Goal: Task Accomplishment & Management: Complete application form

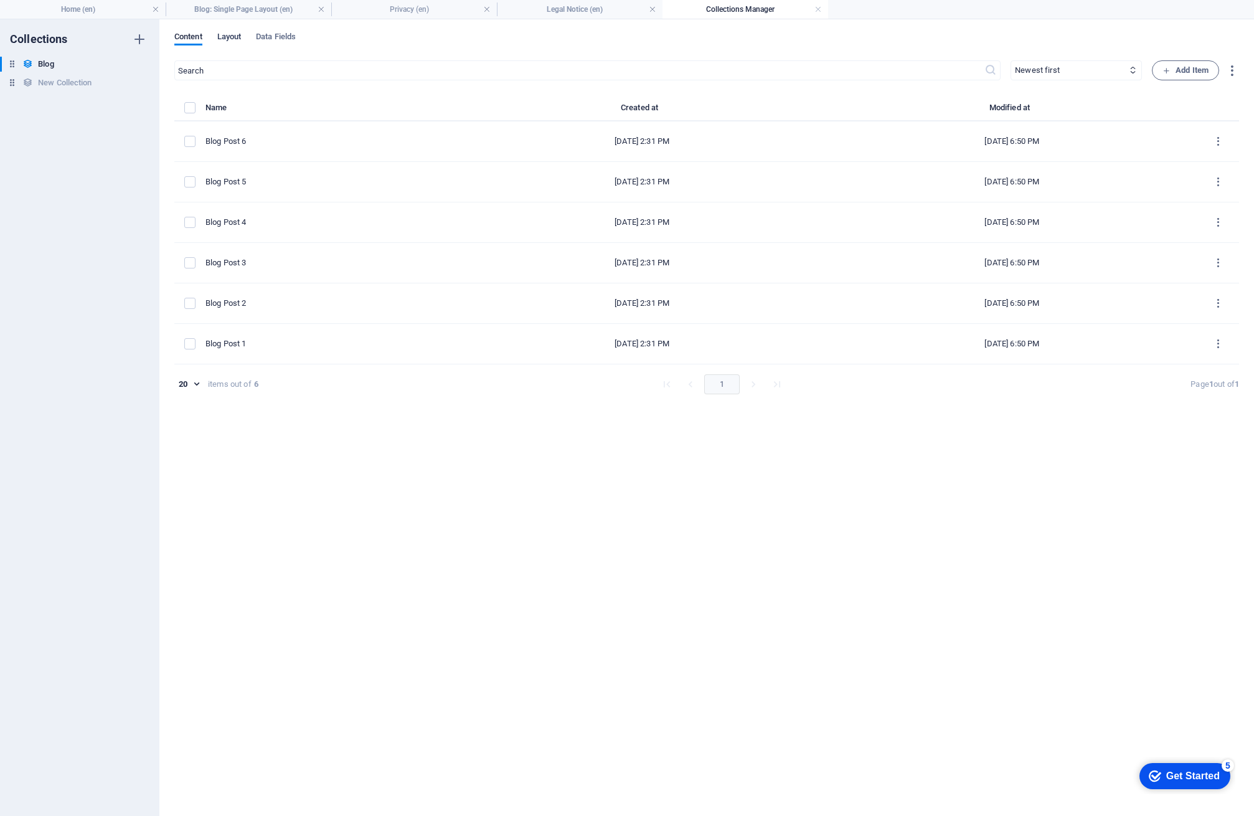
drag, startPoint x: 0, startPoint y: 0, endPoint x: 230, endPoint y: 37, distance: 233.3
click at [230, 37] on span "Layout" at bounding box center [229, 37] width 24 height 17
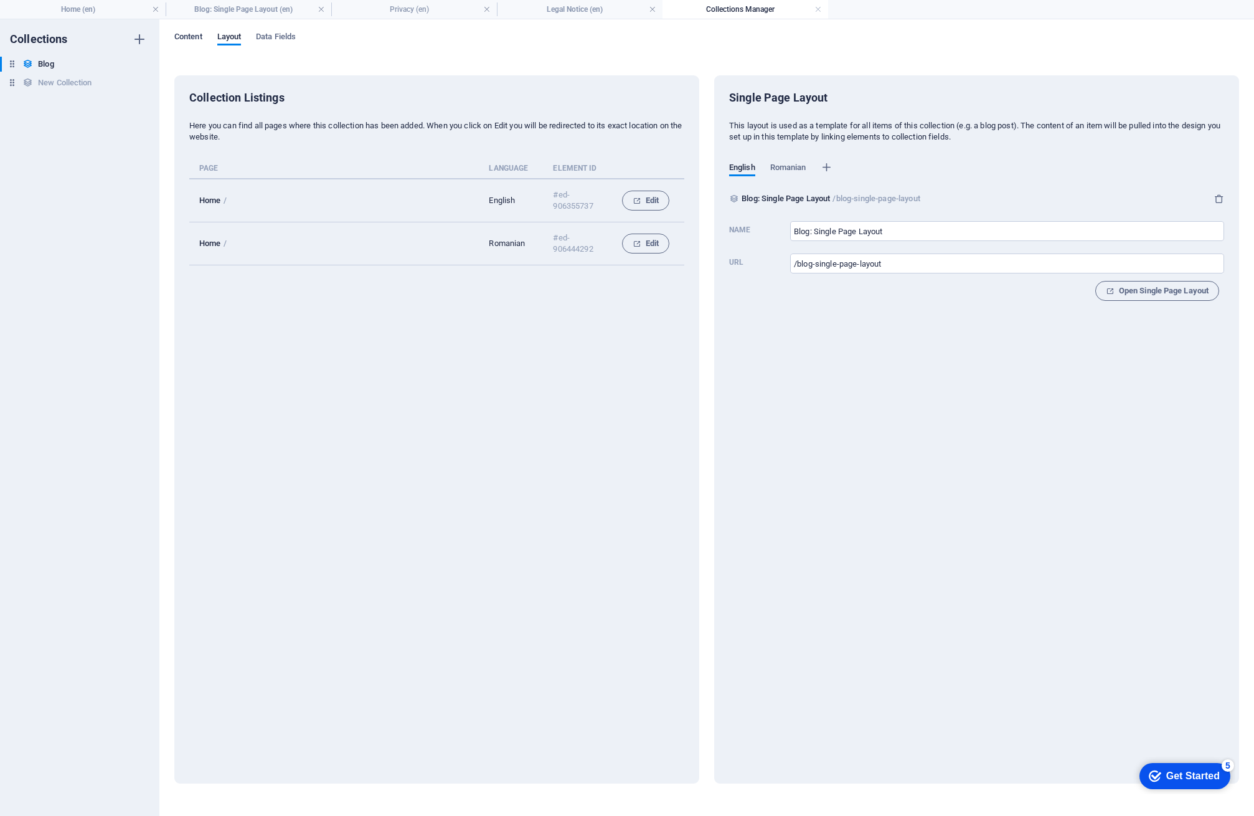
click at [191, 37] on span "Content" at bounding box center [188, 37] width 28 height 17
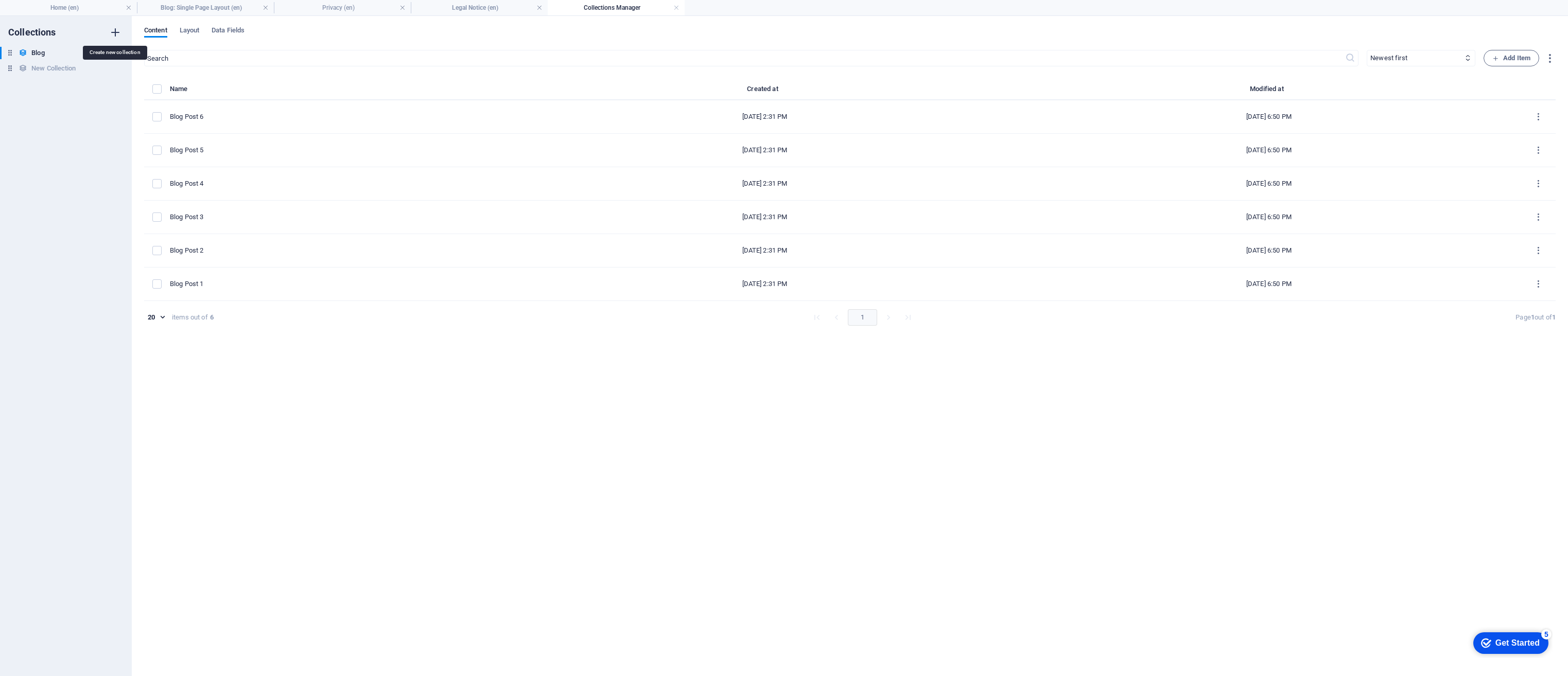
click at [117, 32] on icon "button" at bounding box center [115, 32] width 12 height 12
click at [62, 112] on div "Collections Blog Blog New Collection New Collection New Collection (1) New Coll…" at bounding box center [65, 345] width 131 height 660
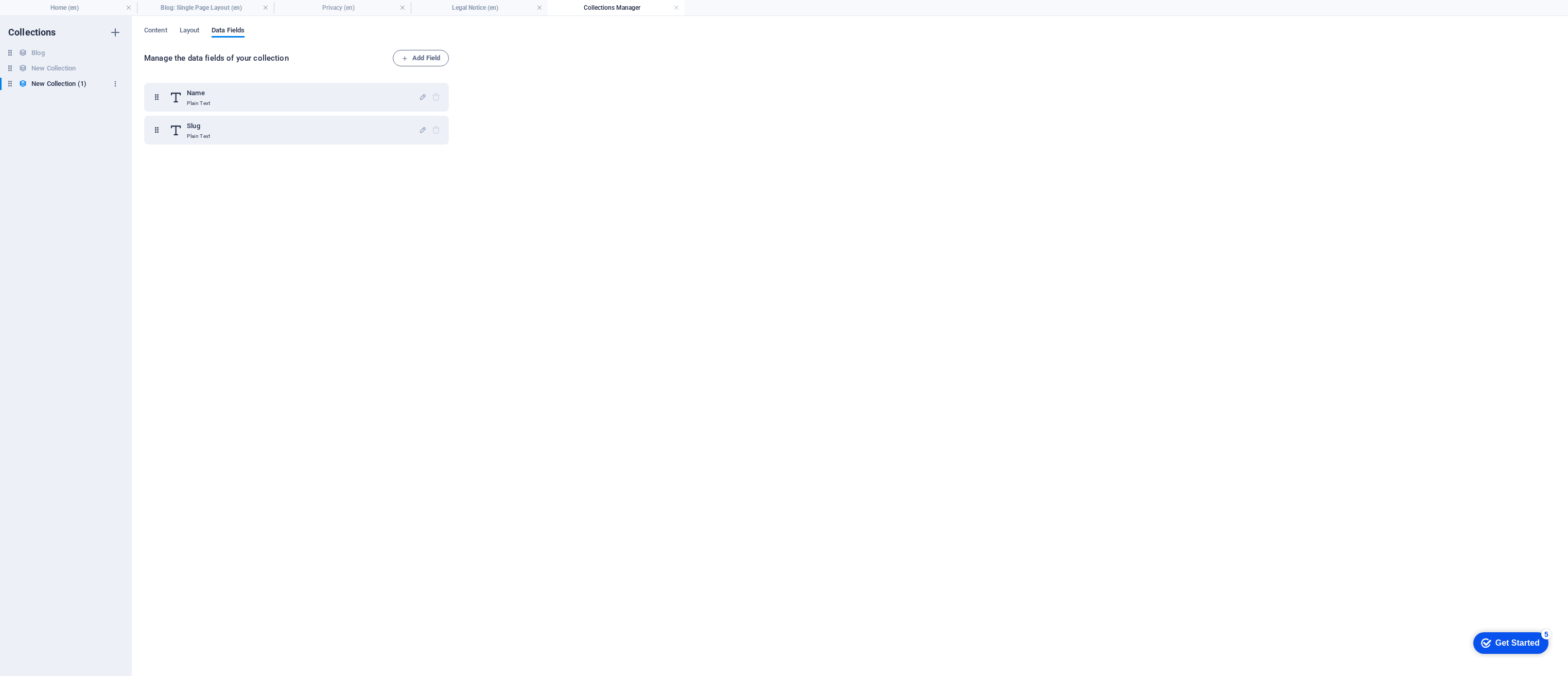
click at [115, 83] on icon "button" at bounding box center [115, 83] width 7 height 7
click at [119, 151] on h6 "Delete" at bounding box center [124, 154] width 28 height 12
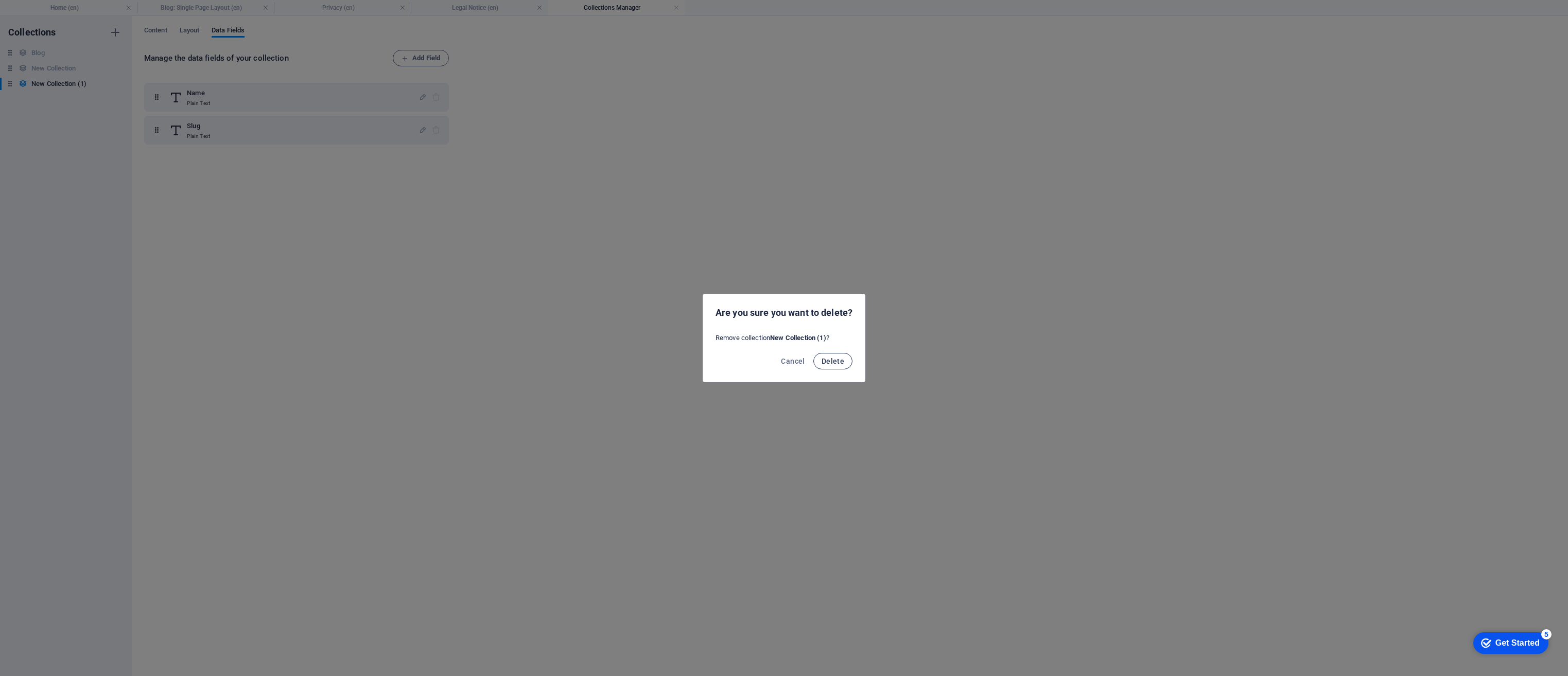
click at [822, 364] on span "Delete" at bounding box center [832, 361] width 22 height 8
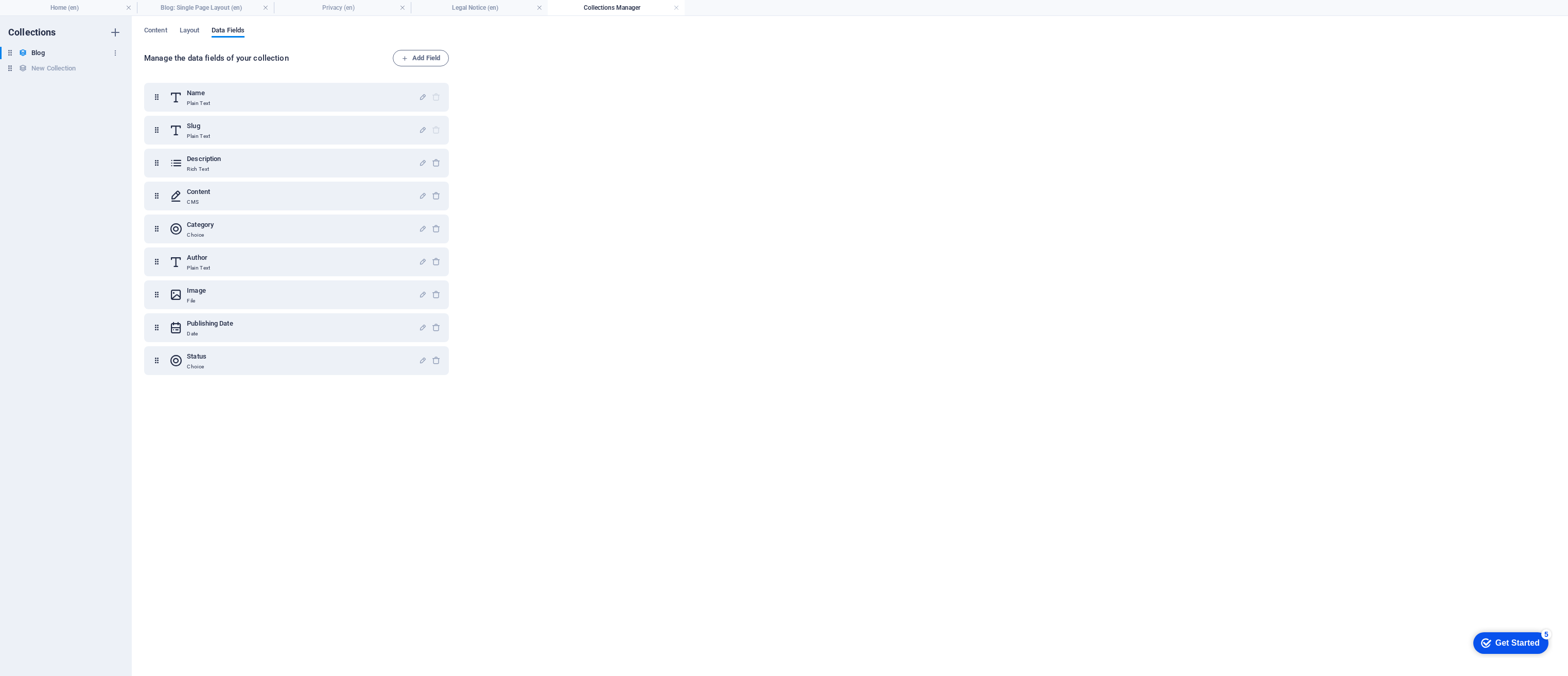
click at [41, 51] on h6 "Blog" at bounding box center [38, 53] width 13 height 12
click at [50, 70] on h6 "New Collection" at bounding box center [54, 68] width 45 height 12
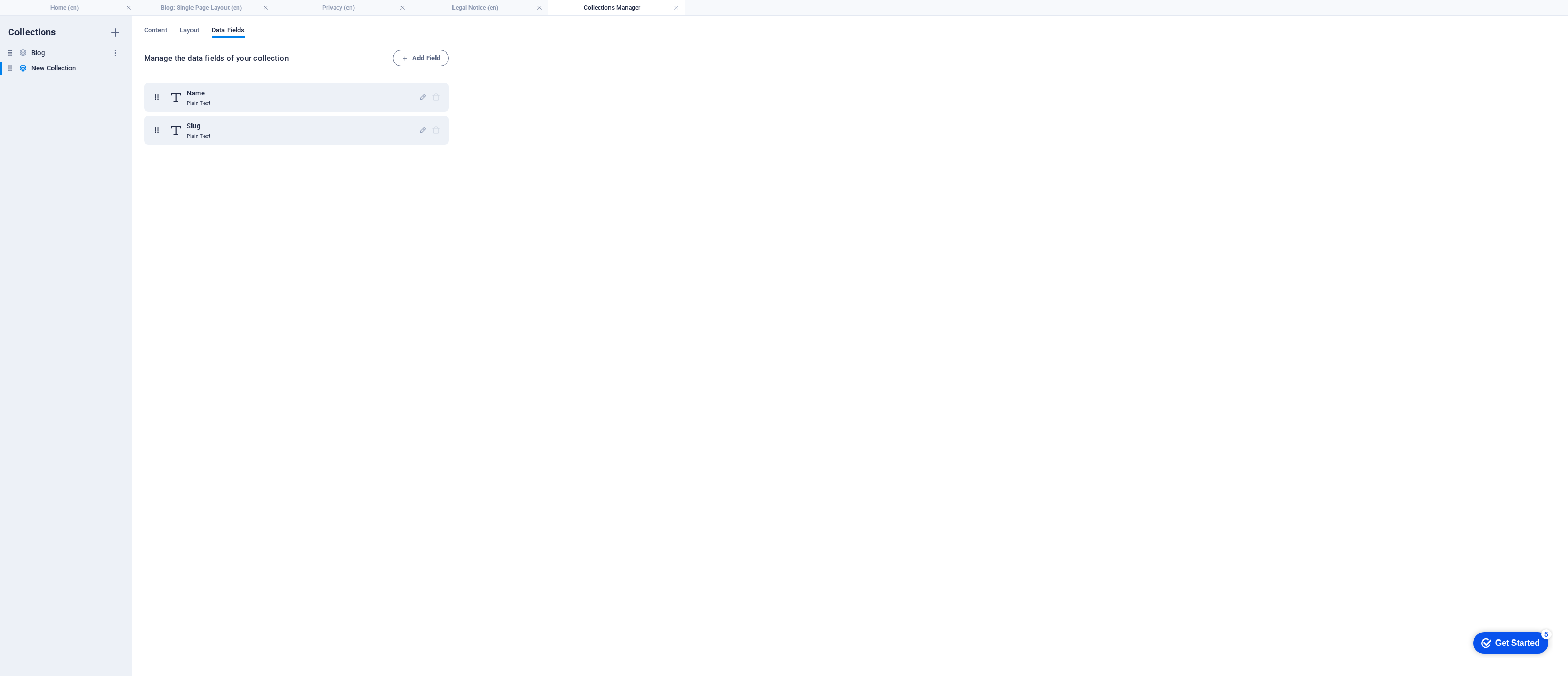
click at [35, 56] on h6 "Blog" at bounding box center [38, 53] width 13 height 12
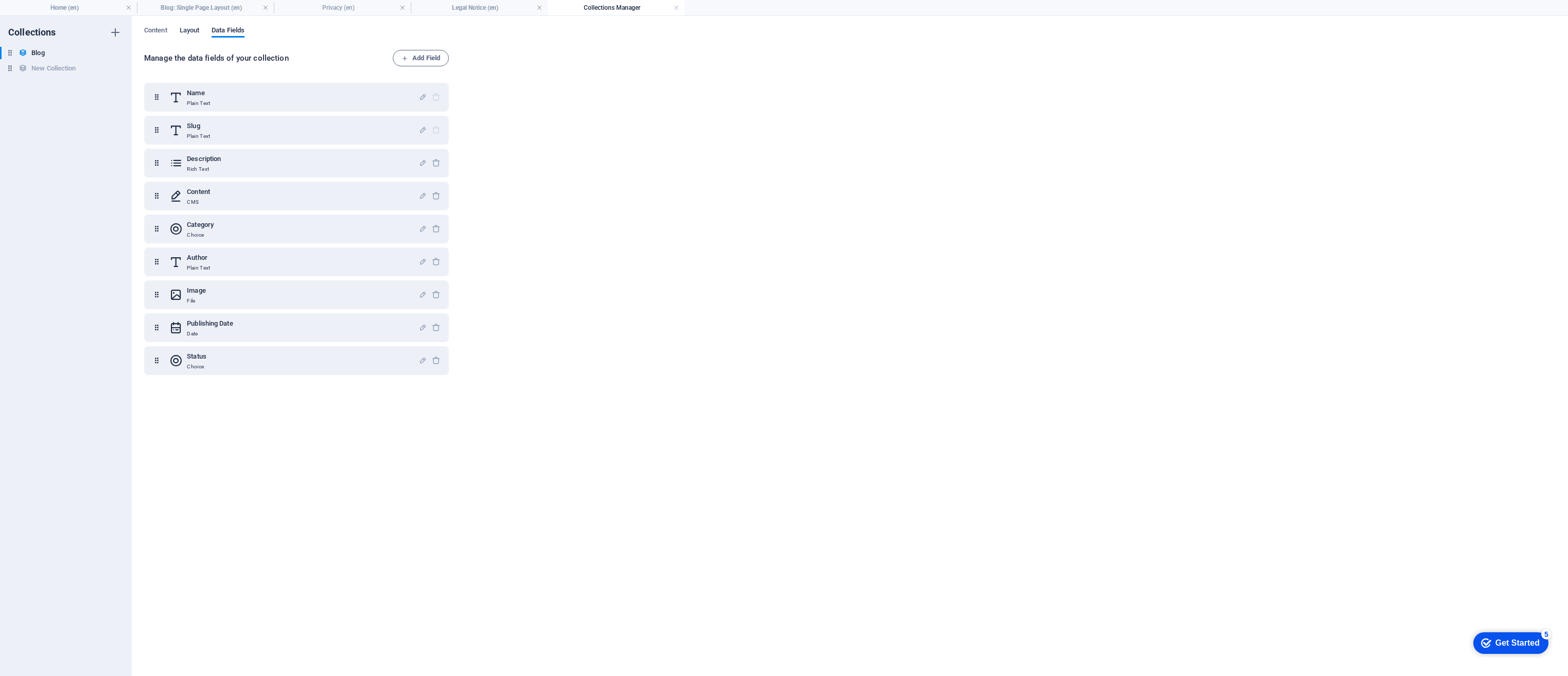
click at [196, 32] on span "Layout" at bounding box center [189, 31] width 20 height 14
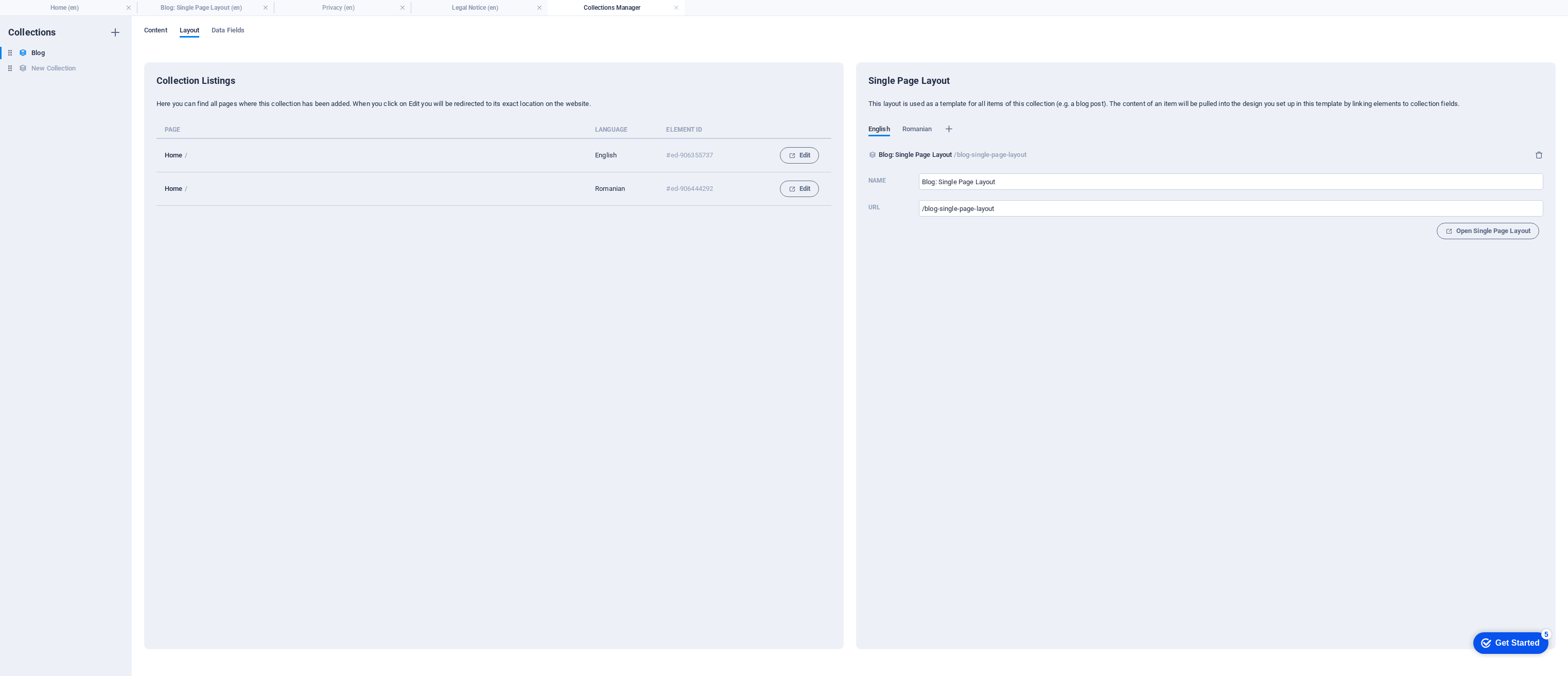
click at [160, 31] on span "Content" at bounding box center [155, 31] width 23 height 14
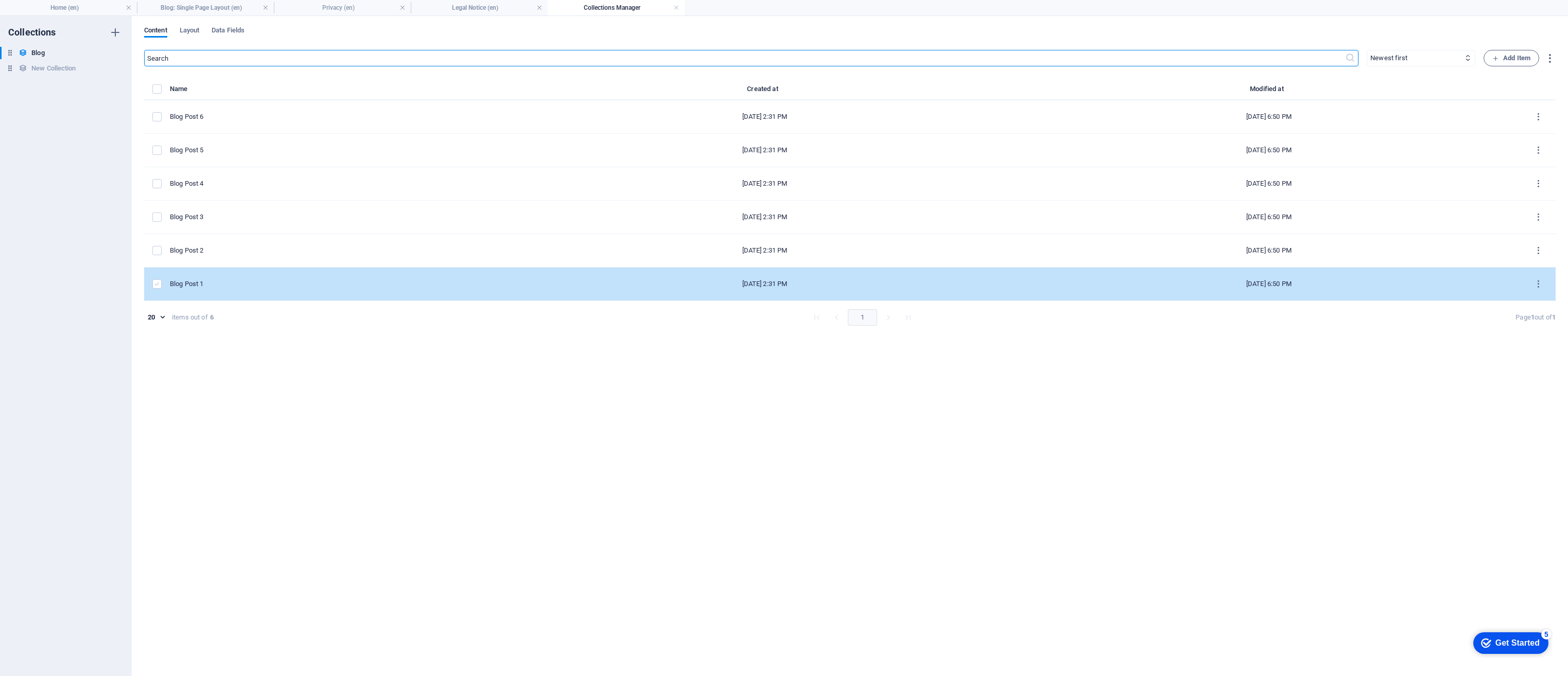
click at [155, 288] on label "items list" at bounding box center [156, 283] width 9 height 9
click at [0, 0] on input "items list" at bounding box center [0, 0] width 0 height 0
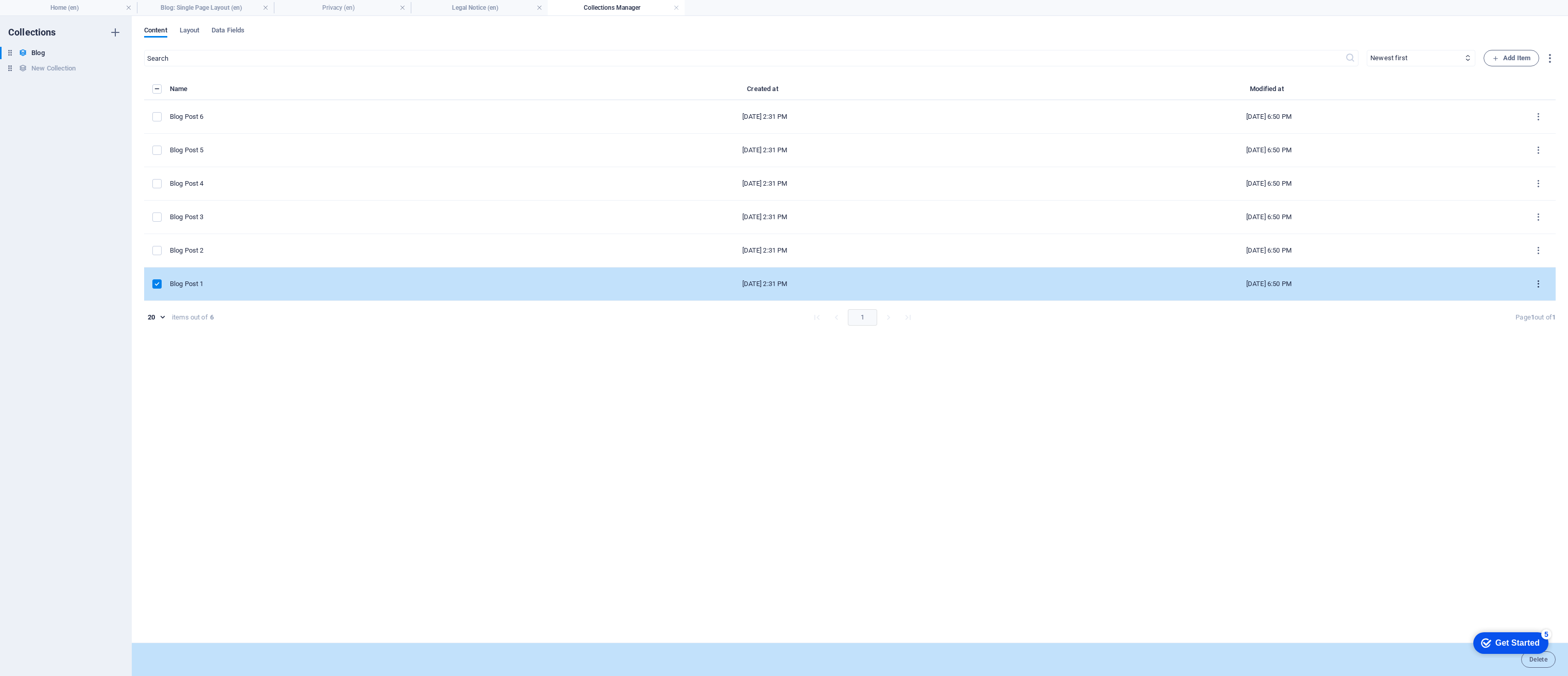
click at [1036, 287] on icon "items list" at bounding box center [1538, 284] width 10 height 10
click at [1036, 306] on h6 "Edit" at bounding box center [1538, 311] width 28 height 12
select select "Category 1"
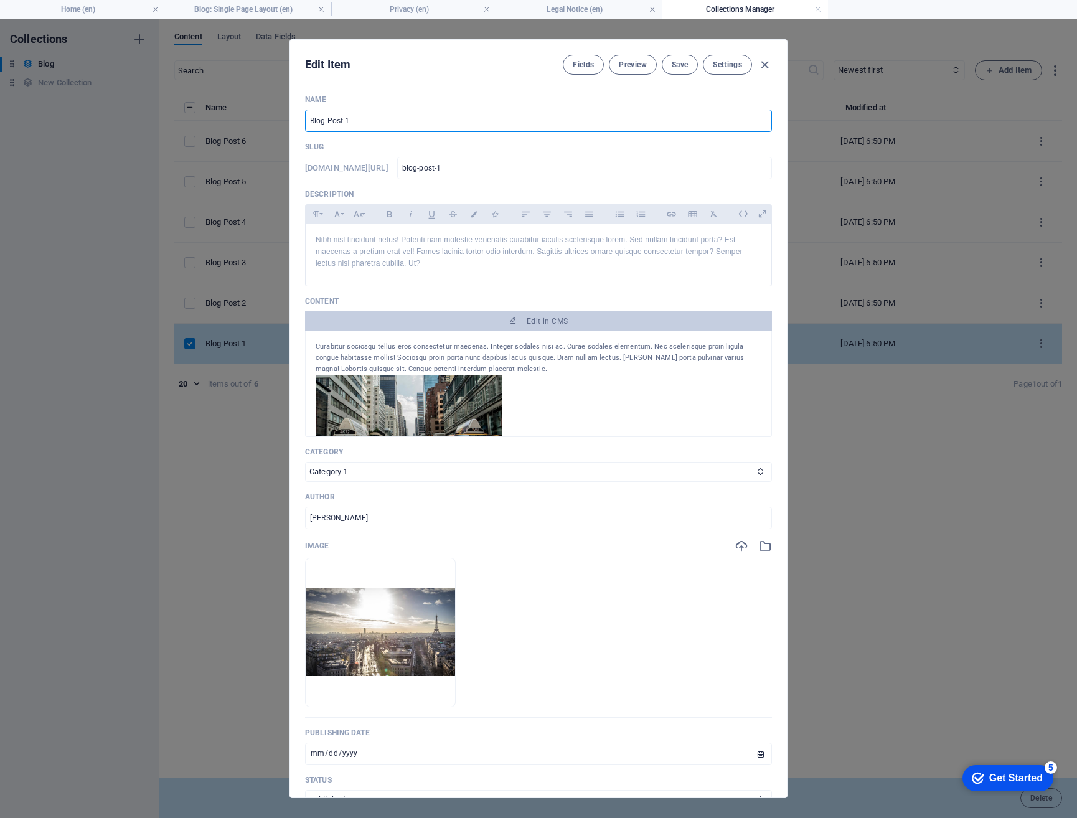
drag, startPoint x: 380, startPoint y: 121, endPoint x: 304, endPoint y: 127, distance: 76.2
click at [304, 127] on div "Name Blog Post 1 ​ Slug www.example.com/blog-single-page-layout/ blog-post-1 ​ …" at bounding box center [538, 441] width 497 height 713
paste input "Agentic Automation: The Smart Way to Scale Your Small Business"
type input "Agentic Automation: The Smart Way to Scale Your Small Business"
type input "agentic-automation-the-smart-way-to-scale-your-small-business"
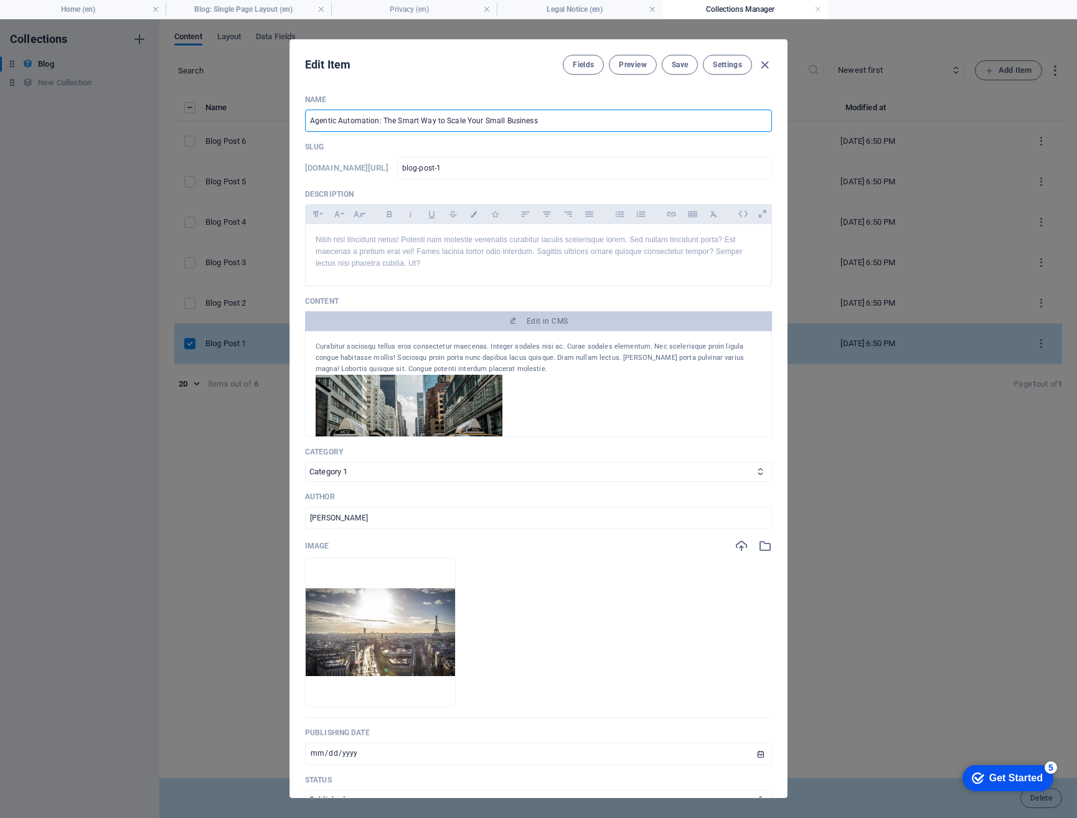
type input "agentic-automation-the-smart-way-to-scale-your-small-business"
type input "Agentic Automation: The Smart Way to Scale Your Small Business"
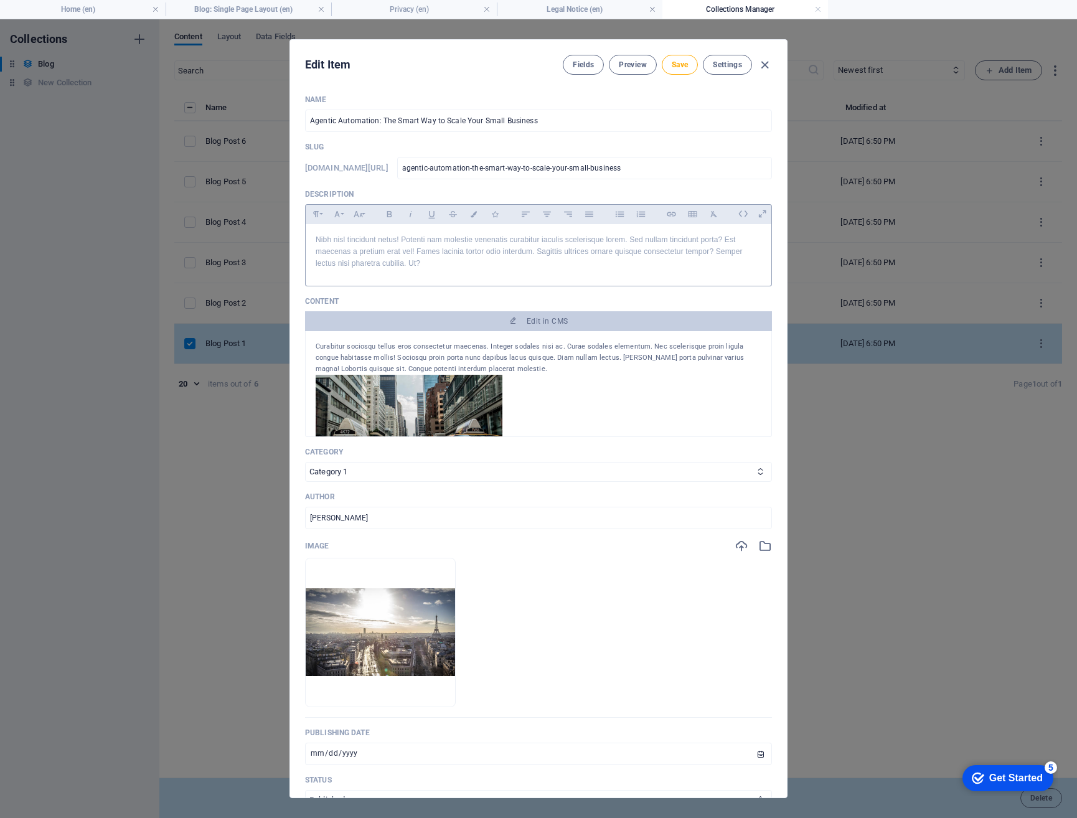
click at [485, 237] on p "Nibh nisl tincidunt netus! Potenti nam molestie venenatis curabitur iaculis sce…" at bounding box center [539, 252] width 446 height 36
click at [491, 255] on p "Nibh nisl tincidunt netus! Potenti nam molestie venenatis curabitur iaculis sce…" at bounding box center [539, 252] width 446 height 36
click at [357, 250] on p "Nibh nisl tincidunt netus! Potenti nam molestie venenatis curabitur iaculis sce…" at bounding box center [539, 252] width 446 height 36
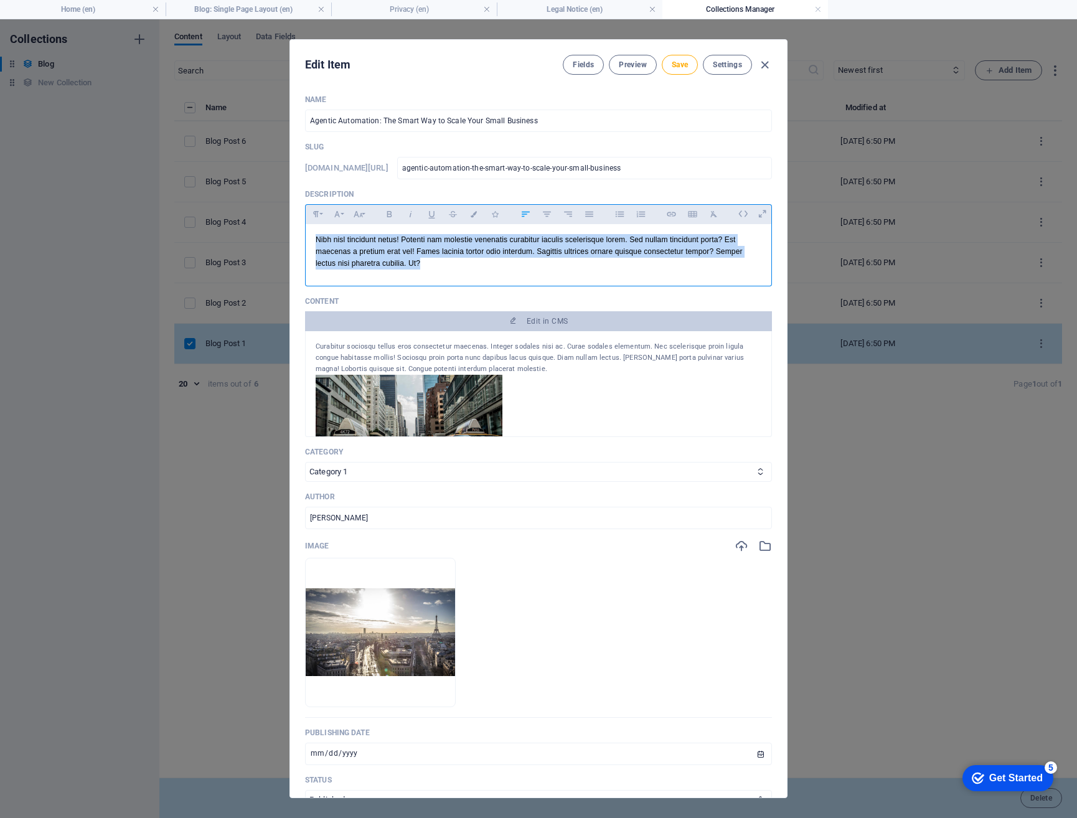
drag, startPoint x: 434, startPoint y: 264, endPoint x: 314, endPoint y: 232, distance: 124.3
click at [314, 232] on div "Nibh nisl tincidunt netus! Potenti nam molestie venenatis curabitur iaculis sce…" at bounding box center [539, 252] width 466 height 56
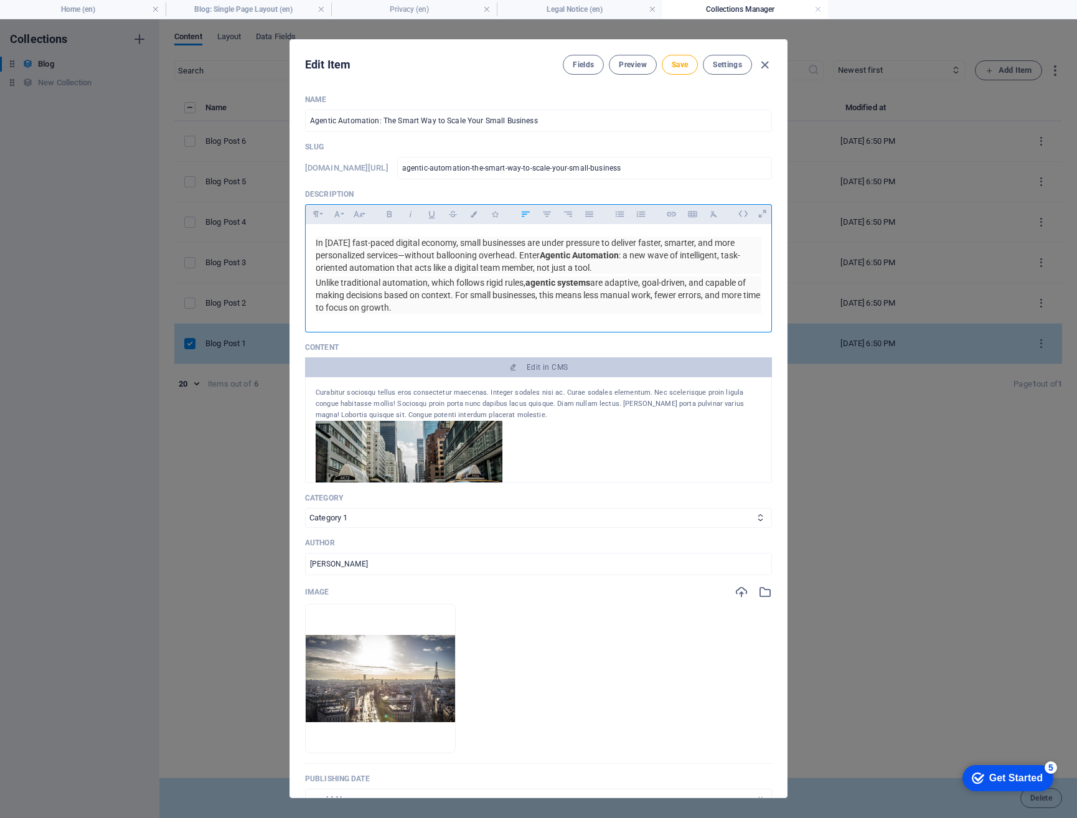
click at [323, 343] on p "Content" at bounding box center [538, 347] width 467 height 10
click at [335, 392] on div "Curabitur sociosqu tellus eros consectetur maecenas. Integer sodales nisi ac. C…" at bounding box center [539, 404] width 446 height 34
drag, startPoint x: 460, startPoint y: 411, endPoint x: 303, endPoint y: 387, distance: 159.3
click at [303, 387] on div "Name Agentic Automation: The Smart Way to Scale Your Small Business ​ Slug www.…" at bounding box center [538, 441] width 497 height 713
click at [455, 400] on div "Curabitur sociosqu tellus eros consectetur maecenas. Integer sodales nisi ac. C…" at bounding box center [539, 404] width 446 height 34
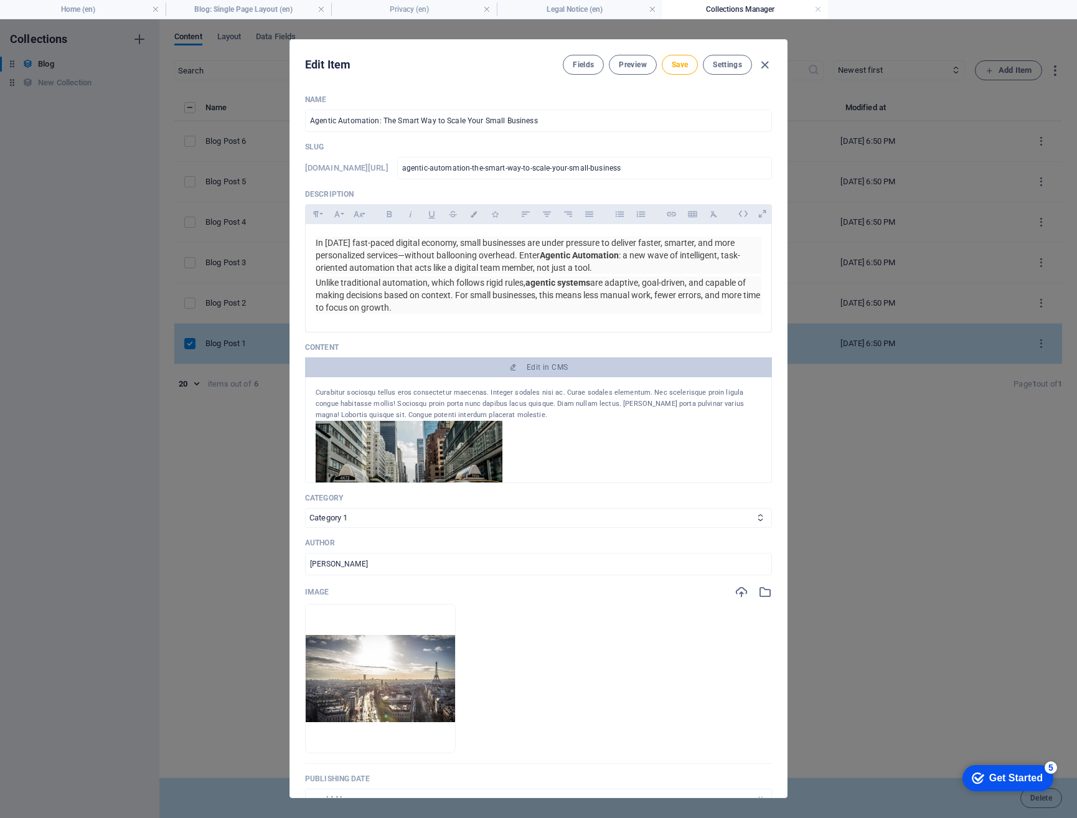
click at [466, 411] on div "Curabitur sociosqu tellus eros consectetur maecenas. Integer sodales nisi ac. C…" at bounding box center [539, 404] width 446 height 34
click at [453, 402] on div "Curabitur sociosqu tellus eros consectetur maecenas. Integer sodales nisi ac. C…" at bounding box center [539, 404] width 446 height 34
click at [561, 370] on span "Edit in CMS" at bounding box center [547, 367] width 41 height 10
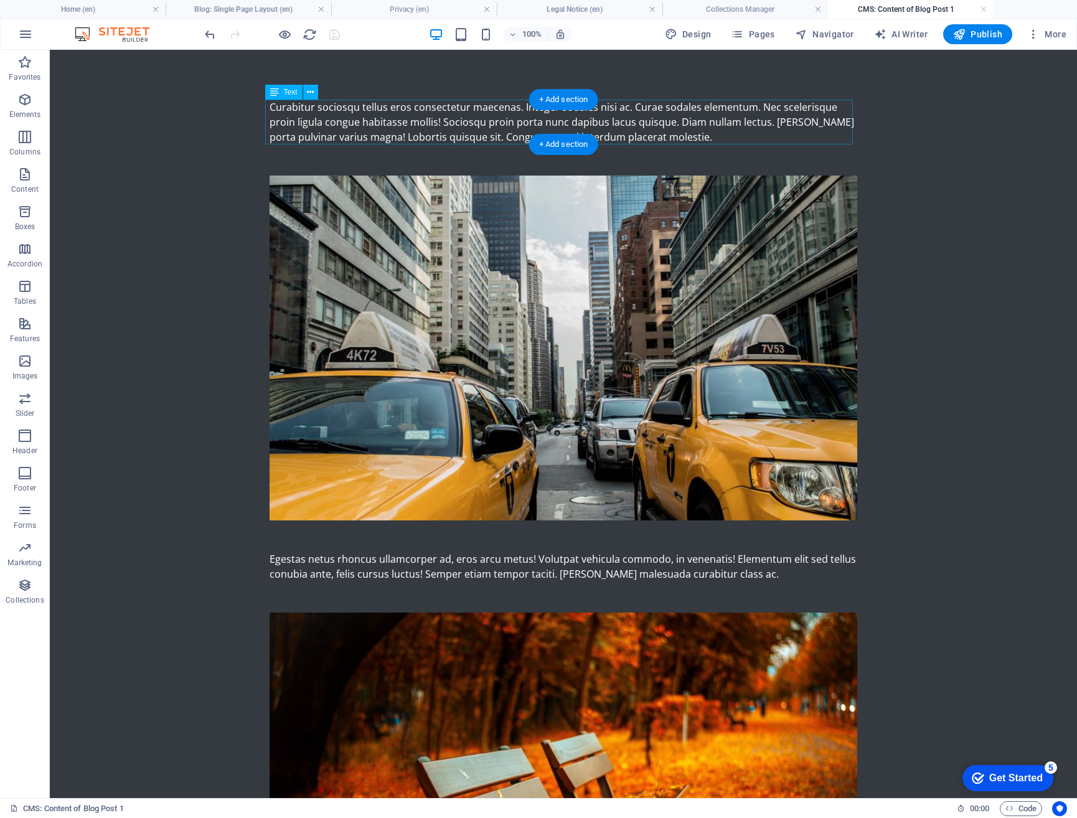
click at [630, 130] on div "Curabitur sociosqu tellus eros consectetur maecenas. Integer sodales nisi ac. C…" at bounding box center [564, 122] width 588 height 45
click at [466, 127] on div "Curabitur sociosqu tellus eros consectetur maecenas. Integer sodales nisi ac. C…" at bounding box center [564, 122] width 588 height 45
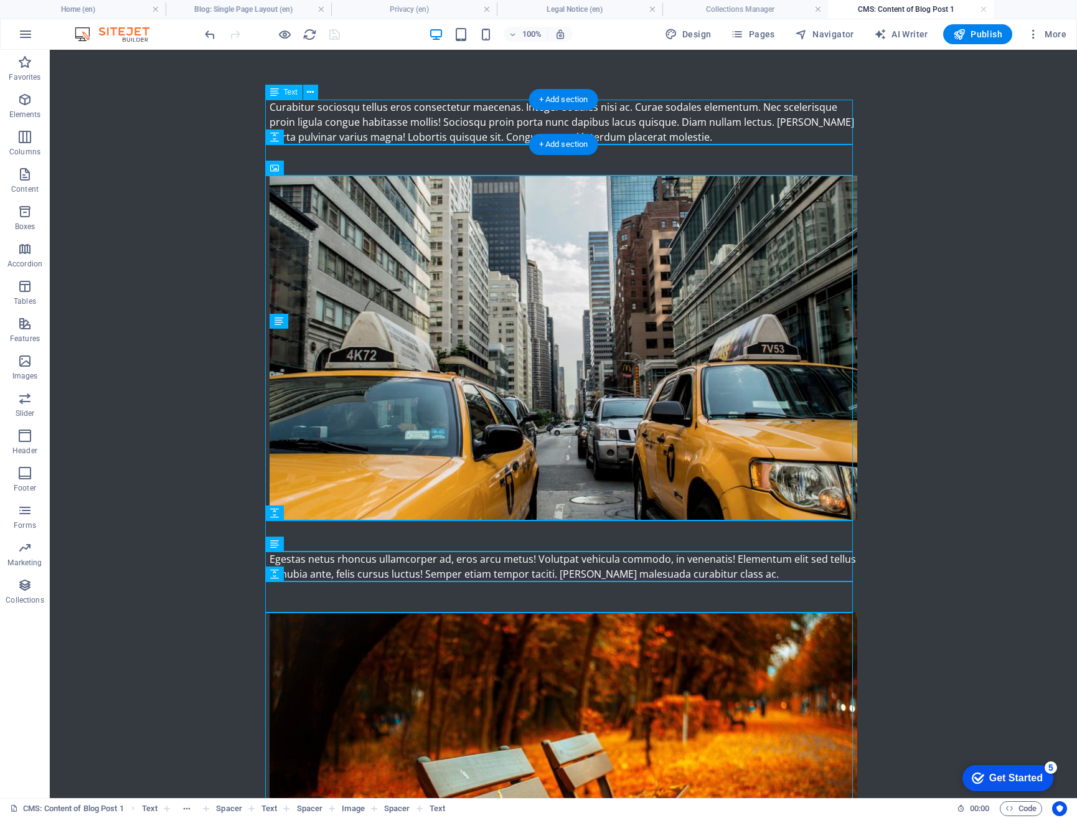
drag, startPoint x: 394, startPoint y: 111, endPoint x: 368, endPoint y: 107, distance: 26.5
click at [394, 111] on div "Curabitur sociosqu tellus eros consectetur maecenas. Integer sodales nisi ac. C…" at bounding box center [564, 122] width 588 height 45
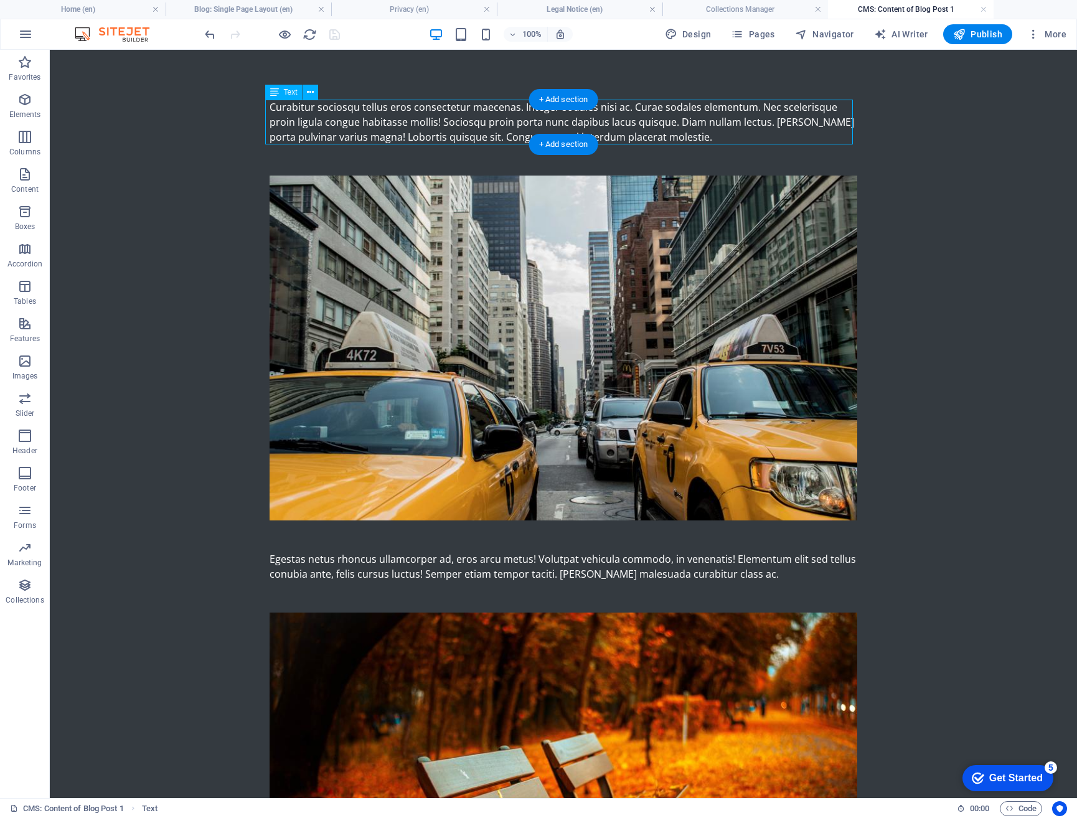
click at [299, 108] on div "Curabitur sociosqu tellus eros consectetur maecenas. Integer sodales nisi ac. C…" at bounding box center [564, 122] width 588 height 45
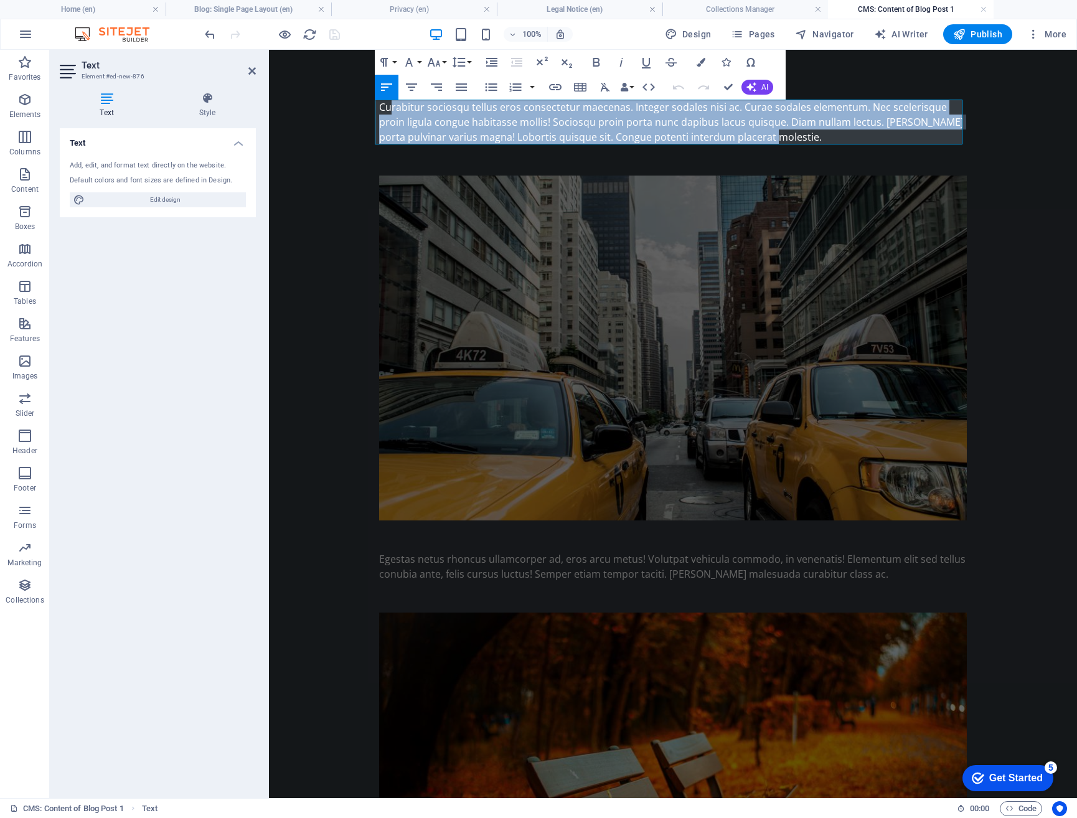
drag, startPoint x: 385, startPoint y: 108, endPoint x: 796, endPoint y: 135, distance: 411.8
click at [796, 135] on div "Curabitur sociosqu tellus eros consectetur maecenas. Integer sodales nisi ac. C…" at bounding box center [673, 122] width 588 height 45
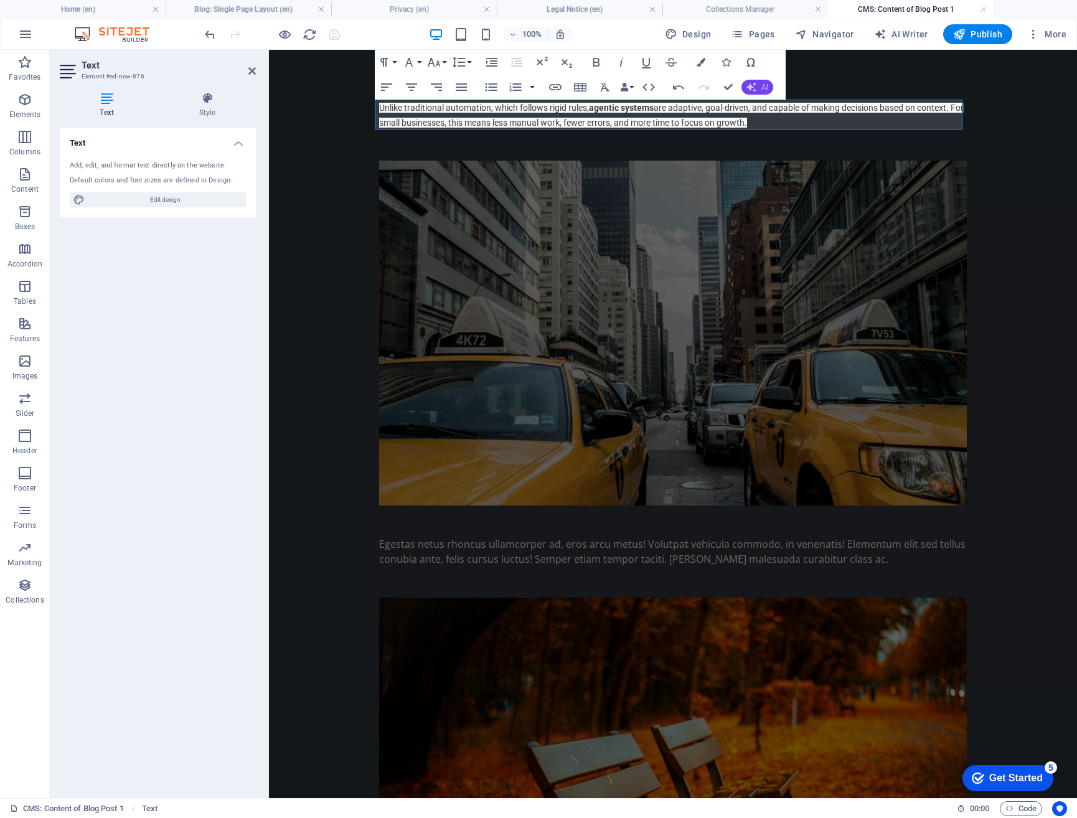
click at [755, 88] on icon "button" at bounding box center [752, 87] width 10 height 10
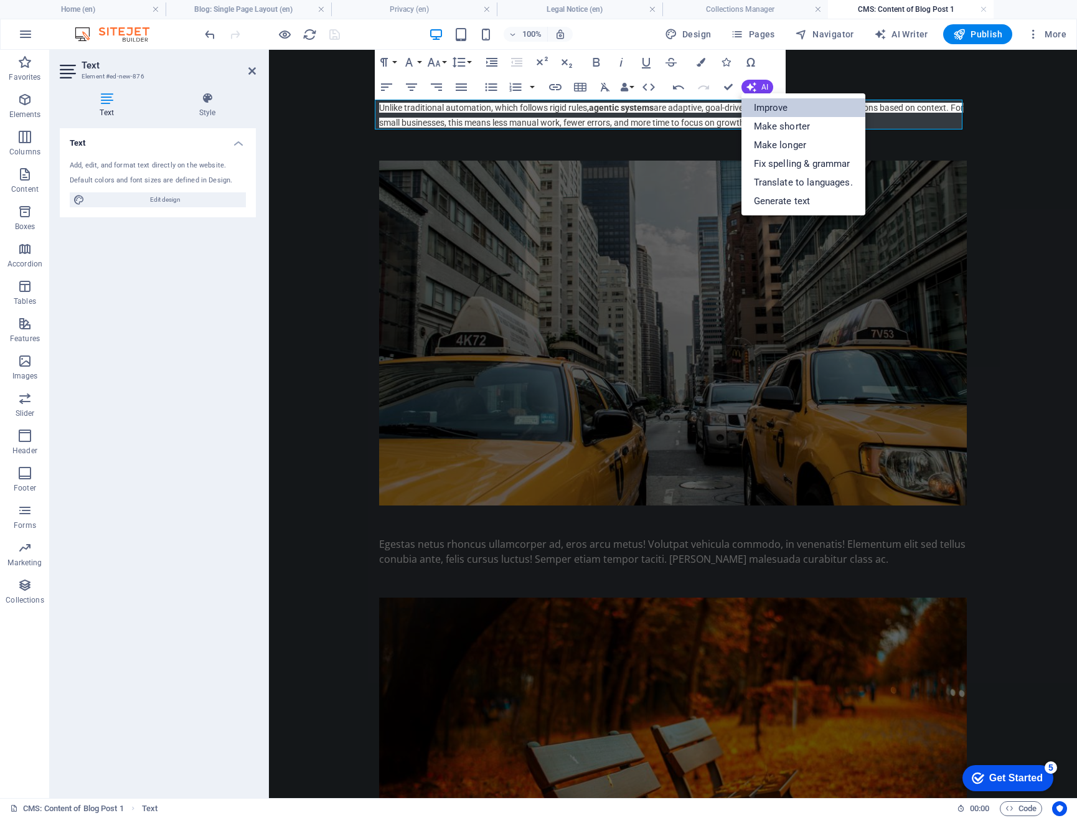
click at [763, 105] on link "Improve" at bounding box center [804, 107] width 124 height 19
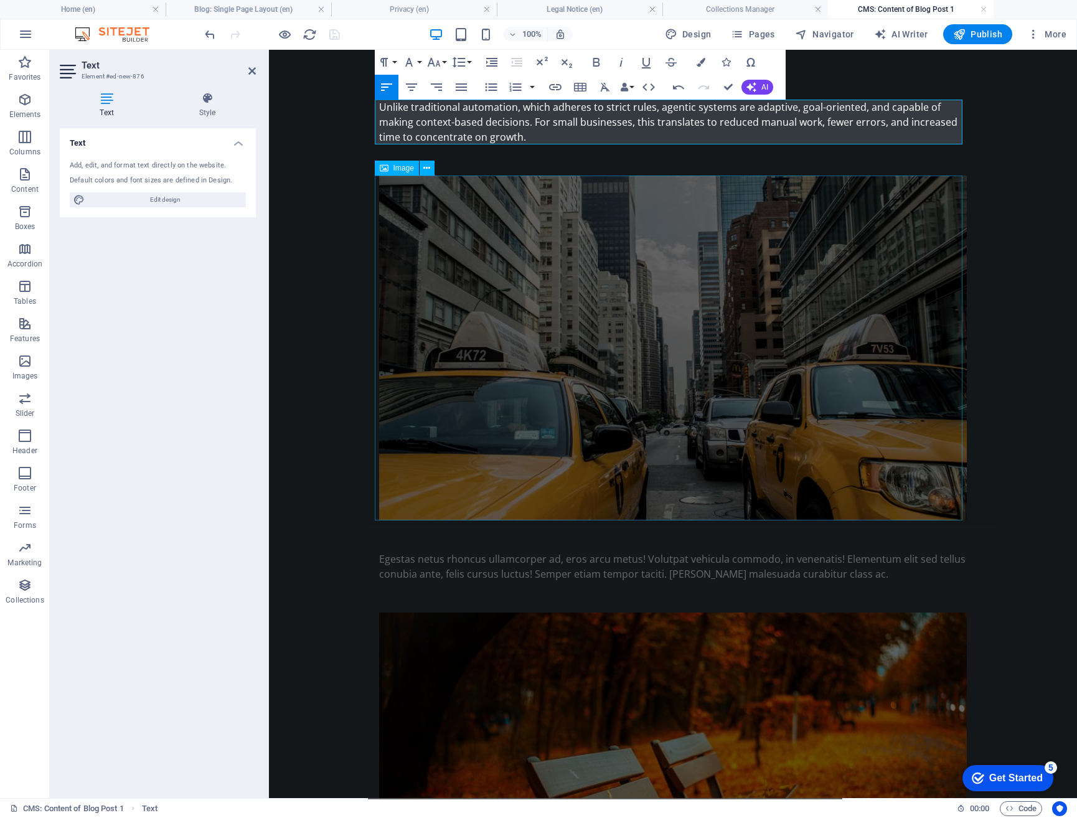
click at [734, 273] on figure at bounding box center [673, 348] width 588 height 345
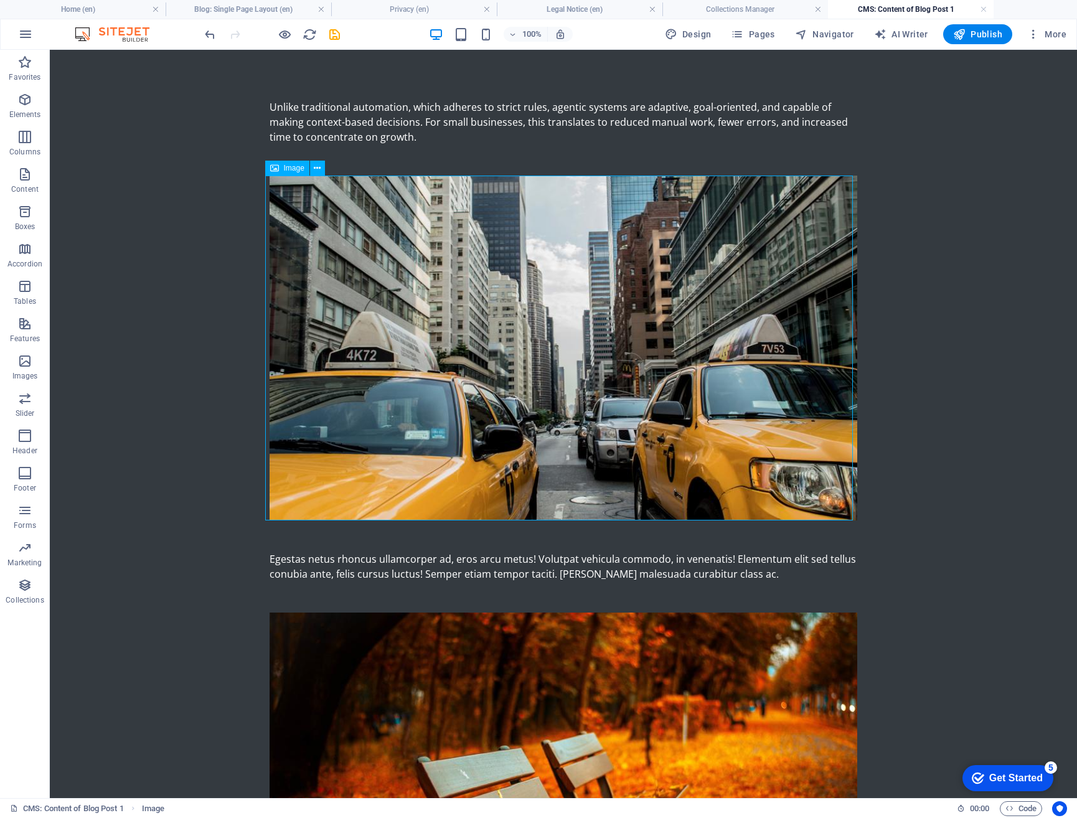
click at [288, 170] on span "Image" at bounding box center [294, 167] width 21 height 7
click at [288, 166] on span "Image" at bounding box center [294, 167] width 21 height 7
select select "%"
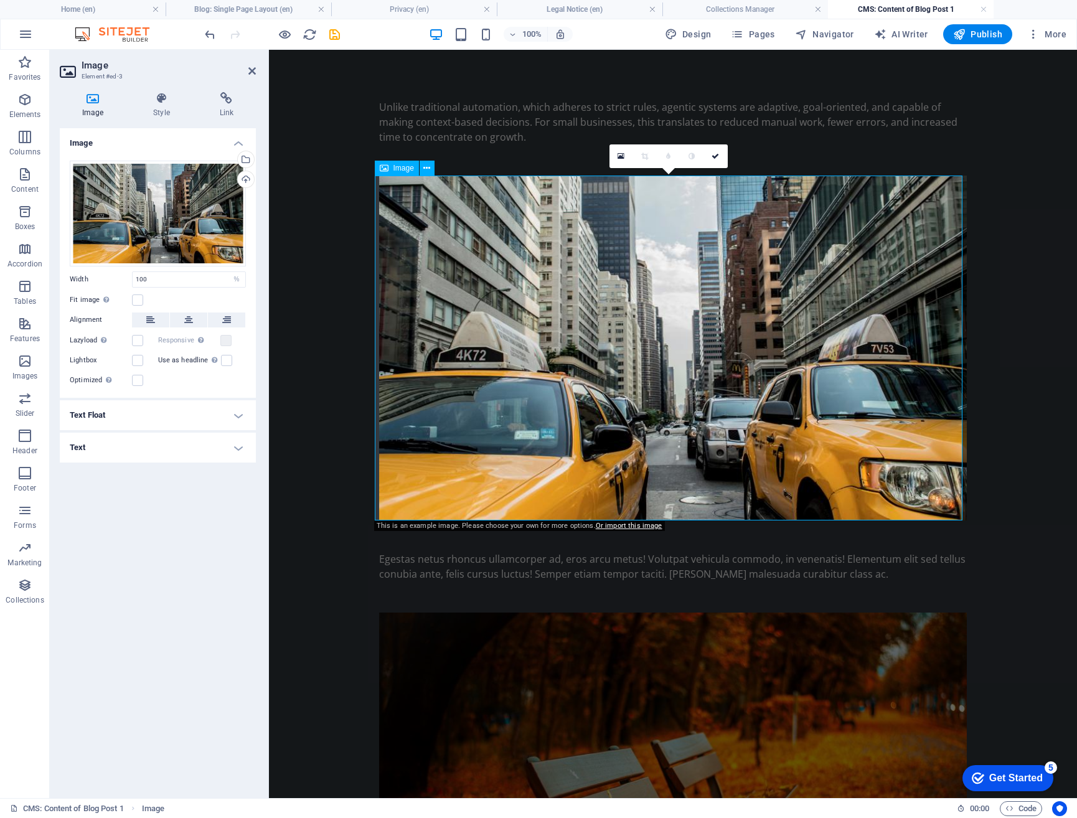
click at [594, 257] on figure at bounding box center [673, 348] width 588 height 345
click at [623, 160] on icon at bounding box center [621, 156] width 7 height 9
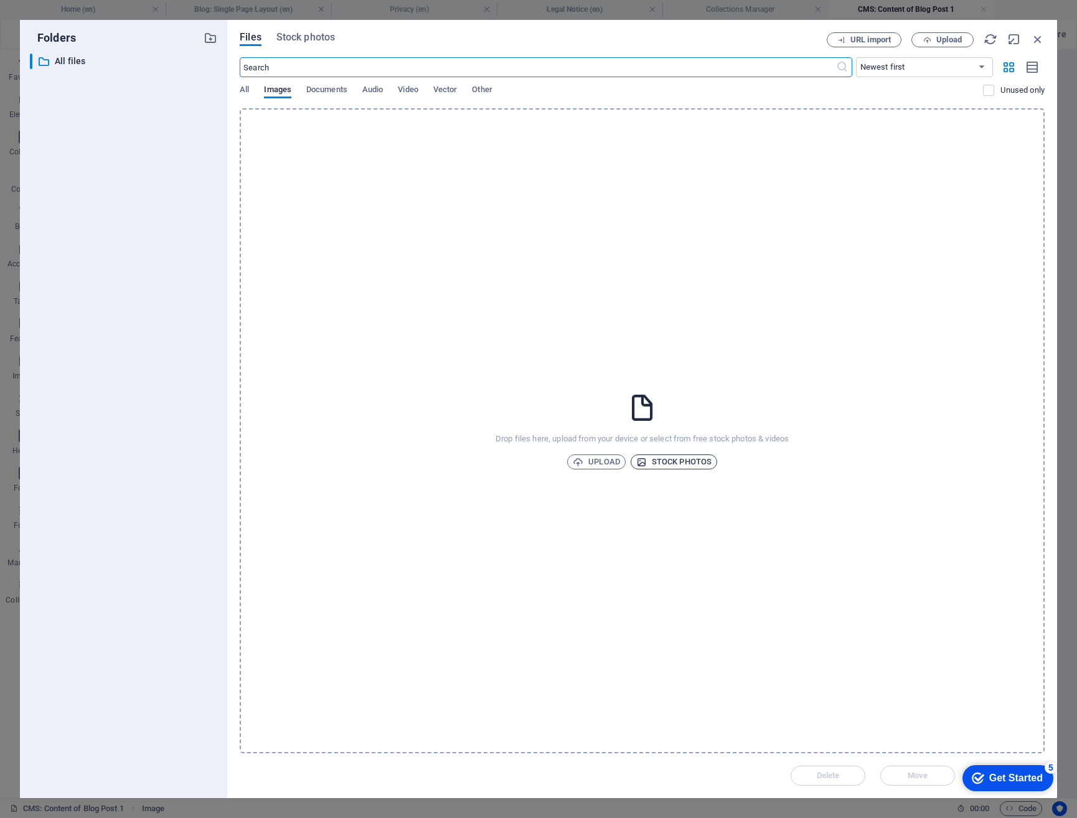
click at [678, 464] on span "Stock photos" at bounding box center [673, 462] width 75 height 15
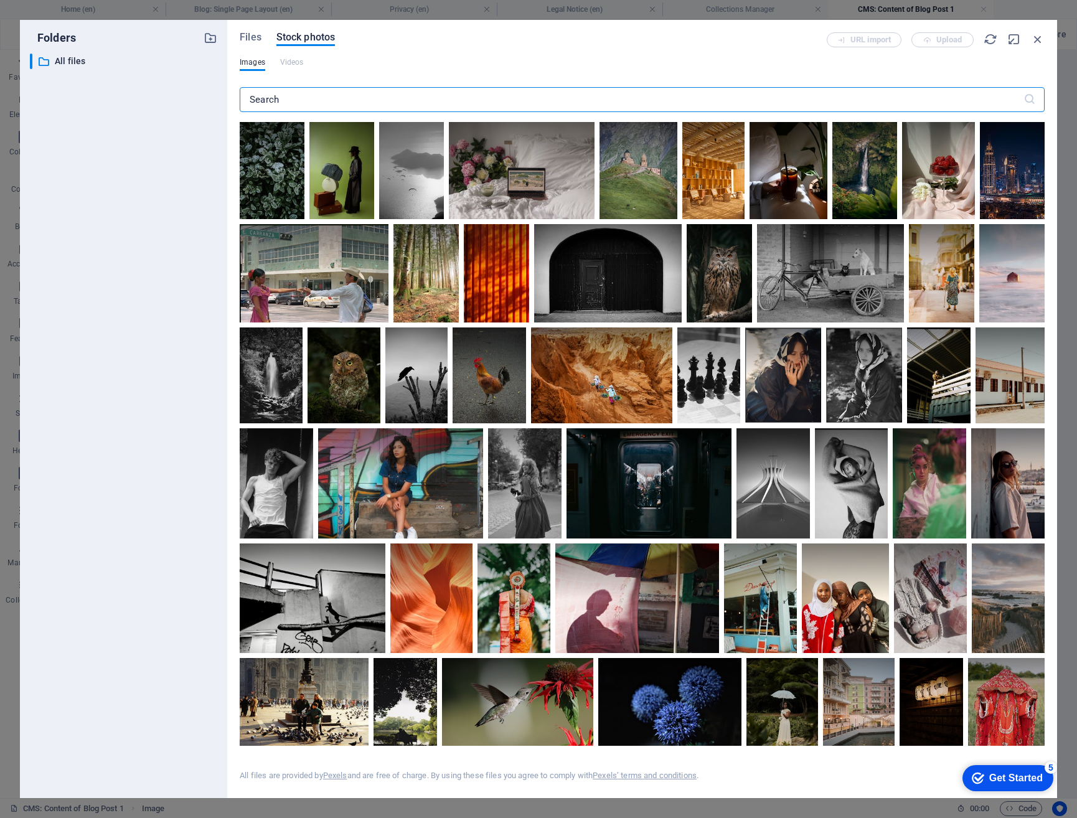
click at [335, 106] on input "text" at bounding box center [632, 99] width 784 height 25
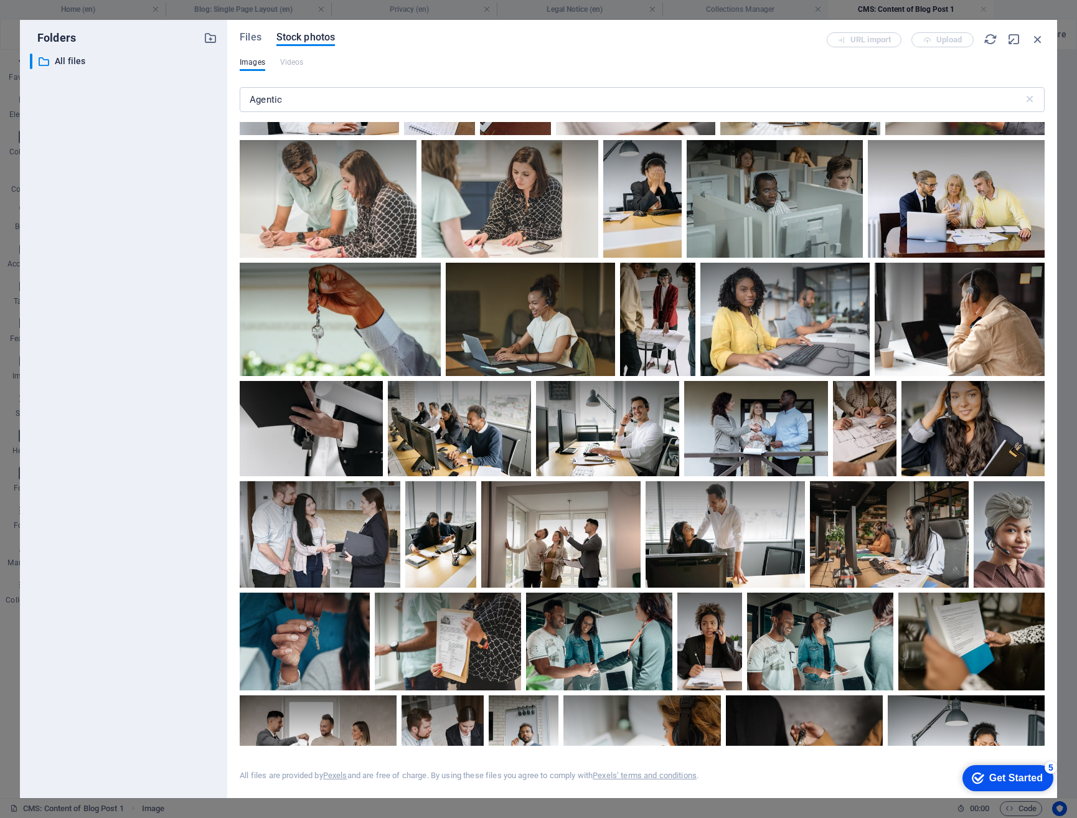
scroll to position [436, 0]
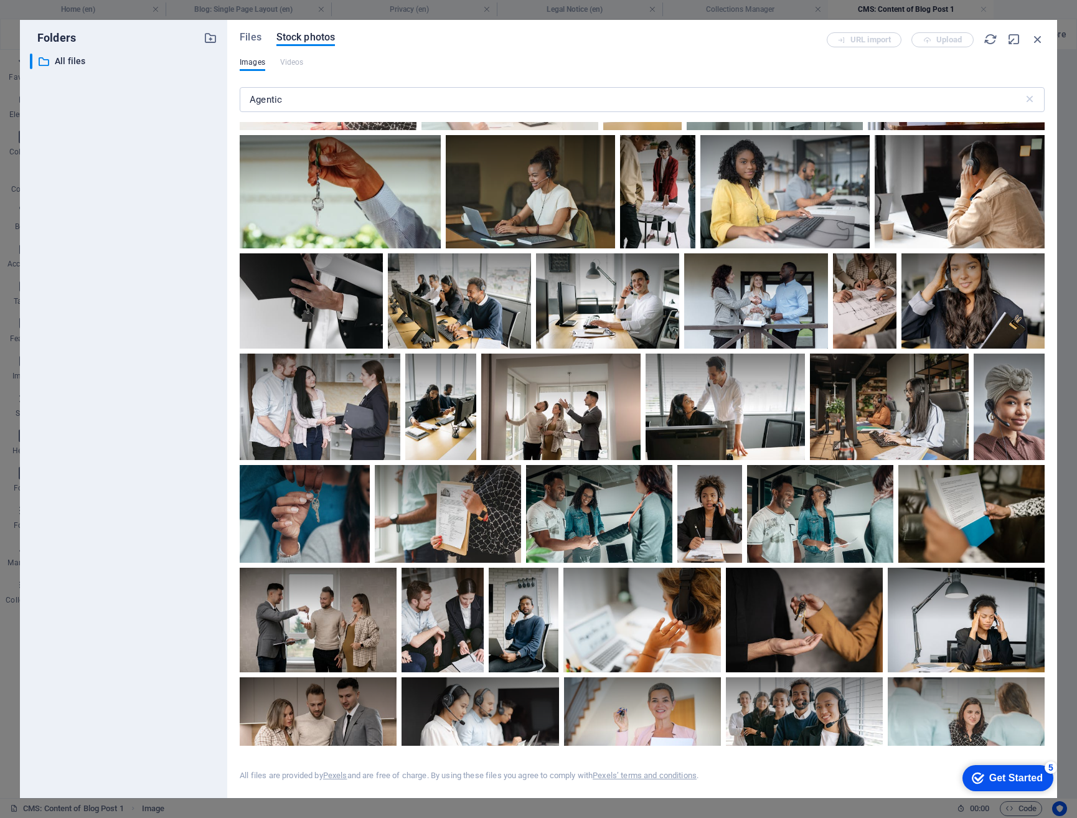
click at [177, 98] on div "Folders ​ All files All files Files Stock photos URL import Upload Images Video…" at bounding box center [538, 409] width 1037 height 778
type input "automation"
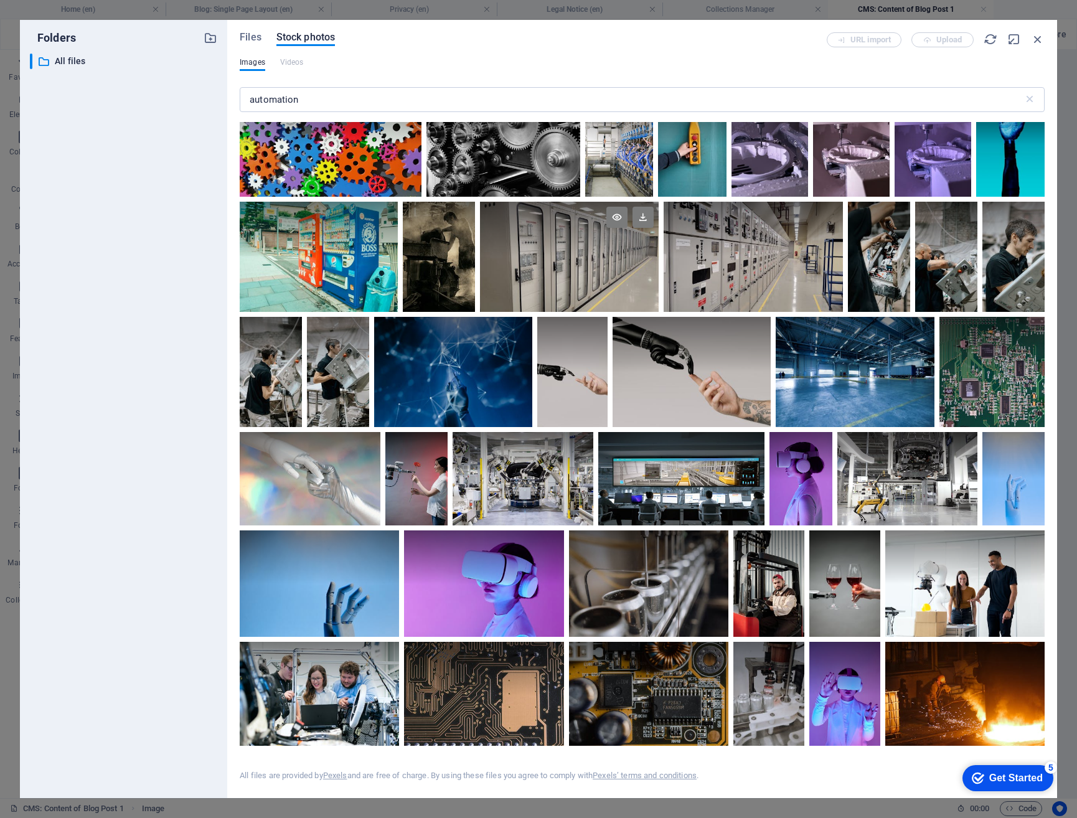
scroll to position [62, 0]
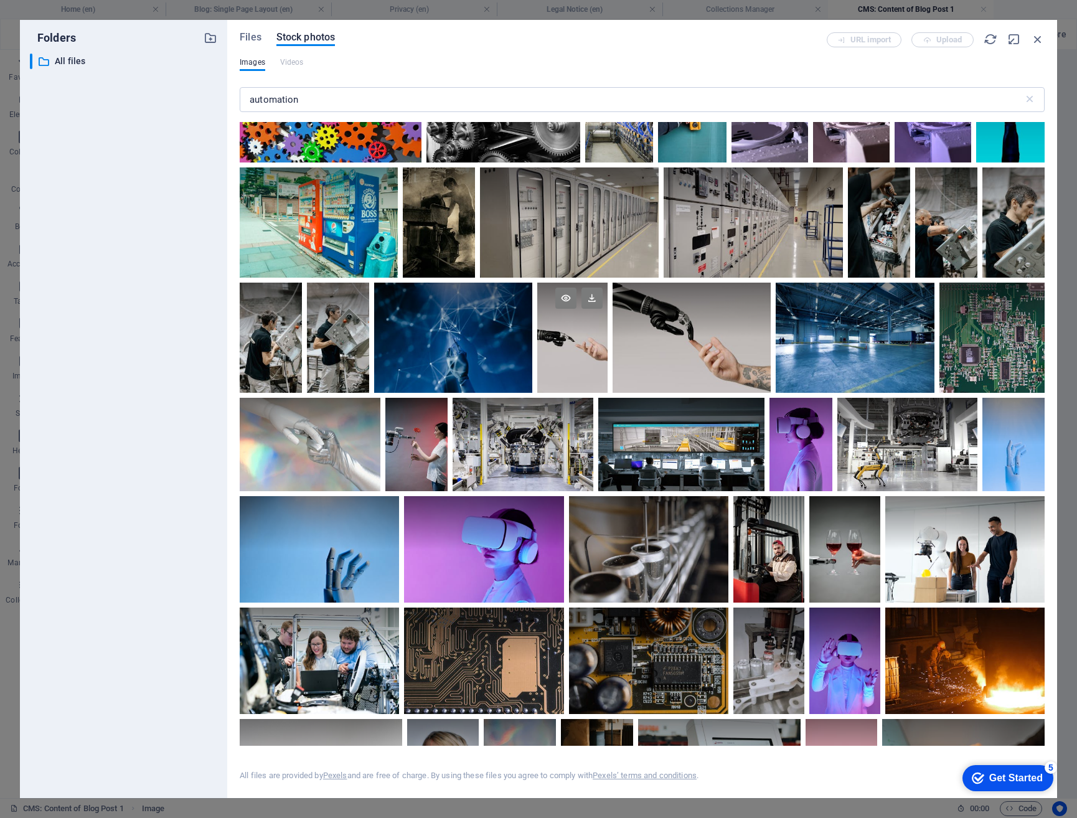
click at [558, 365] on div at bounding box center [572, 338] width 70 height 110
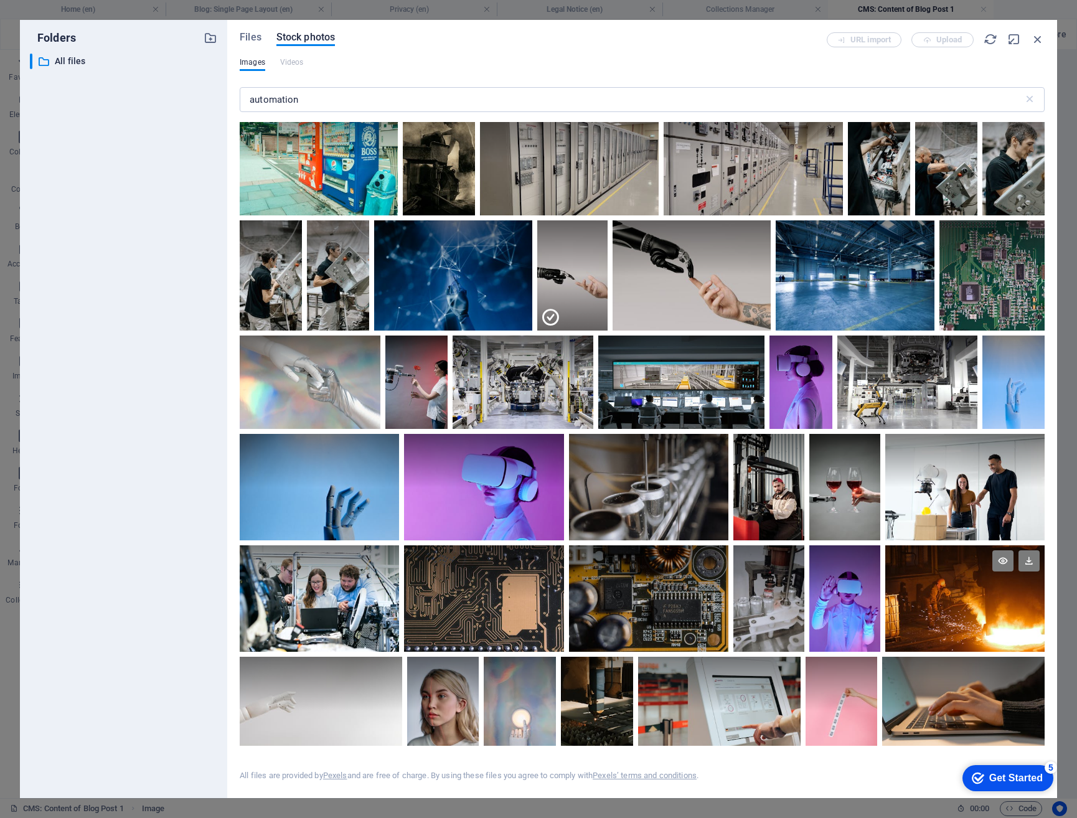
scroll to position [0, 0]
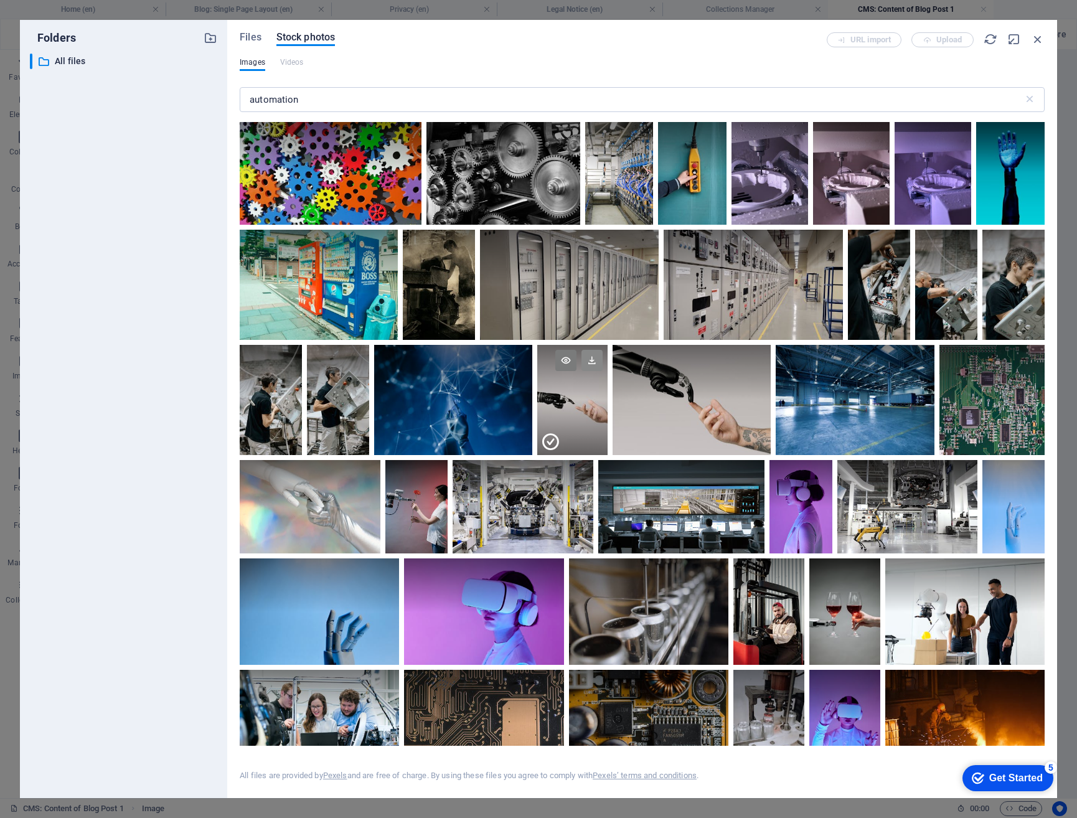
click at [590, 357] on icon at bounding box center [592, 360] width 21 height 21
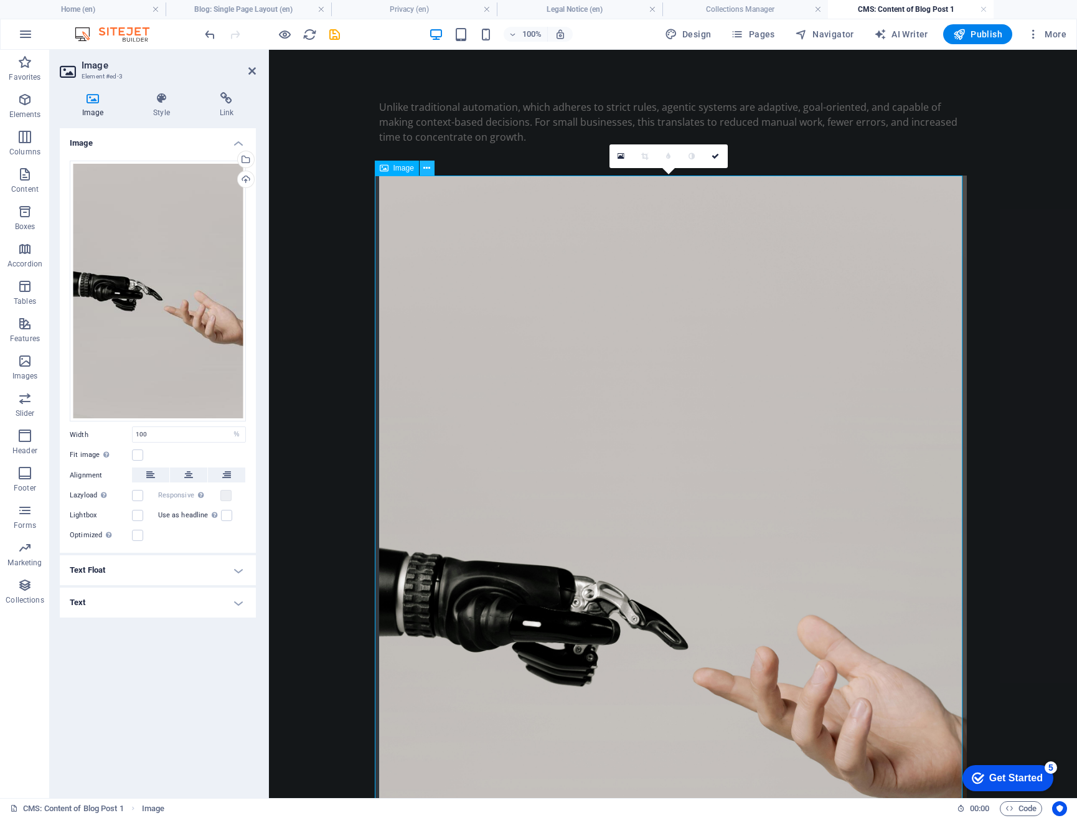
click at [429, 169] on icon at bounding box center [426, 168] width 7 height 13
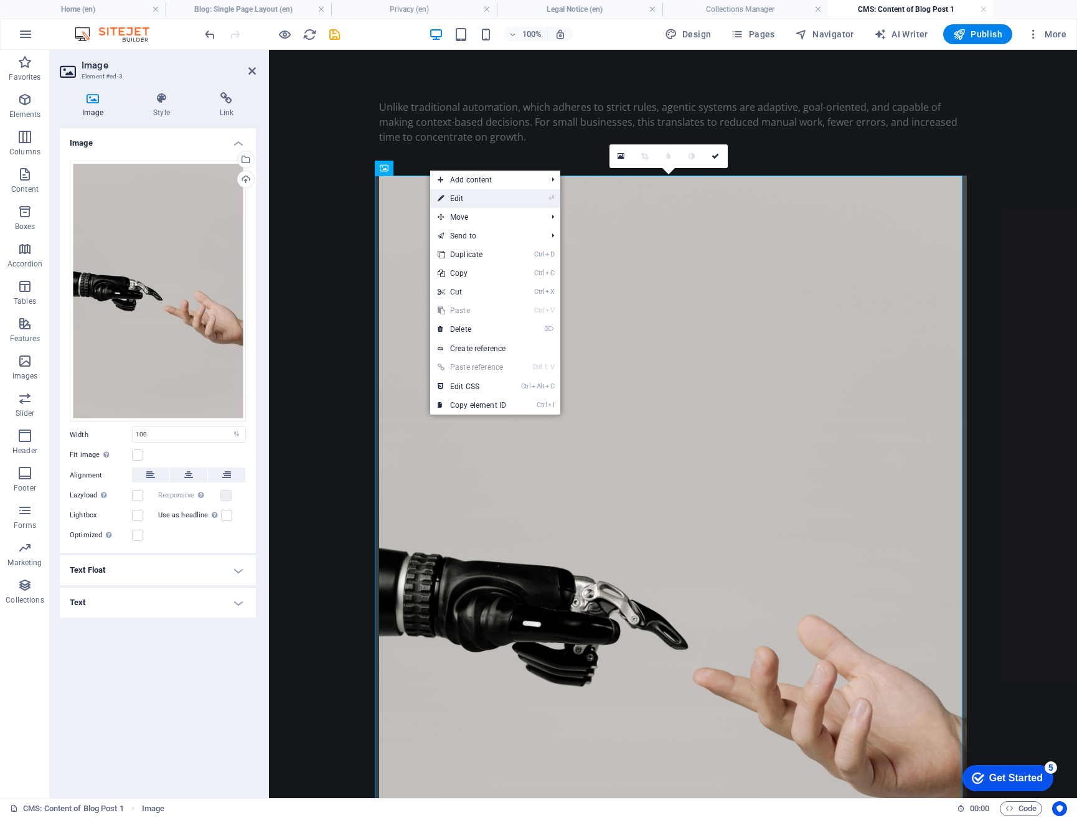
click at [442, 199] on icon at bounding box center [441, 198] width 6 height 19
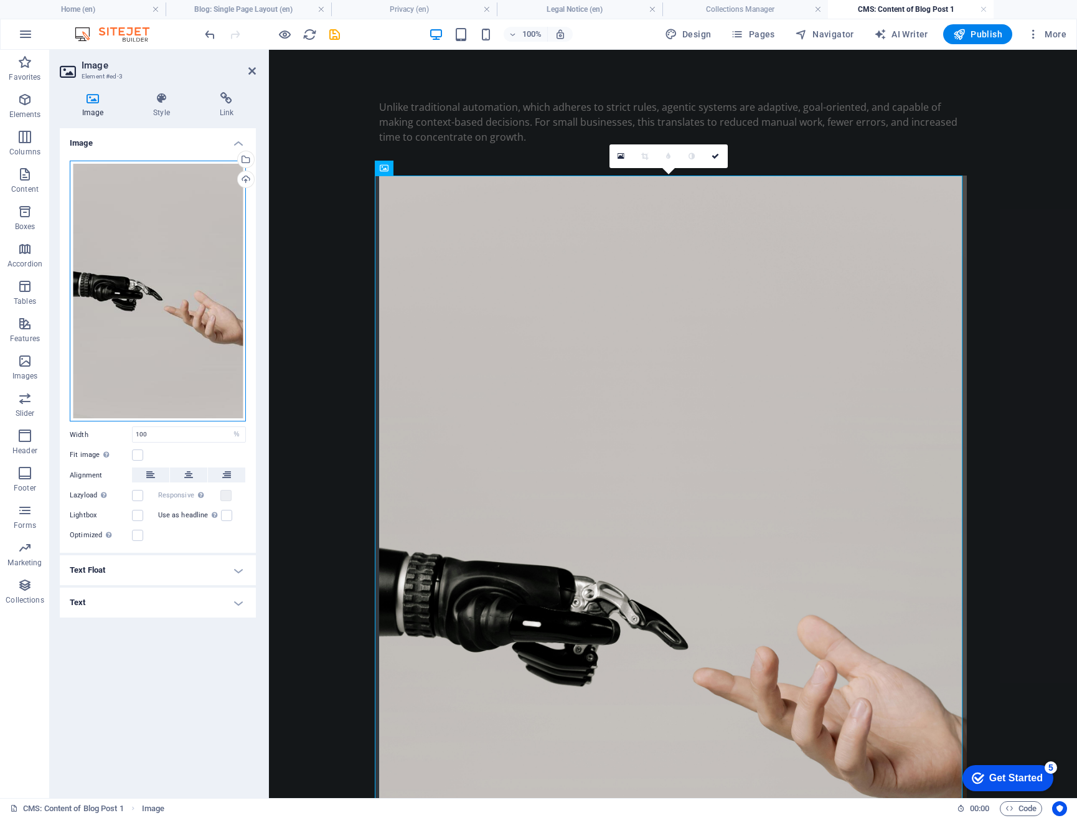
click at [192, 344] on div "Drag files here, click to choose files or select files from Files or our free s…" at bounding box center [158, 292] width 176 height 262
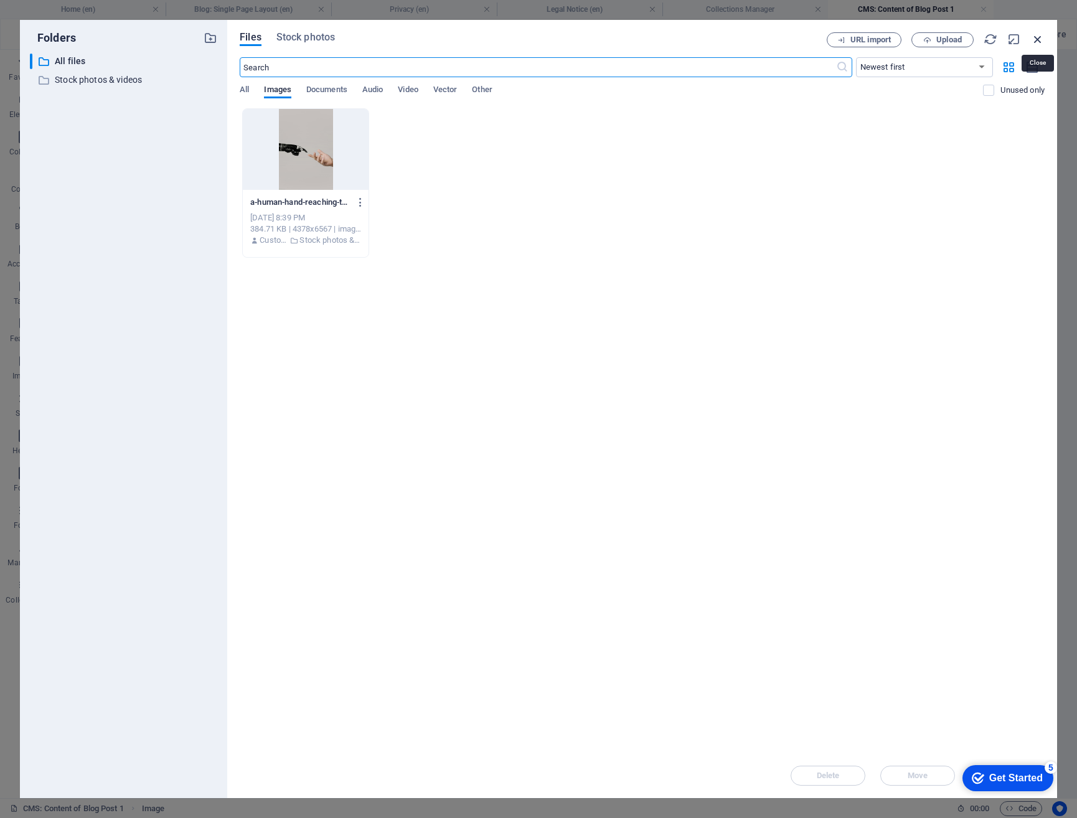
click at [1037, 35] on icon "button" at bounding box center [1038, 39] width 14 height 14
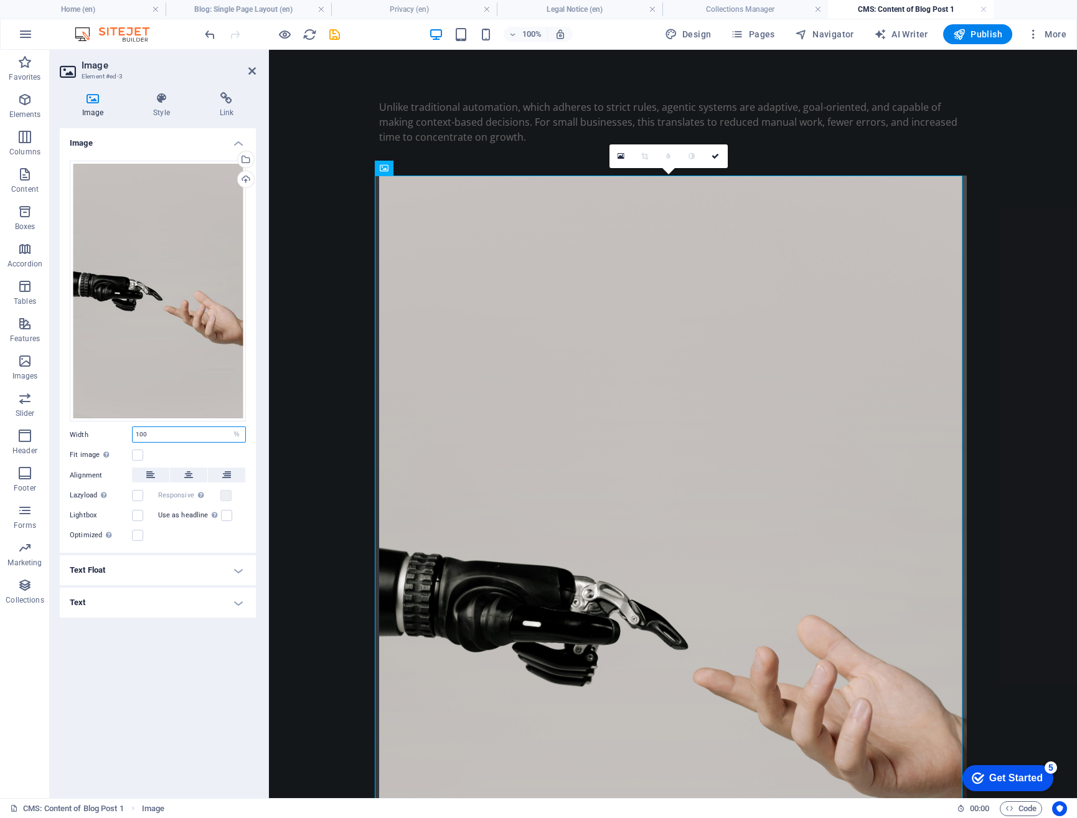
drag, startPoint x: 205, startPoint y: 435, endPoint x: 132, endPoint y: 432, distance: 73.6
click at [132, 432] on div "100 Default auto px rem % em vh vw" at bounding box center [189, 435] width 114 height 16
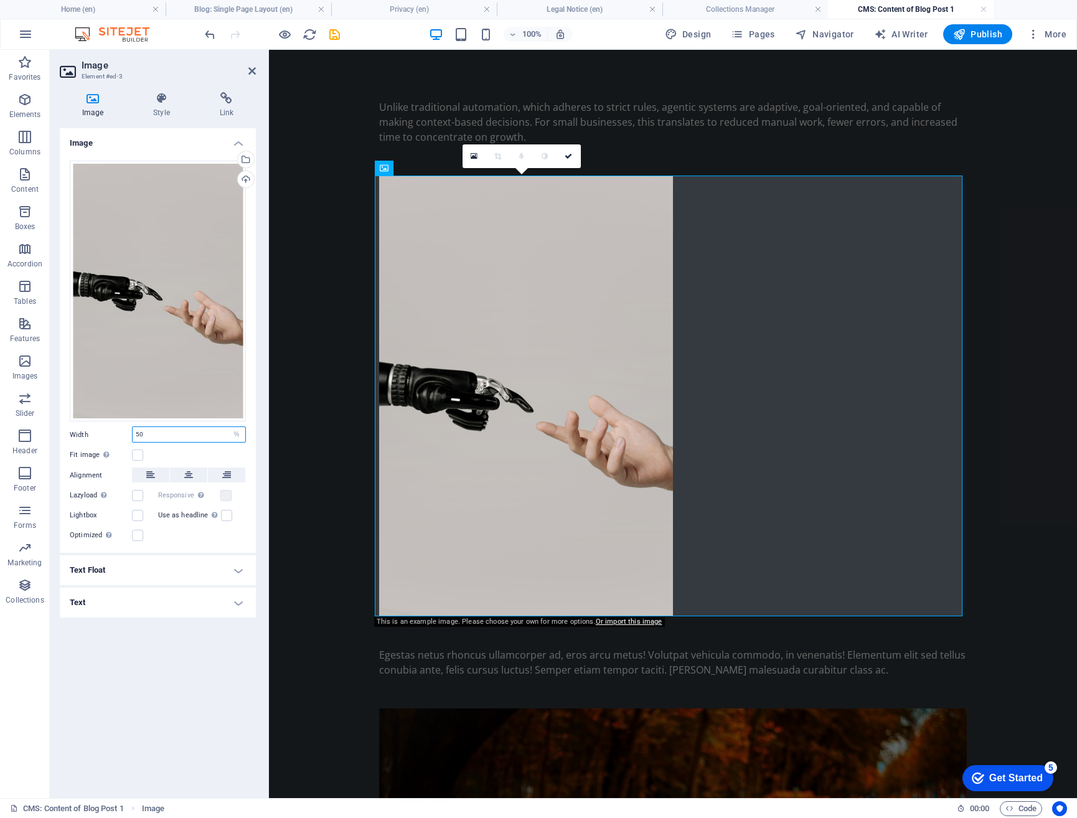
drag, startPoint x: 147, startPoint y: 432, endPoint x: 130, endPoint y: 433, distance: 17.5
click at [130, 433] on div "Width 50 Default auto px rem % em vh vw" at bounding box center [158, 435] width 176 height 16
type input "100"
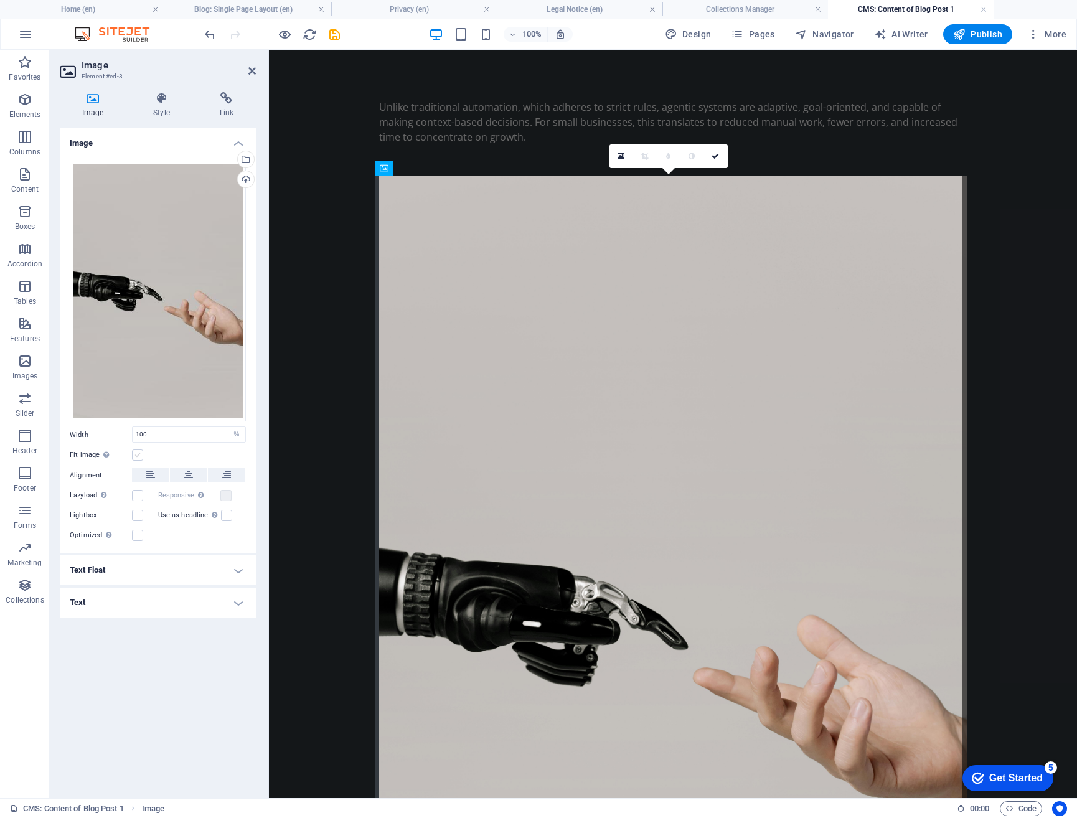
click at [139, 451] on label at bounding box center [137, 455] width 11 height 11
click at [0, 0] on input "Fit image Automatically fit image to a fixed width and height" at bounding box center [0, 0] width 0 height 0
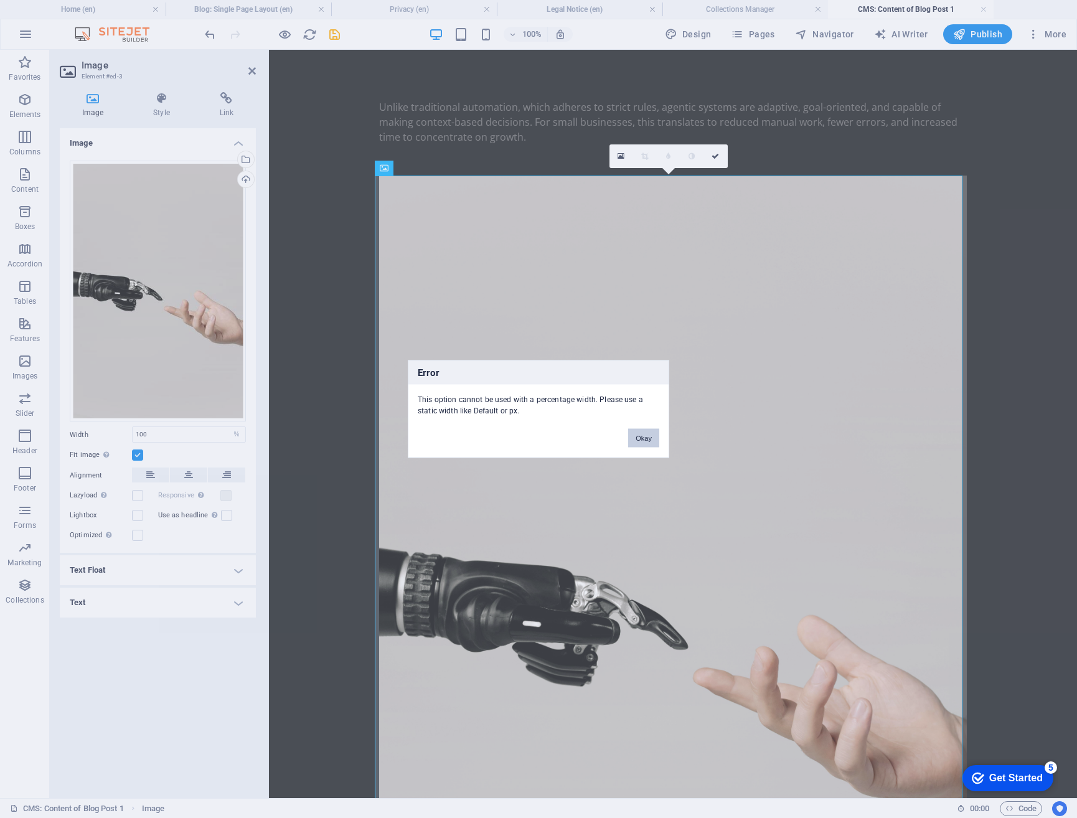
drag, startPoint x: 636, startPoint y: 431, endPoint x: 68, endPoint y: 400, distance: 568.1
click at [636, 431] on button "Okay" at bounding box center [643, 438] width 31 height 19
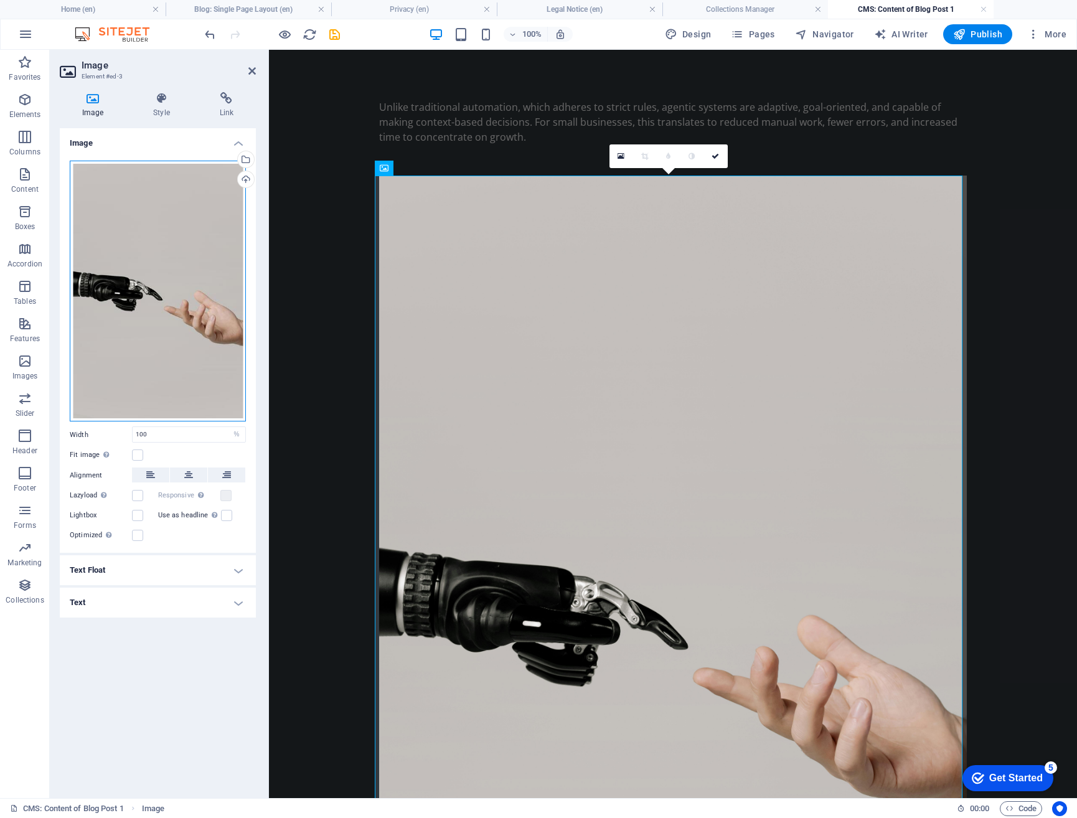
click at [197, 255] on div "Drag files here, click to choose files or select files from Files or our free s…" at bounding box center [158, 292] width 176 height 262
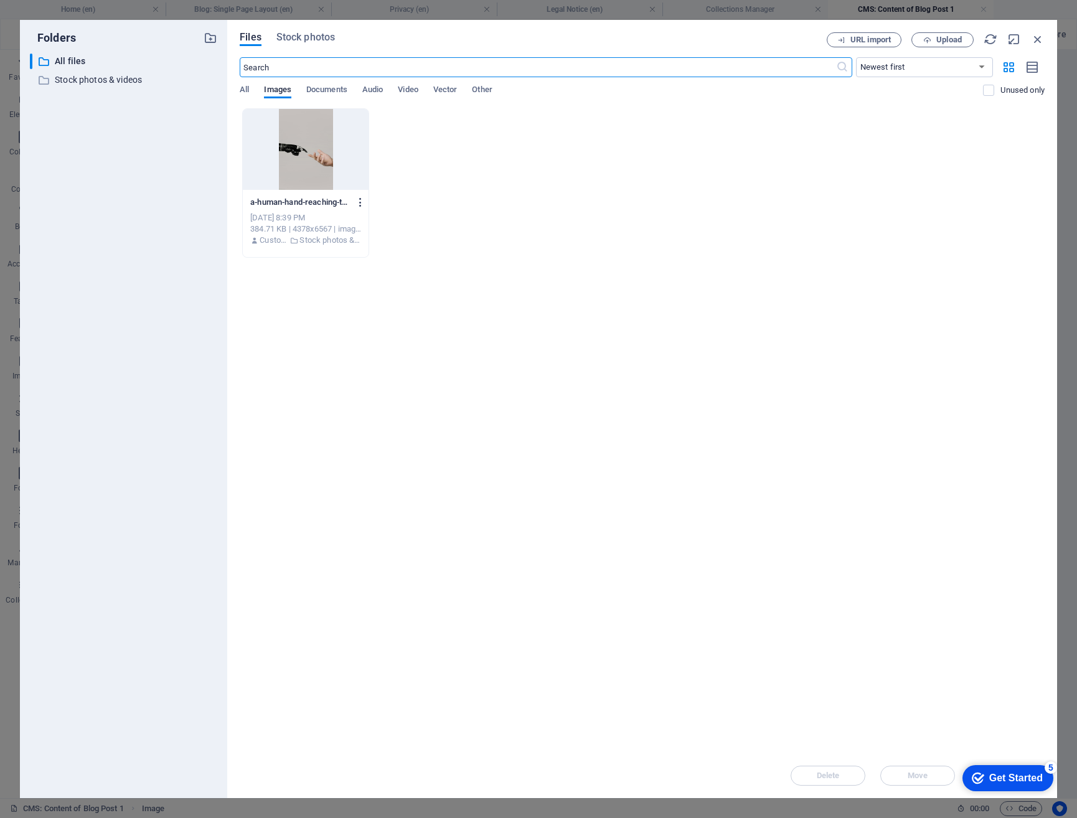
click at [362, 201] on icon "button" at bounding box center [361, 202] width 12 height 11
click at [304, 148] on div at bounding box center [538, 409] width 1077 height 818
click at [77, 77] on p "Stock photos & videos" at bounding box center [124, 80] width 139 height 14
click at [1035, 35] on icon "button" at bounding box center [1038, 39] width 14 height 14
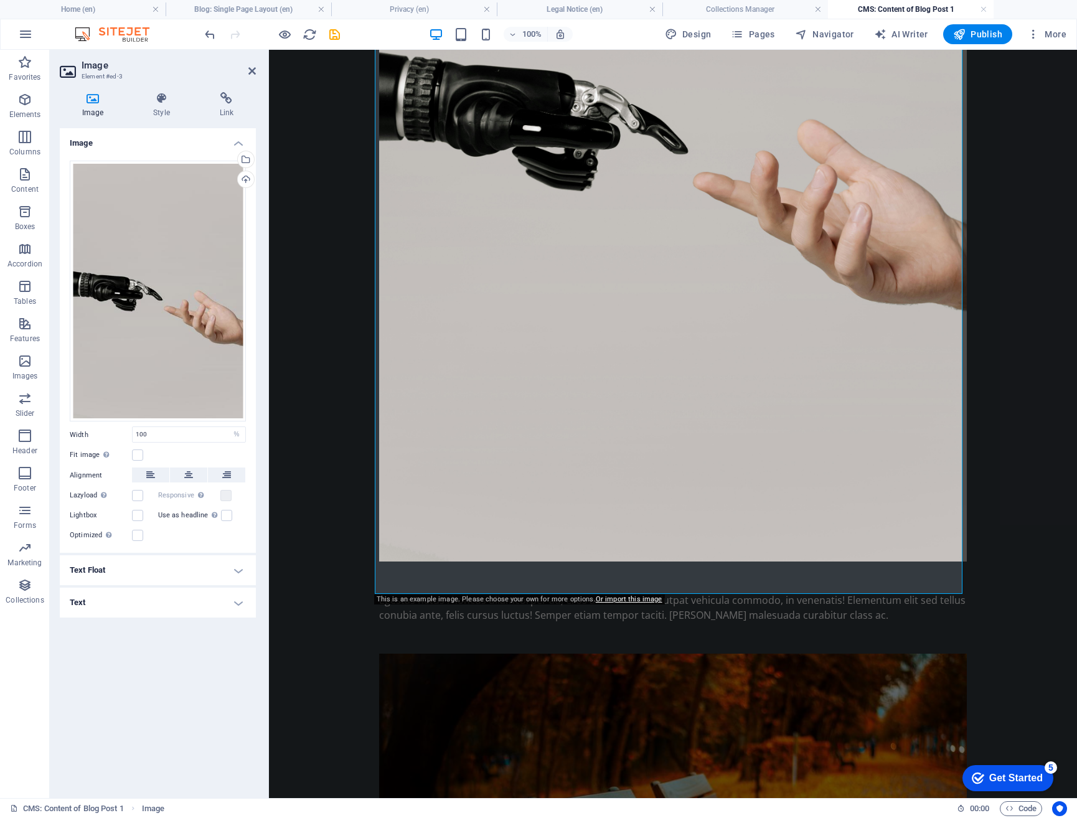
scroll to position [498, 0]
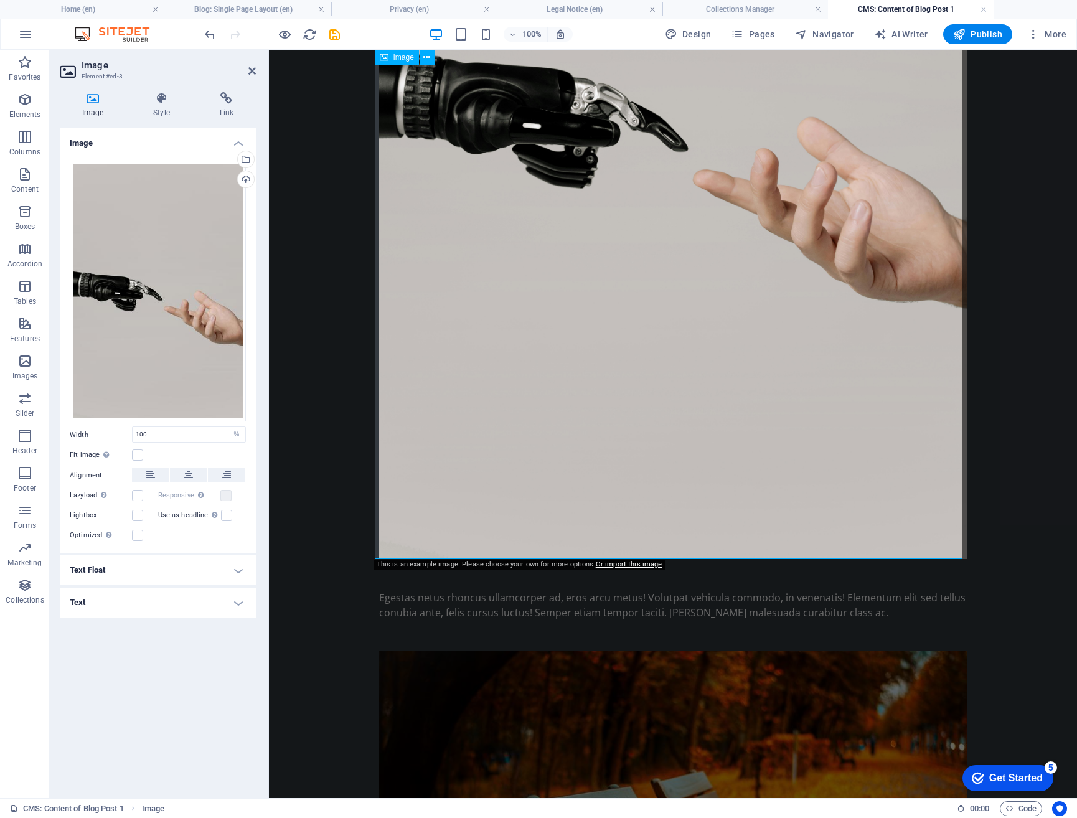
click at [884, 510] on figure at bounding box center [673, 118] width 588 height 882
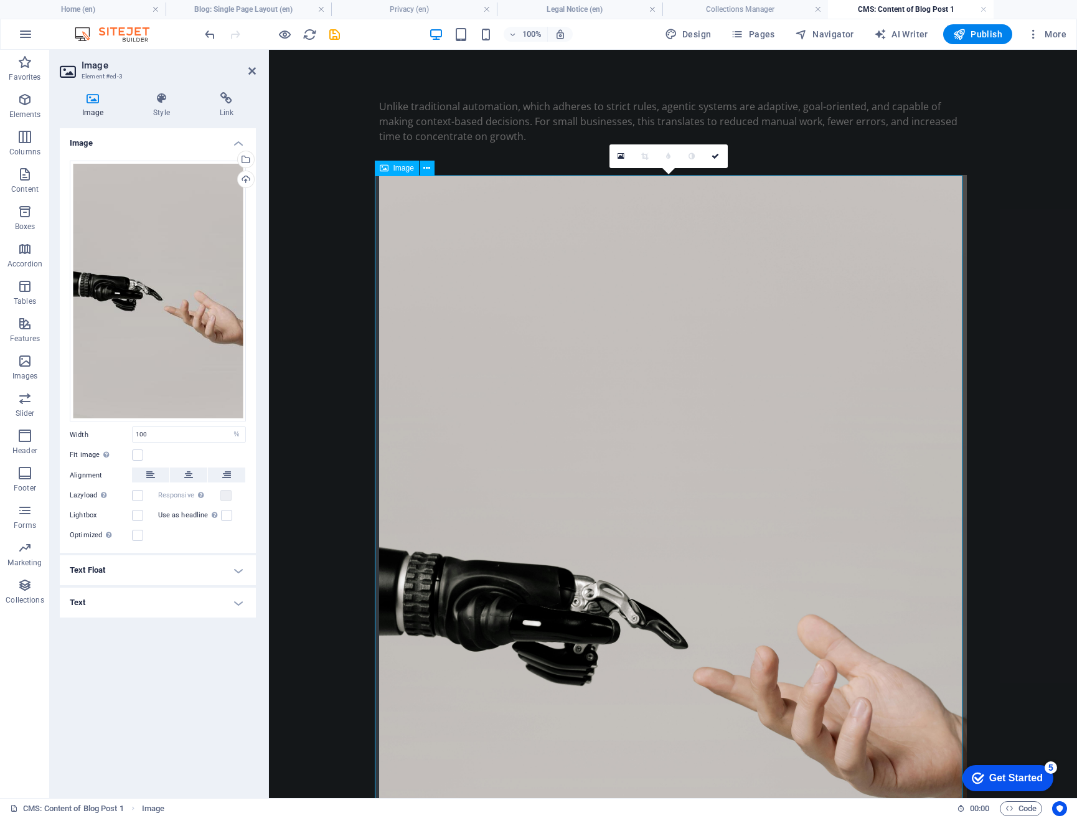
scroll to position [0, 0]
click at [430, 167] on icon at bounding box center [426, 168] width 7 height 13
click at [242, 570] on h4 "Text Float" at bounding box center [158, 570] width 196 height 30
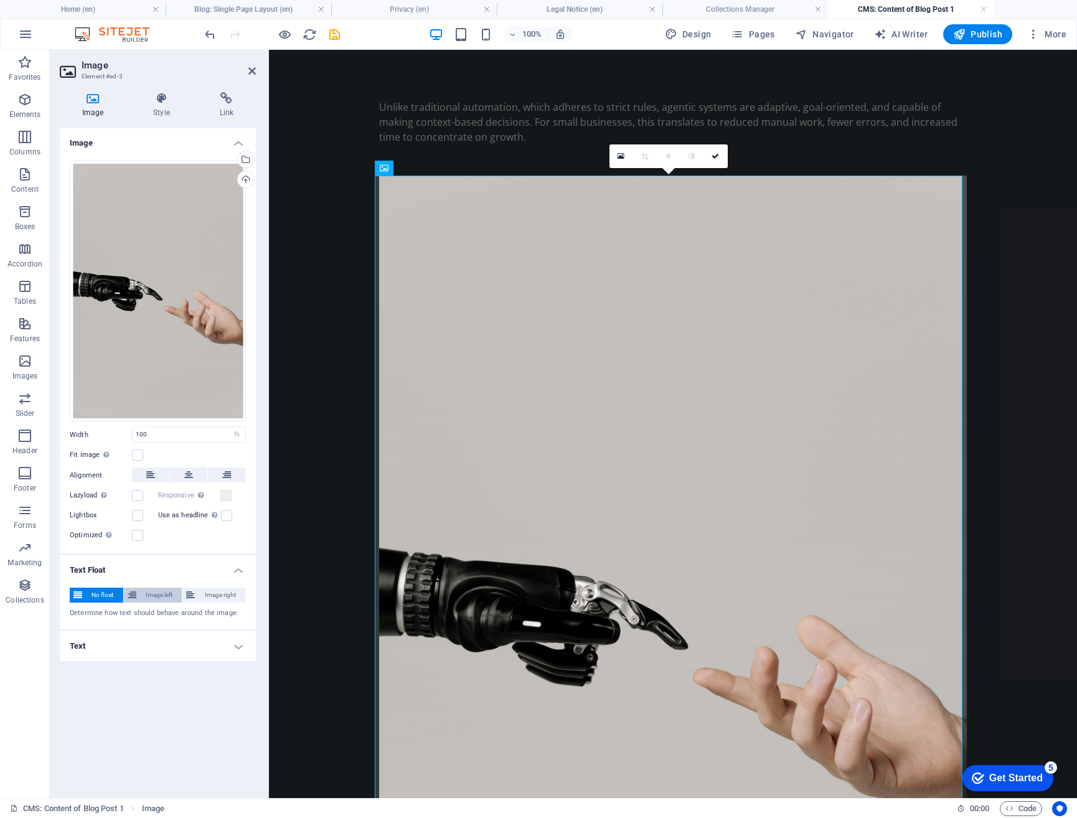
click at [153, 595] on span "Image left" at bounding box center [159, 595] width 39 height 15
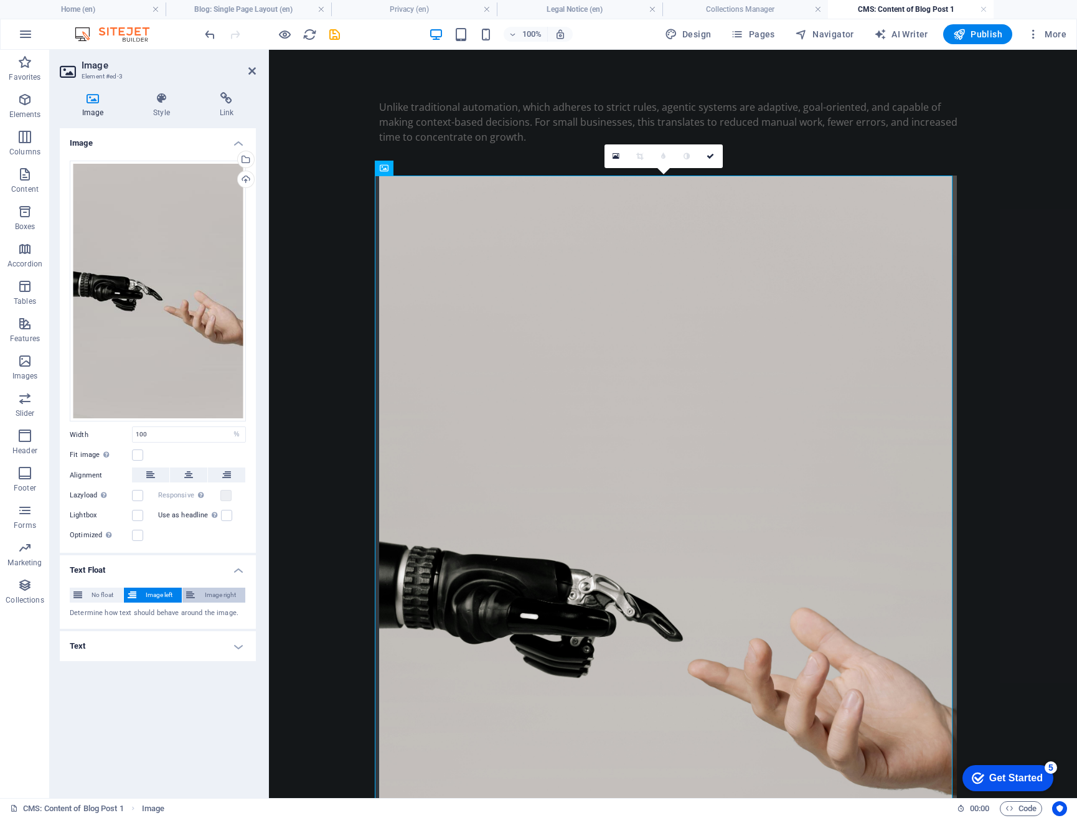
click at [217, 593] on span "Image right" at bounding box center [220, 595] width 43 height 15
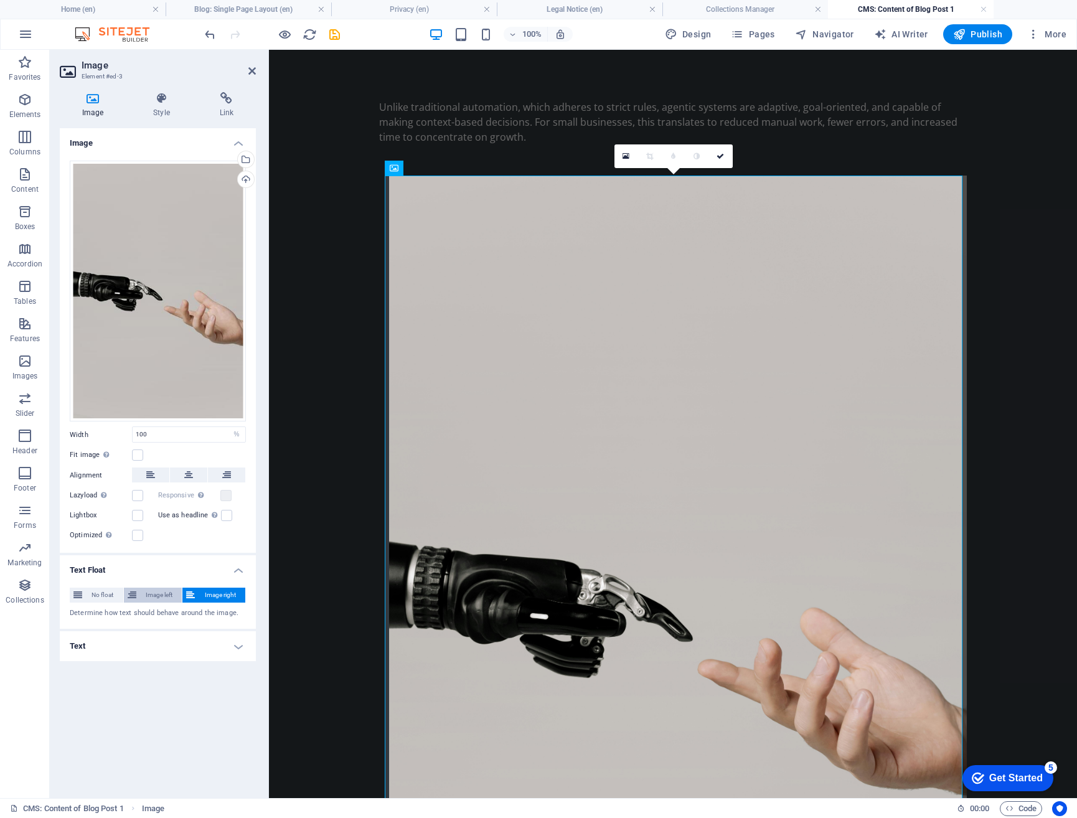
click at [164, 595] on span "Image left" at bounding box center [159, 595] width 39 height 15
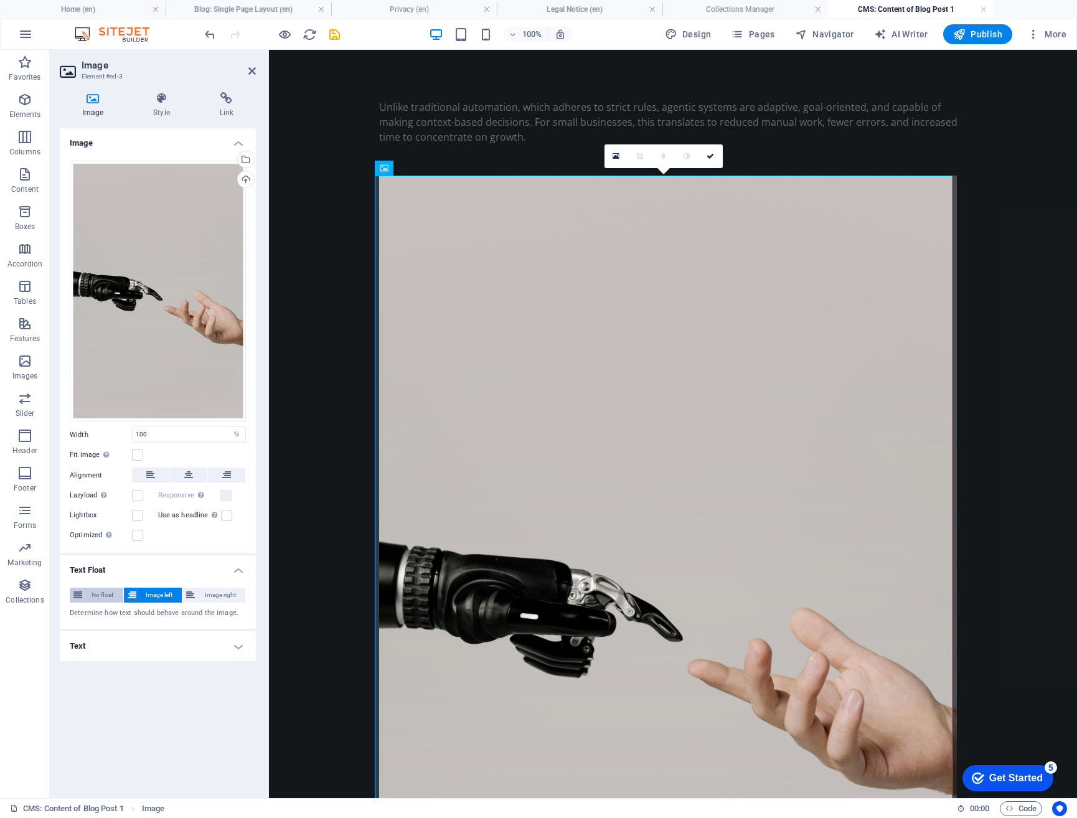
click at [111, 595] on span "No float" at bounding box center [103, 595] width 34 height 15
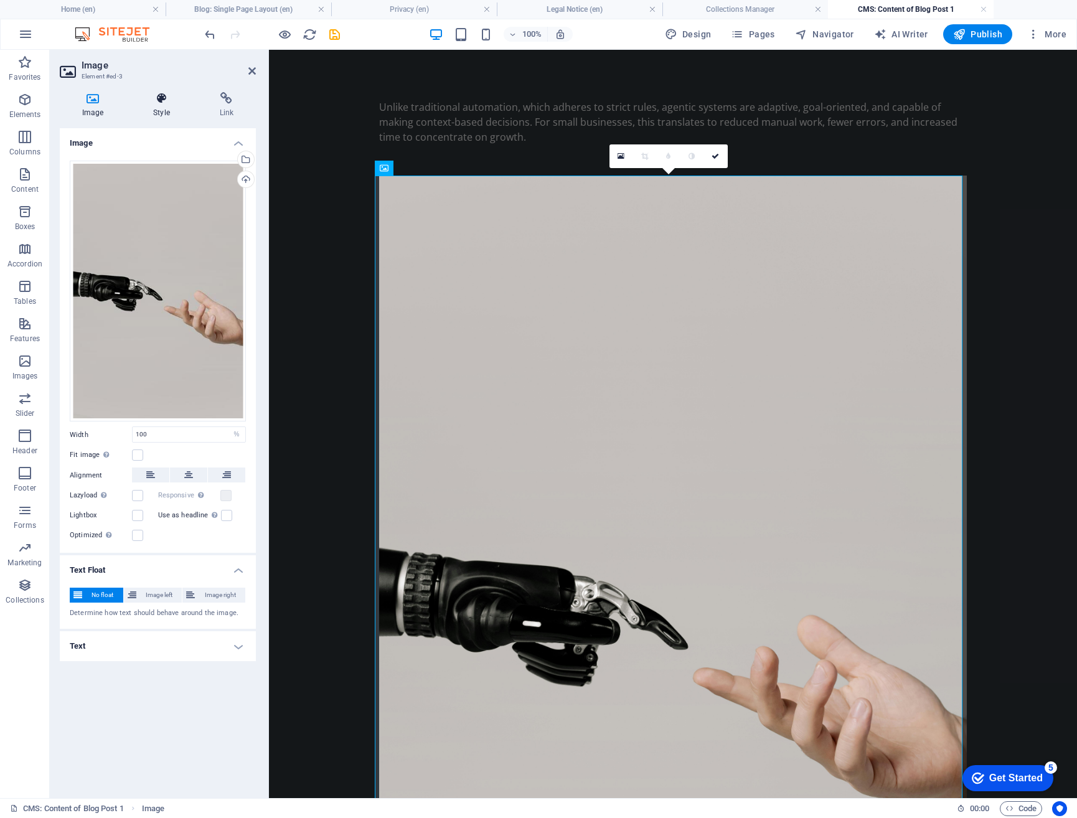
click at [161, 109] on h4 "Style" at bounding box center [164, 105] width 66 height 26
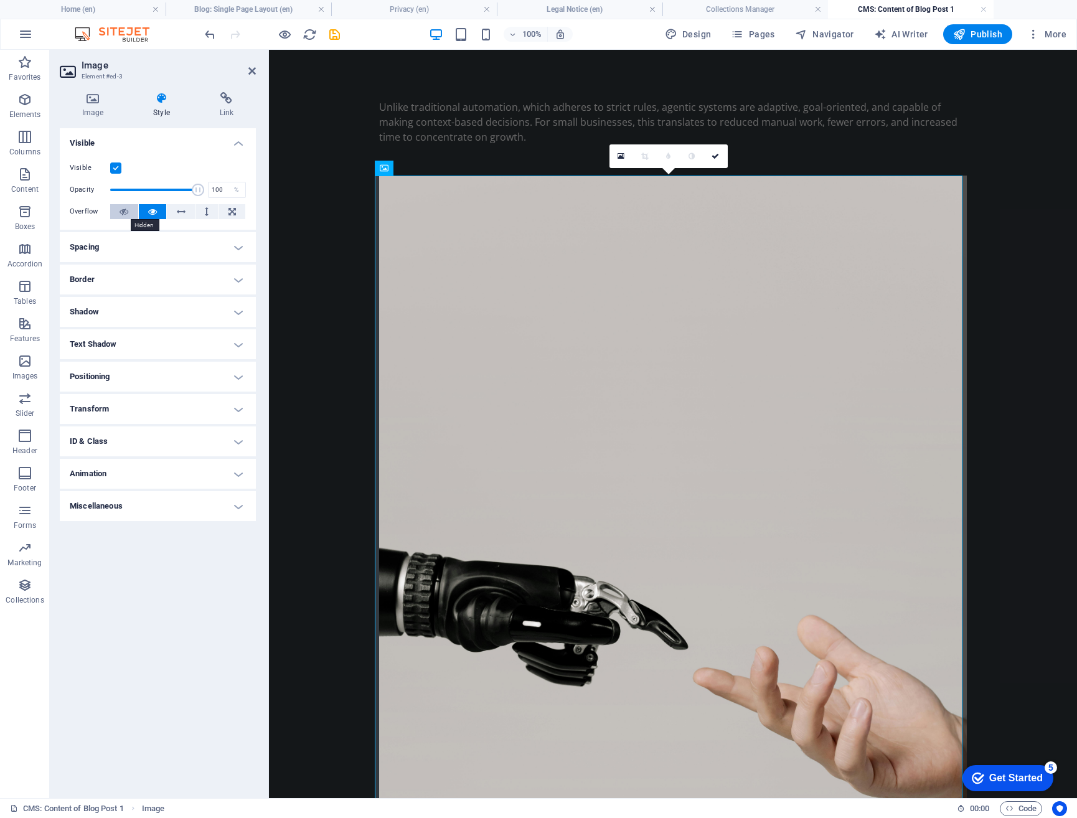
click at [123, 213] on icon at bounding box center [124, 211] width 9 height 15
click at [146, 213] on button at bounding box center [153, 211] width 28 height 15
click at [199, 212] on button at bounding box center [207, 211] width 23 height 15
click at [229, 212] on icon at bounding box center [232, 211] width 7 height 15
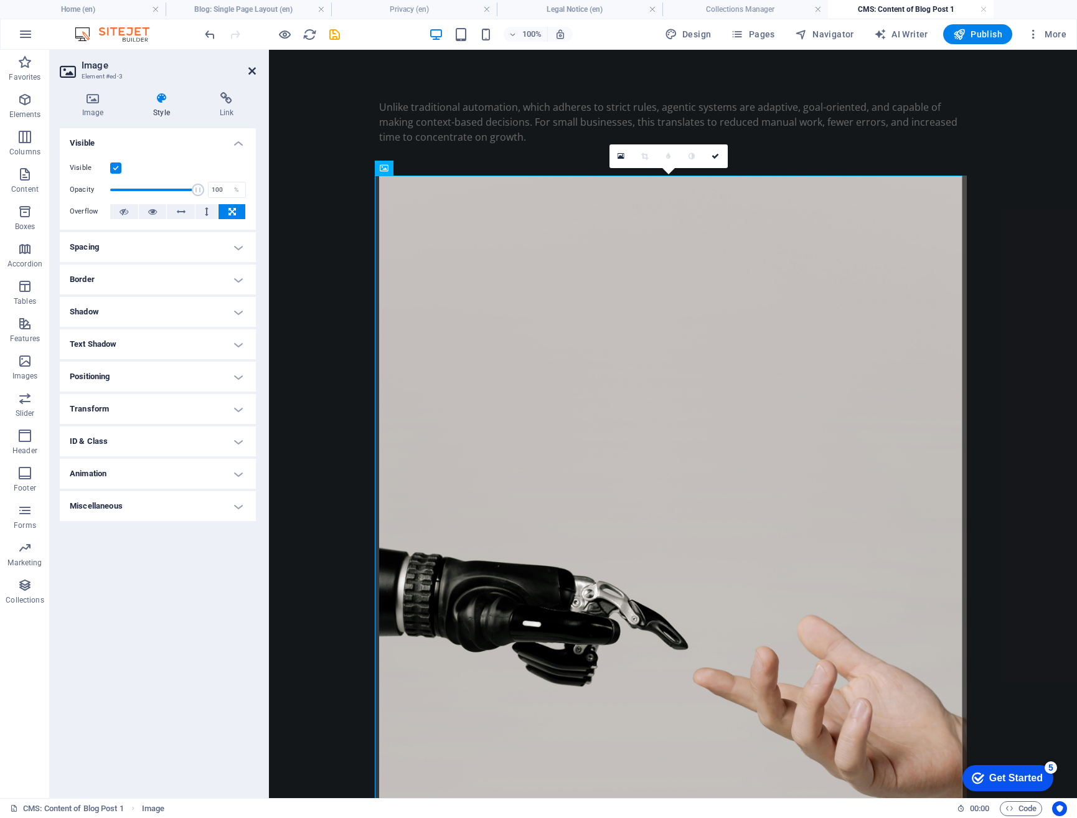
click at [250, 70] on icon at bounding box center [251, 71] width 7 height 10
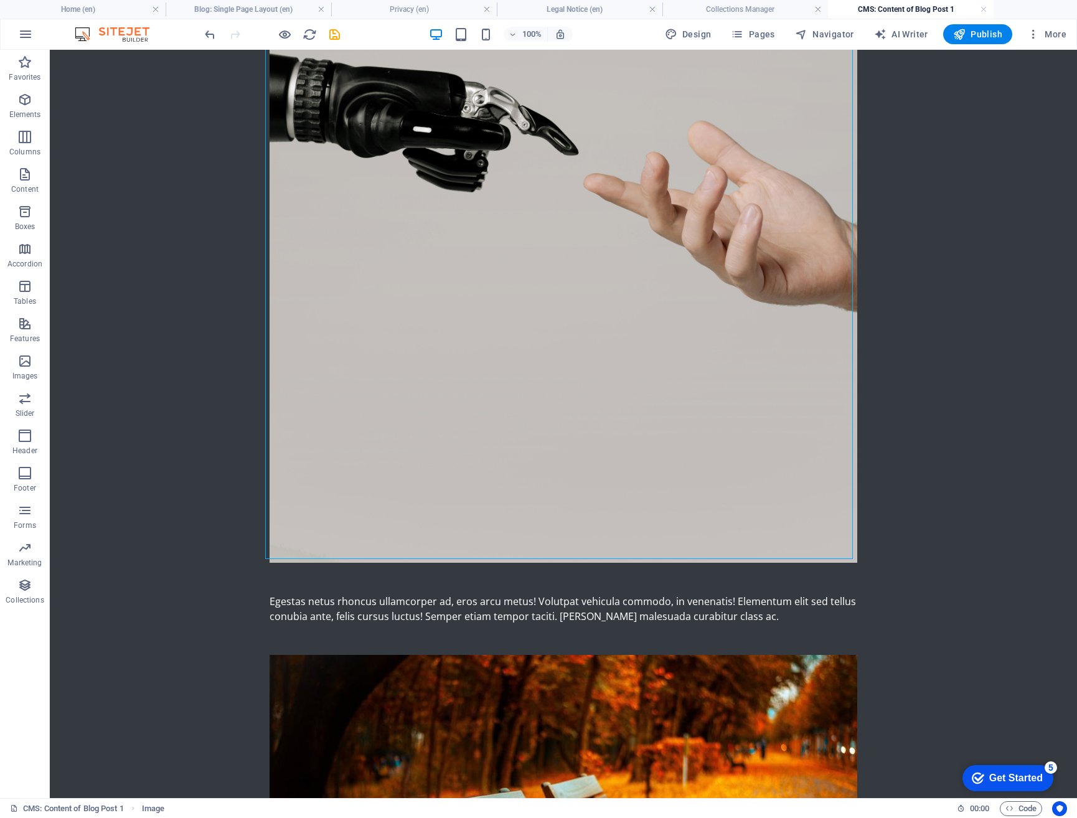
scroll to position [498, 0]
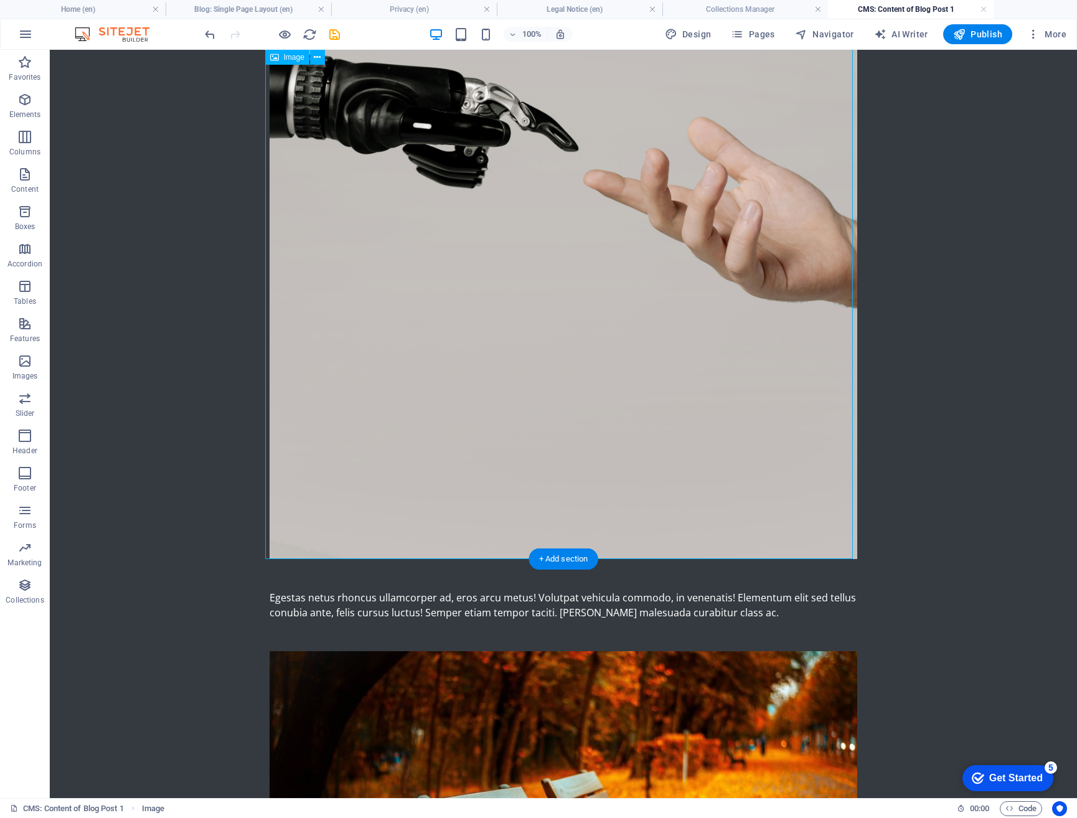
click at [841, 410] on figure at bounding box center [564, 118] width 588 height 882
click at [843, 560] on div at bounding box center [564, 574] width 588 height 31
click at [278, 553] on icon at bounding box center [274, 551] width 9 height 15
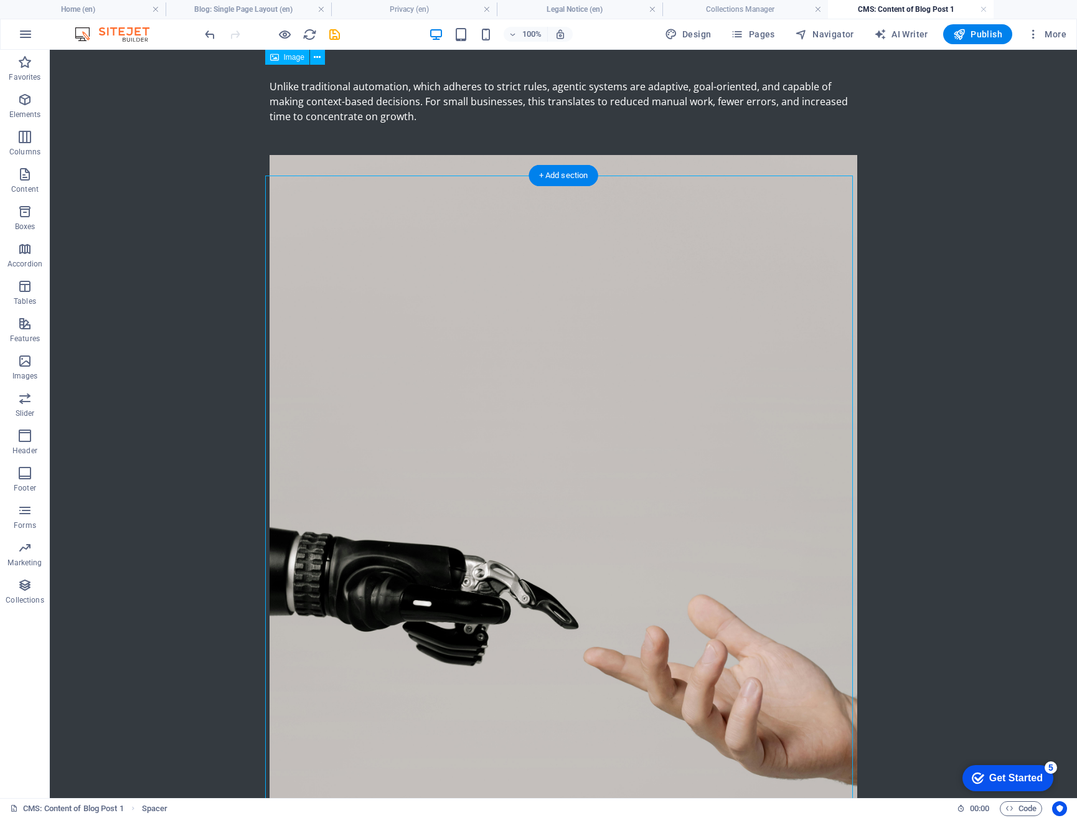
scroll to position [0, 0]
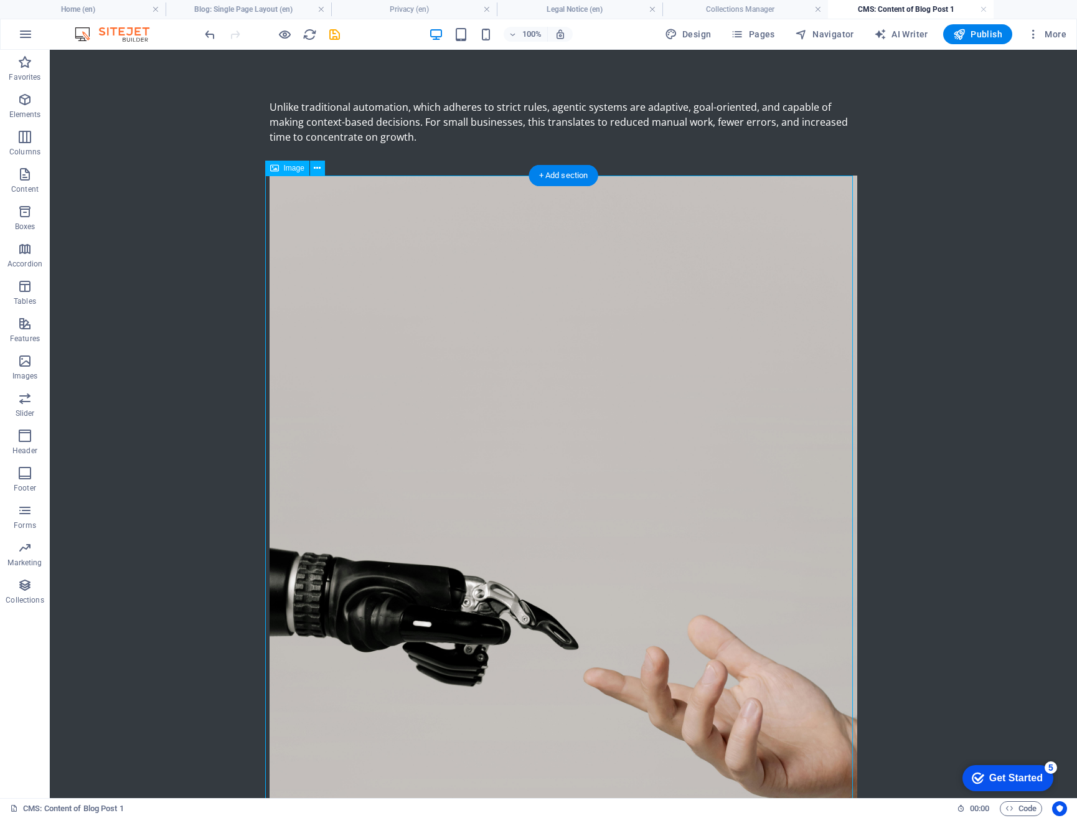
click at [392, 215] on figure at bounding box center [564, 617] width 588 height 882
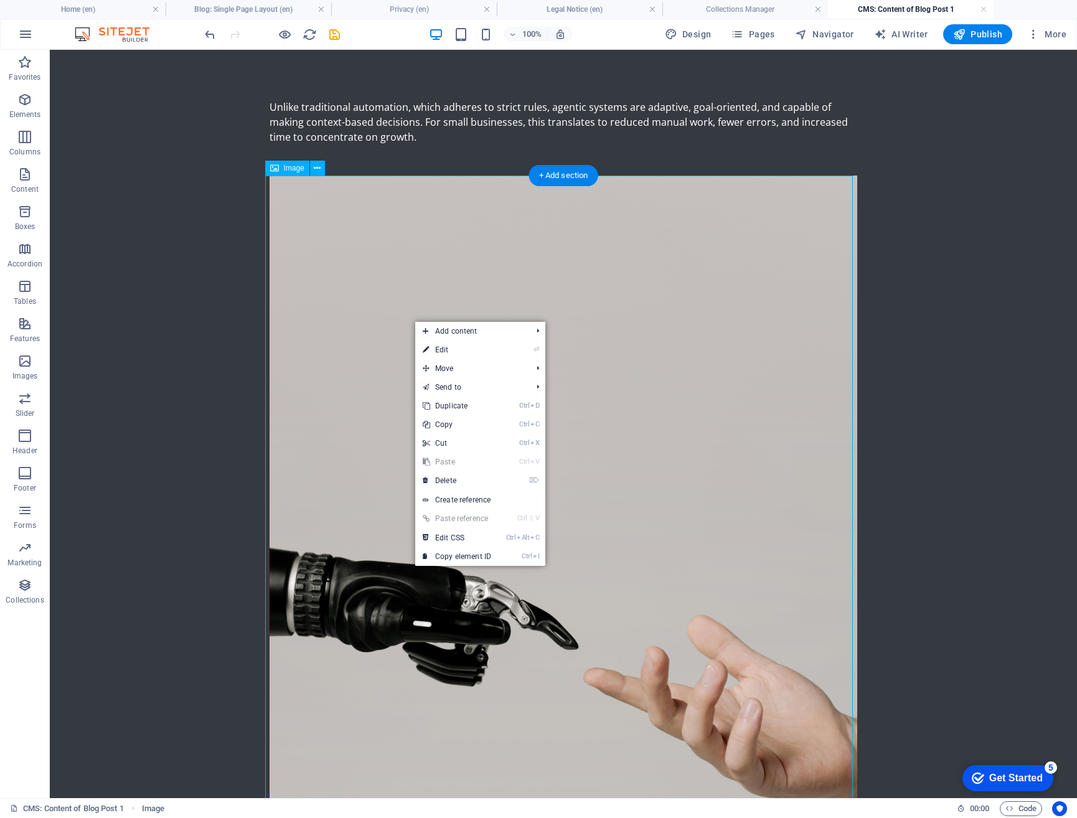
click at [387, 321] on figure at bounding box center [564, 617] width 588 height 882
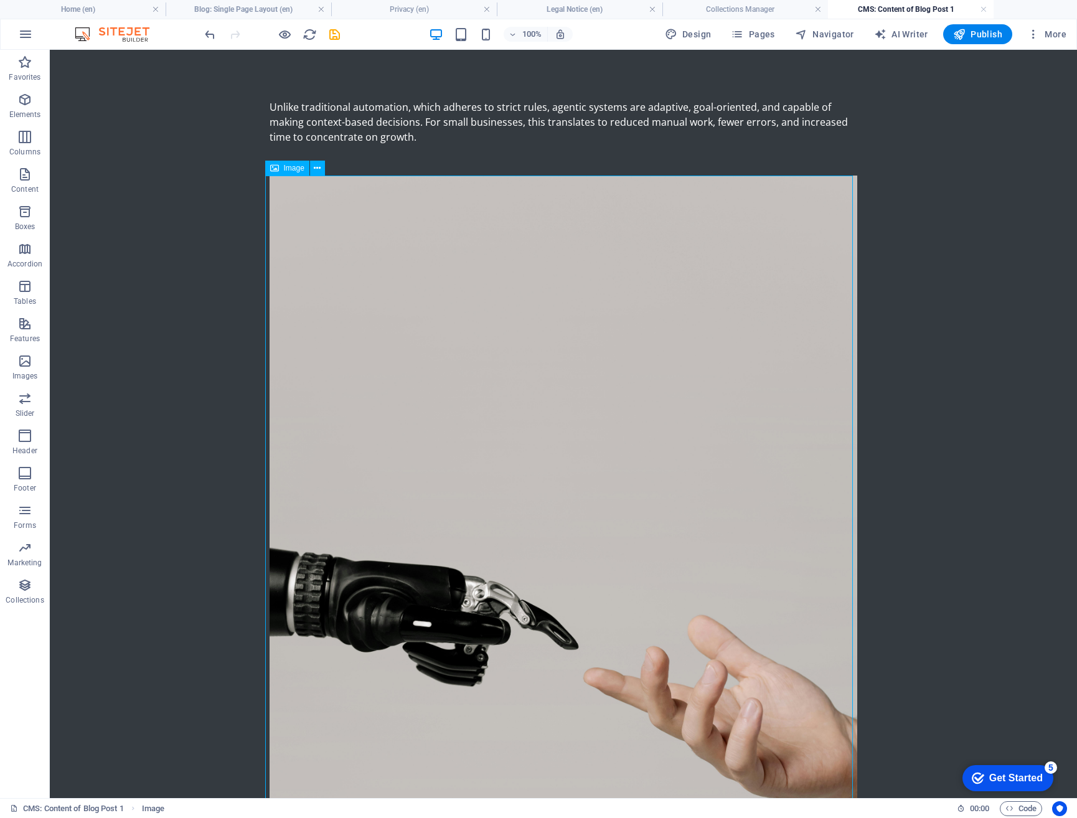
click at [295, 167] on span "Image" at bounding box center [294, 167] width 21 height 7
click at [284, 171] on span "Image" at bounding box center [294, 167] width 21 height 7
click at [283, 170] on div "Image" at bounding box center [287, 168] width 44 height 15
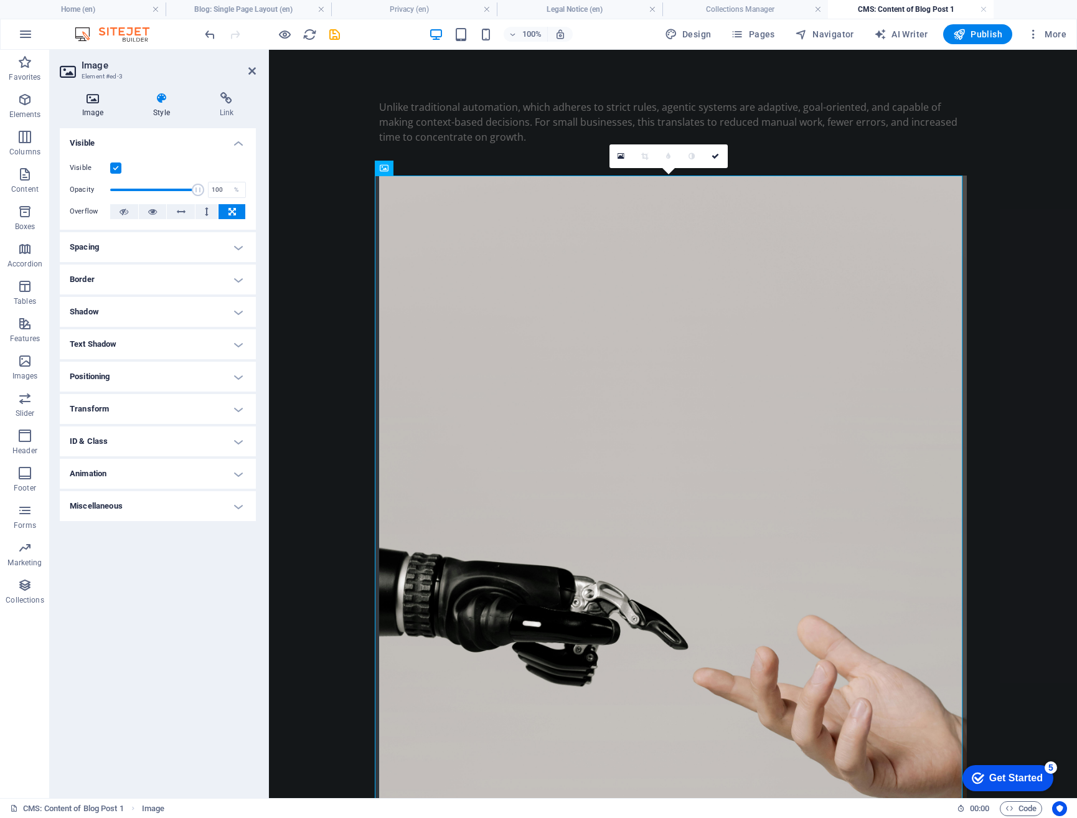
click at [108, 103] on icon at bounding box center [93, 98] width 66 height 12
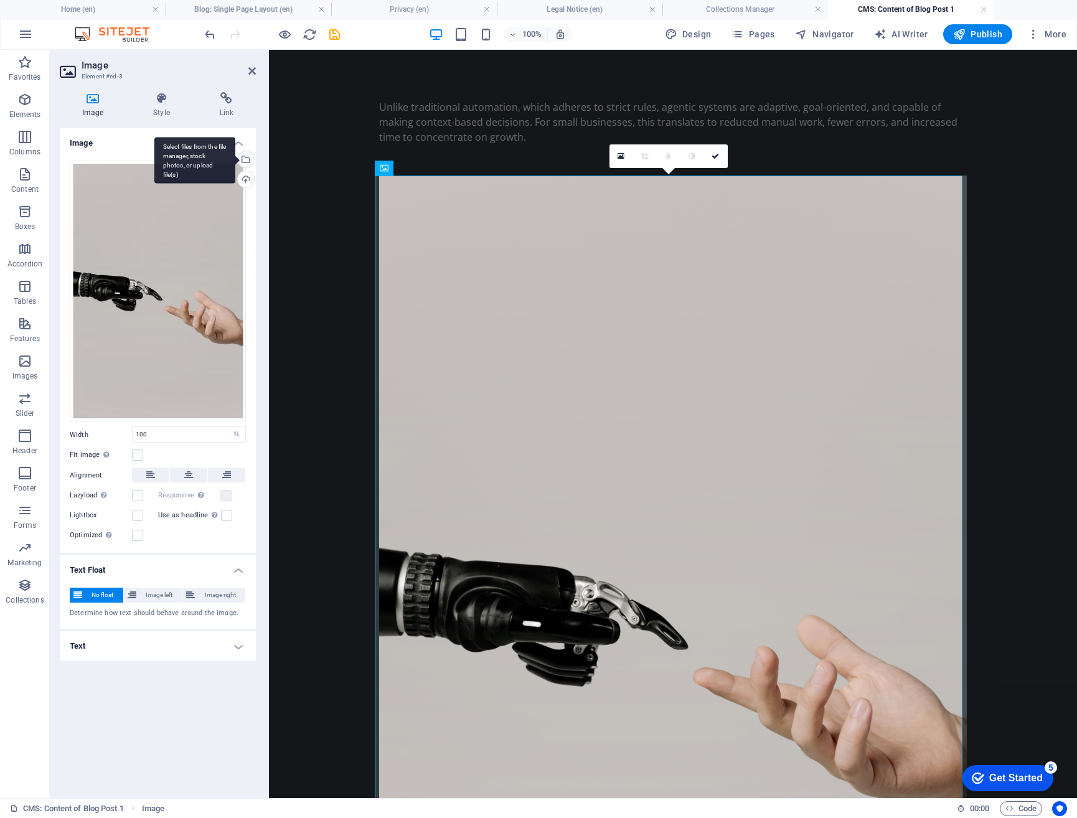
click at [245, 163] on div "Select files from the file manager, stock photos, or upload file(s)" at bounding box center [244, 160] width 19 height 19
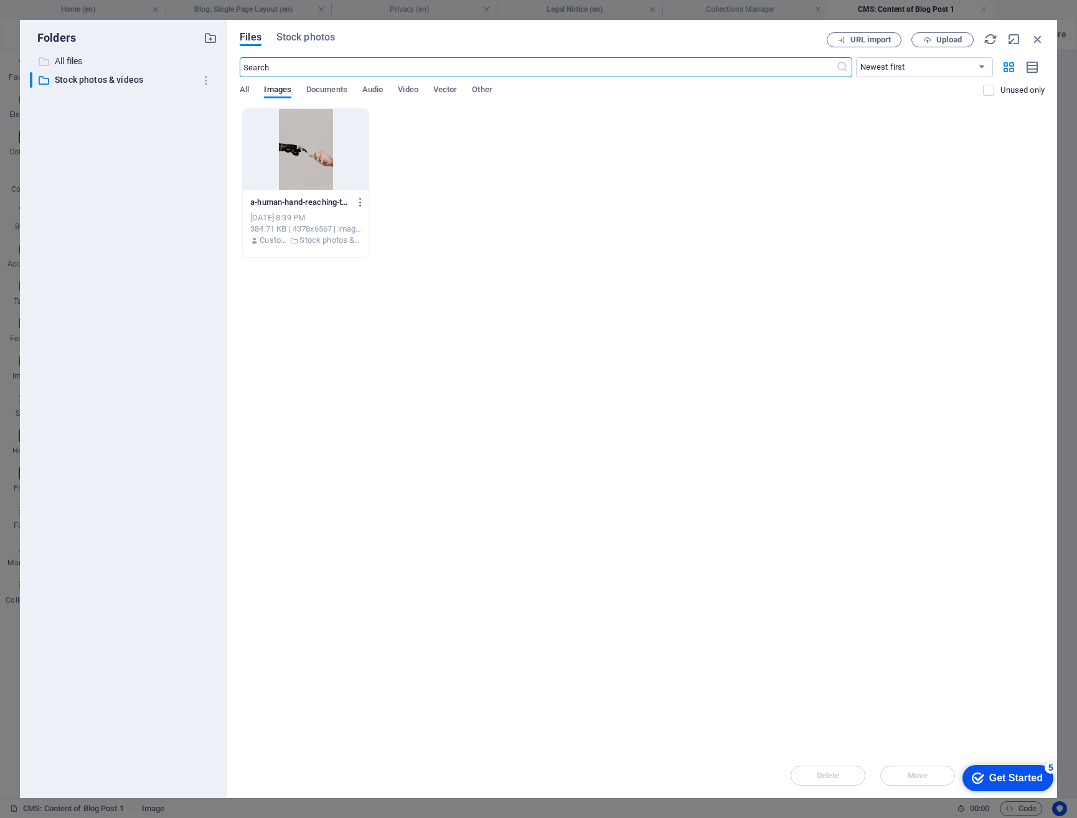
click at [87, 65] on p "All files" at bounding box center [124, 61] width 139 height 14
click at [77, 60] on p "All files" at bounding box center [124, 61] width 139 height 14
click at [314, 39] on span "Stock photos" at bounding box center [305, 37] width 59 height 15
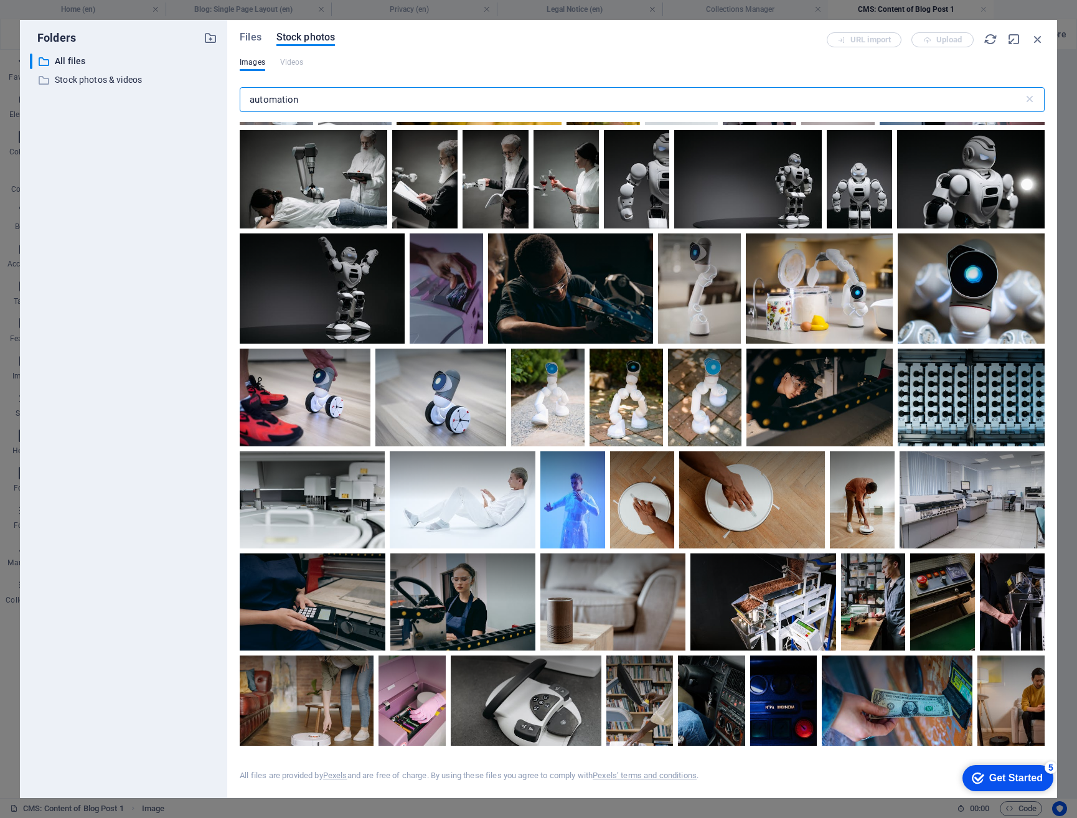
scroll to position [4483, 0]
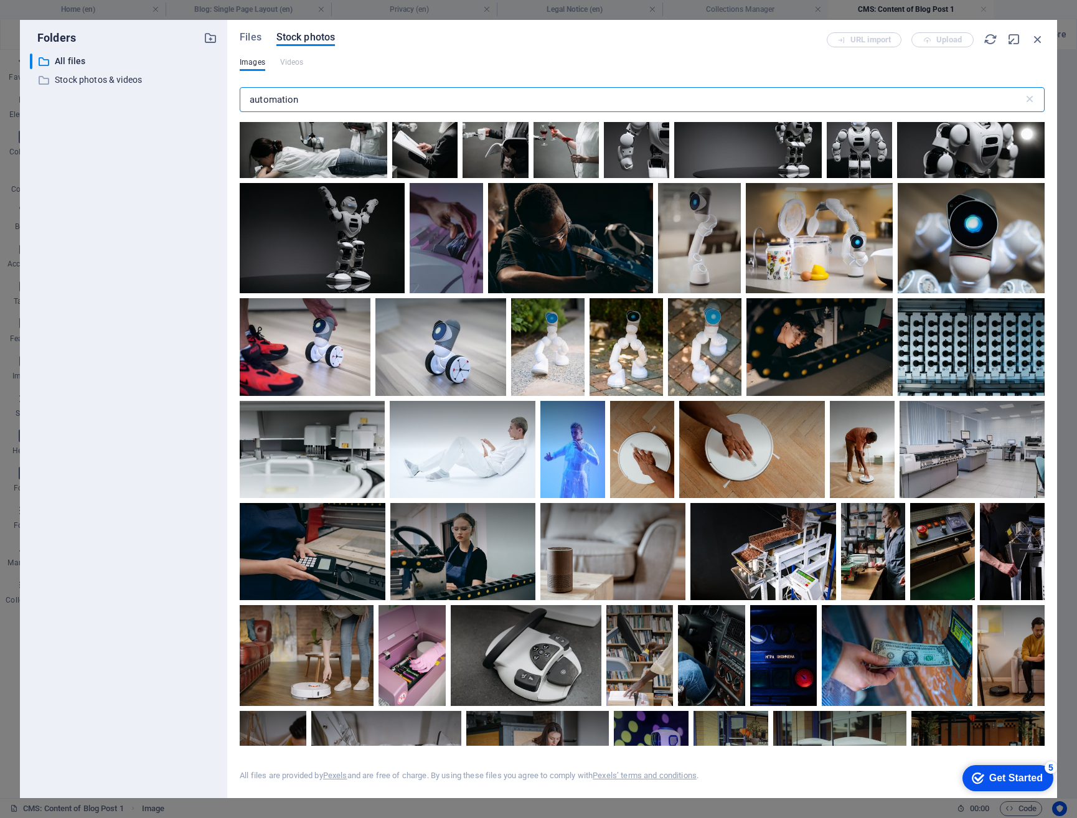
click at [339, 105] on input "automation" at bounding box center [632, 99] width 784 height 25
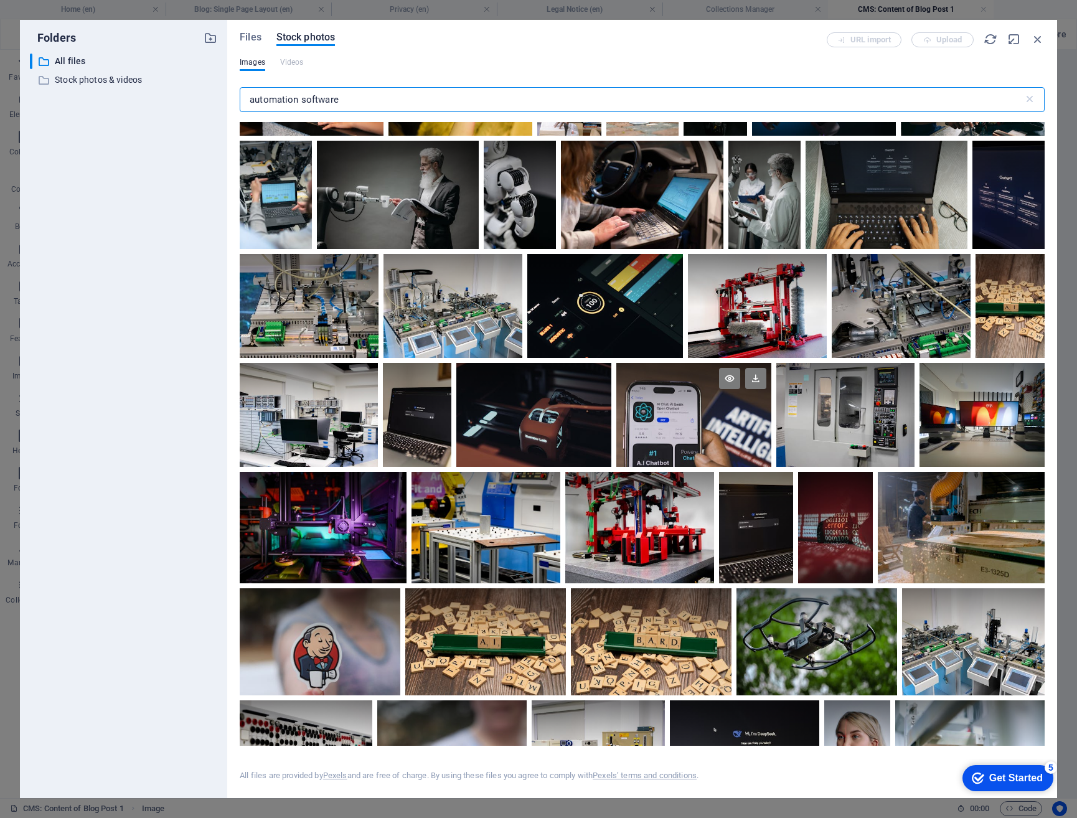
scroll to position [187, 0]
type input "automation software"
click at [754, 372] on icon at bounding box center [755, 377] width 21 height 21
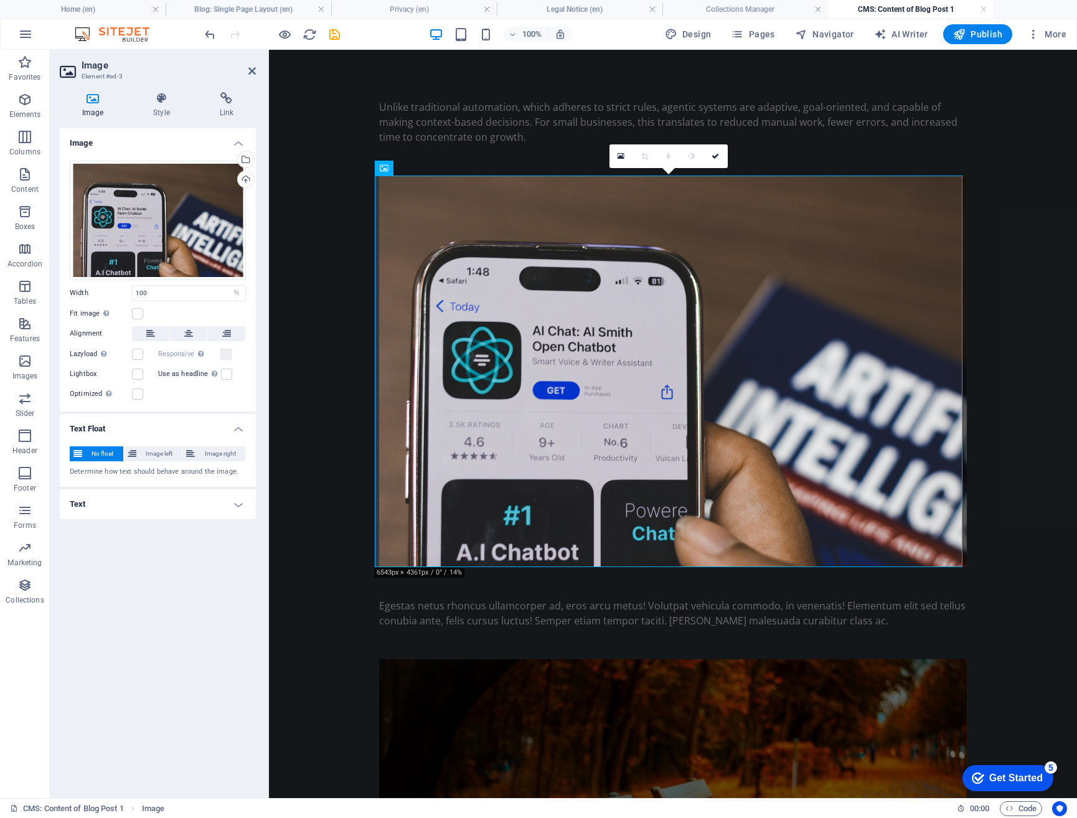
click at [1017, 316] on body "Skip to main content Unlike traditional automation, which adheres to strict rul…" at bounding box center [673, 597] width 808 height 1095
click at [717, 158] on icon at bounding box center [715, 156] width 7 height 7
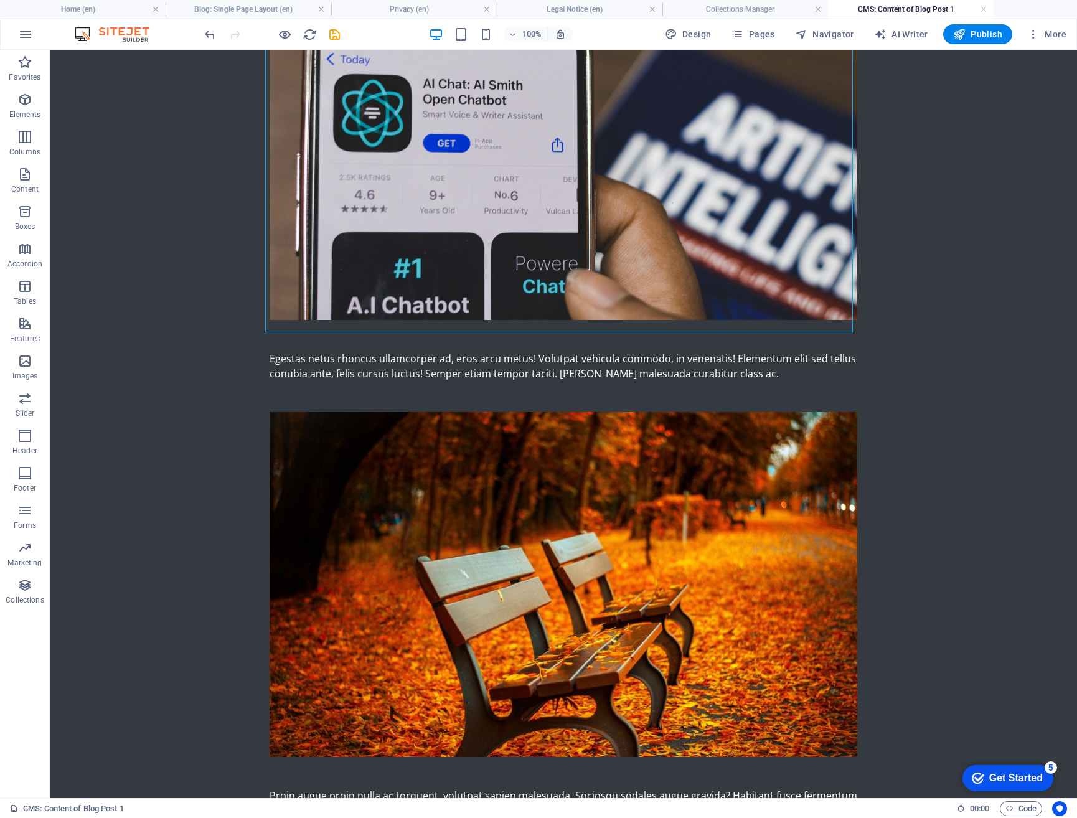
scroll to position [249, 0]
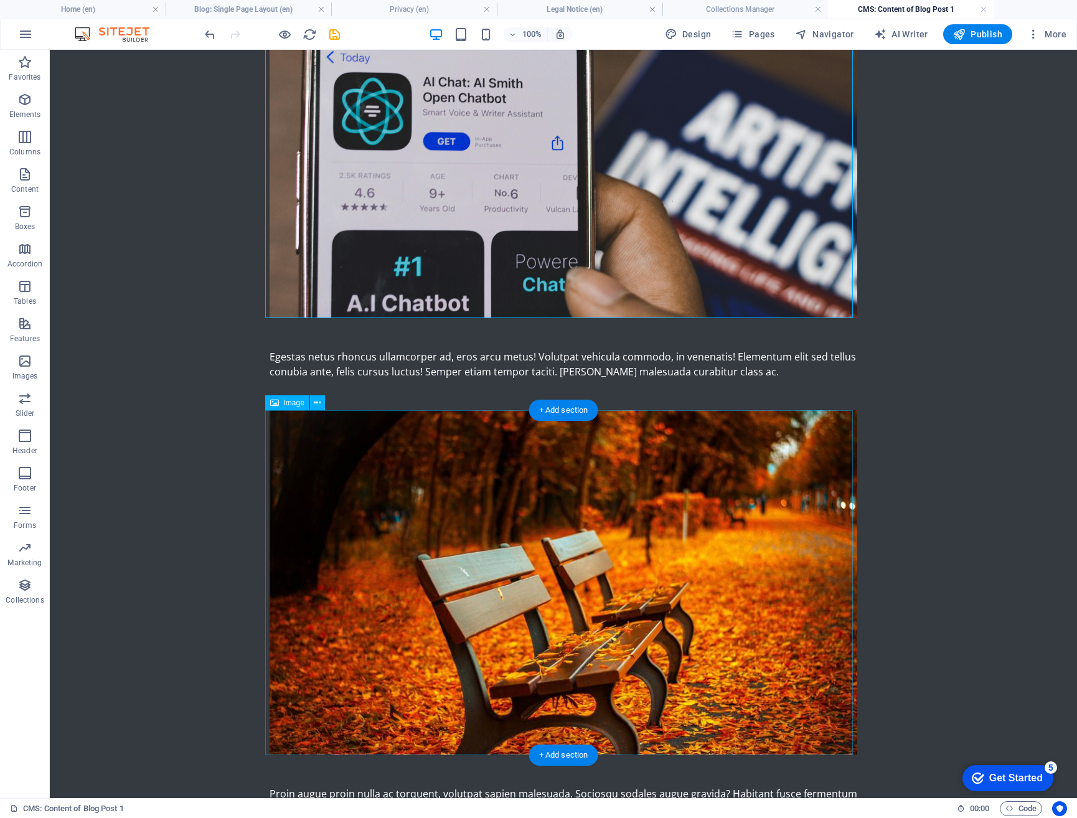
click at [770, 424] on figure at bounding box center [564, 582] width 588 height 345
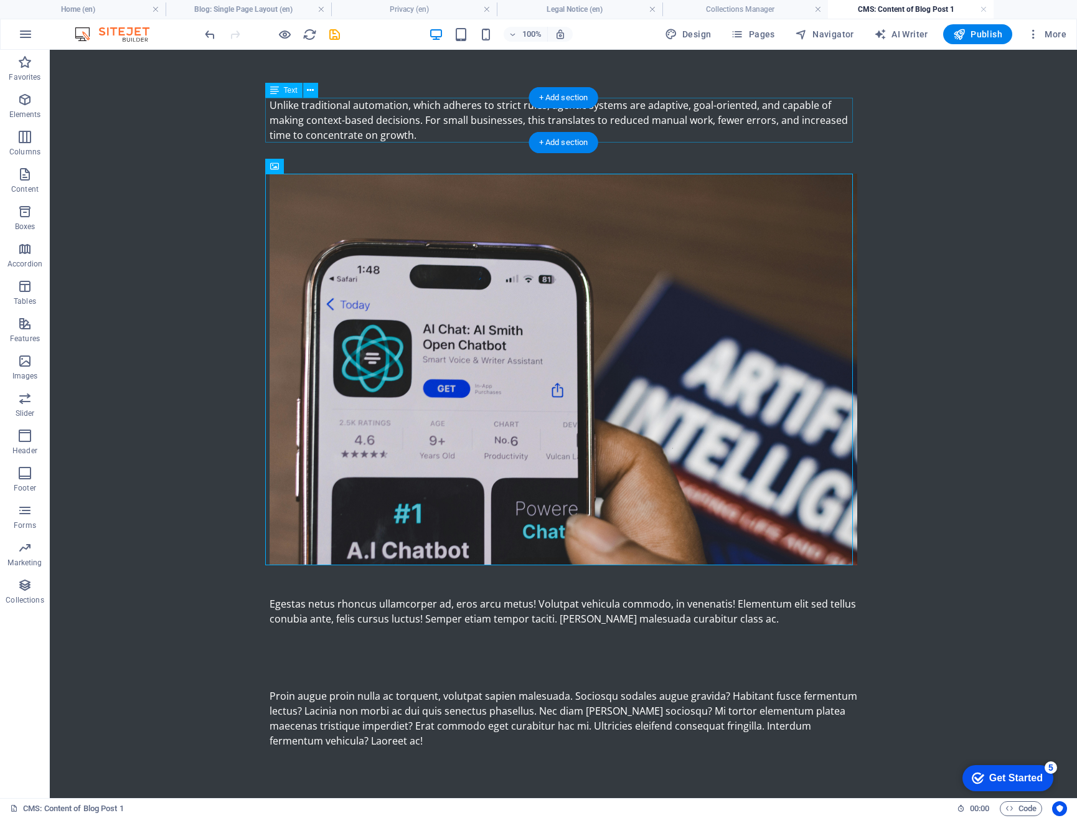
click at [458, 125] on div "Unlike traditional automation, which adheres to strict rules, agentic systems a…" at bounding box center [564, 120] width 588 height 45
click at [413, 134] on div "Unlike traditional automation, which adheres to strict rules, agentic systems a…" at bounding box center [564, 120] width 588 height 45
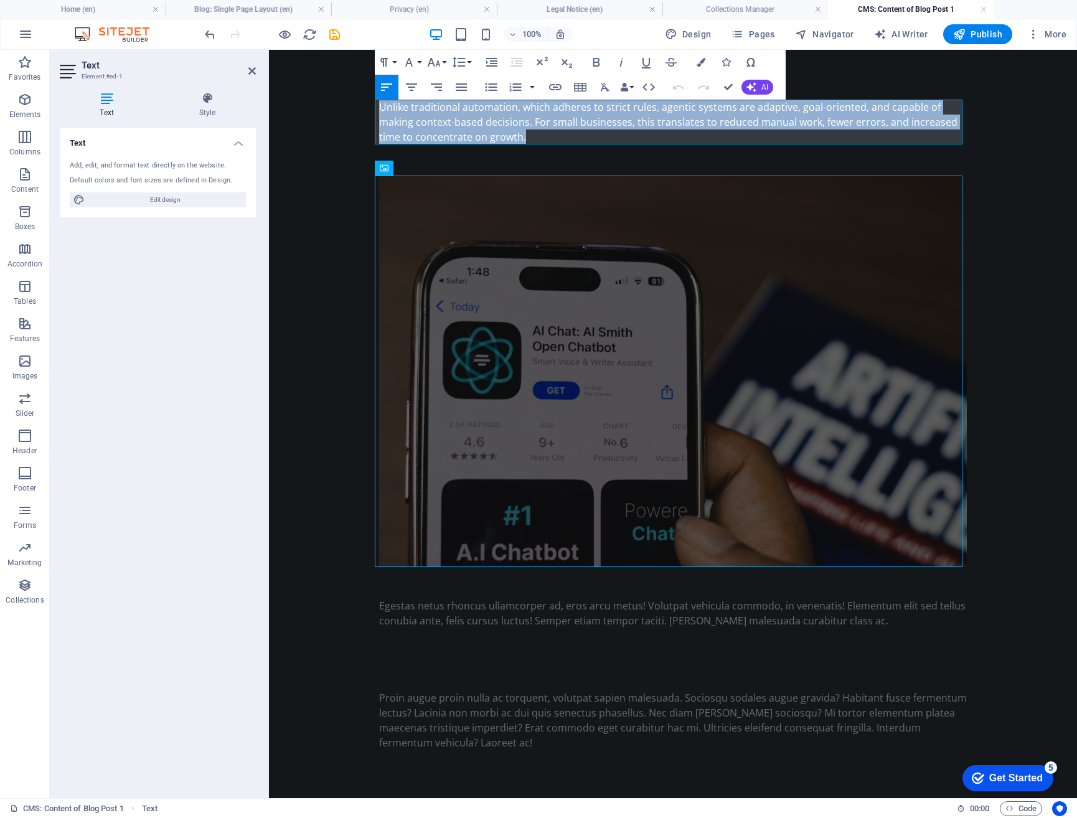
drag, startPoint x: 529, startPoint y: 137, endPoint x: 368, endPoint y: 105, distance: 164.4
click at [369, 105] on div "Unlike traditional automation, which adheres to strict rules, agentic systems a…" at bounding box center [673, 425] width 608 height 750
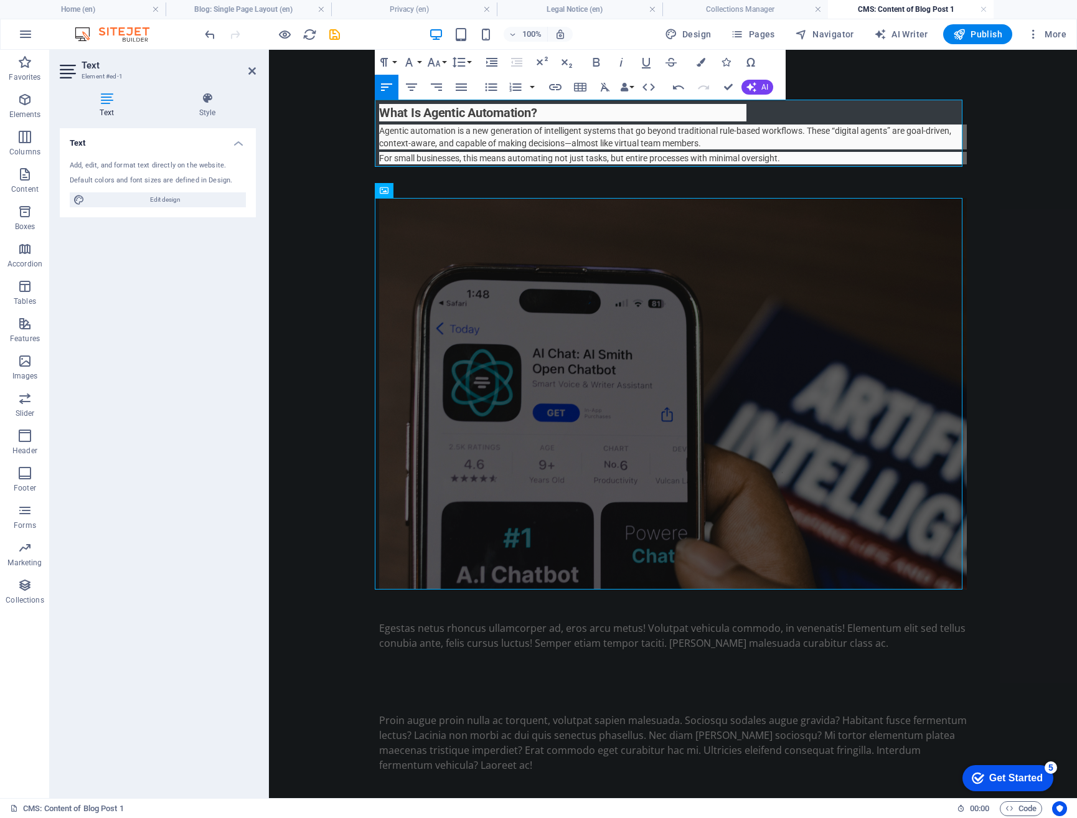
click at [339, 169] on body "Skip to main content What Is Agentic Automation? Agentic automation is a new ge…" at bounding box center [673, 436] width 808 height 773
click at [1002, 304] on body "Skip to main content What Is Agentic Automation? Agentic automation is a new ge…" at bounding box center [673, 436] width 808 height 773
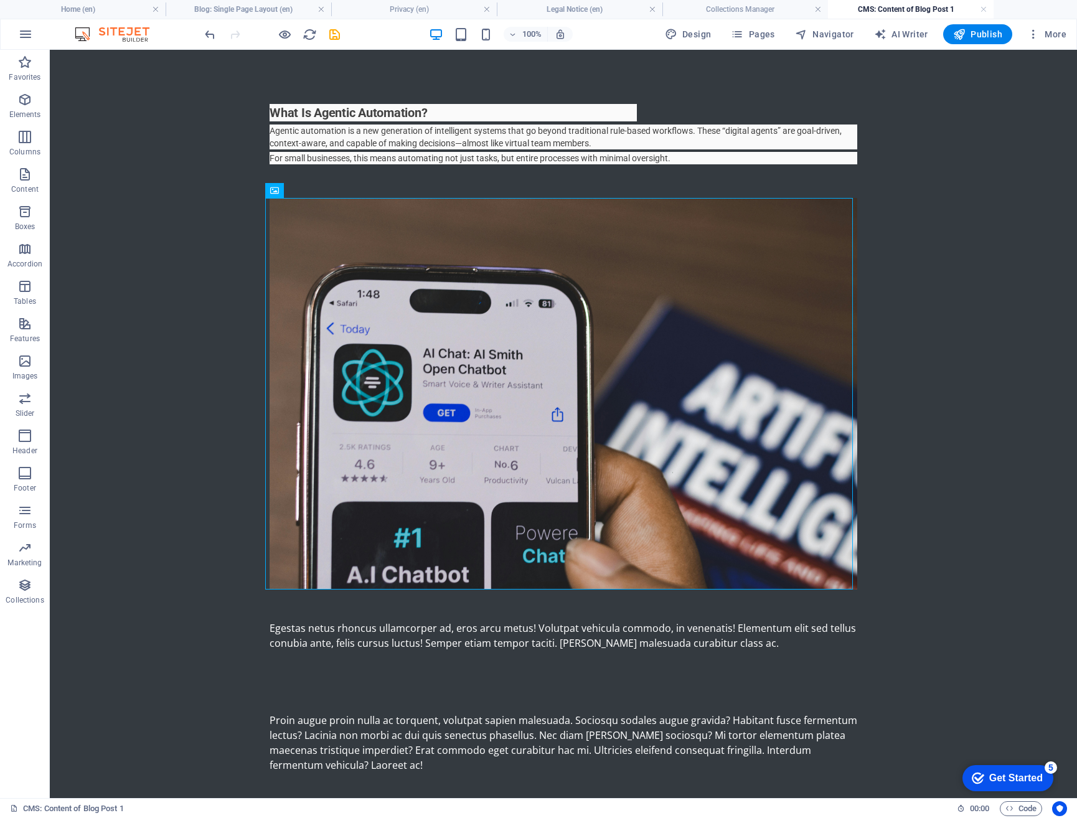
click at [978, 312] on body "Skip to main content What Is Agentic Automation? Agentic automation is a new ge…" at bounding box center [563, 436] width 1027 height 773
click at [571, 128] on div "What Is Agentic Automation? Agentic automation is a new generation of intellige…" at bounding box center [564, 133] width 588 height 67
click at [522, 114] on div "What Is Agentic Automation? Agentic automation is a new generation of intellige…" at bounding box center [564, 133] width 588 height 67
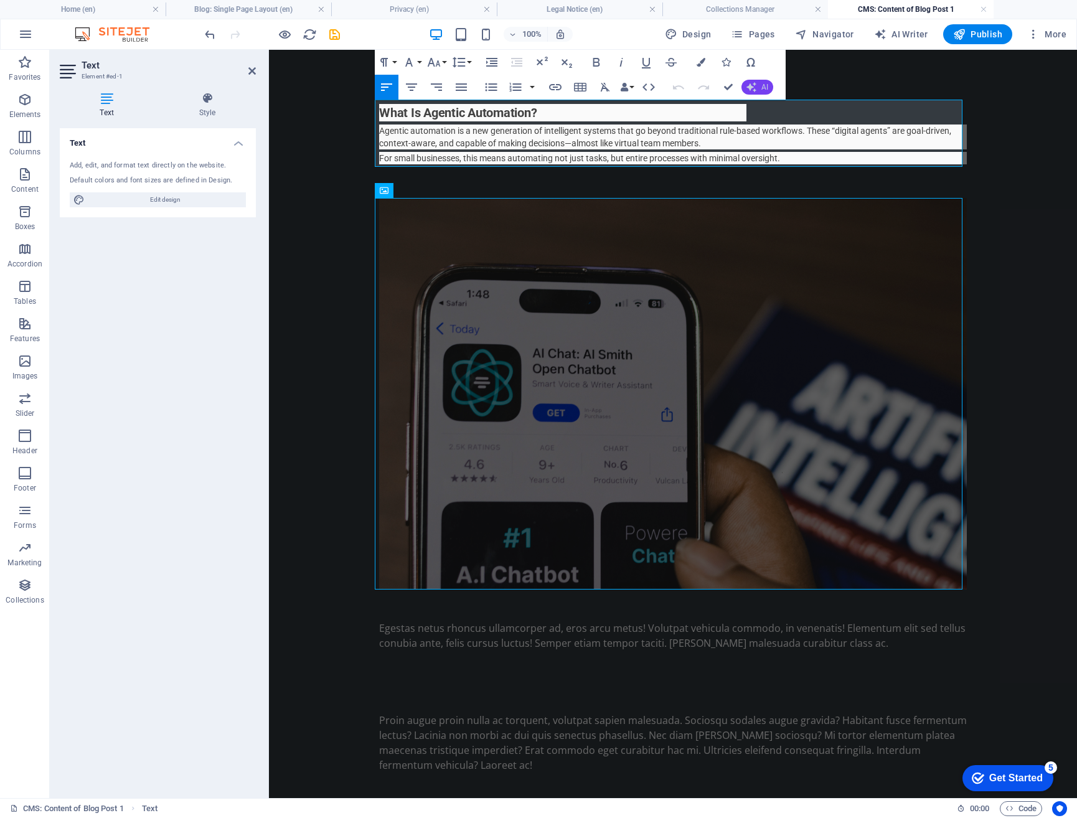
click at [759, 85] on button "AI" at bounding box center [758, 87] width 32 height 15
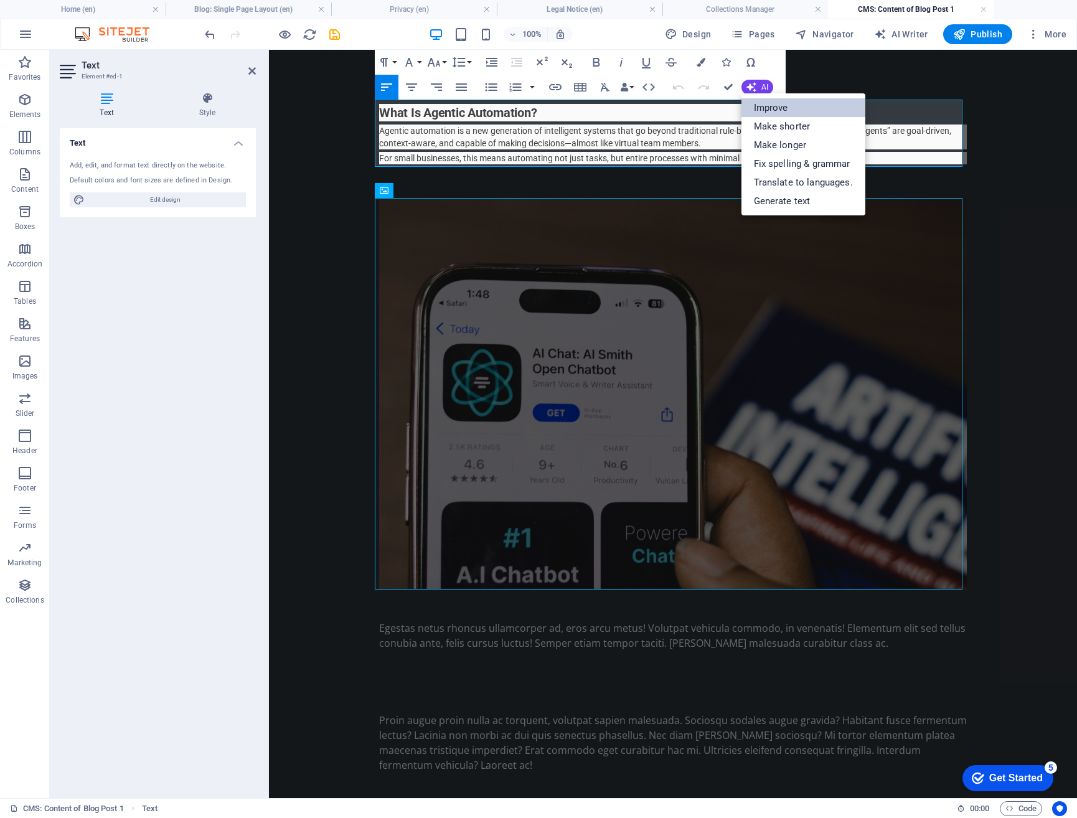
drag, startPoint x: 793, startPoint y: 105, endPoint x: 803, endPoint y: 107, distance: 9.7
click at [793, 105] on link "Improve" at bounding box center [804, 107] width 124 height 19
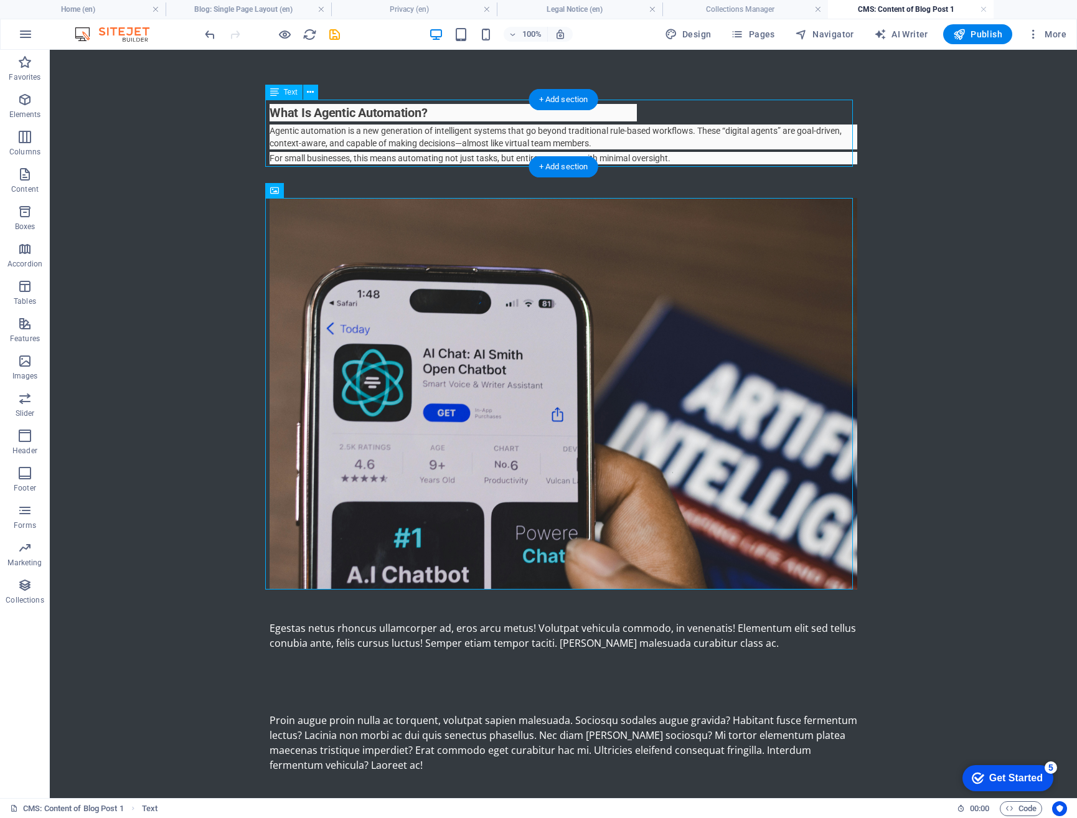
click at [678, 133] on div "What Is Agentic Automation? Agentic automation is a new generation of intellige…" at bounding box center [564, 133] width 588 height 67
click at [415, 107] on div "What Is Agentic Automation? Agentic automation is a new generation of intellige…" at bounding box center [564, 133] width 588 height 67
click at [289, 94] on span "Text" at bounding box center [291, 91] width 14 height 7
click at [657, 121] on div "What Is Agentic Automation? Agentic automation is a new generation of intellige…" at bounding box center [564, 133] width 588 height 67
click at [577, 113] on div "What Is Agentic Automation? Agentic automation is a new generation of intellige…" at bounding box center [564, 133] width 588 height 67
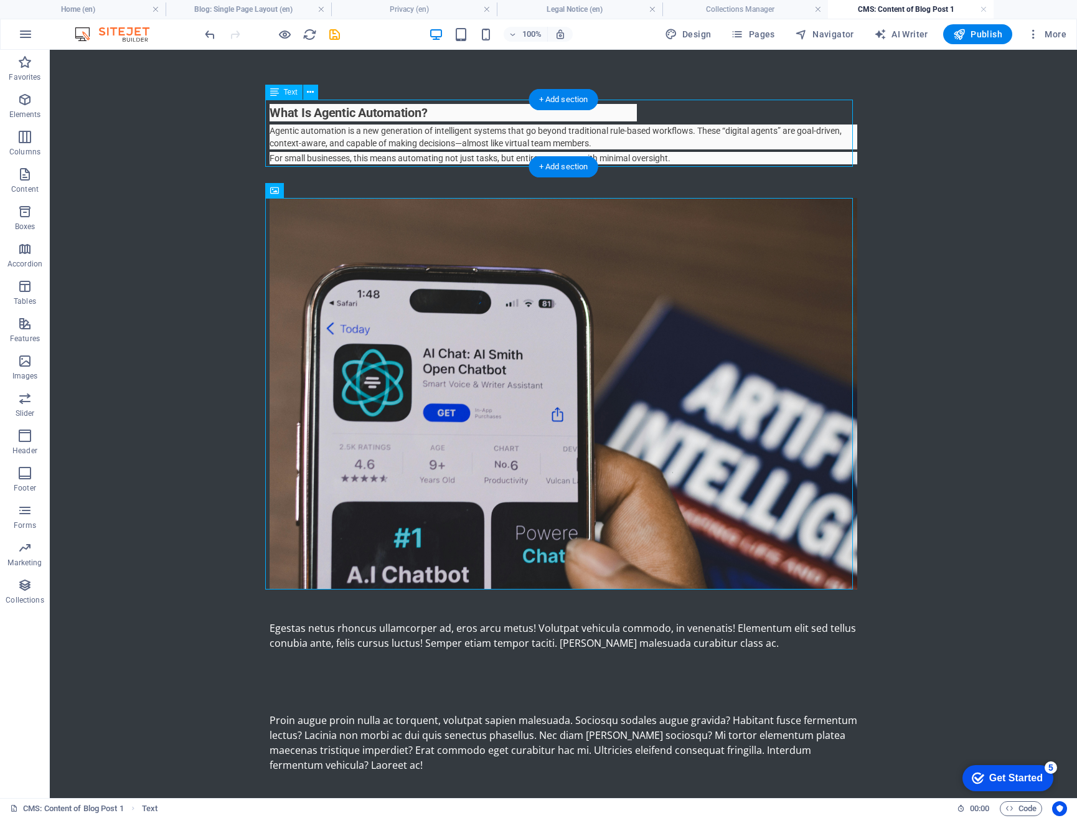
click at [577, 113] on div "What Is Agentic Automation? Agentic automation is a new generation of intellige…" at bounding box center [564, 133] width 588 height 67
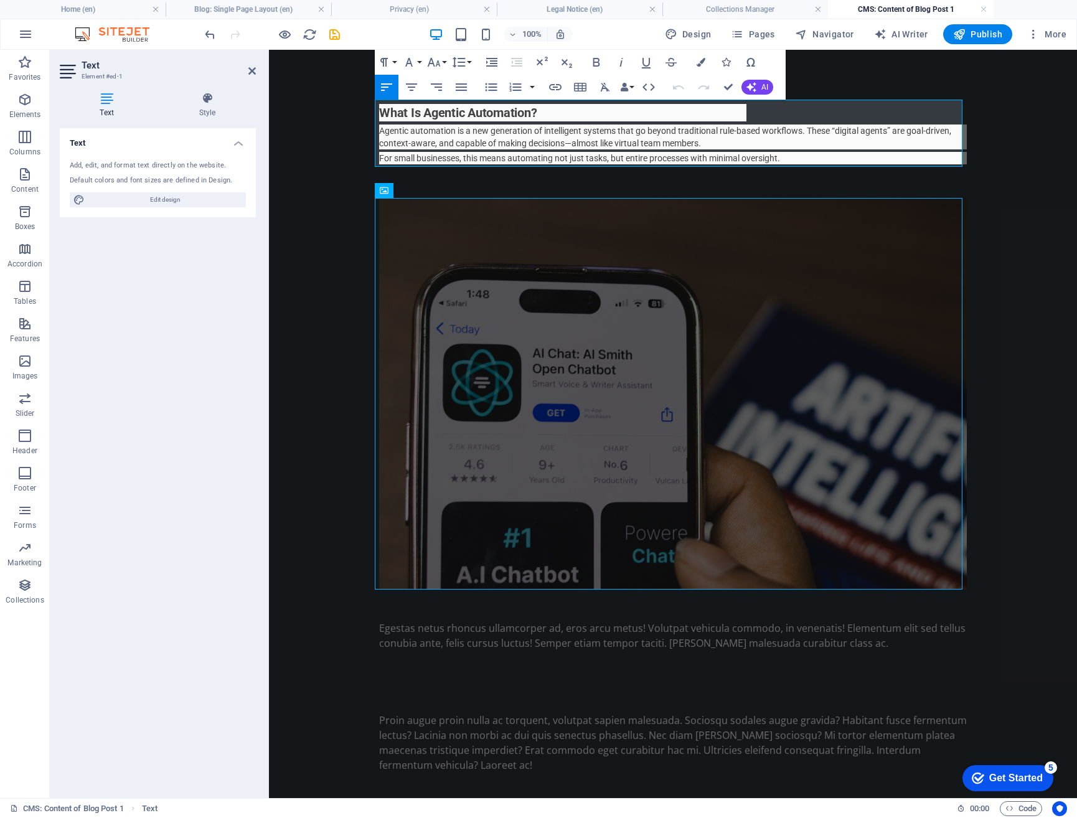
click at [460, 112] on h2 "What Is Agentic Automation?" at bounding box center [562, 112] width 367 height 17
drag, startPoint x: 942, startPoint y: 158, endPoint x: 932, endPoint y: 151, distance: 12.6
click at [941, 158] on p "For small businesses, this means automating not just tasks, but entire processe…" at bounding box center [673, 158] width 588 height 12
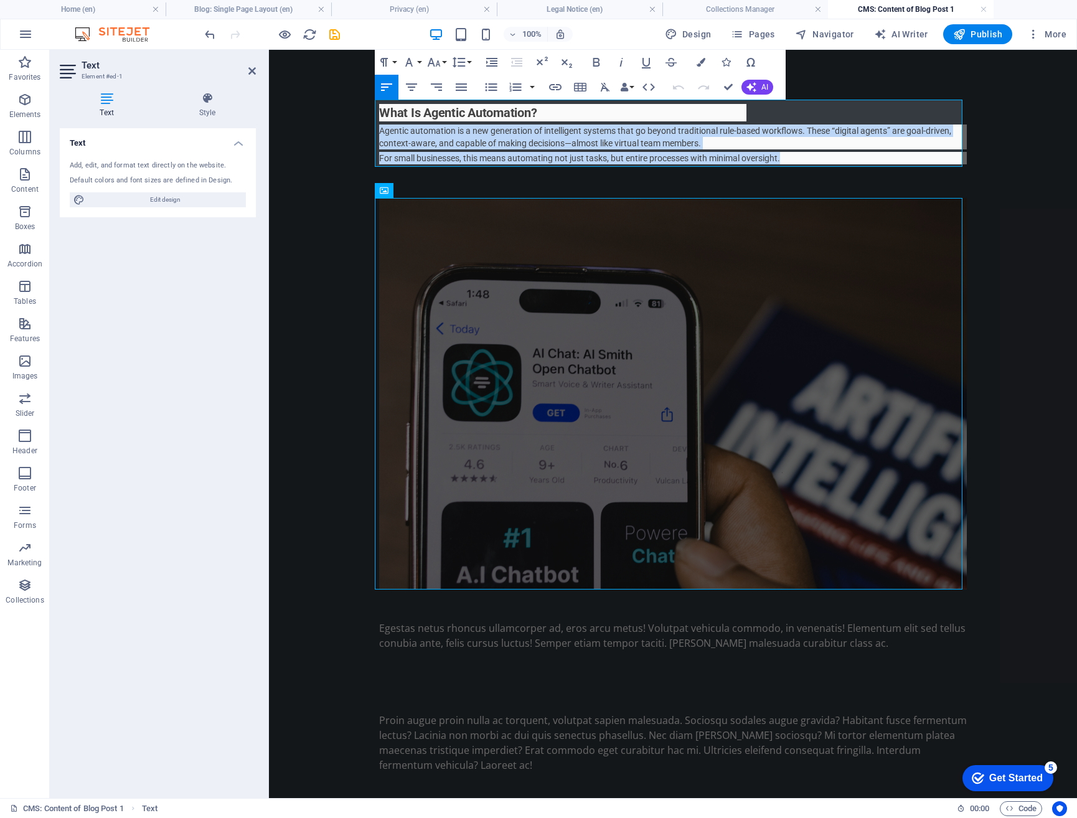
drag, startPoint x: 800, startPoint y: 115, endPoint x: 892, endPoint y: 151, distance: 99.6
click at [892, 151] on div "What Is Agentic Automation? Agentic automation is a new generation of intellige…" at bounding box center [673, 134] width 588 height 60
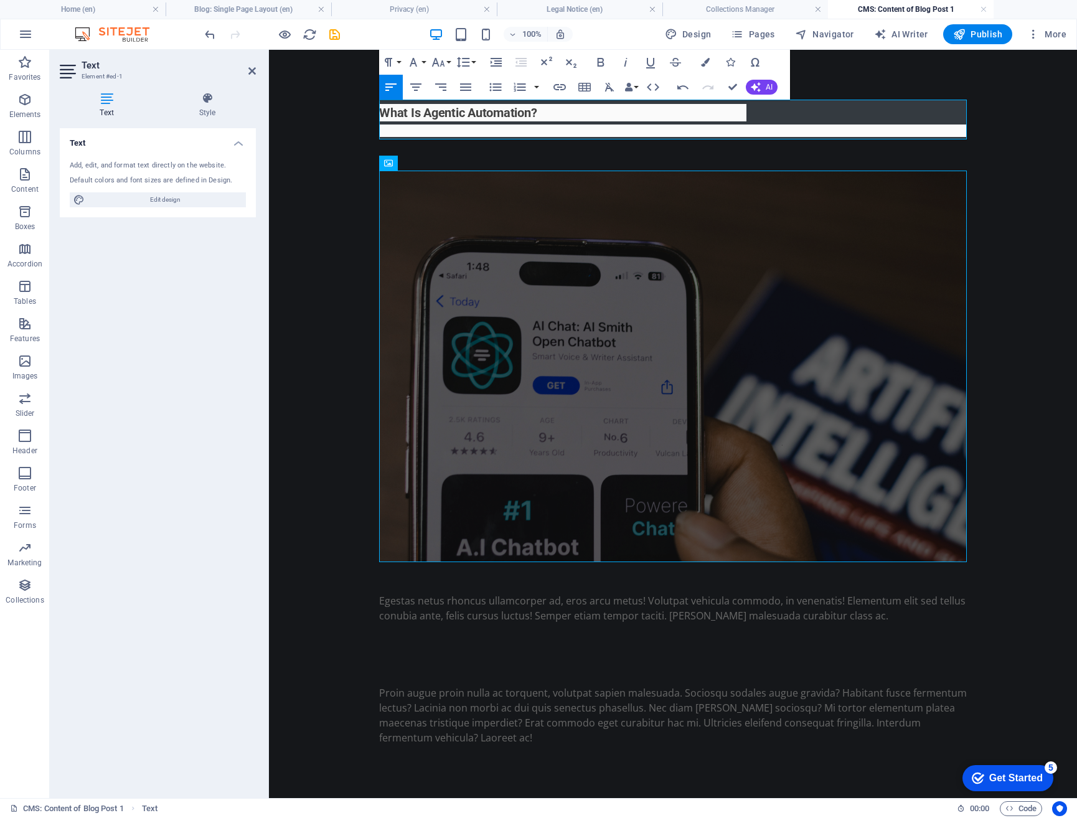
click at [737, 113] on h2 "What Is Agentic Automation?" at bounding box center [562, 112] width 367 height 17
drag, startPoint x: 724, startPoint y: 114, endPoint x: 371, endPoint y: 110, distance: 352.5
click at [371, 110] on div "What Is Agentic Automation? Egestas netus rhoncus ullamcorper ad, eros arcu met…" at bounding box center [673, 422] width 608 height 745
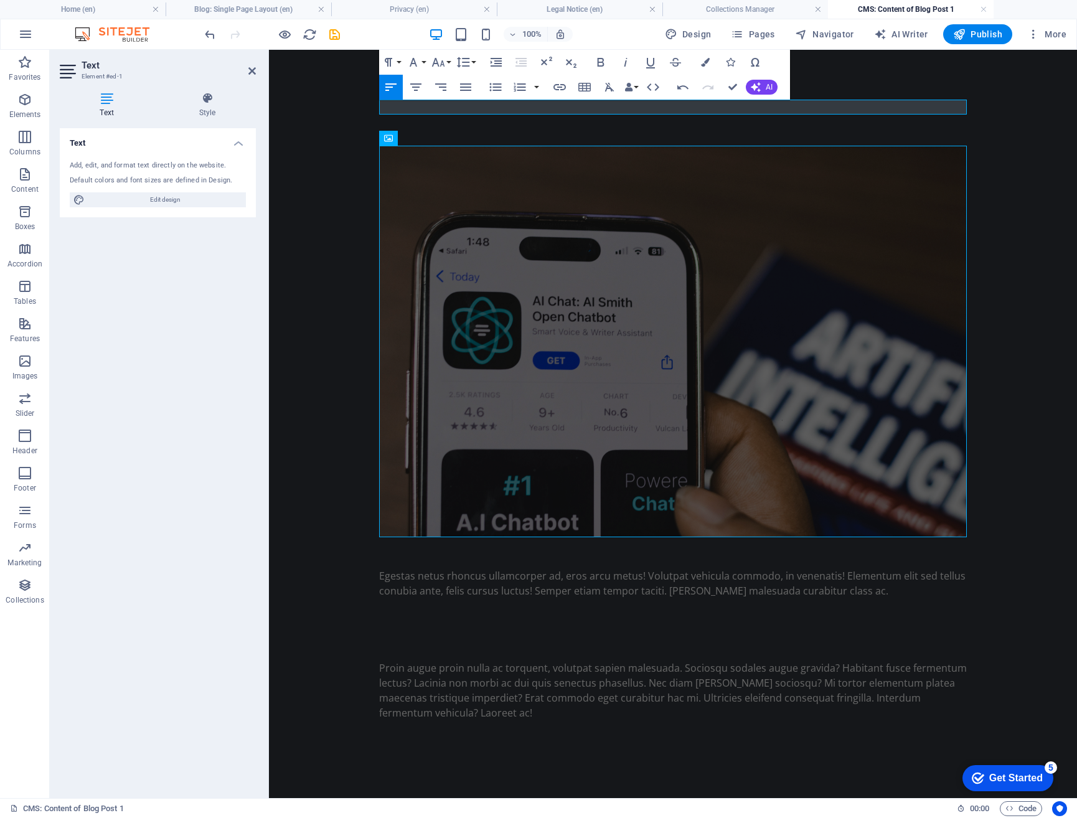
click at [458, 106] on p at bounding box center [673, 107] width 588 height 15
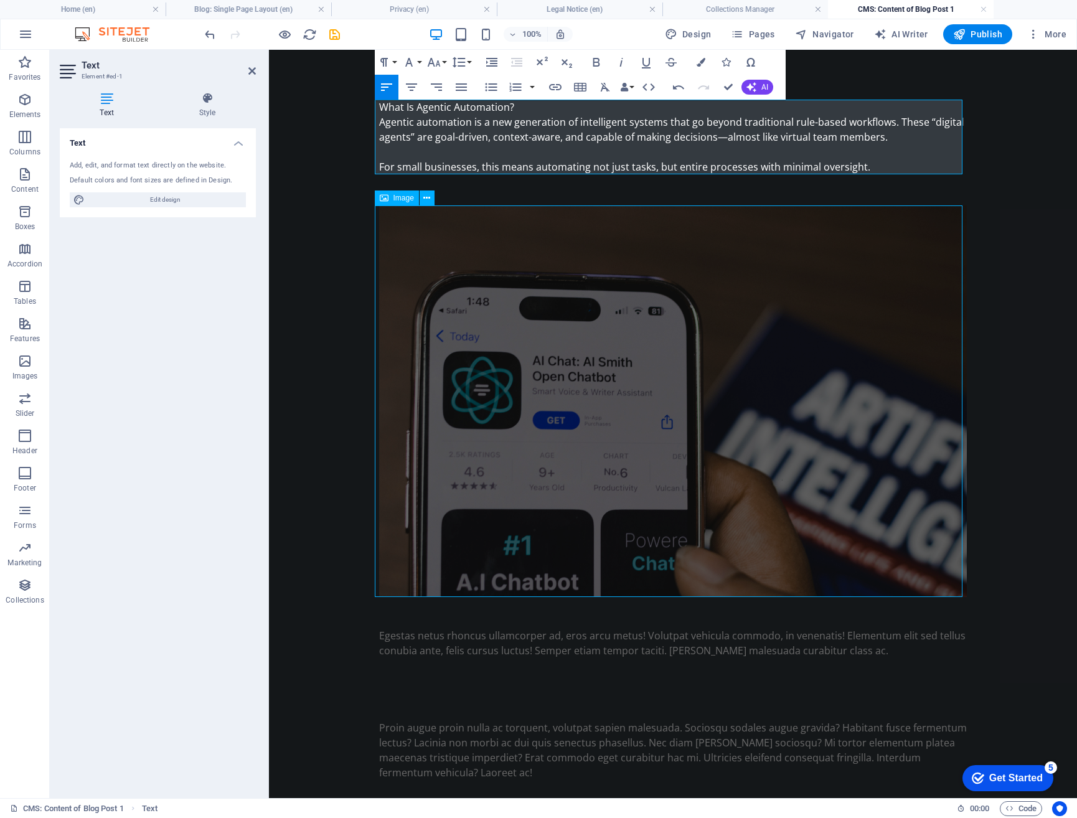
scroll to position [3674, 2]
click at [971, 231] on div "What Is Agentic Automation? Agentic automation is a new generation of intellige…" at bounding box center [673, 440] width 608 height 780
click at [833, 193] on div at bounding box center [673, 189] width 588 height 31
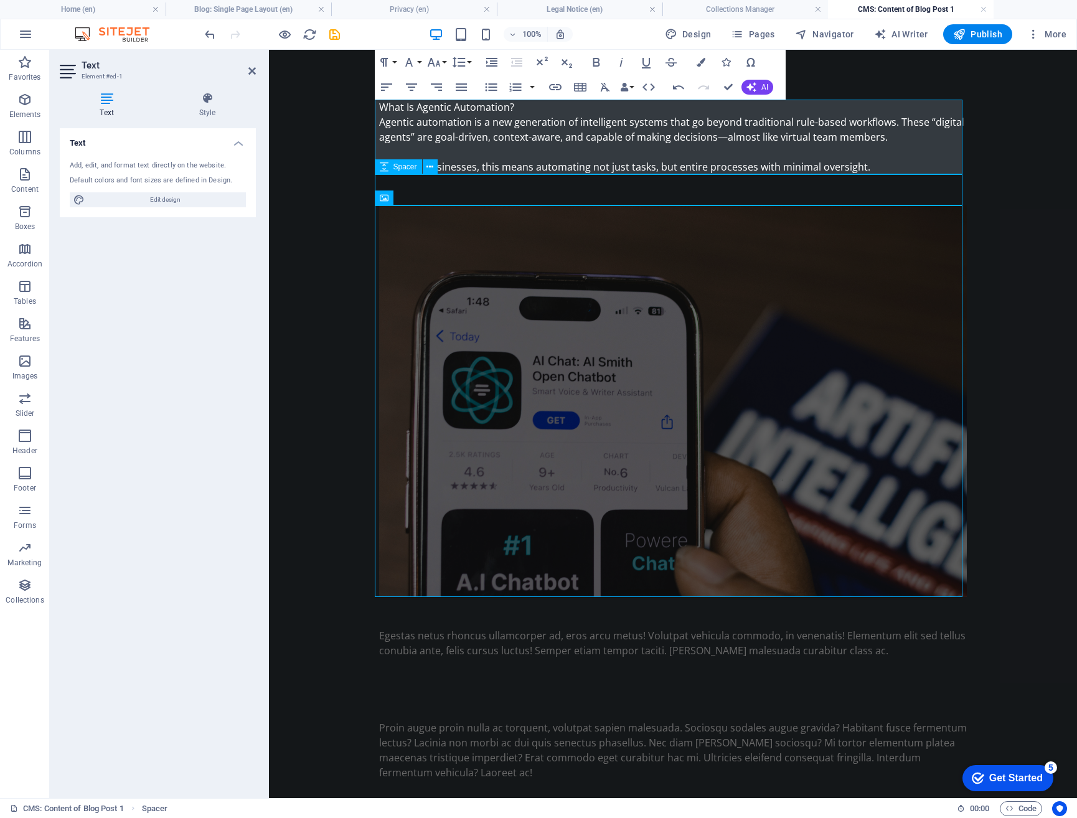
click at [967, 193] on div at bounding box center [673, 189] width 588 height 31
select select "px"
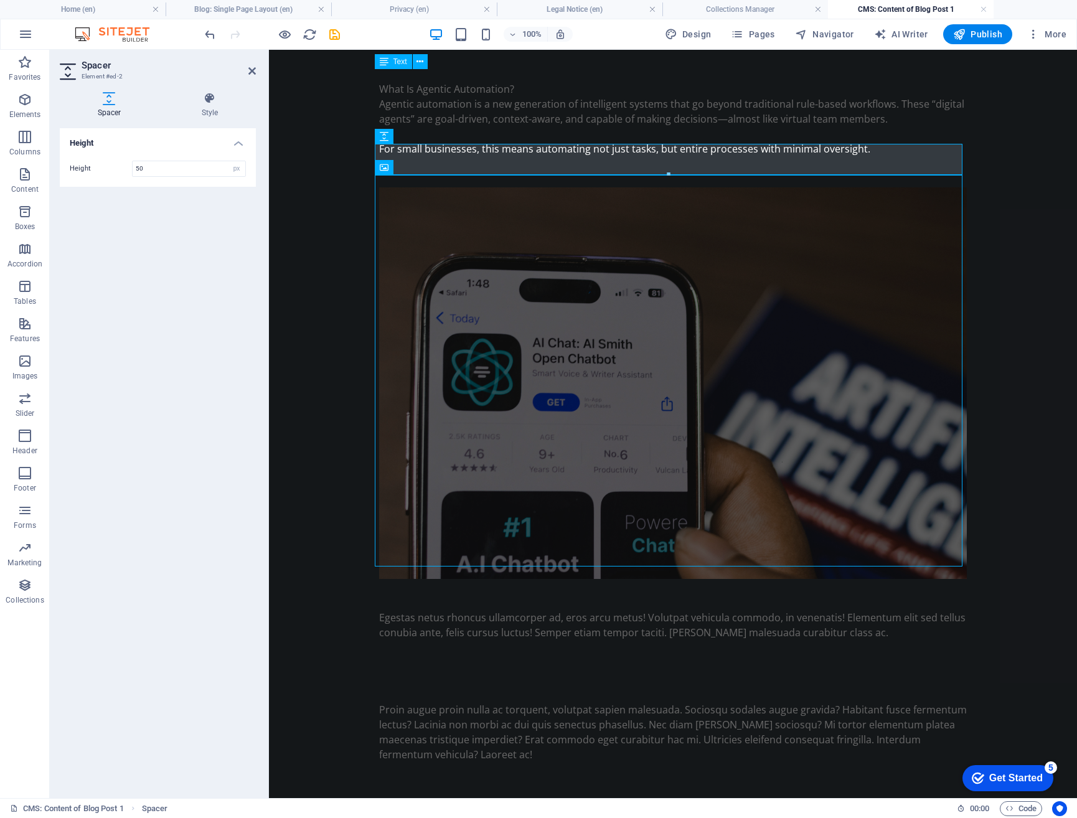
scroll to position [32, 0]
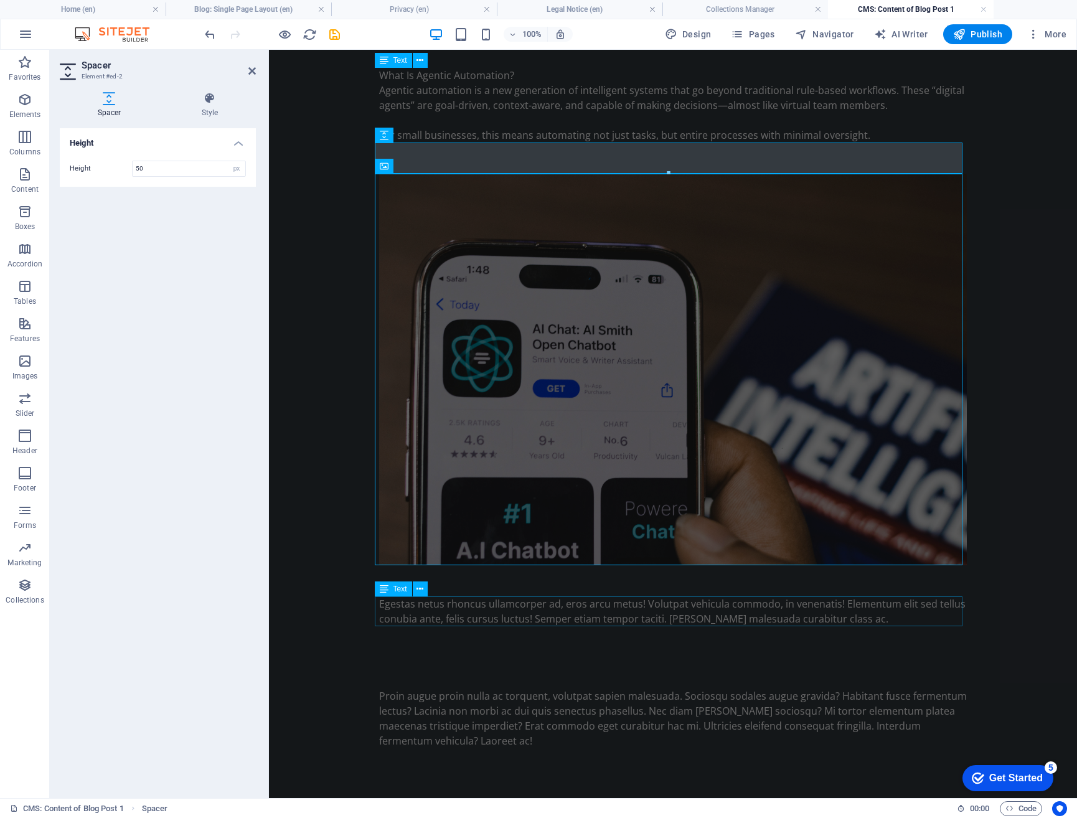
click at [800, 601] on div "Egestas netus rhoncus ullamcorper ad, eros arcu metus! Volutpat vehicula commod…" at bounding box center [673, 612] width 588 height 30
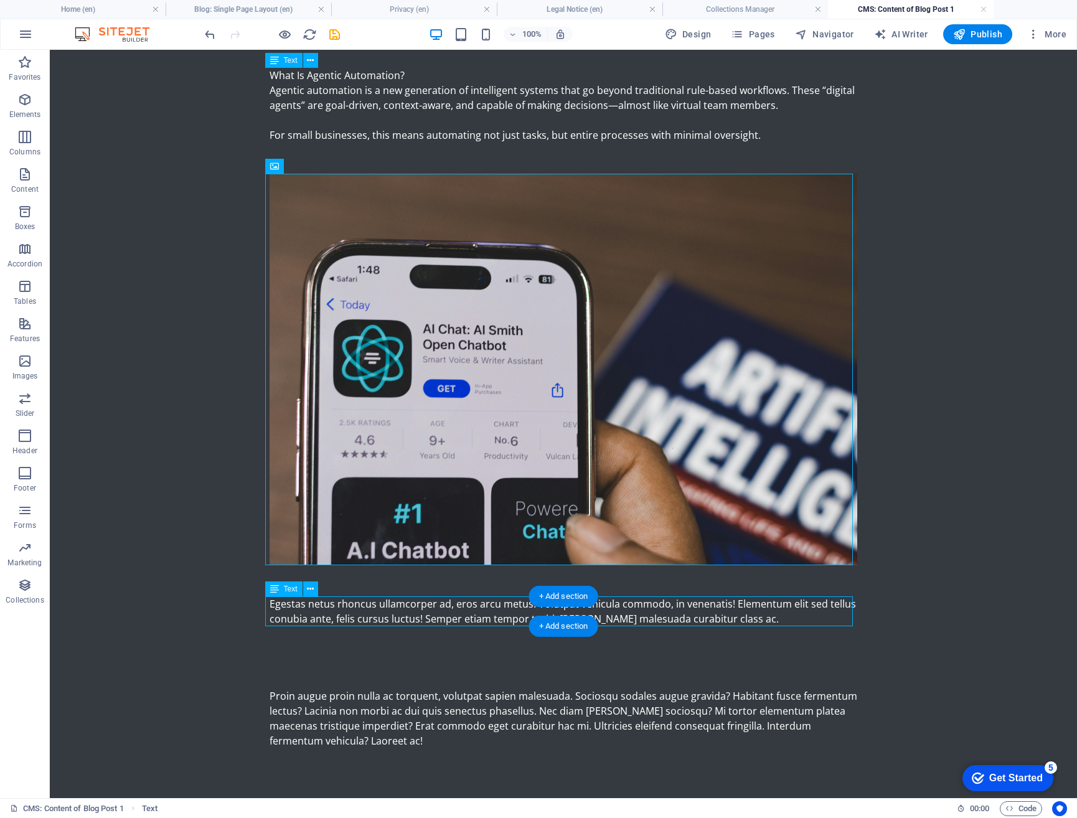
click at [445, 613] on div "Egestas netus rhoncus ullamcorper ad, eros arcu metus! Volutpat vehicula commod…" at bounding box center [564, 612] width 588 height 30
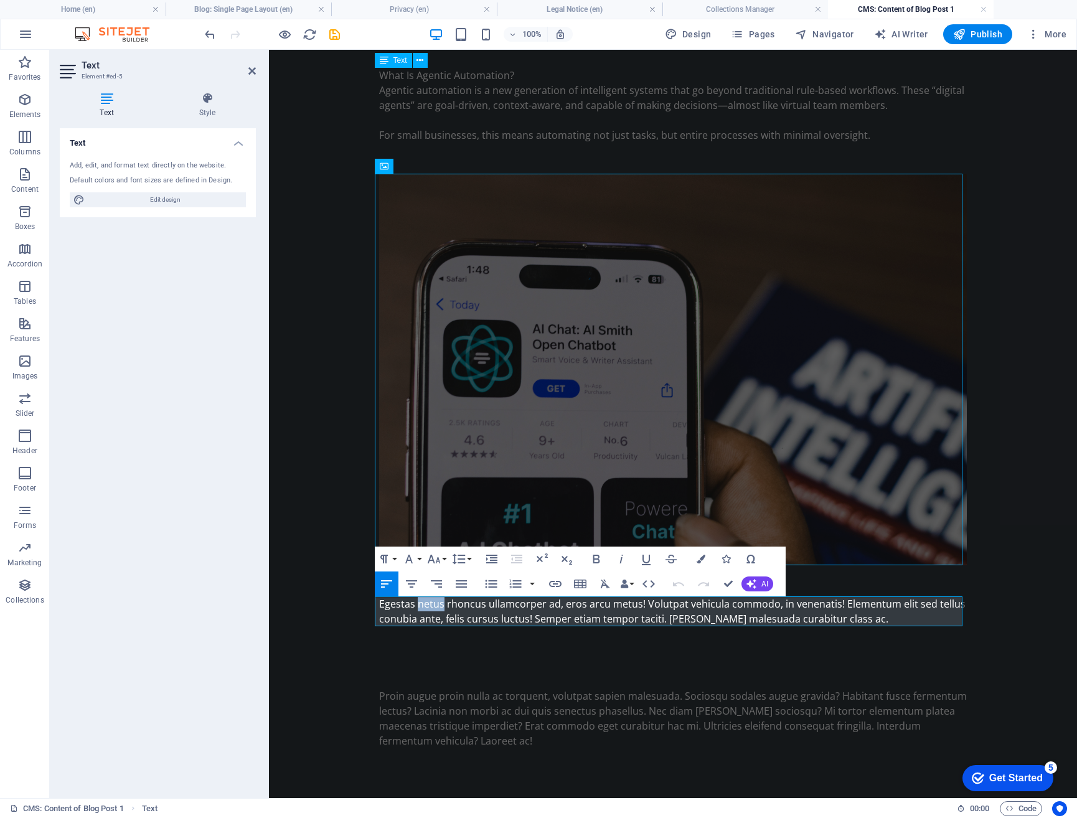
click at [436, 606] on div "Egestas netus rhoncus ullamcorper ad, eros arcu metus! Volutpat vehicula commod…" at bounding box center [673, 612] width 588 height 30
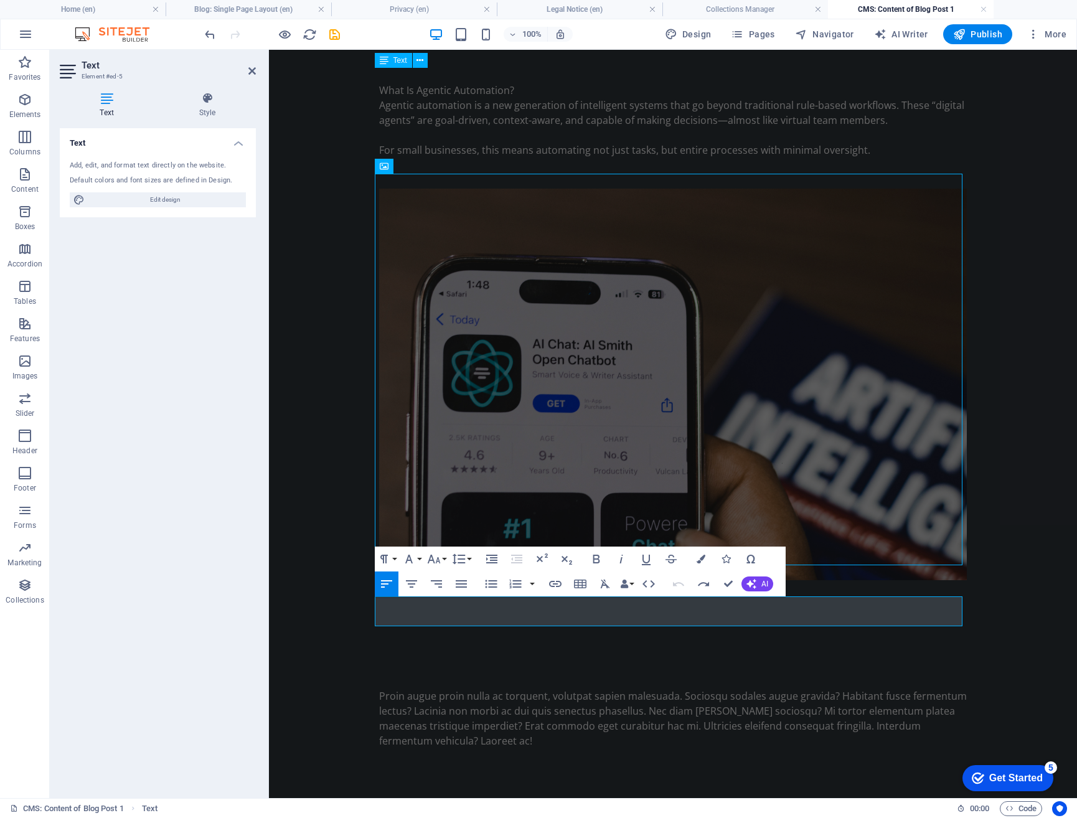
scroll to position [17, 0]
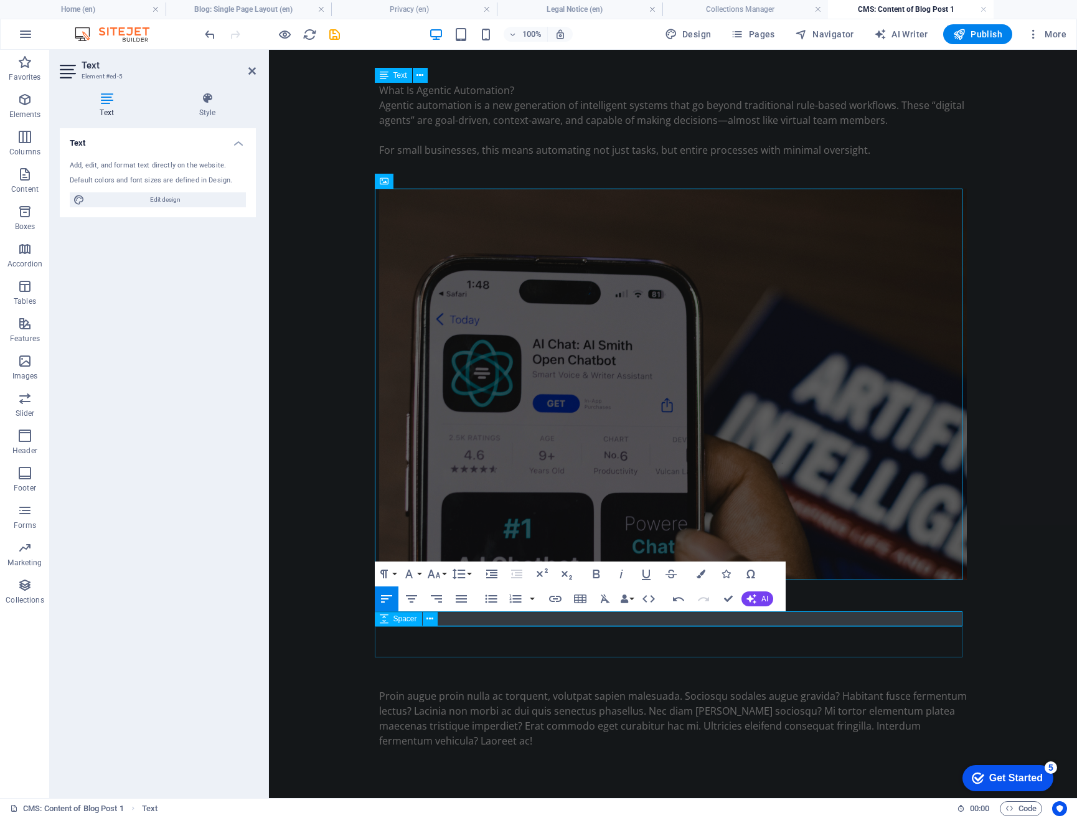
click at [412, 638] on div at bounding box center [673, 641] width 588 height 31
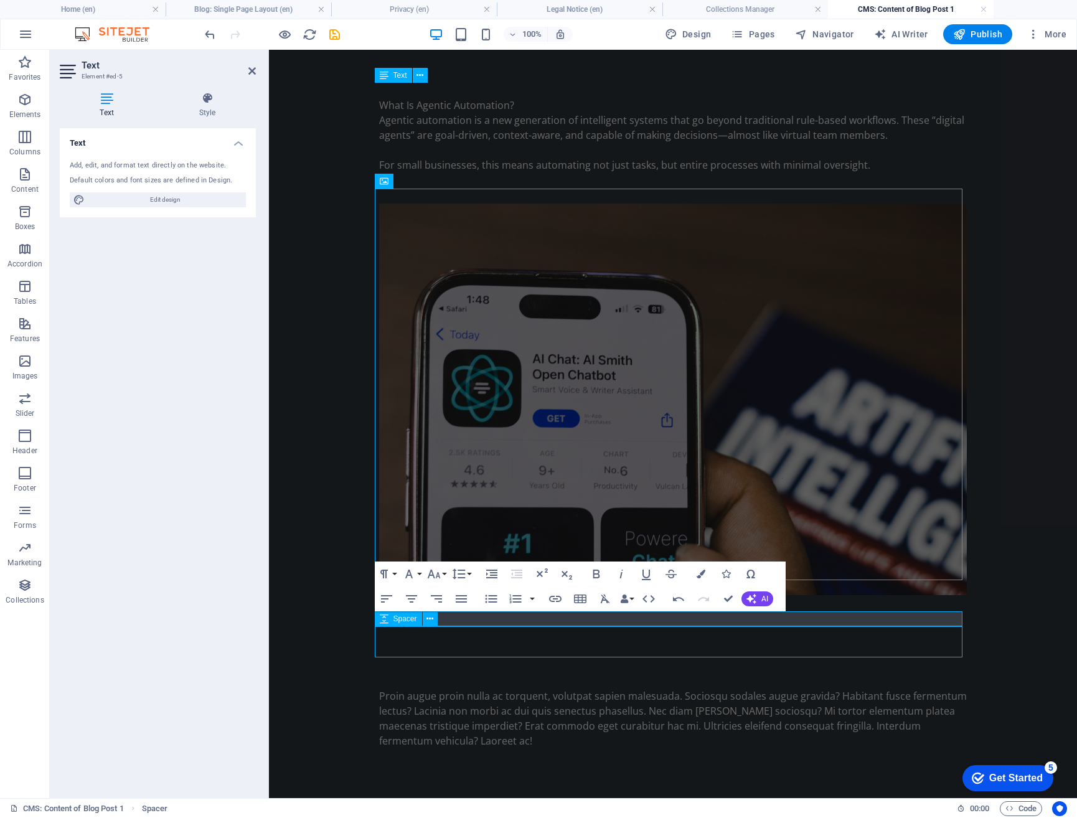
scroll to position [2, 0]
click at [640, 643] on div at bounding box center [673, 641] width 588 height 31
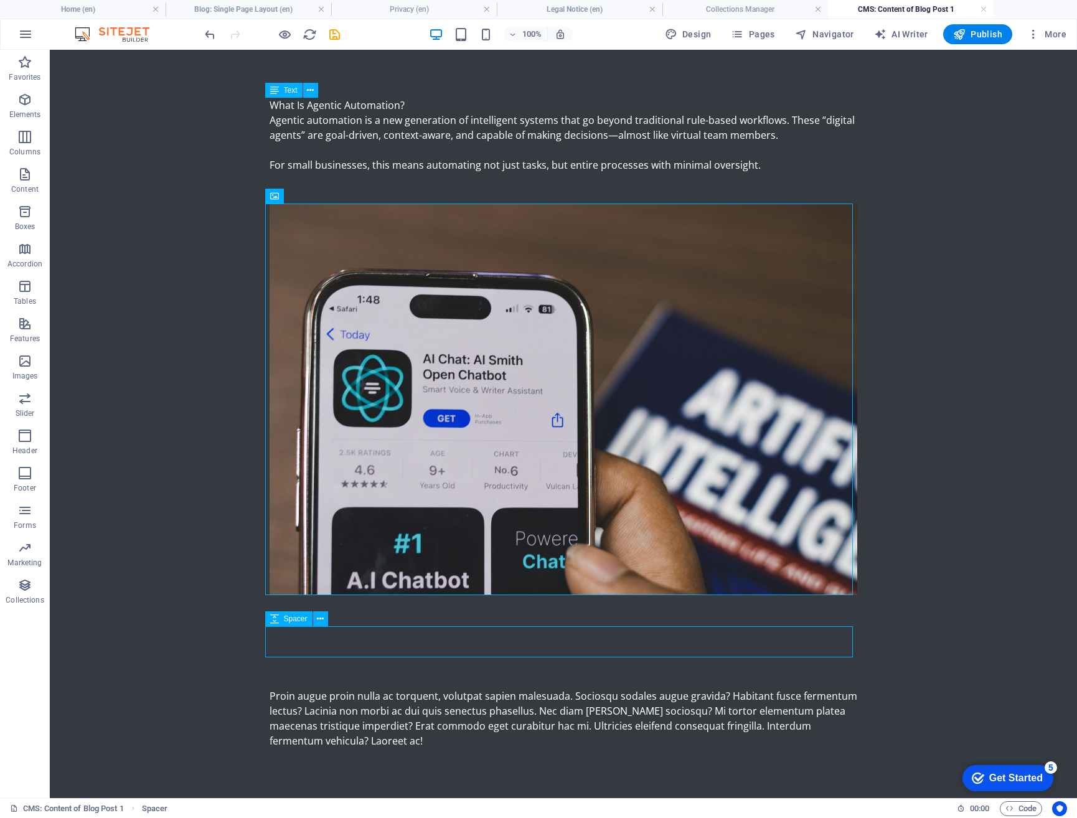
click at [421, 643] on div at bounding box center [564, 641] width 588 height 31
select select "px"
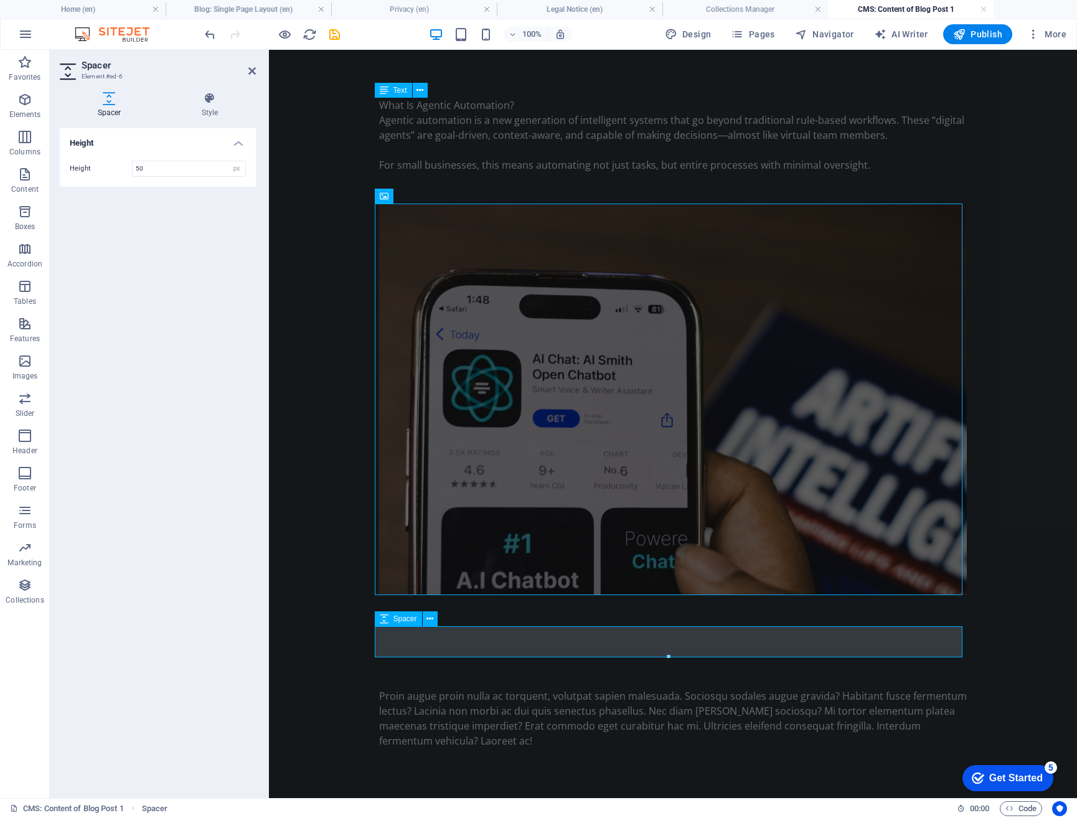
click at [423, 641] on div at bounding box center [673, 641] width 588 height 31
click at [423, 648] on div at bounding box center [673, 641] width 588 height 31
click at [423, 670] on div at bounding box center [673, 673] width 588 height 31
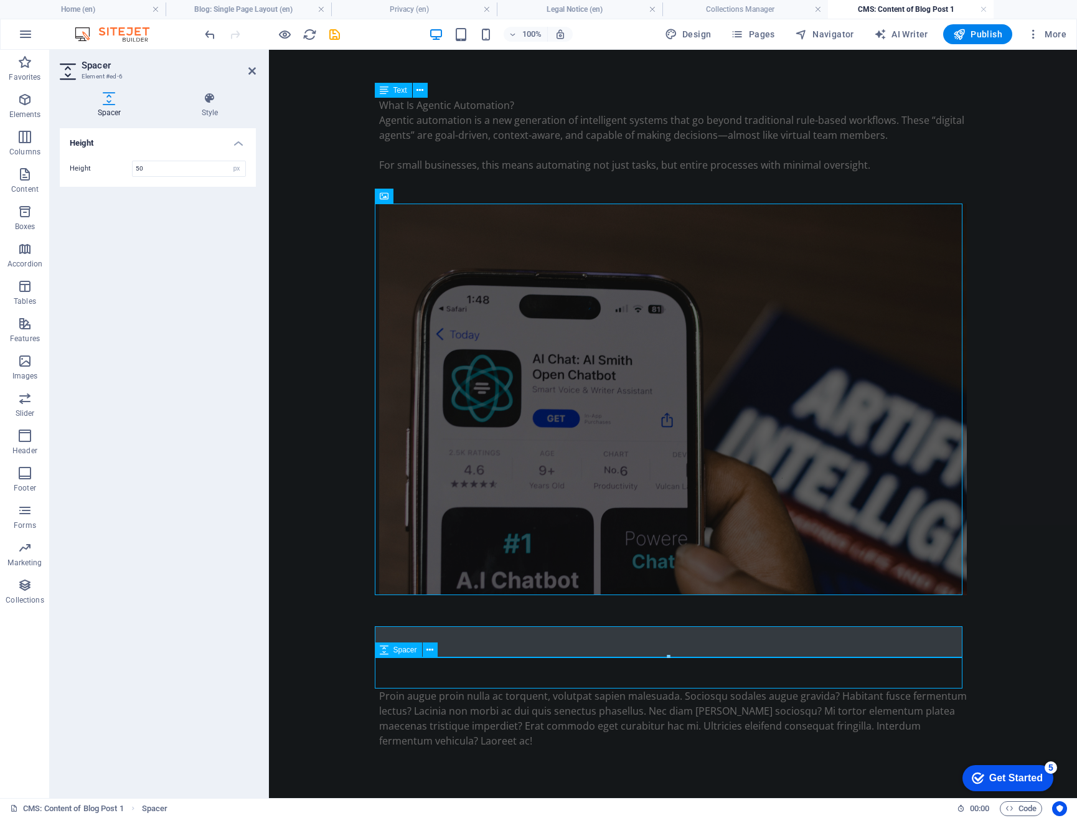
click at [643, 670] on div at bounding box center [673, 673] width 588 height 31
select select "px"
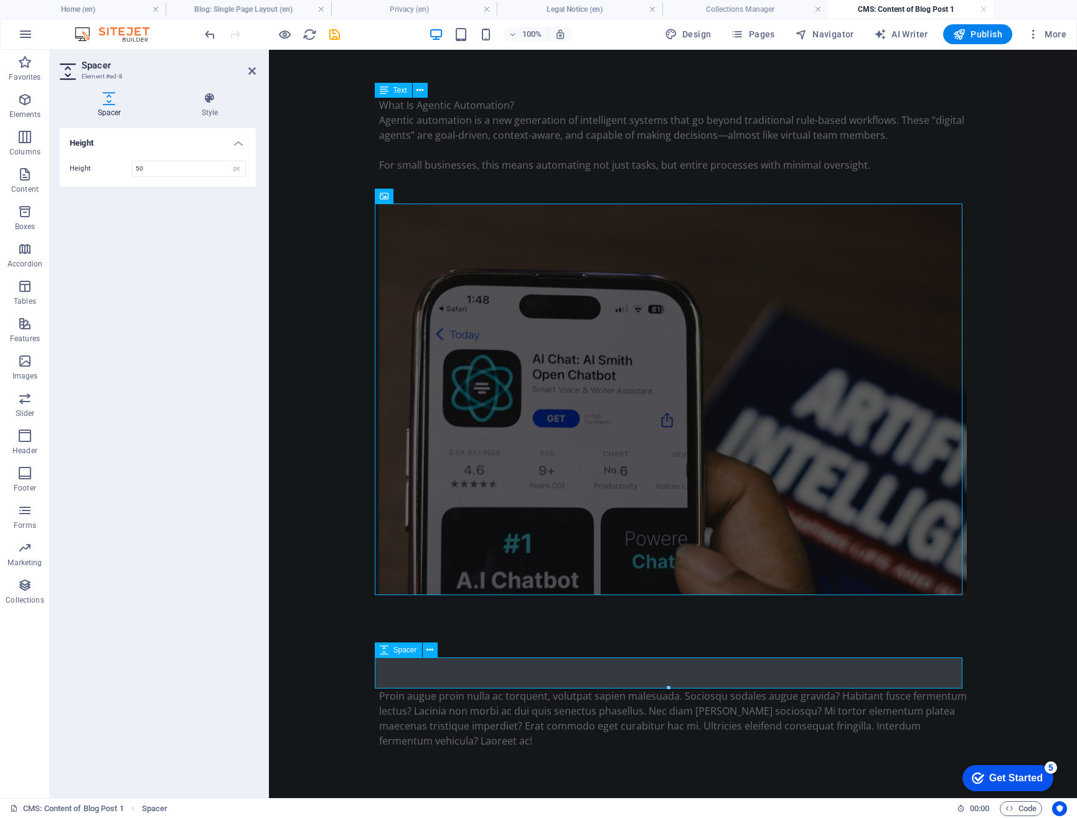
click at [423, 670] on div at bounding box center [673, 673] width 588 height 31
click at [470, 632] on div at bounding box center [673, 641] width 588 height 31
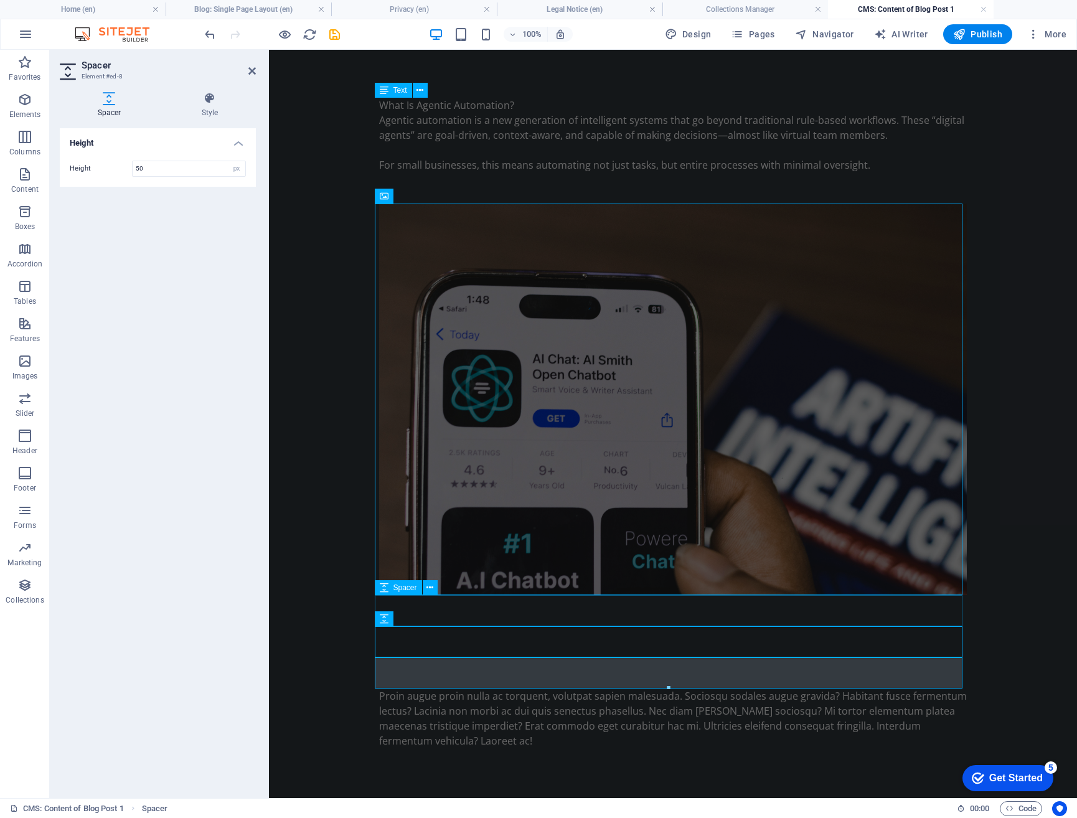
click at [689, 608] on div at bounding box center [673, 610] width 588 height 31
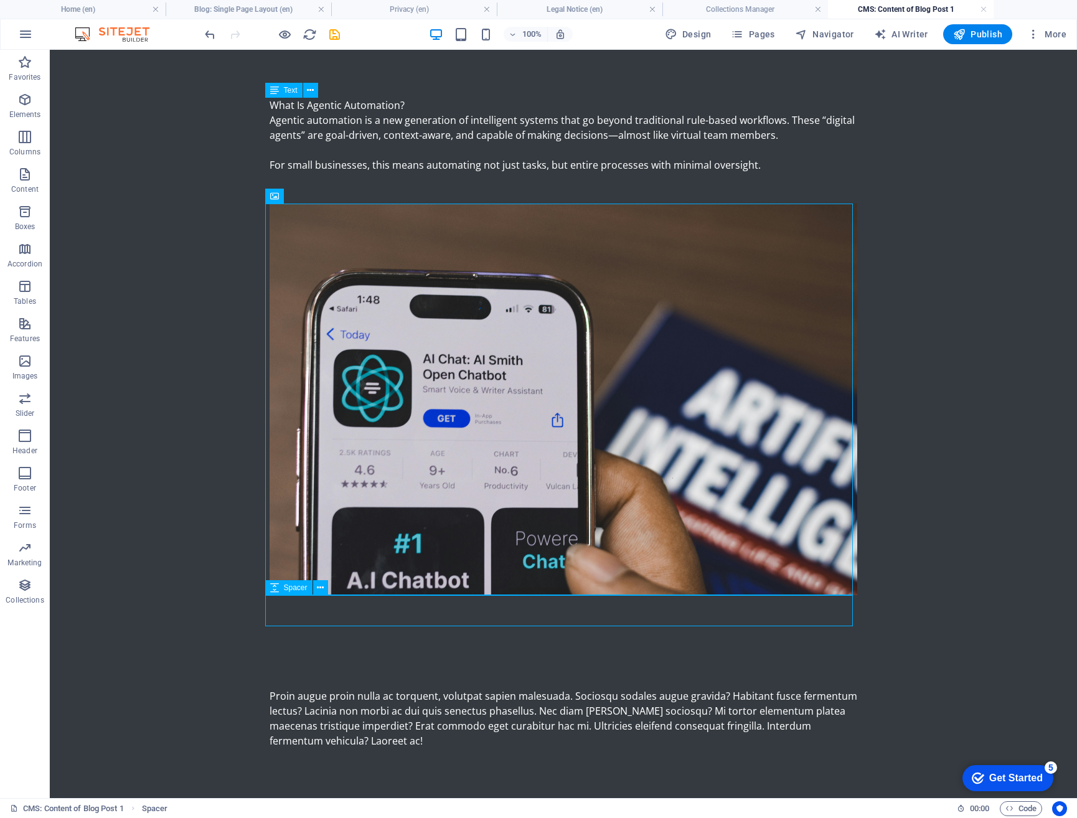
click at [470, 608] on div at bounding box center [564, 610] width 588 height 31
select select "px"
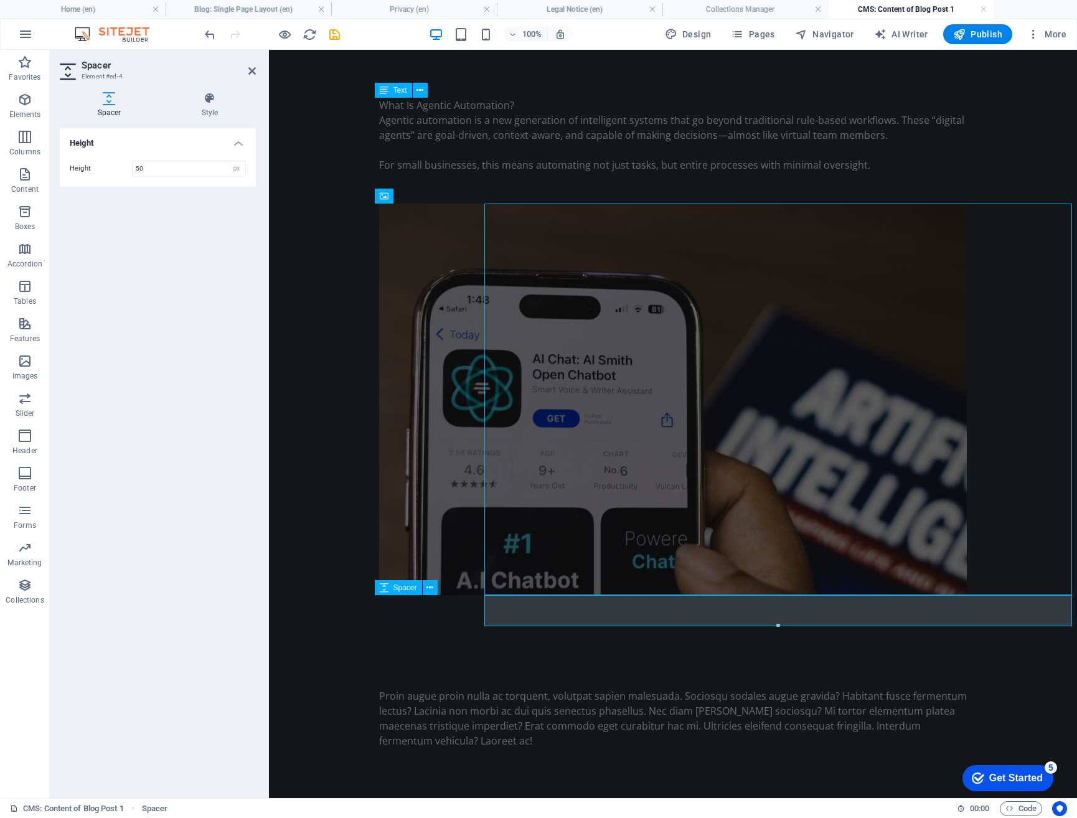
click at [470, 608] on div at bounding box center [673, 610] width 588 height 31
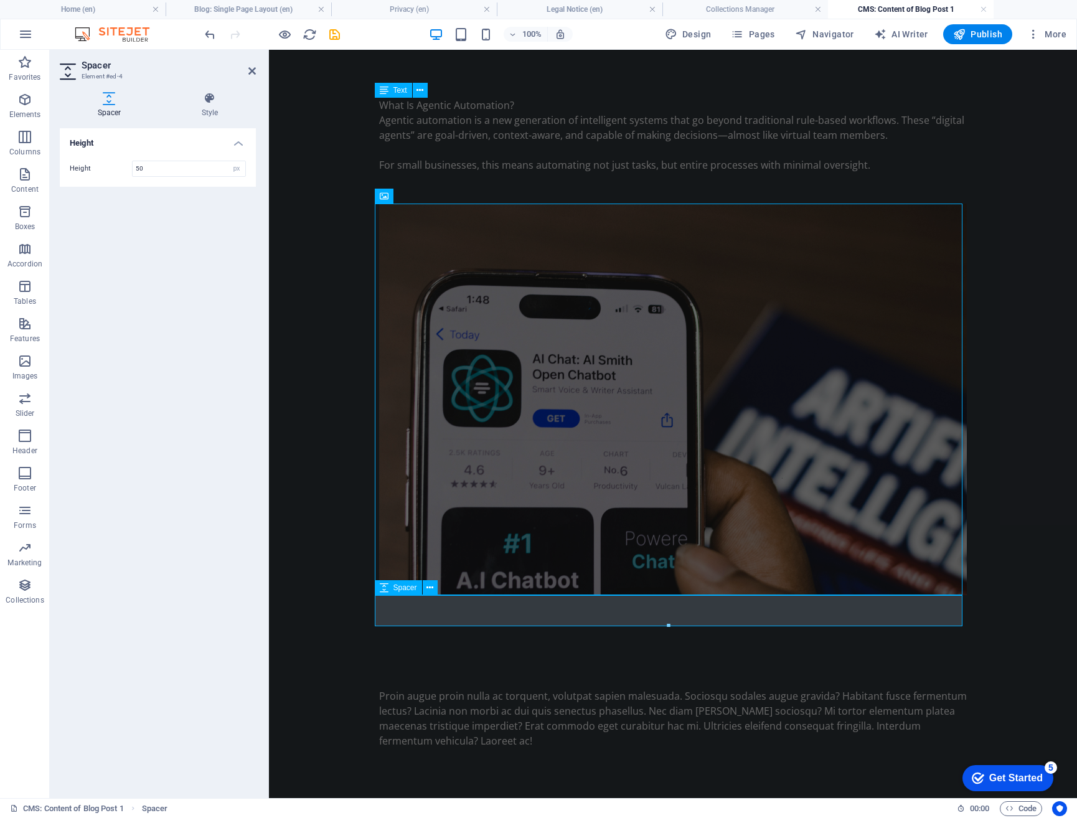
click at [481, 614] on div at bounding box center [673, 610] width 588 height 31
click at [483, 648] on div at bounding box center [673, 641] width 588 height 31
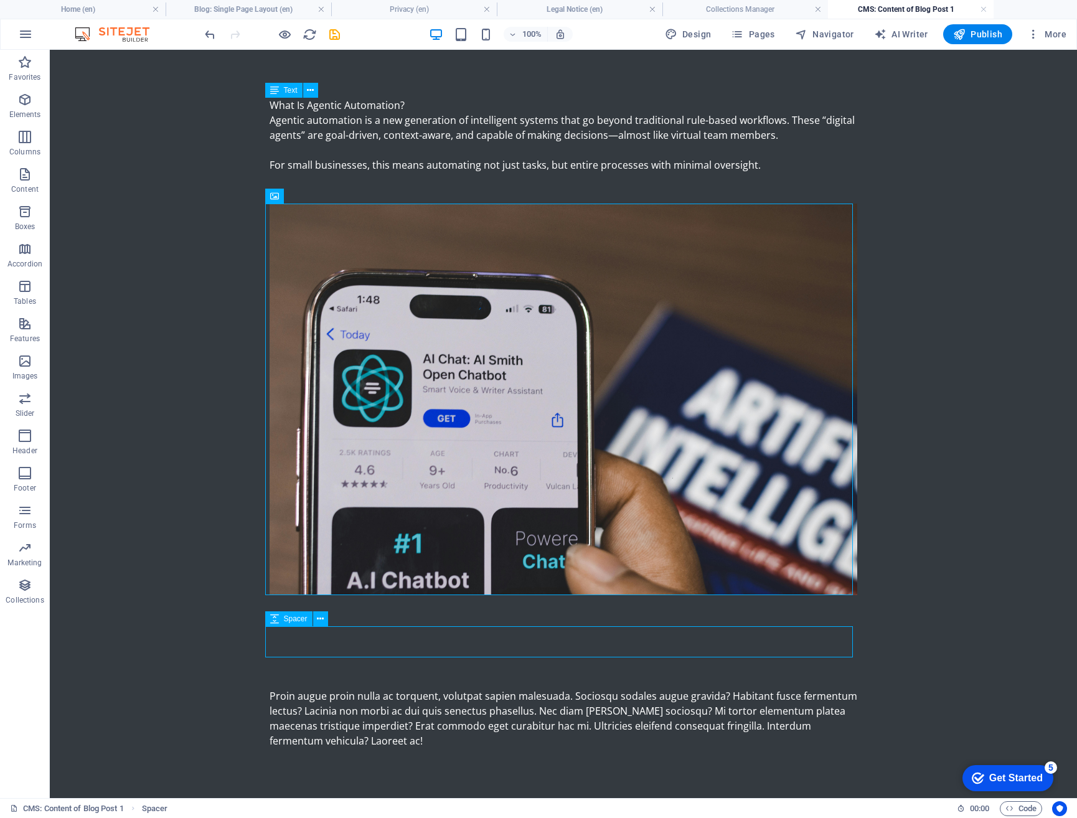
click at [483, 648] on div at bounding box center [564, 641] width 588 height 31
select select "px"
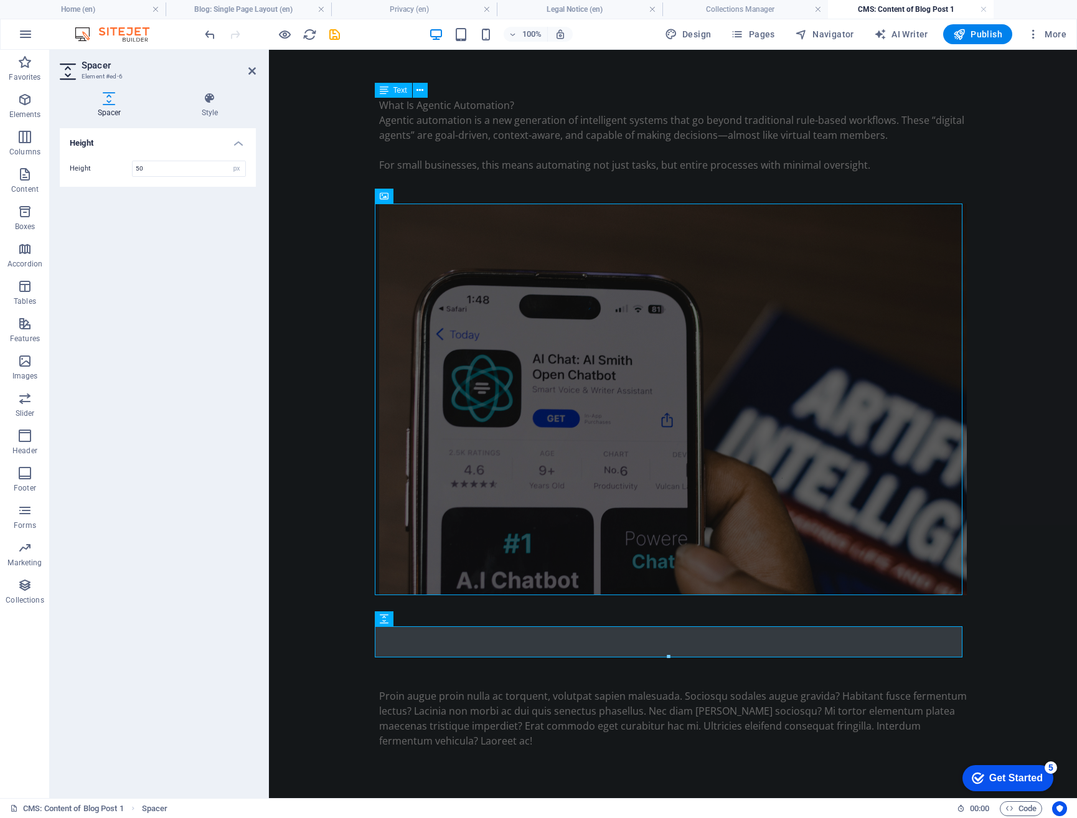
click at [1013, 643] on body "Skip to main content What Is Agentic Automation? Agentic automation is a new ge…" at bounding box center [673, 423] width 808 height 750
click at [956, 603] on div at bounding box center [673, 610] width 588 height 31
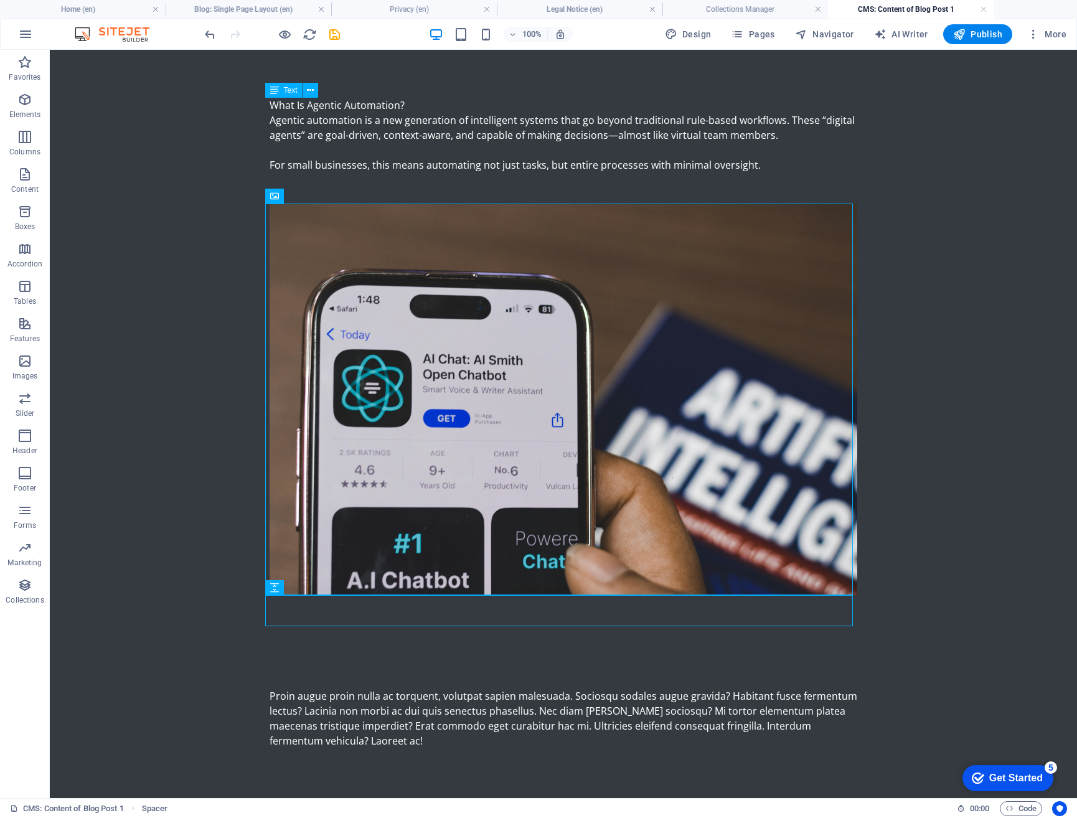
click at [976, 641] on body "Skip to main content What Is Agentic Automation? Agentic automation is a new ge…" at bounding box center [563, 423] width 1027 height 750
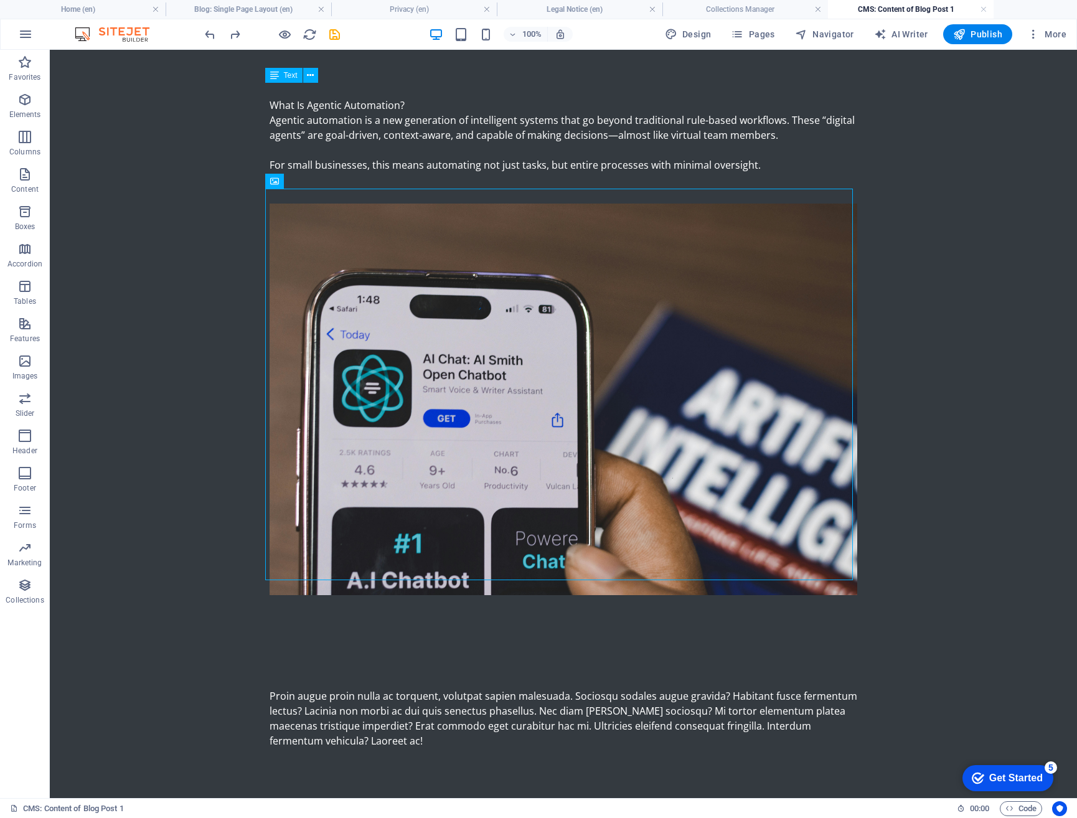
scroll to position [17, 0]
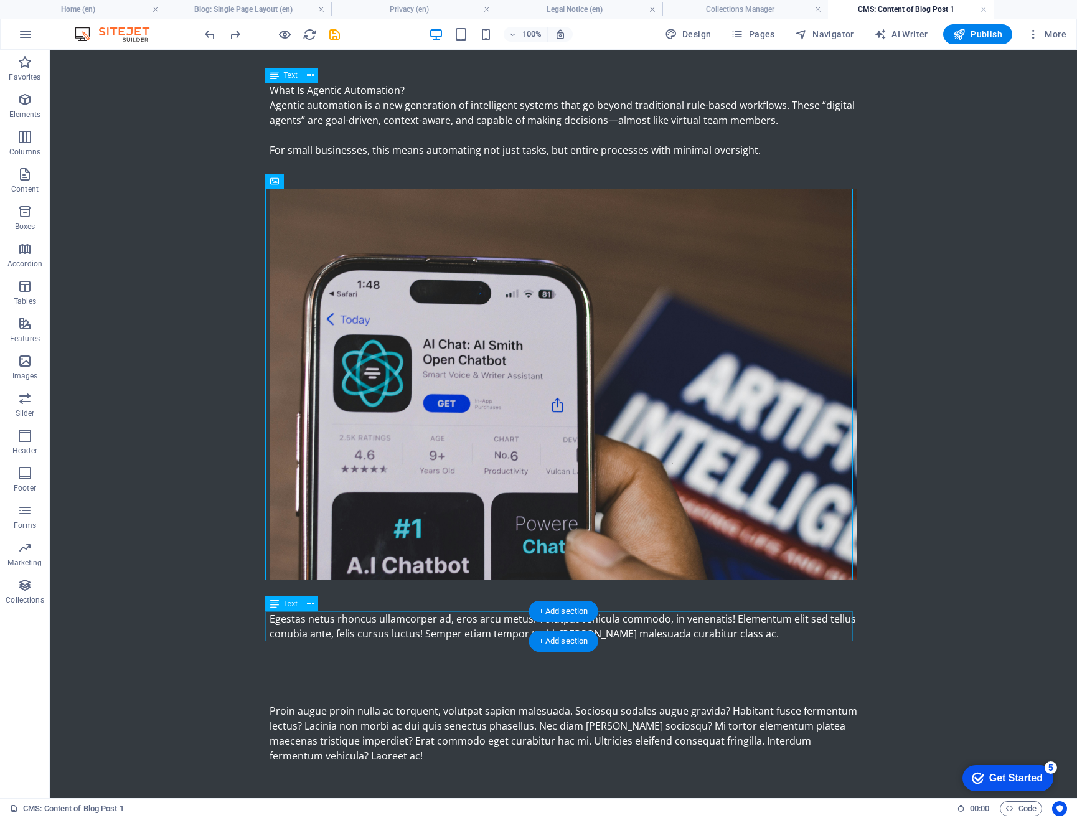
click at [719, 630] on div "Egestas netus rhoncus ullamcorper ad, eros arcu metus! Volutpat vehicula commod…" at bounding box center [564, 626] width 588 height 30
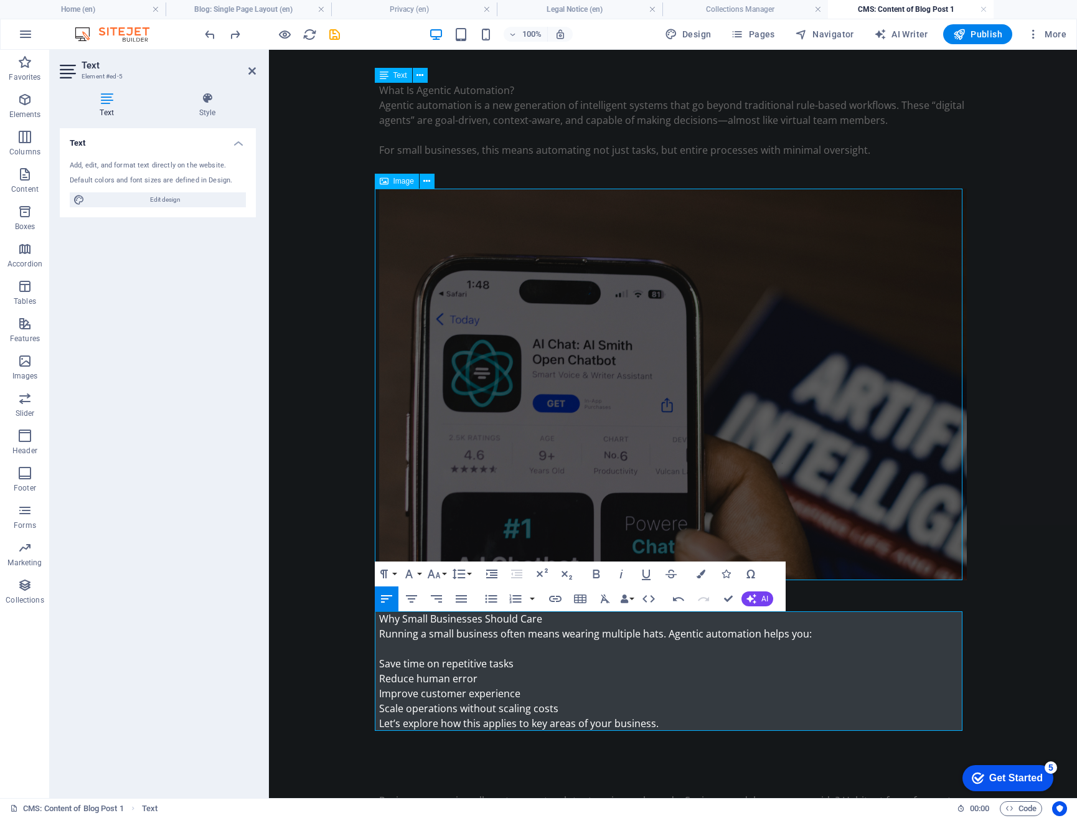
scroll to position [2837, 2]
click at [542, 625] on p "Why Small Businesses Should Care" at bounding box center [673, 618] width 588 height 15
drag, startPoint x: 543, startPoint y: 623, endPoint x: 372, endPoint y: 621, distance: 171.2
click at [372, 621] on div "What Is Agentic Automation? Agentic automation is a new generation of intellige…" at bounding box center [673, 468] width 608 height 870
click at [420, 575] on button "Font Family" at bounding box center [412, 574] width 24 height 25
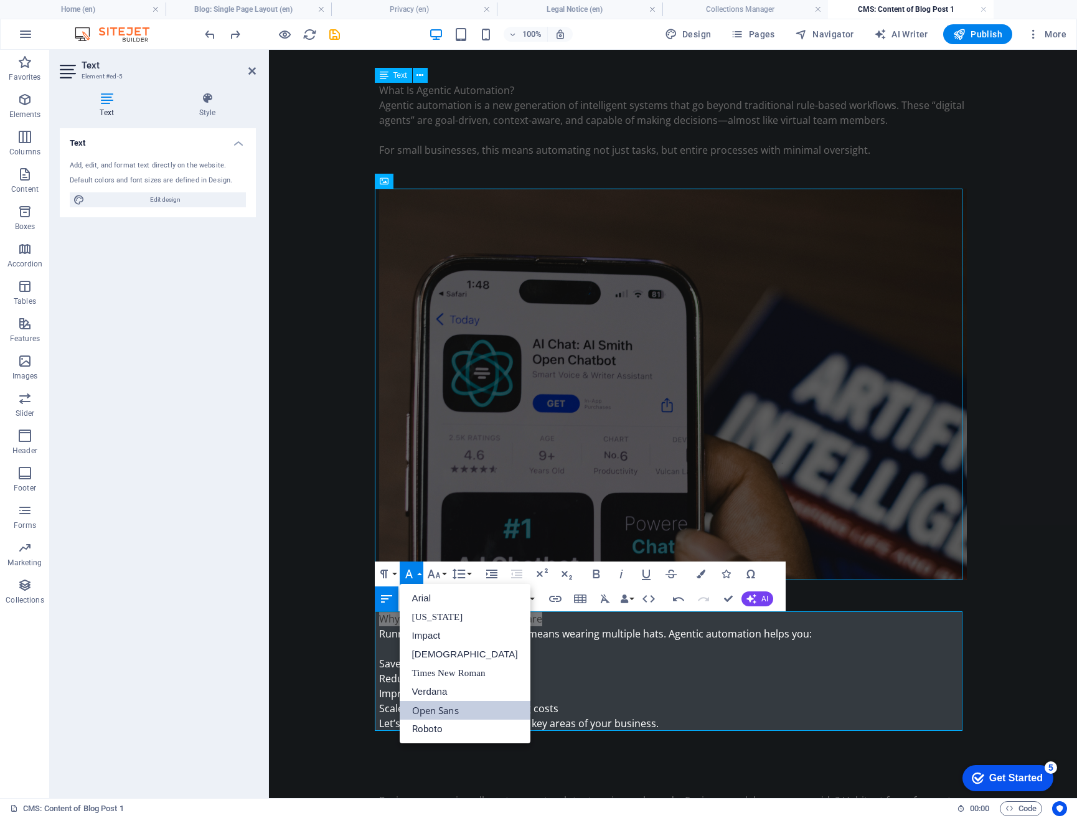
scroll to position [0, 0]
click at [420, 575] on button "Font Family" at bounding box center [412, 574] width 24 height 25
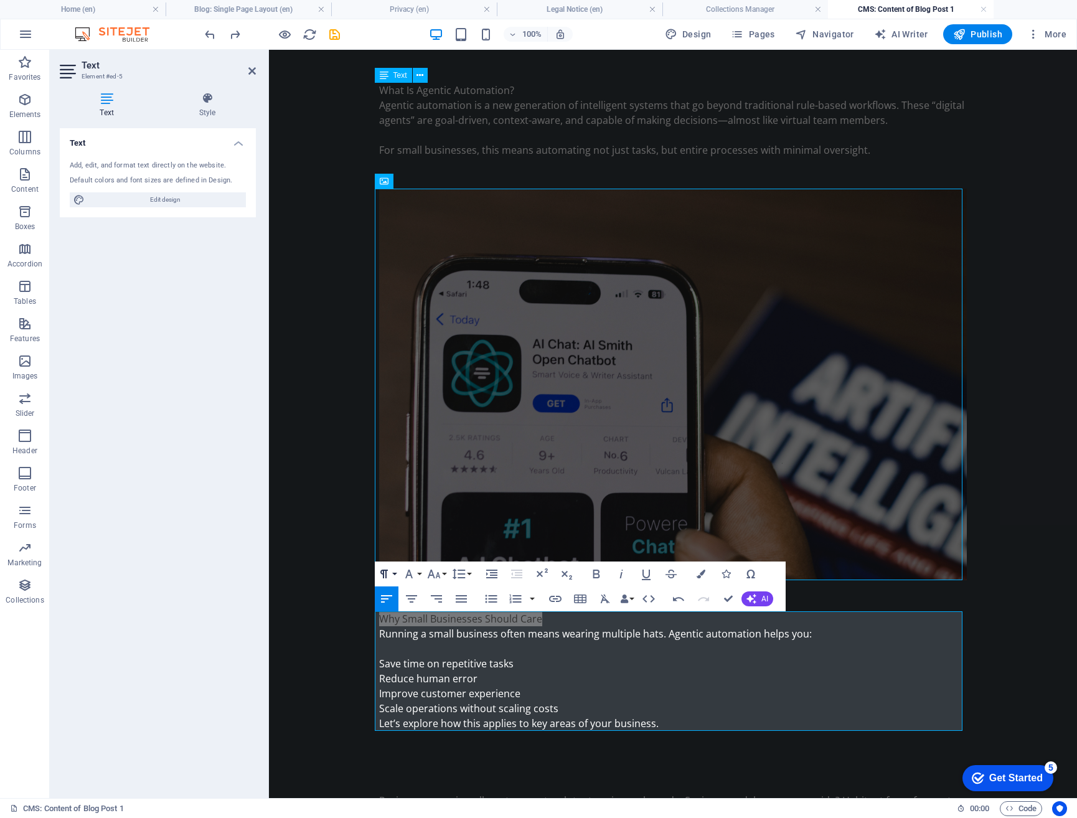
click at [397, 574] on button "Paragraph Format" at bounding box center [387, 574] width 24 height 25
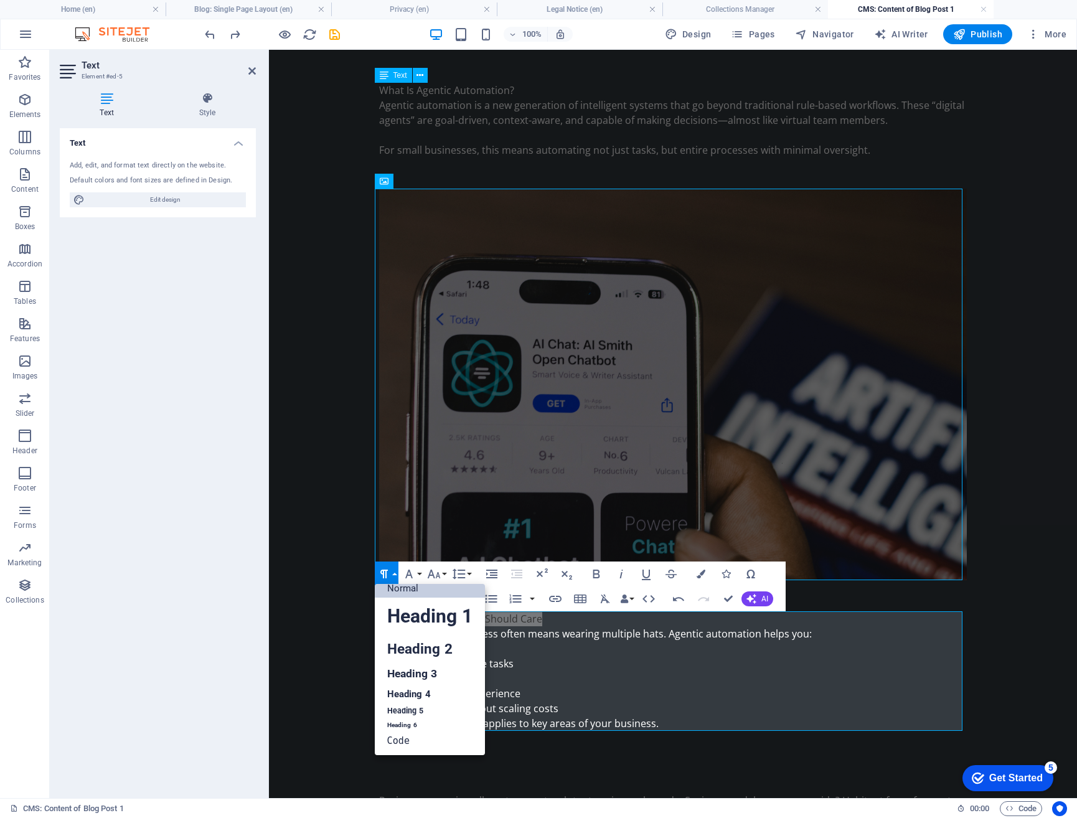
scroll to position [10, 0]
click at [416, 646] on link "Heading 2" at bounding box center [430, 649] width 110 height 28
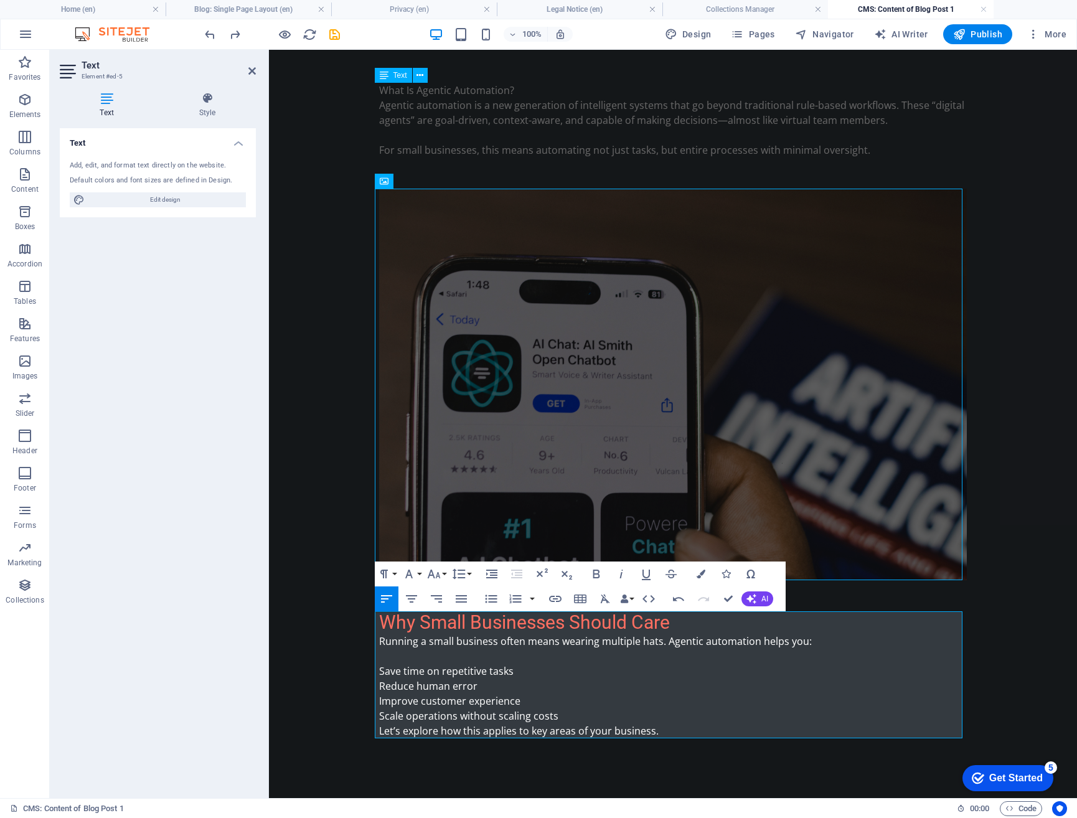
click at [335, 620] on body "Skip to main content What Is Agentic Automation? Agentic automation is a new ge…" at bounding box center [673, 471] width 808 height 877
click at [984, 612] on body "Skip to main content What Is Agentic Automation? Agentic automation is a new ge…" at bounding box center [673, 471] width 808 height 877
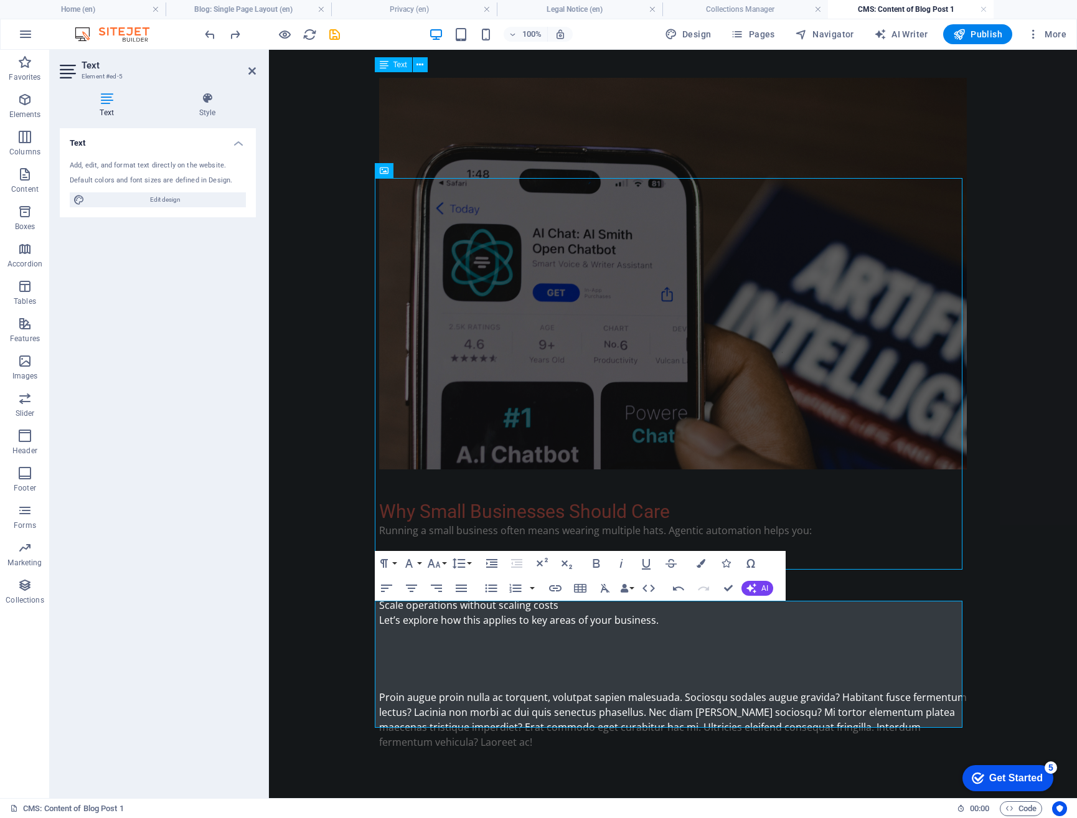
scroll to position [129, 0]
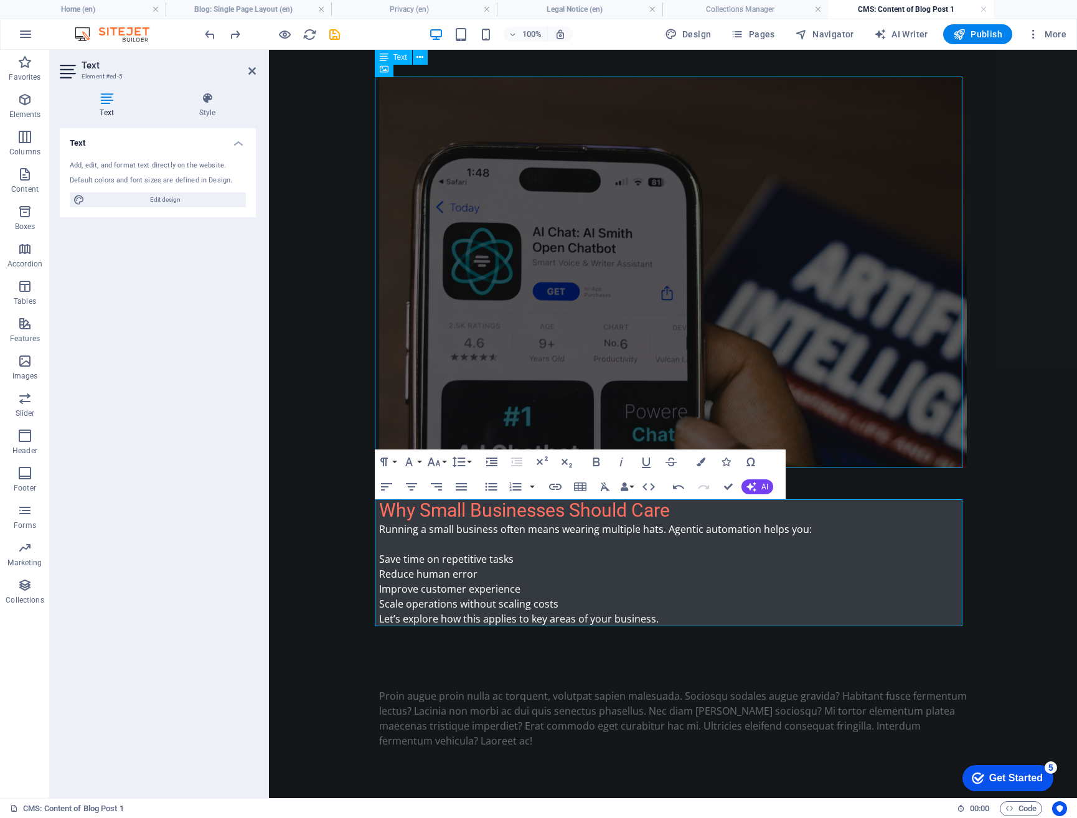
click at [988, 636] on body "Skip to main content What Is Agentic Automation? Agentic automation is a new ge…" at bounding box center [673, 359] width 808 height 877
drag, startPoint x: 725, startPoint y: 487, endPoint x: 692, endPoint y: 535, distance: 58.4
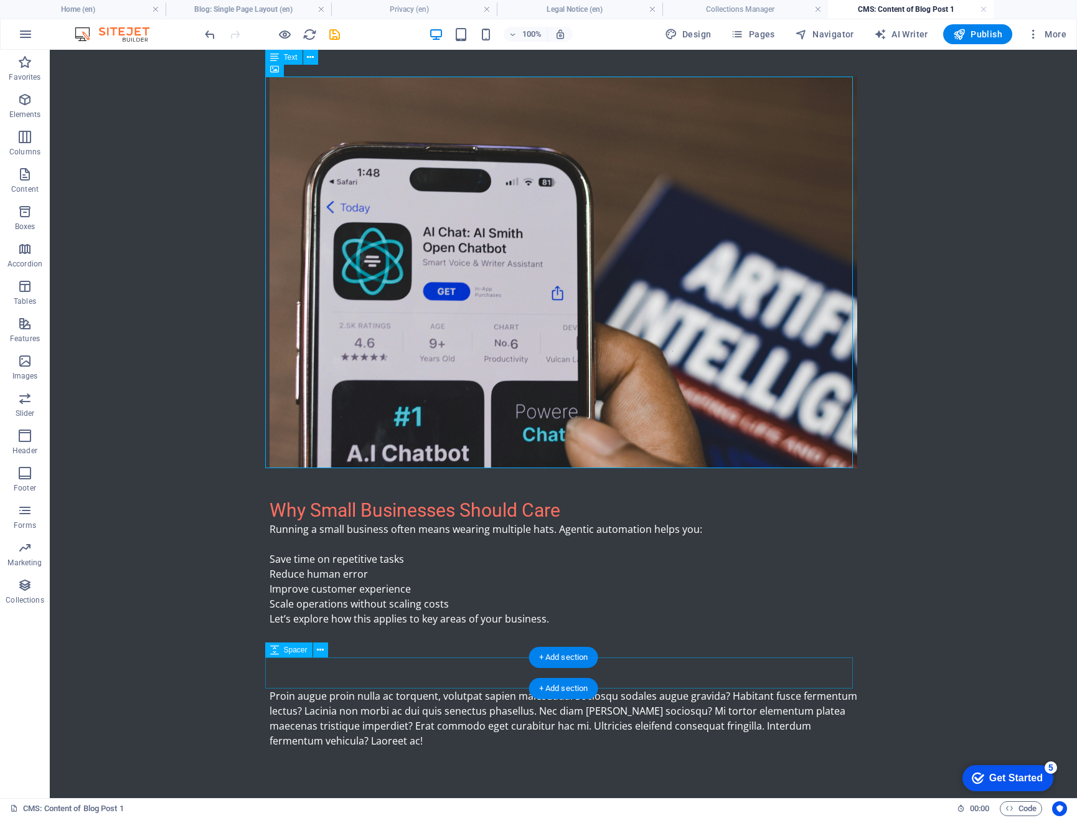
click at [724, 675] on div at bounding box center [564, 673] width 588 height 31
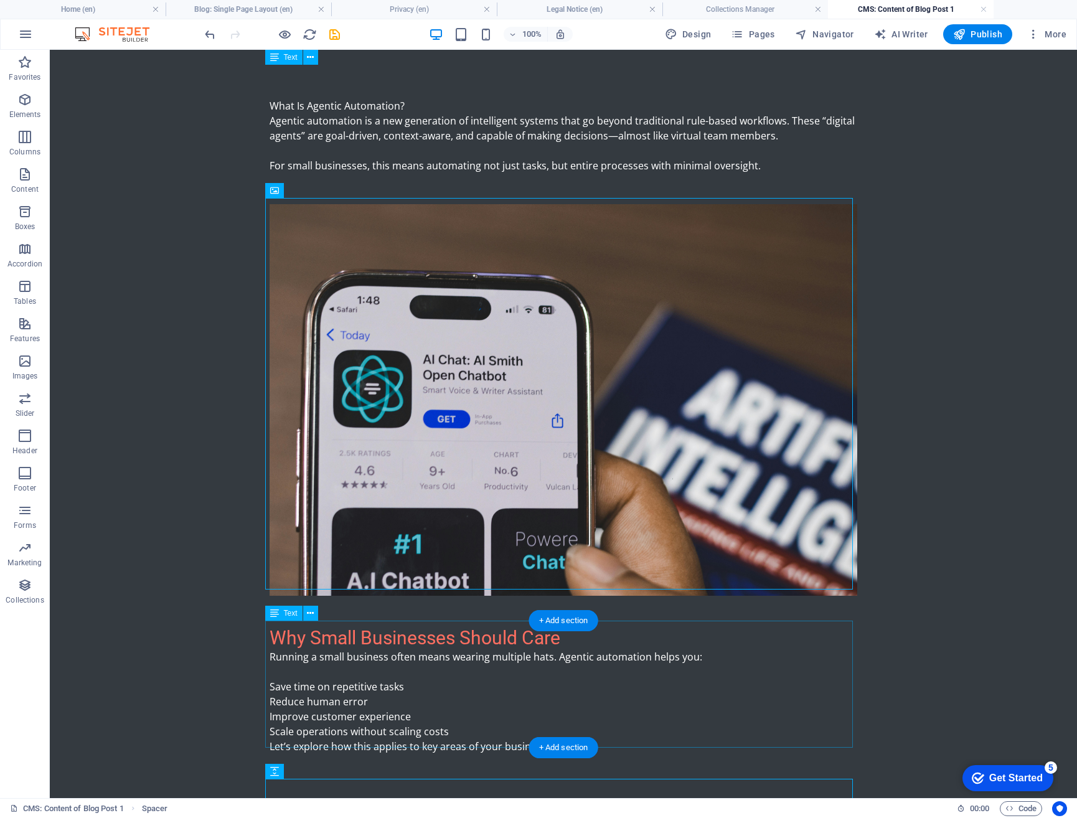
scroll to position [0, 0]
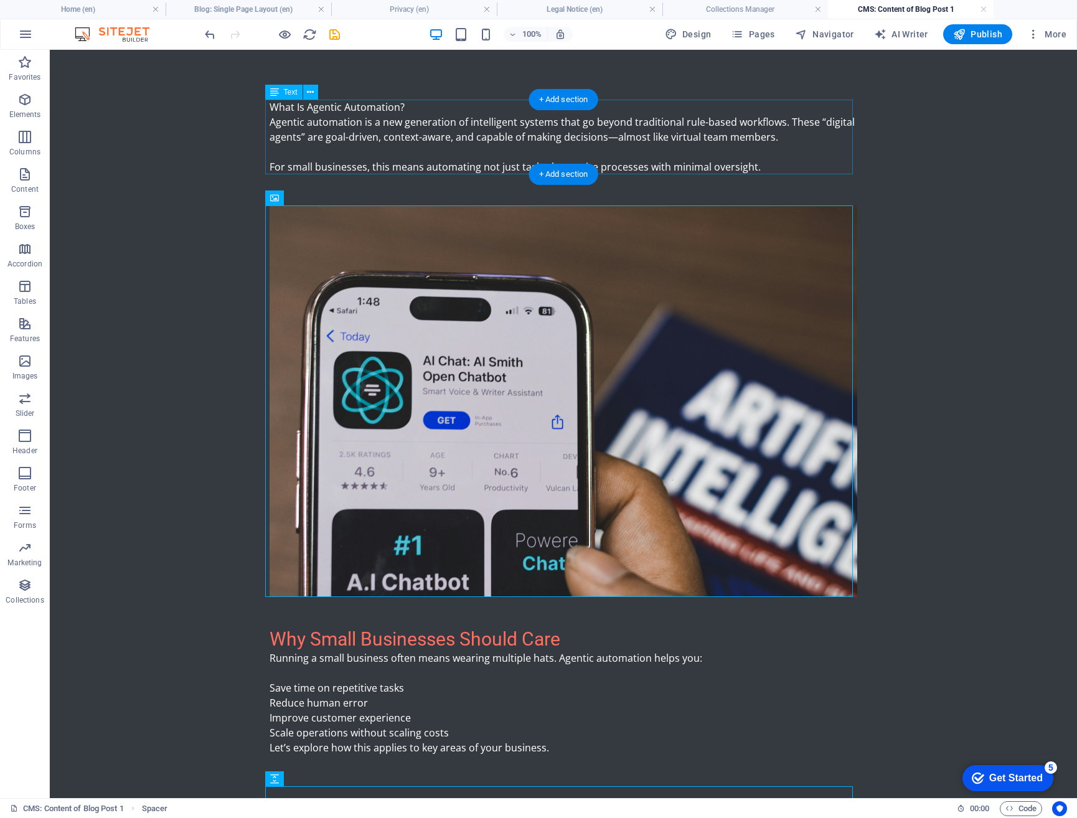
click at [389, 106] on div "What Is Agentic Automation? Agentic automation is a new generation of intellige…" at bounding box center [564, 137] width 588 height 75
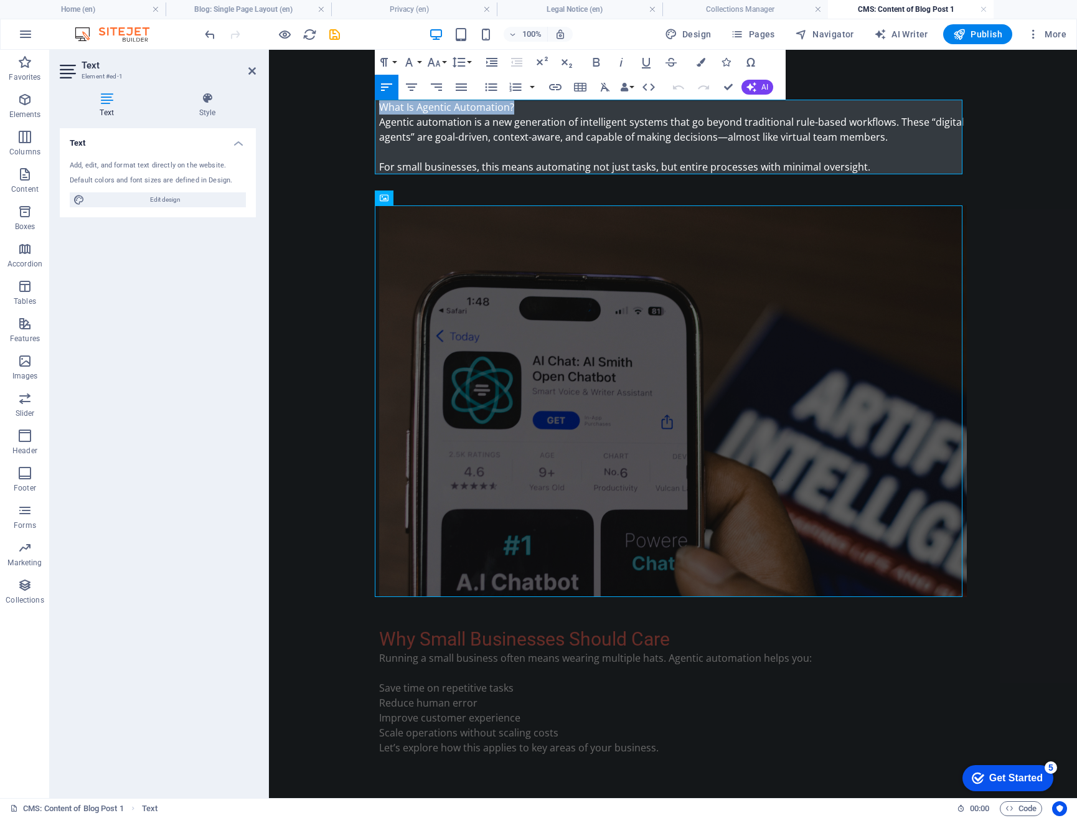
drag, startPoint x: 514, startPoint y: 107, endPoint x: 374, endPoint y: 106, distance: 140.7
click at [374, 106] on div "What Is Agentic Automation? Agentic automation is a new generation of intellige…" at bounding box center [673, 488] width 608 height 877
click at [396, 62] on button "Paragraph Format" at bounding box center [387, 62] width 24 height 25
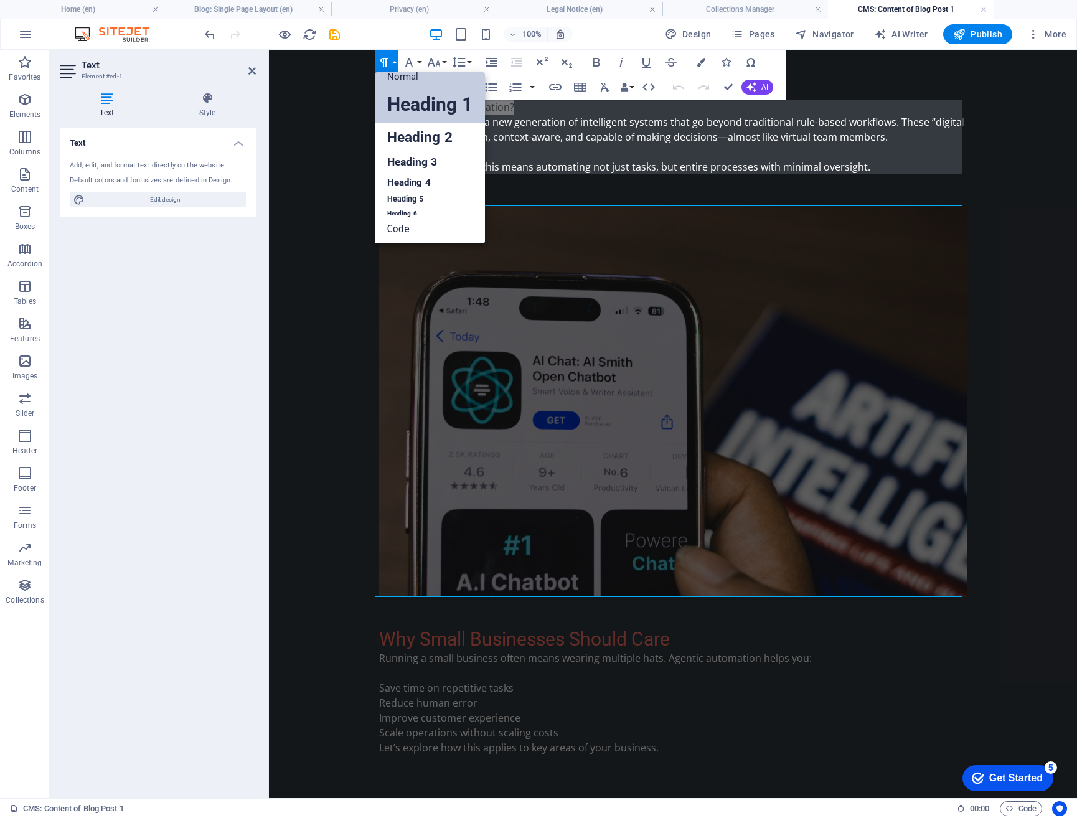
scroll to position [10, 0]
click at [421, 130] on link "Heading 2" at bounding box center [430, 137] width 110 height 28
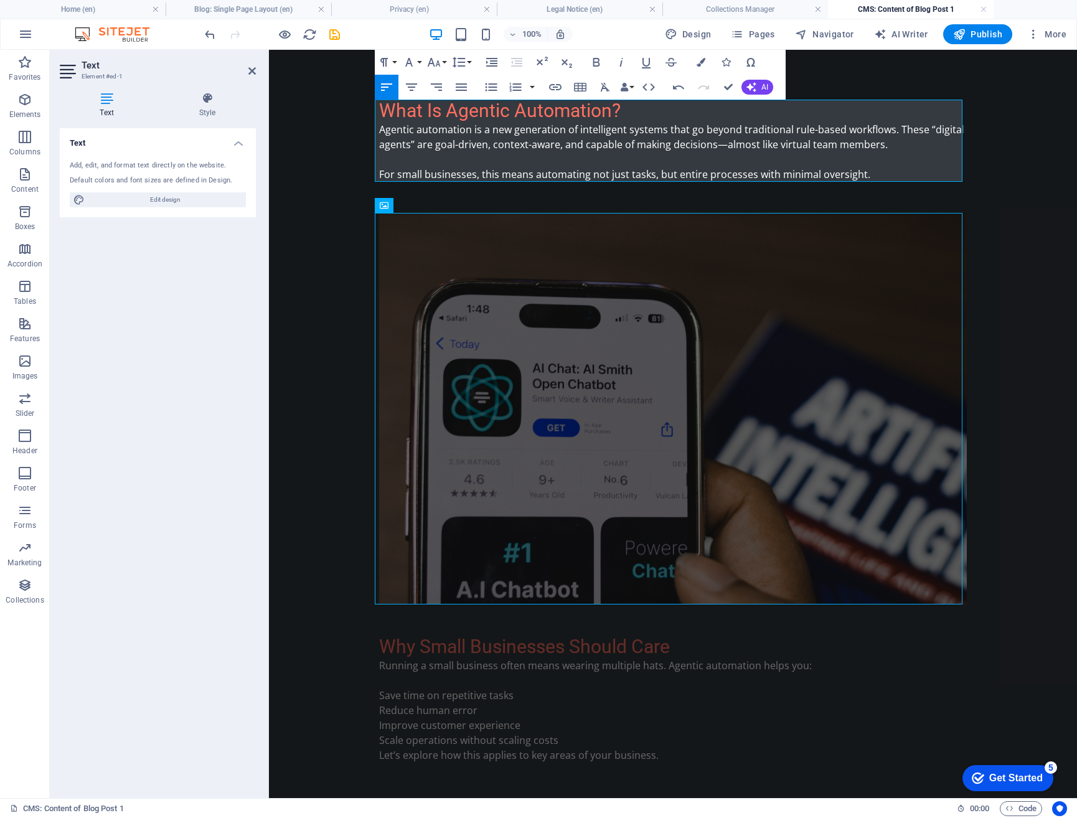
click at [326, 192] on body "Skip to main content What Is Agentic Automation? Agentic automation is a new ge…" at bounding box center [673, 492] width 808 height 885
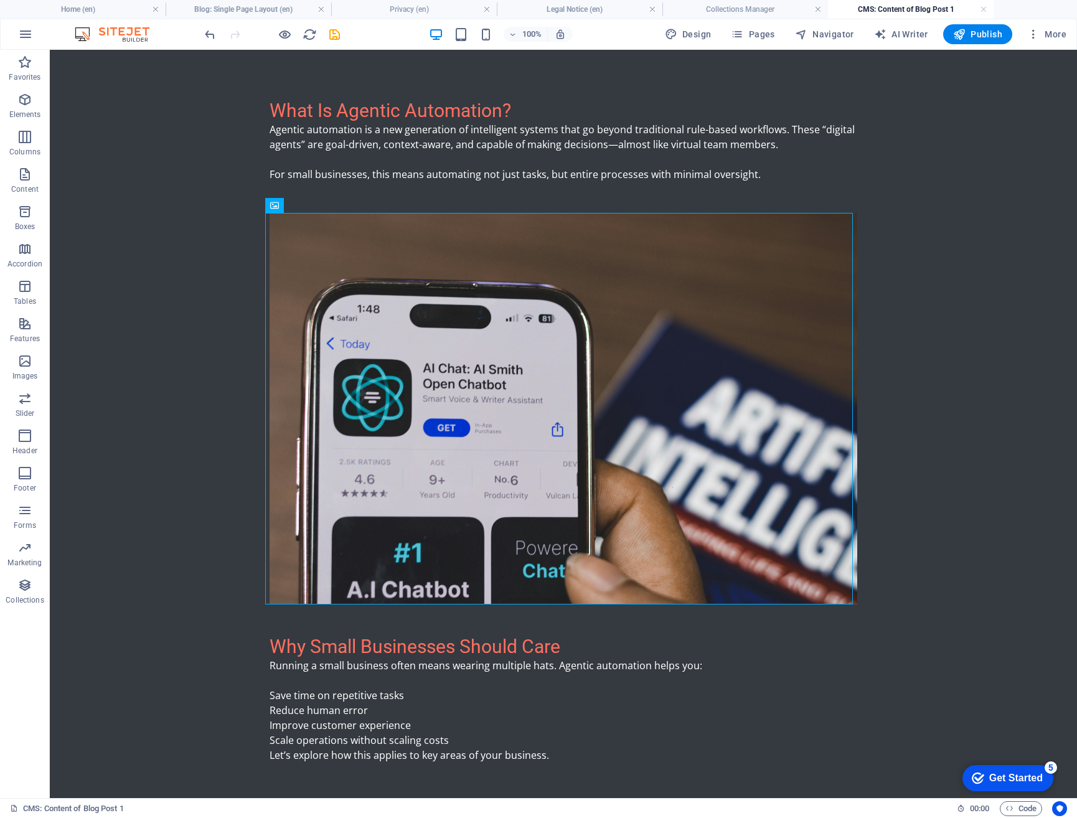
click at [981, 359] on body "Skip to main content What Is Agentic Automation? Agentic automation is a new ge…" at bounding box center [563, 492] width 1027 height 885
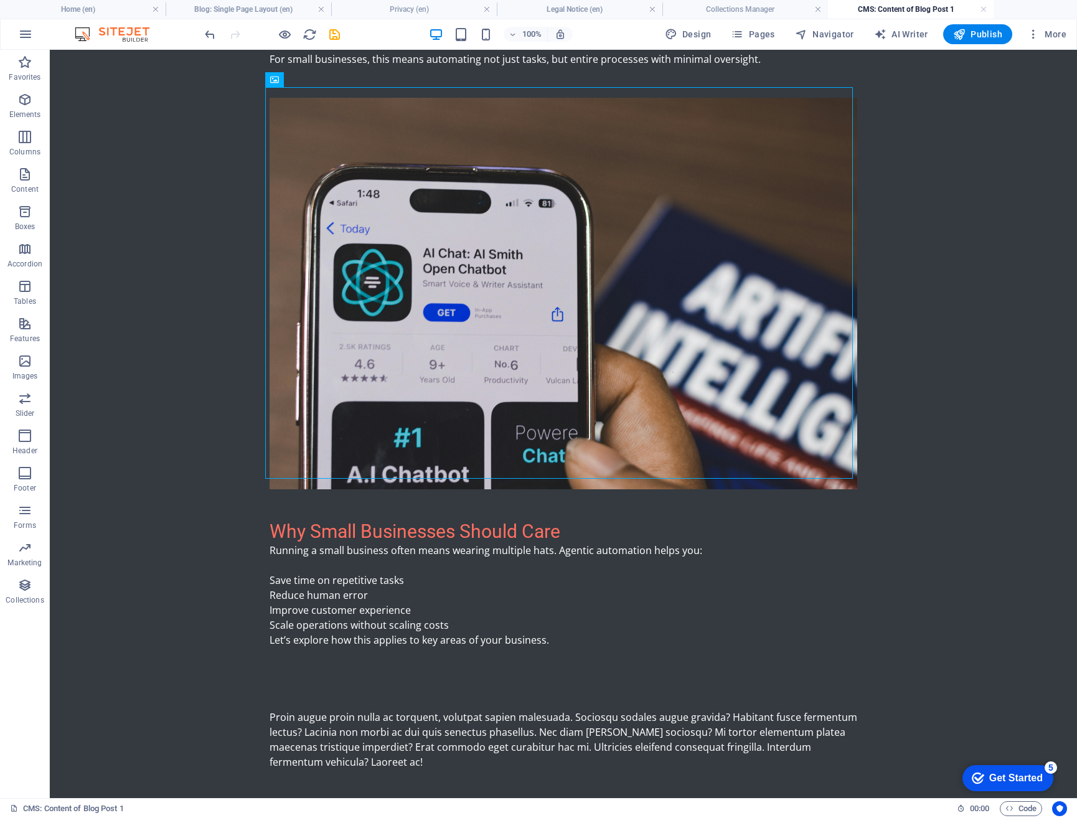
scroll to position [136, 0]
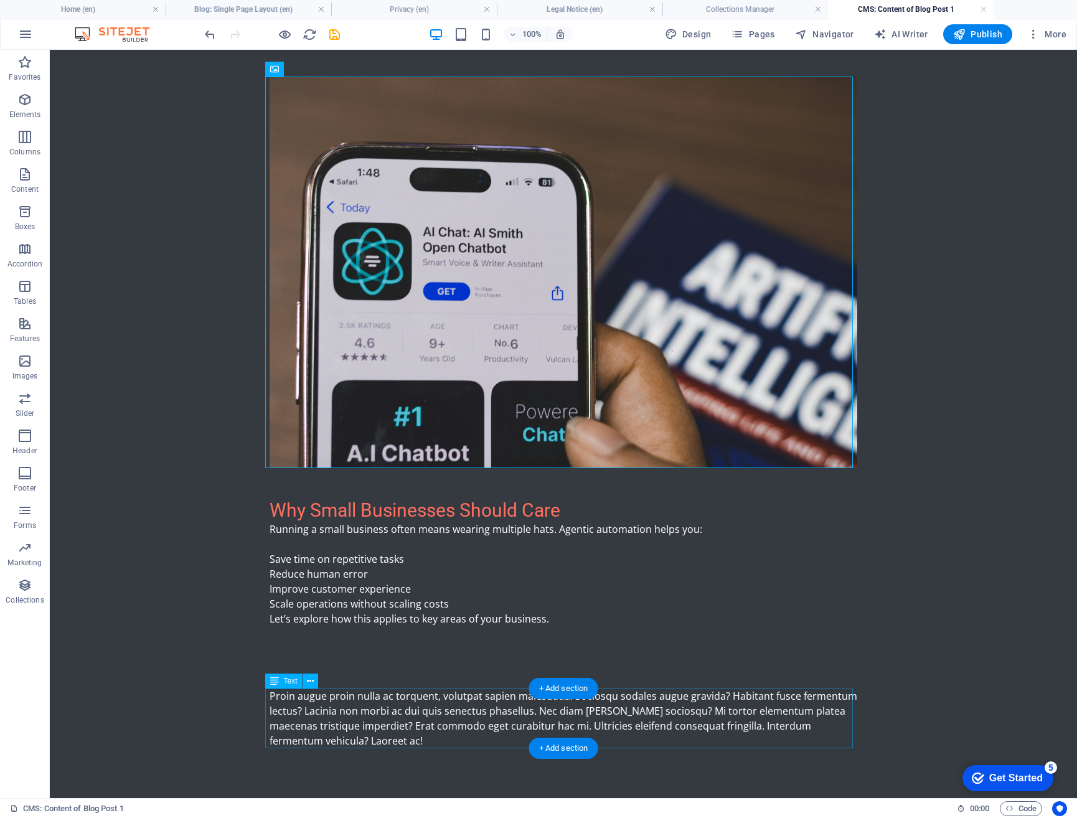
click at [299, 705] on div "Proin augue proin nulla ac torquent, volutpat sapien malesuada. Sociosqu sodale…" at bounding box center [564, 719] width 588 height 60
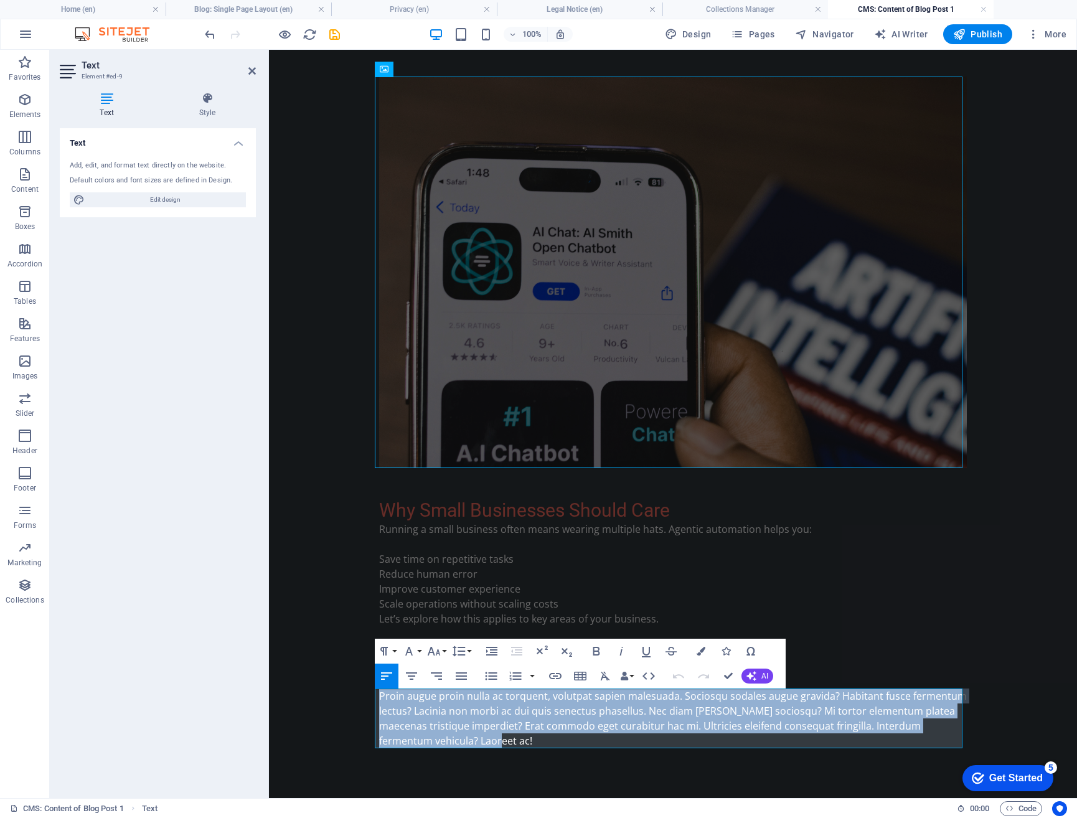
drag, startPoint x: 432, startPoint y: 742, endPoint x: 374, endPoint y: 698, distance: 72.9
click at [374, 698] on div "What Is Agentic Automation? Agentic automation is a new generation of intellige…" at bounding box center [673, 355] width 608 height 885
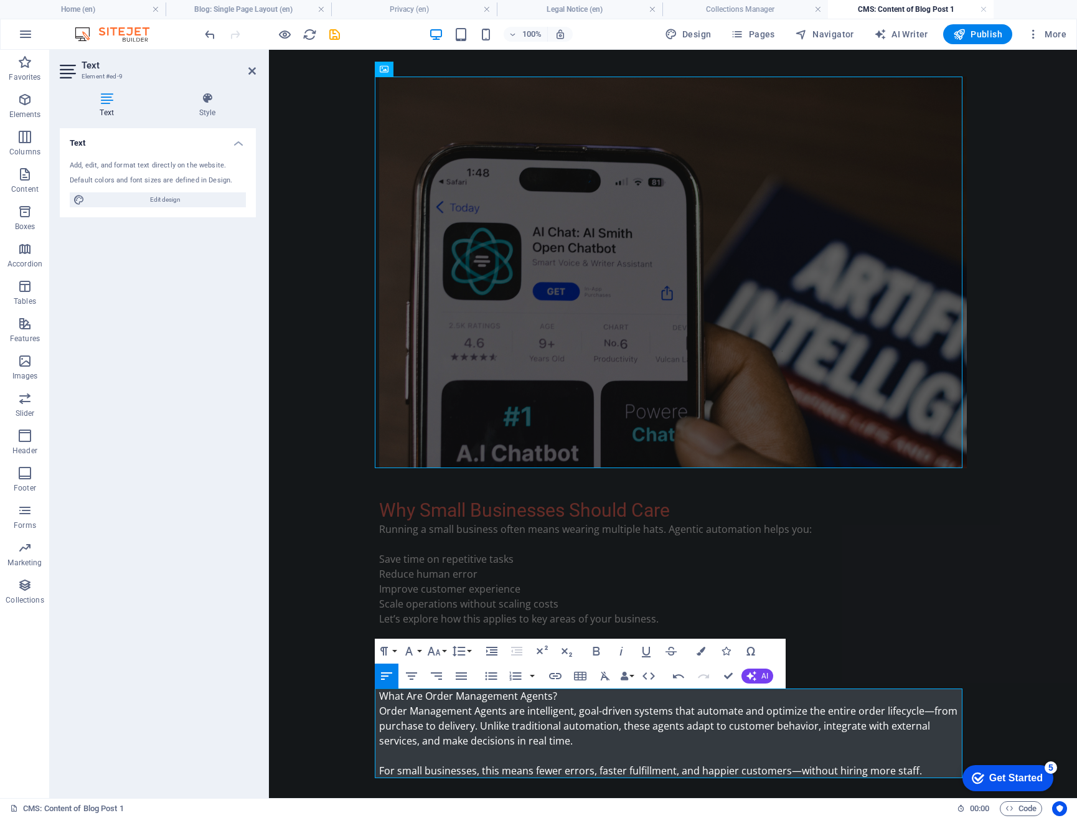
scroll to position [4483, 2]
click at [525, 698] on p "What Are Order Management Agents?" at bounding box center [673, 696] width 588 height 15
drag, startPoint x: 559, startPoint y: 696, endPoint x: 369, endPoint y: 697, distance: 190.5
click at [369, 697] on div "What Is Agentic Automation? Agentic automation is a new generation of intellige…" at bounding box center [673, 370] width 608 height 915
click at [399, 651] on div "Paragraph Format Normal Heading 1 Heading 2 Heading 3 Heading 4 Heading 5 Headi…" at bounding box center [424, 651] width 99 height 25
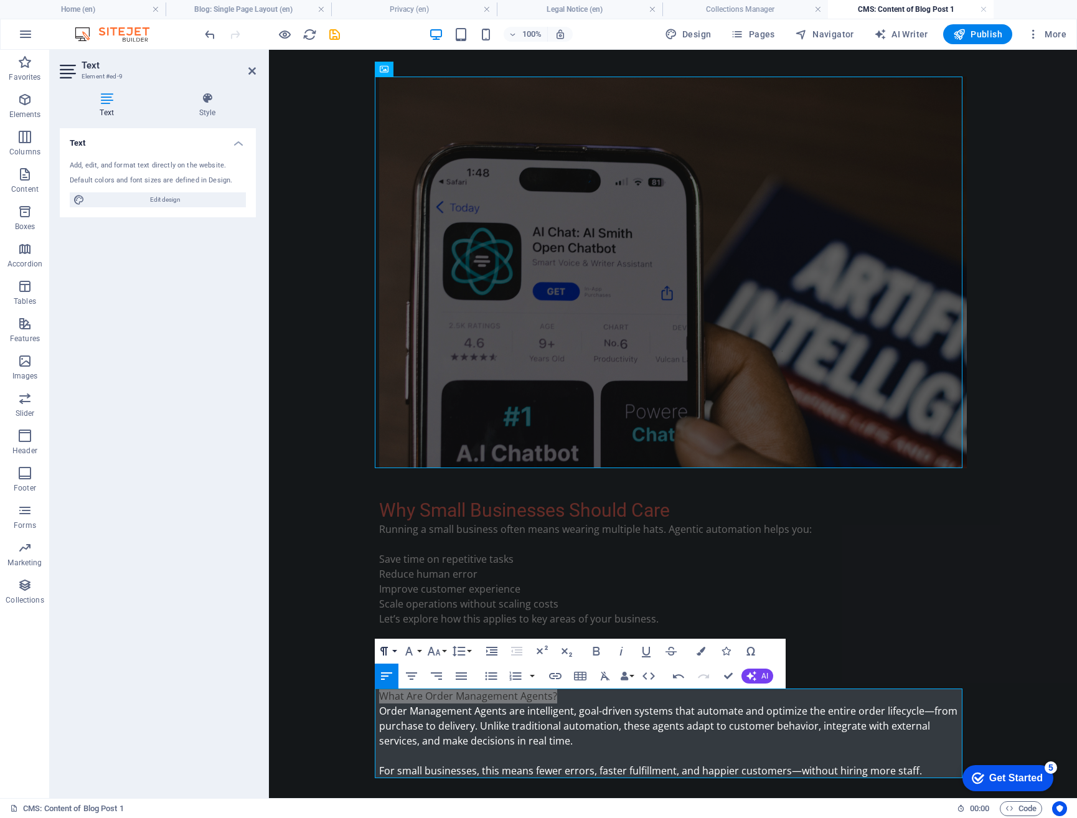
click at [394, 652] on button "Paragraph Format" at bounding box center [387, 651] width 24 height 25
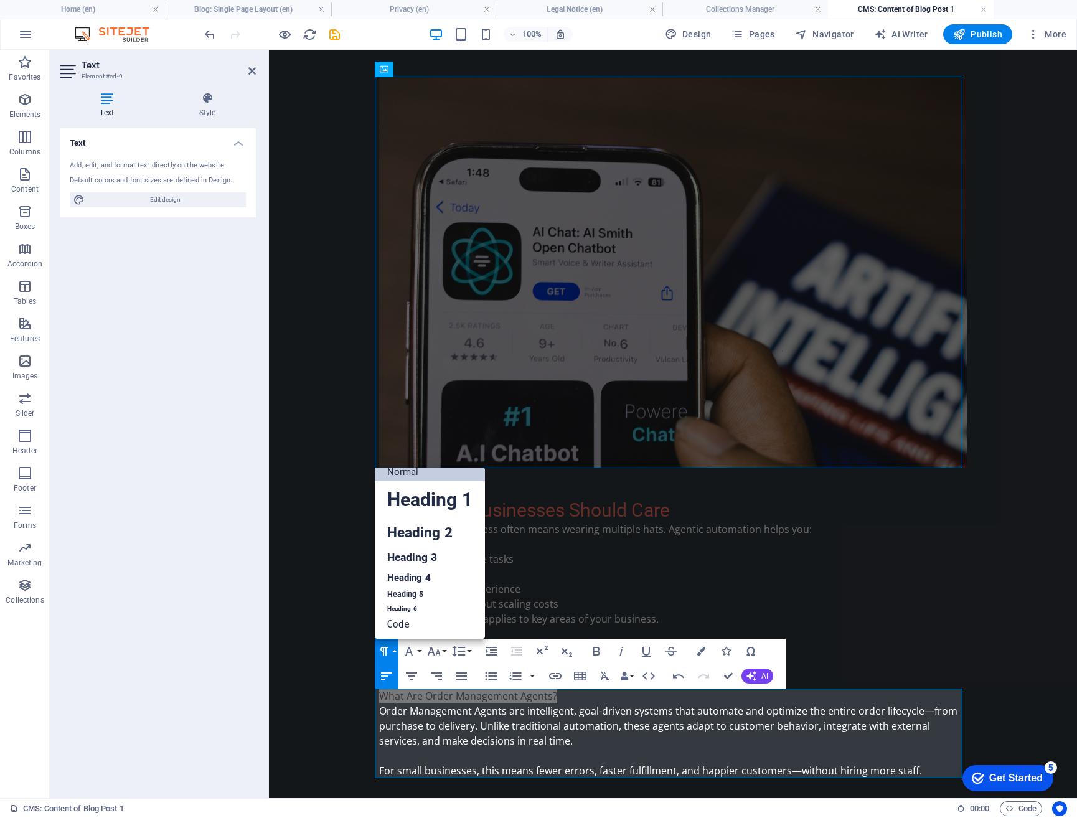
scroll to position [10, 0]
click at [413, 538] on link "Heading 2" at bounding box center [430, 533] width 110 height 28
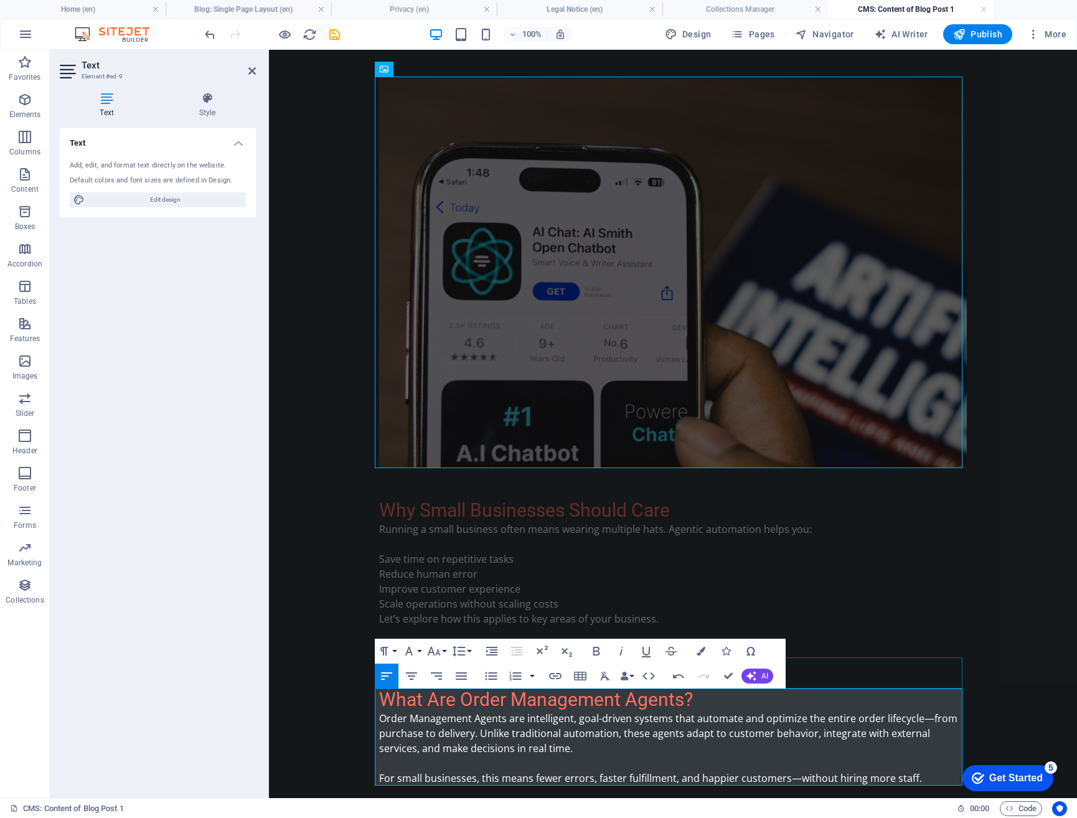
click at [912, 664] on div at bounding box center [673, 673] width 588 height 31
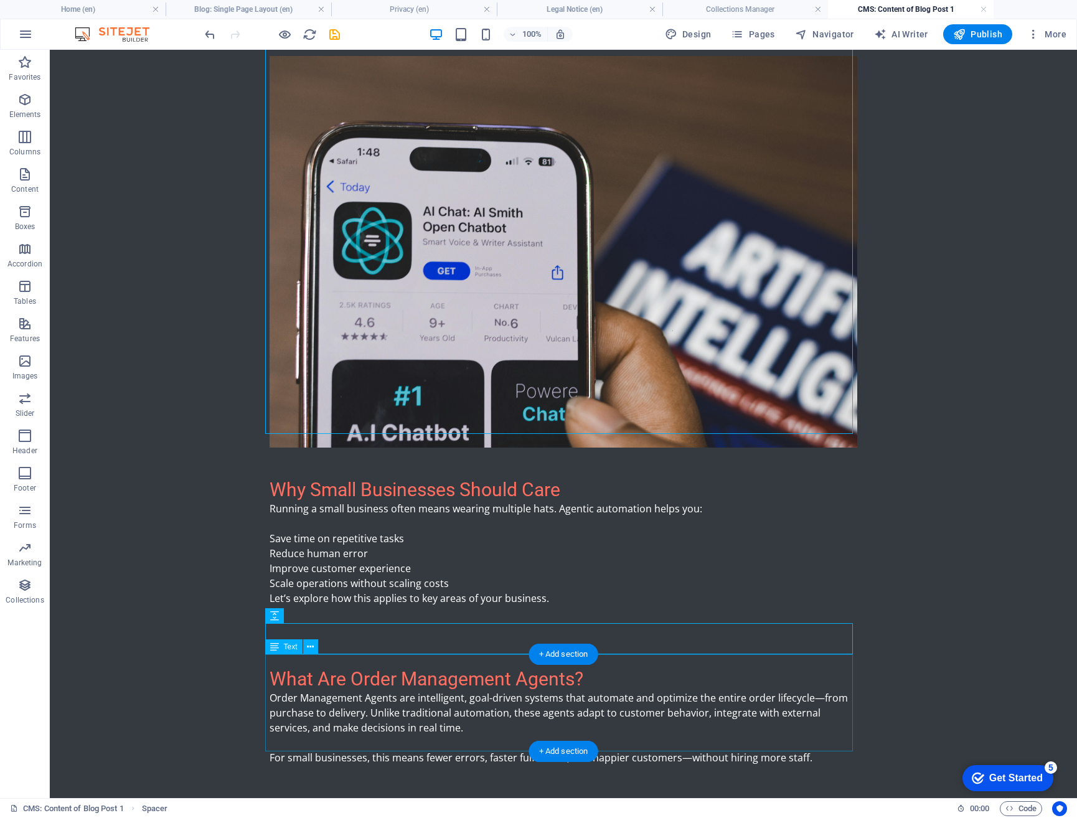
scroll to position [174, 0]
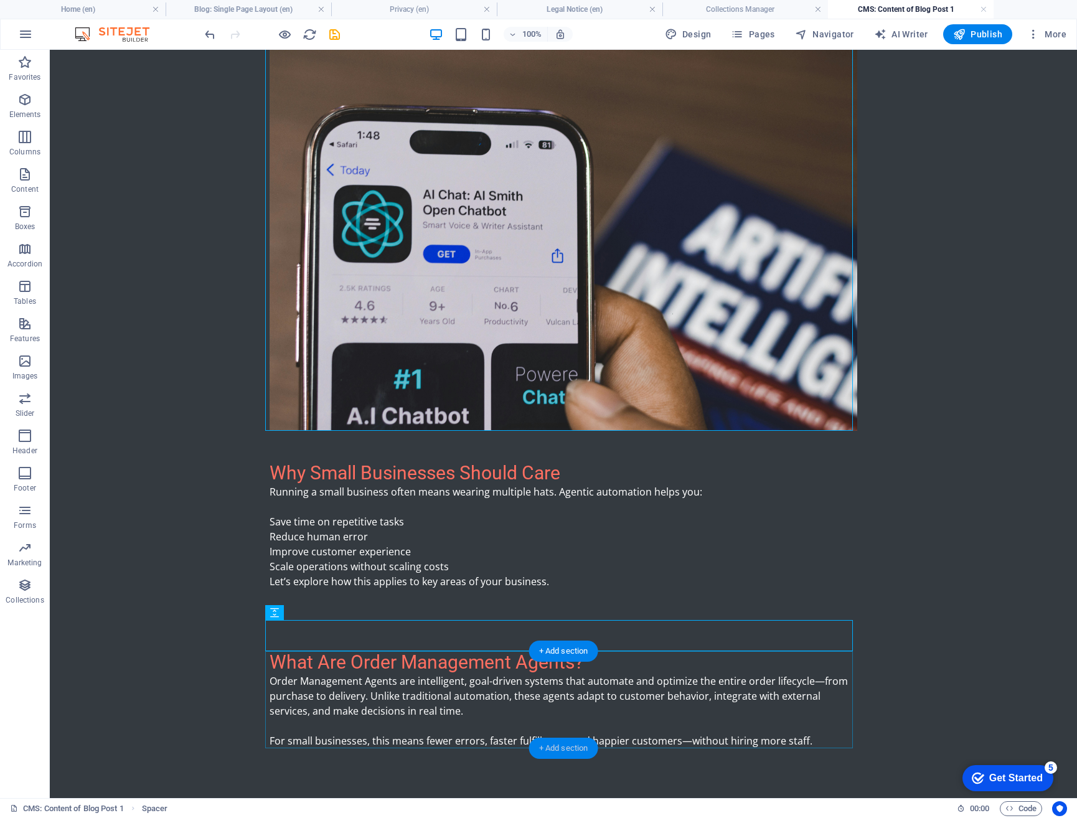
click at [571, 750] on div "+ Add section" at bounding box center [563, 748] width 69 height 21
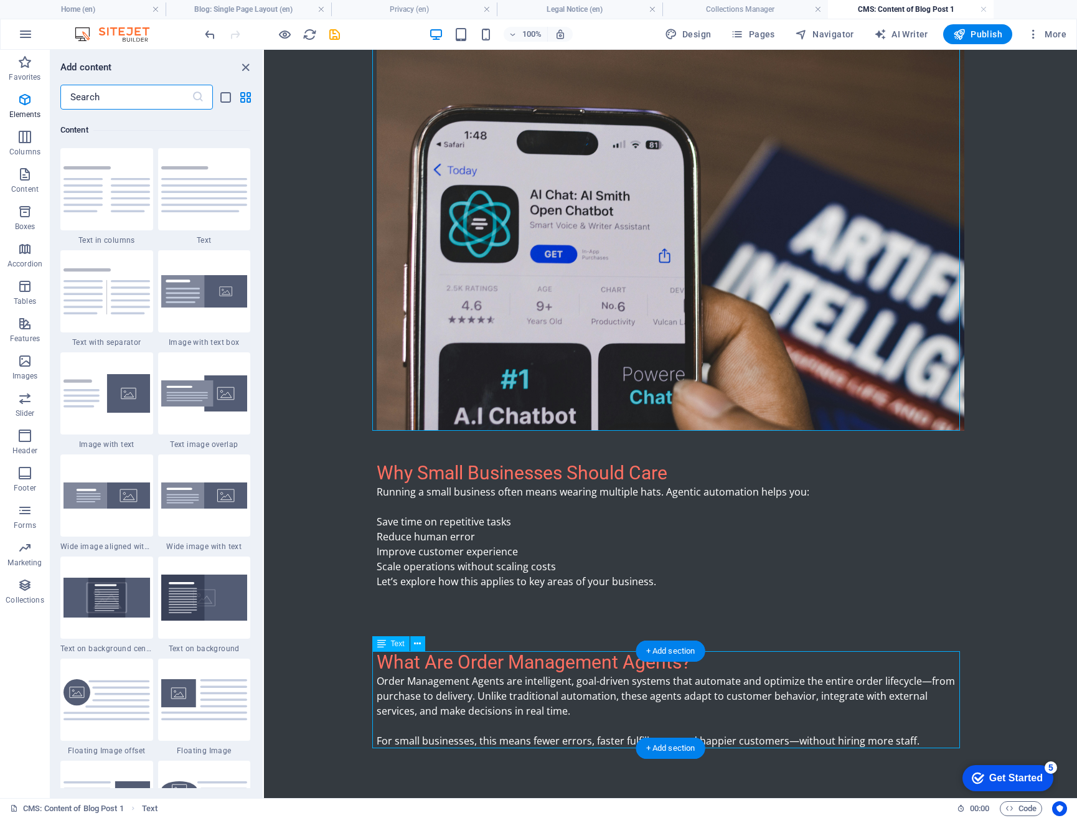
scroll to position [2179, 0]
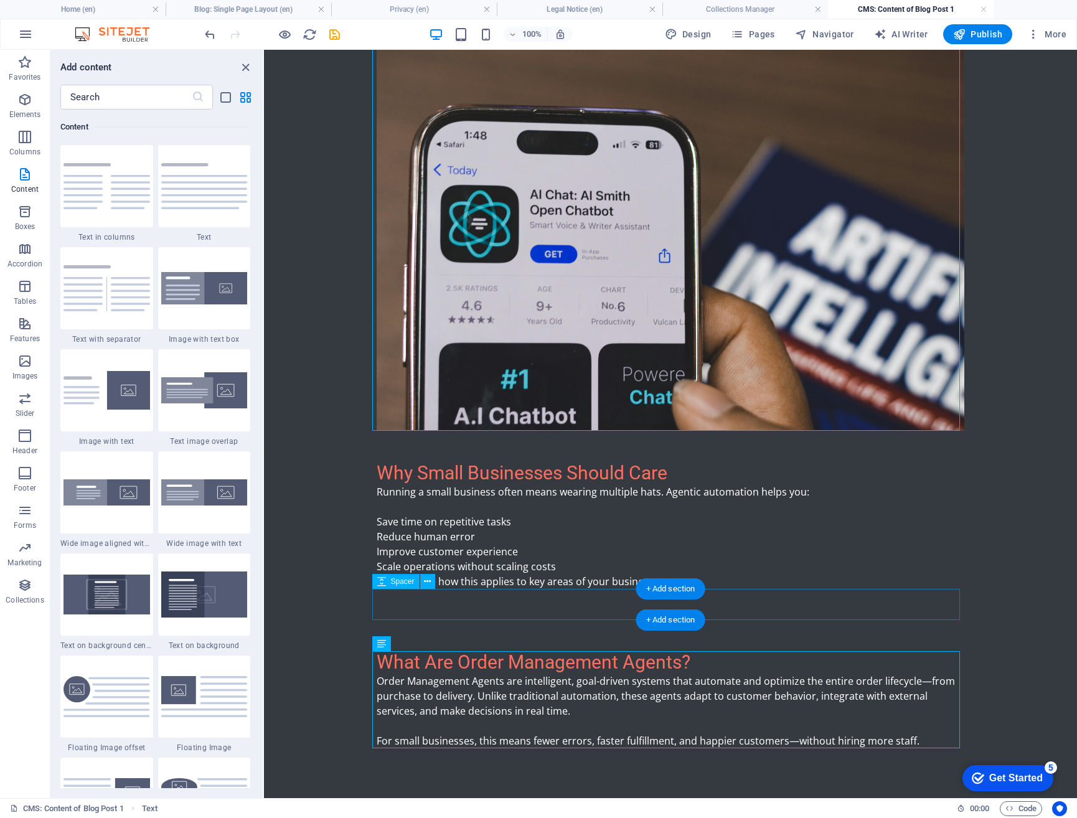
click at [493, 610] on div at bounding box center [671, 604] width 588 height 31
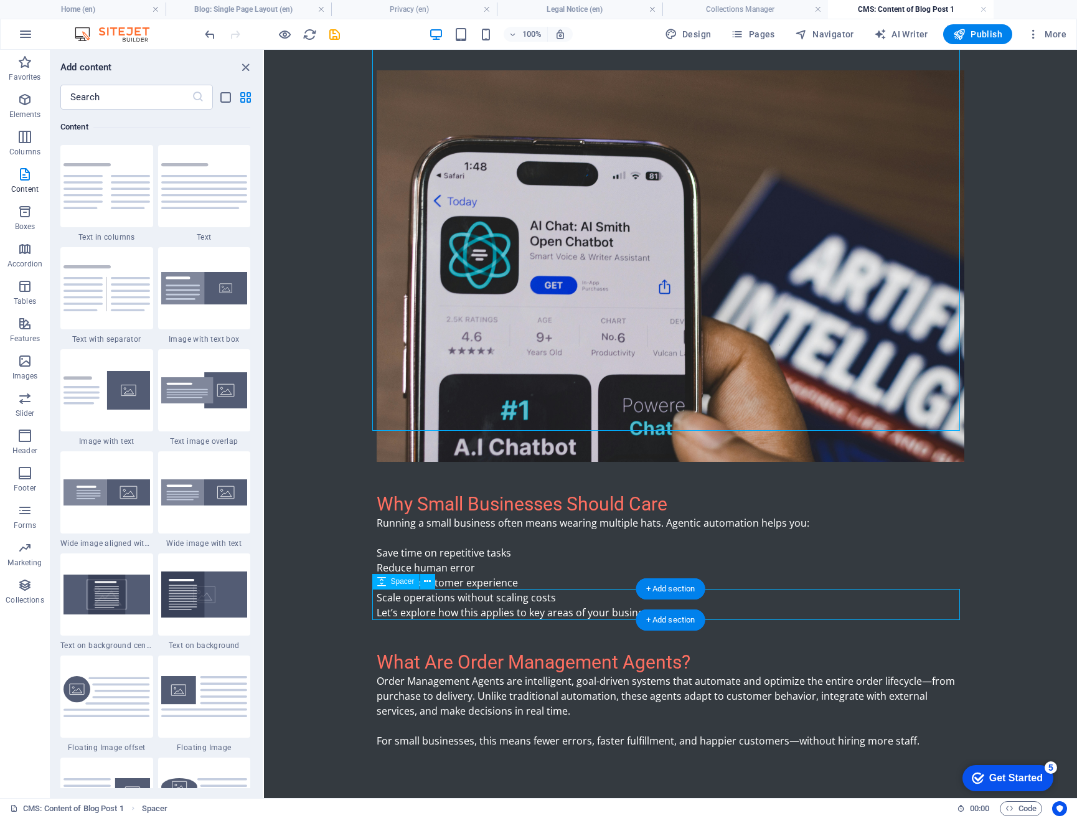
scroll to position [143, 0]
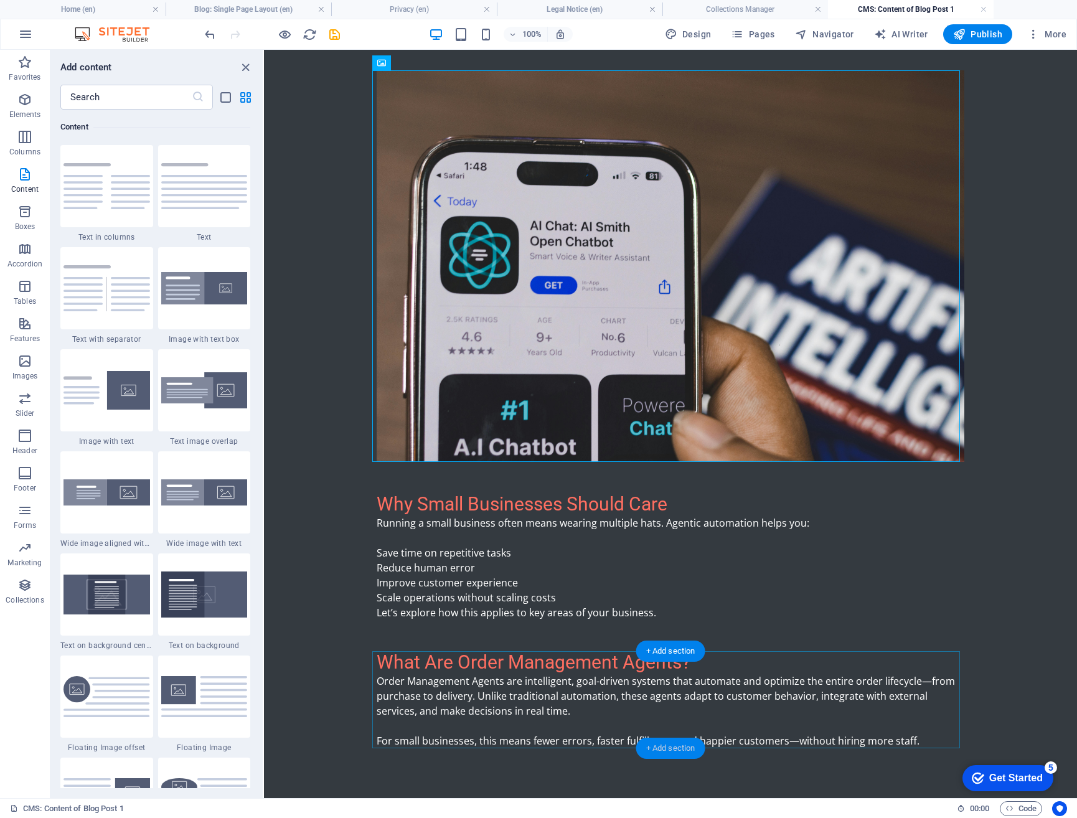
click at [660, 752] on div "+ Add section" at bounding box center [670, 748] width 69 height 21
click at [199, 296] on img at bounding box center [204, 288] width 87 height 33
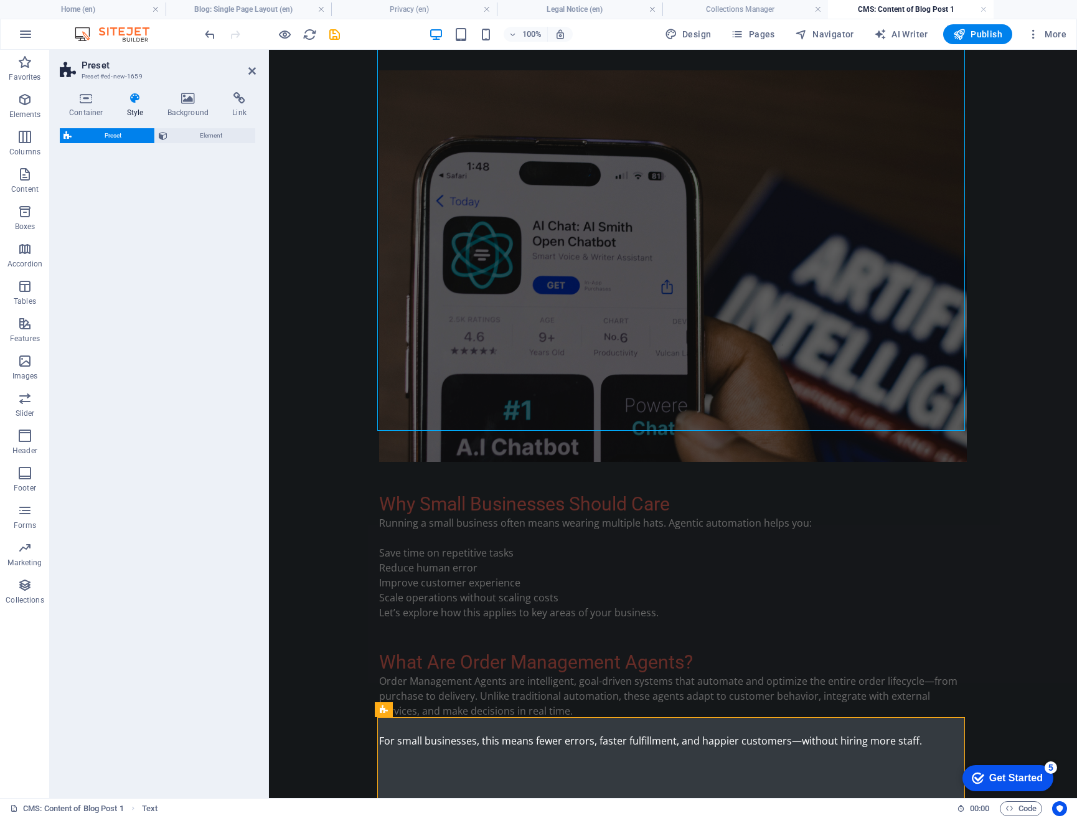
select select "rem"
select select "px"
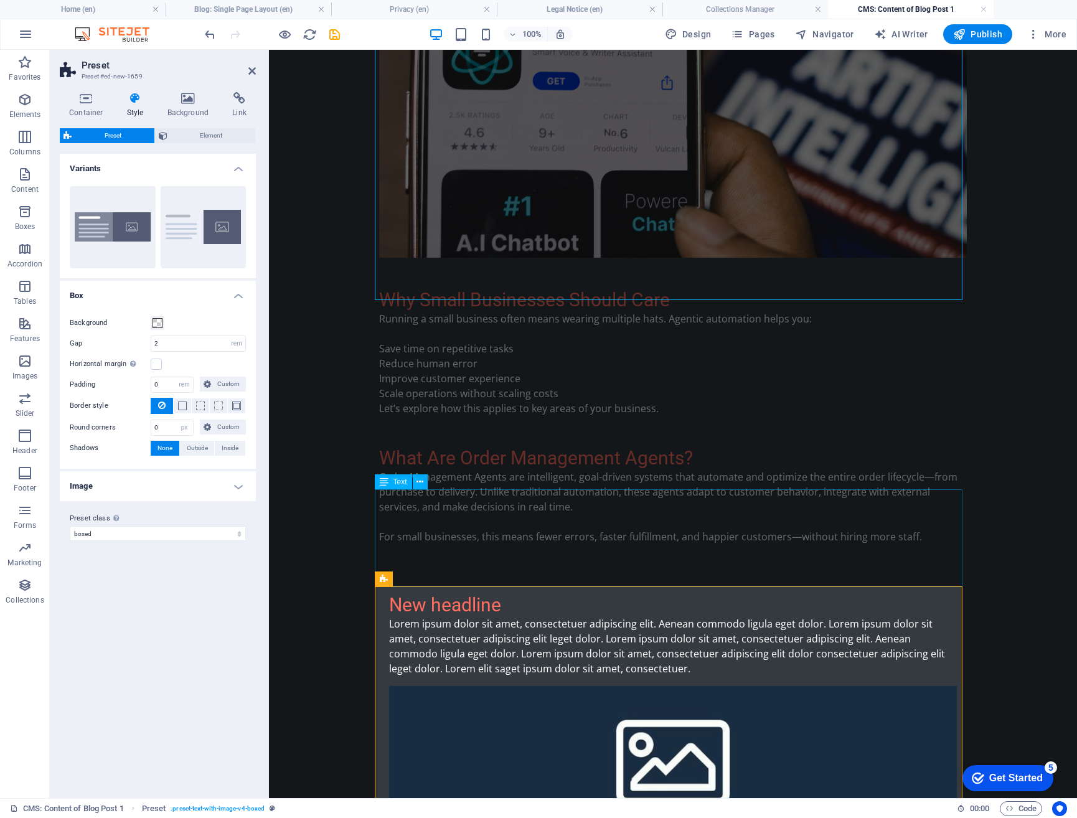
scroll to position [384, 0]
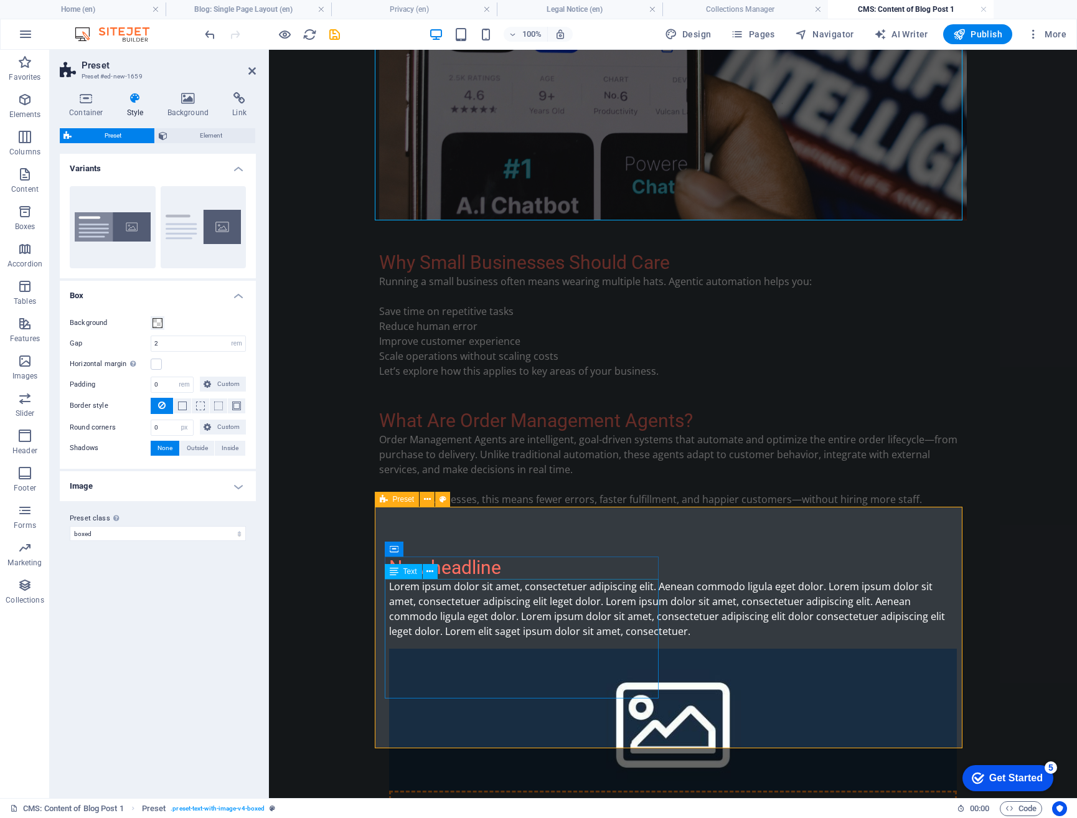
drag, startPoint x: 580, startPoint y: 615, endPoint x: 802, endPoint y: 615, distance: 222.3
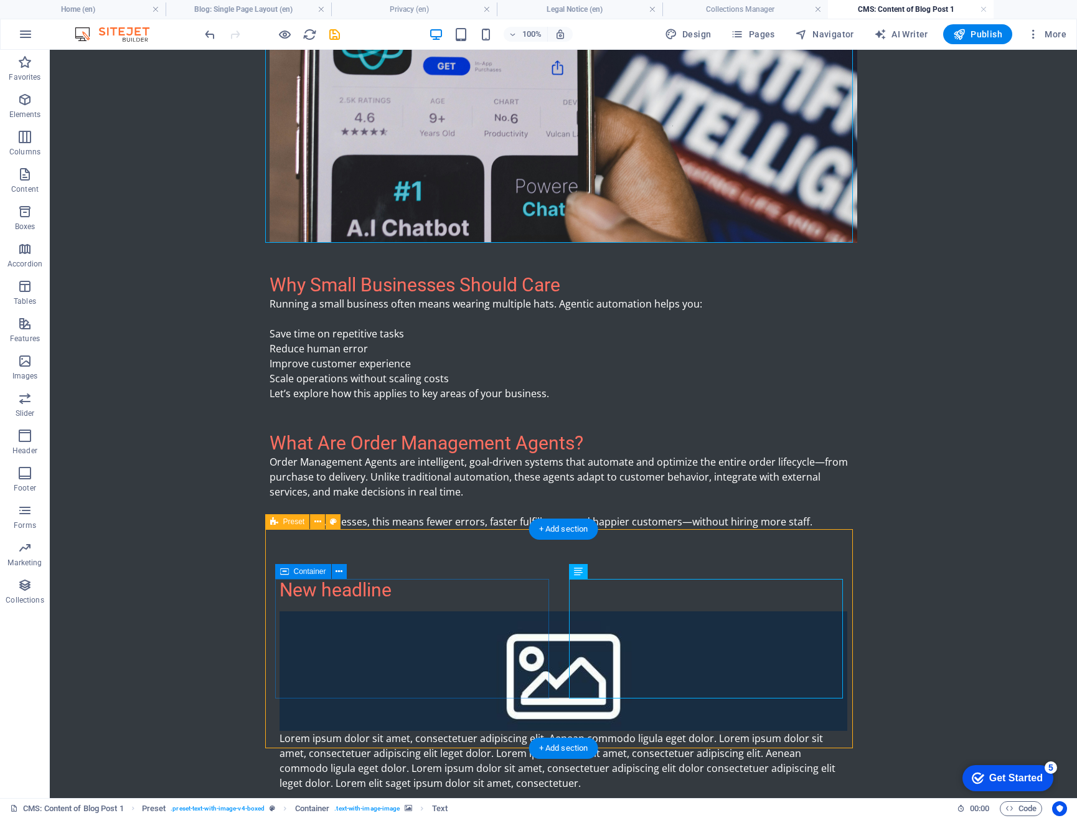
click at [371, 601] on div "New headline" at bounding box center [564, 590] width 568 height 22
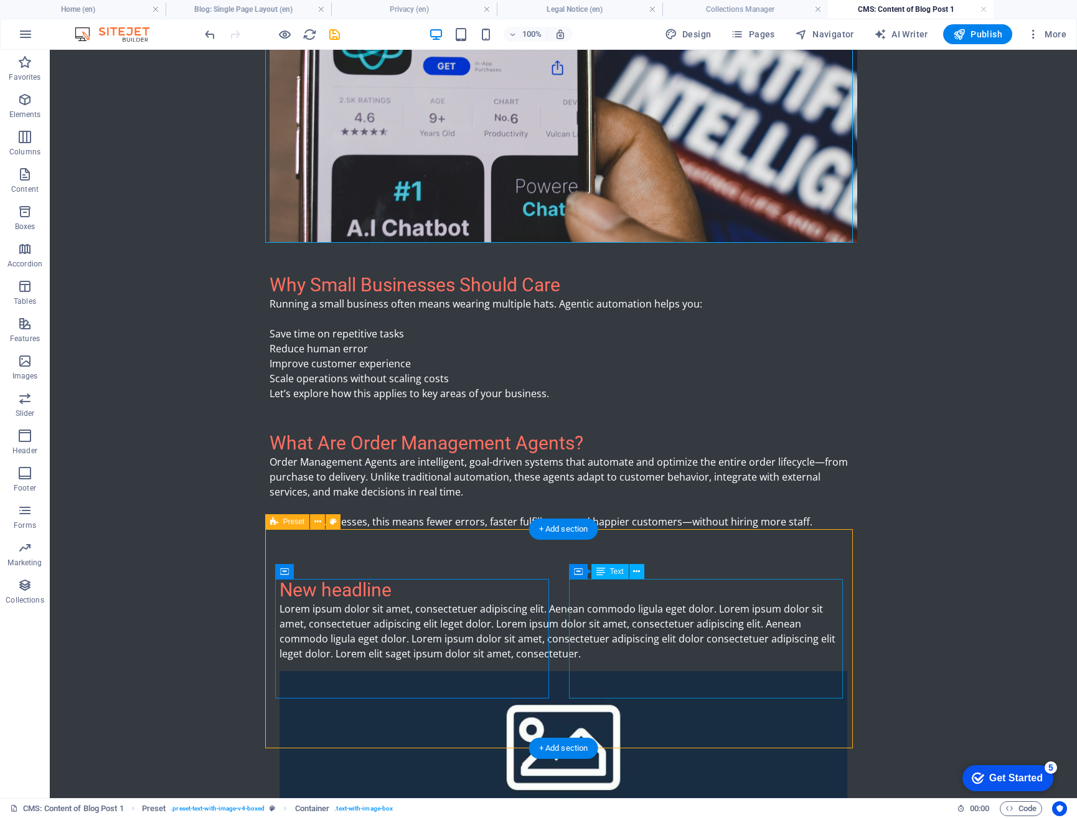
scroll to position [384, 0]
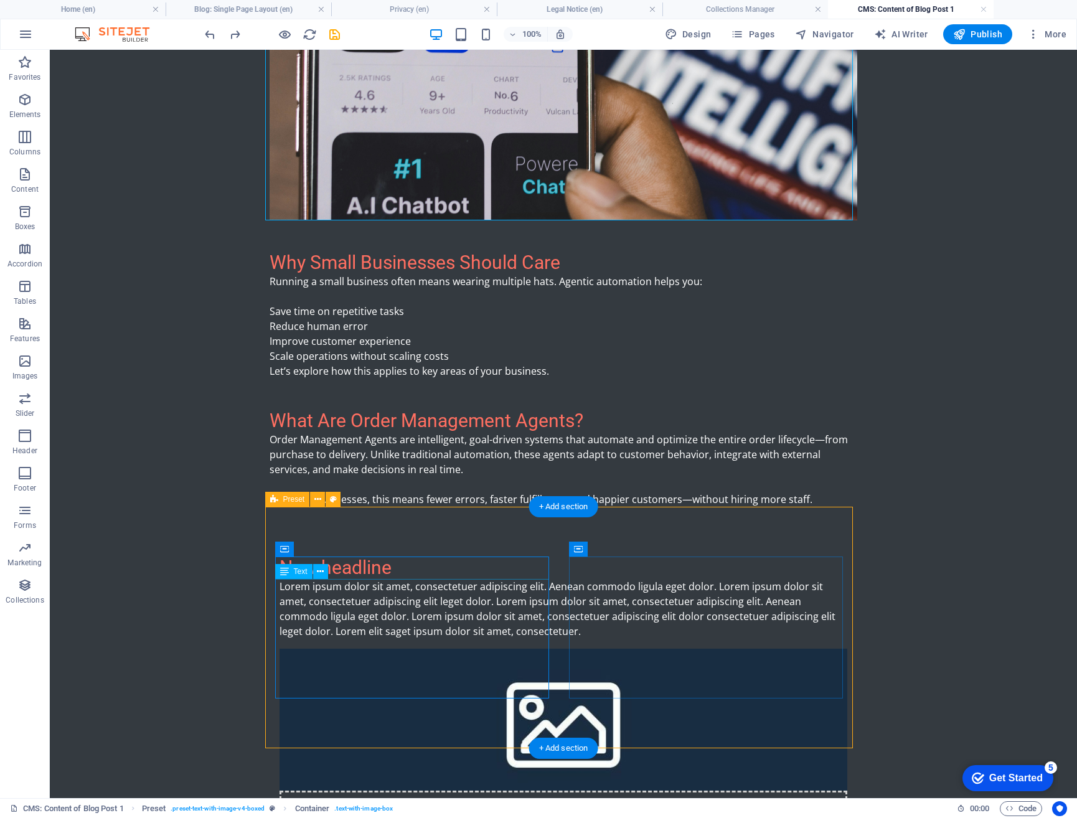
click at [407, 639] on div "Lorem ipsum dolor sit amet, consectetuer adipiscing elit. Aenean commodo ligula…" at bounding box center [564, 609] width 568 height 60
click at [355, 639] on div "Lorem ipsum dolor sit amet, consectetuer adipiscing elit. Aenean commodo ligula…" at bounding box center [564, 609] width 568 height 60
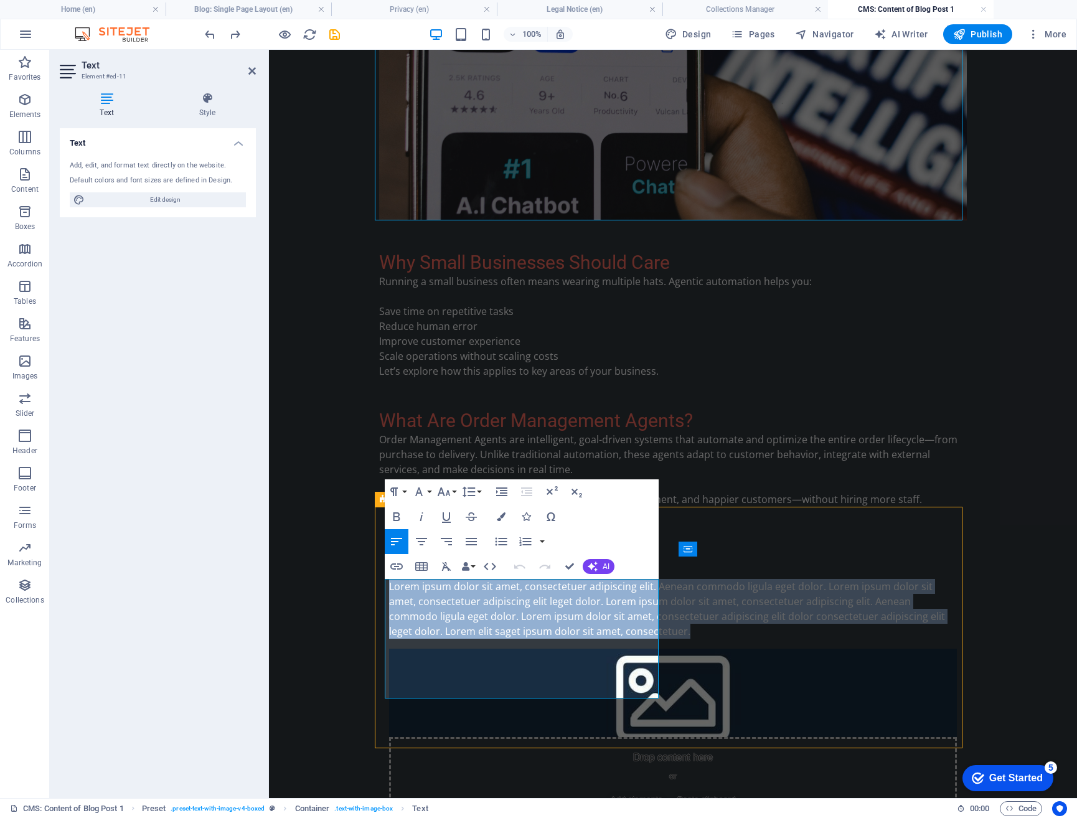
drag, startPoint x: 450, startPoint y: 692, endPoint x: 383, endPoint y: 588, distance: 123.5
click at [383, 588] on div "New headline Lorem ipsum dolor sit amet, consectetuer adipiscing elit. Aenean c…" at bounding box center [673, 691] width 588 height 369
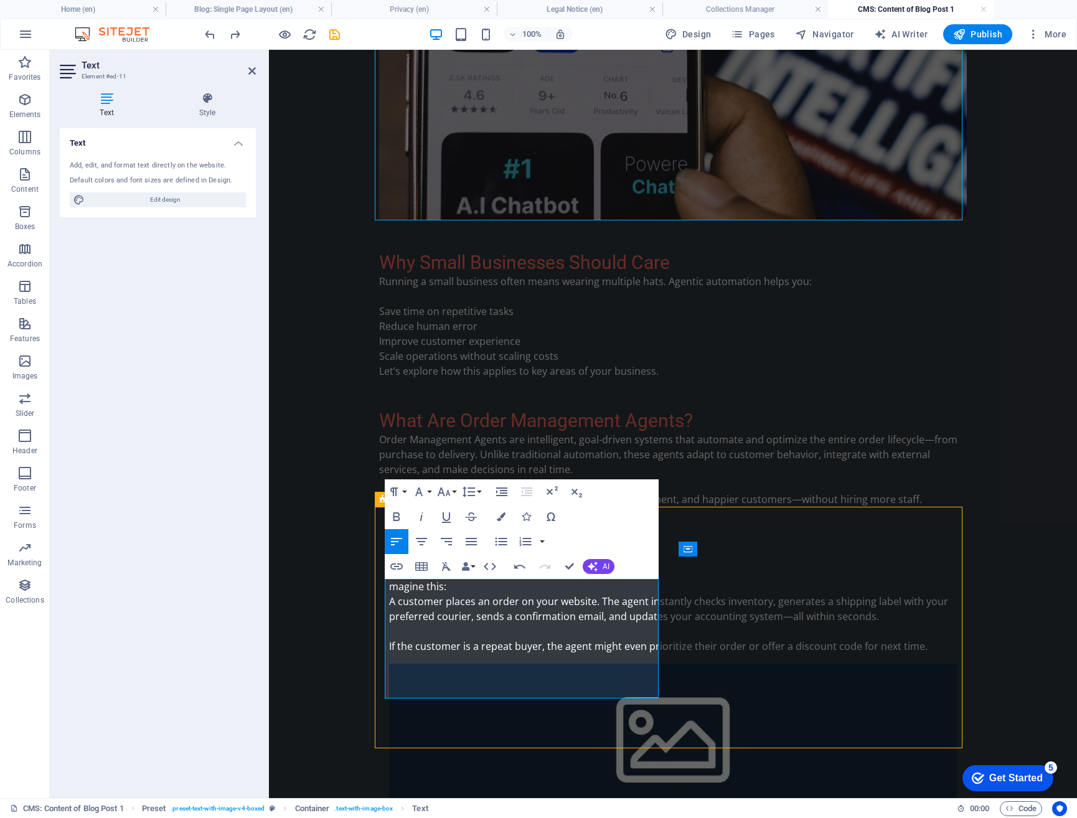
scroll to position [3409, 2]
click at [357, 633] on body "Skip to main content What Is Agentic Automation? Agentic automation is a new ge…" at bounding box center [673, 330] width 808 height 1328
drag, startPoint x: 568, startPoint y: 565, endPoint x: 466, endPoint y: 532, distance: 107.5
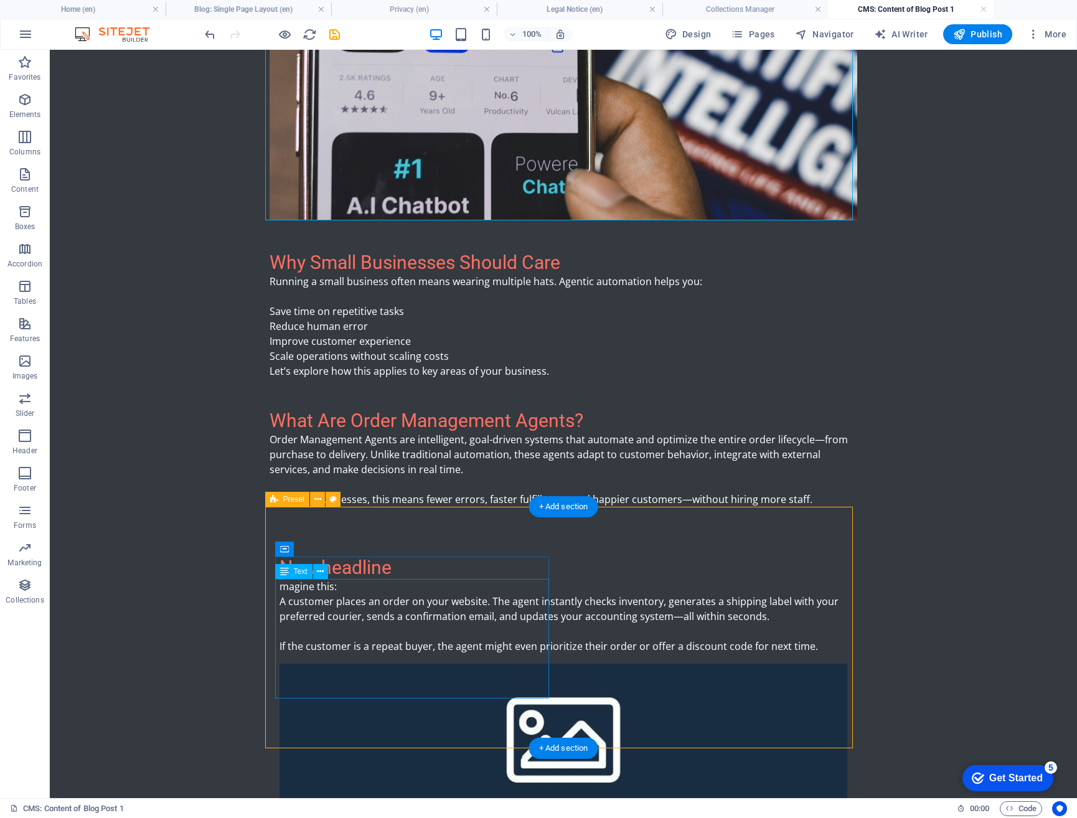
drag, startPoint x: 370, startPoint y: 587, endPoint x: 347, endPoint y: 587, distance: 22.4
click at [369, 587] on div "magine this: A customer places an order on your website. The agent instantly ch…" at bounding box center [564, 616] width 568 height 75
click at [311, 586] on div "magine this: A customer places an order on your website. The agent instantly ch…" at bounding box center [564, 616] width 568 height 75
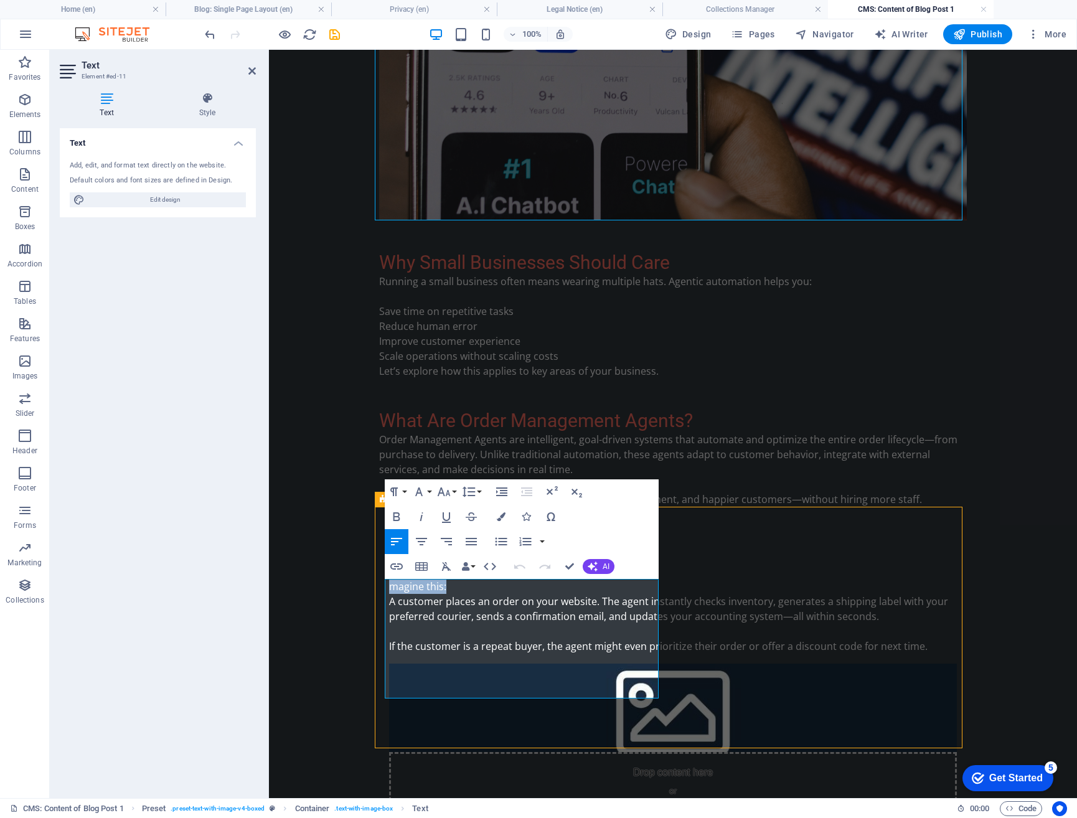
drag, startPoint x: 444, startPoint y: 585, endPoint x: 381, endPoint y: 583, distance: 62.9
click at [381, 583] on div "New headline magine this: A customer places an order on your website. The agent…" at bounding box center [673, 699] width 588 height 384
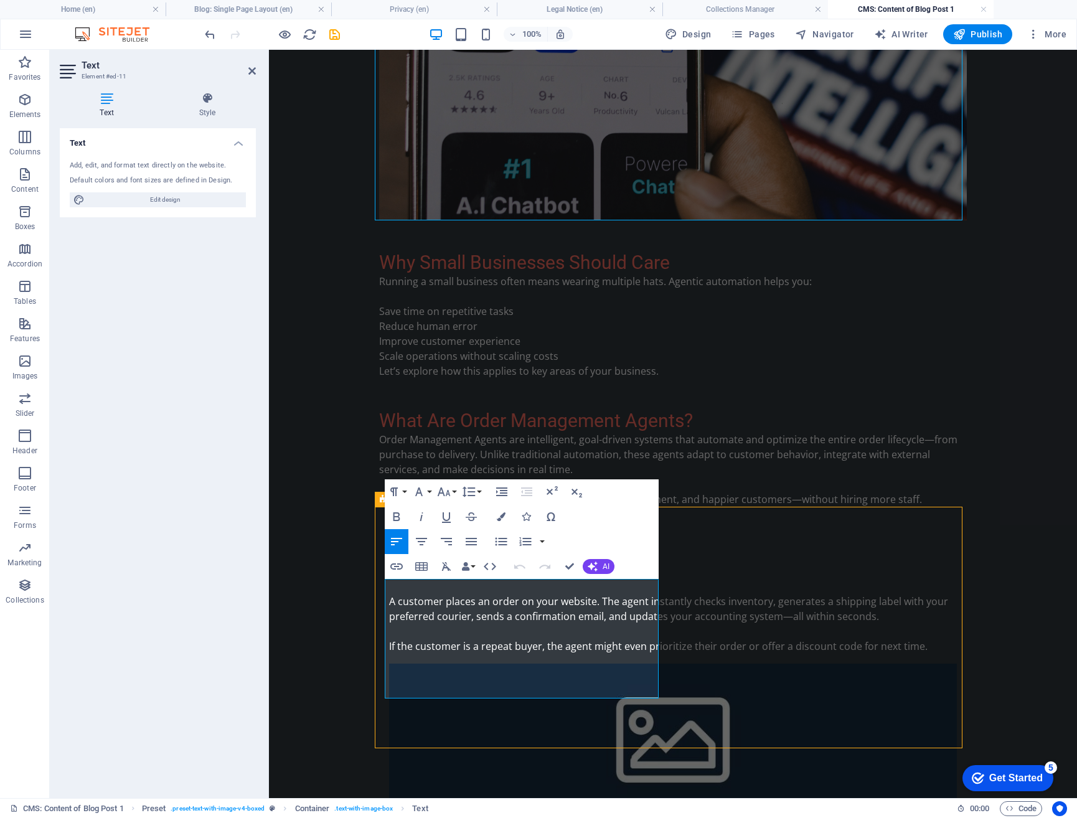
click at [343, 589] on body "Skip to main content What Is Agentic Automation? Agentic automation is a new ge…" at bounding box center [673, 330] width 808 height 1328
click at [344, 592] on body "Skip to main content What Is Agentic Automation? Agentic automation is a new ge…" at bounding box center [673, 330] width 808 height 1328
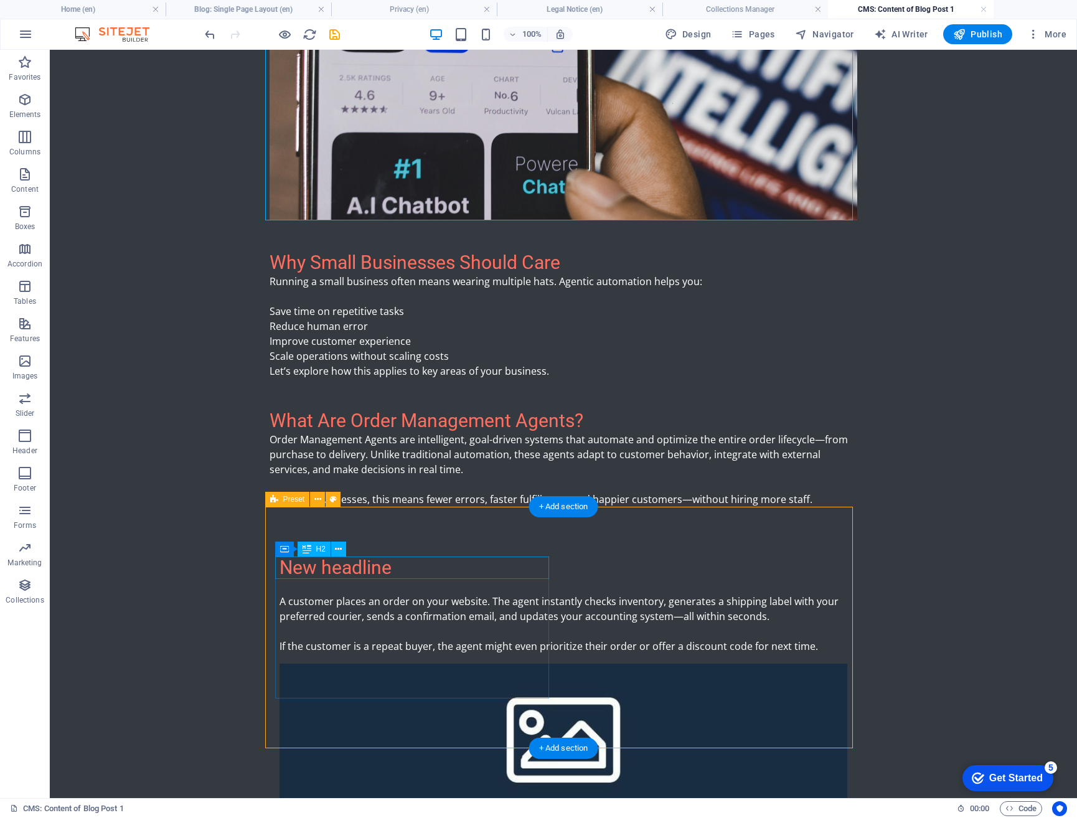
click at [357, 566] on div "New headline" at bounding box center [564, 568] width 568 height 22
click at [718, 664] on figure at bounding box center [564, 735] width 568 height 142
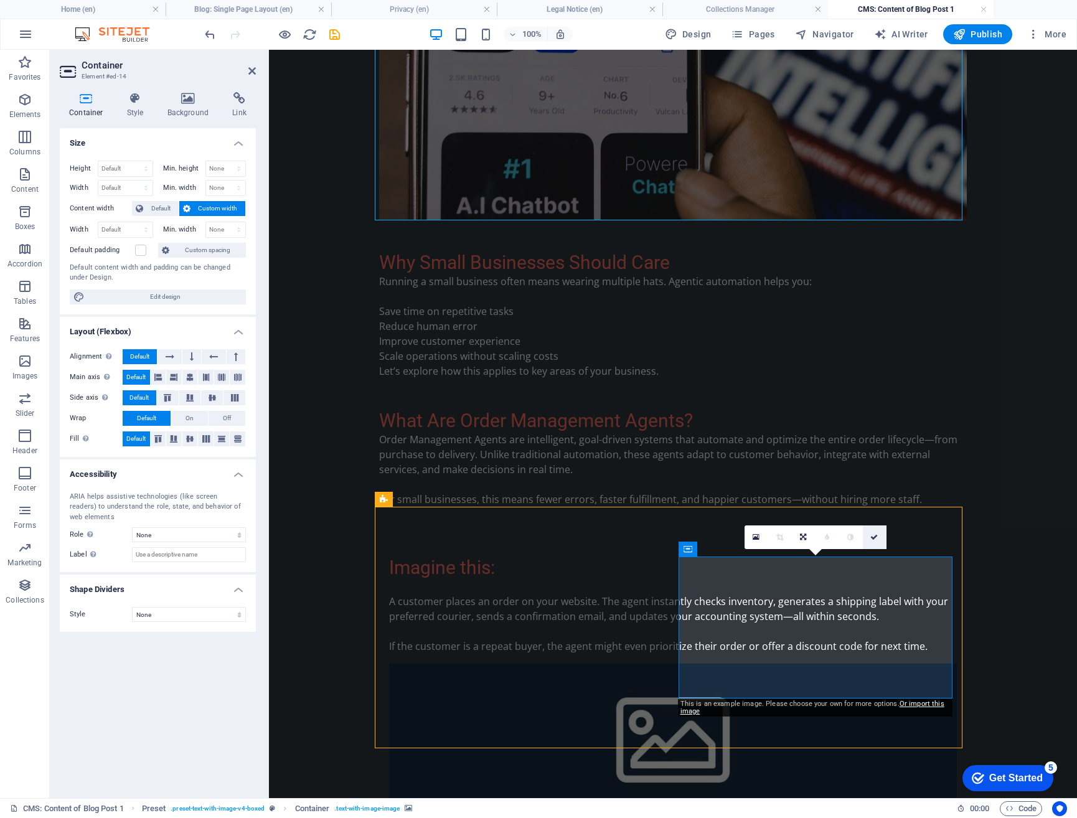
click at [877, 538] on icon at bounding box center [873, 537] width 7 height 7
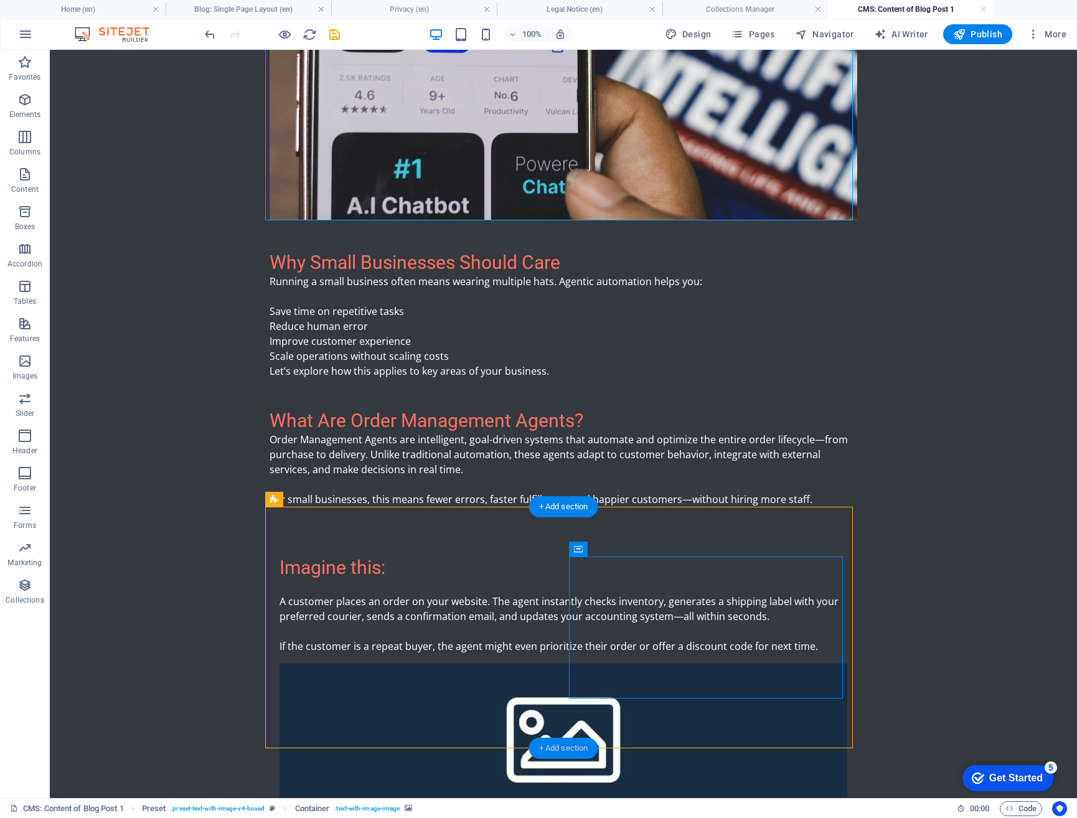
click at [562, 747] on div "+ Add section" at bounding box center [563, 748] width 69 height 21
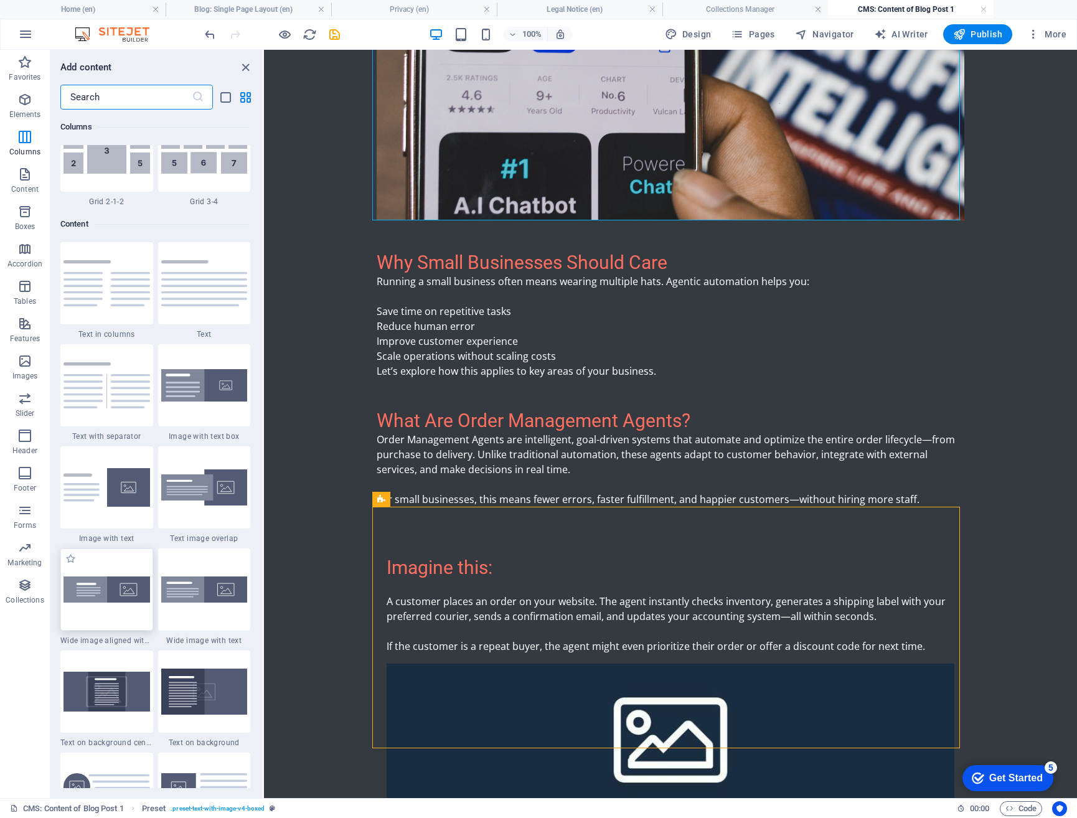
scroll to position [2054, 0]
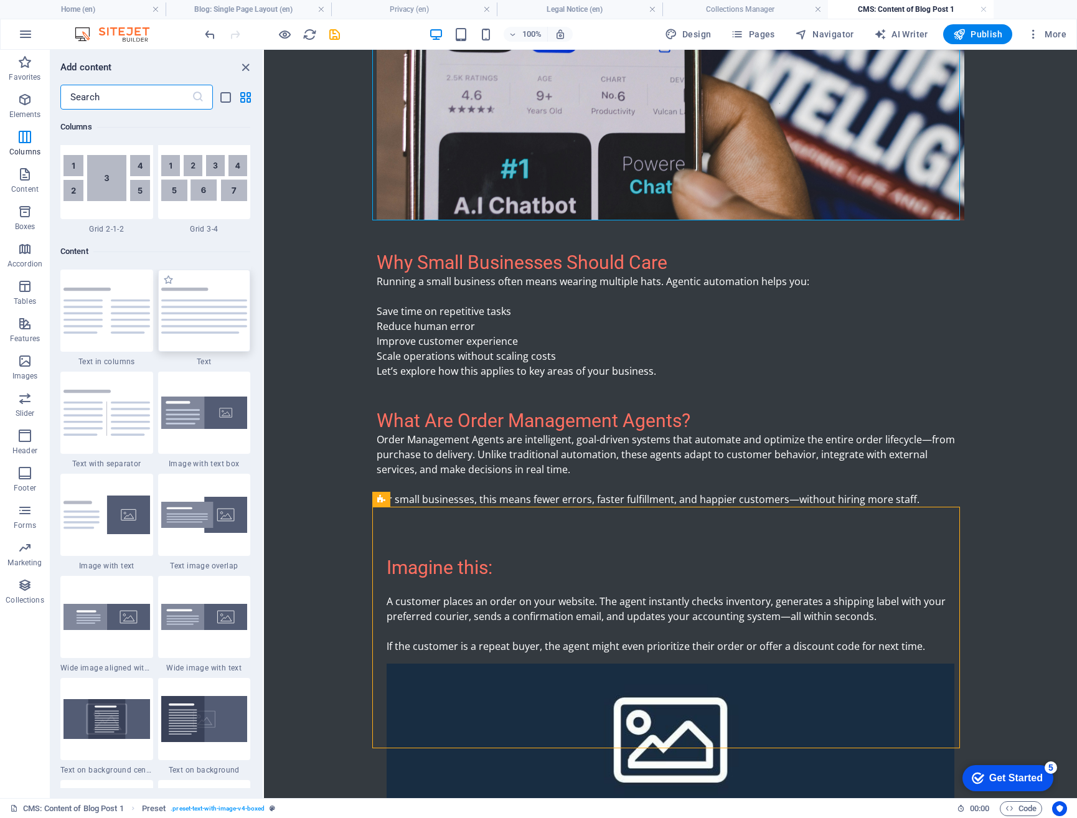
click at [196, 336] on div at bounding box center [204, 311] width 93 height 82
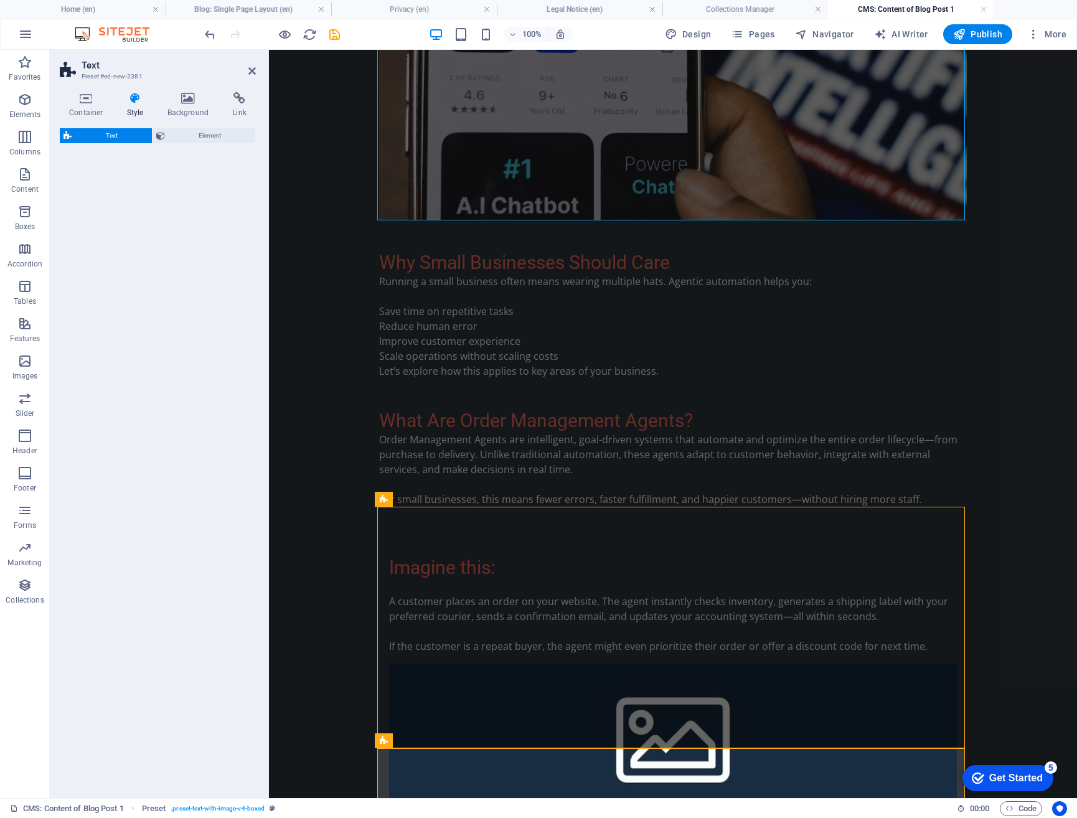
select select "preset-text-v2-default"
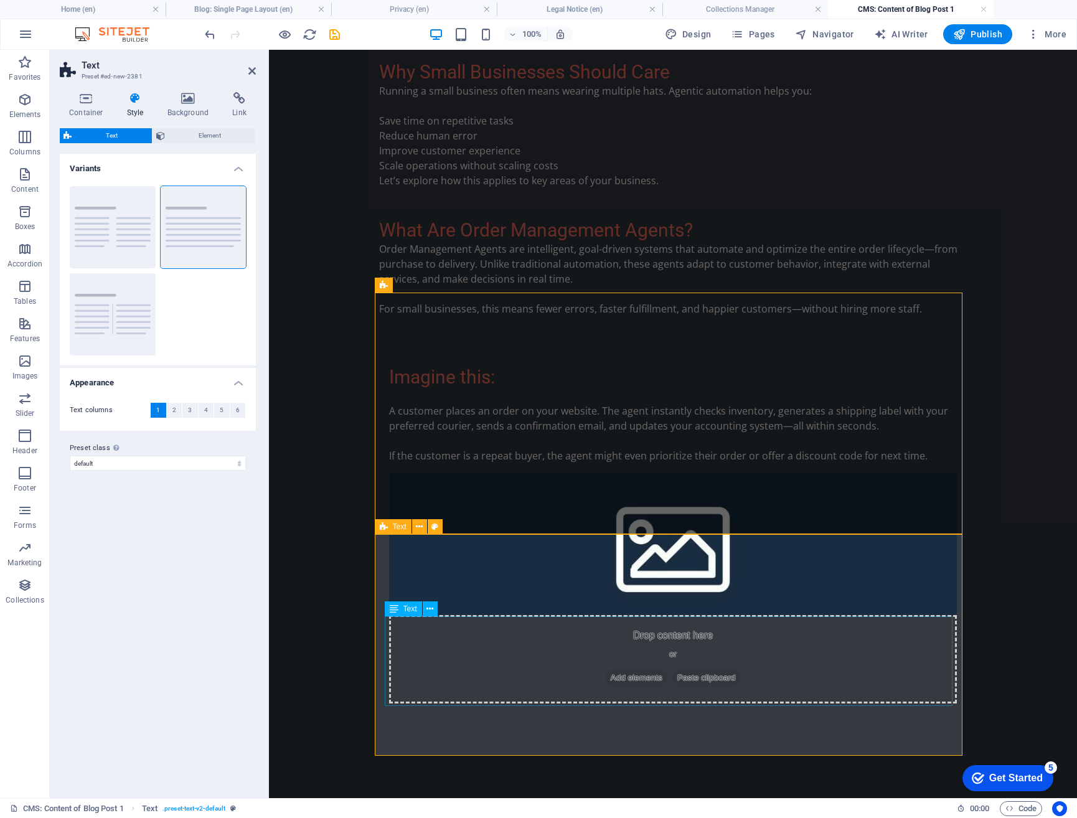
scroll to position [606, 0]
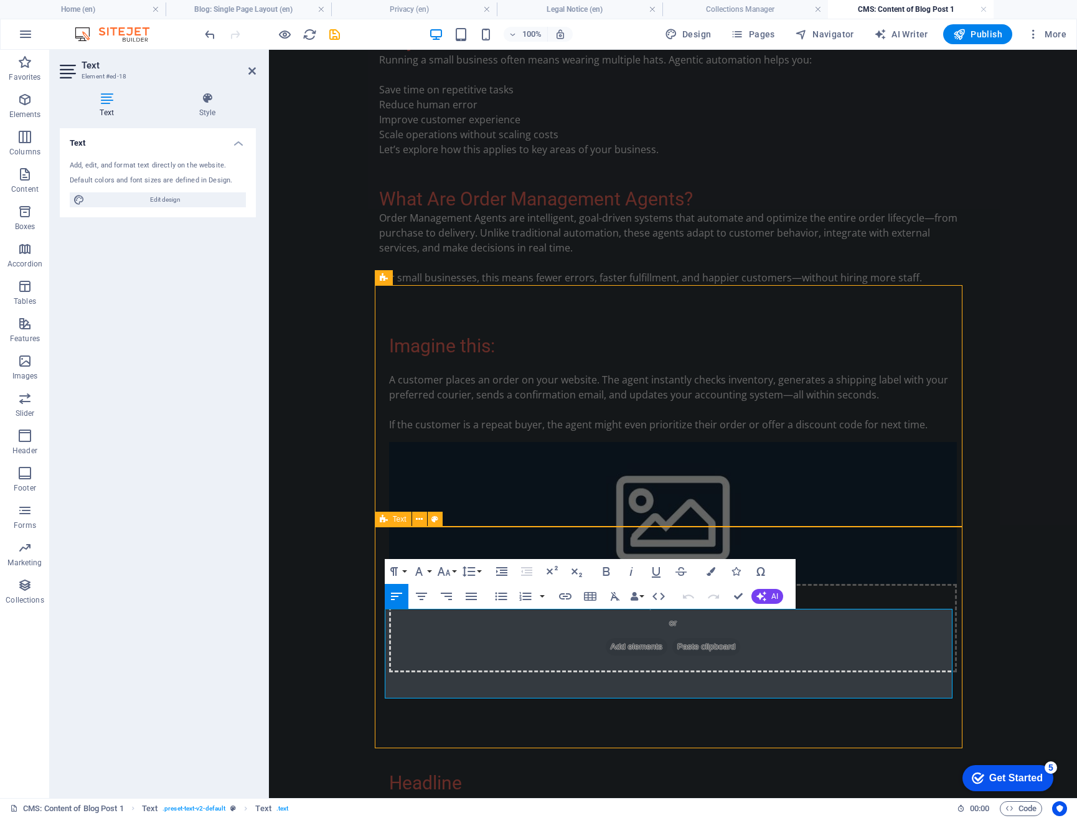
drag, startPoint x: 531, startPoint y: 693, endPoint x: 389, endPoint y: 623, distance: 158.2
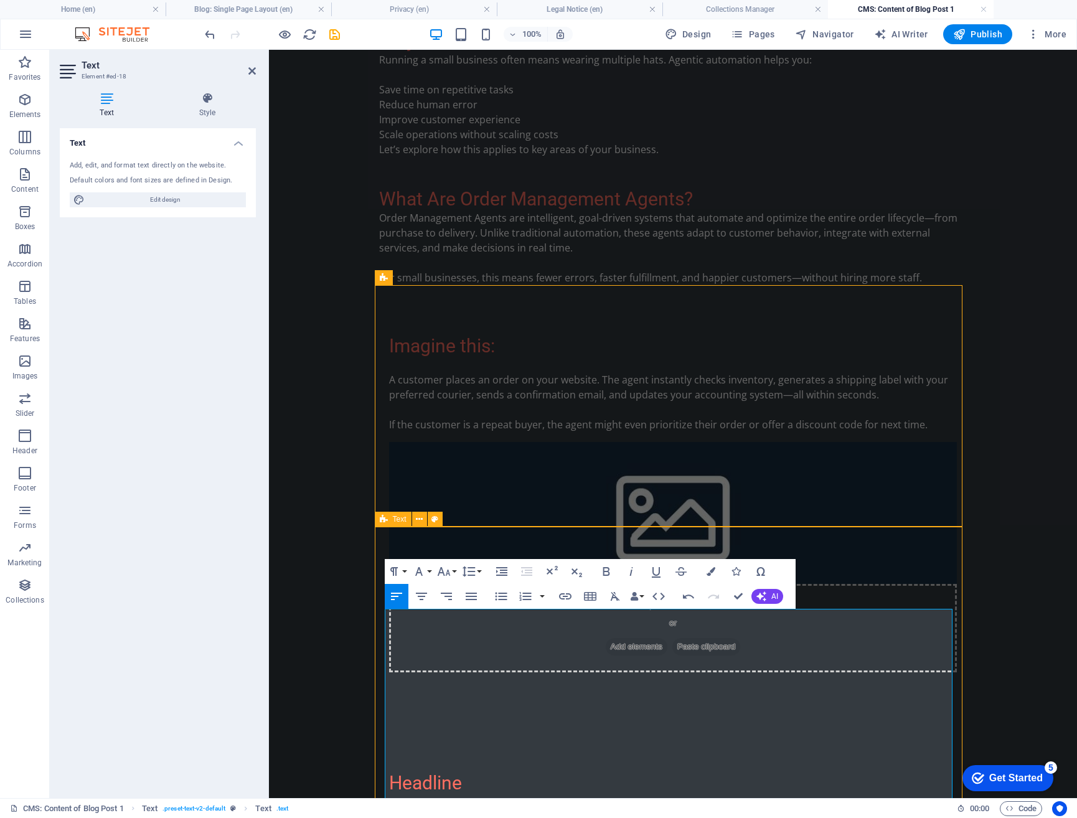
scroll to position [5446, 2]
click at [395, 804] on p "L" at bounding box center [673, 811] width 568 height 15
drag, startPoint x: 461, startPoint y: 630, endPoint x: 383, endPoint y: 633, distance: 78.5
click at [451, 804] on p "​" at bounding box center [673, 819] width 568 height 30
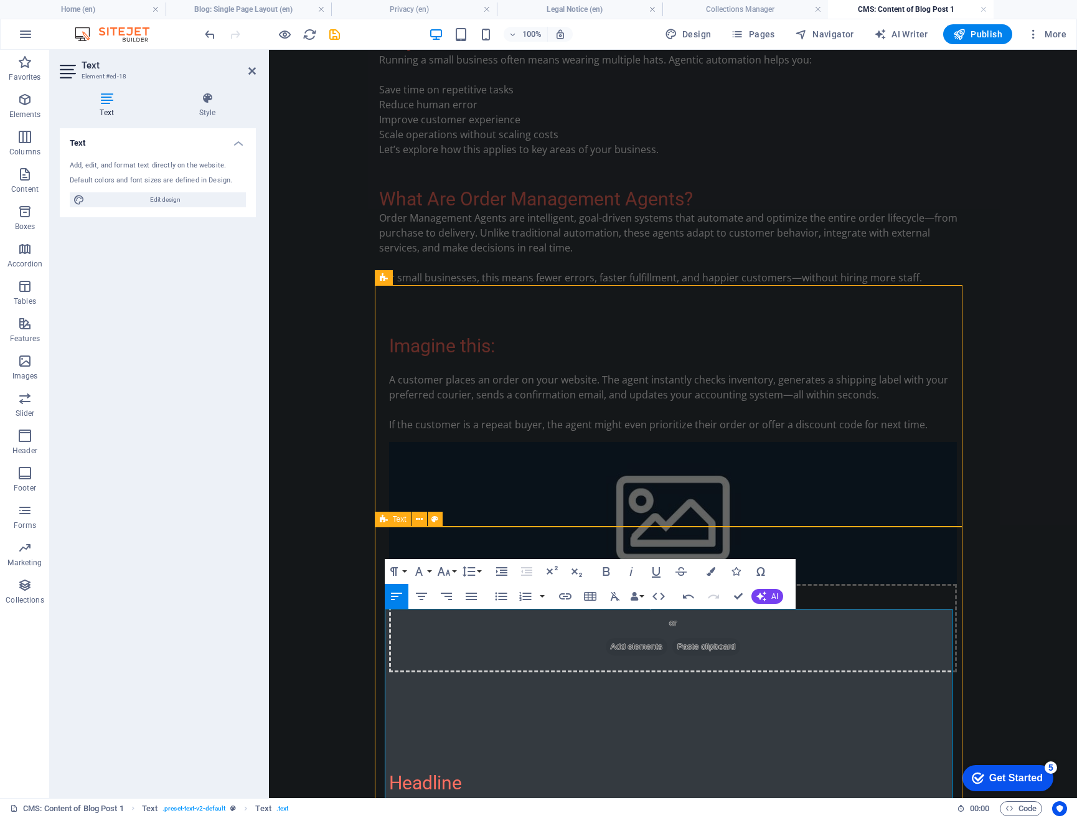
click at [420, 804] on p "​" at bounding box center [673, 819] width 568 height 30
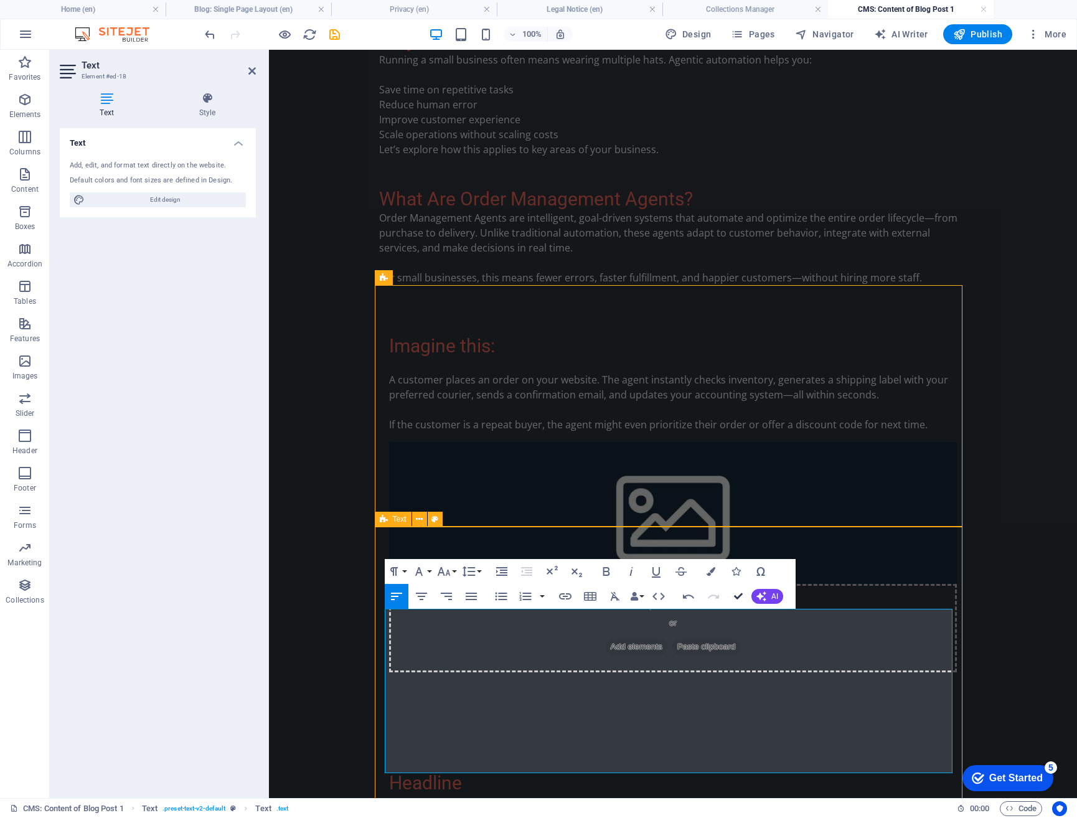
drag, startPoint x: 737, startPoint y: 600, endPoint x: 494, endPoint y: 545, distance: 249.4
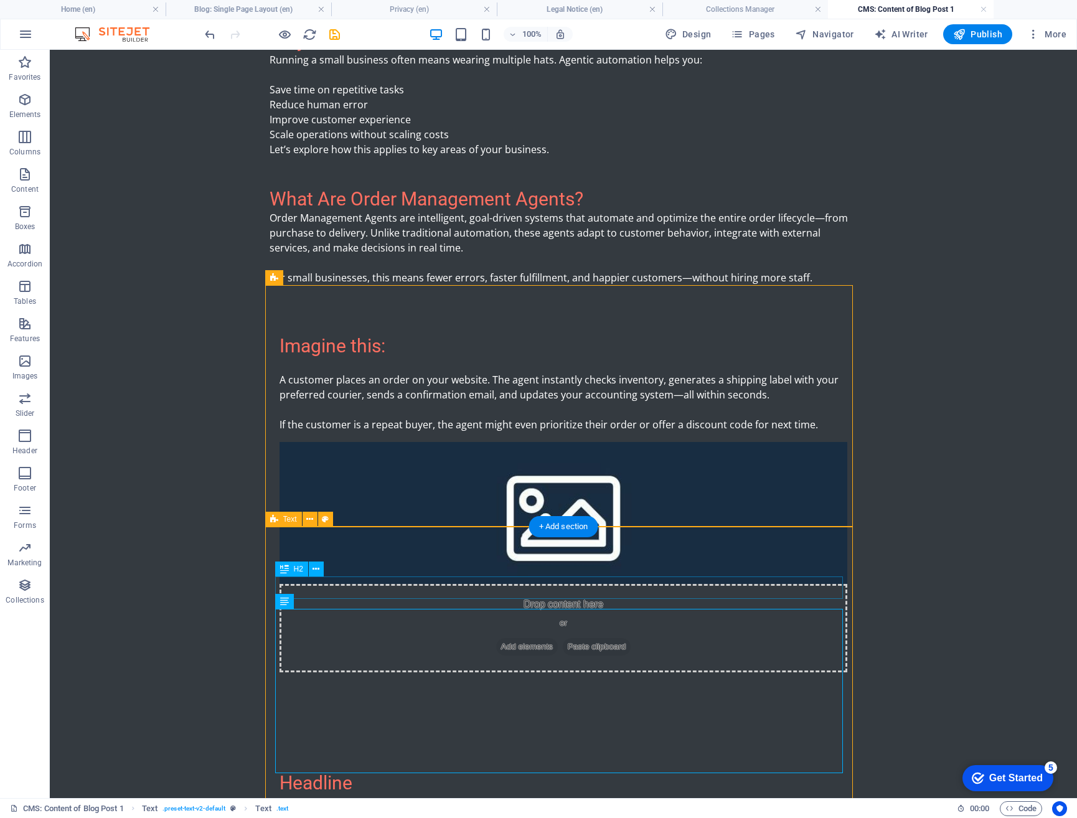
click at [347, 772] on div "Headline" at bounding box center [564, 783] width 568 height 22
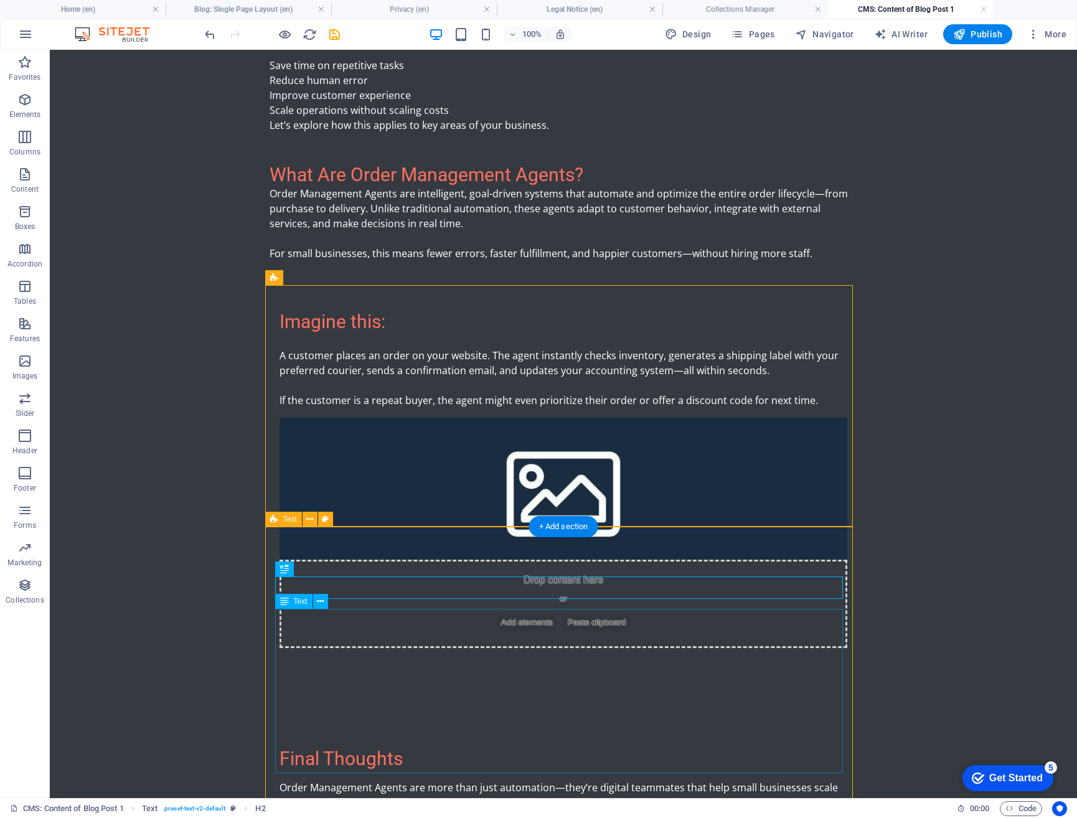
scroll to position [681, 0]
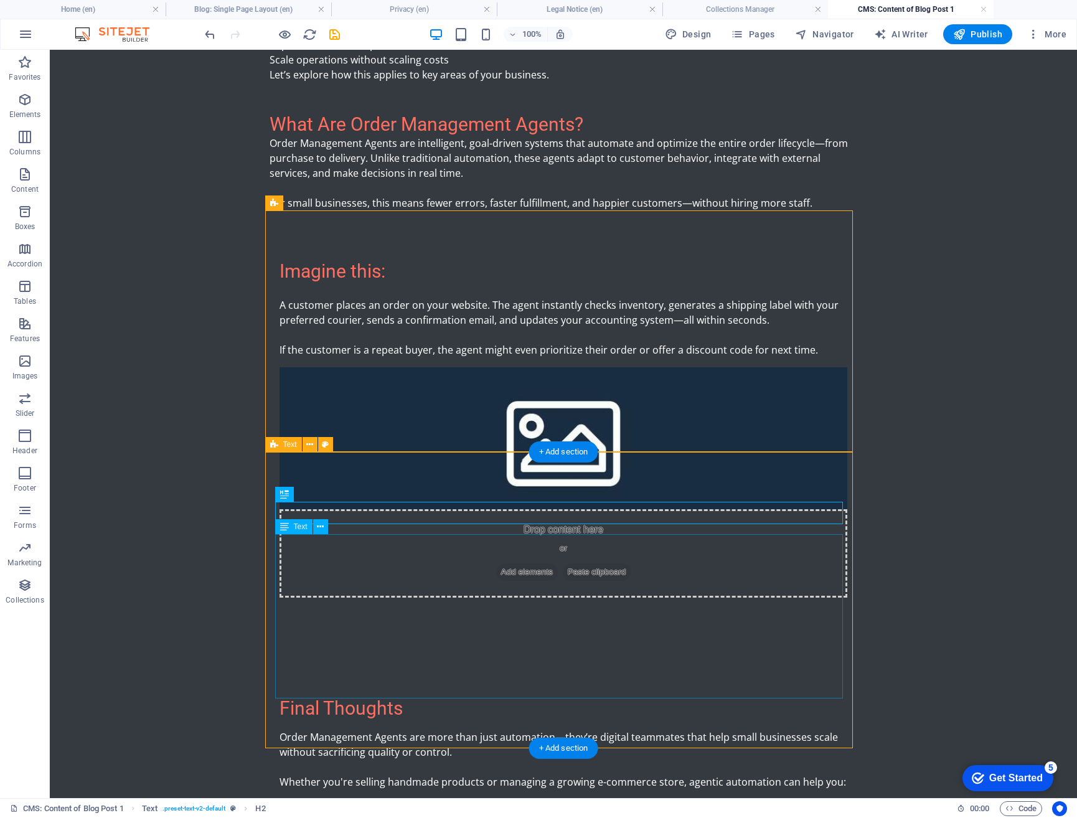
click at [325, 730] on div "Order Management Agents are more than just automation—they’re digital teammates…" at bounding box center [564, 812] width 568 height 164
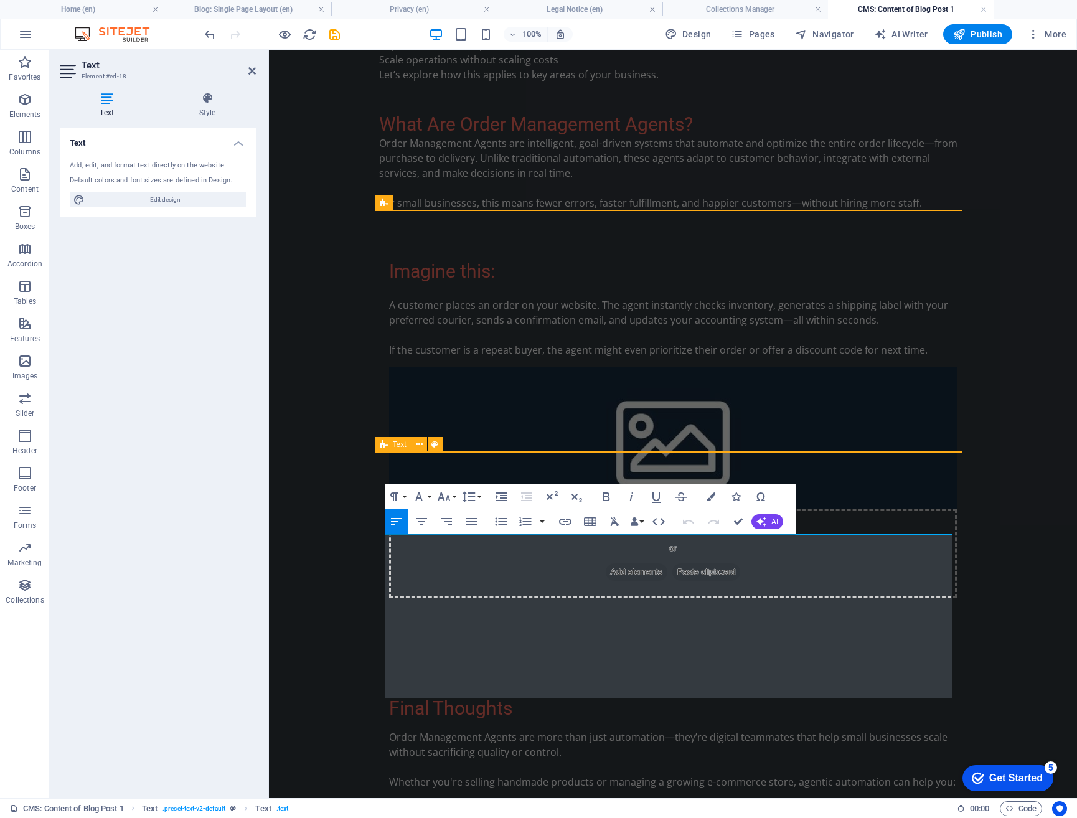
drag, startPoint x: 878, startPoint y: 692, endPoint x: 383, endPoint y: 619, distance: 500.4
click at [383, 648] on div "Final Thoughts Order Management Agents are more than just automation—they’re di…" at bounding box center [673, 796] width 588 height 296
click at [521, 521] on icon "button" at bounding box center [525, 521] width 15 height 15
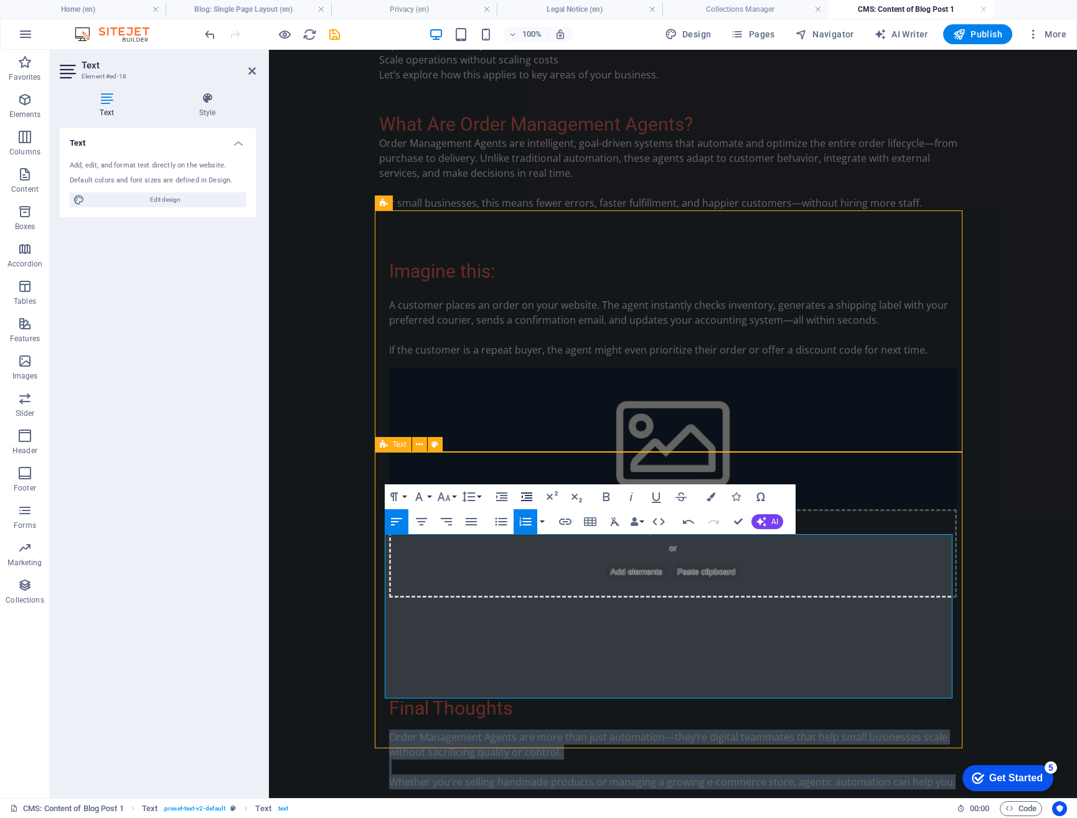
click at [526, 496] on icon "button" at bounding box center [526, 497] width 11 height 9
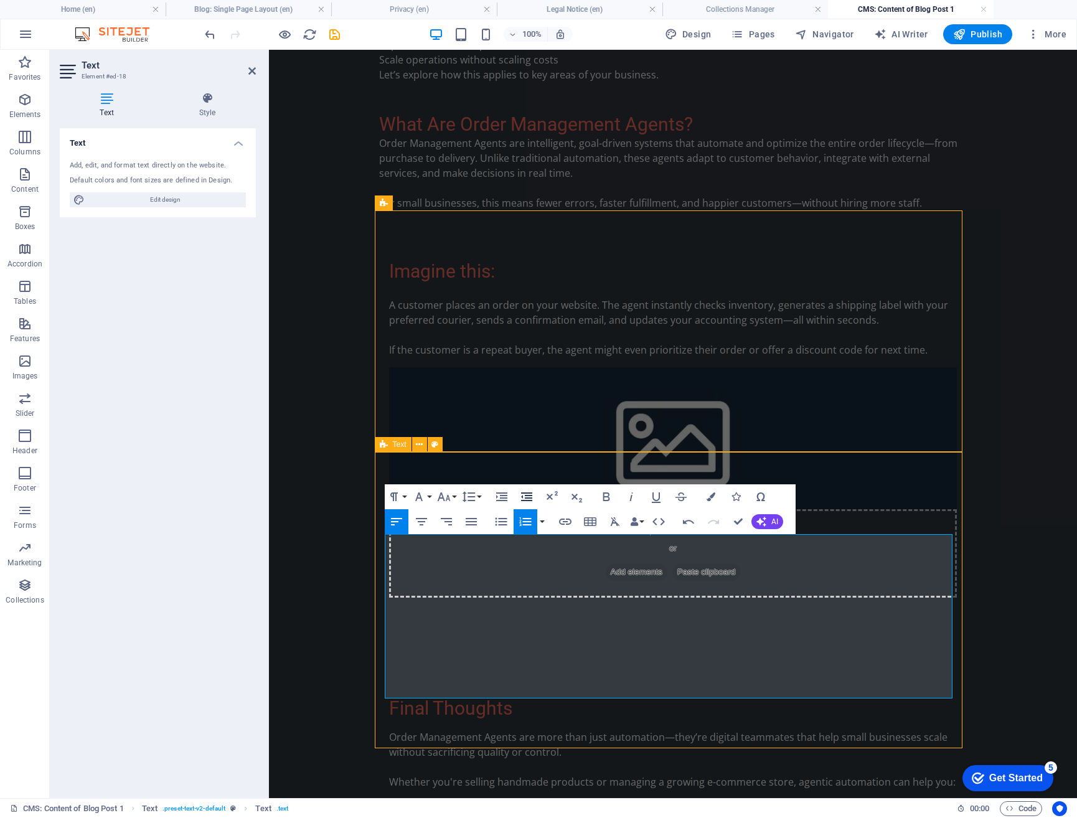
click at [528, 493] on icon "button" at bounding box center [526, 497] width 11 height 9
click at [504, 498] on icon "button" at bounding box center [501, 497] width 11 height 9
click at [422, 521] on icon "button" at bounding box center [421, 521] width 15 height 15
click at [401, 522] on icon "button" at bounding box center [396, 521] width 15 height 15
click at [642, 522] on button "Data Bindings" at bounding box center [636, 521] width 17 height 25
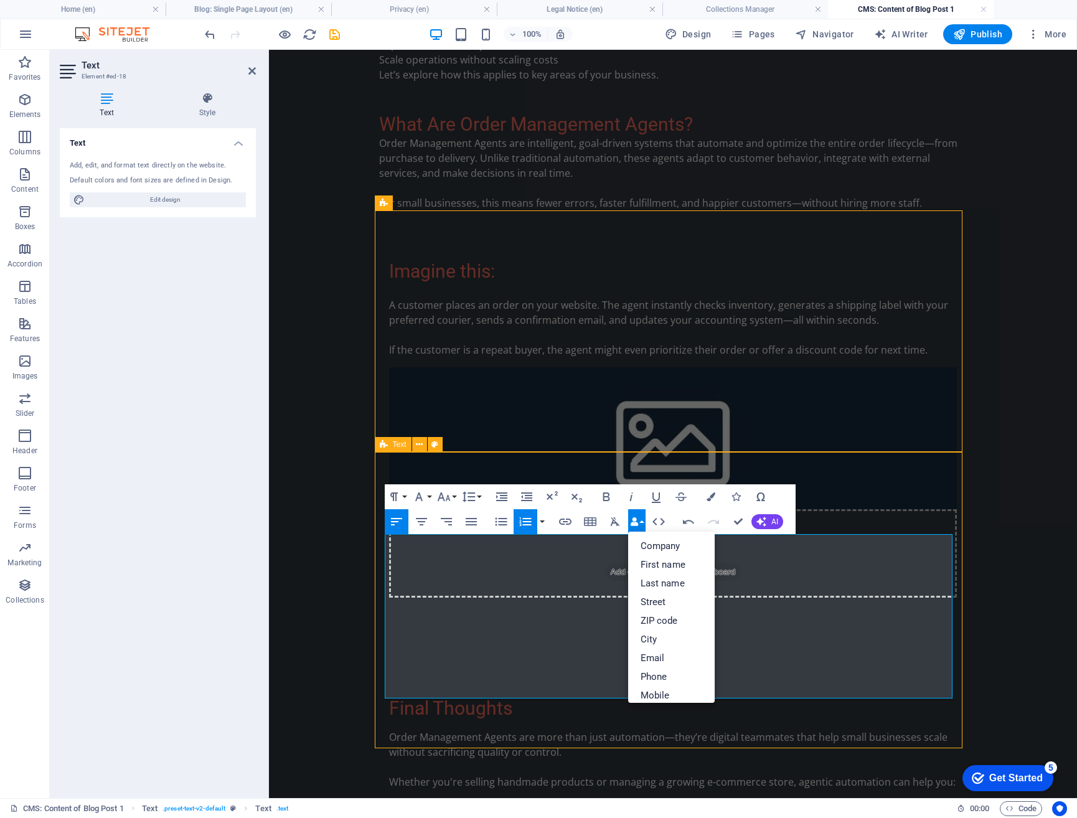
click at [642, 522] on button "Data Bindings" at bounding box center [636, 521] width 17 height 25
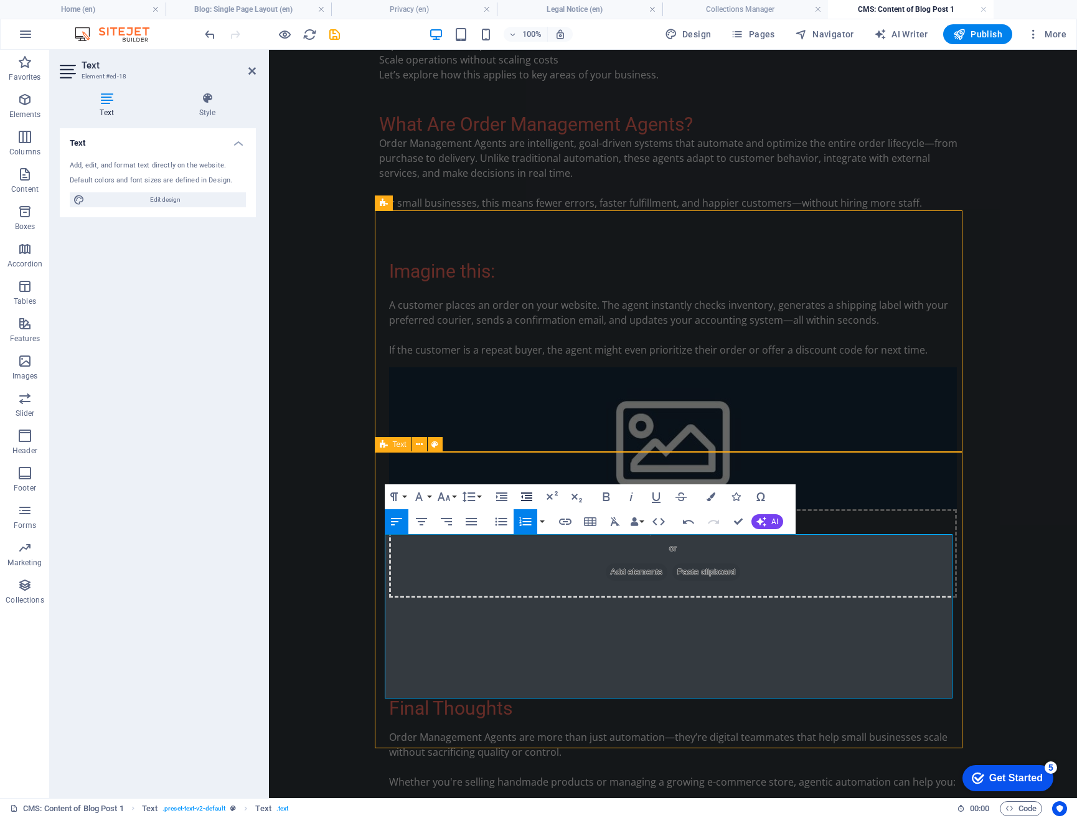
click at [528, 497] on icon "button" at bounding box center [526, 496] width 15 height 15
drag, startPoint x: 742, startPoint y: 521, endPoint x: 598, endPoint y: 579, distance: 154.7
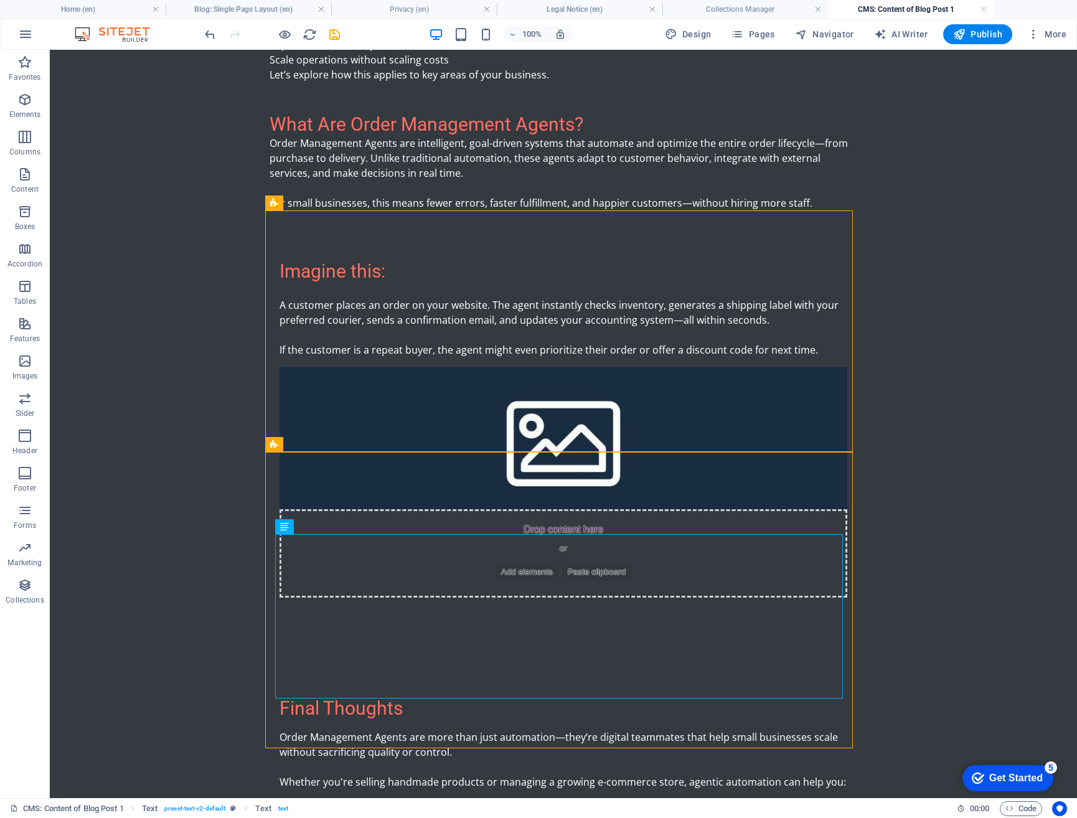
click at [247, 634] on body "Skip to main content What Is Agentic Automation? Agentic automation is a new ge…" at bounding box center [563, 181] width 1027 height 1625
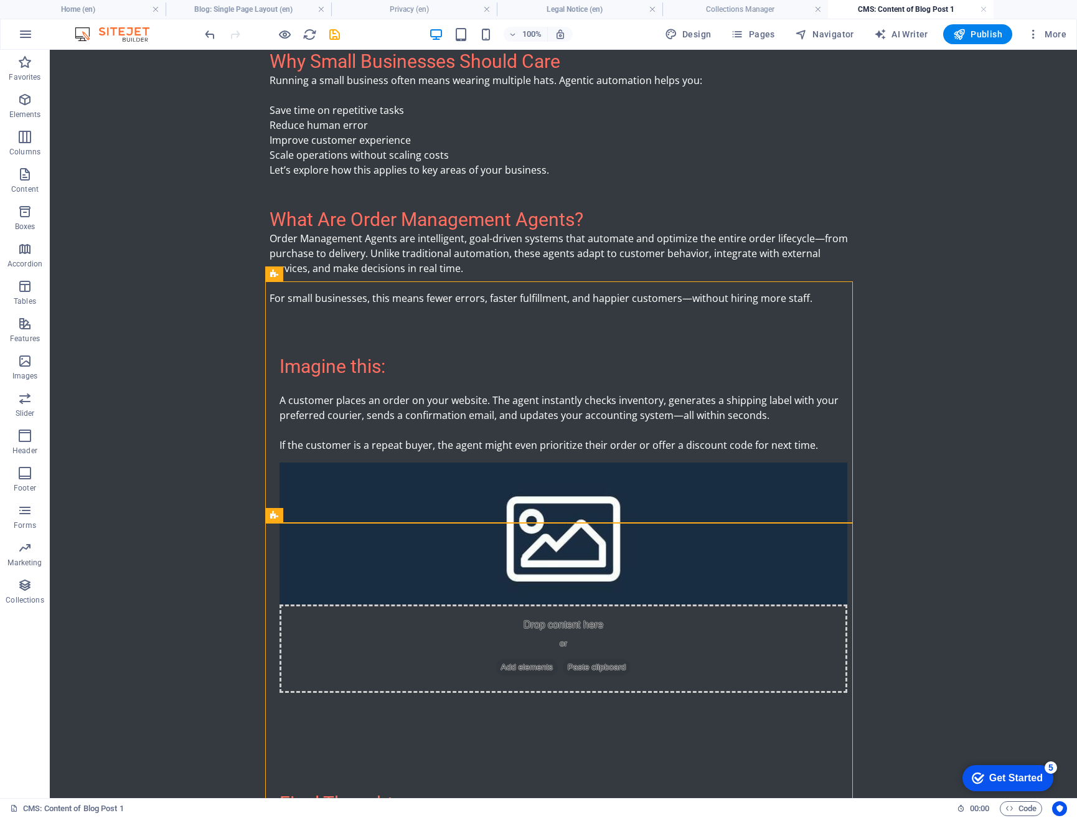
scroll to position [556, 0]
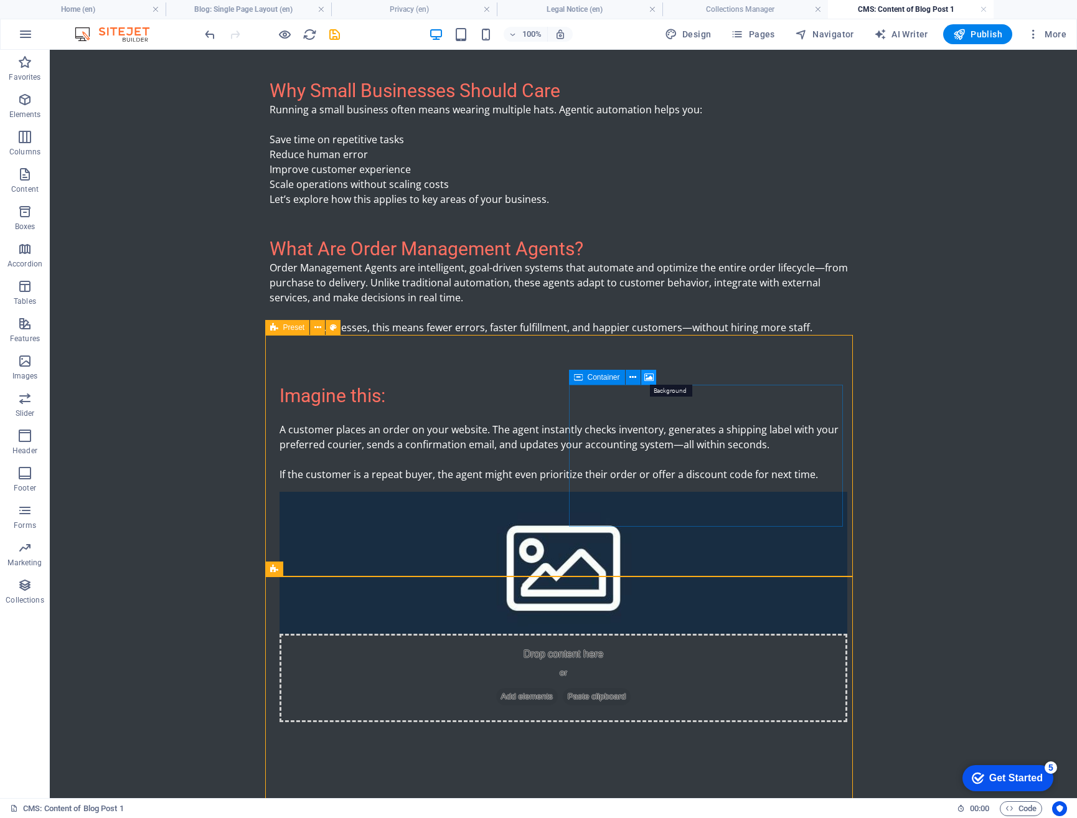
drag, startPoint x: 651, startPoint y: 379, endPoint x: 383, endPoint y: 333, distance: 271.6
click at [651, 379] on icon at bounding box center [648, 377] width 9 height 13
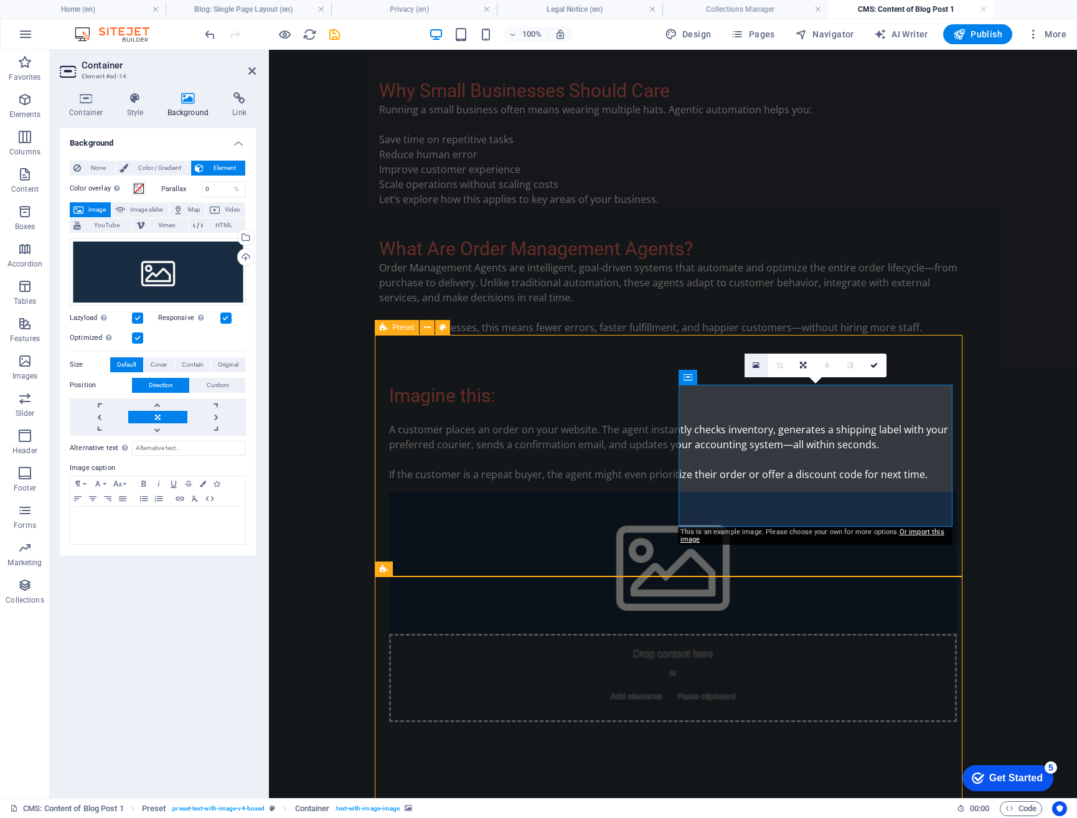
click at [755, 366] on icon at bounding box center [756, 365] width 7 height 9
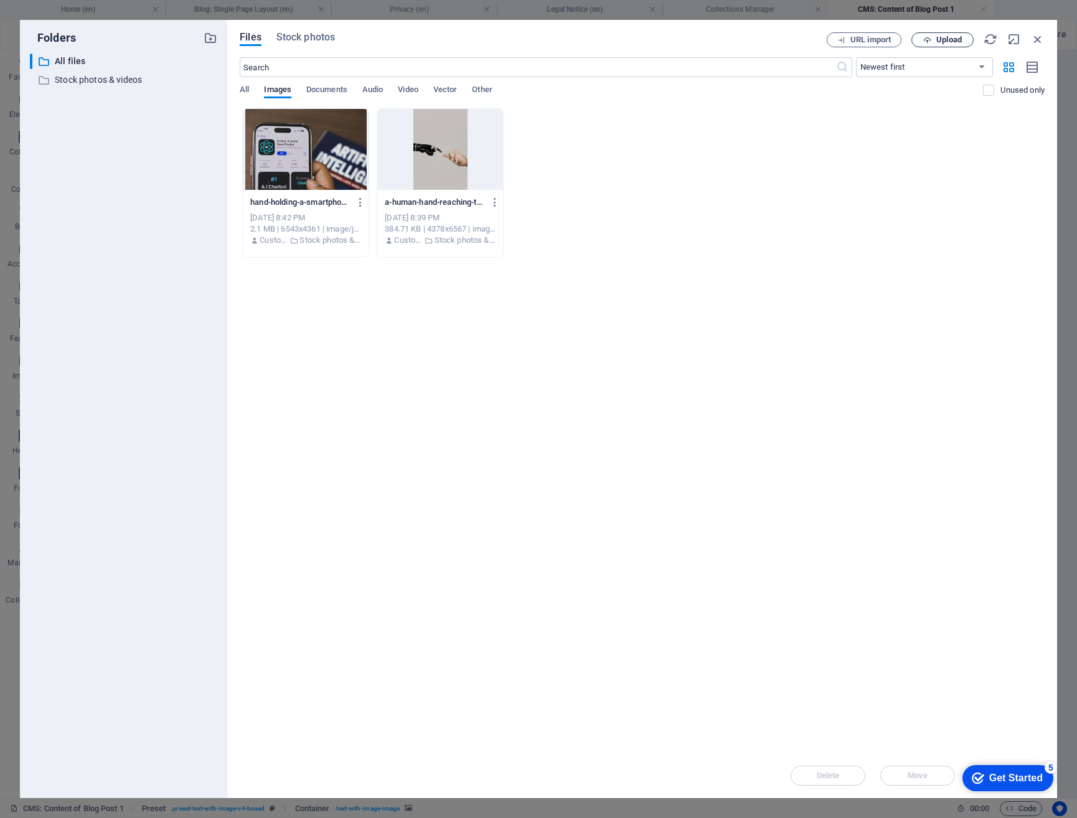
click at [933, 41] on span "Upload" at bounding box center [942, 40] width 51 height 8
click at [950, 43] on span "Upload" at bounding box center [949, 39] width 26 height 7
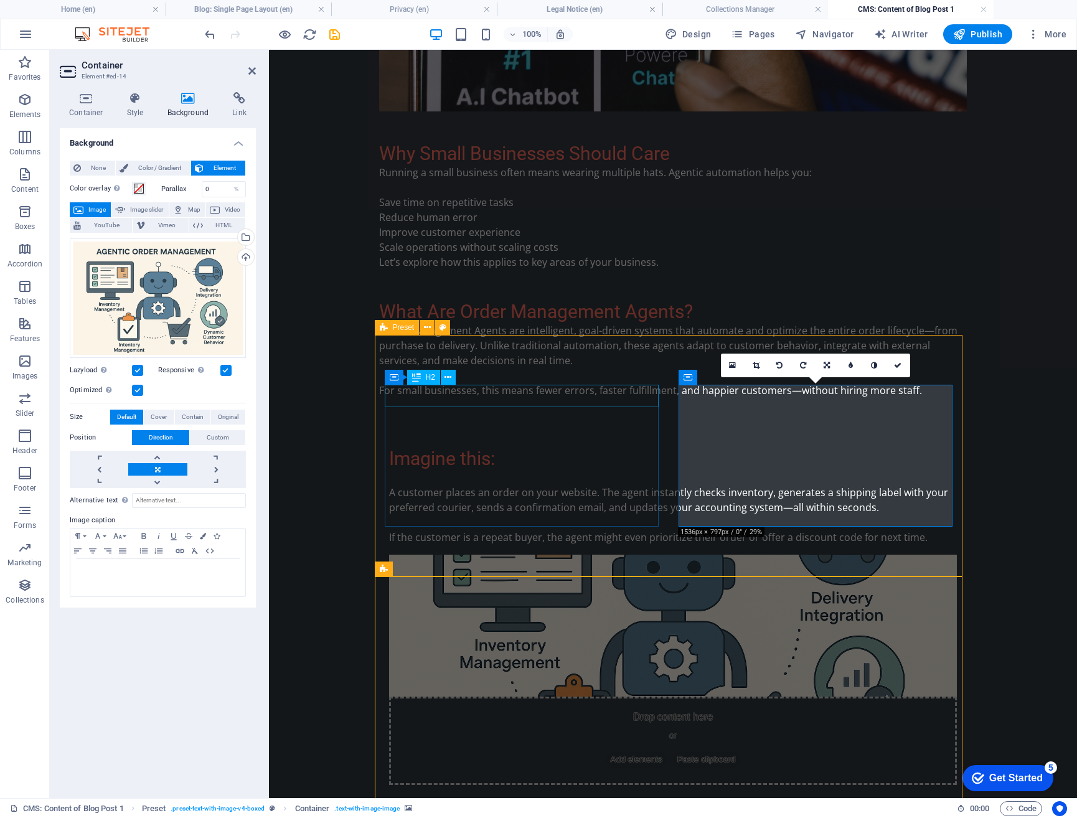
scroll to position [556, 0]
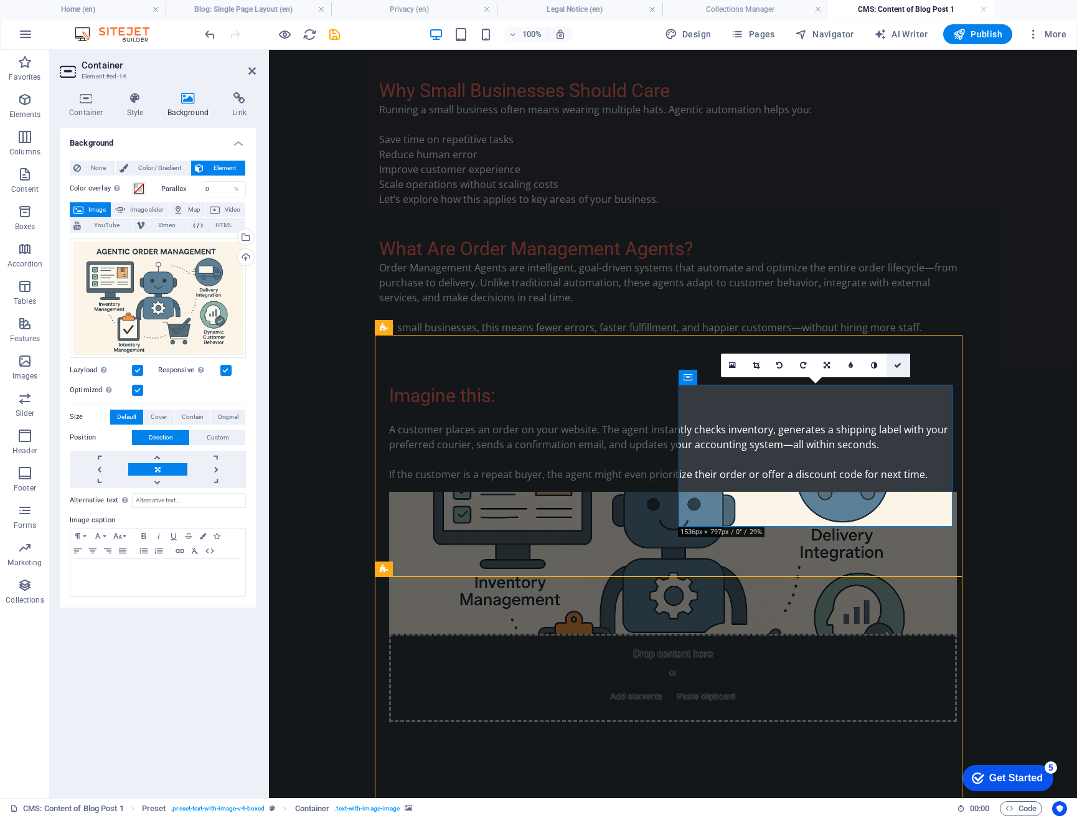
click at [901, 365] on icon at bounding box center [897, 365] width 7 height 7
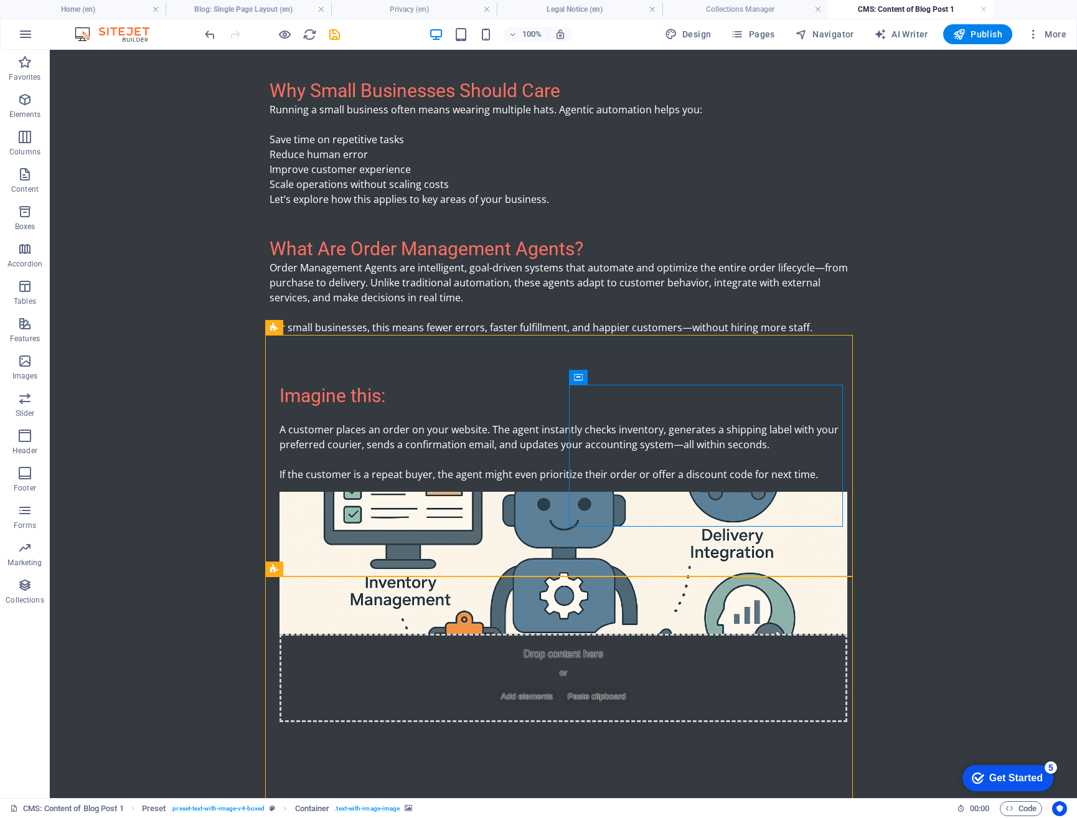
click at [988, 420] on body "Skip to main content What Is Agentic Automation? Agentic automation is a new ge…" at bounding box center [563, 306] width 1027 height 1625
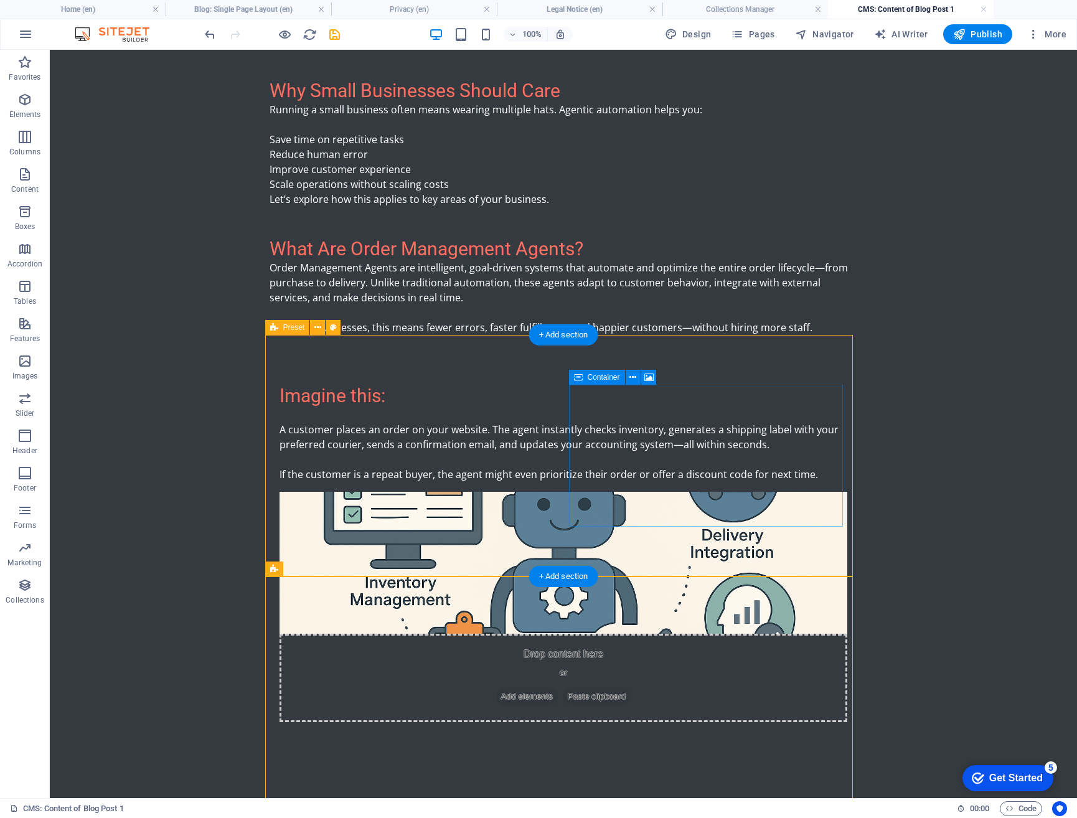
click at [791, 634] on div "Drop content here or Add elements Paste clipboard" at bounding box center [564, 678] width 568 height 88
click at [771, 634] on div "Drop content here or Add elements Paste clipboard" at bounding box center [564, 678] width 568 height 88
click at [585, 376] on div "Container" at bounding box center [597, 377] width 56 height 15
click at [585, 492] on figure at bounding box center [564, 563] width 568 height 142
click at [582, 634] on div "Drop content here or Add elements Paste clipboard" at bounding box center [564, 678] width 568 height 88
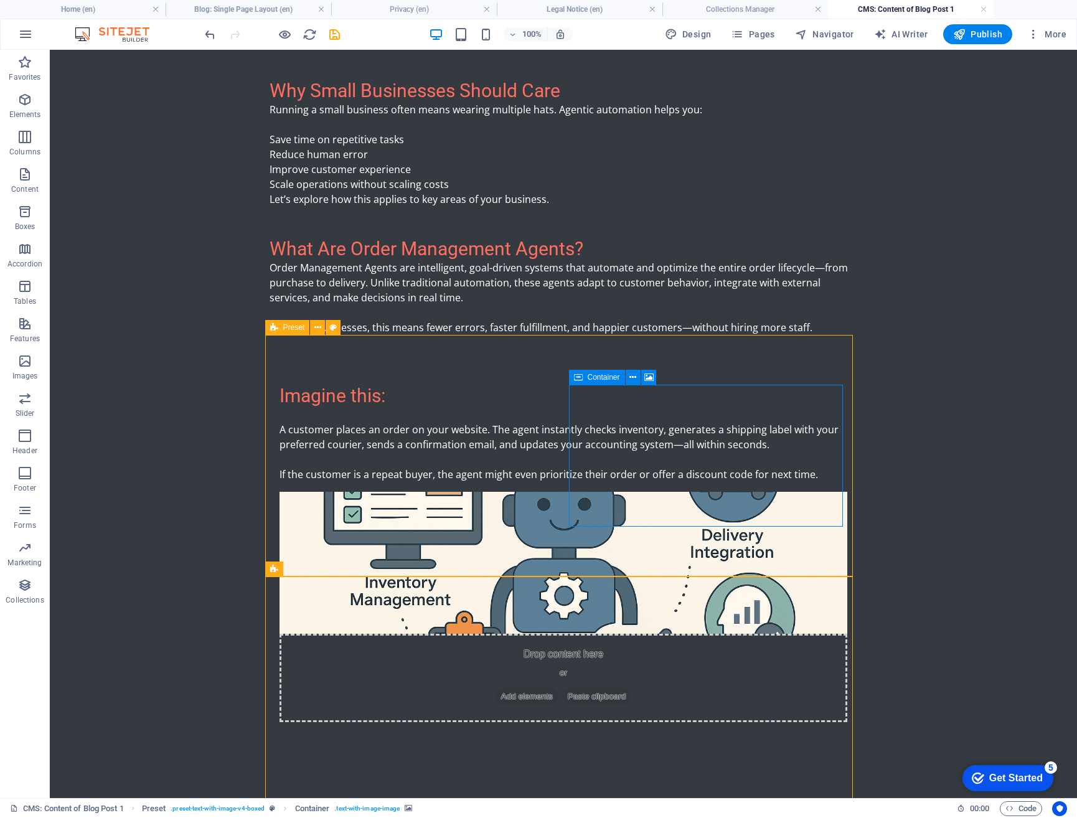
click at [600, 380] on span "Container" at bounding box center [604, 377] width 32 height 7
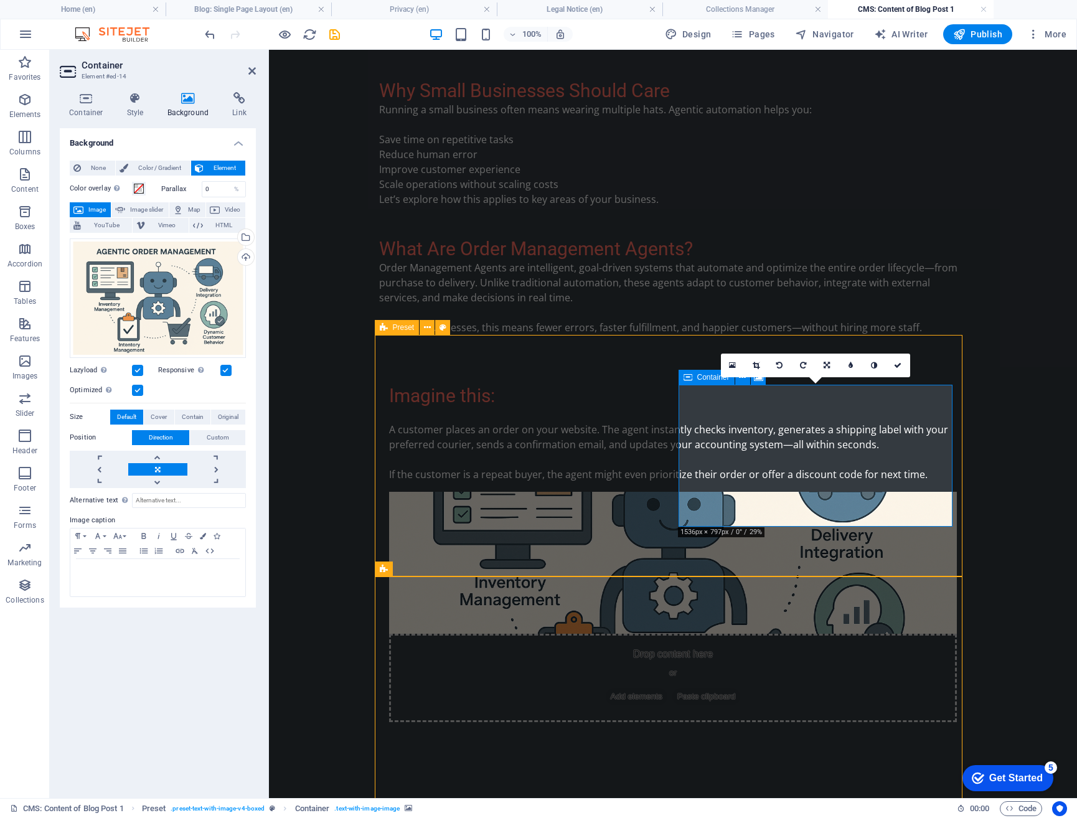
click at [727, 634] on div "Drop content here or Add elements Paste clipboard" at bounding box center [673, 678] width 568 height 88
click at [712, 634] on div "Drop content here or Add elements Paste clipboard" at bounding box center [673, 678] width 568 height 88
click at [689, 634] on div "Drop content here or Add elements Paste clipboard" at bounding box center [673, 678] width 568 height 88
click at [946, 634] on div "Drop content here or Add elements Paste clipboard" at bounding box center [673, 678] width 568 height 88
click at [720, 527] on figure at bounding box center [673, 563] width 568 height 142
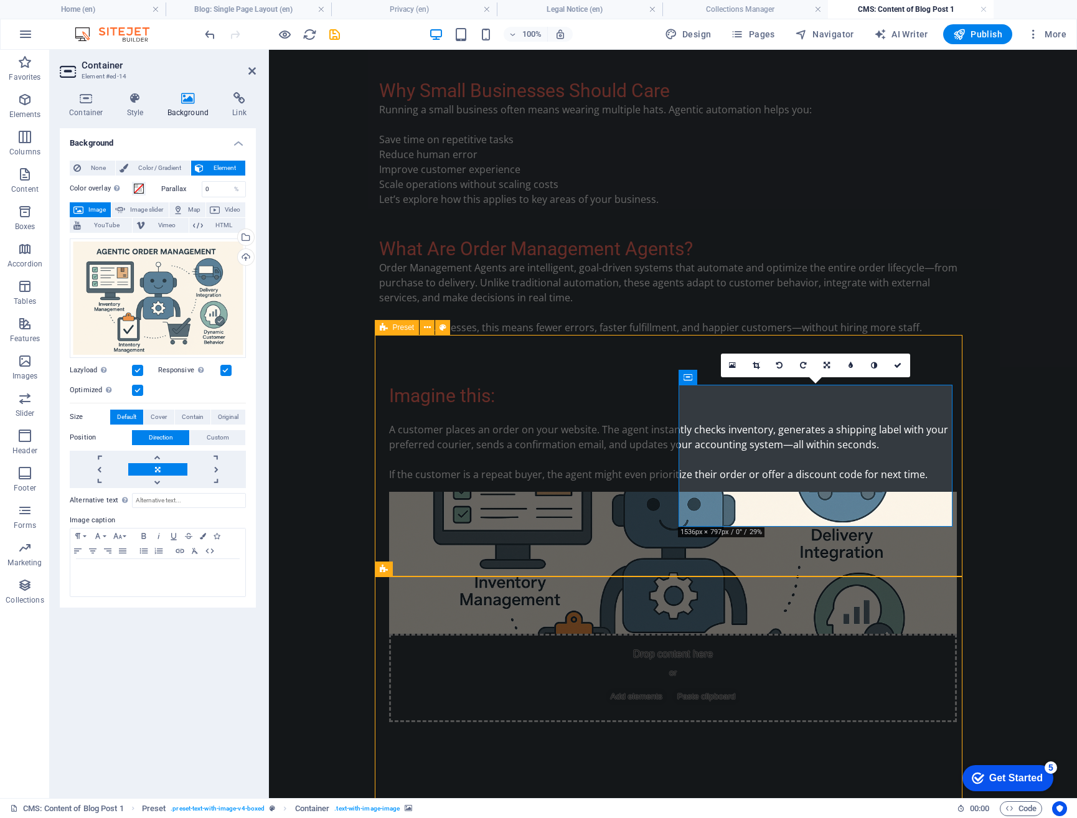
click at [743, 494] on figure at bounding box center [673, 563] width 568 height 142
click at [161, 458] on link at bounding box center [157, 457] width 59 height 12
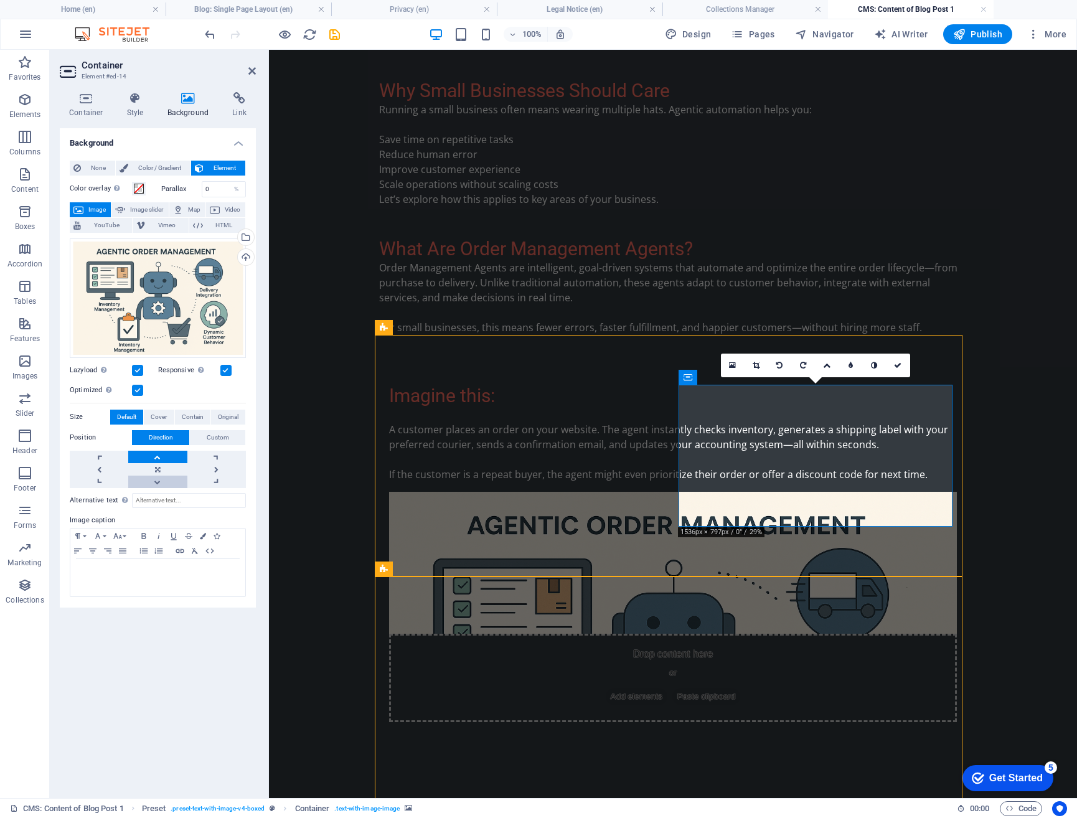
click at [159, 479] on link at bounding box center [157, 482] width 59 height 12
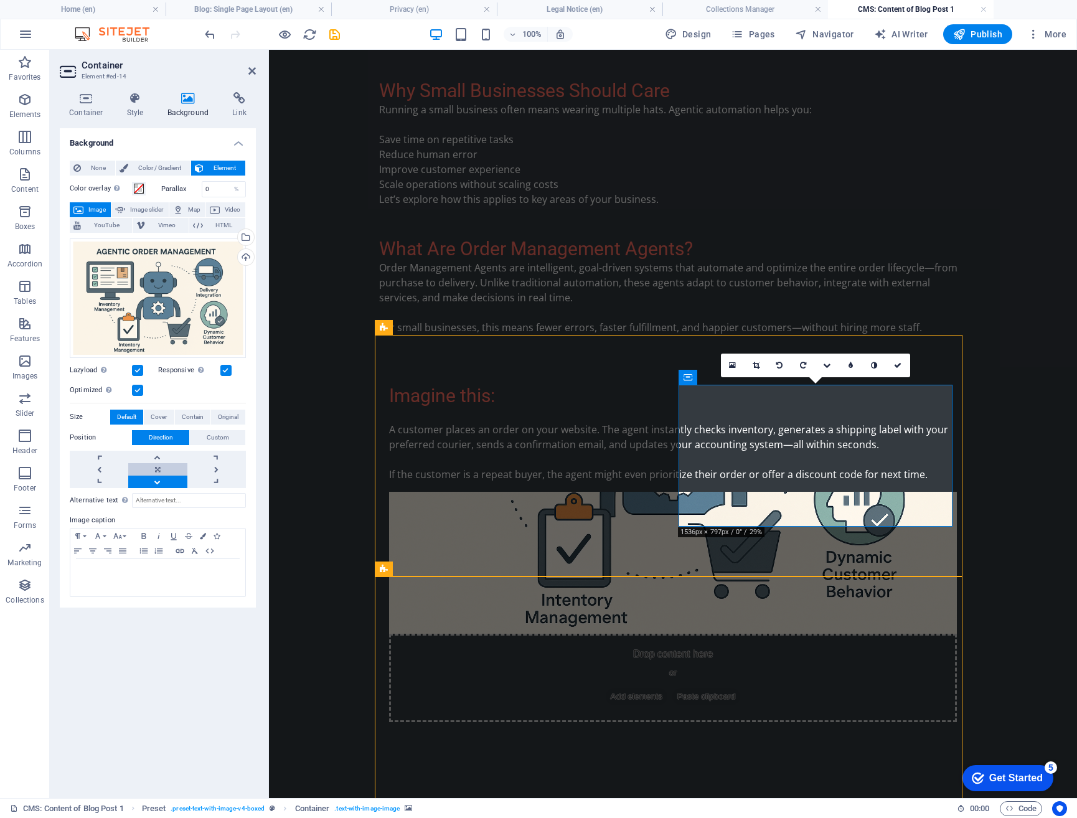
click at [158, 469] on link at bounding box center [157, 469] width 59 height 12
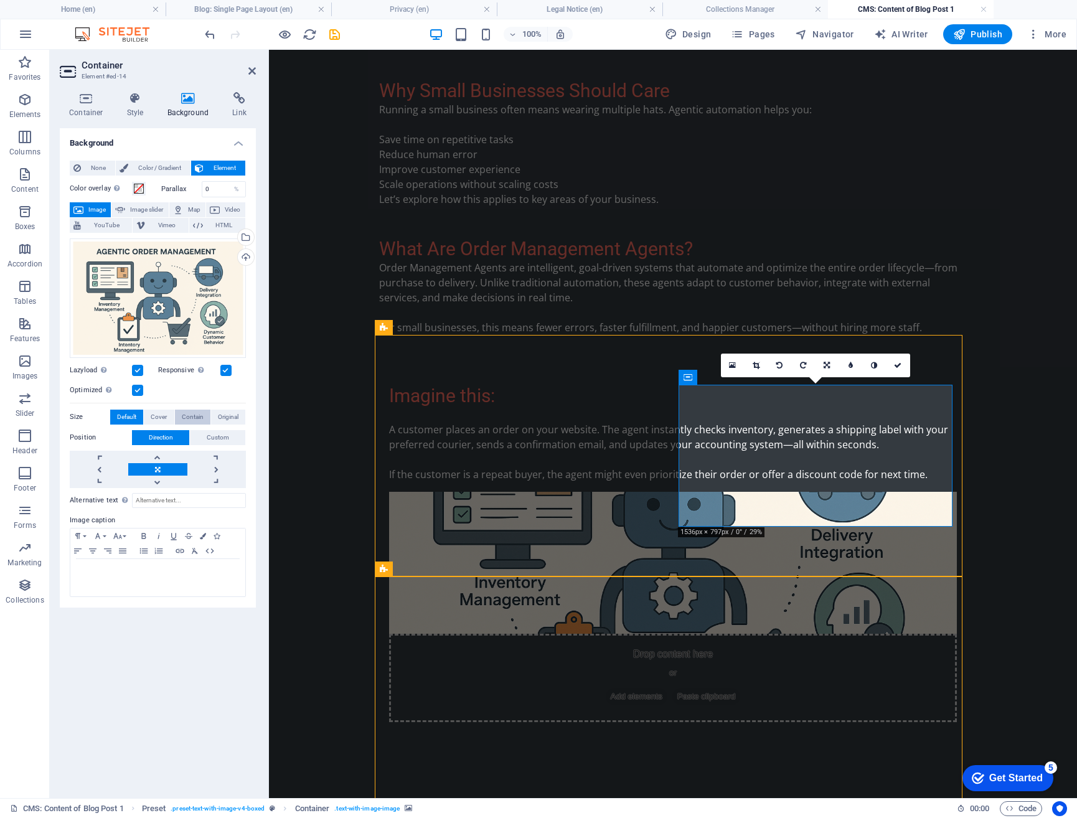
click at [195, 416] on span "Contain" at bounding box center [193, 417] width 22 height 15
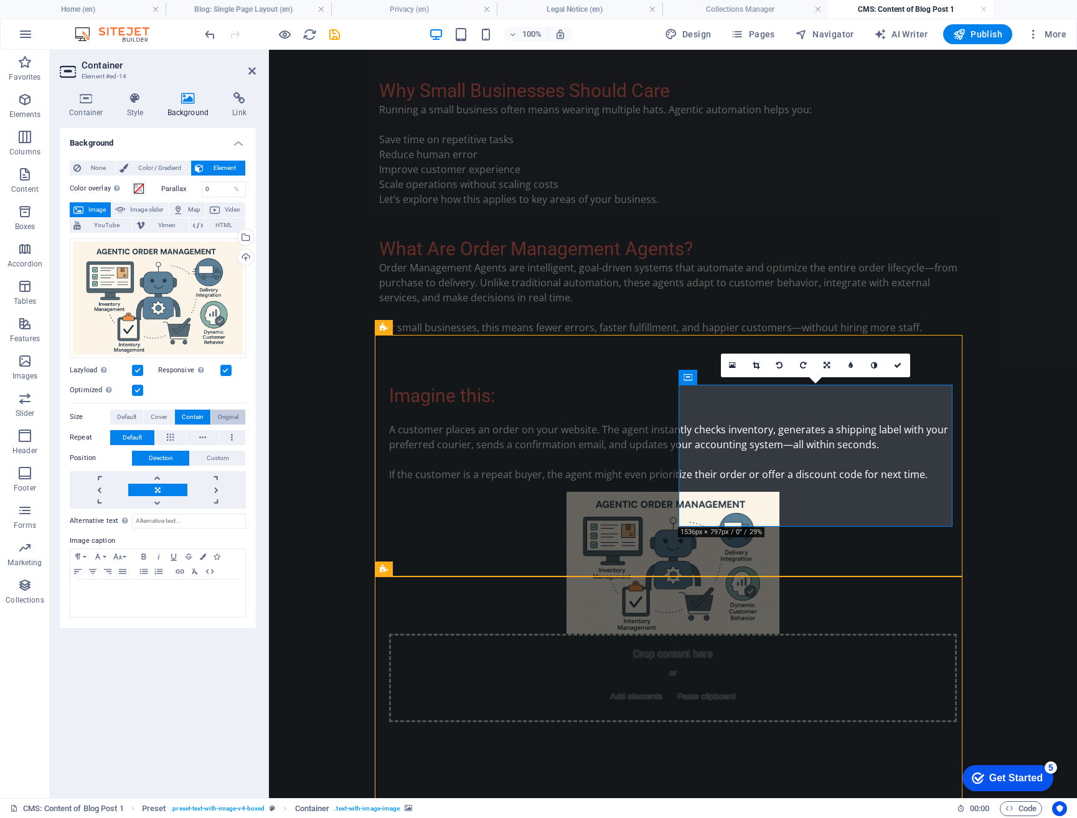
click at [237, 418] on span "Original" at bounding box center [228, 417] width 21 height 15
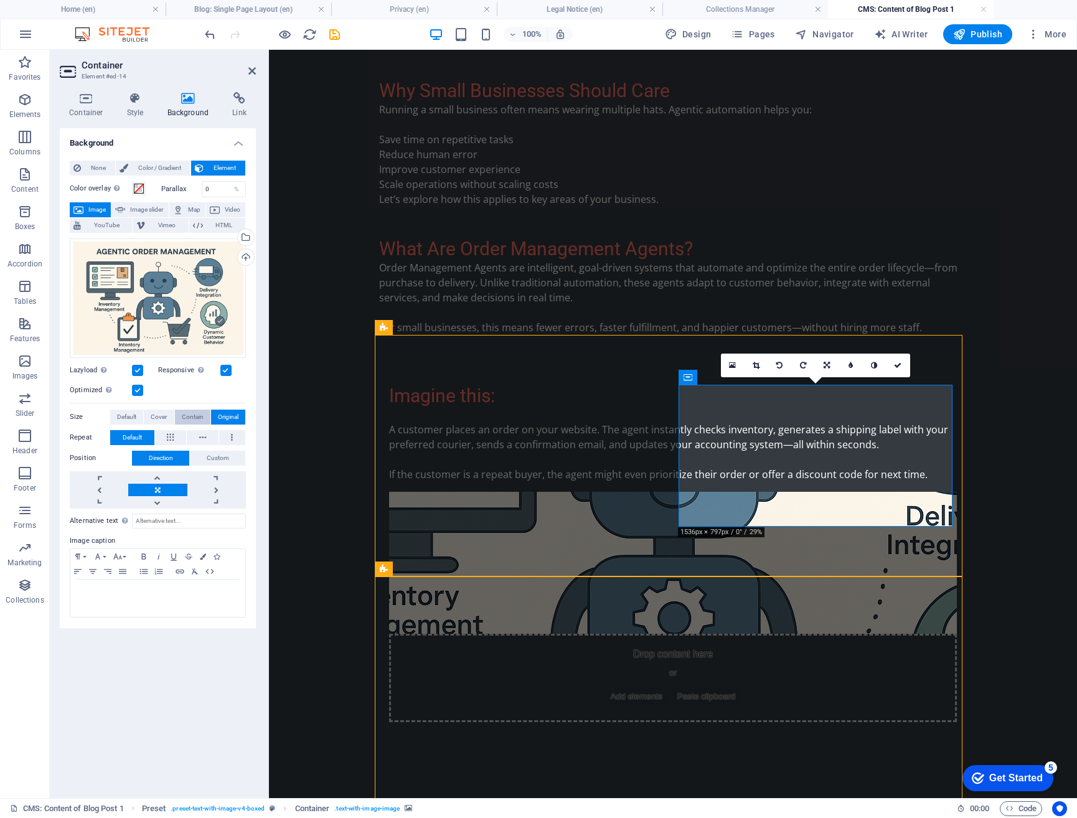
click at [200, 418] on span "Contain" at bounding box center [193, 417] width 22 height 15
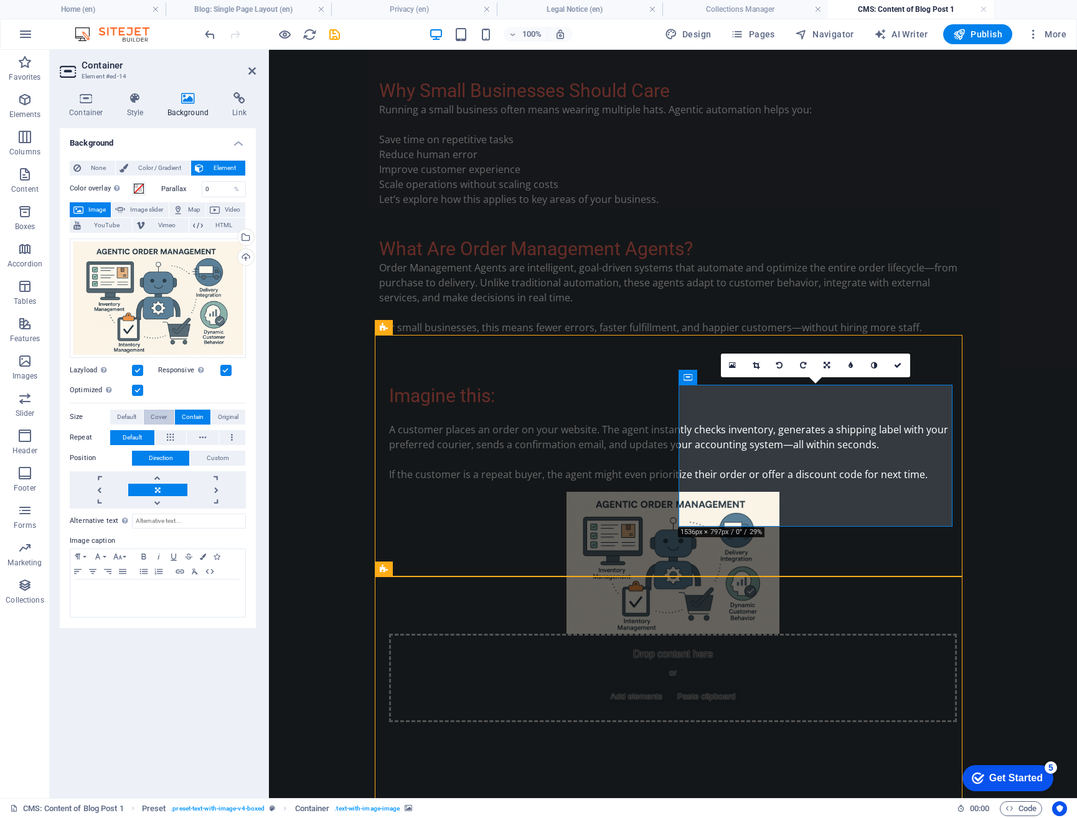
click at [169, 418] on button "Cover" at bounding box center [159, 417] width 30 height 15
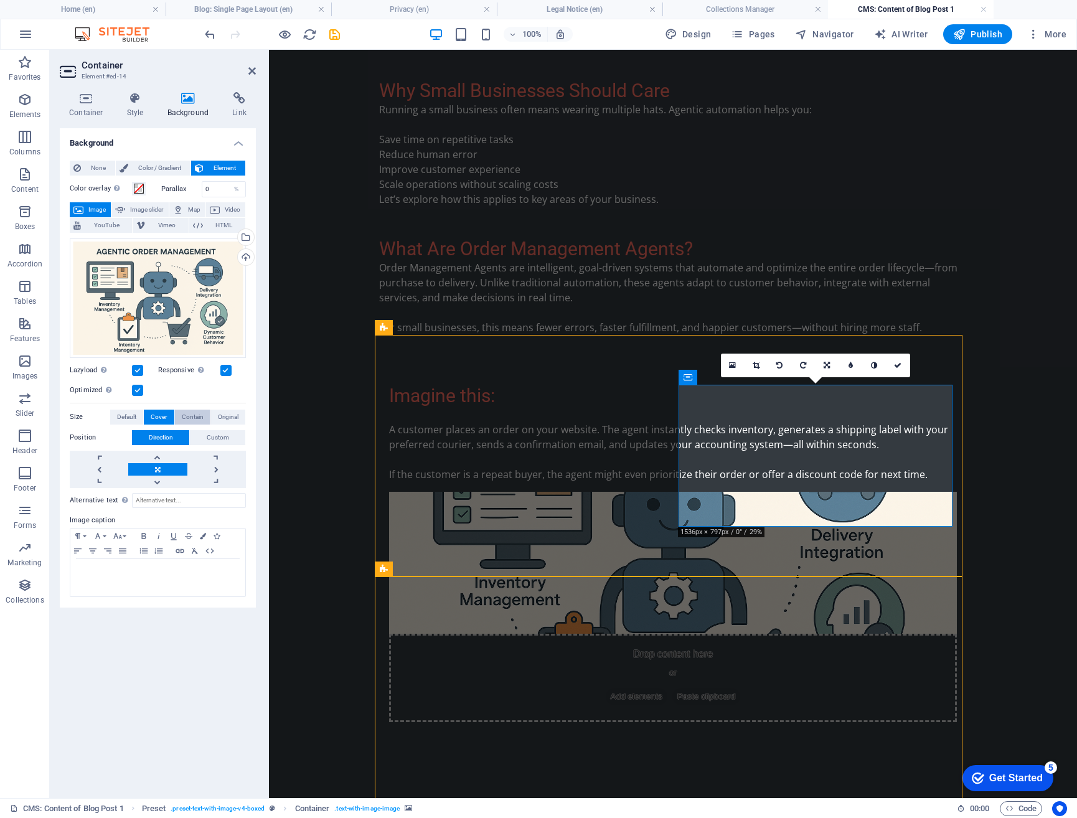
click at [196, 418] on span "Contain" at bounding box center [193, 417] width 22 height 15
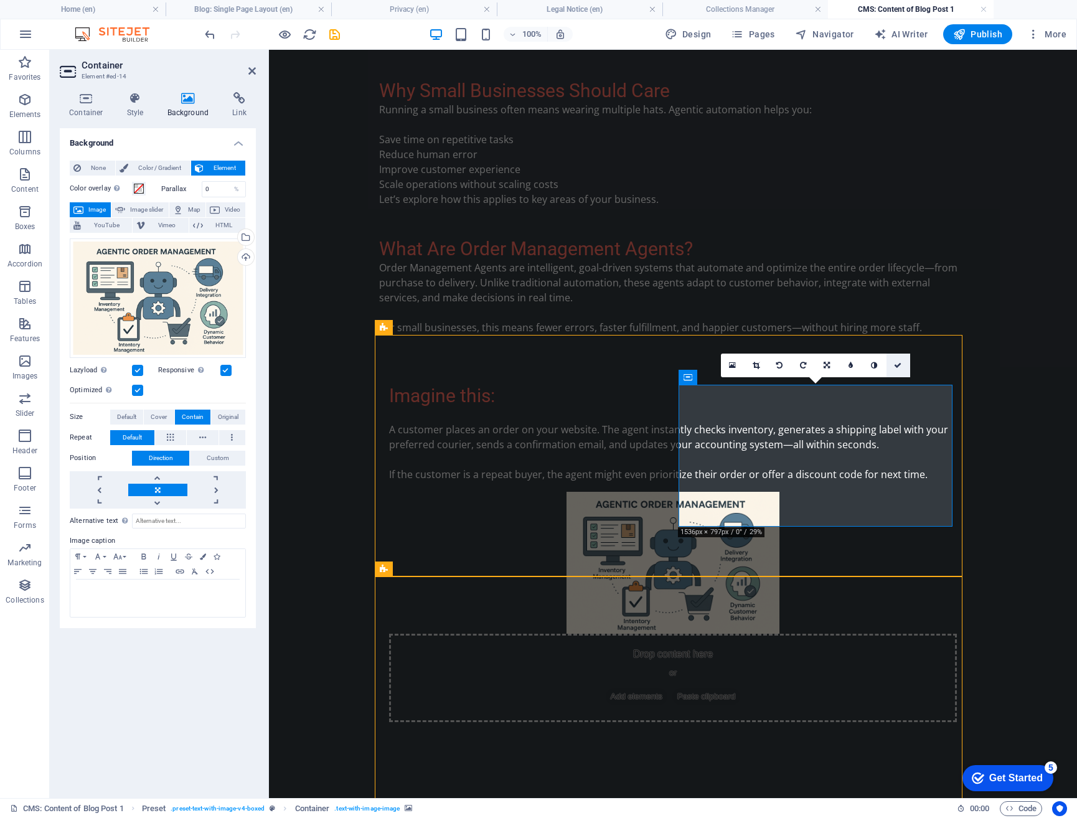
click at [900, 366] on icon at bounding box center [897, 365] width 7 height 7
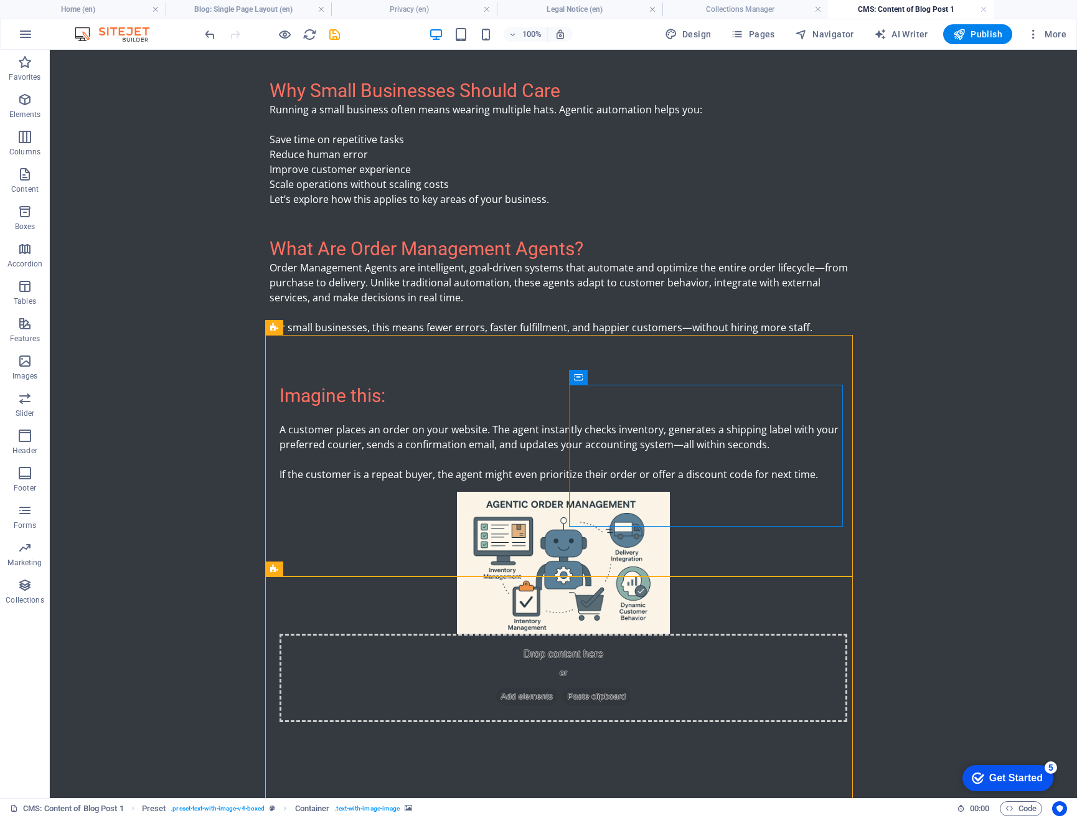
click at [1005, 448] on body "Skip to main content What Is Agentic Automation? Agentic automation is a new ge…" at bounding box center [563, 306] width 1027 height 1625
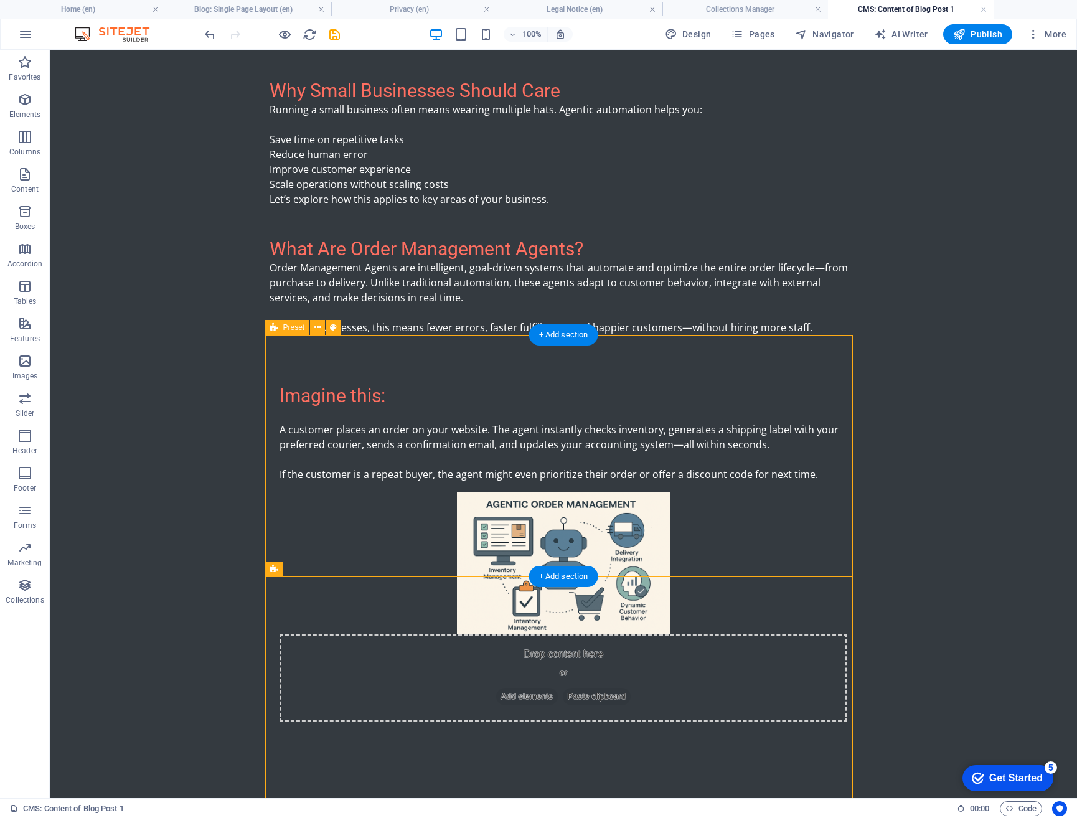
click at [843, 460] on div "Imagine this: A customer places an order on your website. The agent instantly c…" at bounding box center [564, 553] width 588 height 437
click at [837, 634] on div "Drop content here or Add elements Paste clipboard" at bounding box center [564, 678] width 568 height 88
click at [833, 634] on div "Drop content here or Add elements Paste clipboard" at bounding box center [564, 678] width 568 height 88
click at [830, 634] on div "Drop content here or Add elements Paste clipboard" at bounding box center [564, 678] width 568 height 88
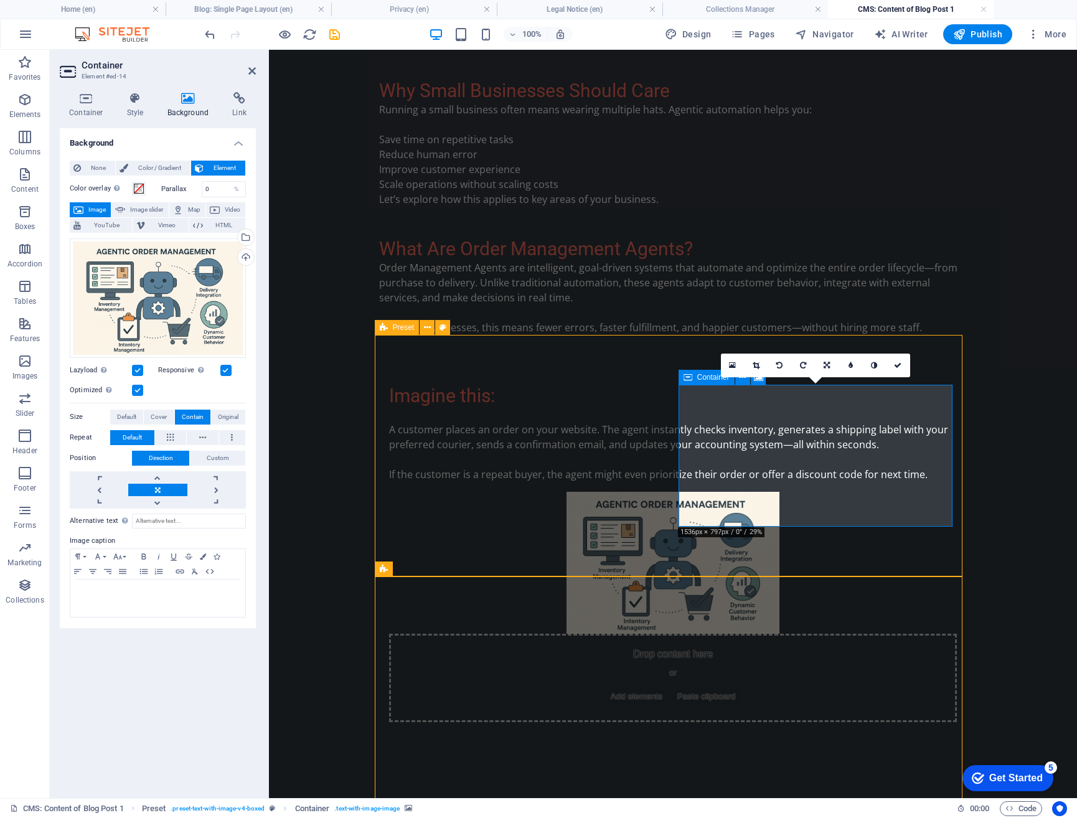
click at [694, 634] on div "Drop content here or Add elements Paste clipboard" at bounding box center [673, 678] width 568 height 88
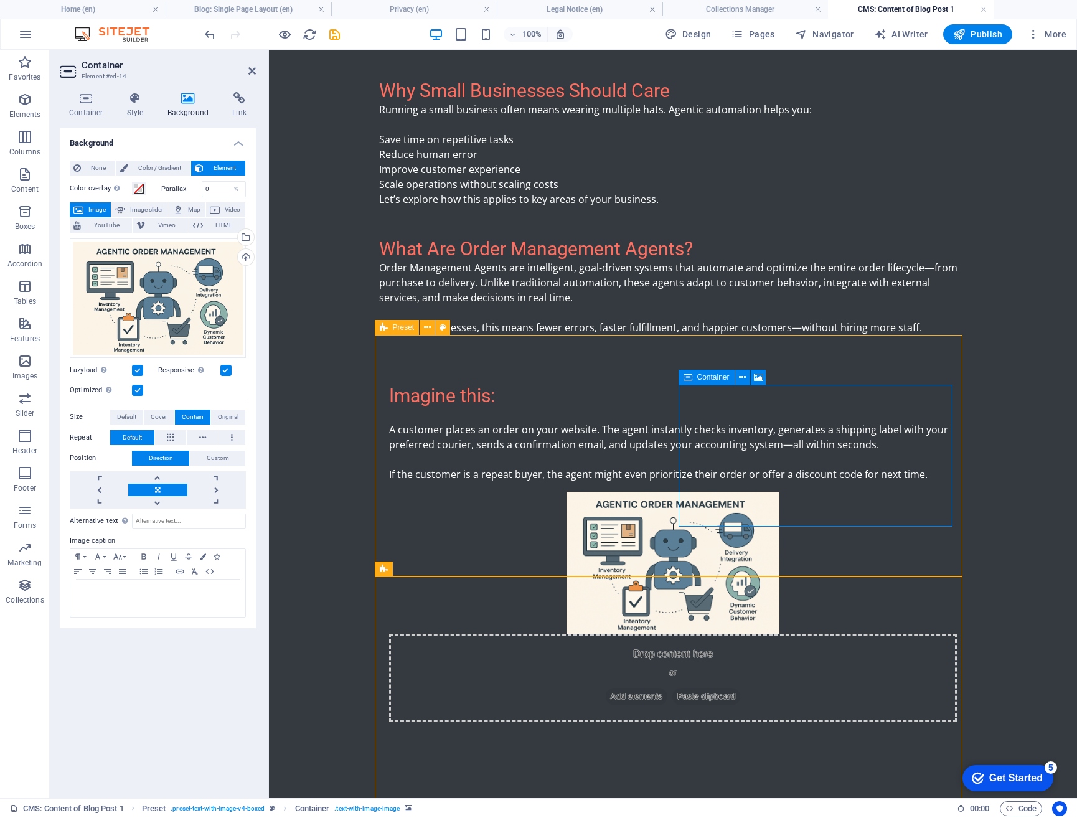
drag, startPoint x: 691, startPoint y: 469, endPoint x: 717, endPoint y: 469, distance: 26.8
click at [717, 634] on div "Drop content here or Add elements Paste clipboard" at bounding box center [673, 678] width 568 height 88
click at [715, 634] on div "Drop content here or Add elements Paste clipboard" at bounding box center [673, 678] width 568 height 88
click at [702, 634] on div "Drop content here or Add elements Paste clipboard" at bounding box center [673, 678] width 568 height 88
click at [744, 377] on icon at bounding box center [742, 377] width 7 height 13
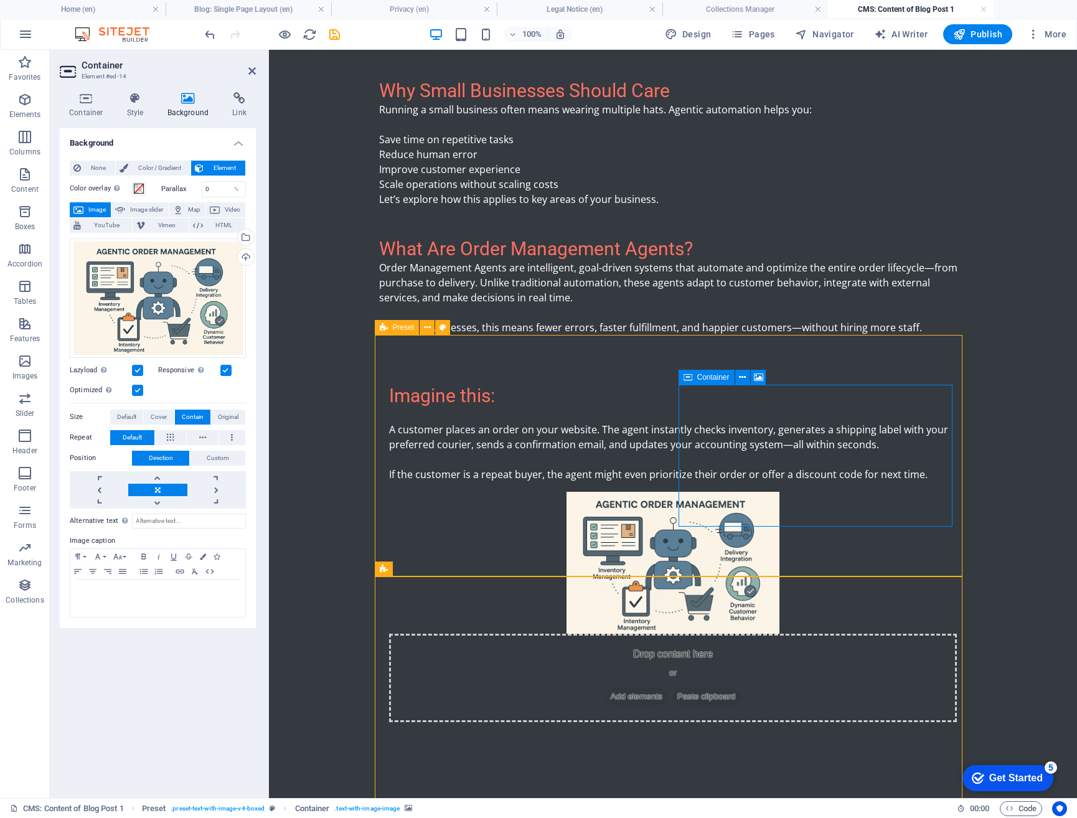
click at [700, 634] on div "Drop content here or Add elements Paste clipboard" at bounding box center [673, 678] width 568 height 88
click at [694, 634] on div "Drop content here or Add elements Paste clipboard" at bounding box center [673, 678] width 568 height 88
click at [695, 634] on div "Drop content here or Add elements Paste clipboard" at bounding box center [673, 678] width 568 height 88
click at [861, 634] on div "Drop content here or Add elements Paste clipboard" at bounding box center [673, 678] width 568 height 88
click at [892, 634] on div "Drop content here or Add elements Paste clipboard" at bounding box center [673, 678] width 568 height 88
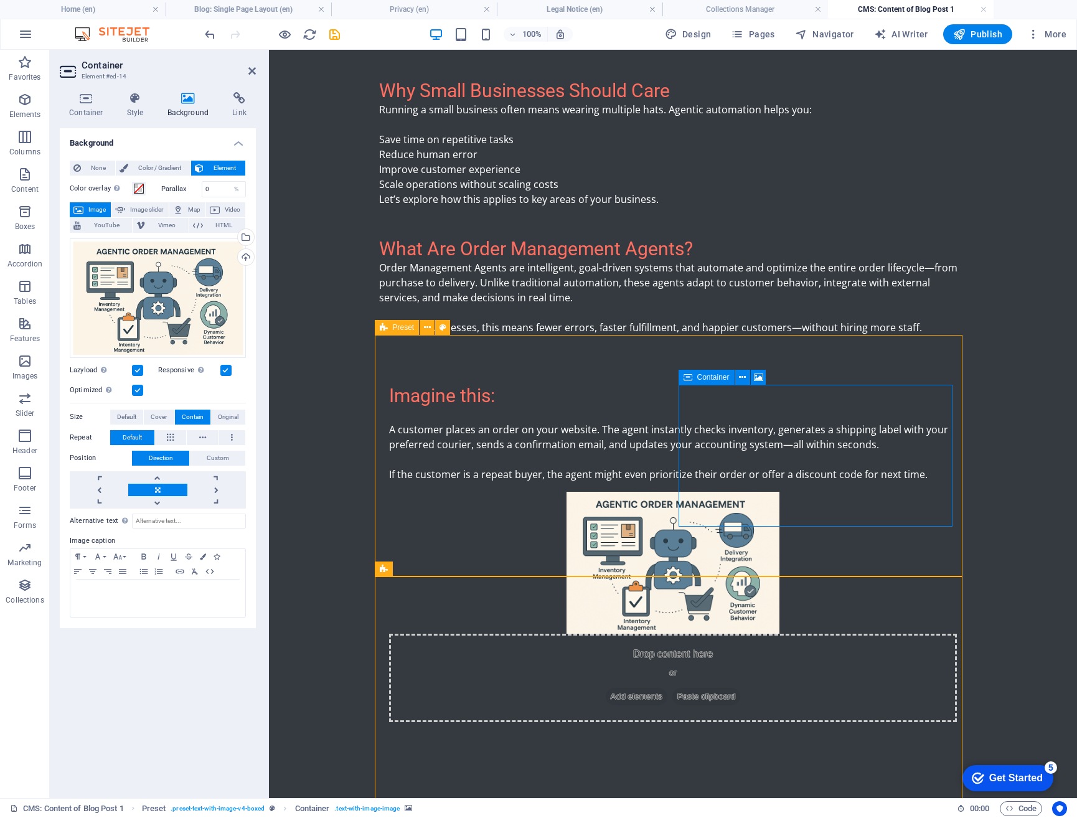
click at [860, 634] on div "Drop content here or Add elements Paste clipboard" at bounding box center [673, 678] width 568 height 88
click at [741, 688] on span "Paste clipboard" at bounding box center [706, 696] width 68 height 17
click at [917, 493] on figure at bounding box center [673, 563] width 568 height 142
click at [936, 517] on figure at bounding box center [673, 563] width 568 height 142
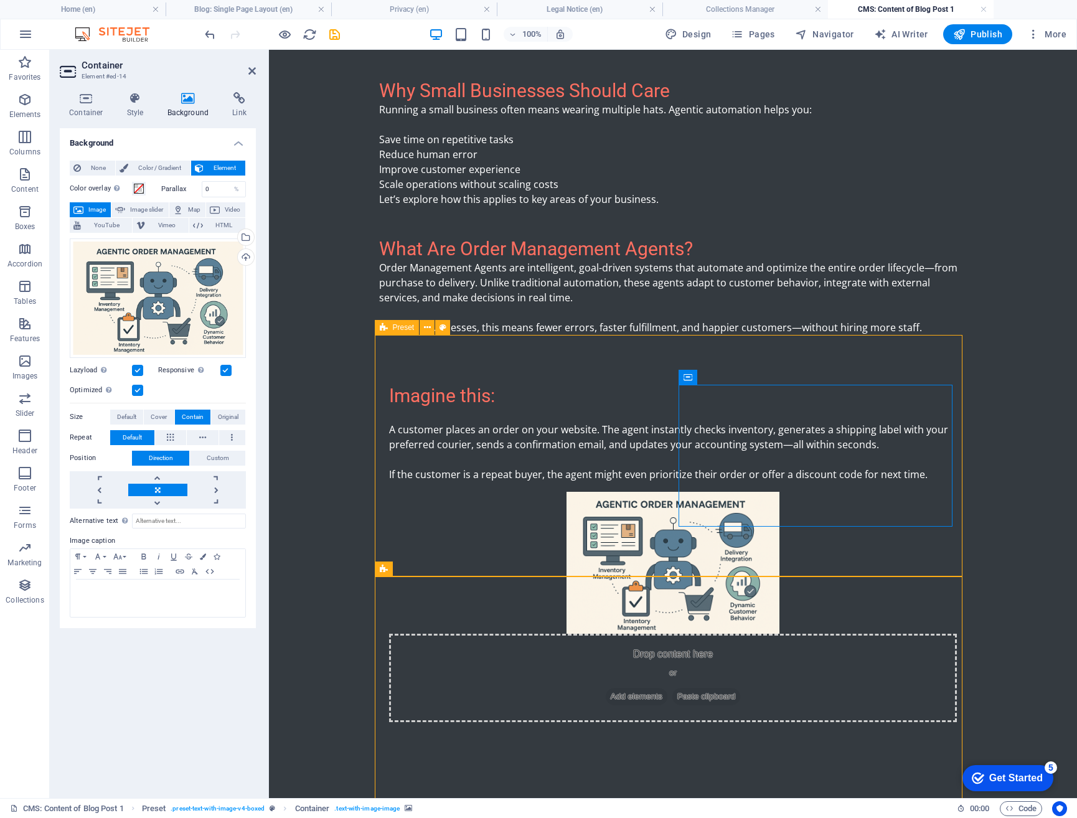
click at [942, 521] on figure at bounding box center [673, 563] width 568 height 142
click at [946, 525] on figure at bounding box center [673, 563] width 568 height 142
click at [946, 528] on div "Imagine this: A customer places an order on your website. The agent instantly c…" at bounding box center [673, 553] width 588 height 437
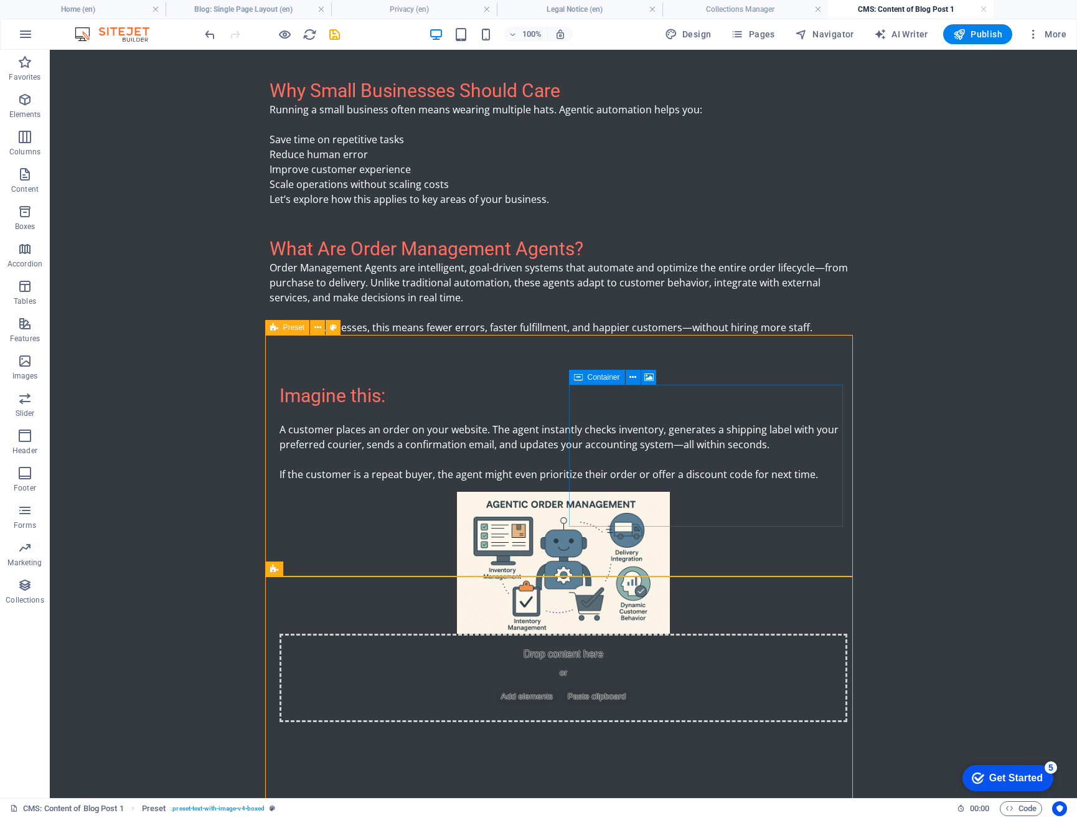
click at [580, 634] on div "Drop content here or Add elements Paste clipboard" at bounding box center [564, 678] width 568 height 88
click at [631, 688] on span "Paste clipboard" at bounding box center [597, 696] width 68 height 17
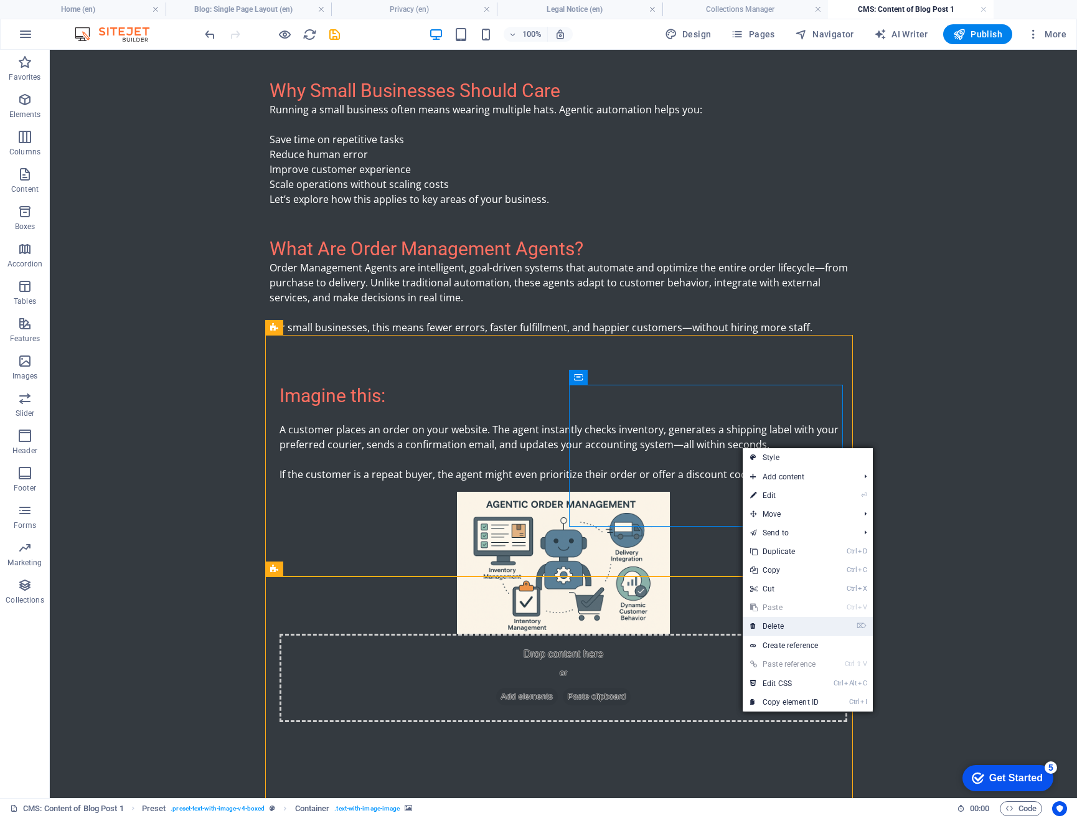
drag, startPoint x: 723, startPoint y: 575, endPoint x: 774, endPoint y: 626, distance: 72.6
click at [774, 626] on link "⌦ Delete" at bounding box center [784, 626] width 83 height 19
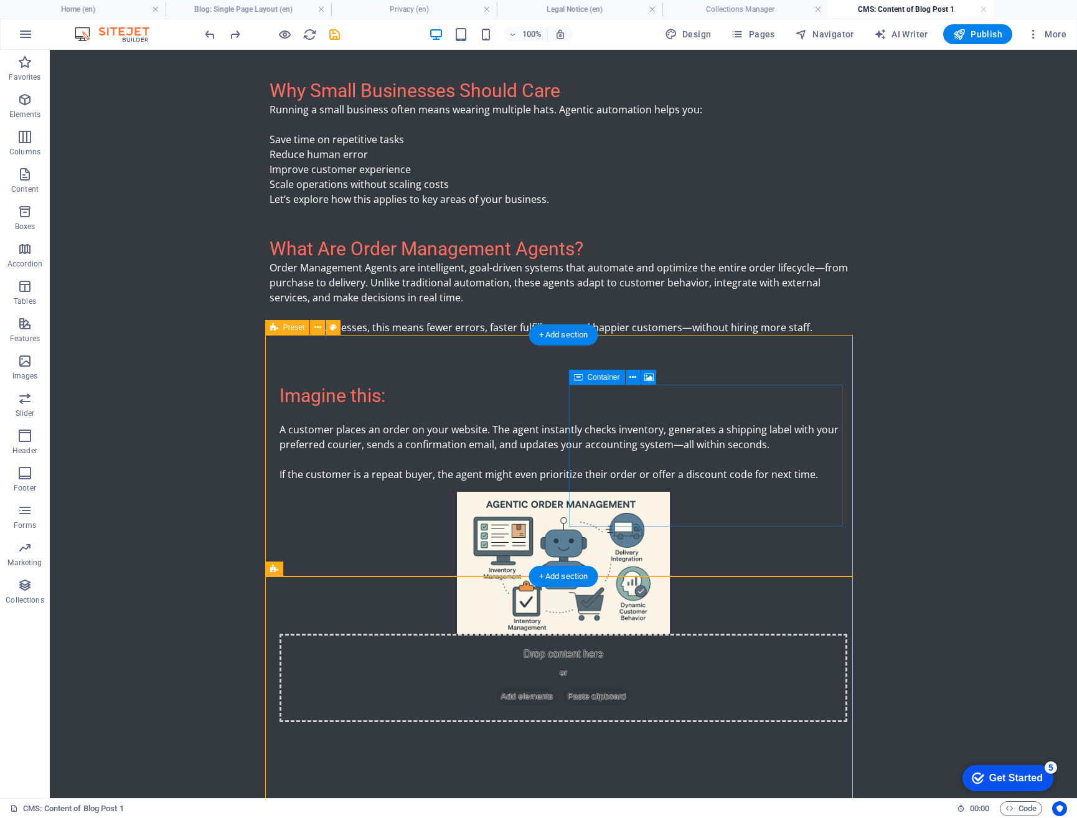
click at [798, 634] on div "Drop content here or Add elements Paste clipboard" at bounding box center [564, 678] width 568 height 88
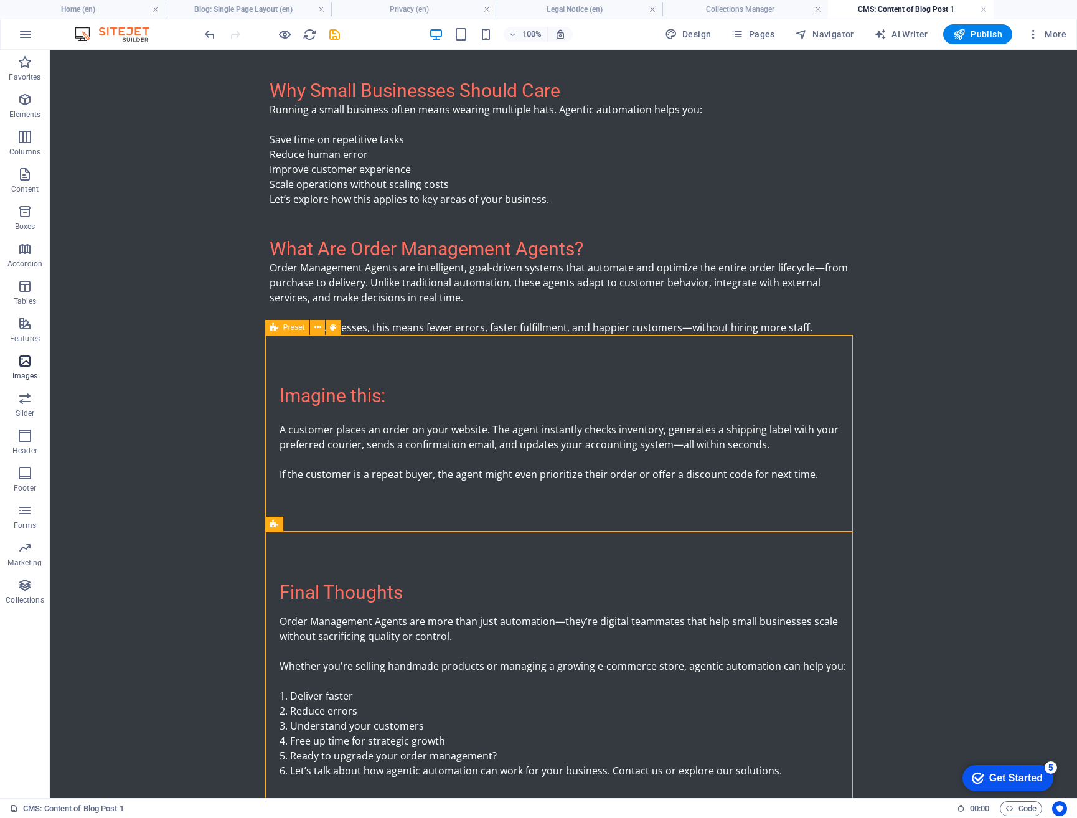
click at [26, 371] on p "Images" at bounding box center [25, 376] width 26 height 10
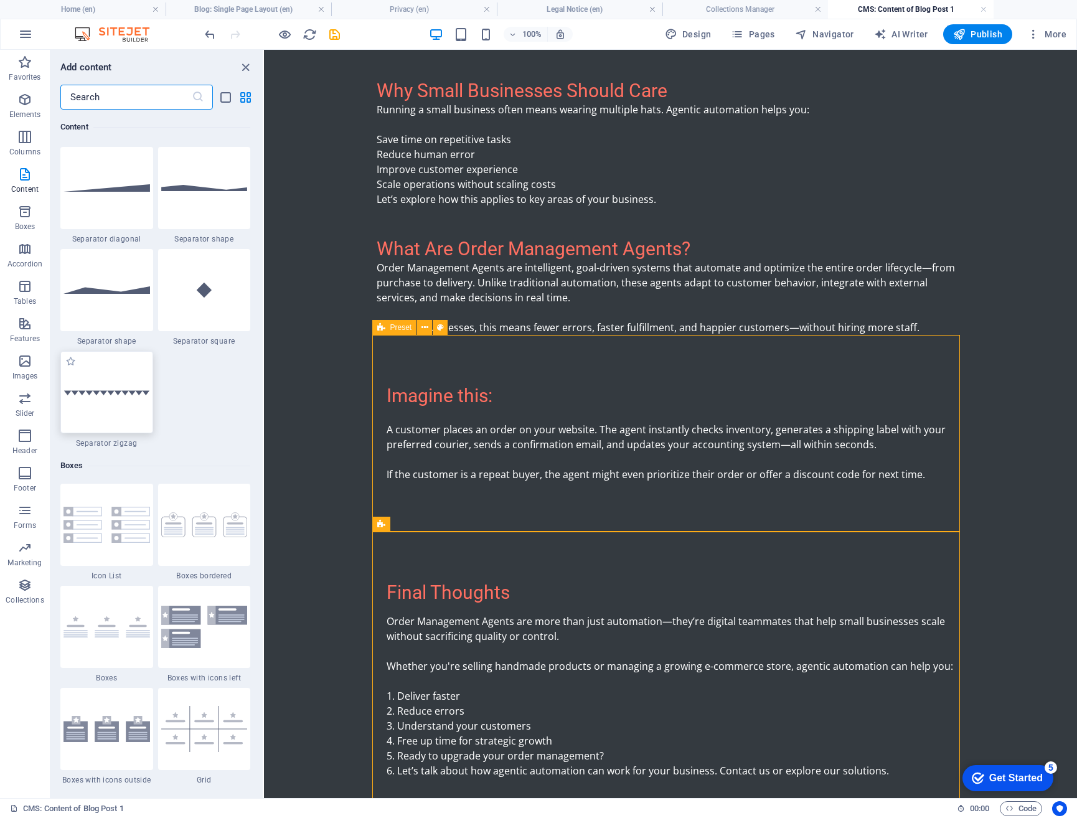
scroll to position [3076, 0]
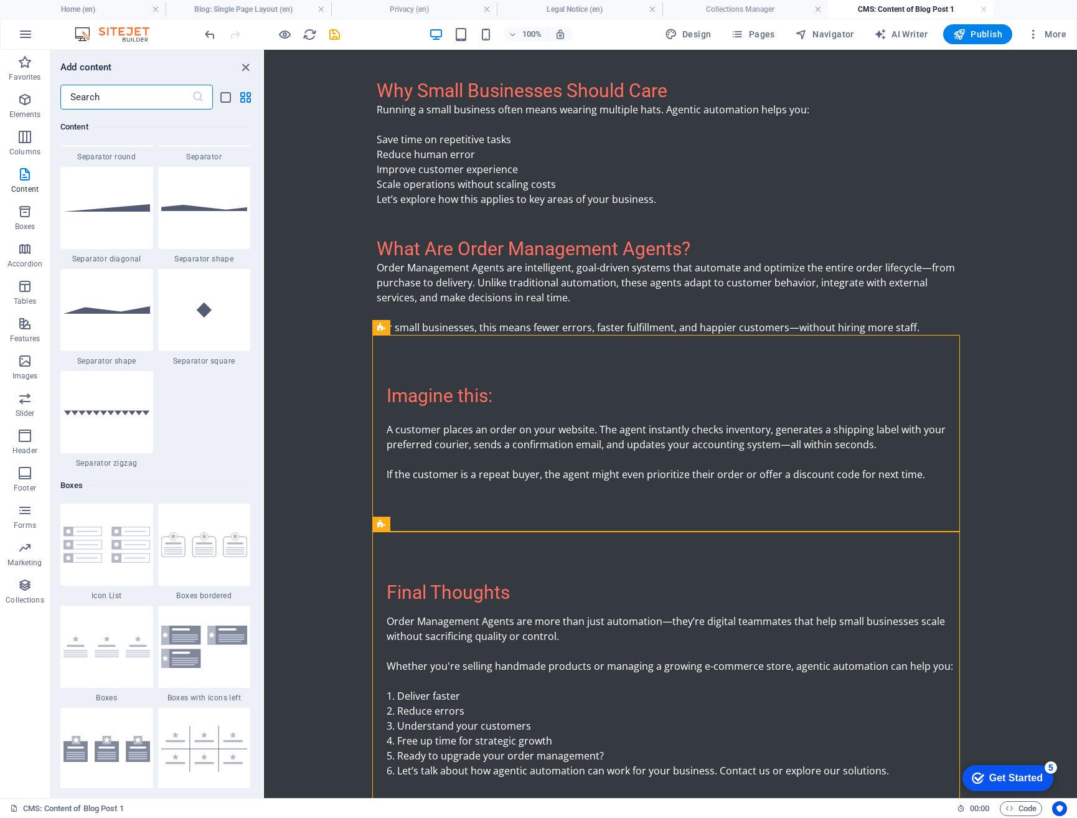
click at [992, 407] on body "Skip to main content What Is Agentic Automation? Agentic automation is a new ge…" at bounding box center [670, 186] width 813 height 1384
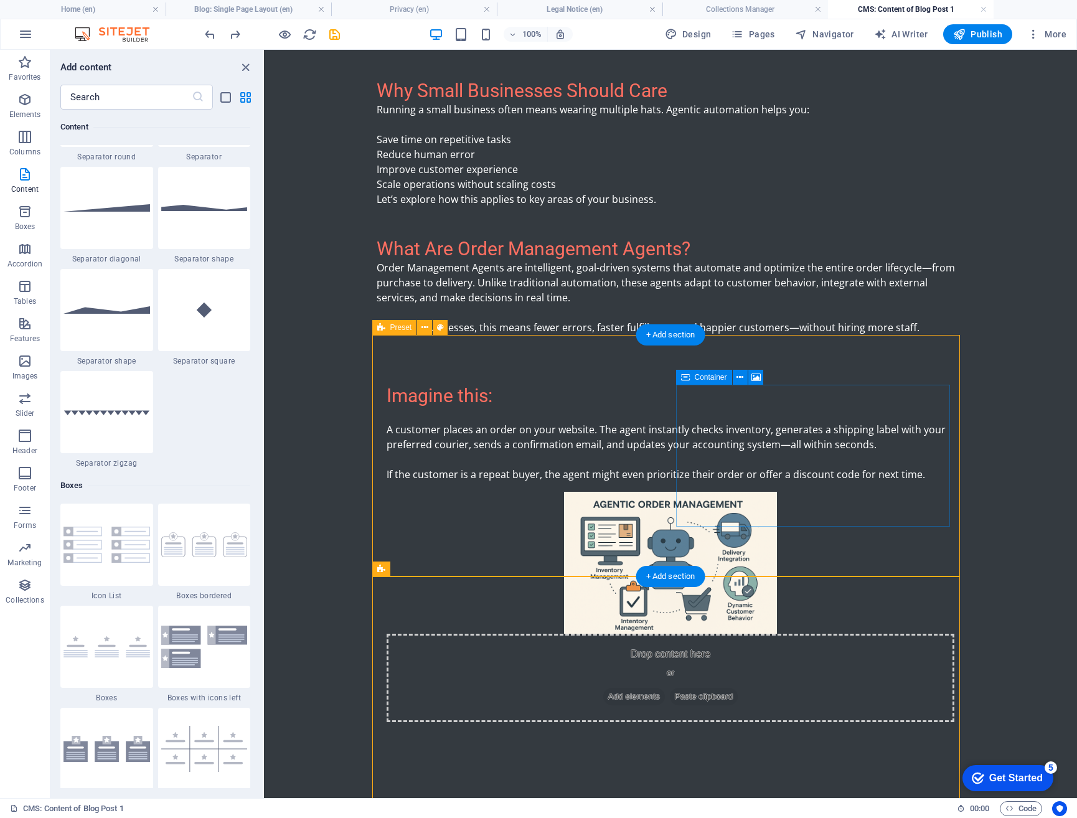
click at [947, 634] on div "Drop content here or Add elements Paste clipboard" at bounding box center [671, 678] width 568 height 88
drag, startPoint x: 945, startPoint y: 471, endPoint x: 922, endPoint y: 474, distance: 23.2
click at [922, 492] on div "Drop content here or Add elements Paste clipboard" at bounding box center [671, 607] width 568 height 230
click at [925, 634] on div "Drop content here or Add elements Paste clipboard" at bounding box center [671, 678] width 568 height 88
click at [926, 634] on div "Drop content here or Add elements Paste clipboard" at bounding box center [671, 678] width 568 height 88
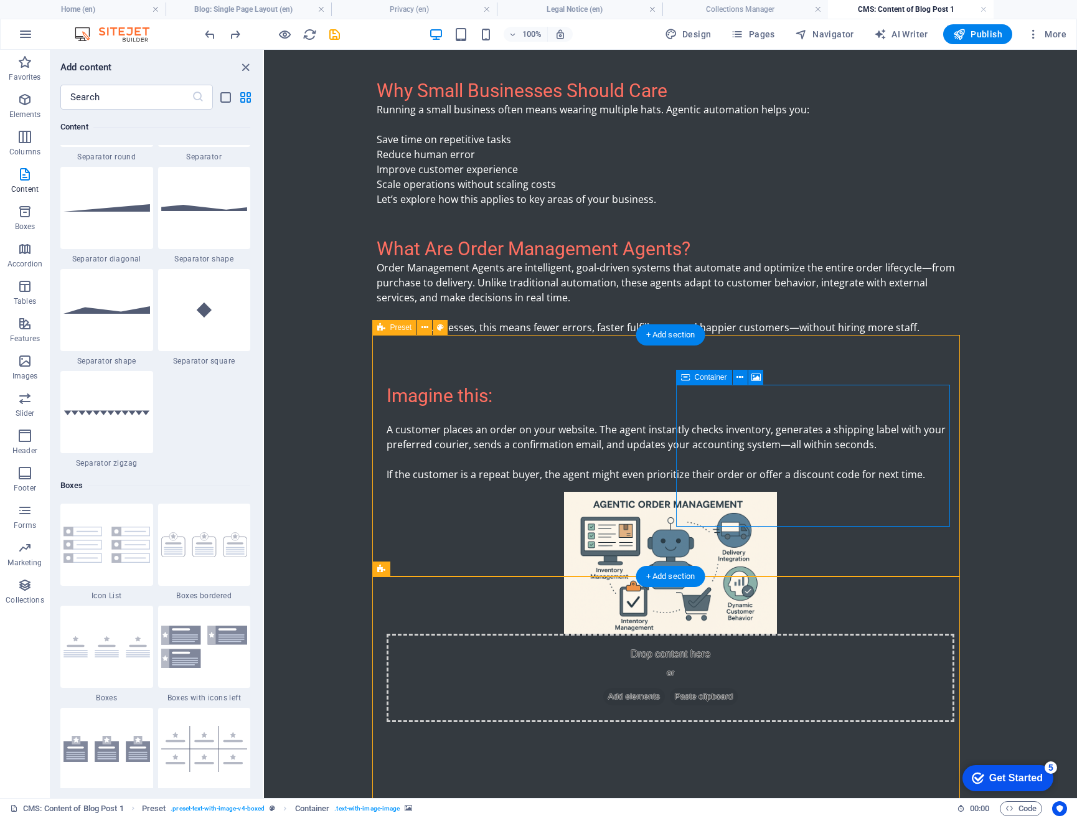
click at [928, 634] on div "Drop content here or Add elements Paste clipboard" at bounding box center [671, 678] width 568 height 88
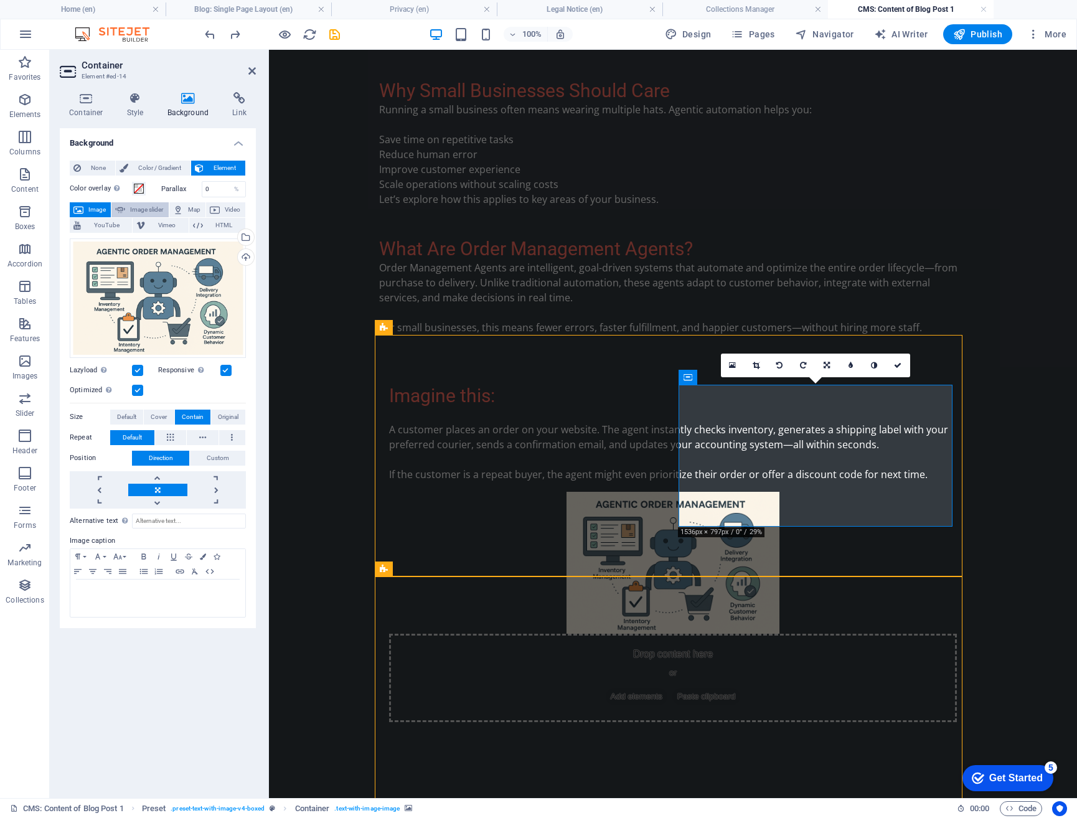
click at [151, 208] on span "Image slider" at bounding box center [146, 209] width 35 height 15
select select "ms"
select select "s"
select select "progressive"
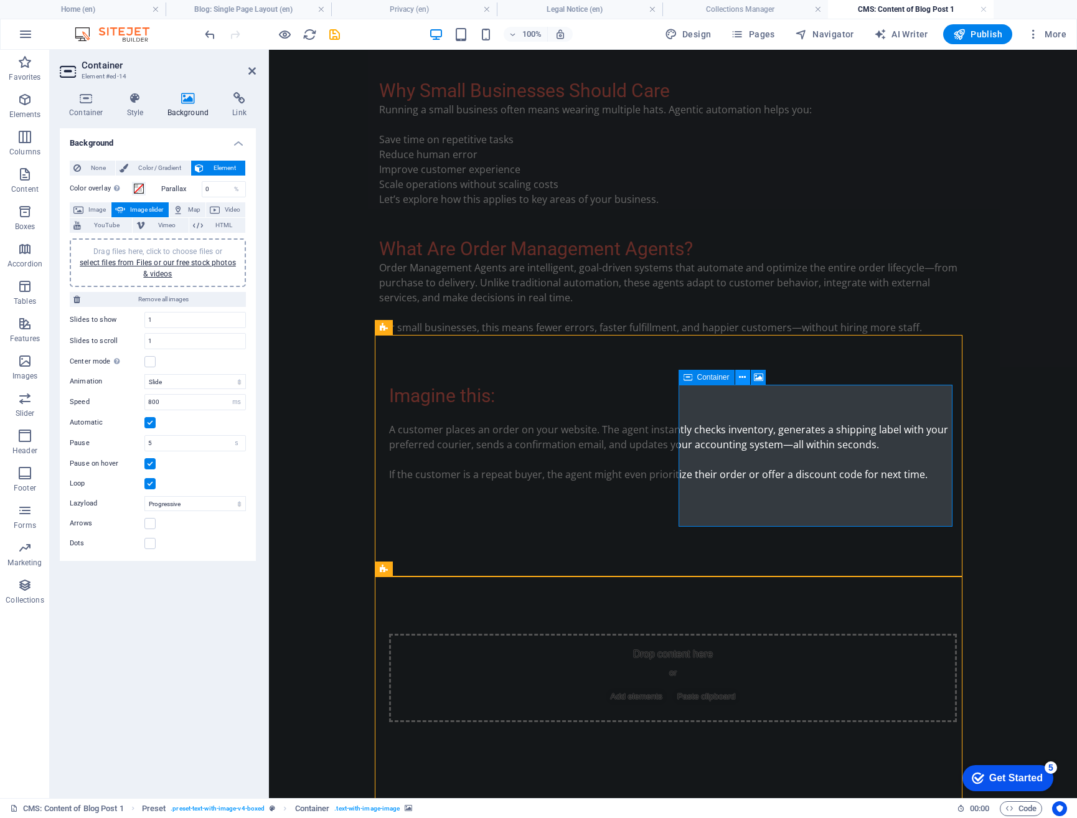
click at [742, 382] on icon at bounding box center [742, 377] width 7 height 13
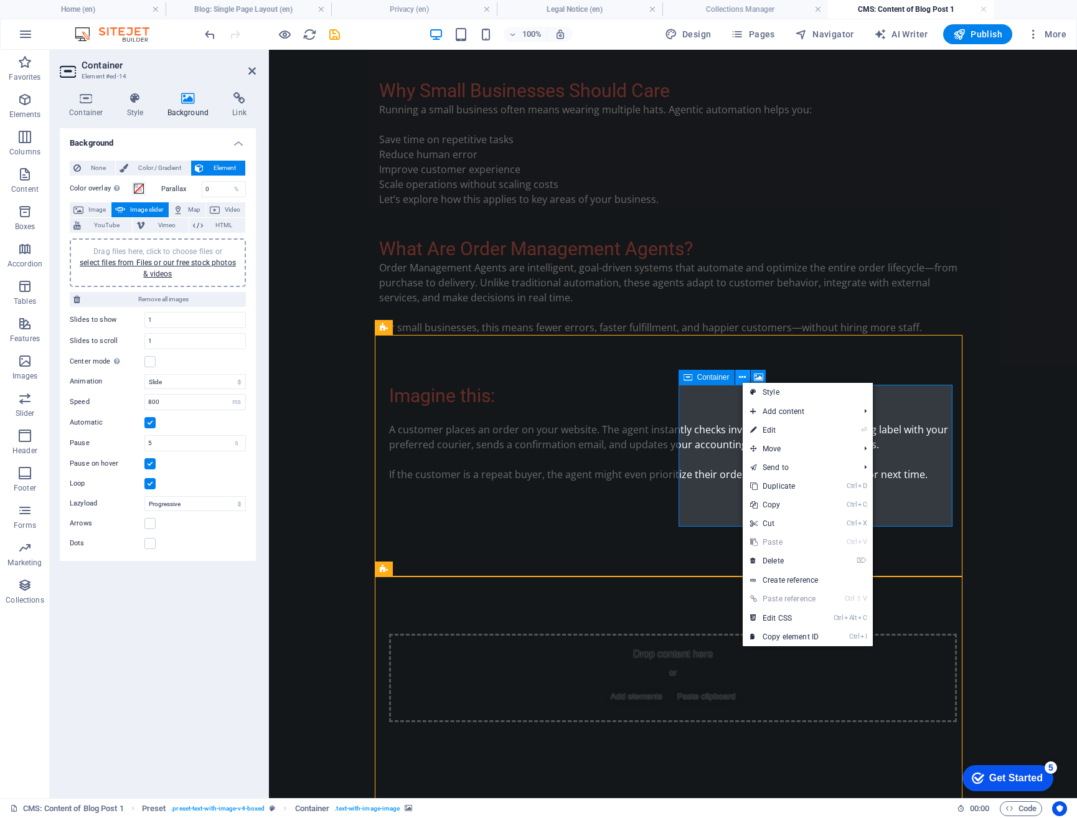
click at [742, 382] on icon at bounding box center [742, 377] width 7 height 13
click at [98, 209] on span "Image" at bounding box center [97, 209] width 20 height 15
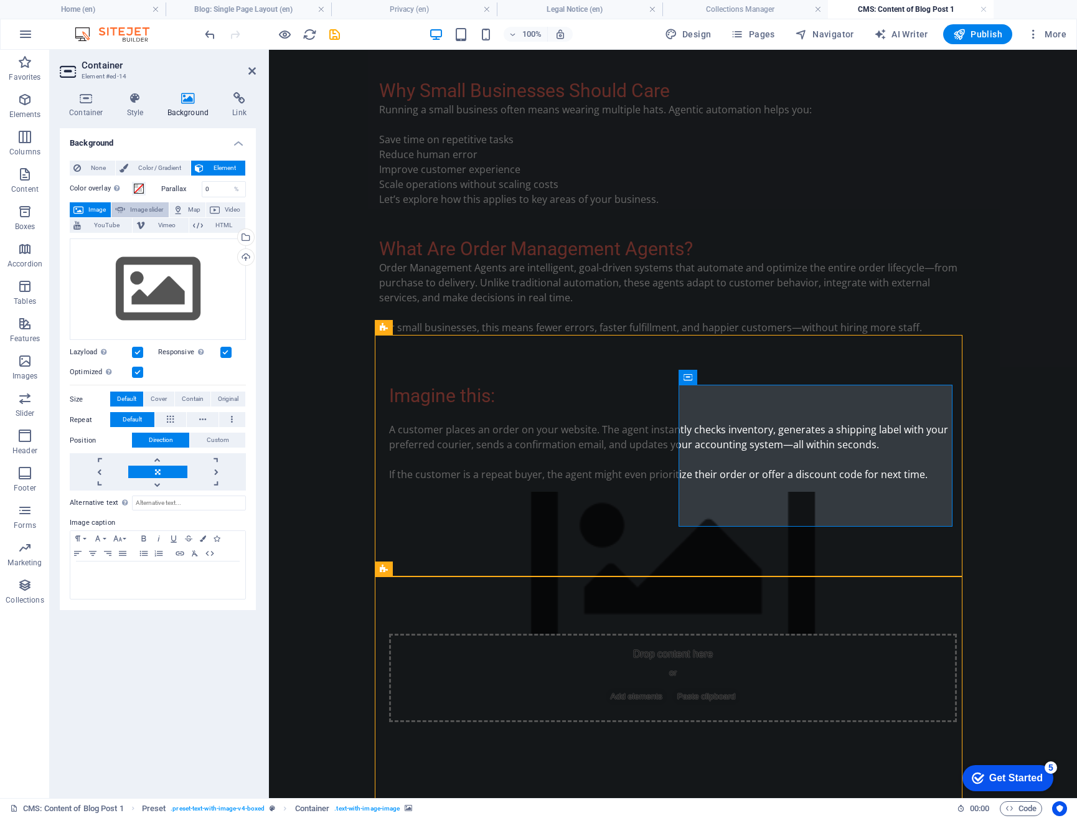
click at [129, 209] on span "Image slider" at bounding box center [146, 209] width 35 height 15
select select "ms"
select select "s"
select select "progressive"
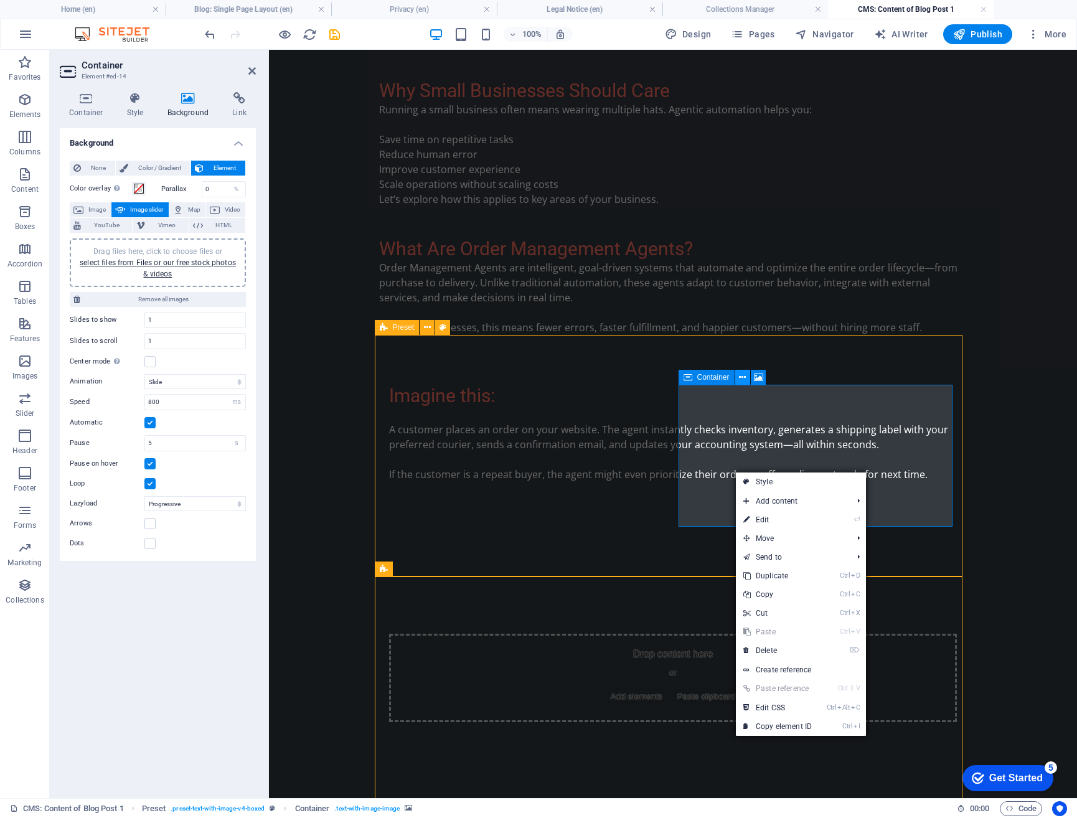
click at [741, 379] on icon at bounding box center [742, 377] width 7 height 13
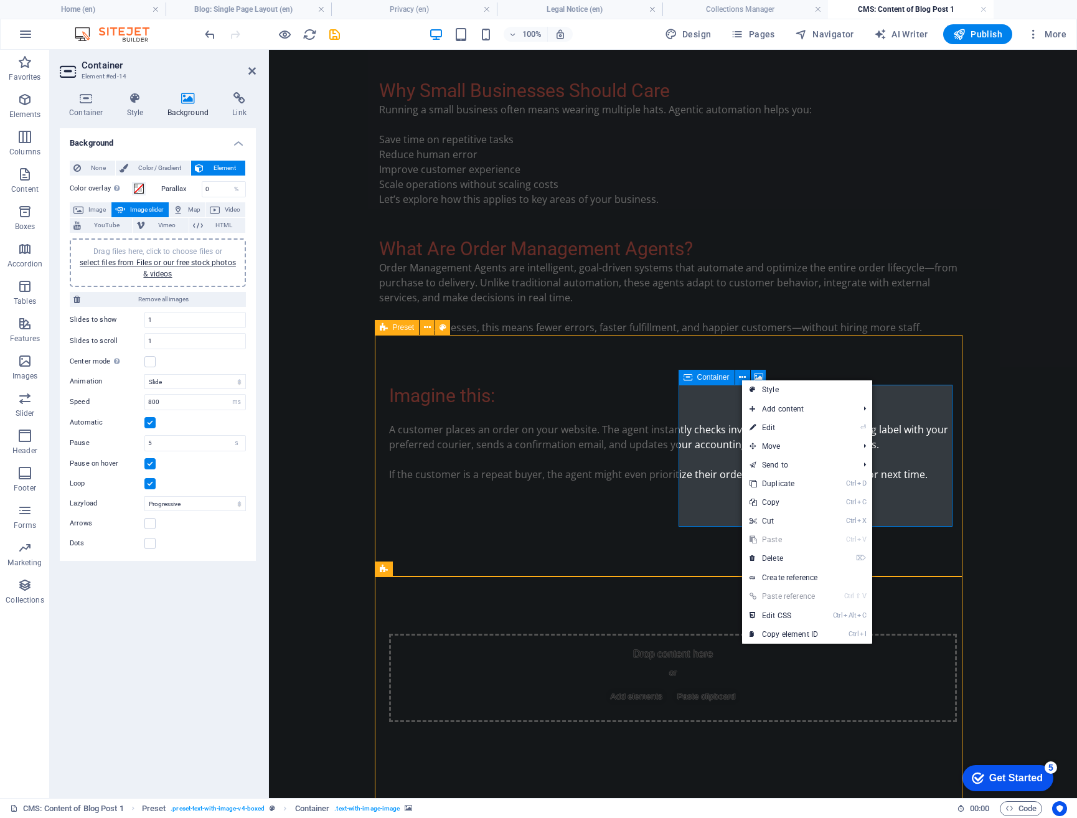
click at [709, 634] on div "Drop content here or Add elements Paste clipboard" at bounding box center [673, 678] width 568 height 88
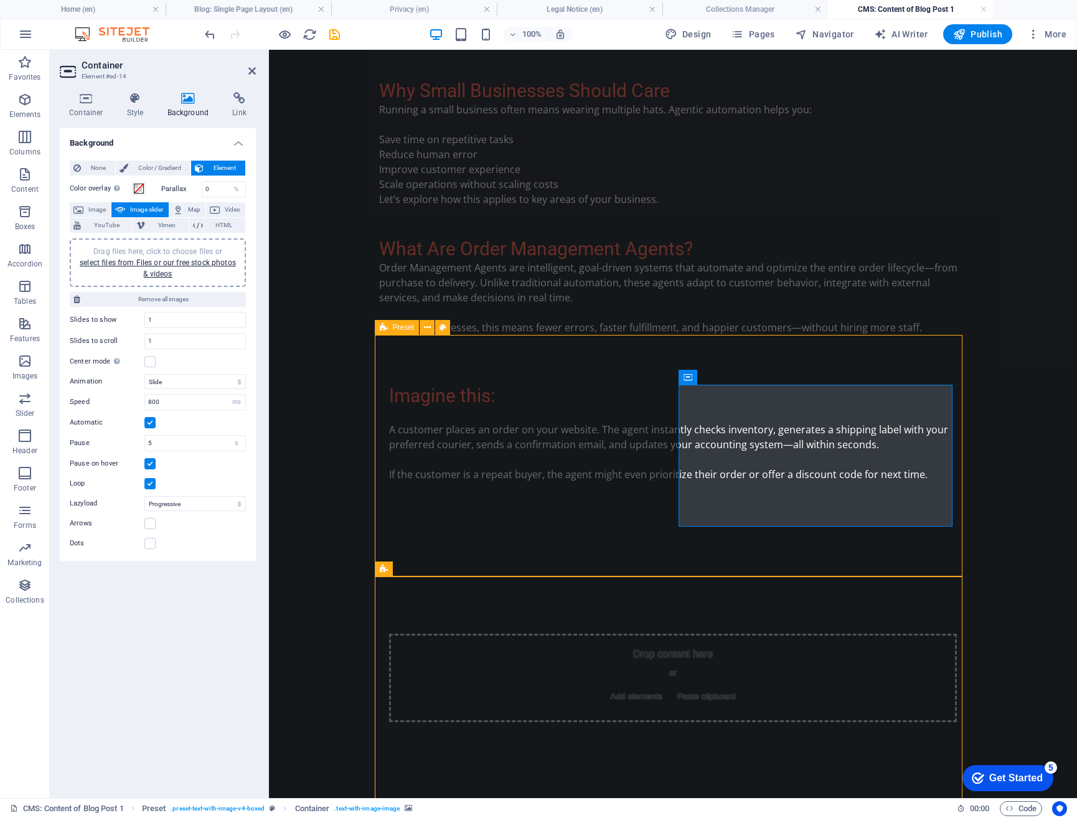
click at [698, 493] on div at bounding box center [673, 563] width 568 height 142
click at [692, 377] on div "Container" at bounding box center [707, 377] width 56 height 15
click at [762, 378] on icon at bounding box center [758, 377] width 9 height 13
click at [101, 167] on span "None" at bounding box center [98, 168] width 27 height 15
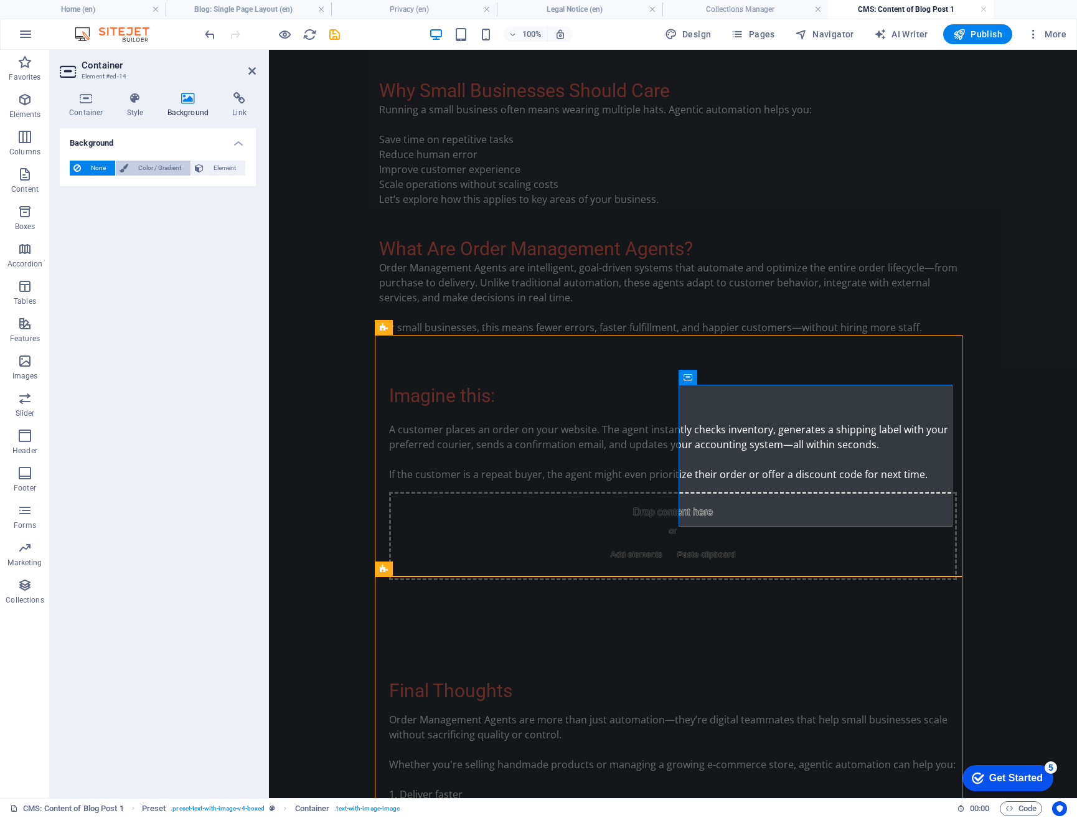
click at [140, 166] on span "Color / Gradient" at bounding box center [159, 168] width 55 height 15
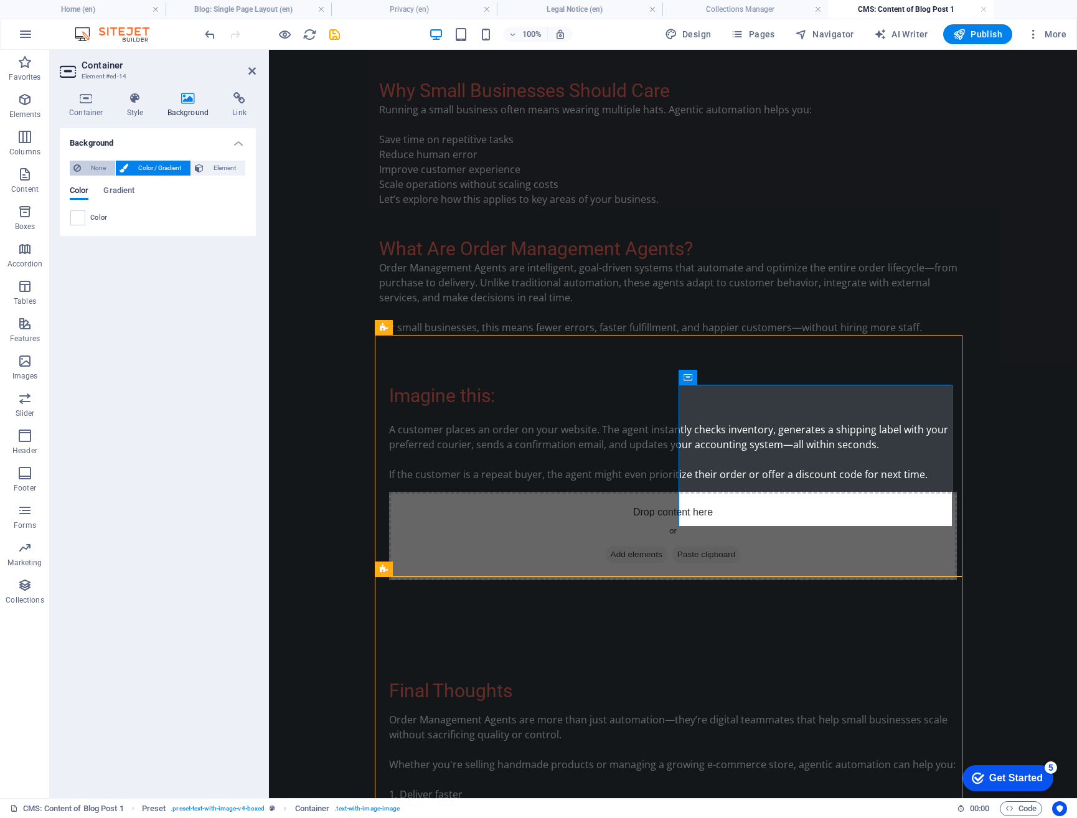
click at [88, 168] on span "None" at bounding box center [98, 168] width 27 height 15
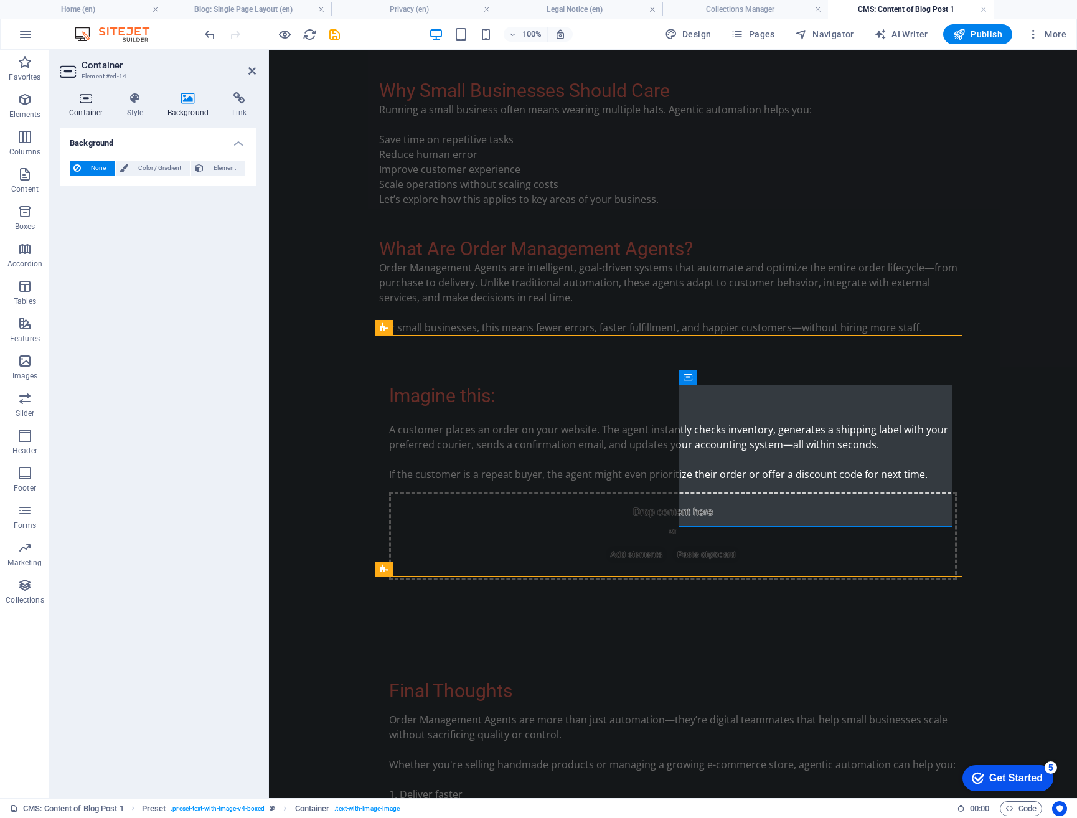
click at [82, 104] on icon at bounding box center [86, 98] width 53 height 12
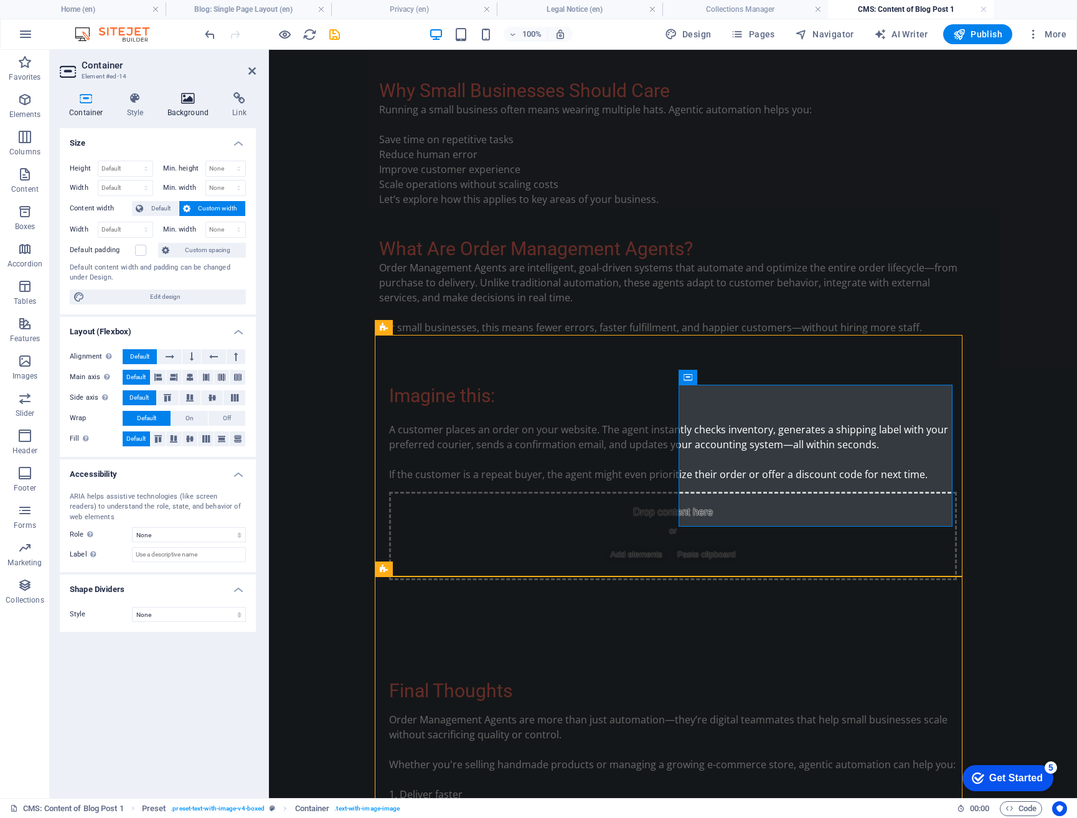
click at [180, 100] on icon at bounding box center [188, 98] width 60 height 12
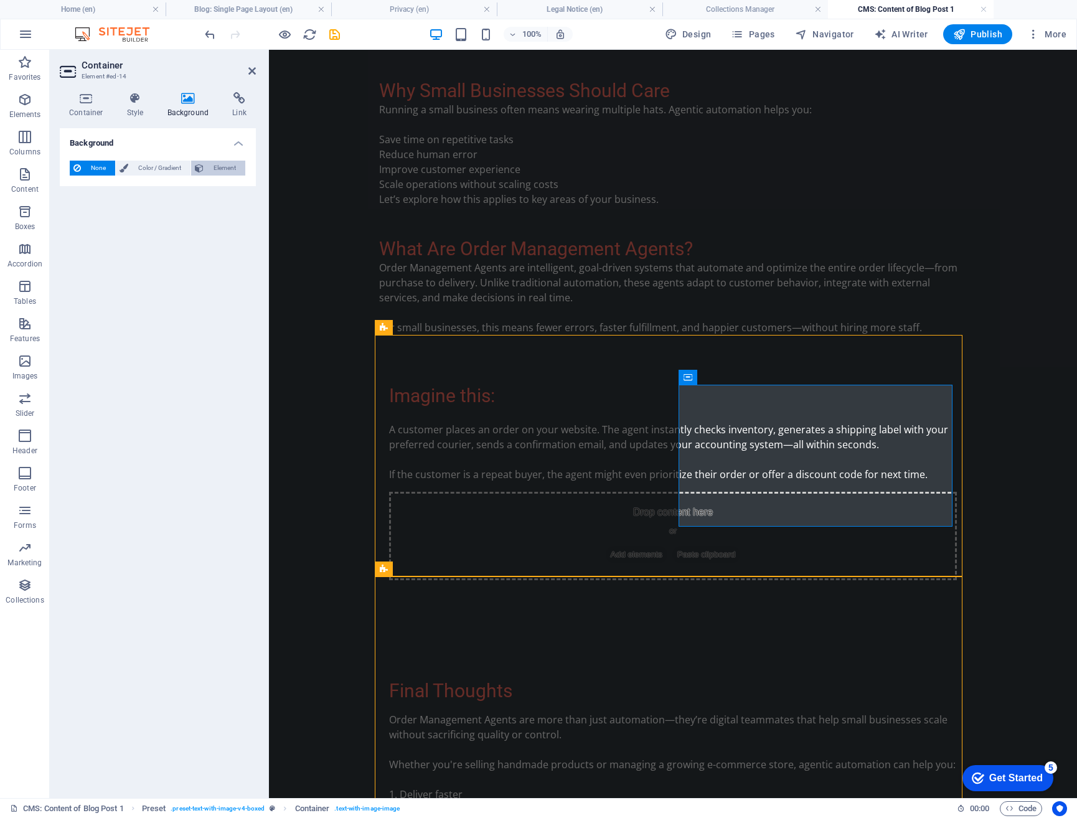
click at [212, 171] on span "Element" at bounding box center [224, 168] width 34 height 15
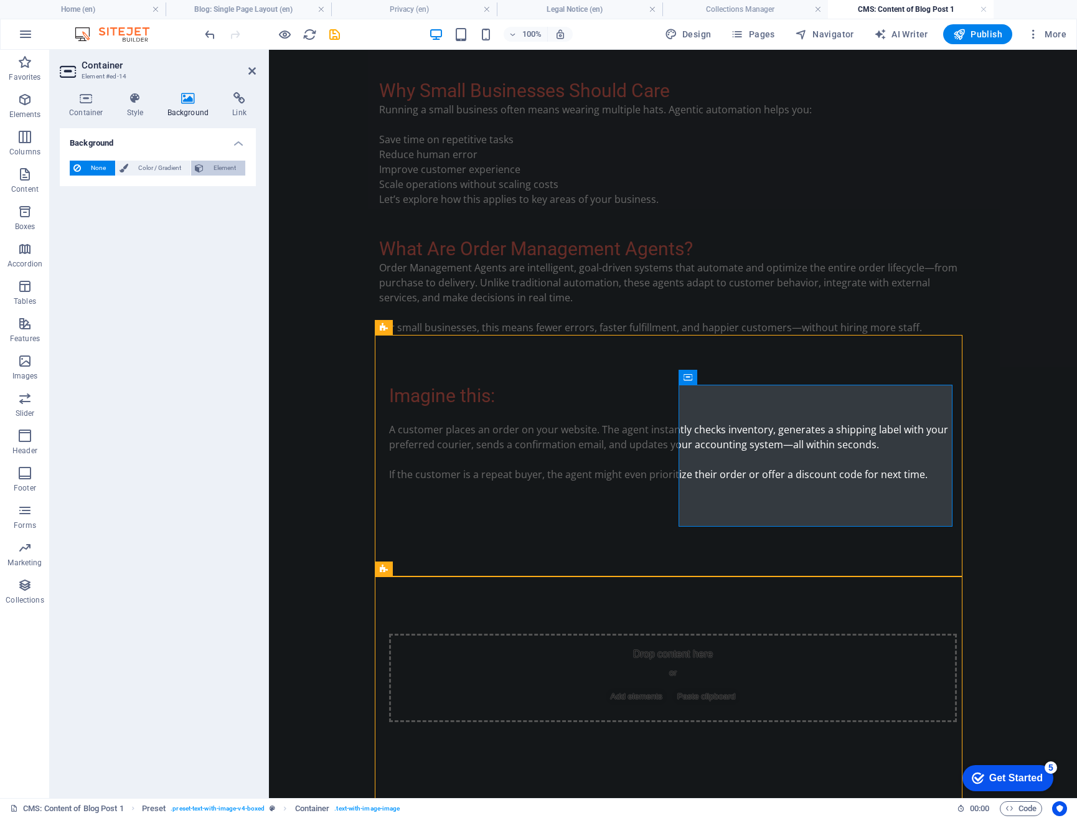
select select "ms"
select select "s"
select select "progressive"
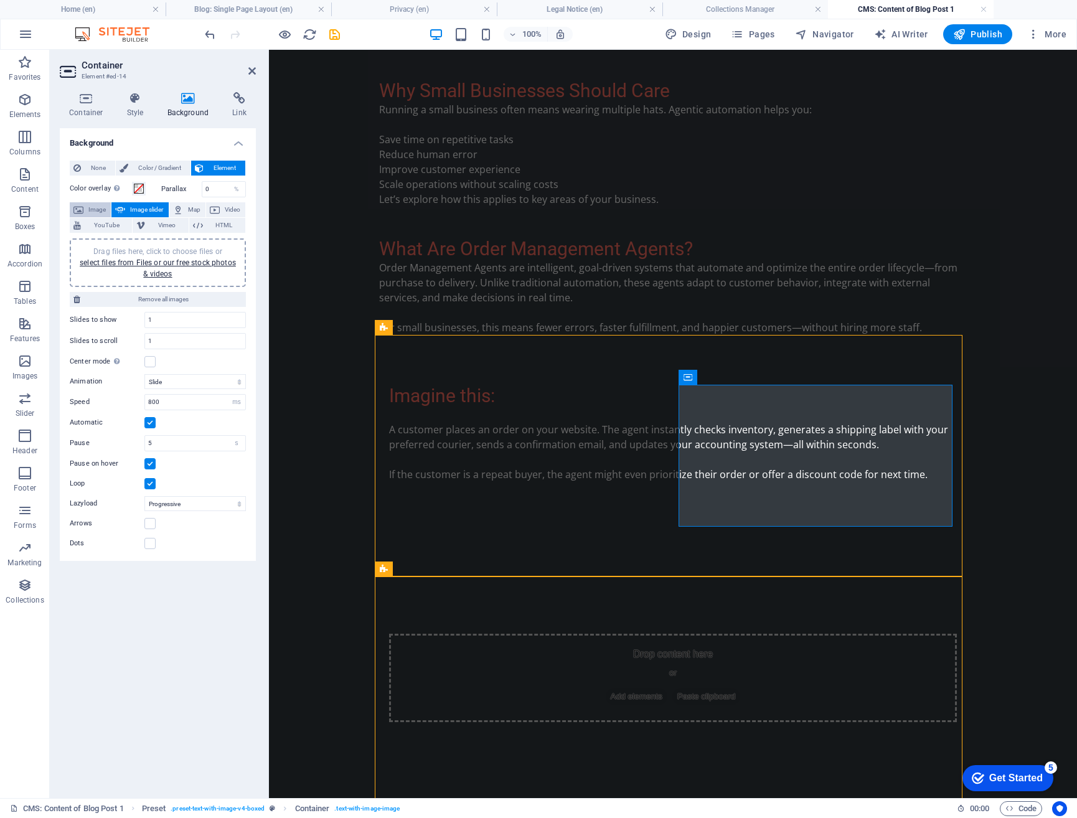
click at [98, 210] on span "Image" at bounding box center [97, 209] width 20 height 15
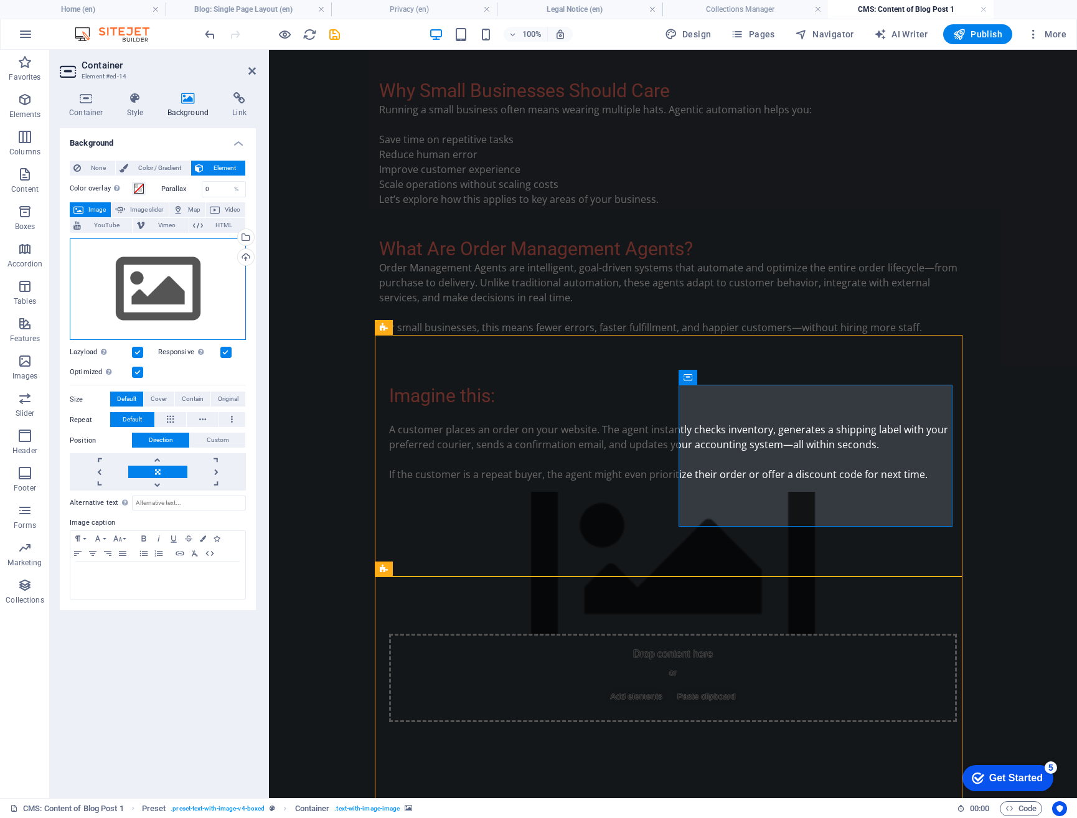
click at [148, 288] on div "Drag files here, click to choose files or select files from Files or our free s…" at bounding box center [158, 289] width 176 height 102
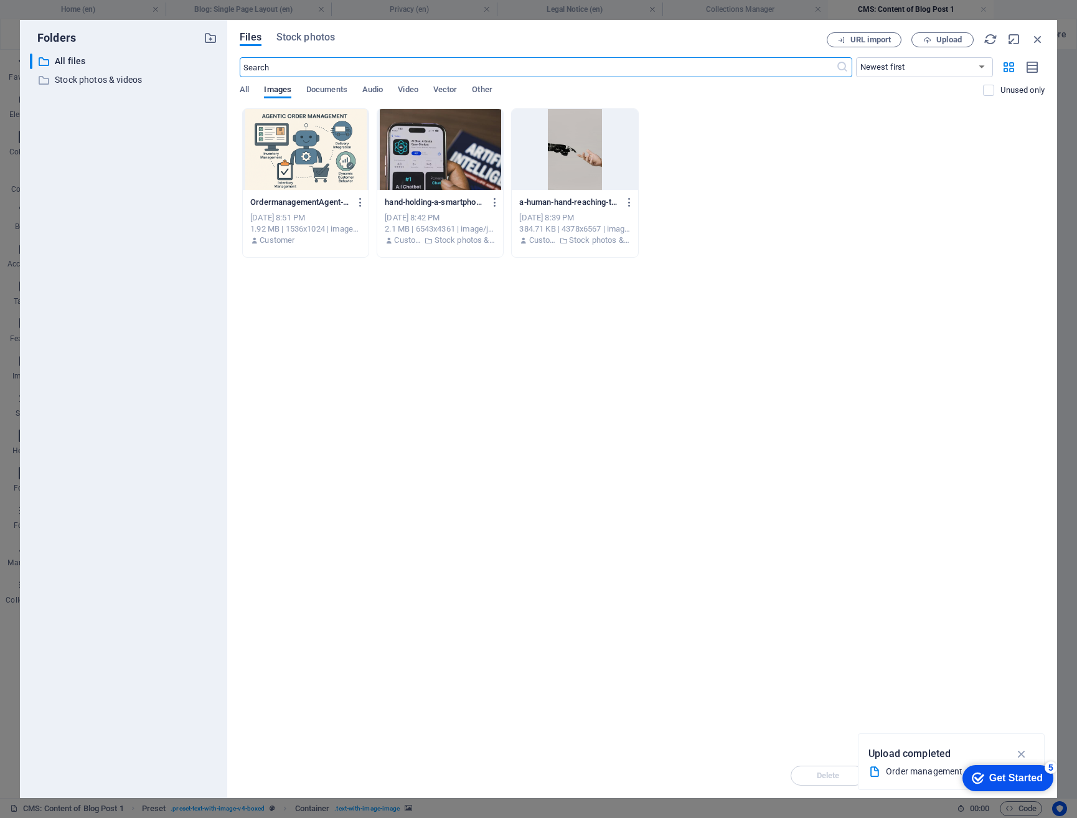
scroll to position [493, 0]
click at [325, 155] on div at bounding box center [306, 149] width 126 height 81
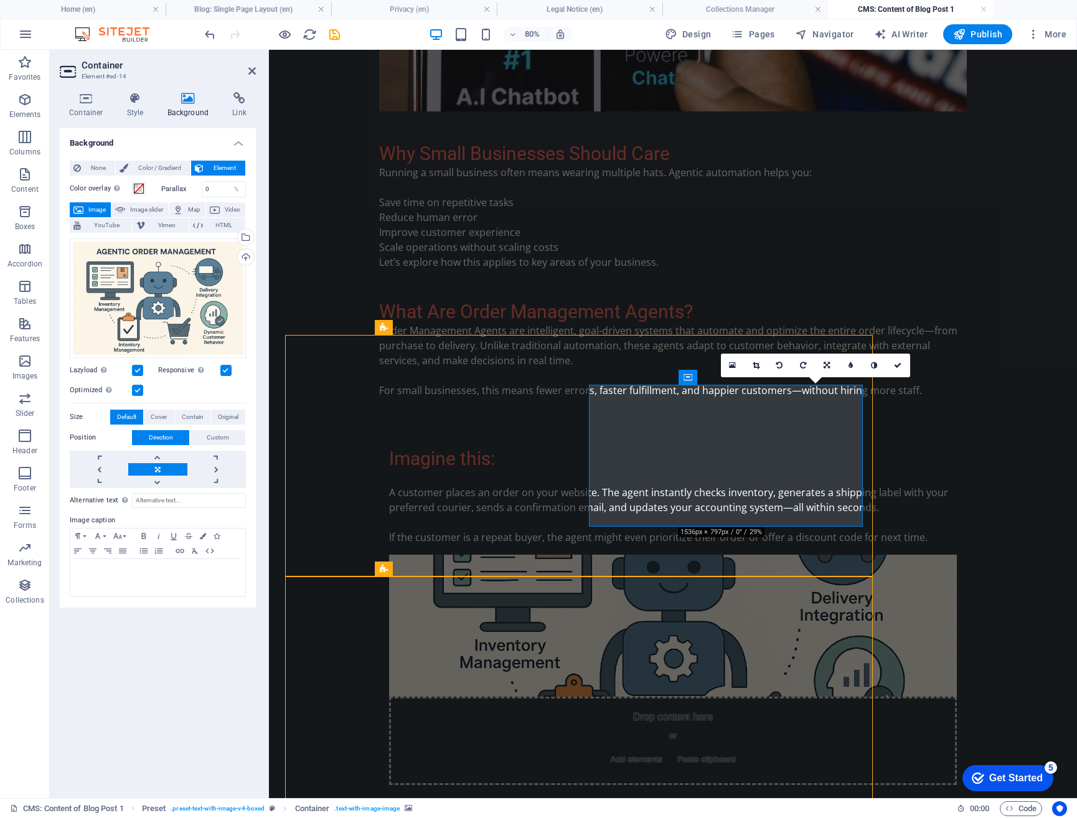
scroll to position [556, 0]
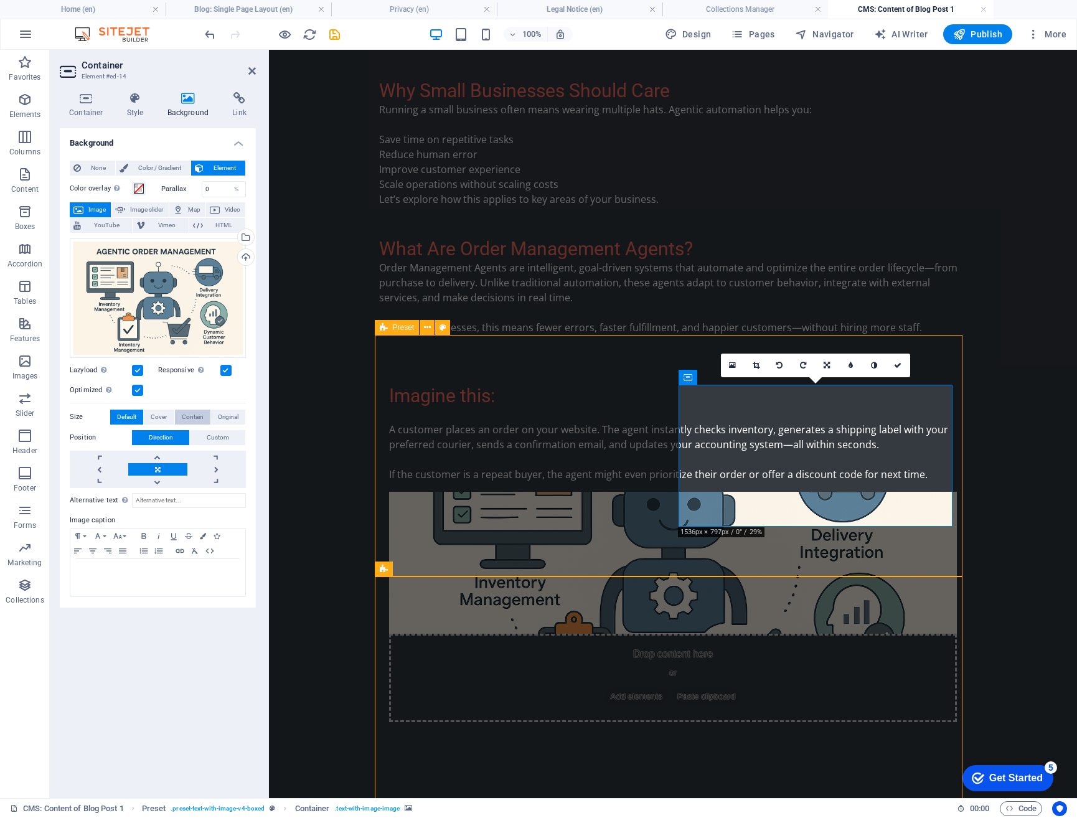
click at [184, 418] on span "Contain" at bounding box center [193, 417] width 22 height 15
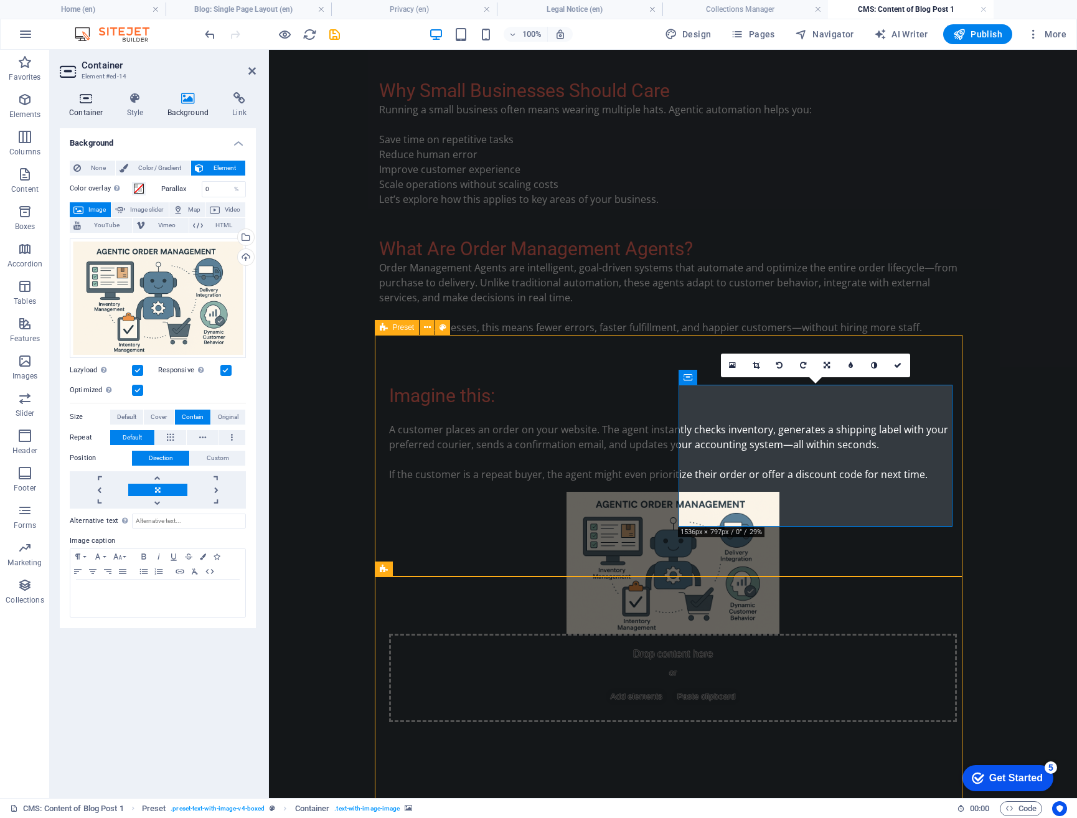
click at [82, 100] on icon at bounding box center [86, 98] width 53 height 12
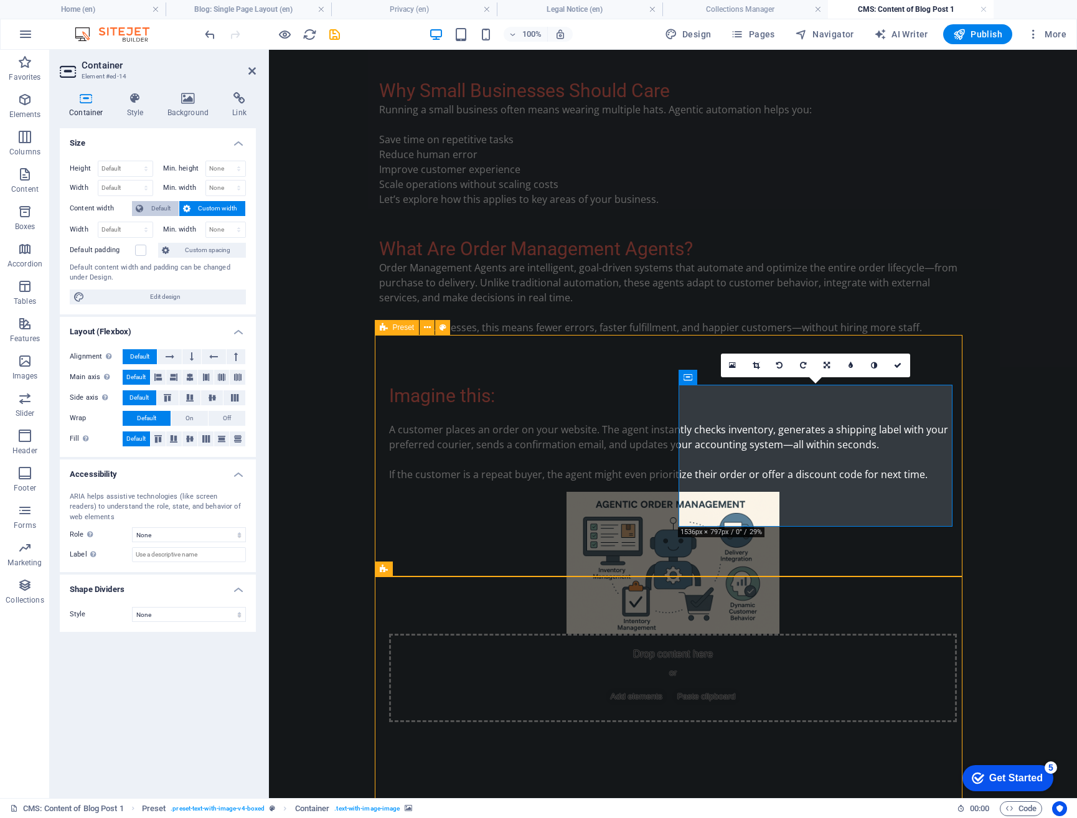
click at [161, 207] on span "Default" at bounding box center [161, 208] width 28 height 15
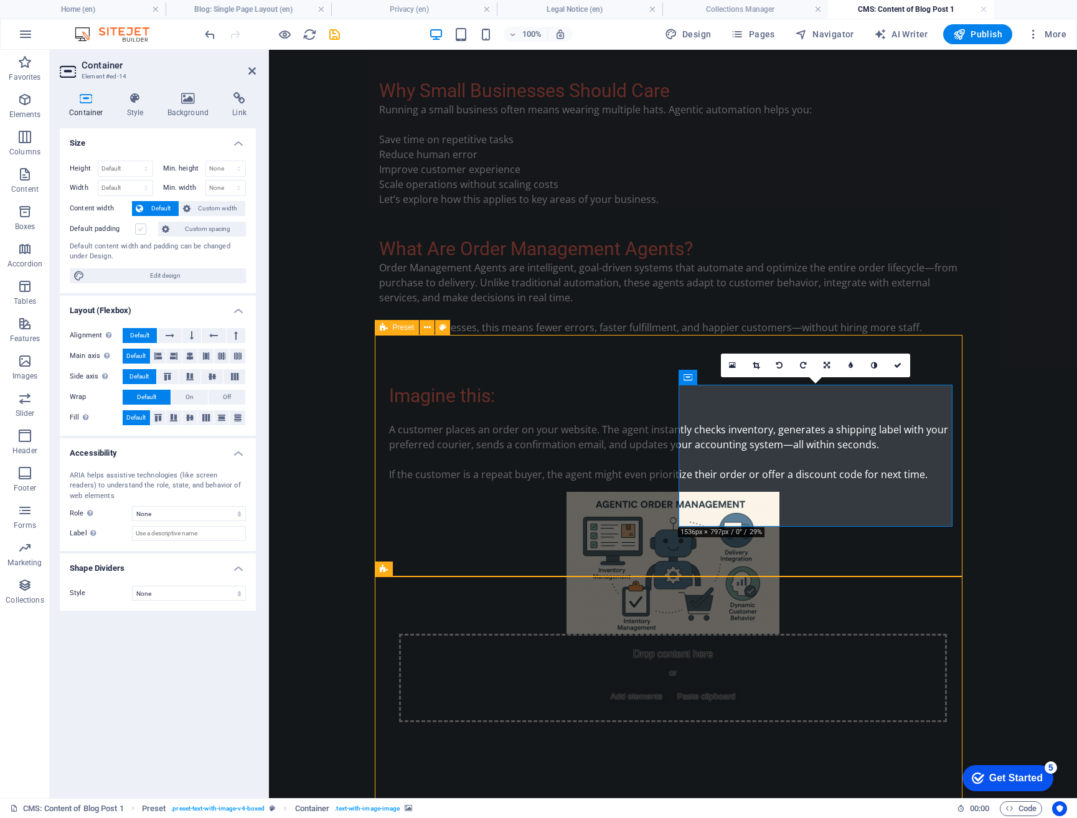
click at [138, 229] on label at bounding box center [140, 229] width 11 height 11
click at [0, 0] on input "Default padding" at bounding box center [0, 0] width 0 height 0
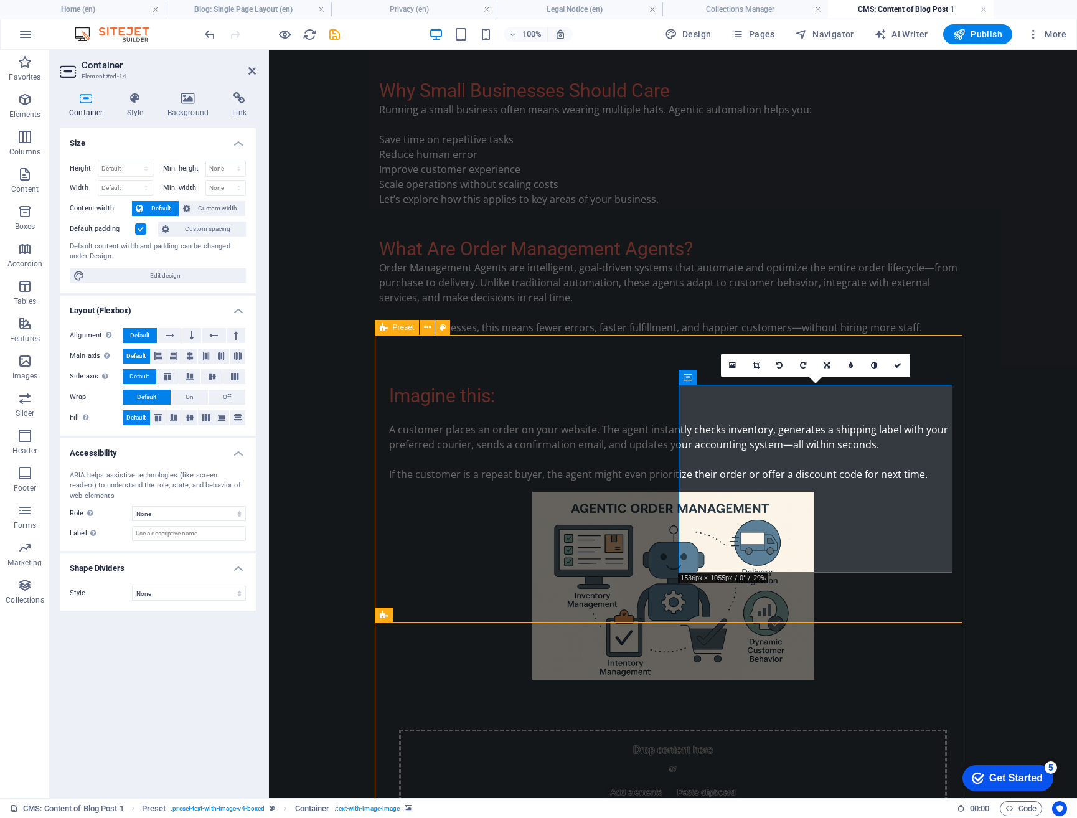
click at [138, 229] on label at bounding box center [140, 229] width 11 height 11
click at [0, 0] on input "Default padding" at bounding box center [0, 0] width 0 height 0
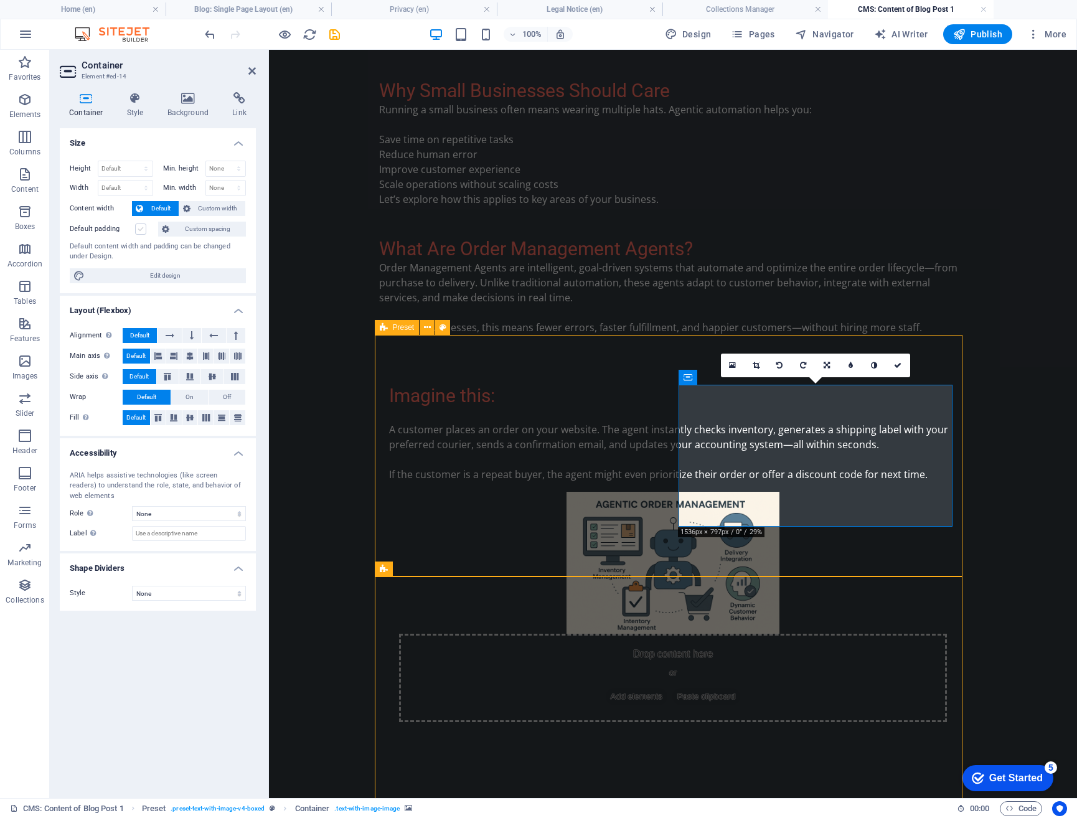
click at [138, 229] on label at bounding box center [140, 229] width 11 height 11
click at [0, 0] on input "Default padding" at bounding box center [0, 0] width 0 height 0
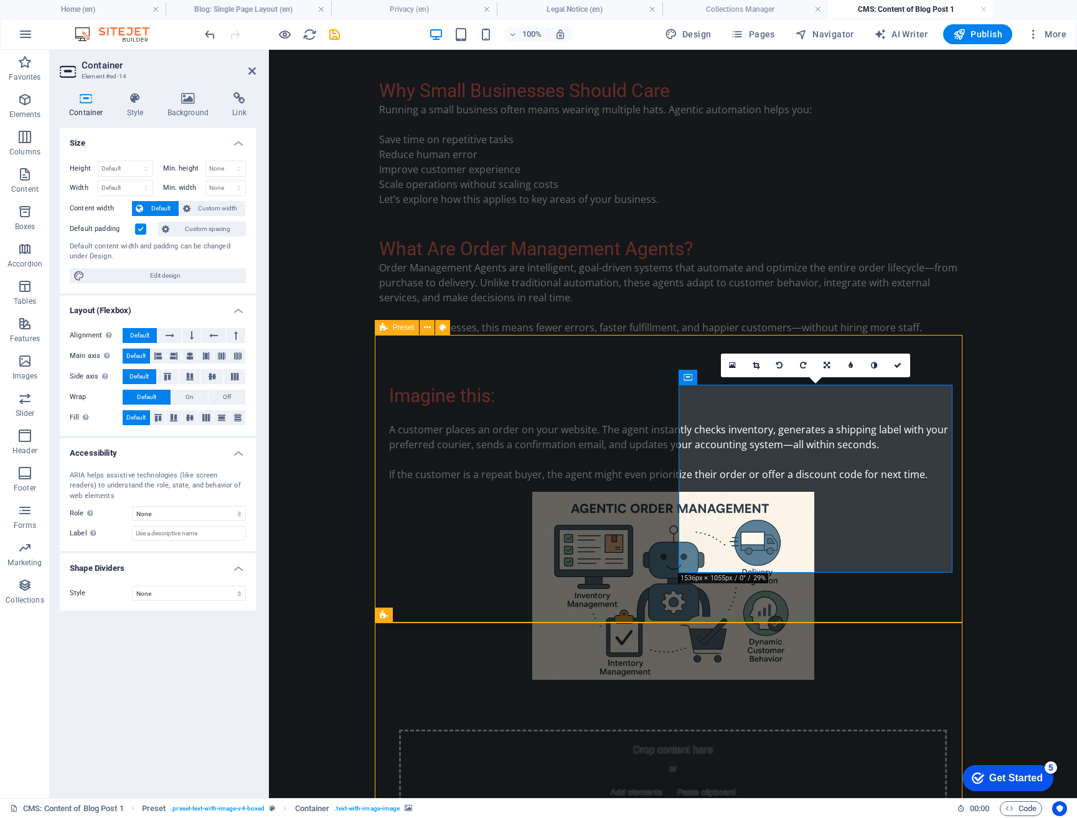
click at [138, 229] on label at bounding box center [140, 229] width 11 height 11
click at [0, 0] on input "Default padding" at bounding box center [0, 0] width 0 height 0
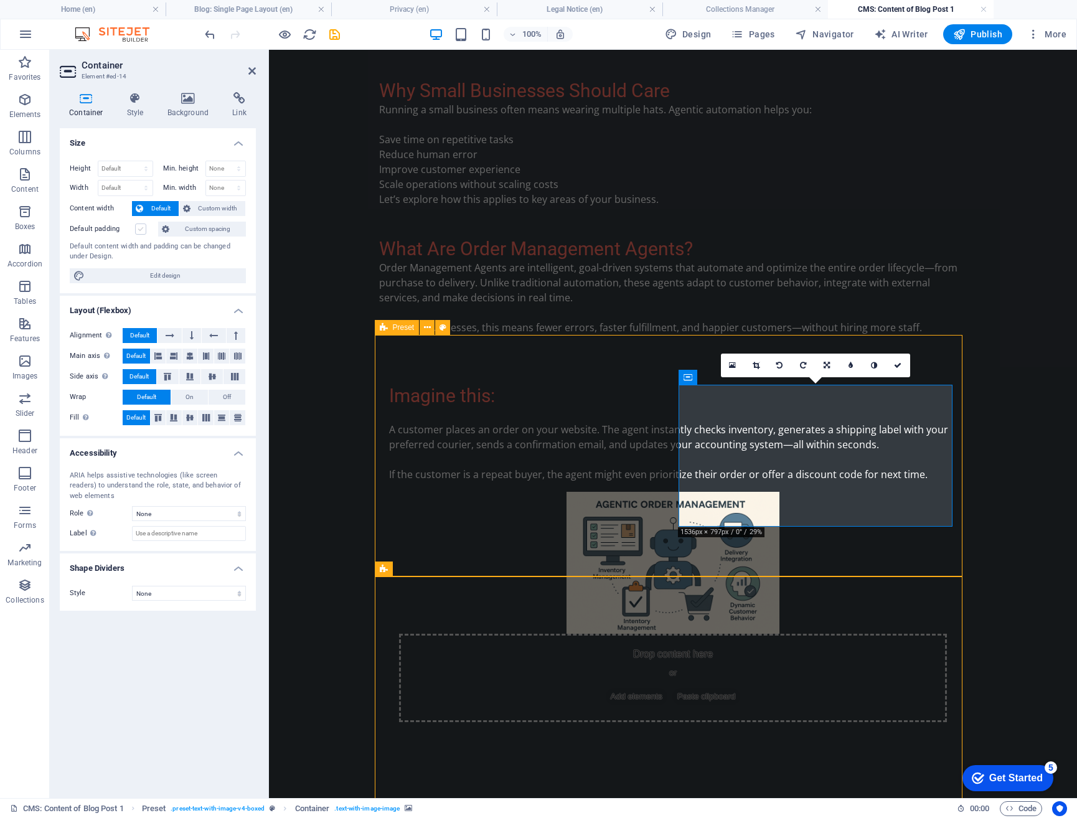
click at [138, 229] on label at bounding box center [140, 229] width 11 height 11
click at [0, 0] on input "Default padding" at bounding box center [0, 0] width 0 height 0
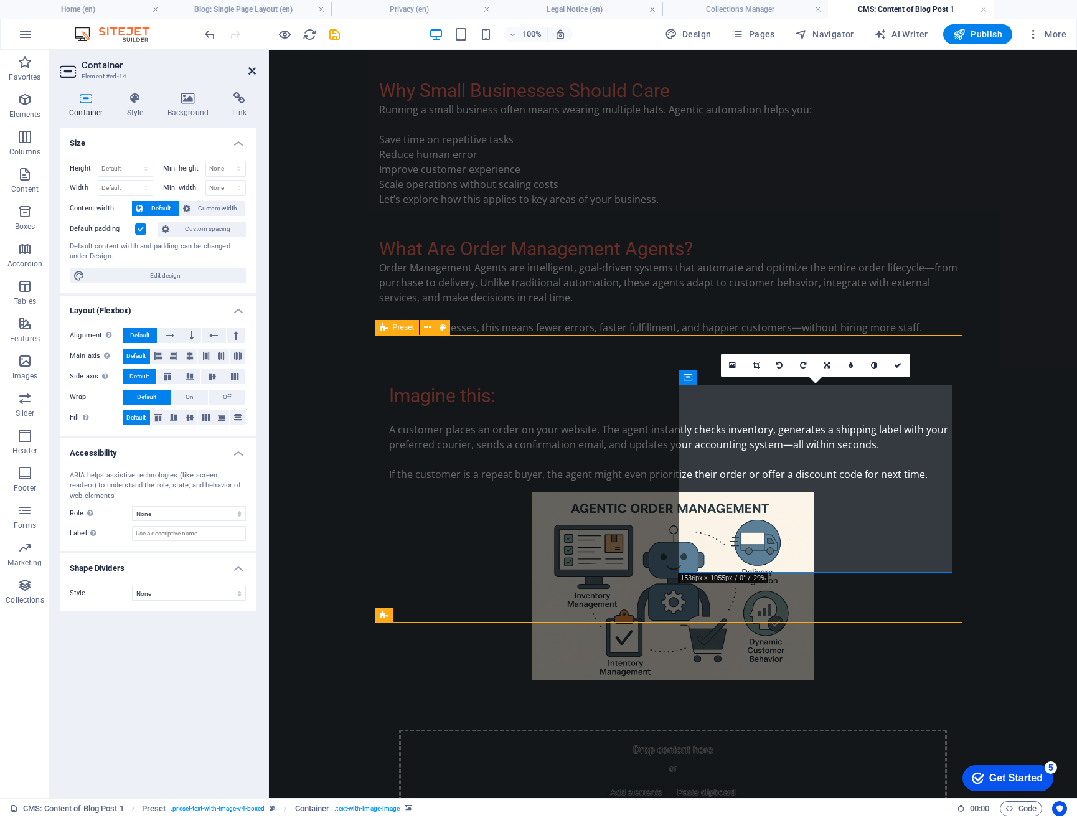
click at [250, 70] on icon at bounding box center [251, 71] width 7 height 10
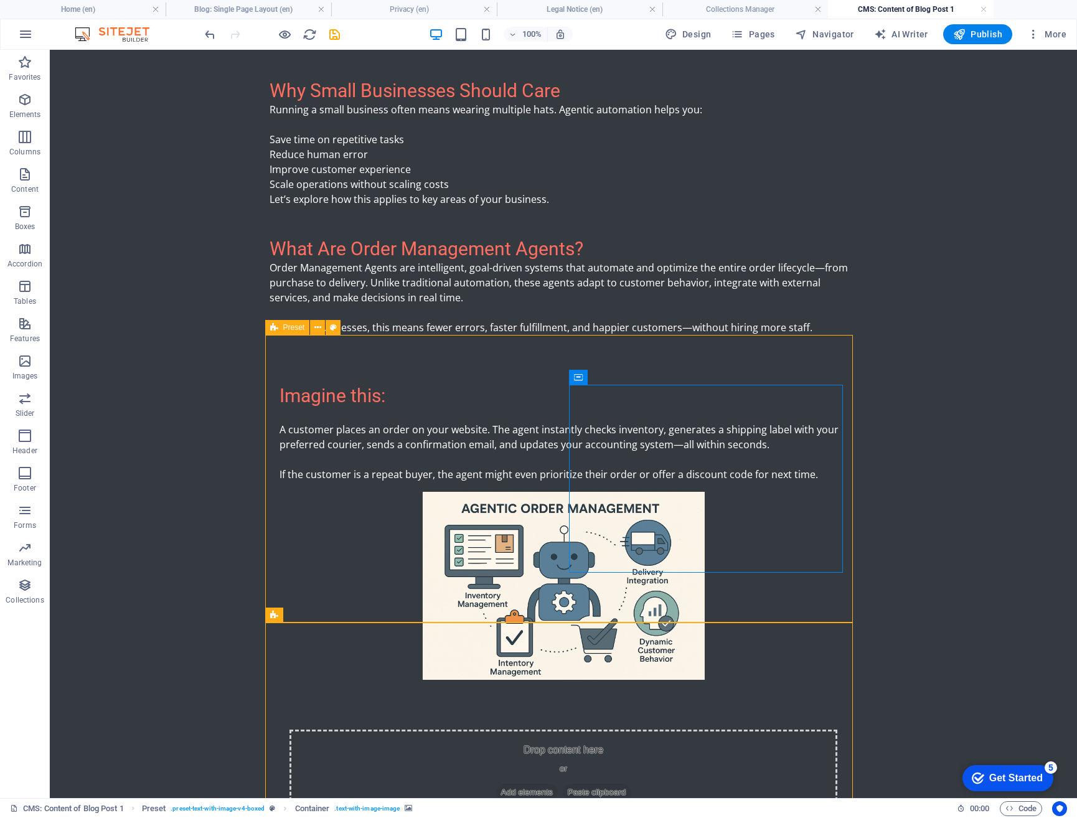
click at [948, 542] on body "Skip to main content What Is Agentic Automation? Agentic automation is a new ge…" at bounding box center [563, 379] width 1027 height 1770
drag, startPoint x: 711, startPoint y: 458, endPoint x: 750, endPoint y: 458, distance: 38.6
click at [750, 730] on div "Drop content here or Add elements Paste clipboard" at bounding box center [564, 774] width 548 height 88
click at [737, 492] on figure at bounding box center [564, 586] width 568 height 188
click at [716, 730] on div "Drop content here or Add elements Paste clipboard" at bounding box center [564, 774] width 548 height 88
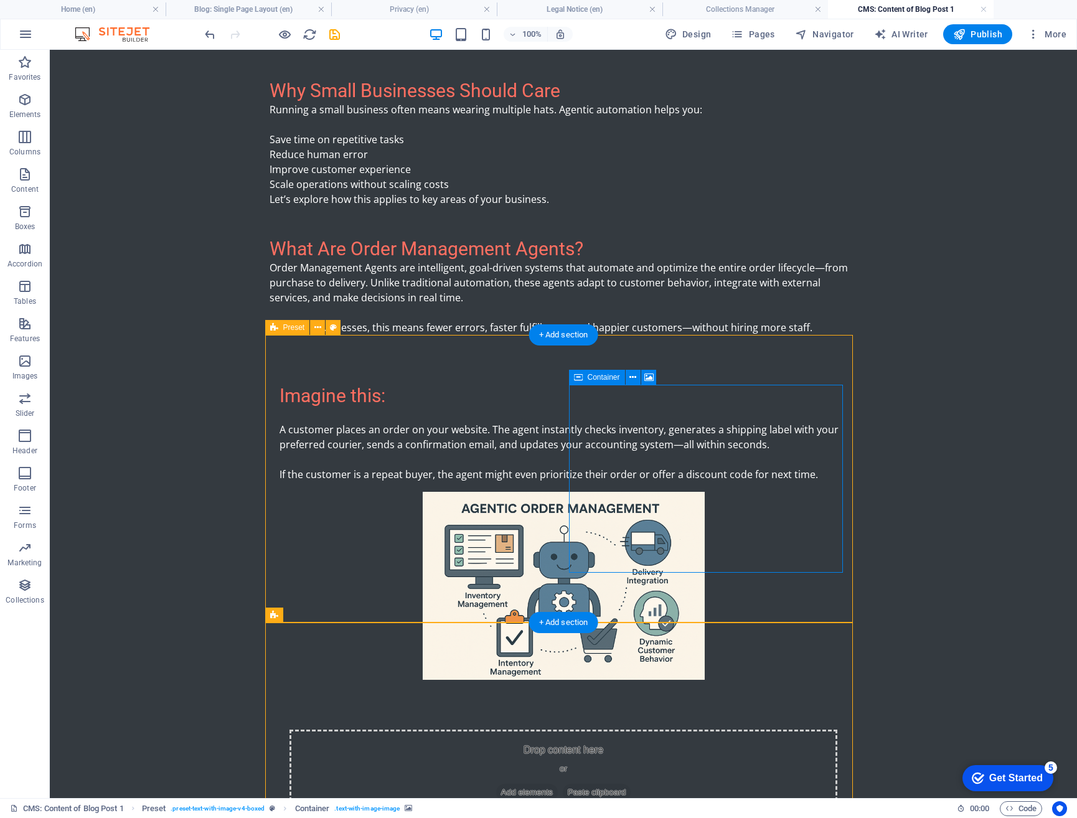
drag, startPoint x: 704, startPoint y: 465, endPoint x: 674, endPoint y: 478, distance: 32.9
click at [703, 730] on div "Drop content here or Add elements Paste clipboard" at bounding box center [564, 774] width 548 height 88
click at [579, 730] on div "Drop content here or Add elements Paste clipboard" at bounding box center [564, 774] width 548 height 88
click at [631, 730] on div "Drop content here or Add elements Paste clipboard" at bounding box center [564, 774] width 548 height 88
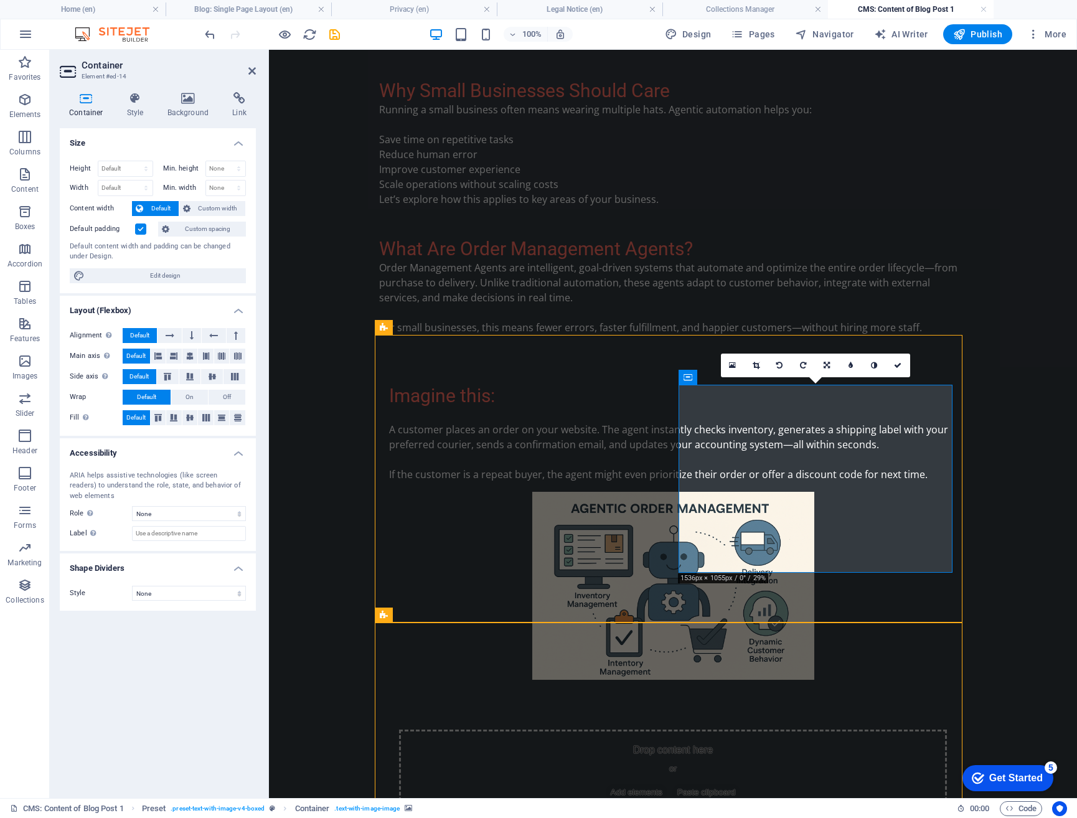
click at [139, 227] on label at bounding box center [140, 229] width 11 height 11
click at [0, 0] on input "Default padding" at bounding box center [0, 0] width 0 height 0
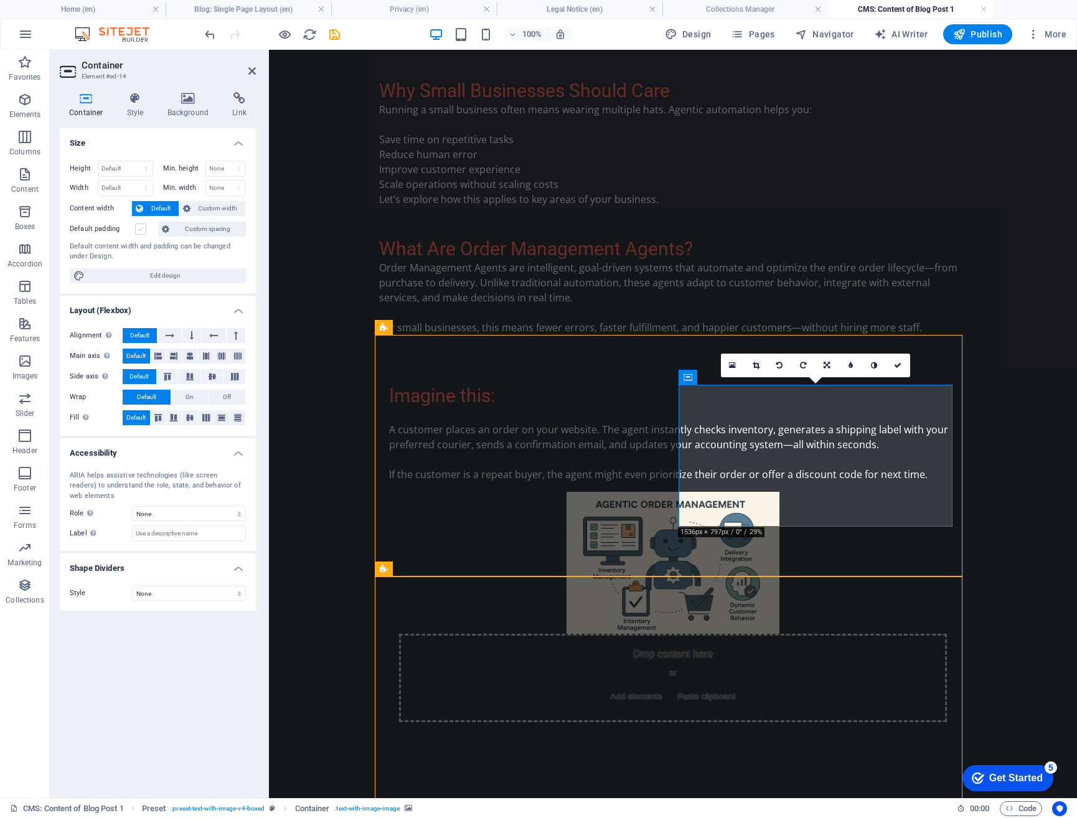
click at [139, 227] on label at bounding box center [140, 229] width 11 height 11
click at [0, 0] on input "Default padding" at bounding box center [0, 0] width 0 height 0
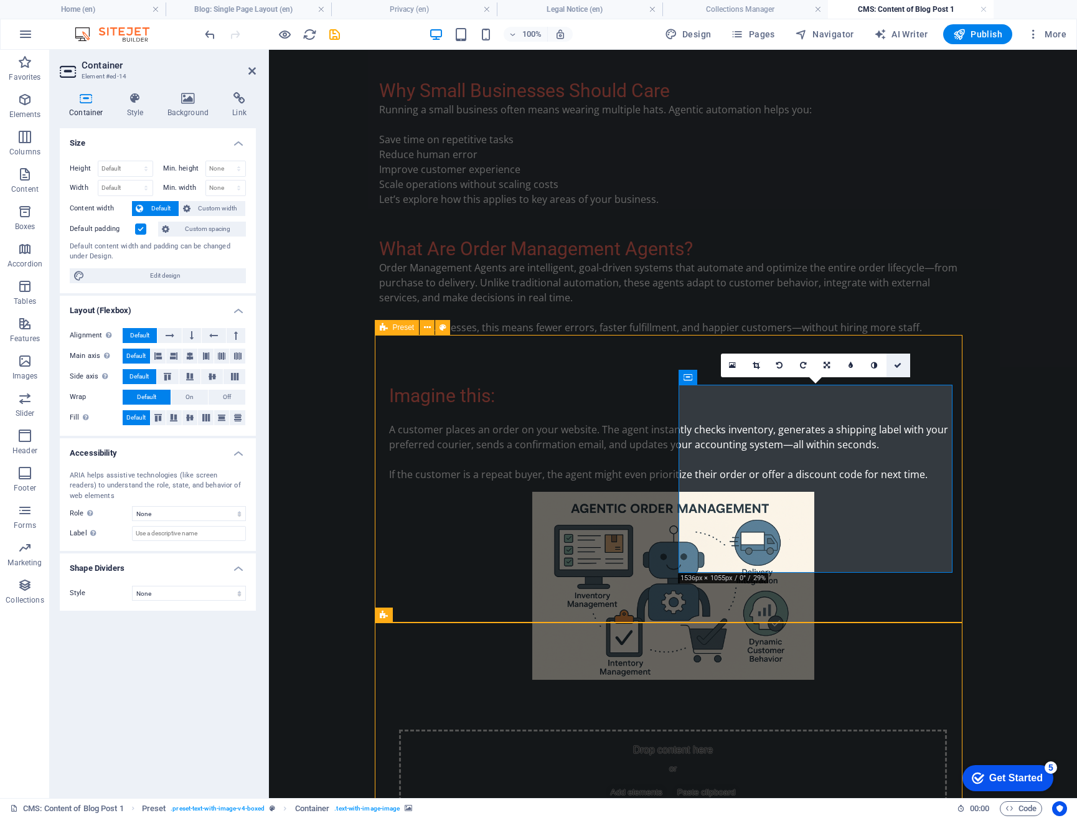
click at [895, 365] on icon at bounding box center [897, 365] width 7 height 7
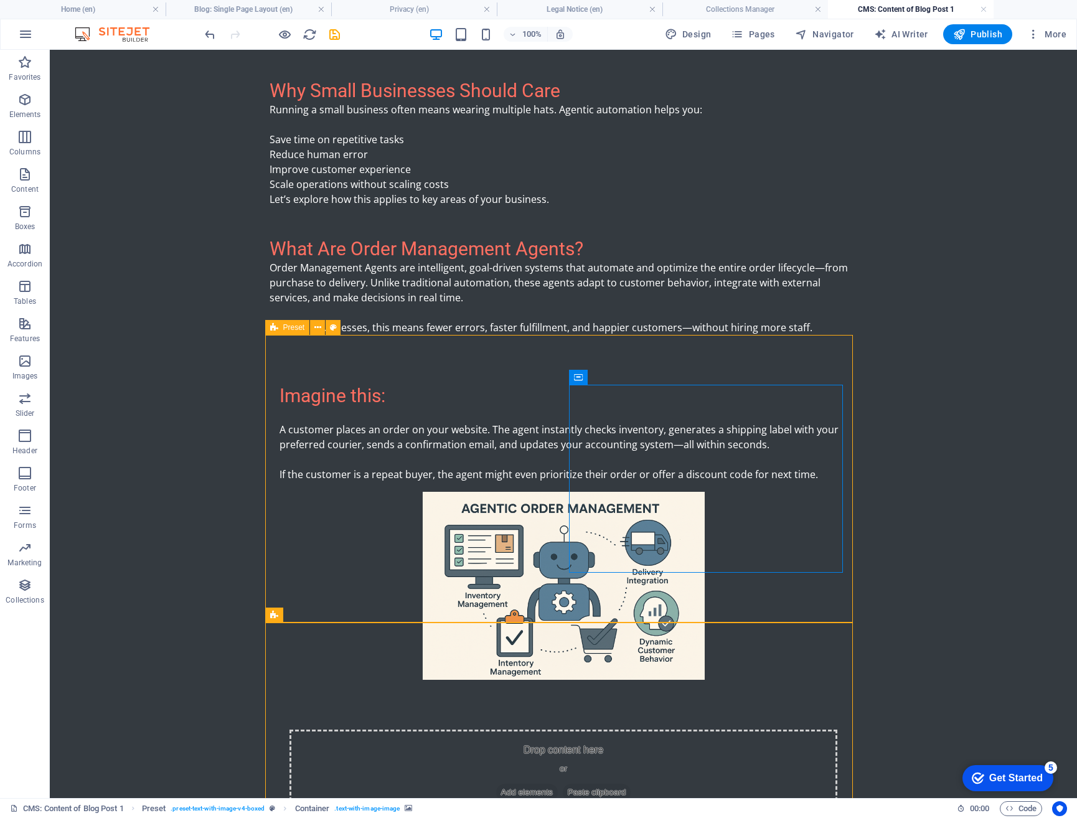
click at [994, 434] on body "Skip to main content What Is Agentic Automation? Agentic automation is a new ge…" at bounding box center [563, 379] width 1027 height 1770
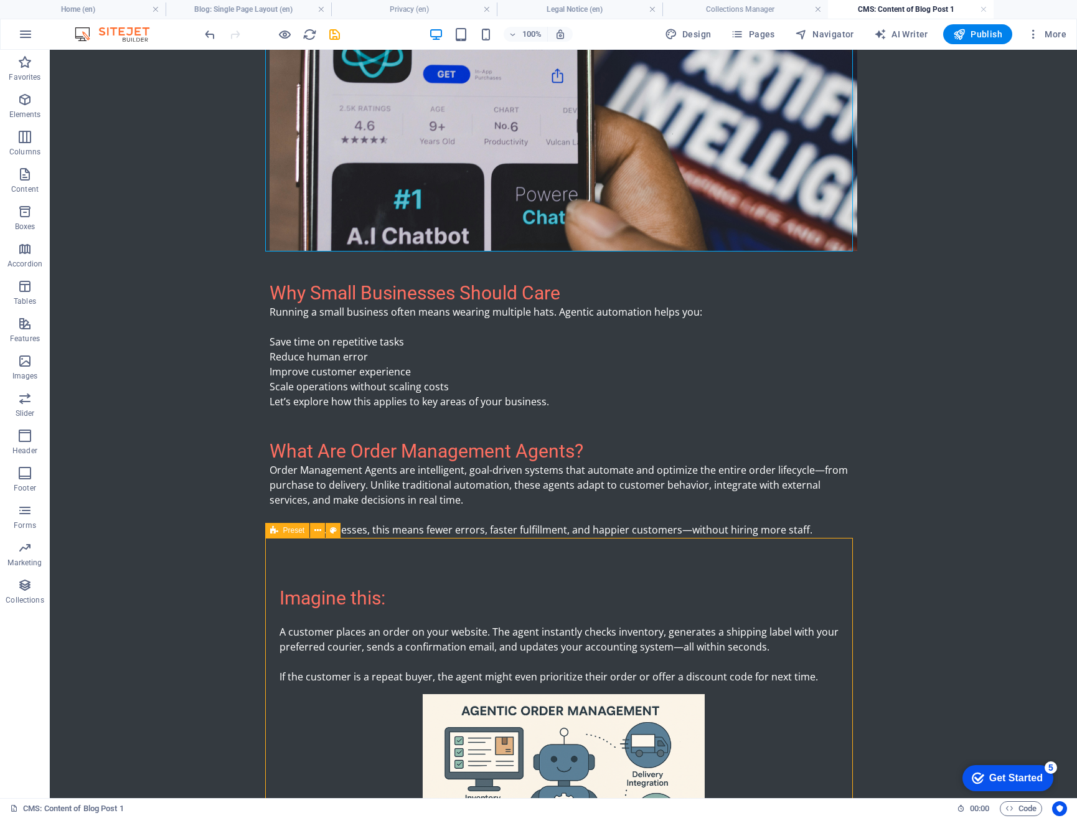
scroll to position [353, 0]
click at [423, 394] on div "Why Small Businesses Should Care Running a small business often means wearing m…" at bounding box center [564, 346] width 588 height 127
click at [285, 339] on div "Why Small Businesses Should Care Running a small business often means wearing m…" at bounding box center [564, 346] width 588 height 127
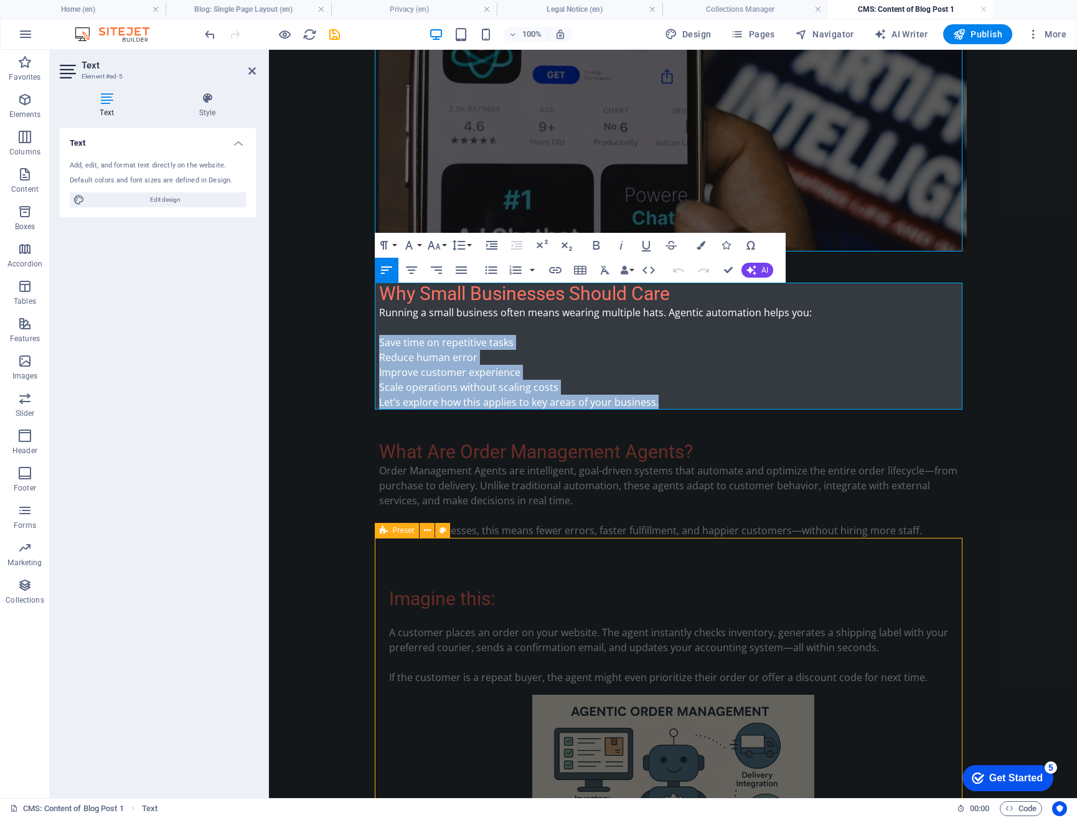
drag, startPoint x: 660, startPoint y: 403, endPoint x: 374, endPoint y: 342, distance: 292.2
click at [379, 342] on div "Why Small Businesses Should Care Running a small business often means wearing m…" at bounding box center [673, 346] width 588 height 127
click at [514, 271] on icon "button" at bounding box center [515, 270] width 15 height 15
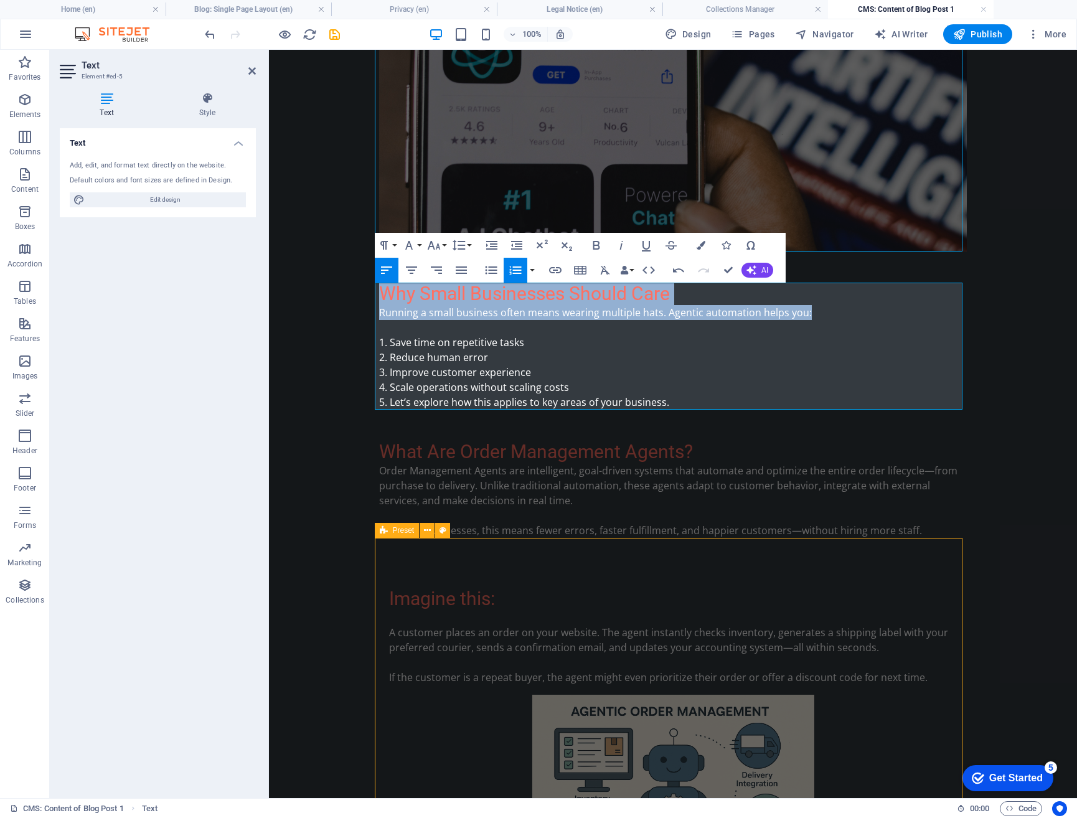
click at [342, 377] on body "Skip to main content What Is Agentic Automation? Agentic automation is a new ge…" at bounding box center [673, 582] width 808 height 1770
click at [491, 247] on icon "button" at bounding box center [491, 245] width 11 height 9
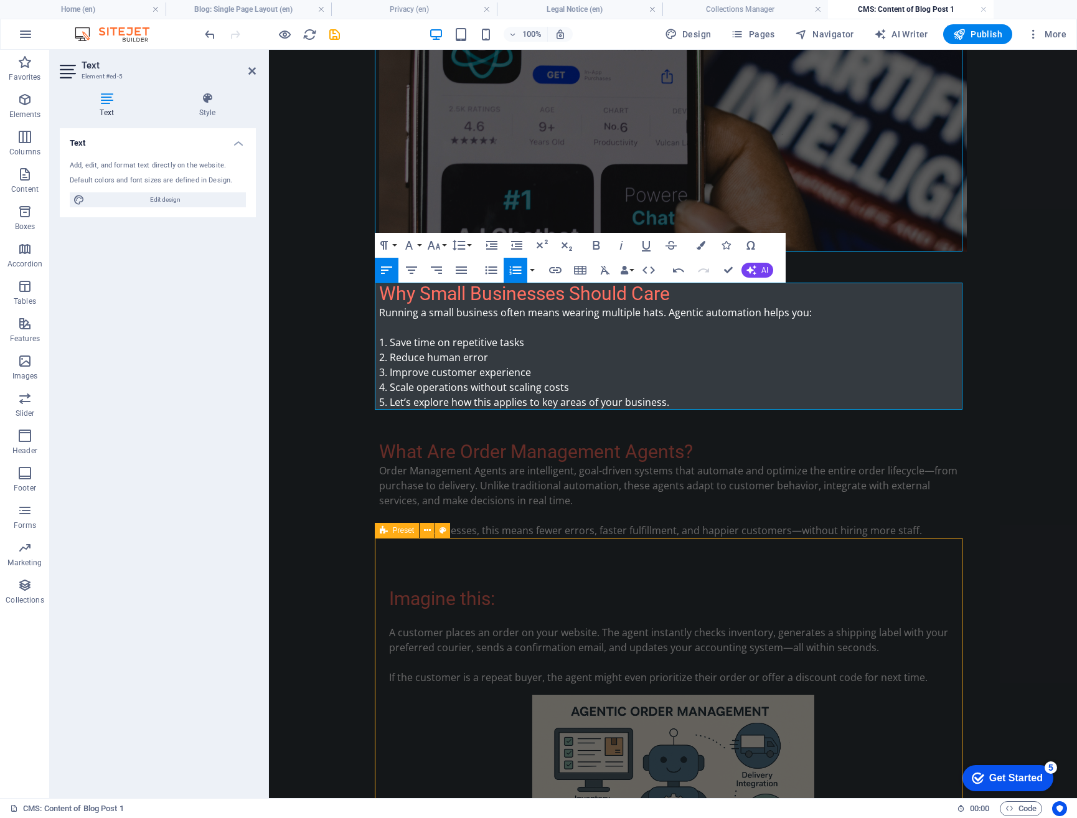
click at [463, 325] on p at bounding box center [673, 327] width 588 height 15
click at [451, 342] on li "Save time on repetitive tasks" at bounding box center [673, 342] width 588 height 15
click at [557, 387] on li "Scale operations without scaling costs" at bounding box center [673, 387] width 588 height 15
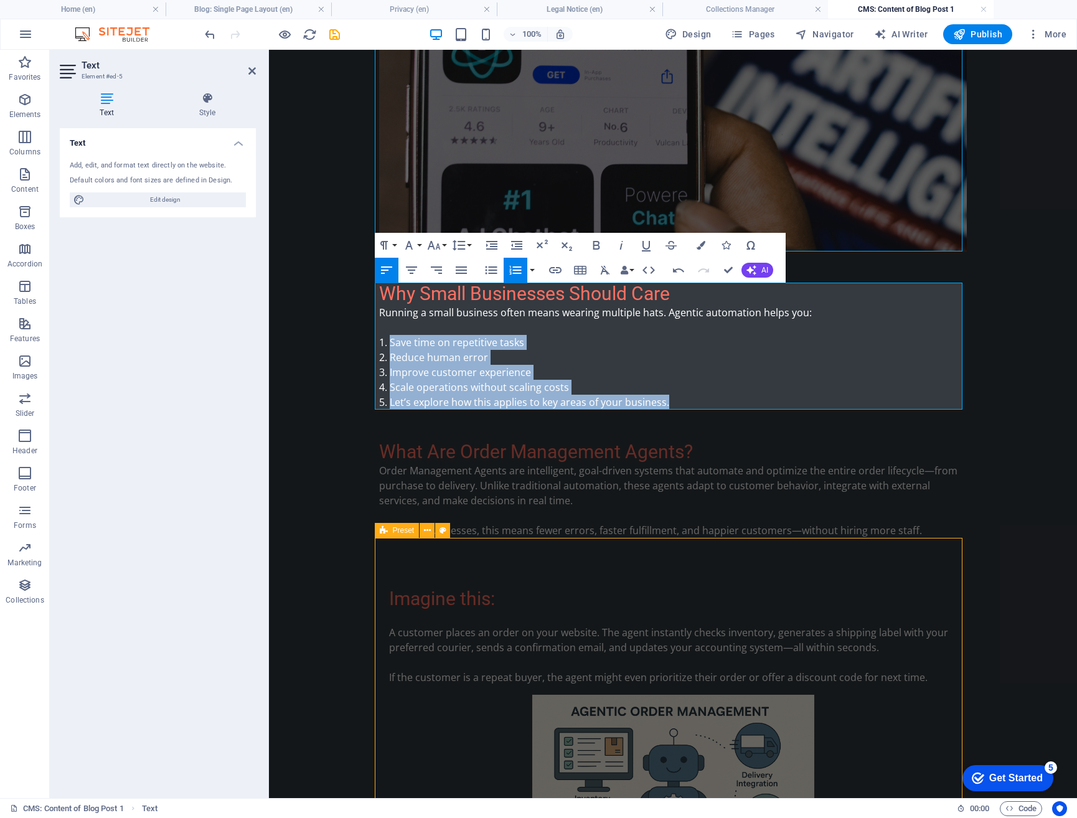
drag, startPoint x: 671, startPoint y: 402, endPoint x: 375, endPoint y: 342, distance: 301.7
click at [379, 342] on ol "Save time on repetitive tasks Reduce human error Improve customer experience Sc…" at bounding box center [673, 372] width 588 height 75
click at [489, 248] on icon "button" at bounding box center [491, 245] width 15 height 15
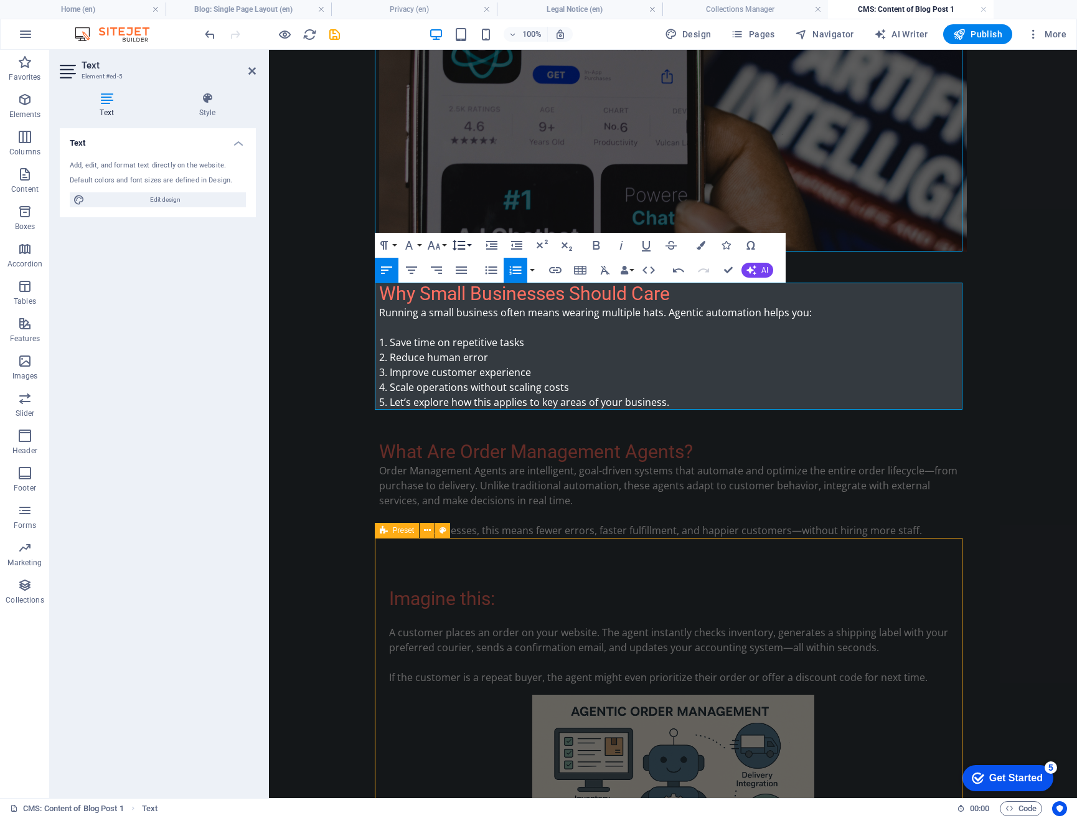
click at [465, 244] on icon "button" at bounding box center [458, 245] width 15 height 15
click at [361, 321] on body "Skip to main content What Is Agentic Automation? Agentic automation is a new ge…" at bounding box center [673, 582] width 808 height 1770
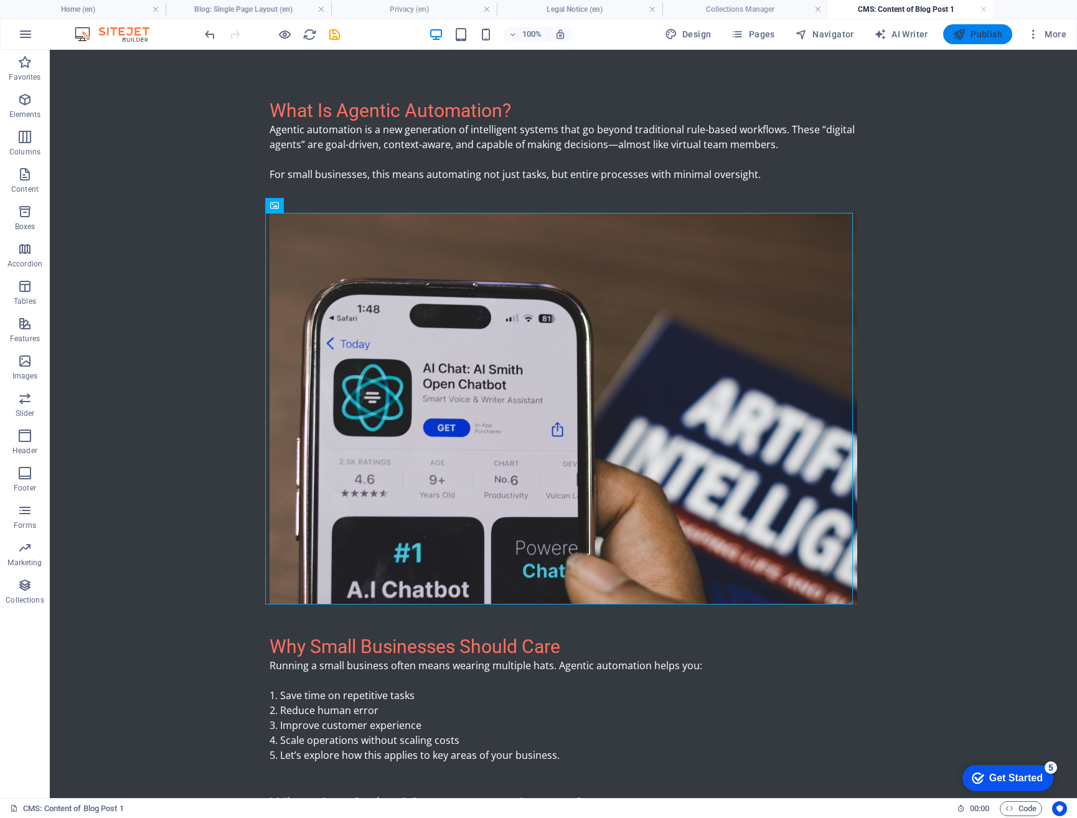
click at [973, 39] on span "Publish" at bounding box center [977, 34] width 49 height 12
click at [981, 34] on span "Publish" at bounding box center [977, 34] width 49 height 12
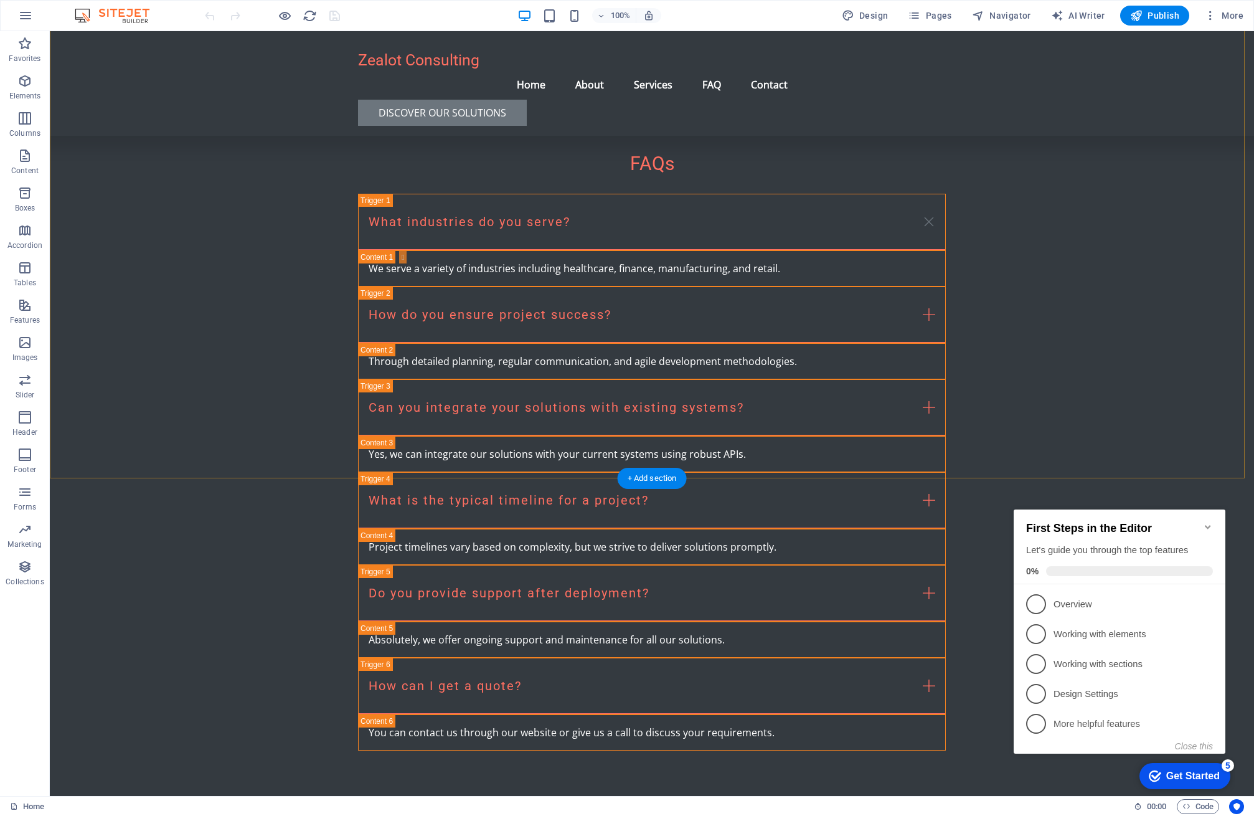
scroll to position [2412, 0]
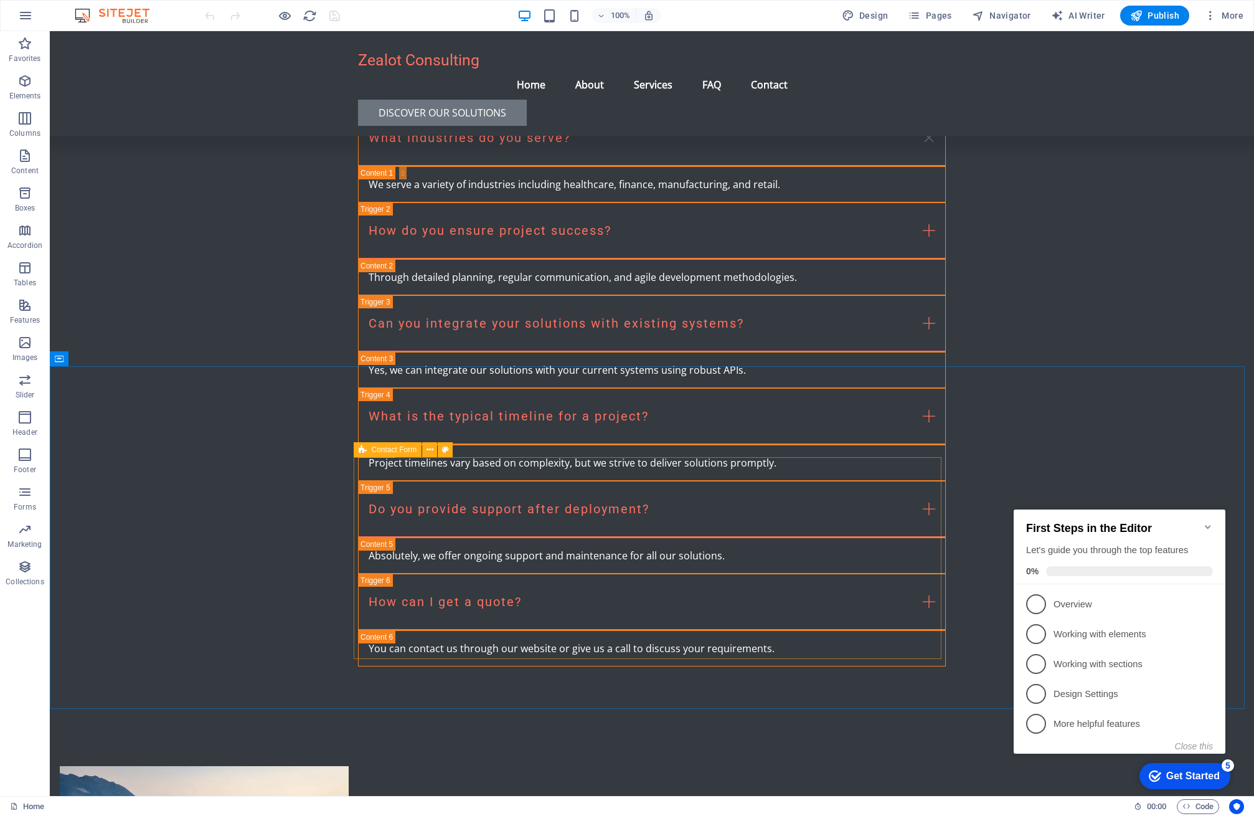
click at [361, 452] on icon at bounding box center [363, 449] width 8 height 15
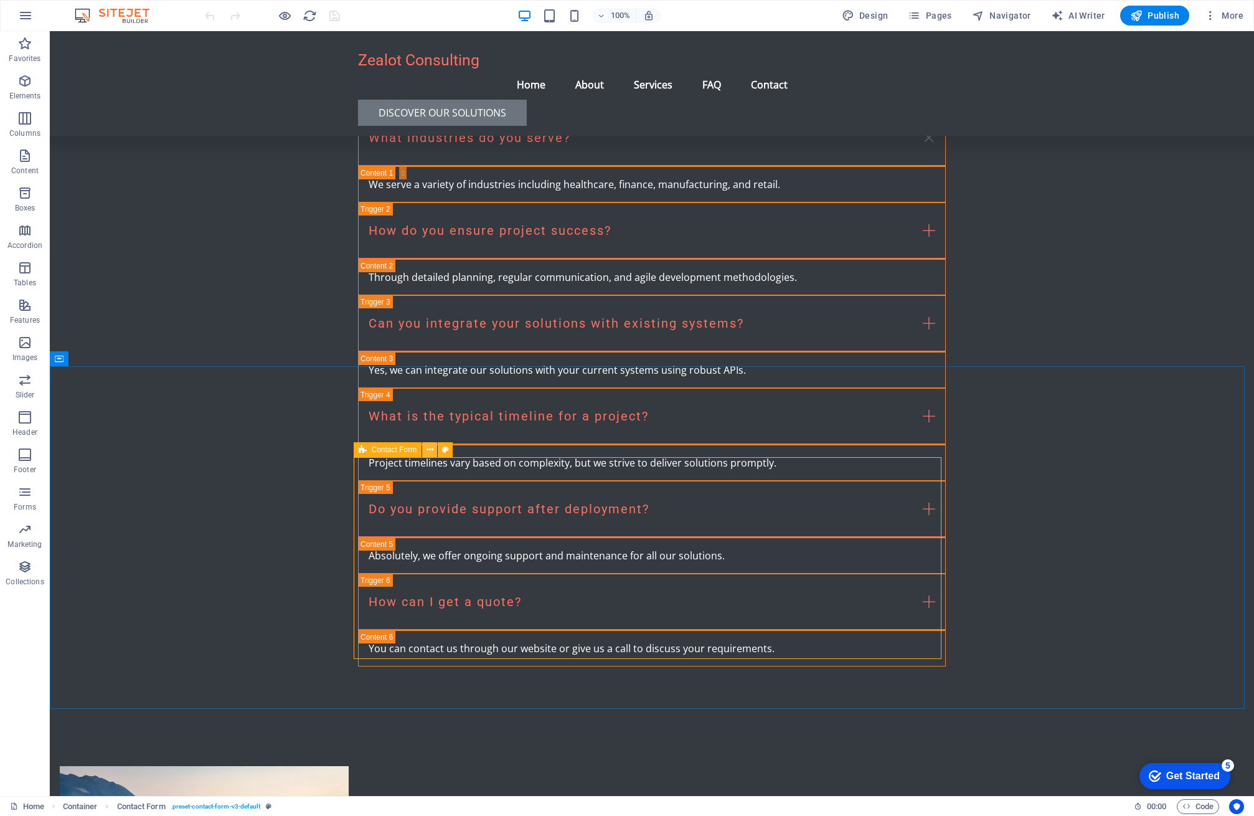
click at [433, 449] on icon at bounding box center [430, 449] width 7 height 13
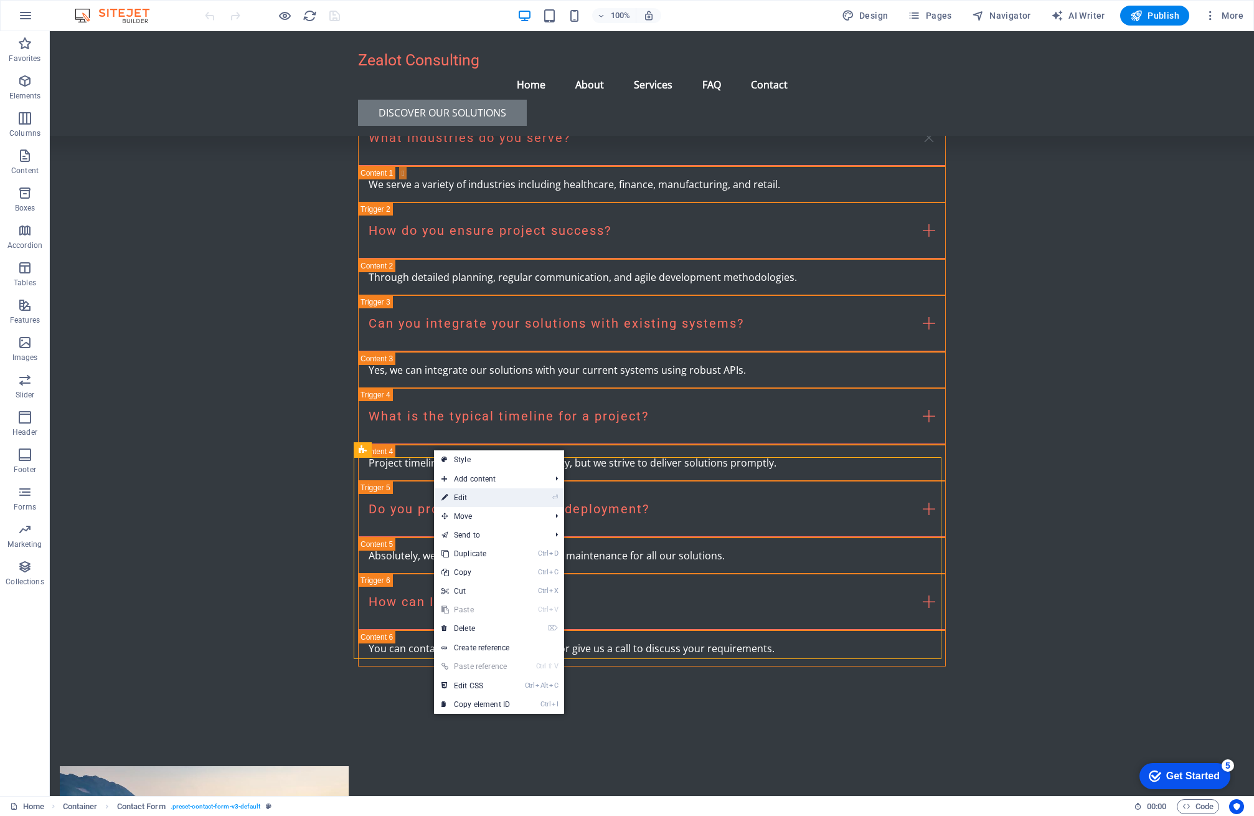
click at [471, 496] on link "⏎ Edit" at bounding box center [475, 497] width 83 height 19
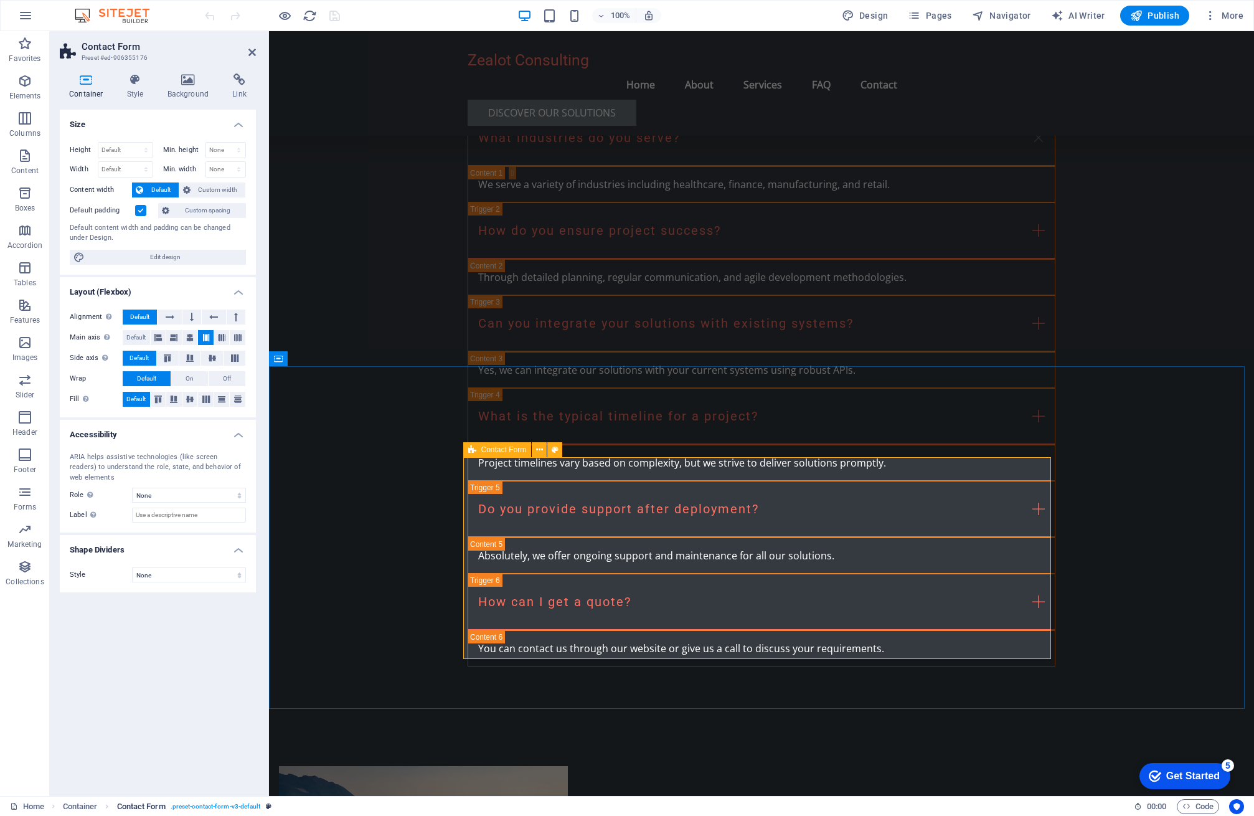
click at [239, 806] on span ". preset-contact-form-v3-default" at bounding box center [216, 806] width 90 height 15
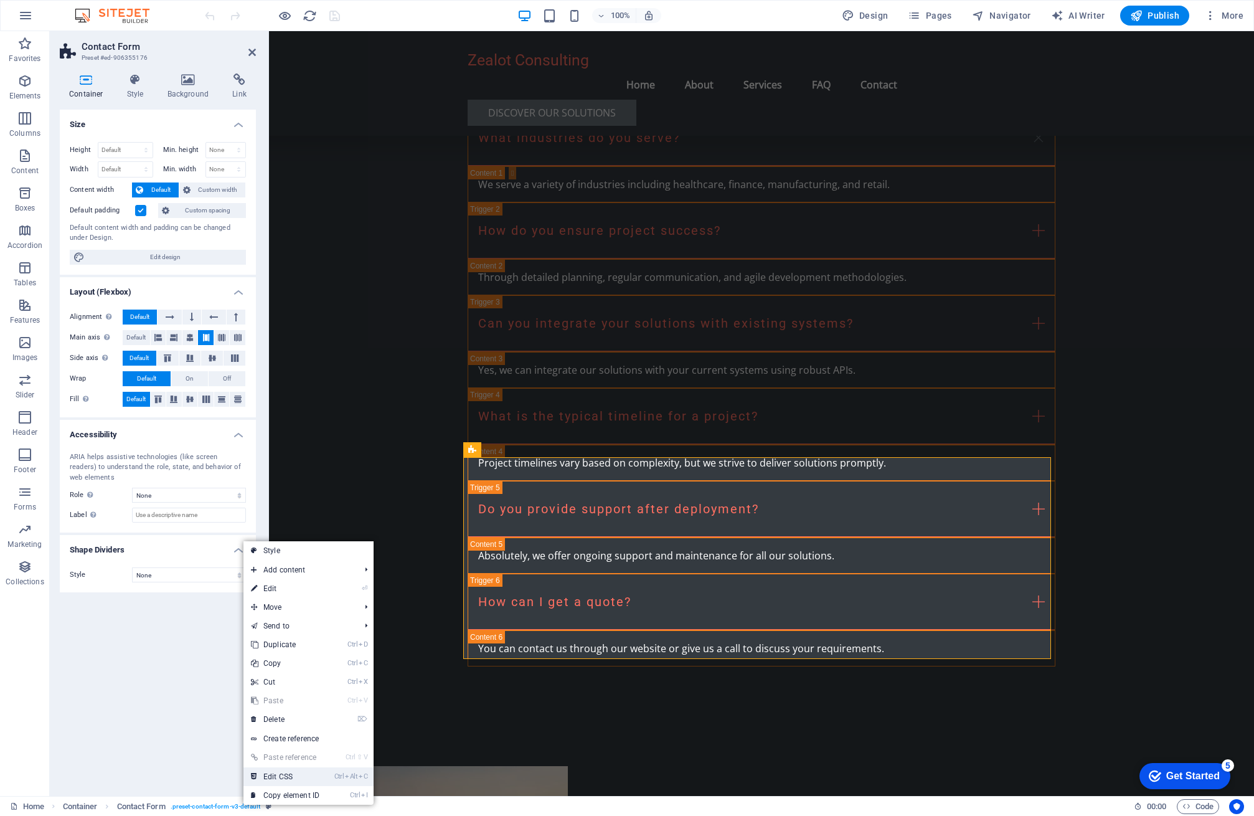
click at [286, 773] on link "Ctrl Alt C Edit CSS" at bounding box center [284, 776] width 83 height 19
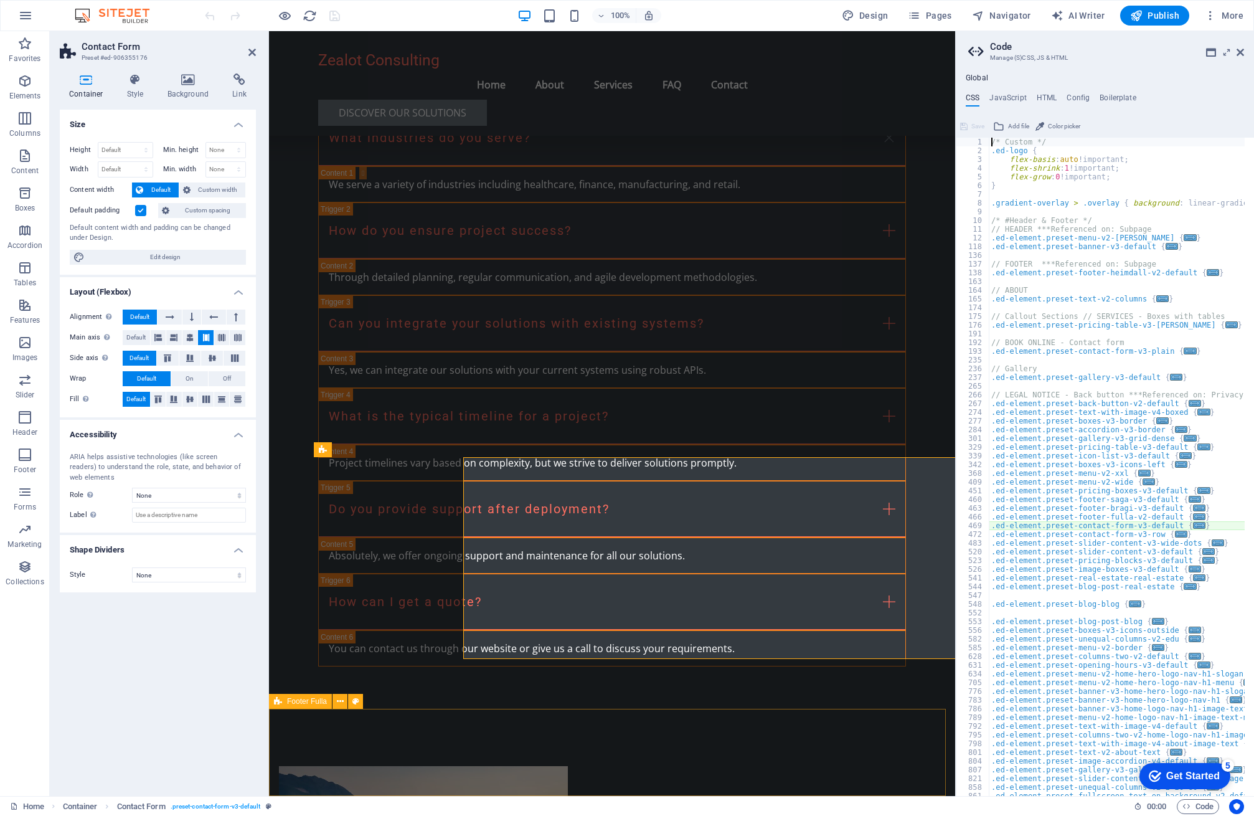
type textarea "@include contact-form-v3;"
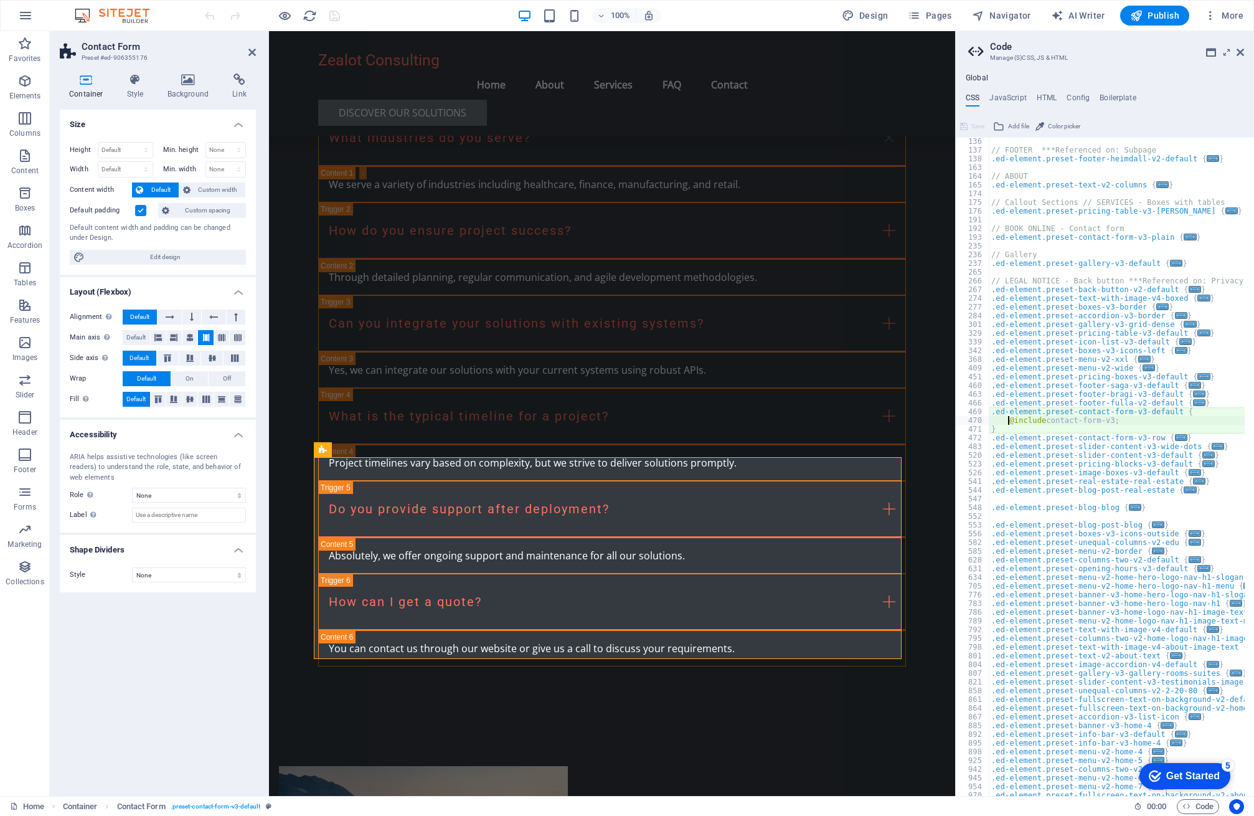
scroll to position [162, 0]
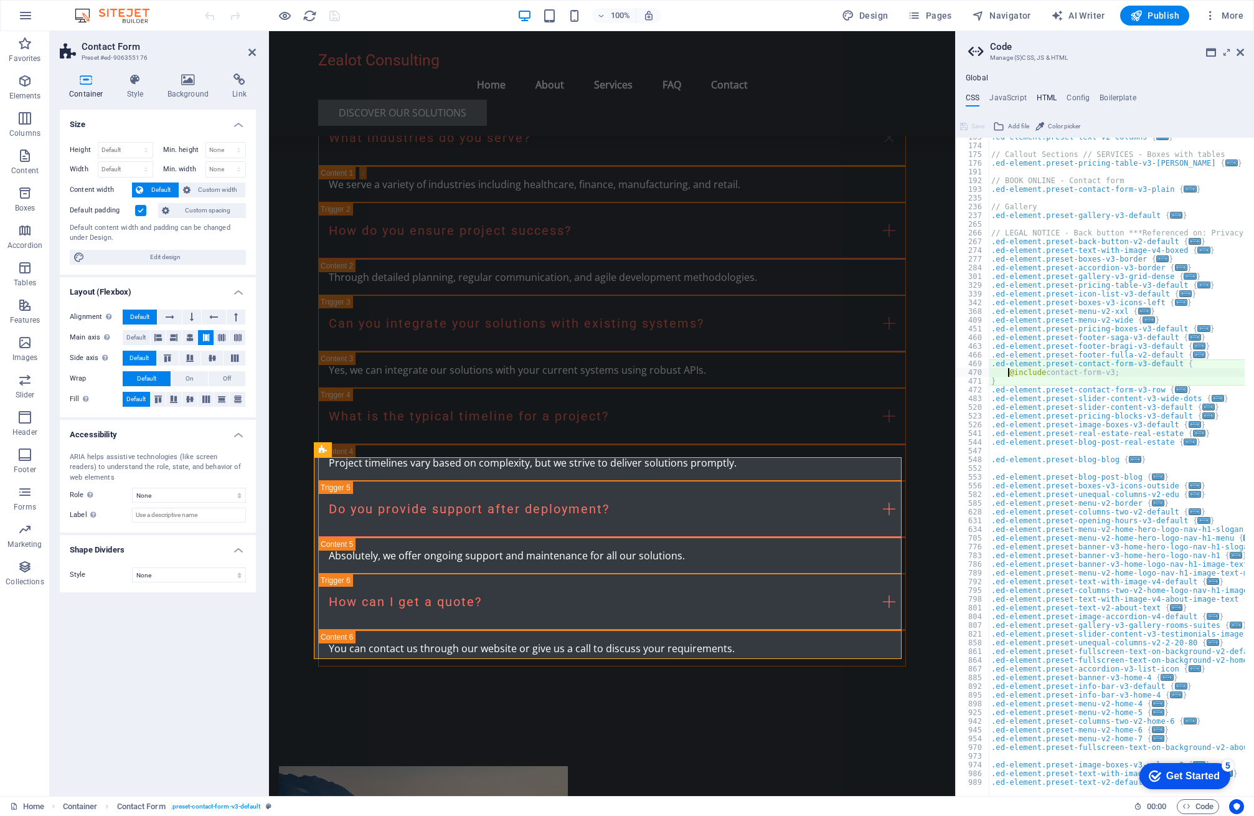
click at [1043, 96] on h4 "HTML" at bounding box center [1047, 100] width 21 height 14
type textarea "<a href="#main-content" class="wv-link-content button">Skip to main content</a>"
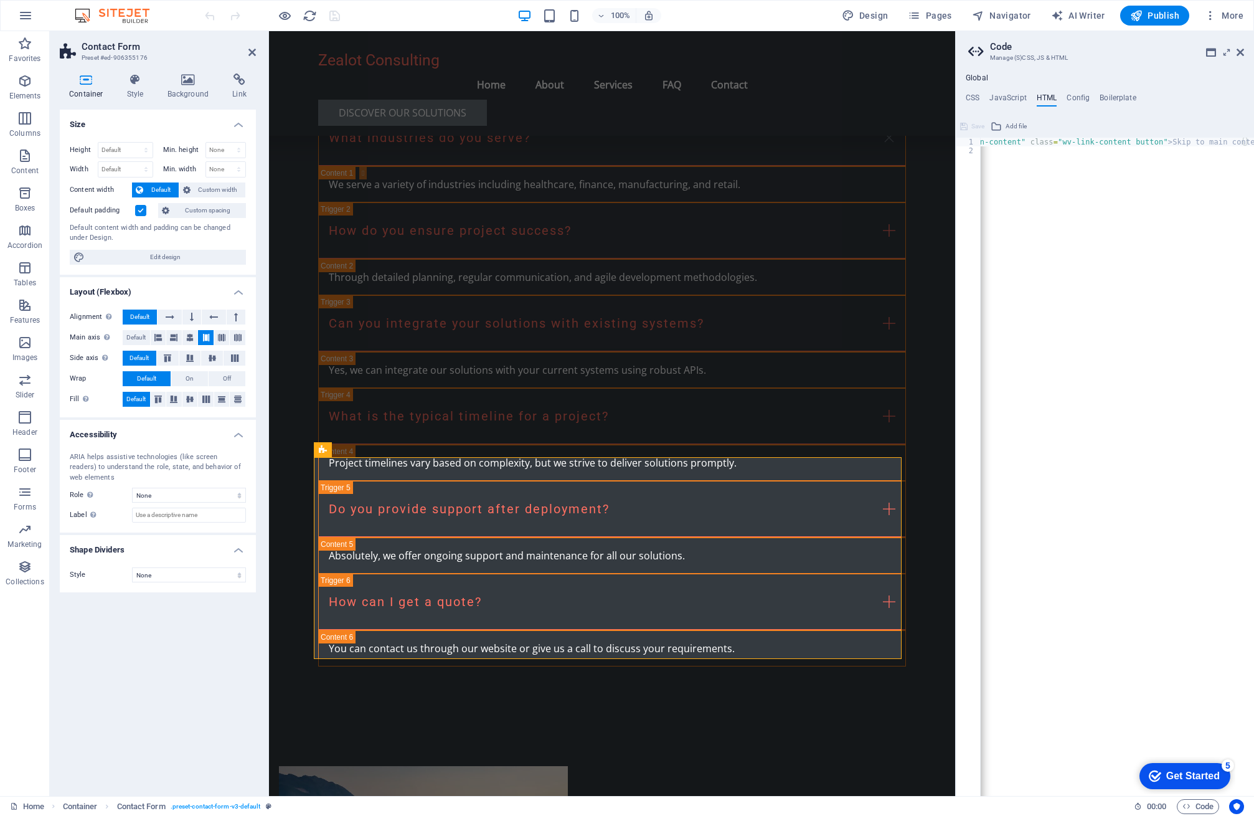
scroll to position [0, 0]
click at [1078, 93] on h4 "Config" at bounding box center [1078, 100] width 23 height 14
type textarea "$color-background: #343a40;"
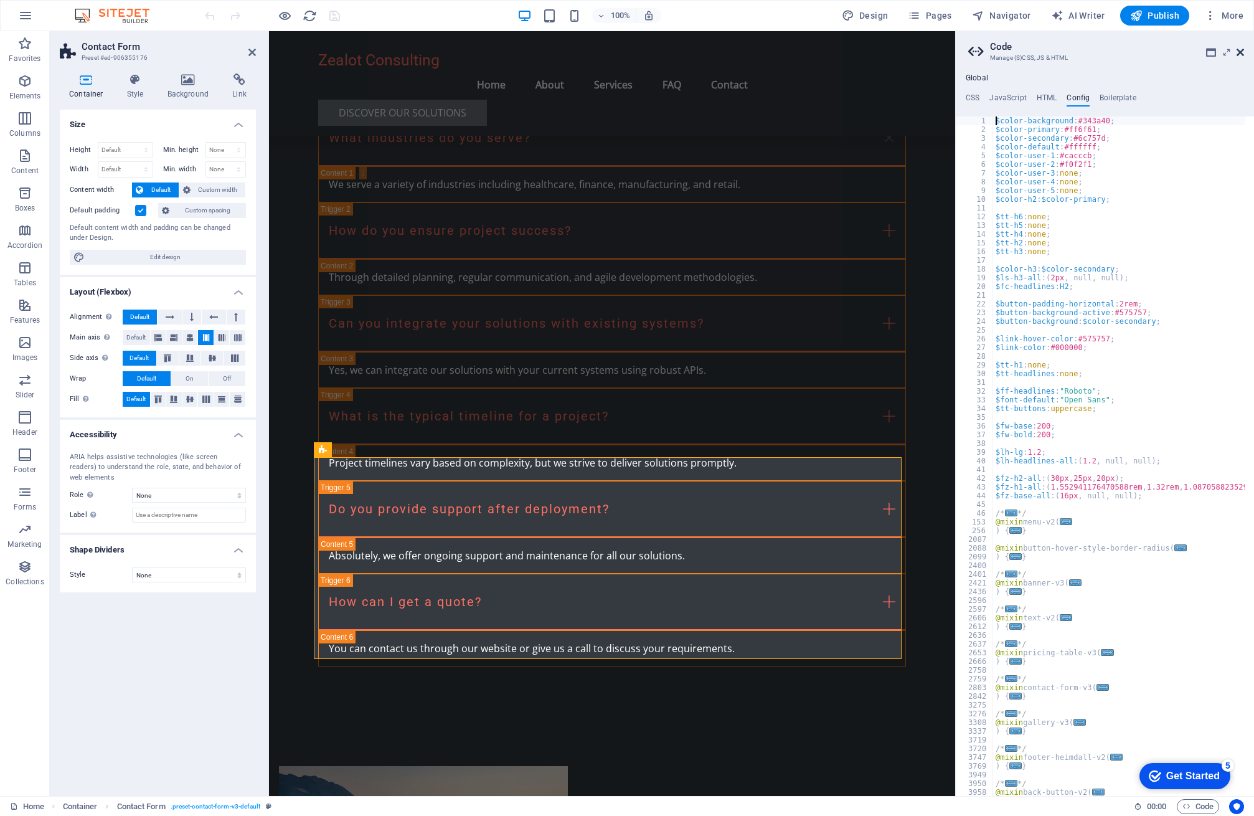
click at [1243, 50] on icon at bounding box center [1240, 52] width 7 height 10
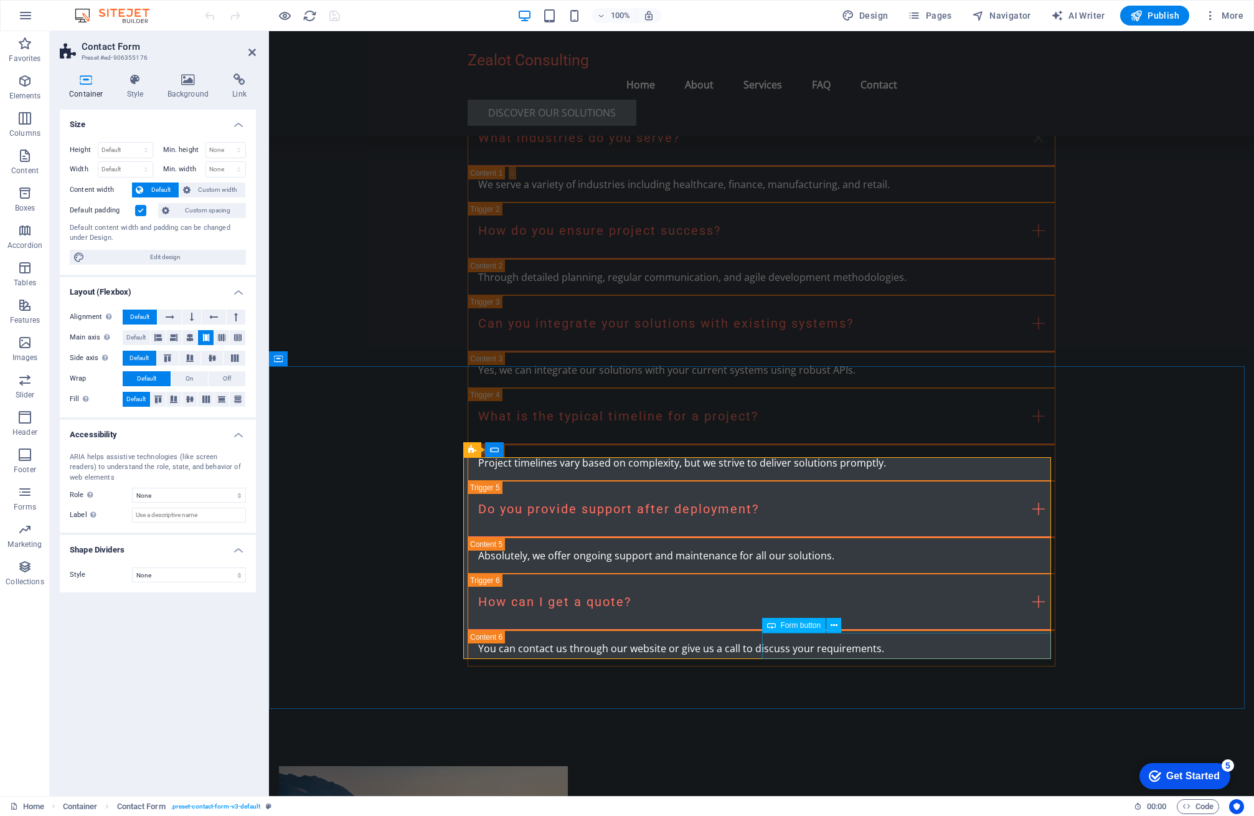
click at [831, 626] on icon at bounding box center [834, 625] width 7 height 13
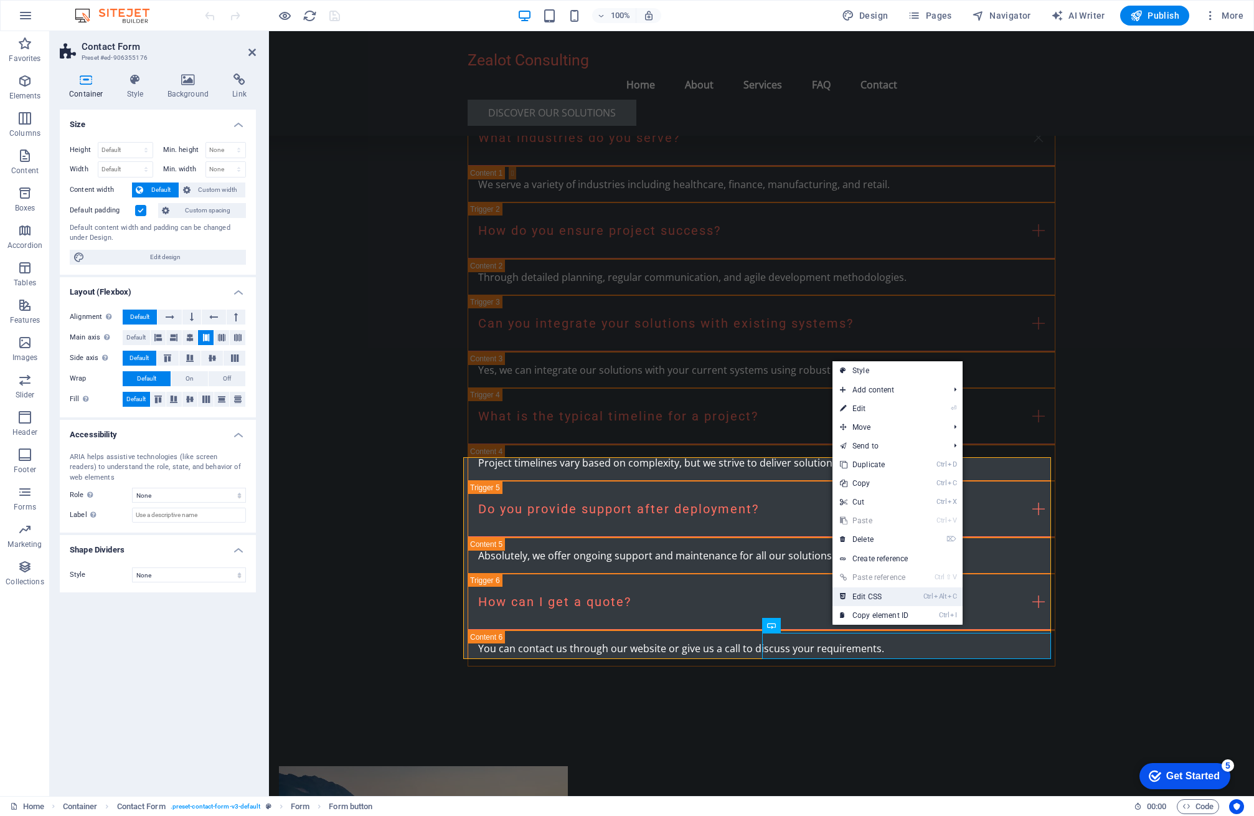
click at [881, 596] on link "Ctrl Alt C Edit CSS" at bounding box center [874, 596] width 83 height 19
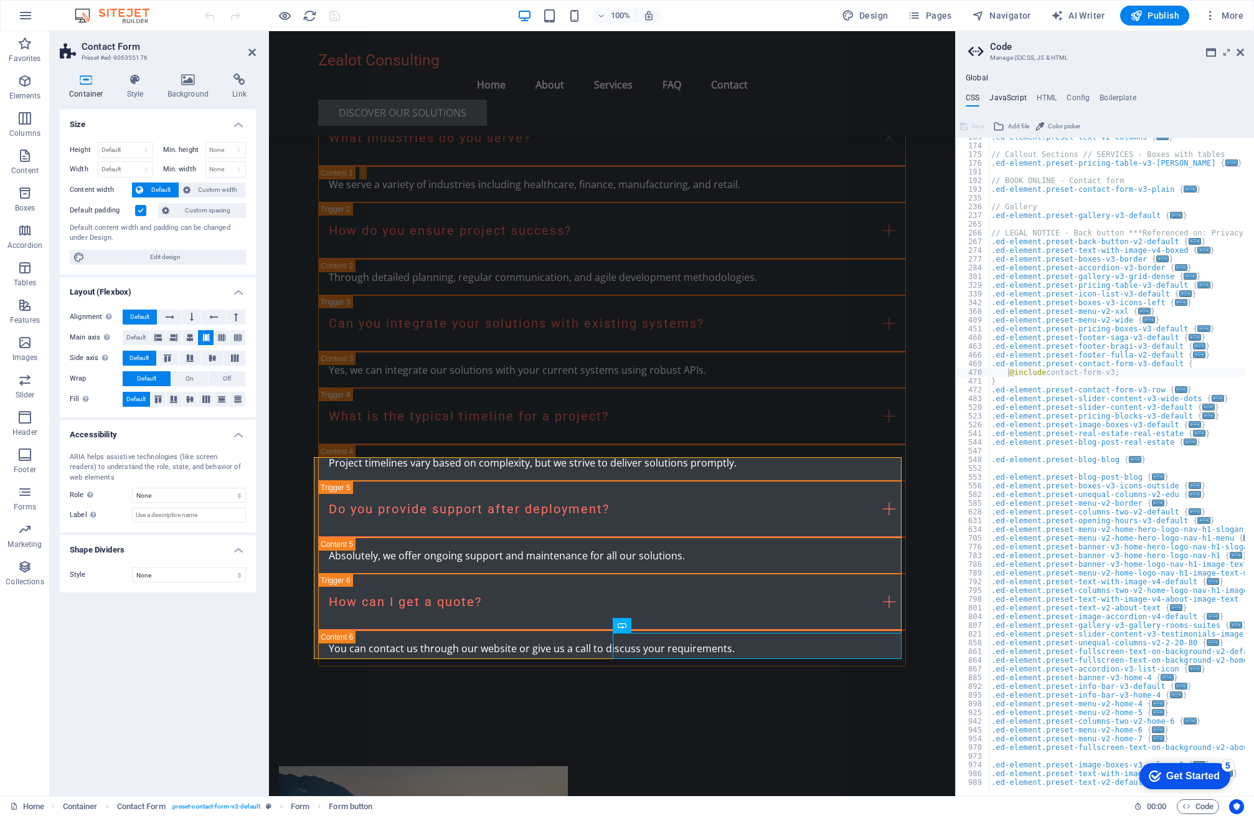
click at [1009, 94] on h4 "JavaScript" at bounding box center [1007, 100] width 37 height 14
type textarea "/* JS for preset "Menu V2" */"
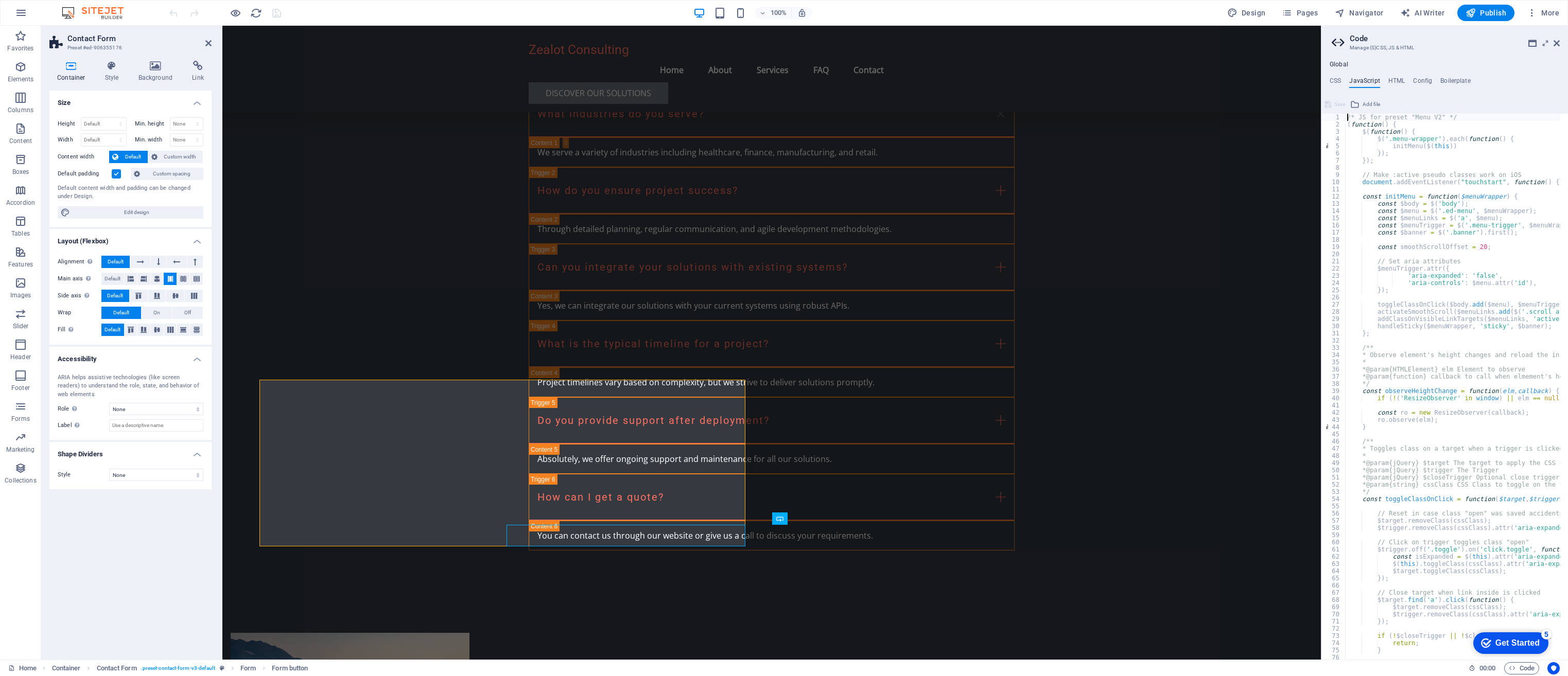
scroll to position [1992, 0]
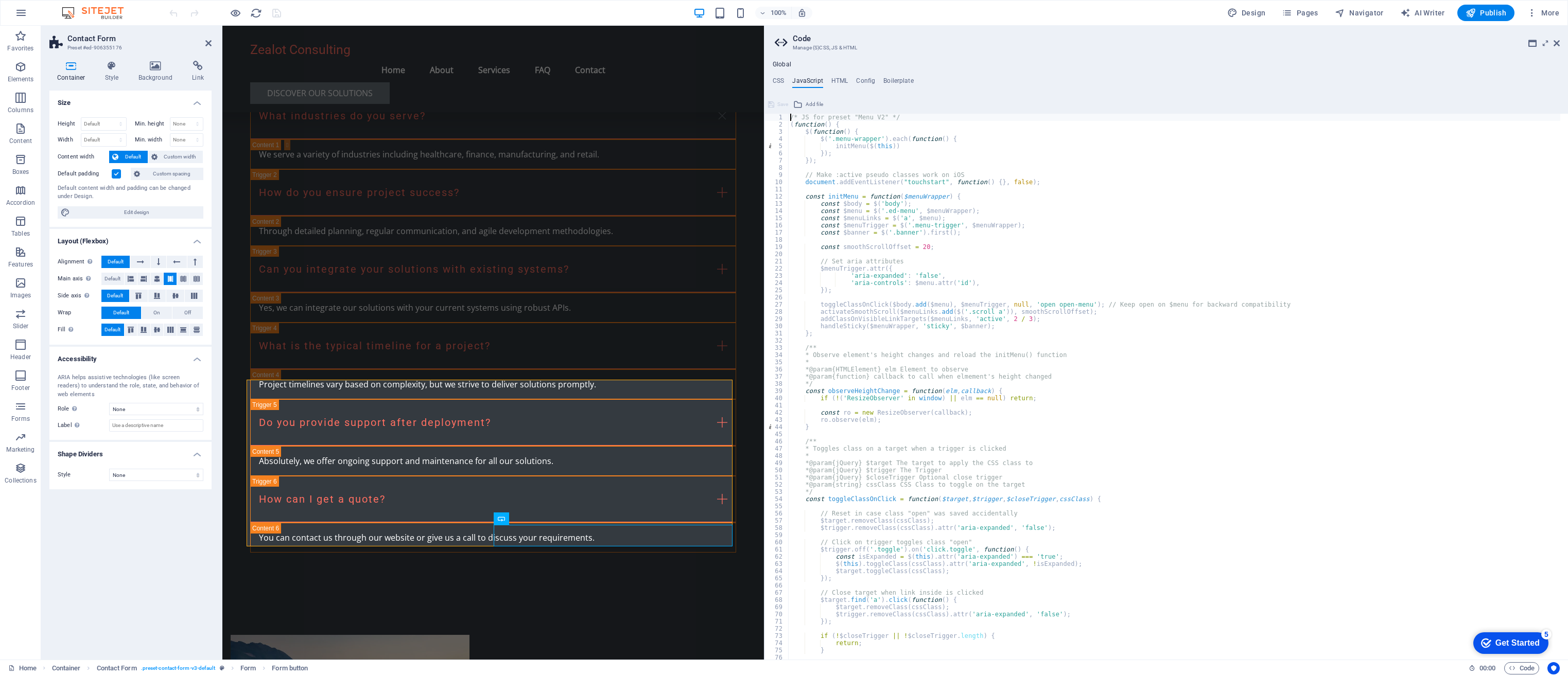
drag, startPoint x: 1323, startPoint y: 261, endPoint x: 541, endPoint y: 255, distance: 782.0
click at [763, 280] on div "Home (en) Favorites Elements Columns Content Boxes Accordion Tables Features Im…" at bounding box center [784, 342] width 1568 height 634
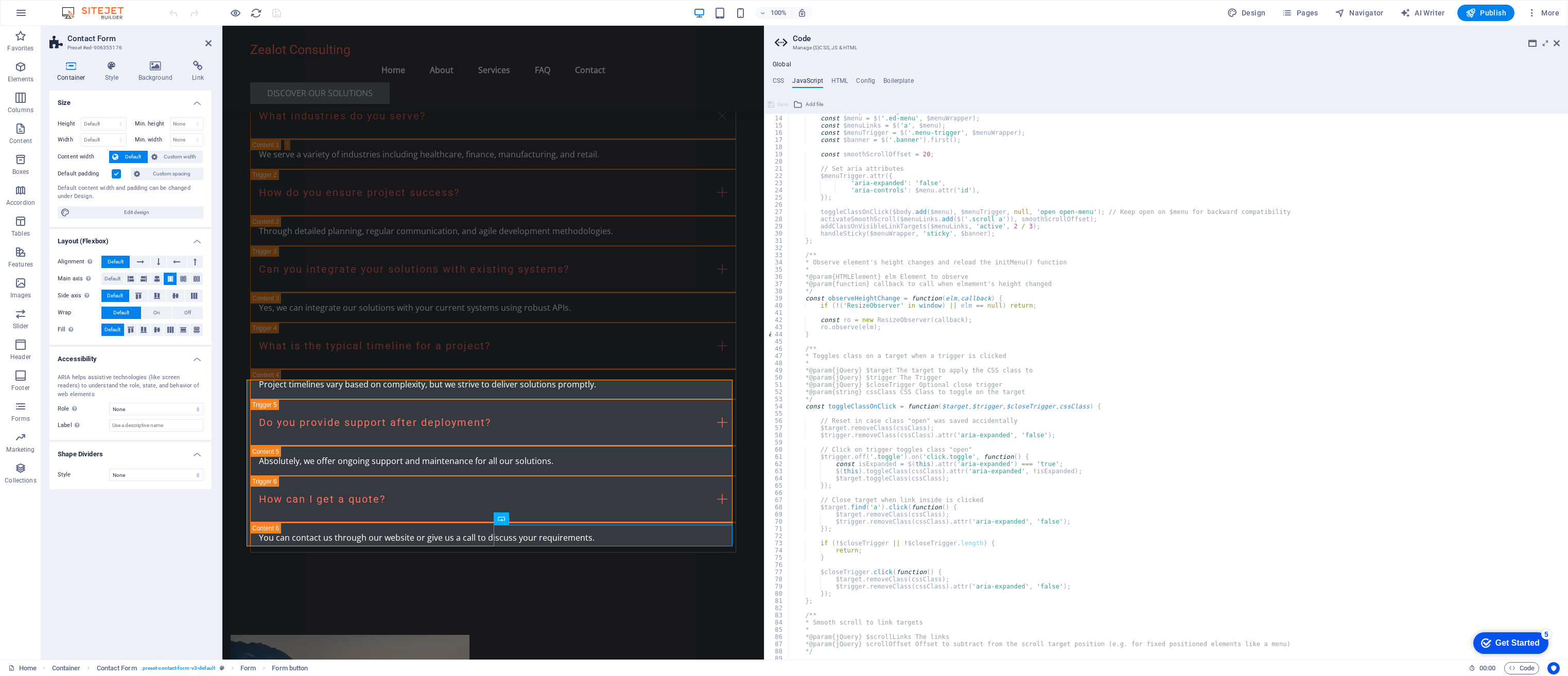
scroll to position [31, 0]
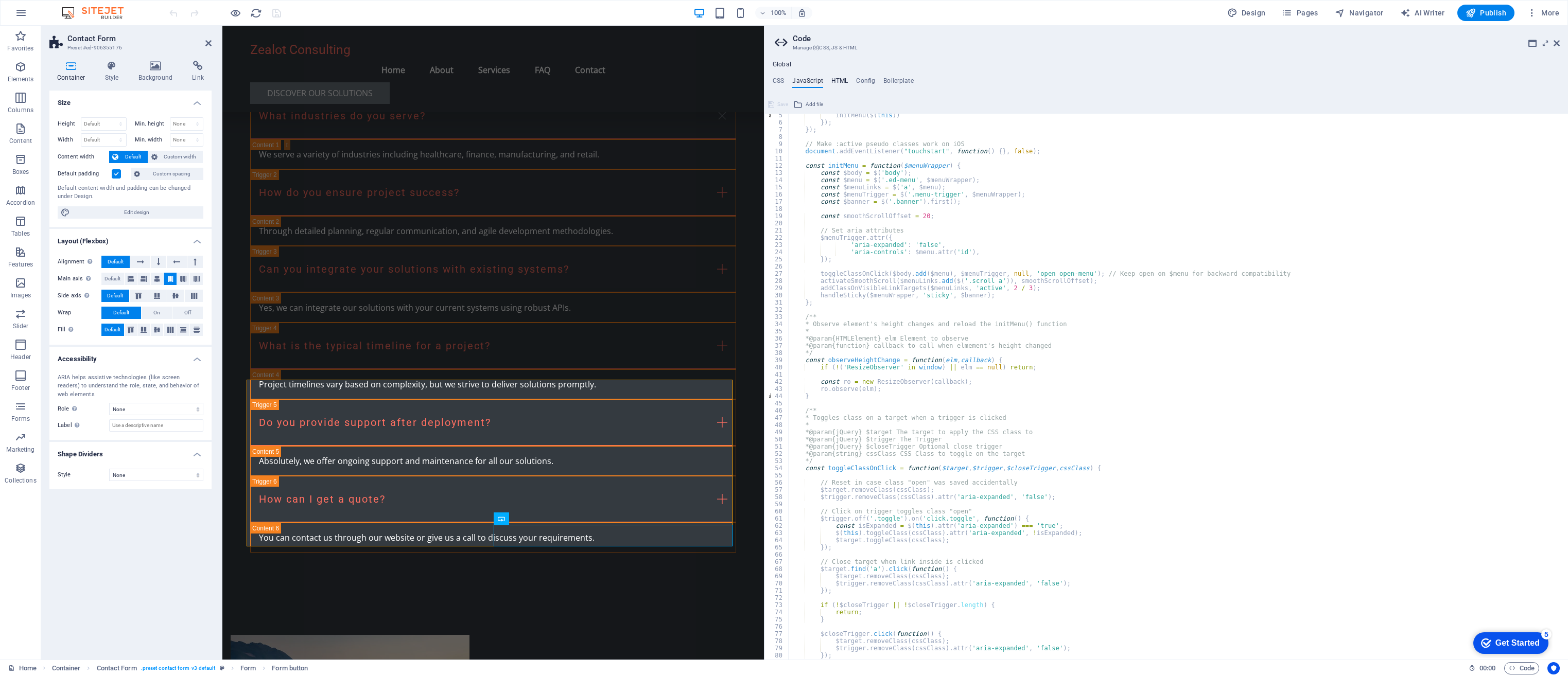
click at [842, 83] on h4 "HTML" at bounding box center [840, 83] width 17 height 12
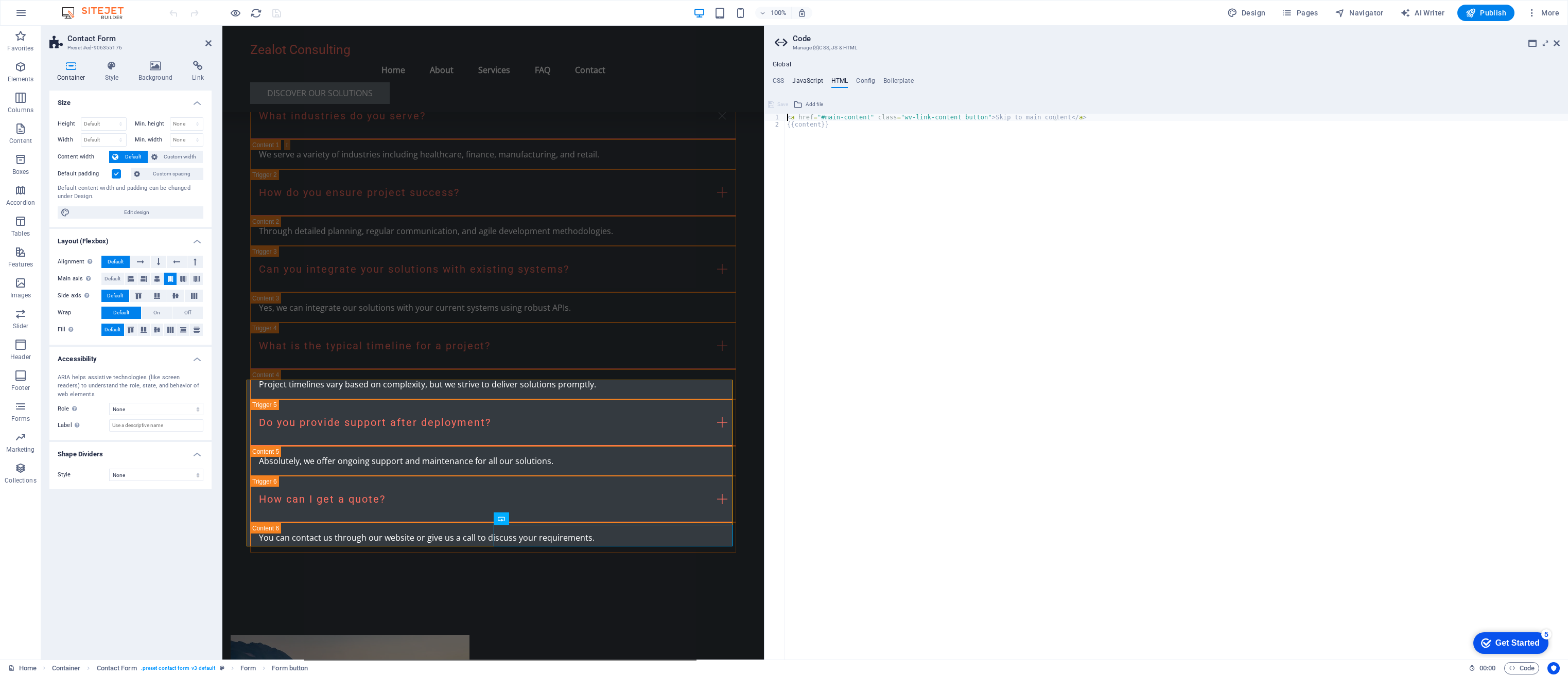
click at [814, 80] on h4 "JavaScript" at bounding box center [807, 83] width 31 height 12
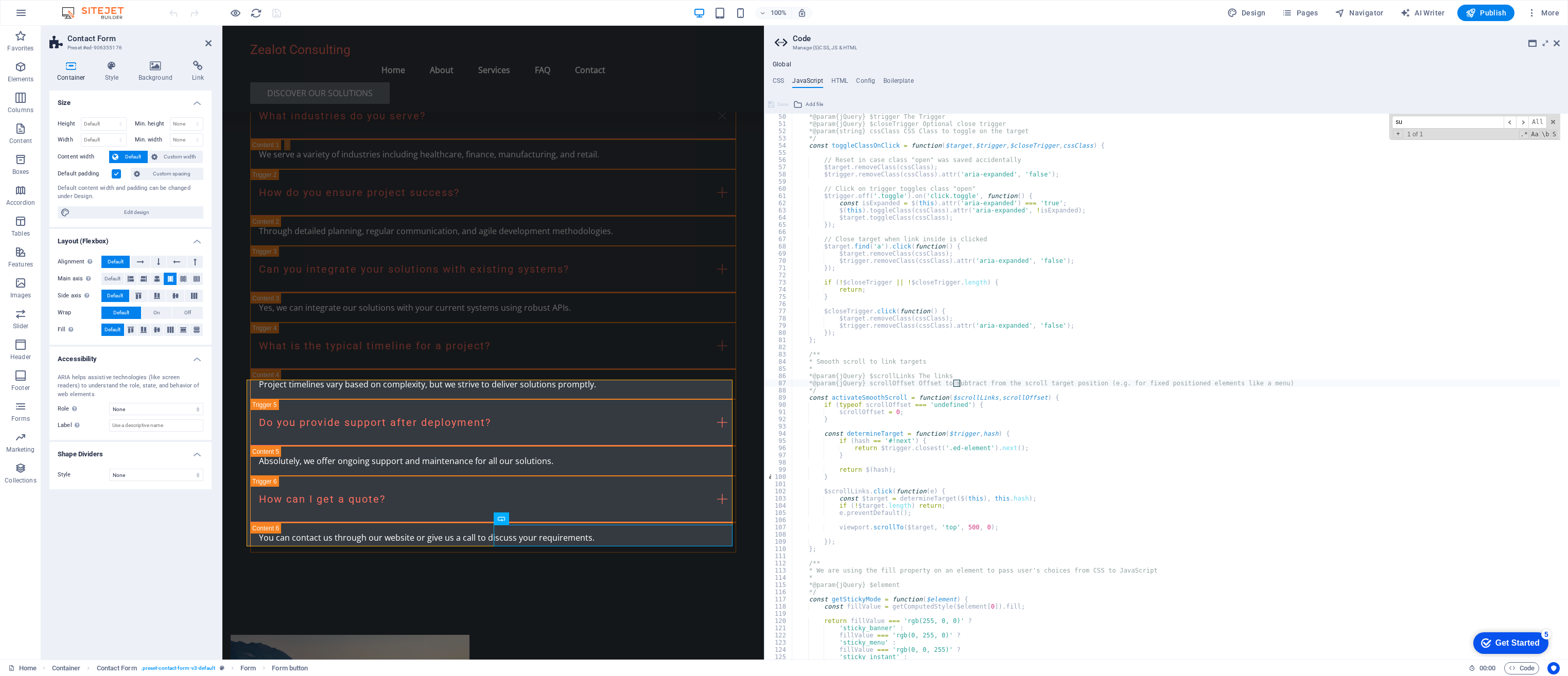
scroll to position [354, 0]
type input "s"
type input "e"
type input "send"
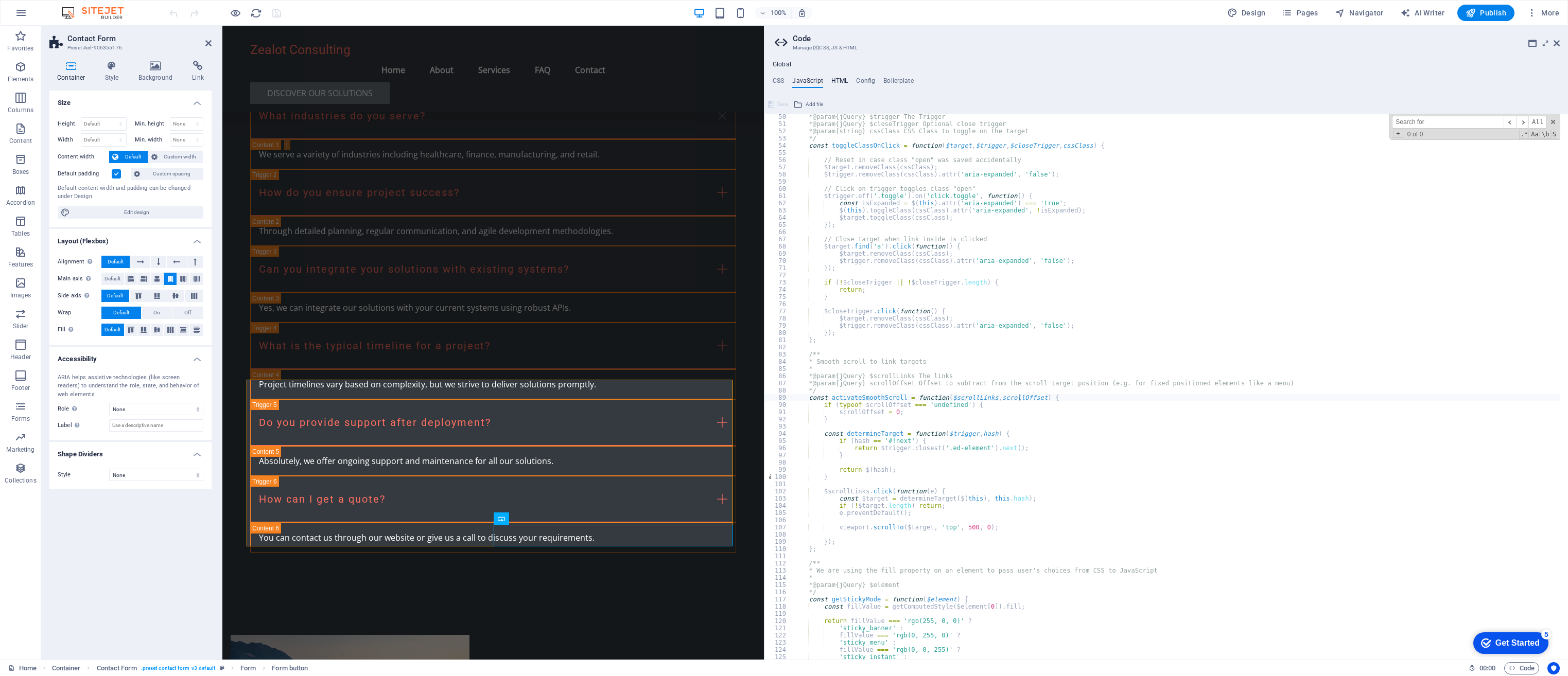
click at [841, 81] on h4 "HTML" at bounding box center [840, 83] width 17 height 12
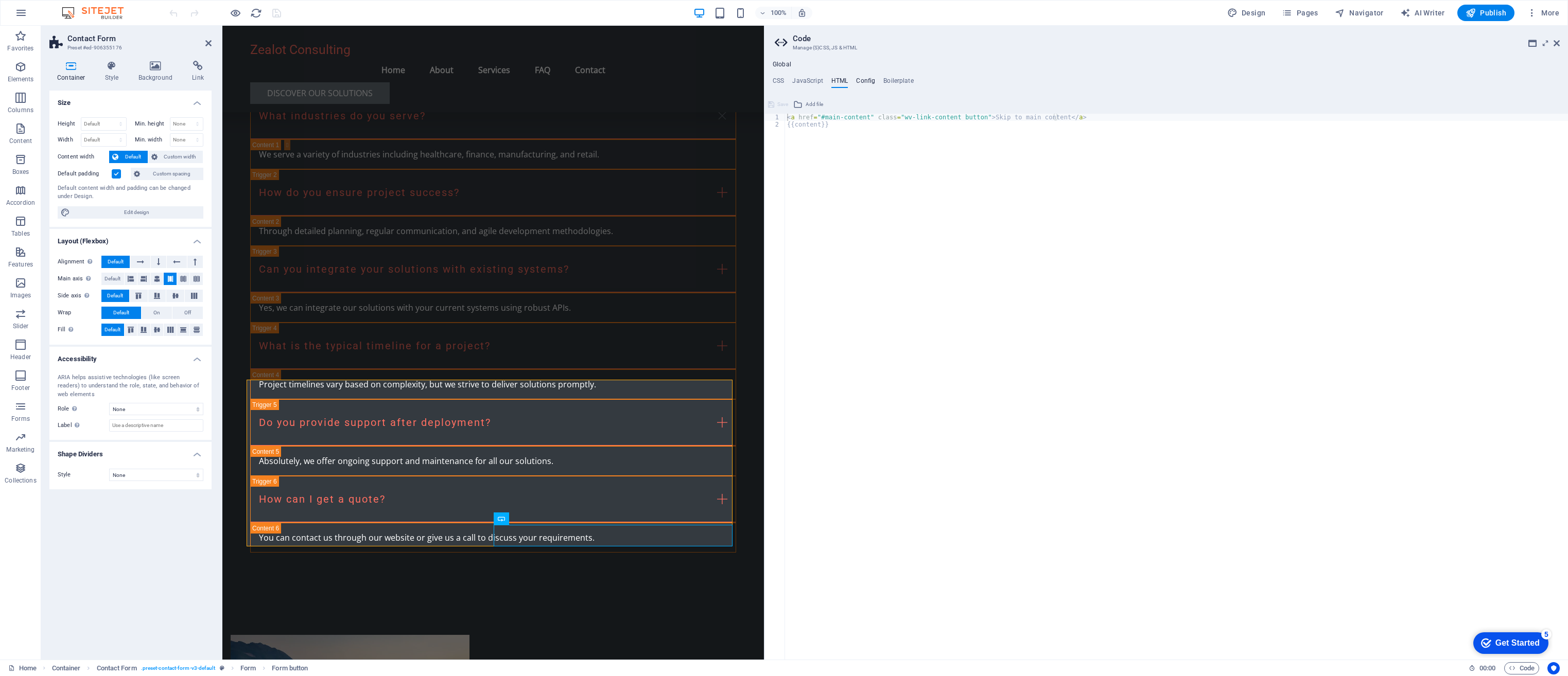
click at [859, 79] on h4 "Config" at bounding box center [865, 83] width 19 height 12
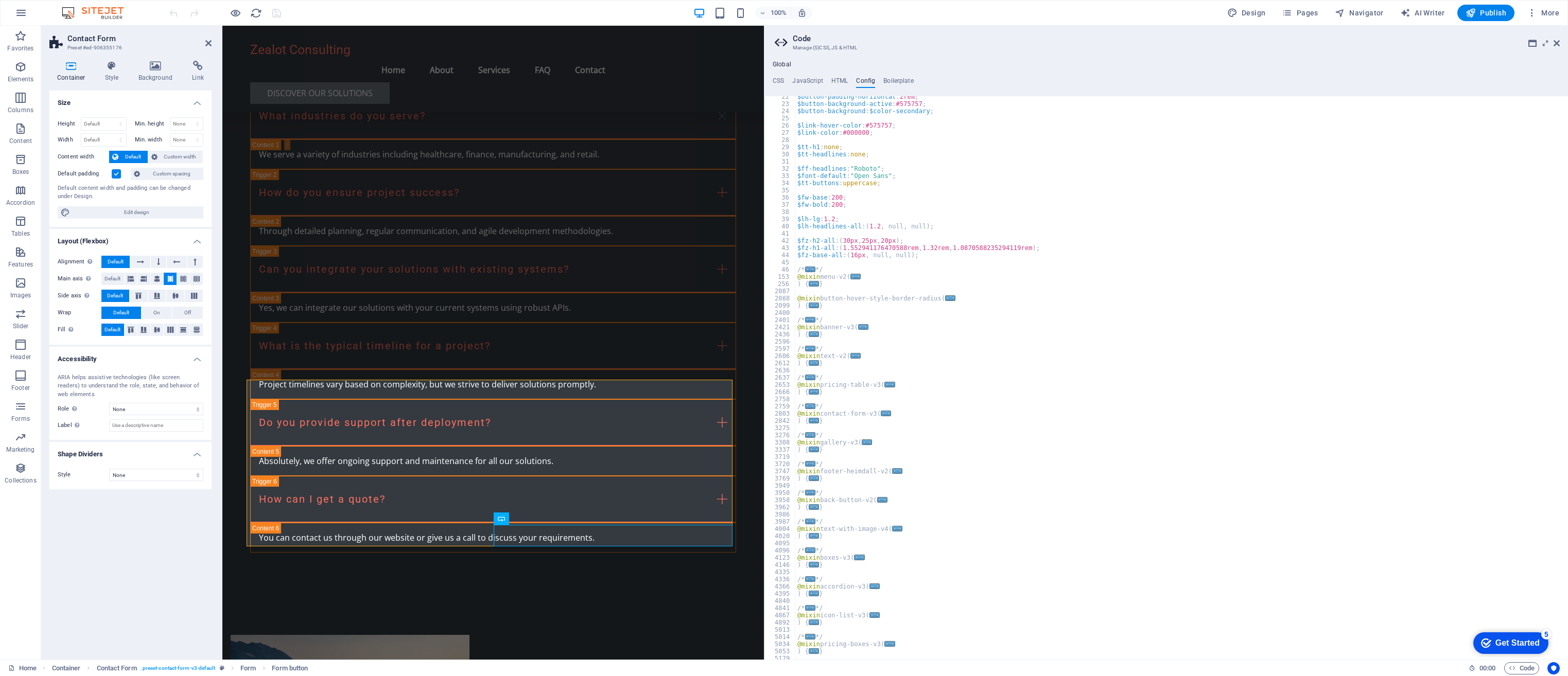
scroll to position [217, 0]
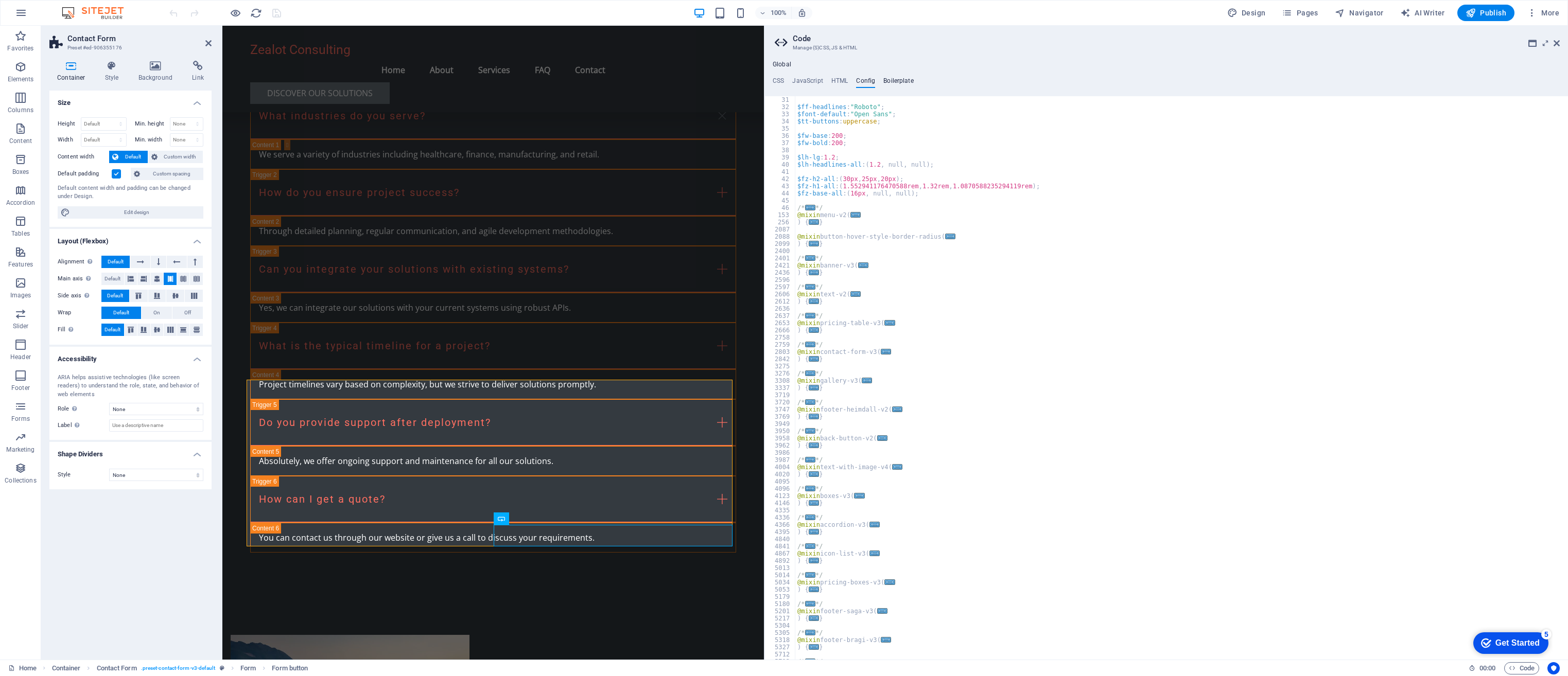
click at [897, 81] on h4 "Boilerplate" at bounding box center [898, 83] width 31 height 12
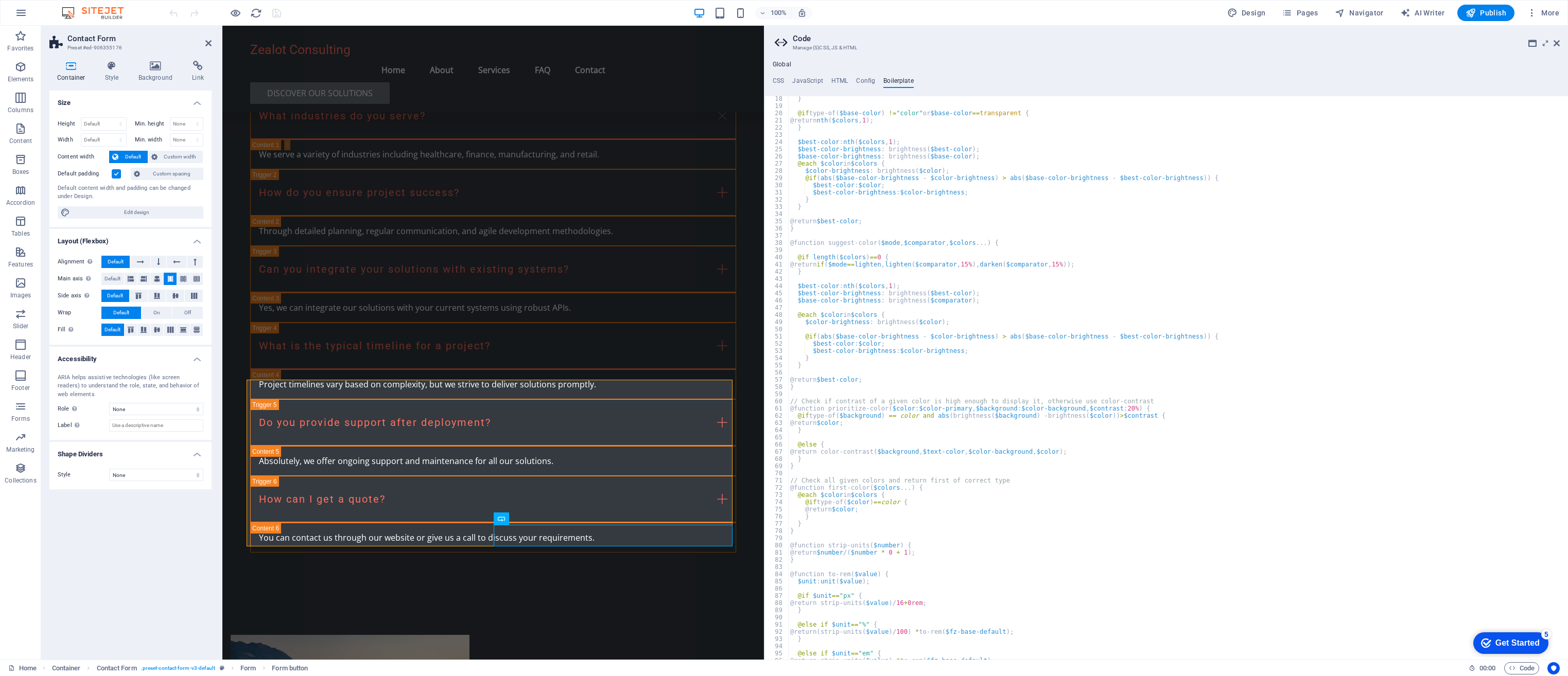
scroll to position [70, 0]
click at [1036, 12] on span "Navigator" at bounding box center [1359, 12] width 49 height 10
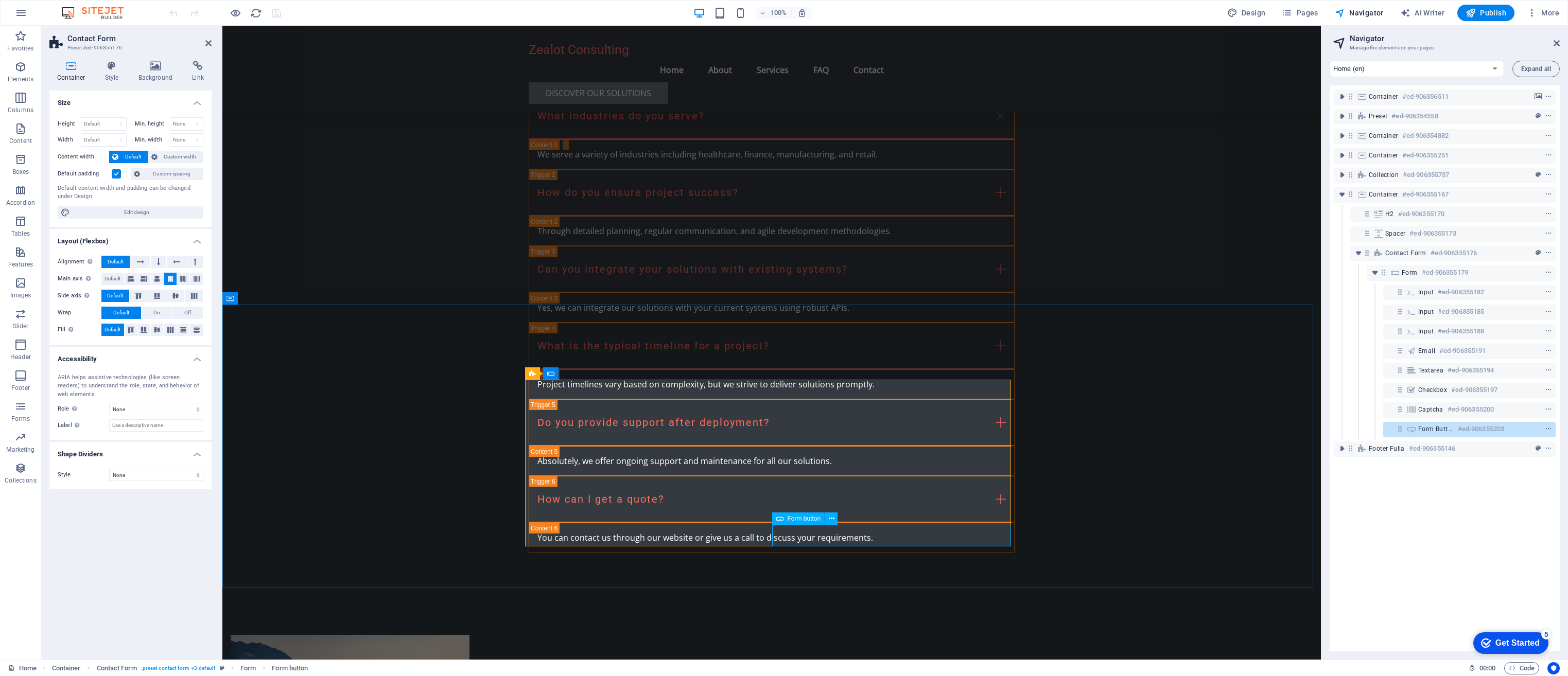
click at [1036, 12] on icon "button" at bounding box center [1532, 12] width 10 height 10
click at [1036, 36] on h6 "Website Settings" at bounding box center [1521, 39] width 61 height 12
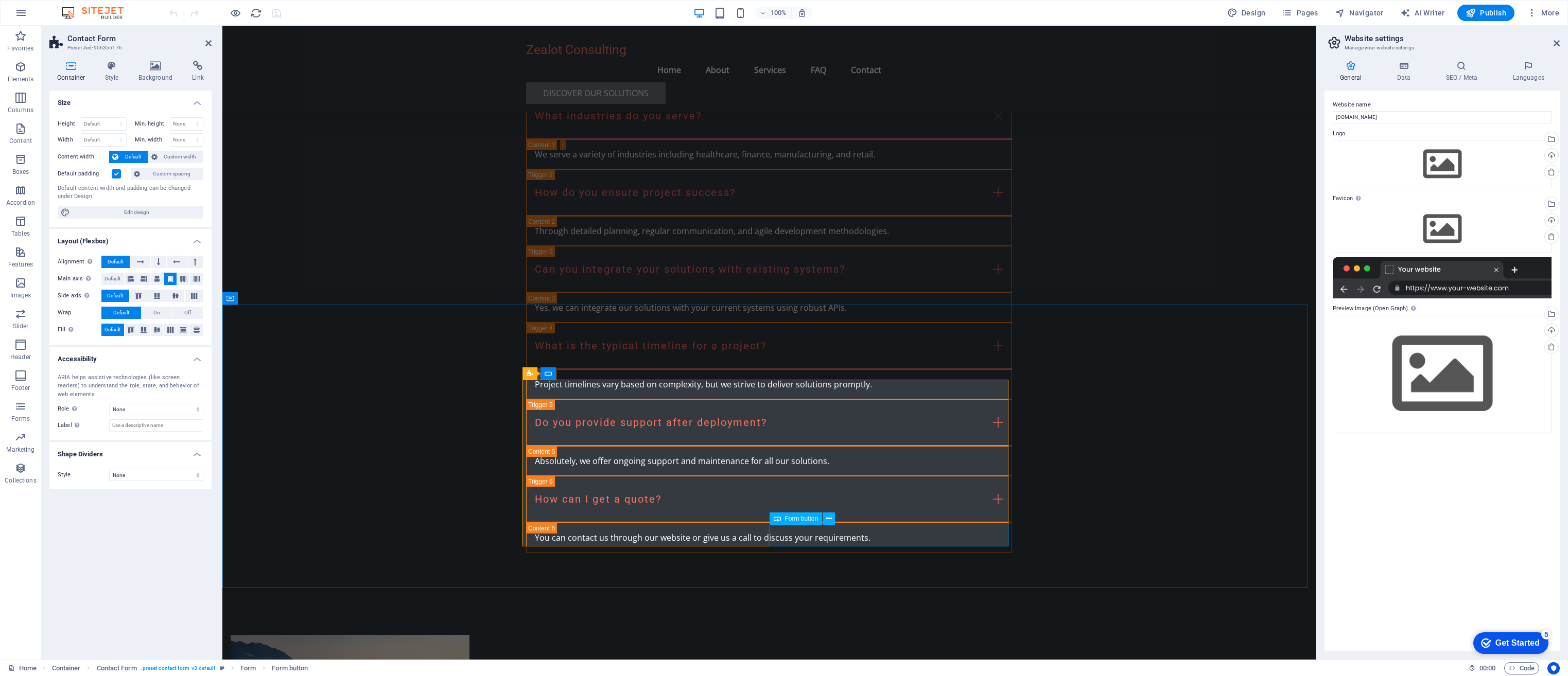
click at [1036, 72] on h4 "Data" at bounding box center [1405, 71] width 49 height 21
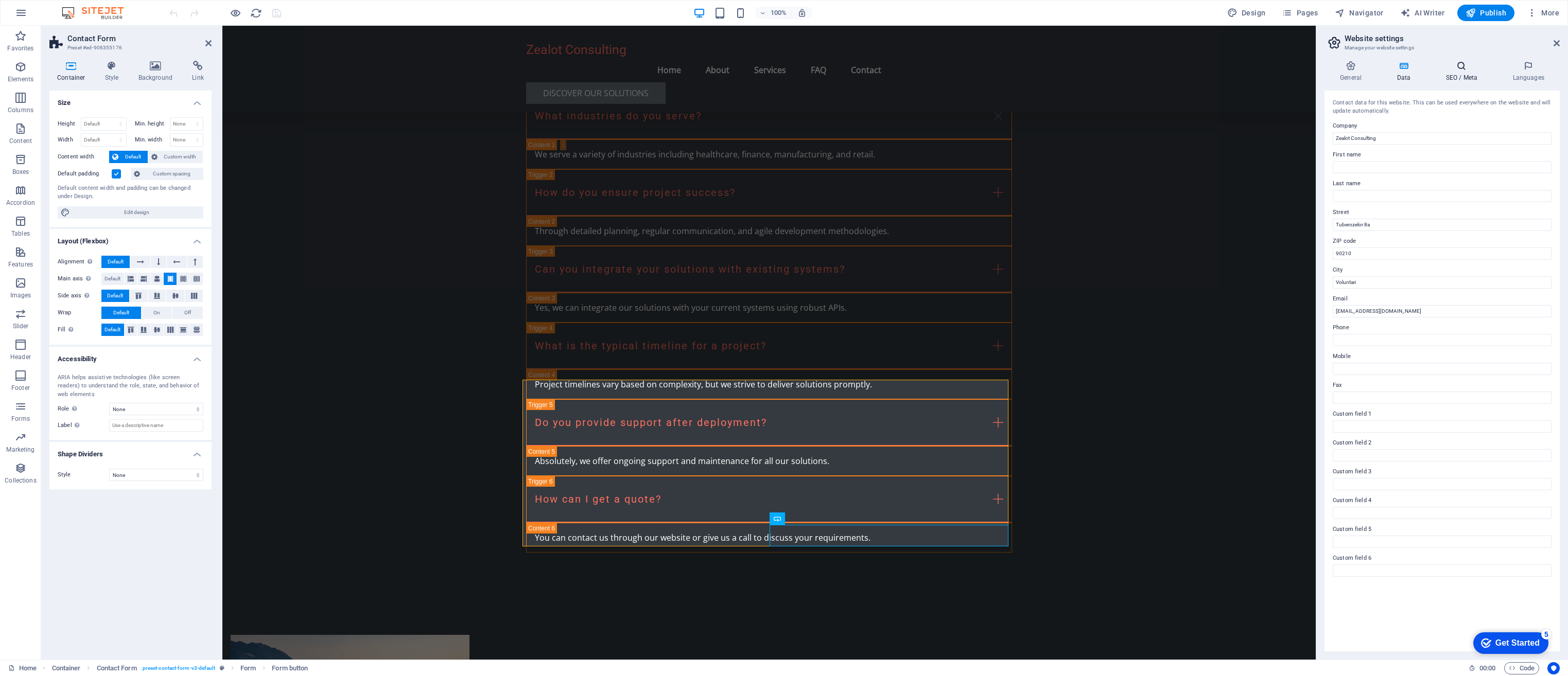
click at [1036, 79] on h4 "SEO / Meta" at bounding box center [1463, 71] width 67 height 21
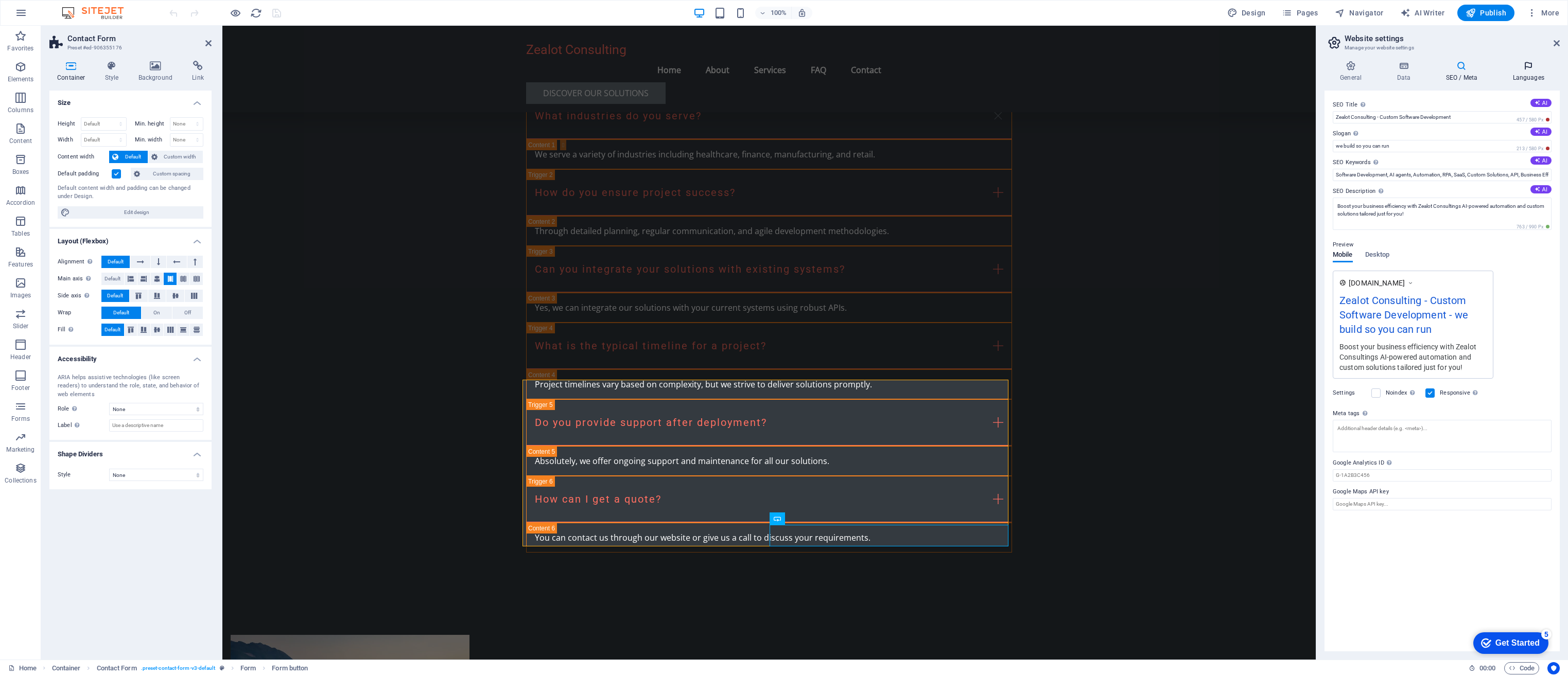
click at [1036, 66] on icon at bounding box center [1528, 65] width 63 height 10
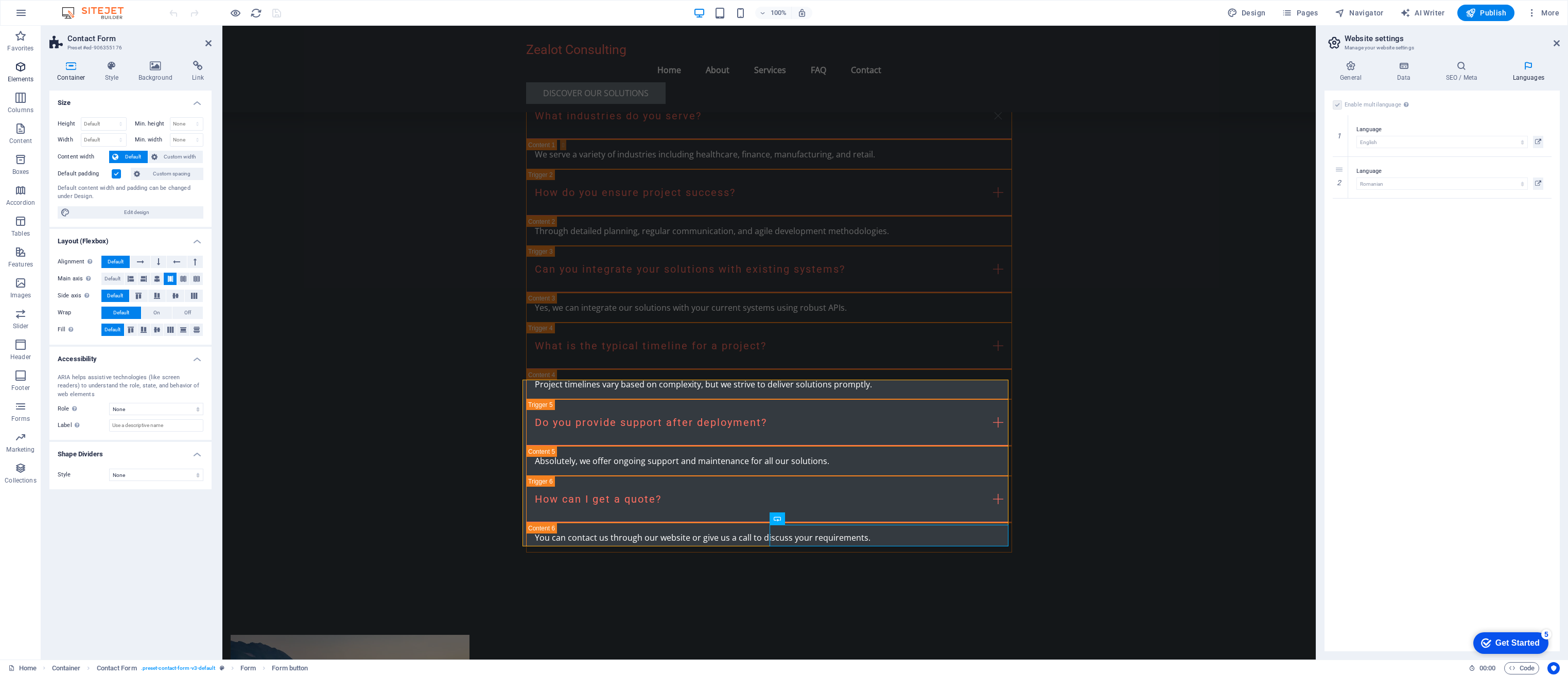
click at [20, 74] on span "Elements" at bounding box center [21, 73] width 41 height 25
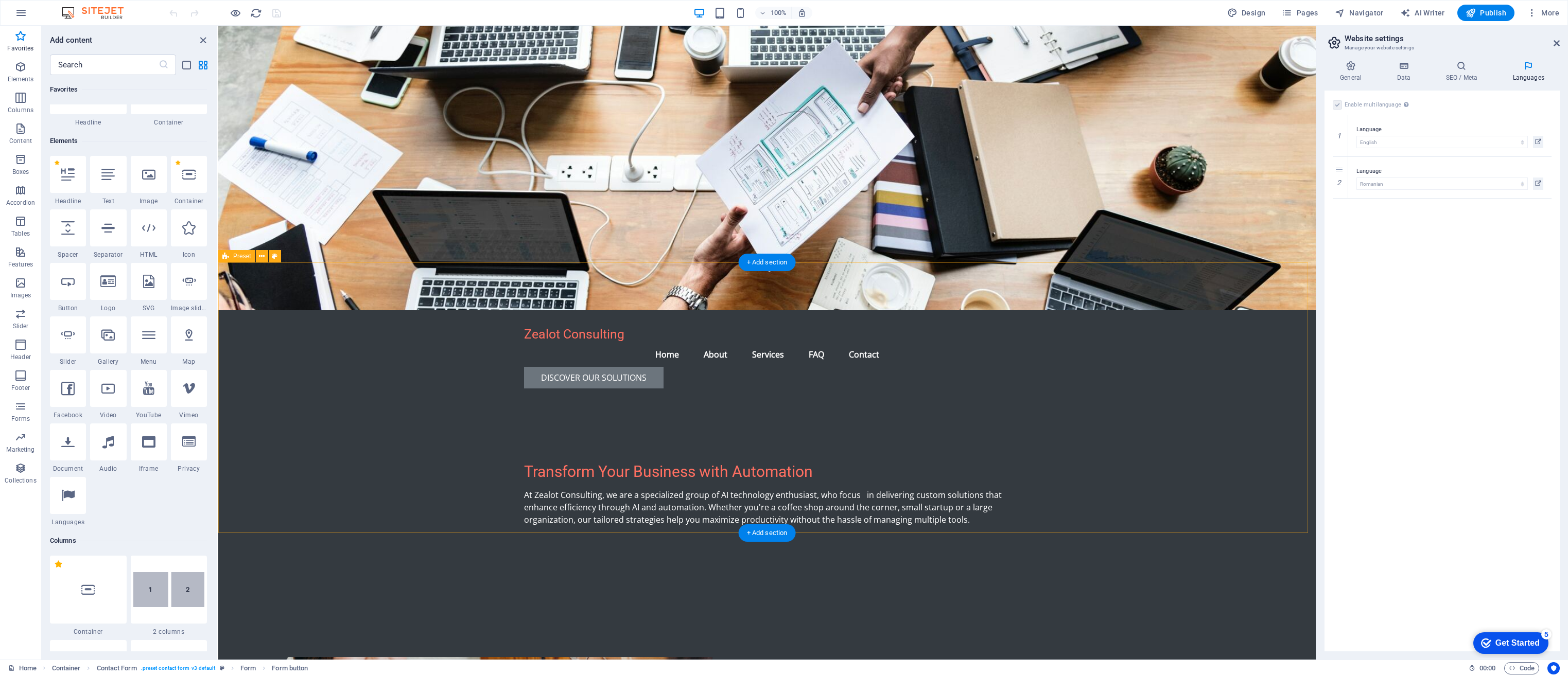
scroll to position [0, 0]
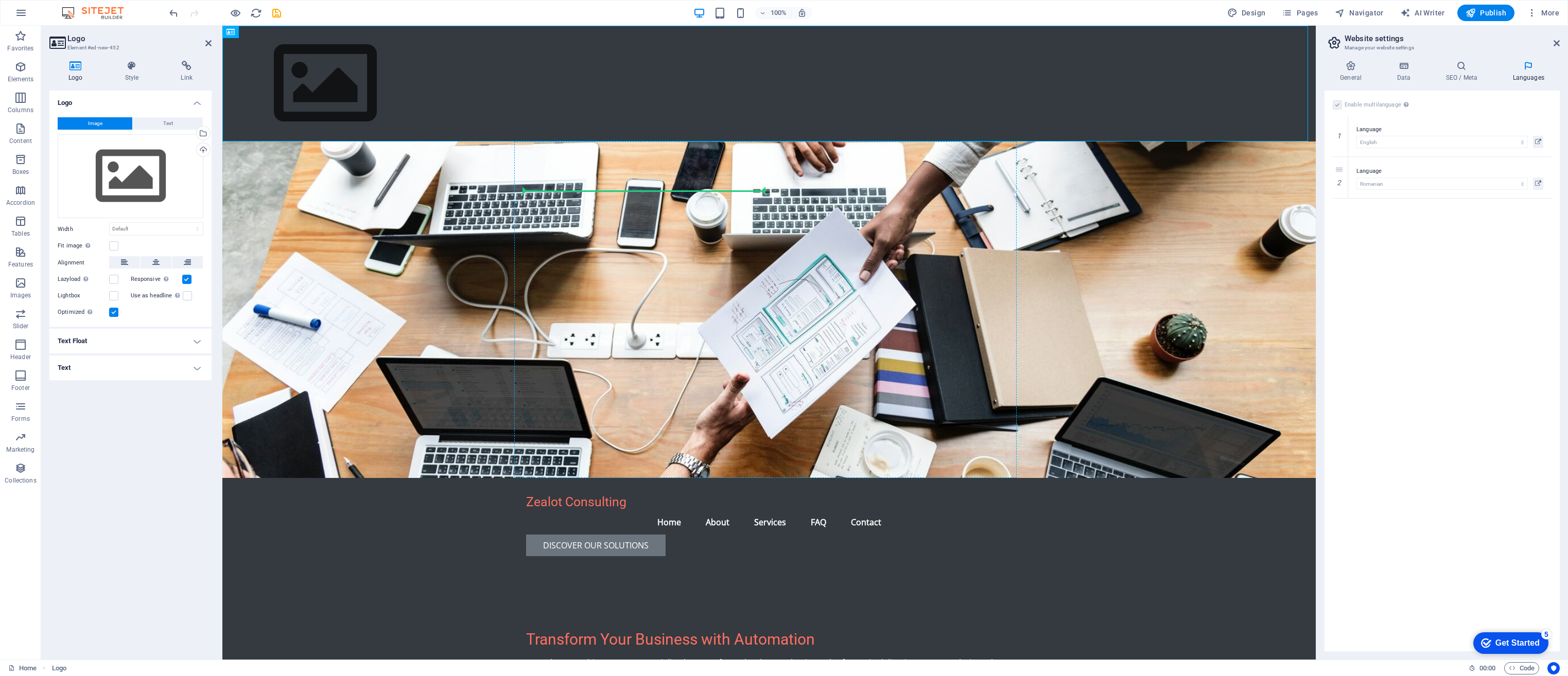
drag, startPoint x: 322, startPoint y: 79, endPoint x: 565, endPoint y: 221, distance: 281.4
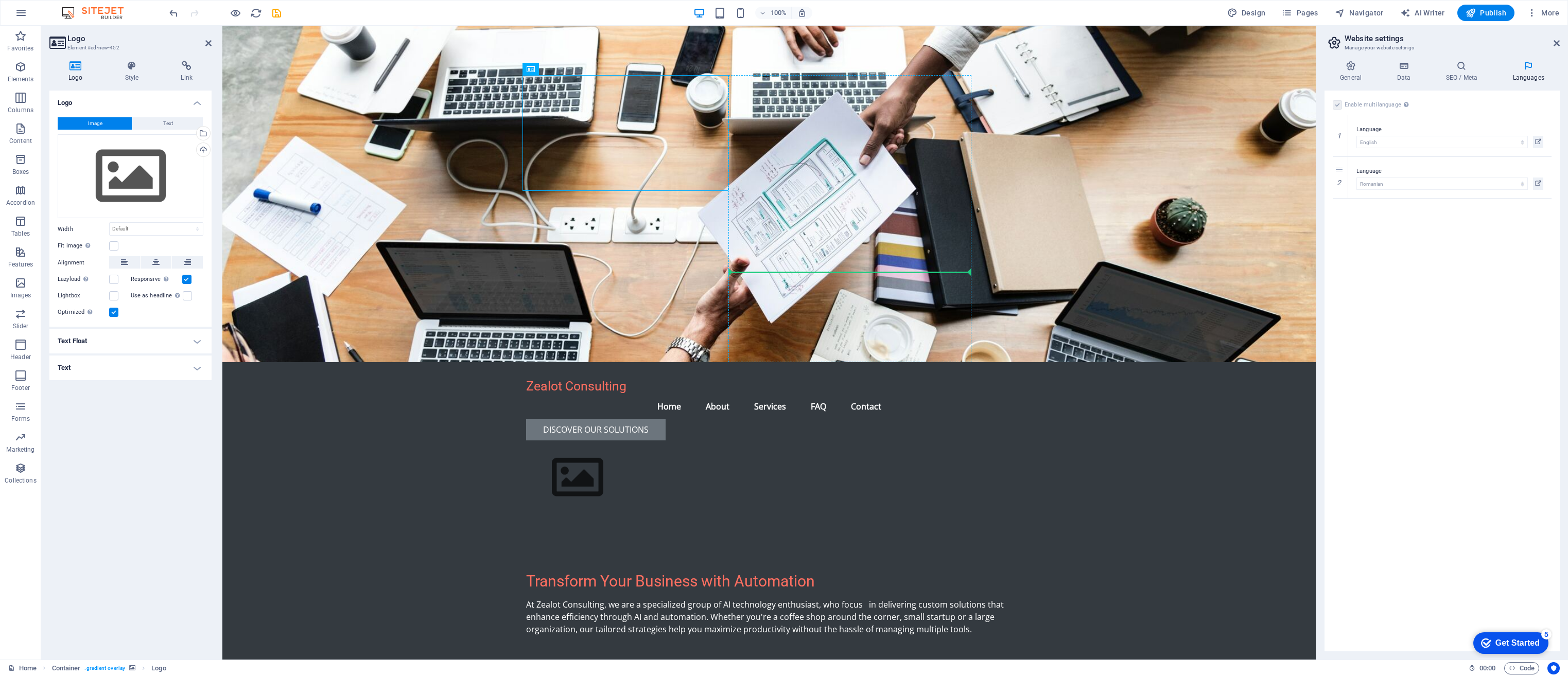
drag, startPoint x: 608, startPoint y: 132, endPoint x: 821, endPoint y: 269, distance: 253.3
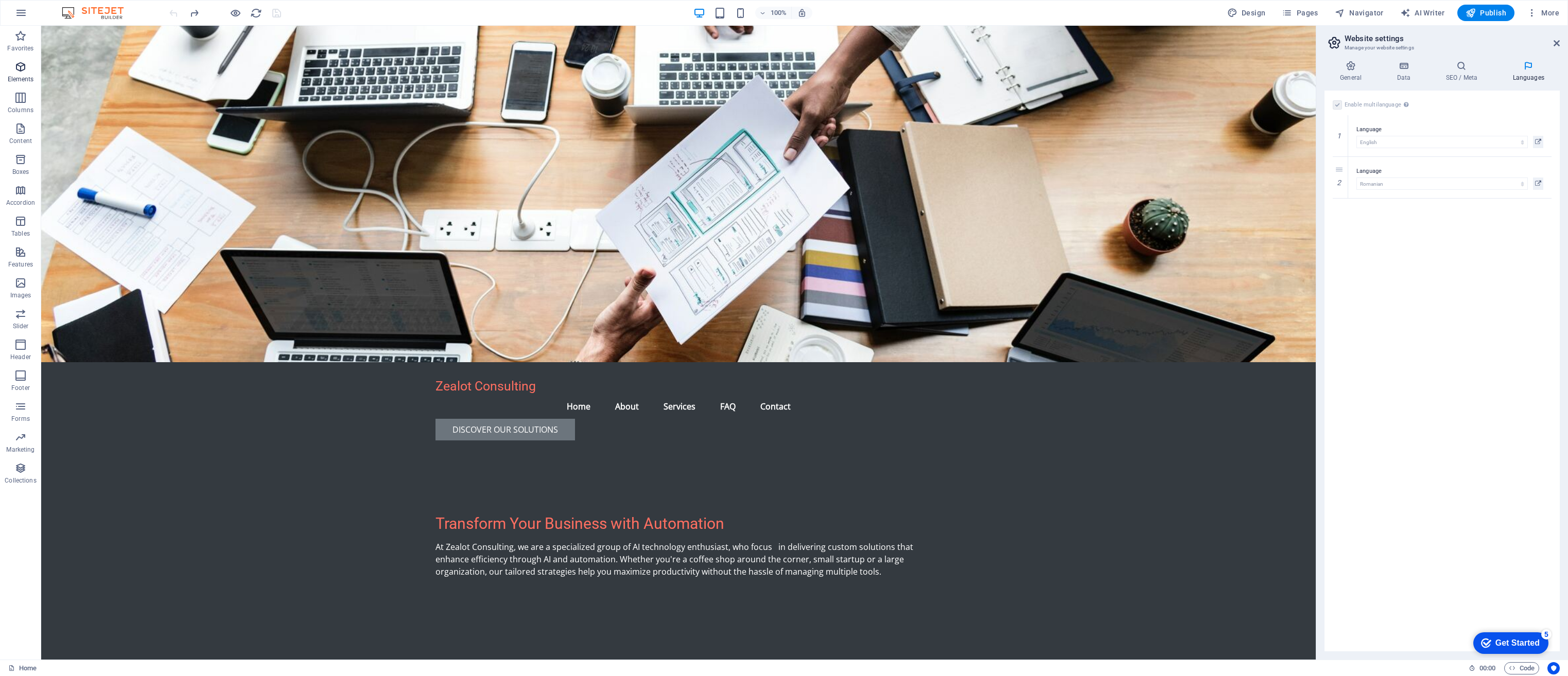
click at [17, 73] on span "Elements" at bounding box center [21, 73] width 41 height 25
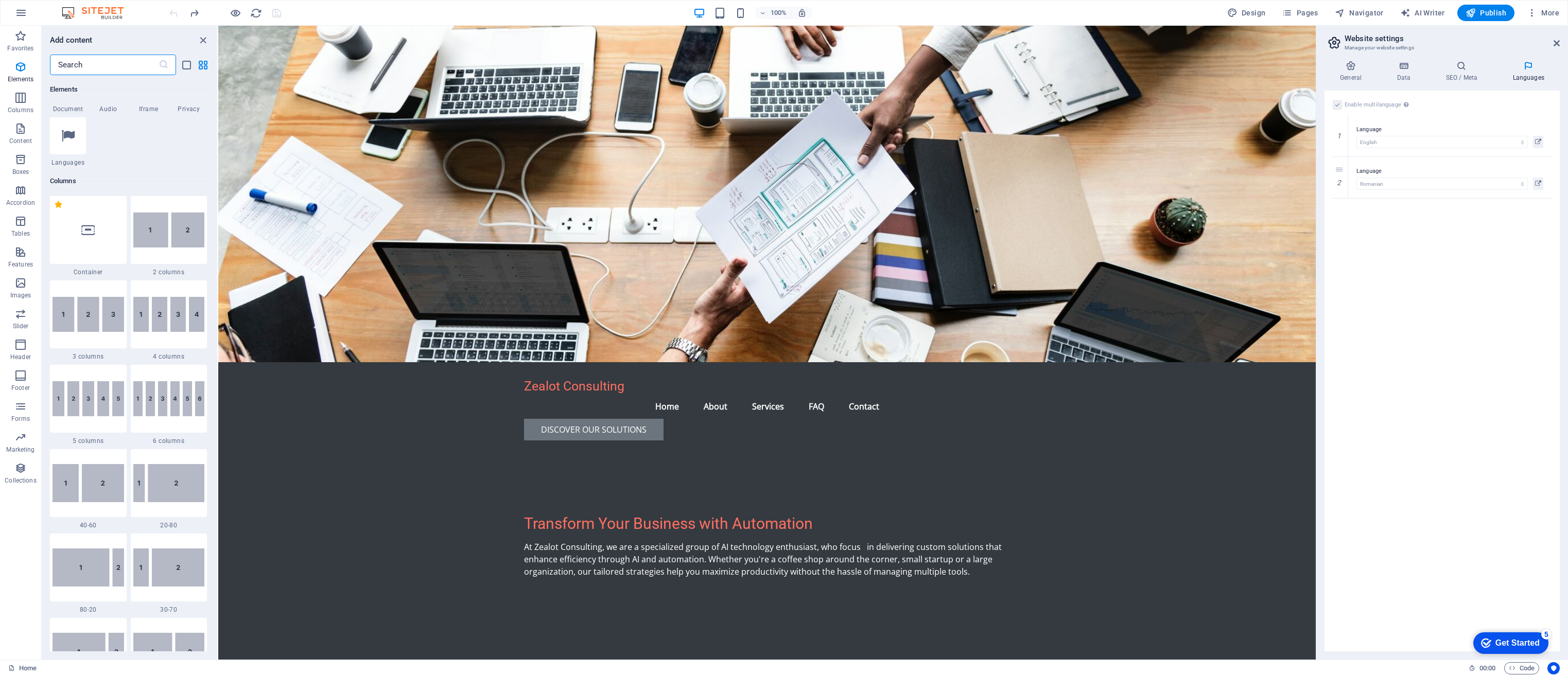
scroll to position [418, 0]
click at [108, 65] on input "text" at bounding box center [103, 64] width 108 height 21
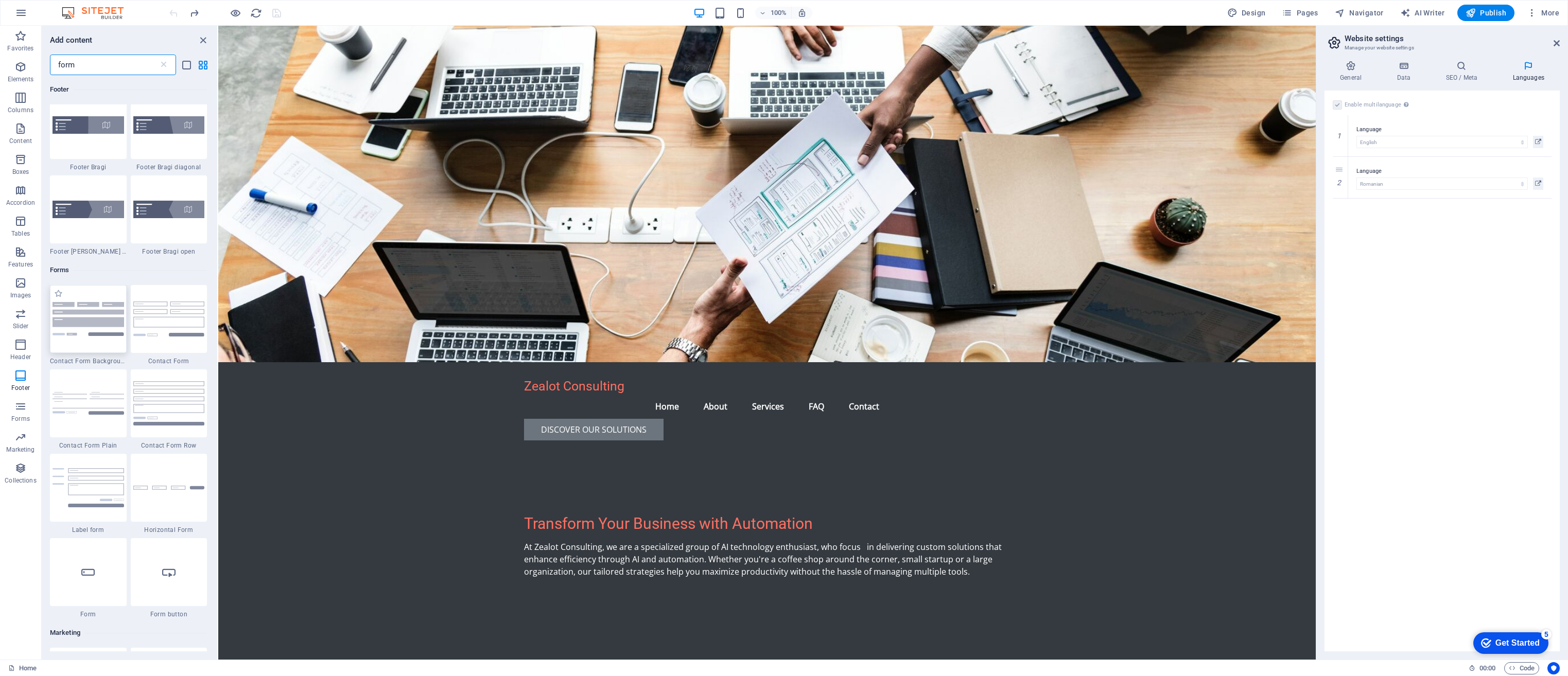
scroll to position [257, 0]
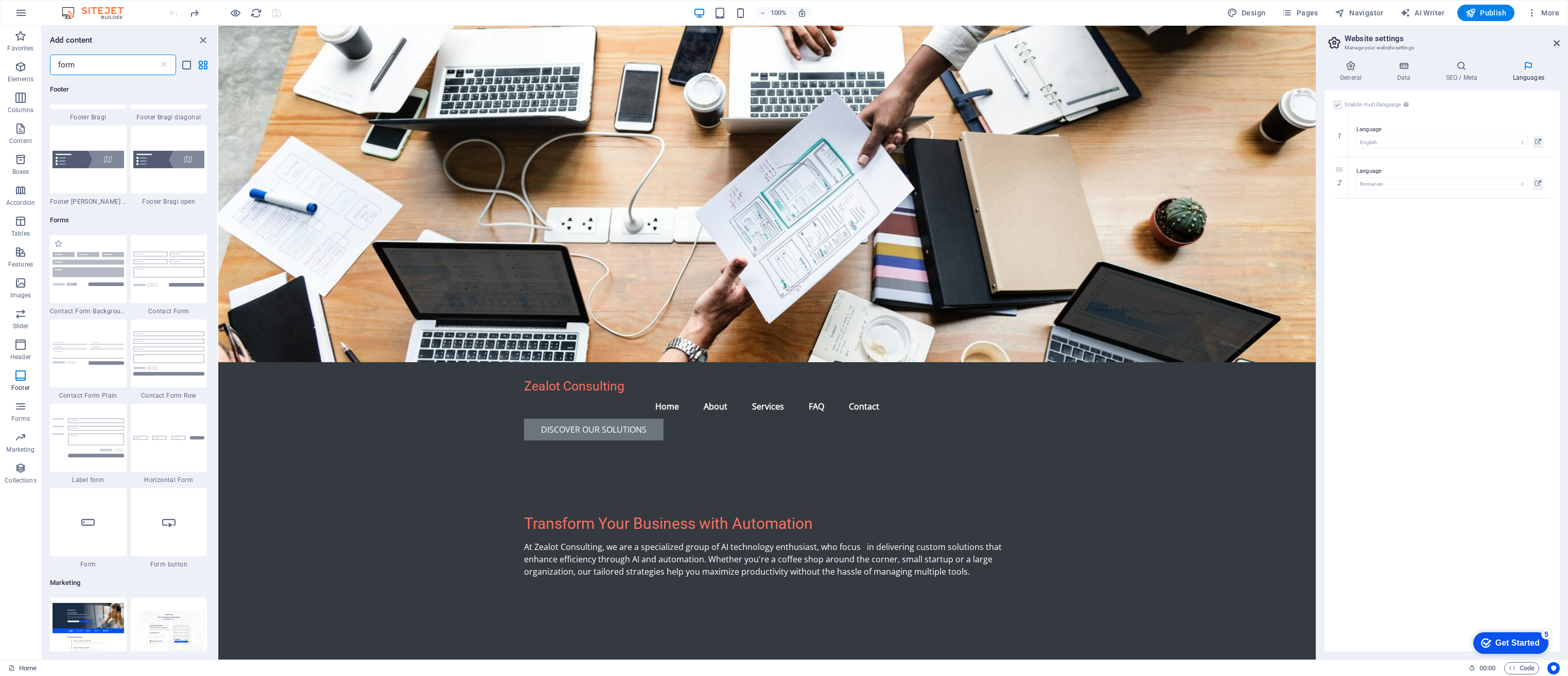
type input "form"
click at [106, 306] on div "1 Star Contact Form Background" at bounding box center [88, 275] width 77 height 80
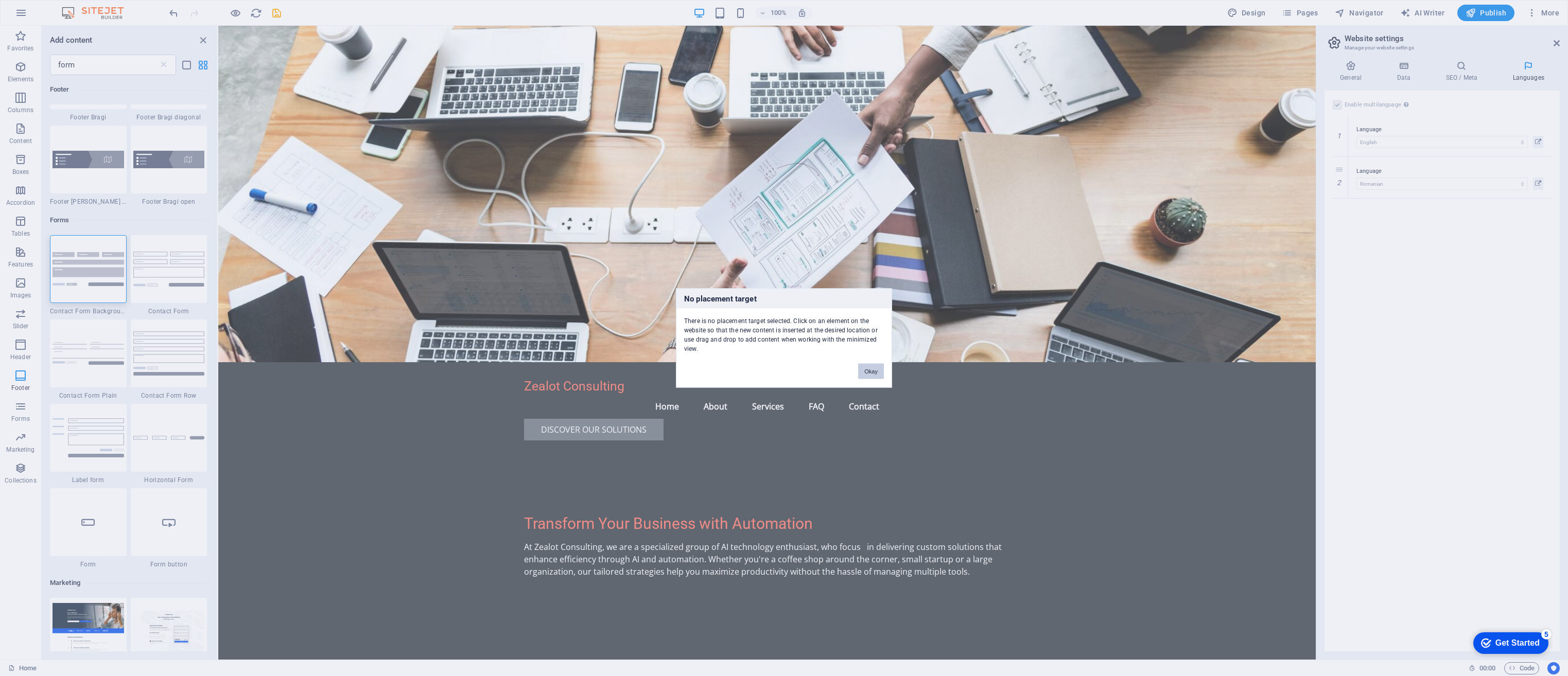
click at [874, 369] on button "Okay" at bounding box center [870, 371] width 26 height 16
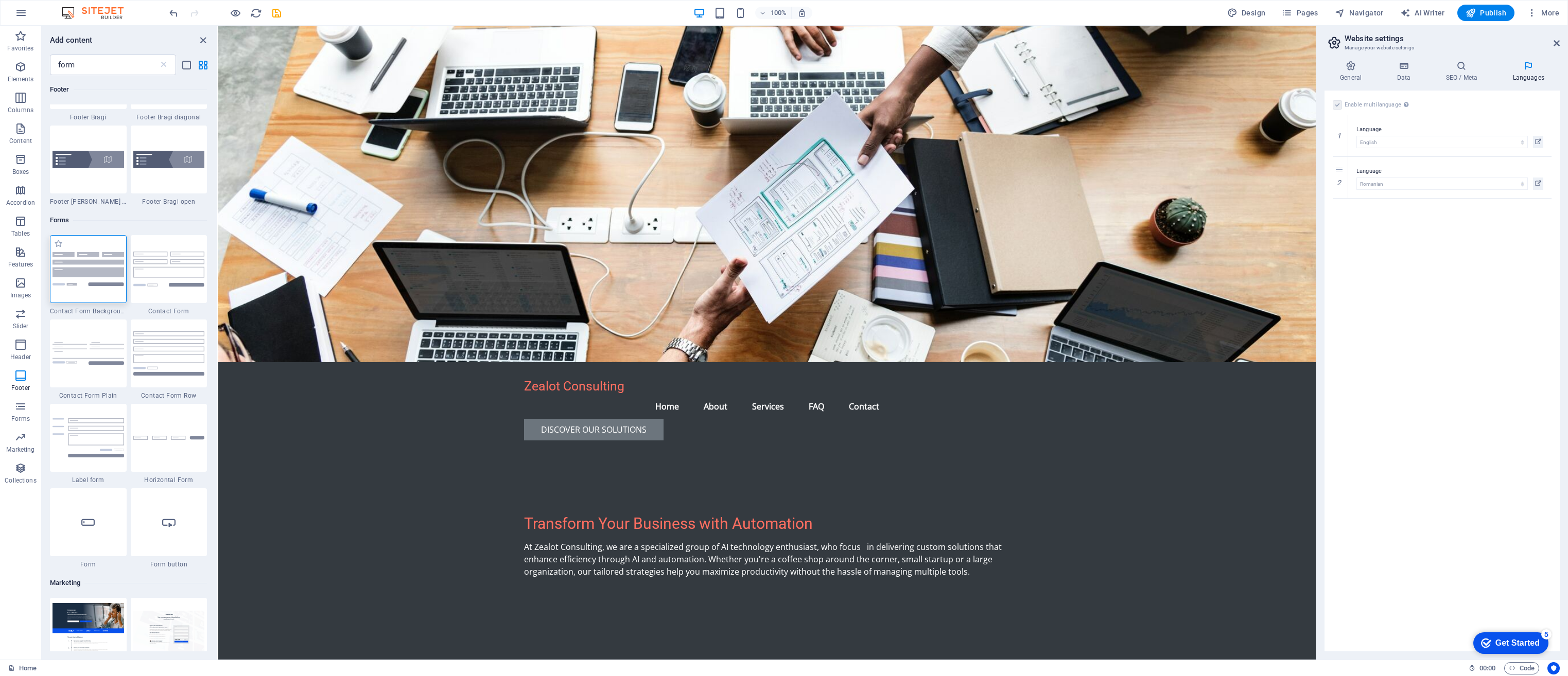
scroll to position [1228, 0]
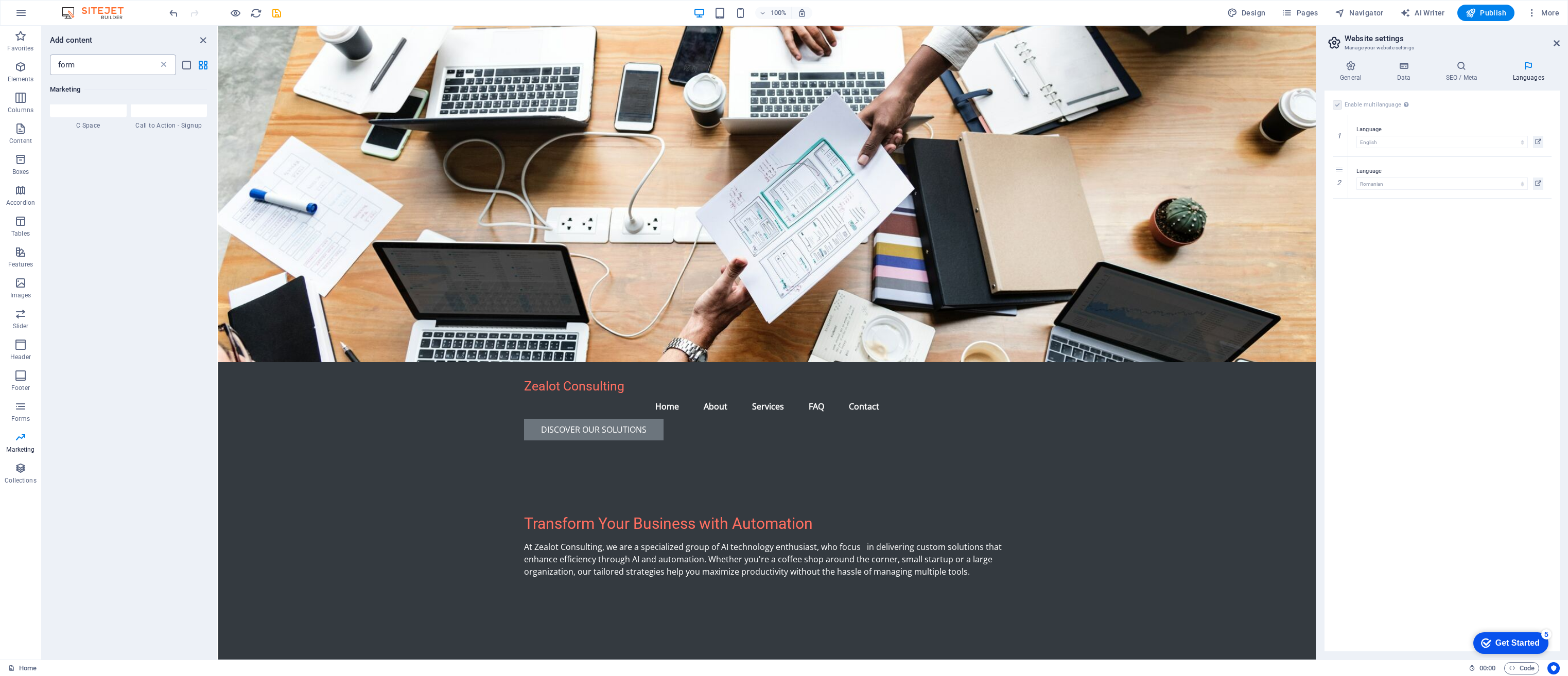
click at [167, 67] on icon at bounding box center [164, 64] width 10 height 10
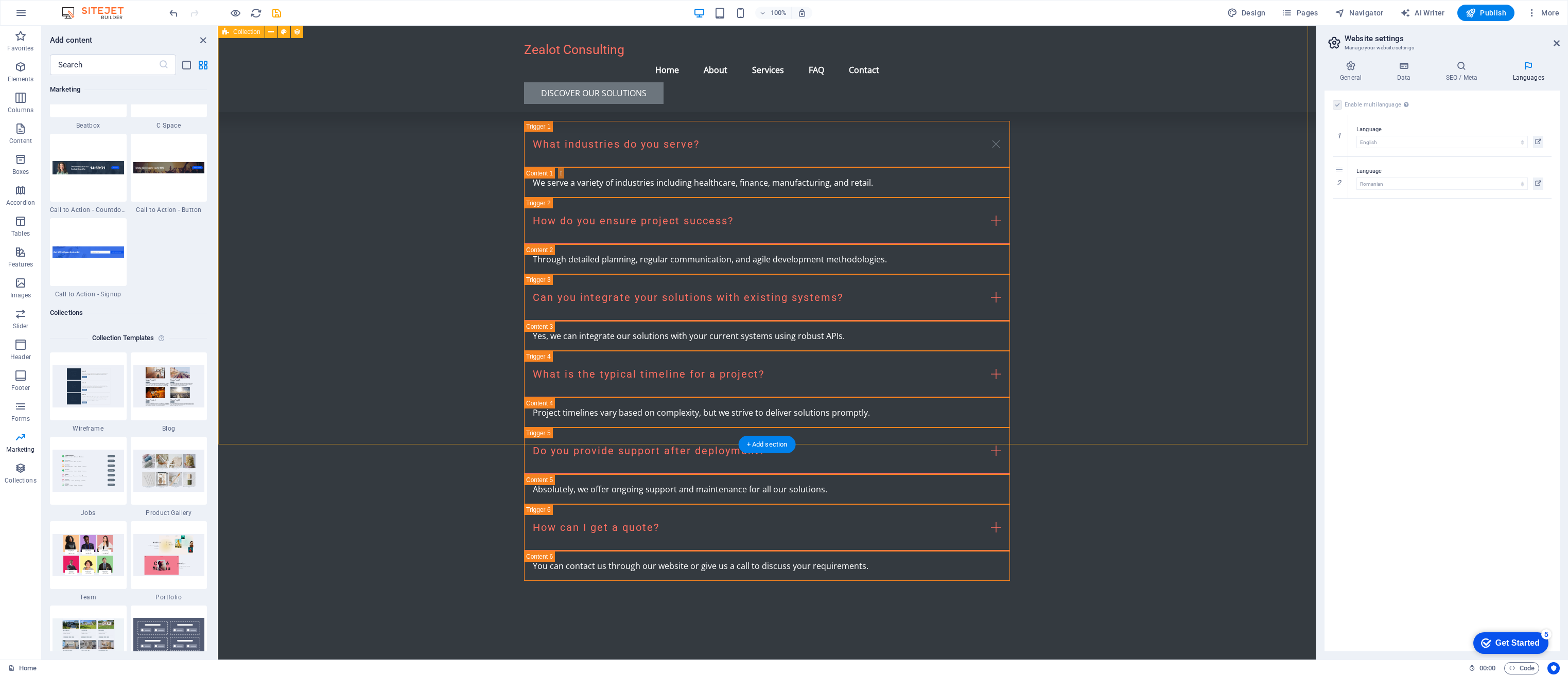
scroll to position [1992, 0]
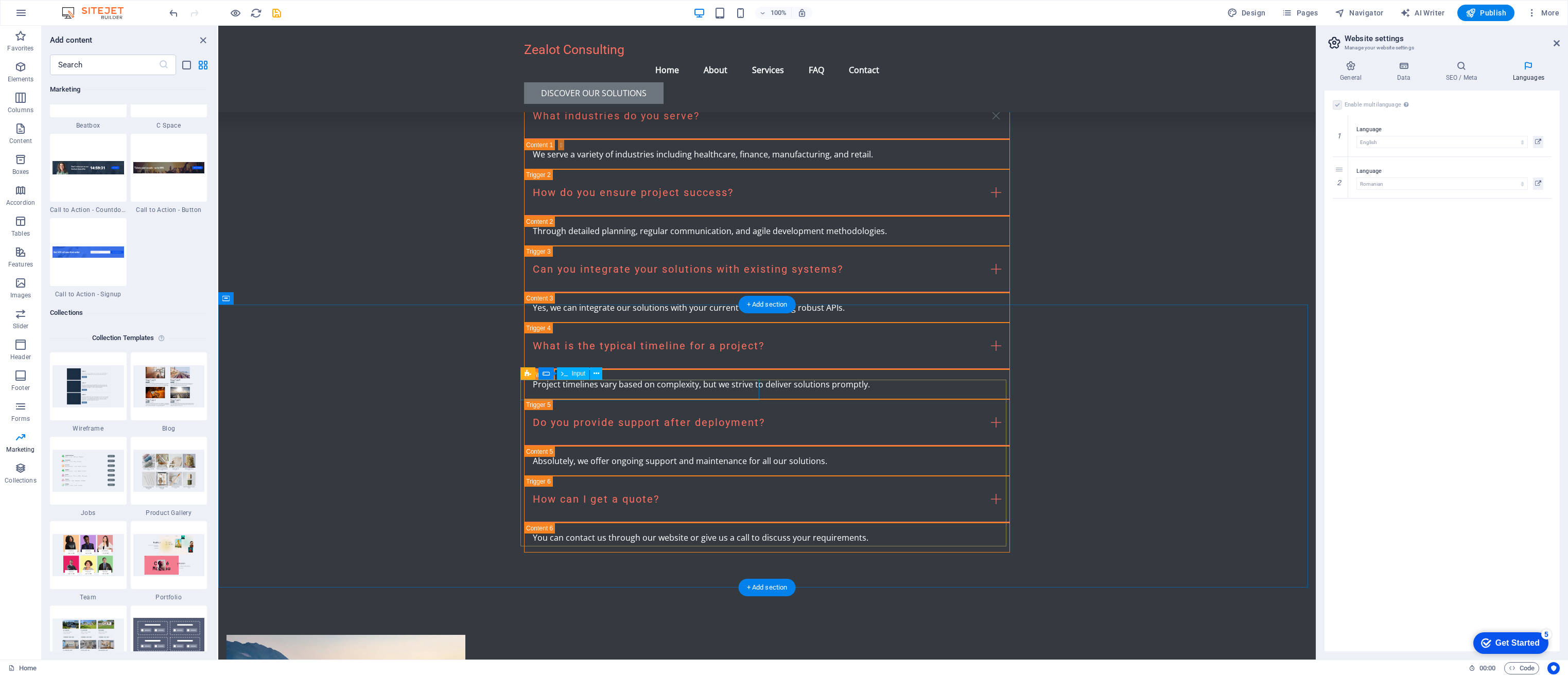
click at [537, 376] on span "Contact Form" at bounding box center [554, 373] width 37 height 6
click at [583, 374] on icon at bounding box center [583, 374] width 6 height 11
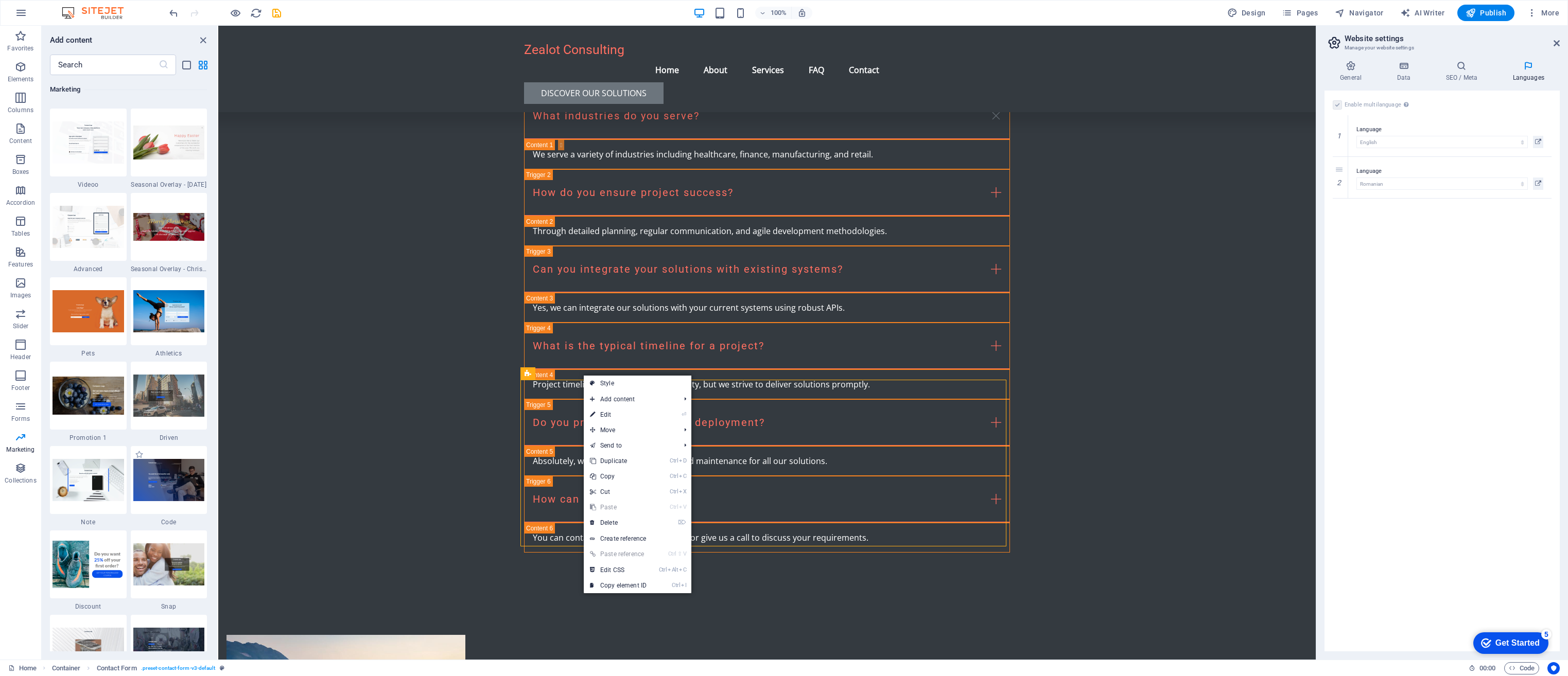
scroll to position [8630, 0]
click at [13, 249] on span "Features" at bounding box center [21, 259] width 41 height 25
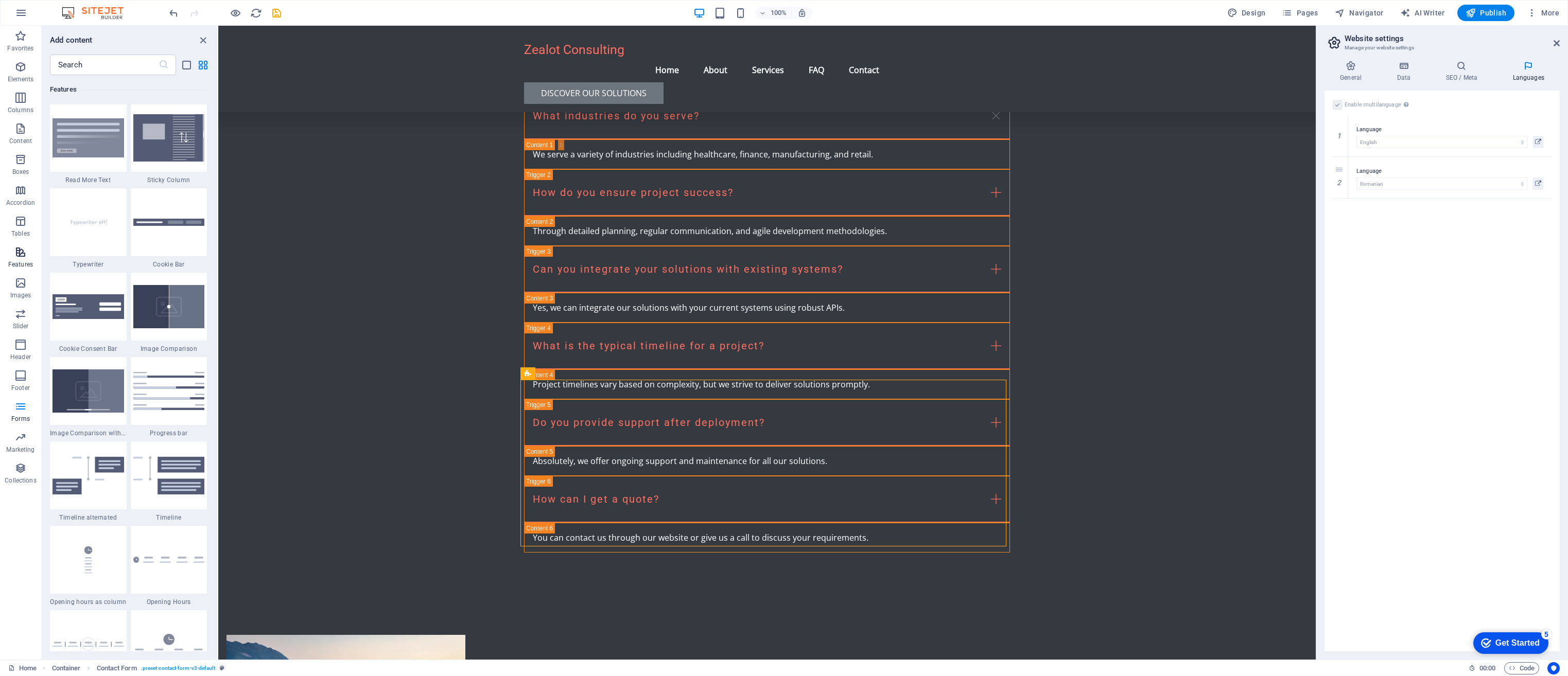
scroll to position [4011, 0]
click at [20, 292] on p "Images" at bounding box center [21, 295] width 21 height 8
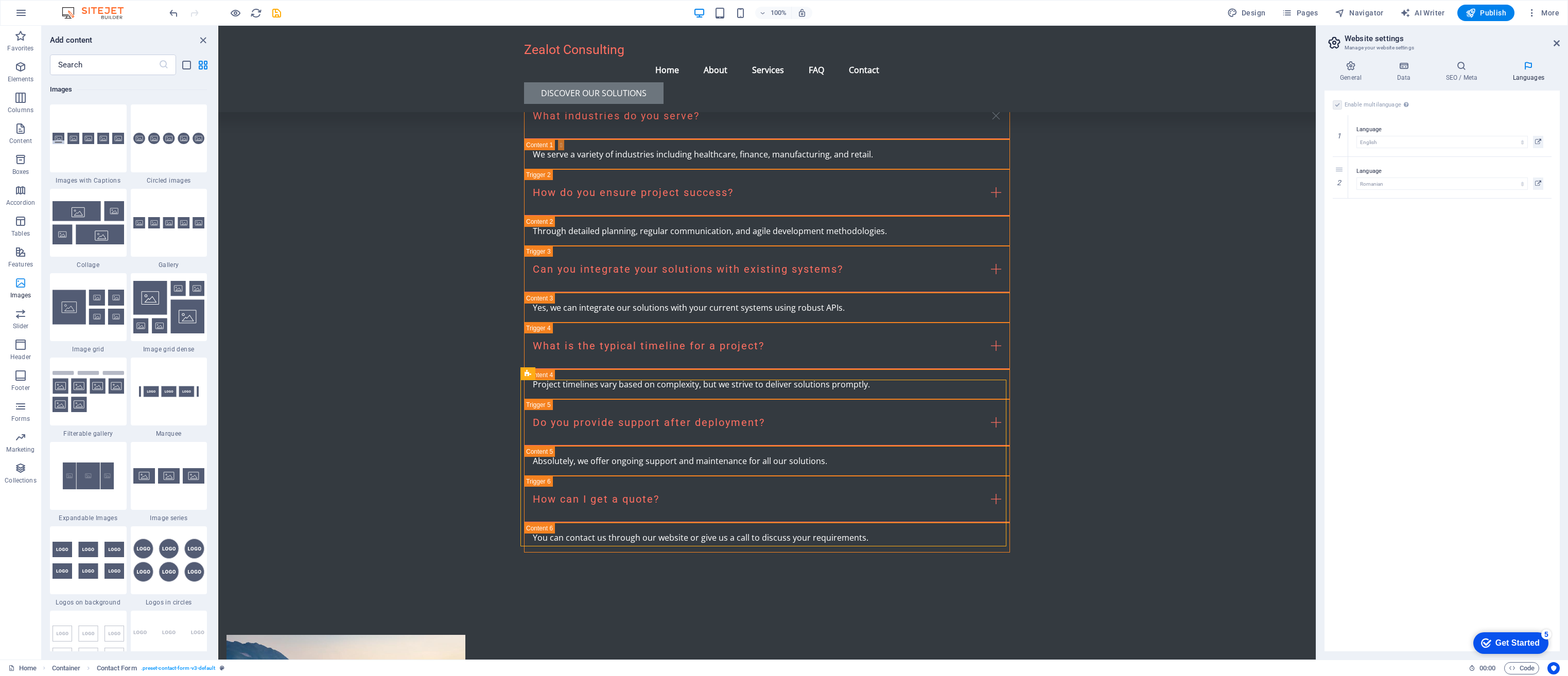
scroll to position [5218, 0]
click at [21, 317] on icon "button" at bounding box center [20, 313] width 12 height 12
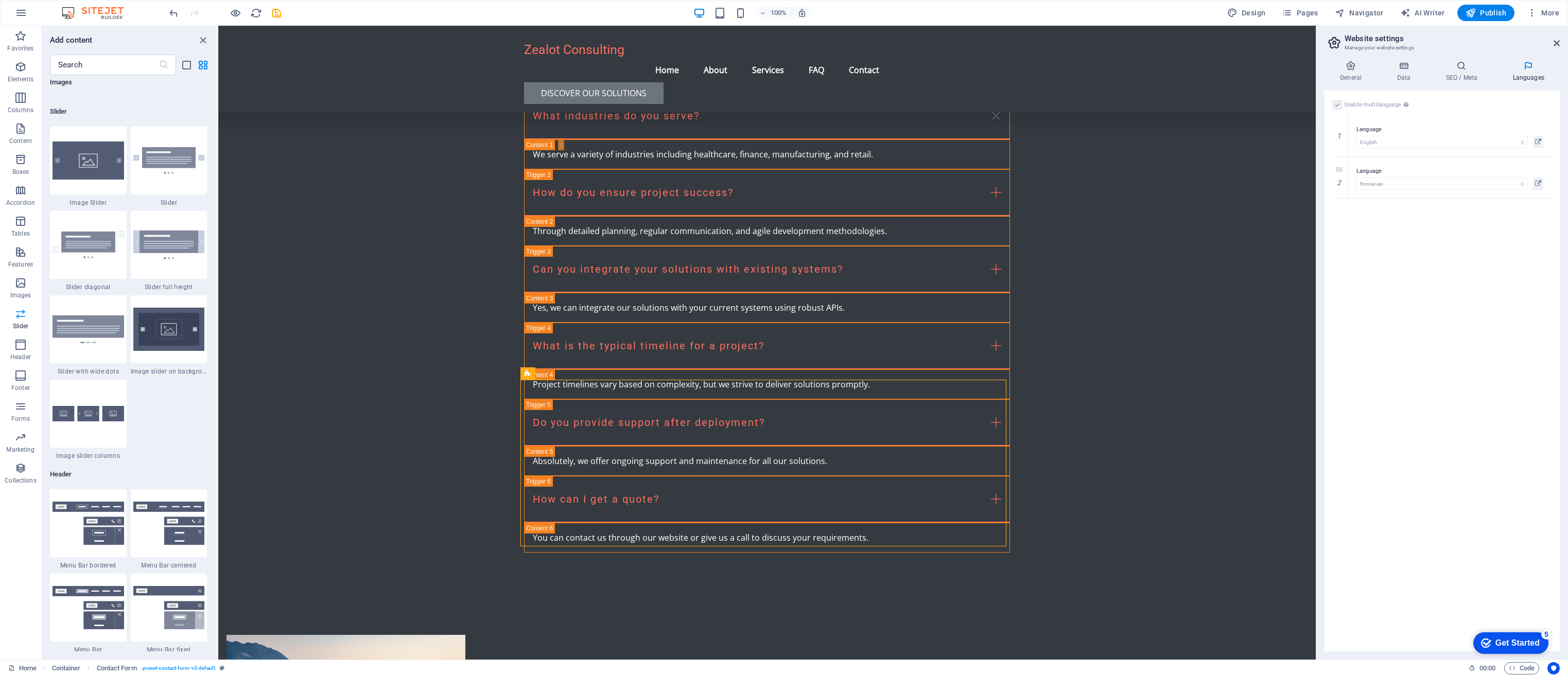
scroll to position [5834, 0]
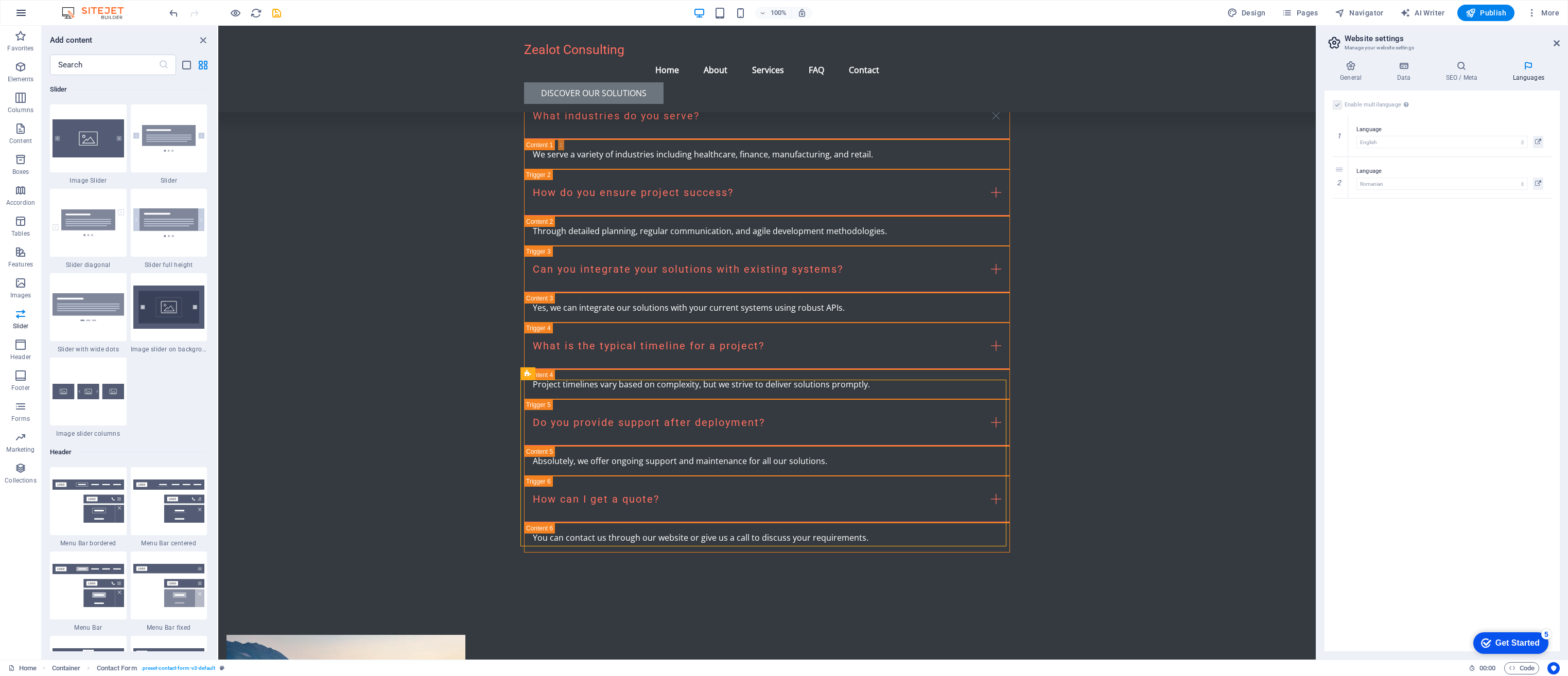
click at [21, 13] on icon "button" at bounding box center [21, 12] width 12 height 12
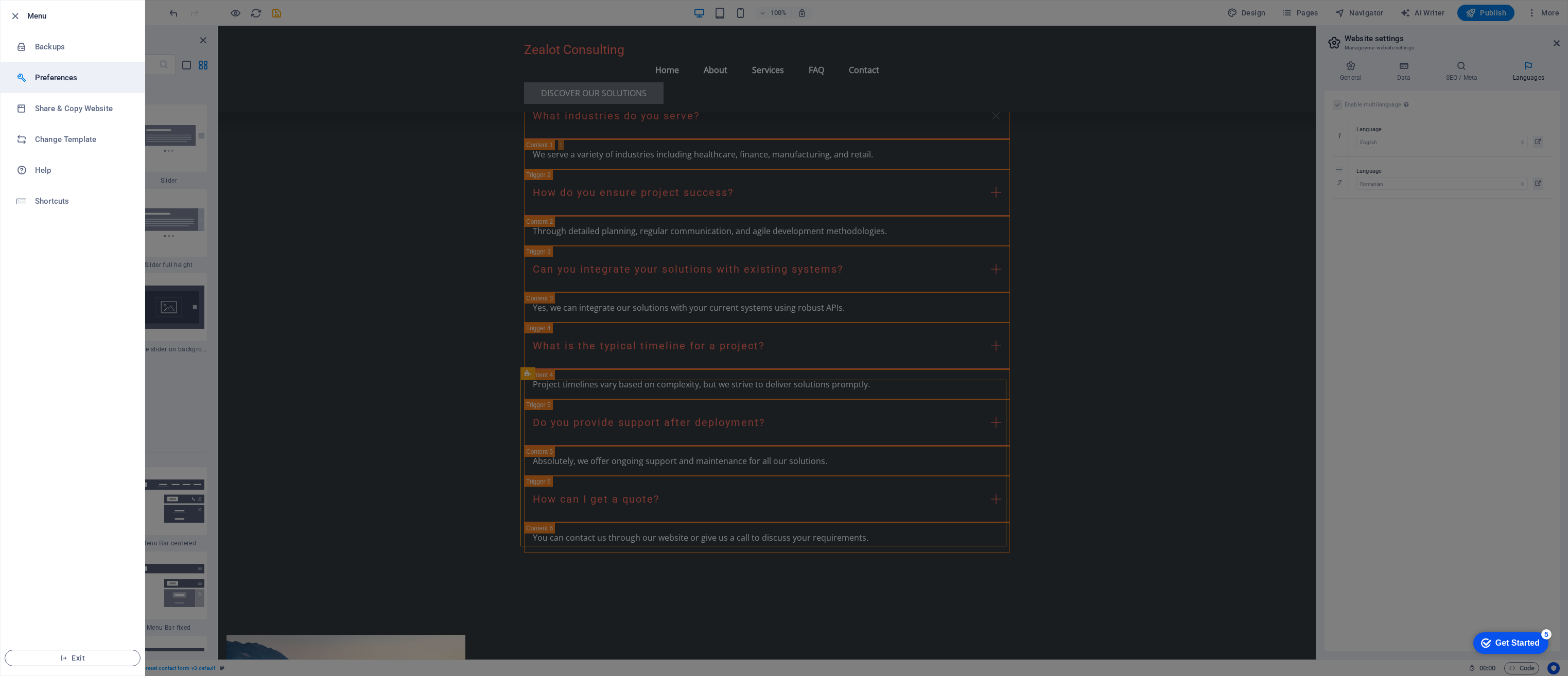
click at [57, 83] on h6 "Preferences" at bounding box center [82, 78] width 95 height 12
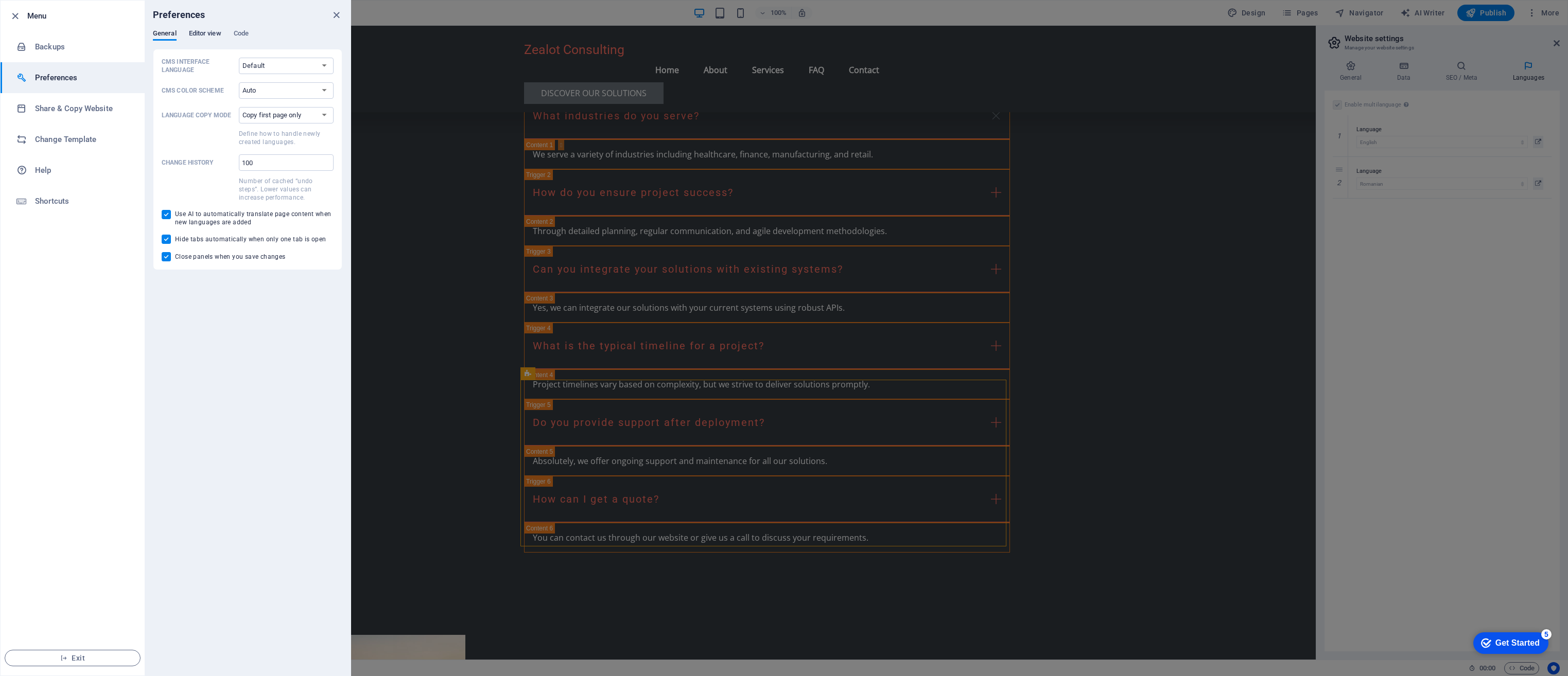
click at [218, 34] on span "Editor view" at bounding box center [205, 34] width 32 height 14
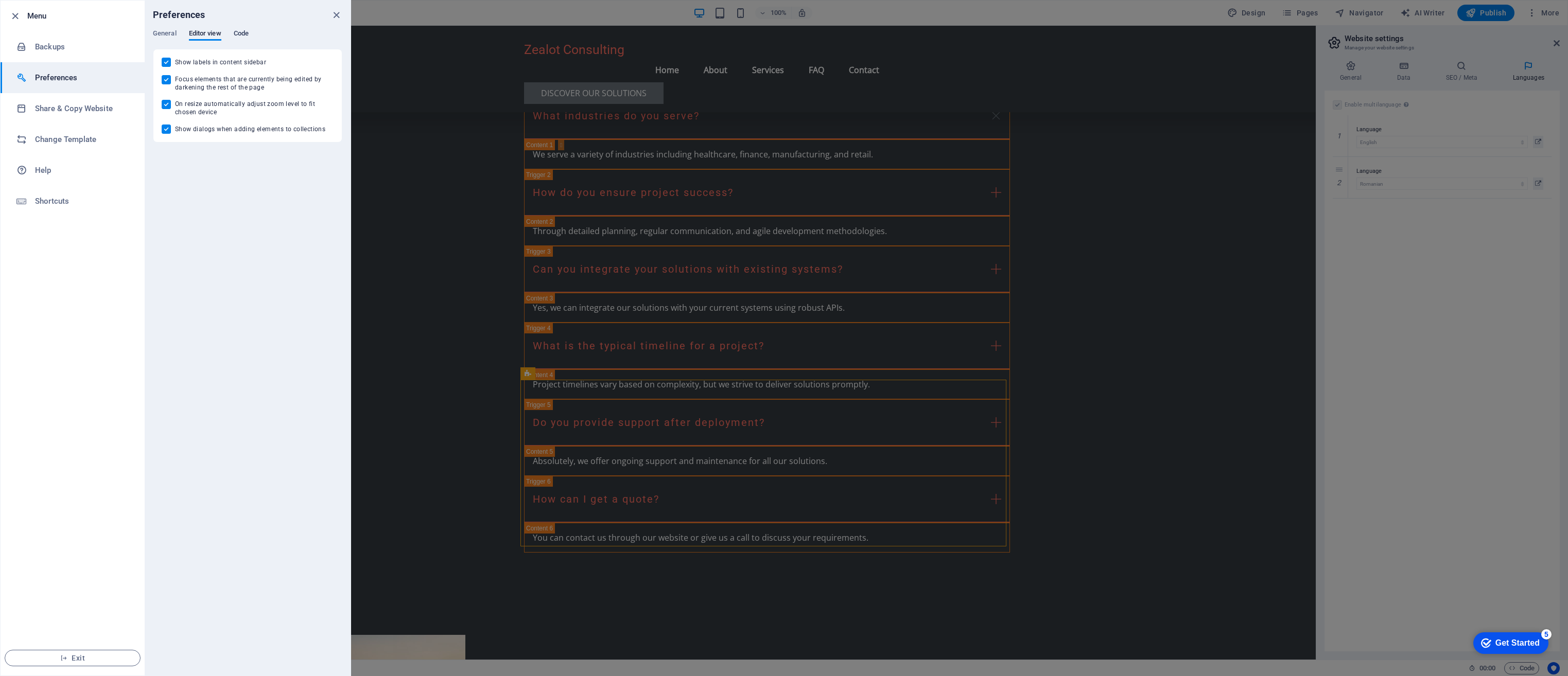
click at [242, 30] on span "Code" at bounding box center [241, 34] width 15 height 14
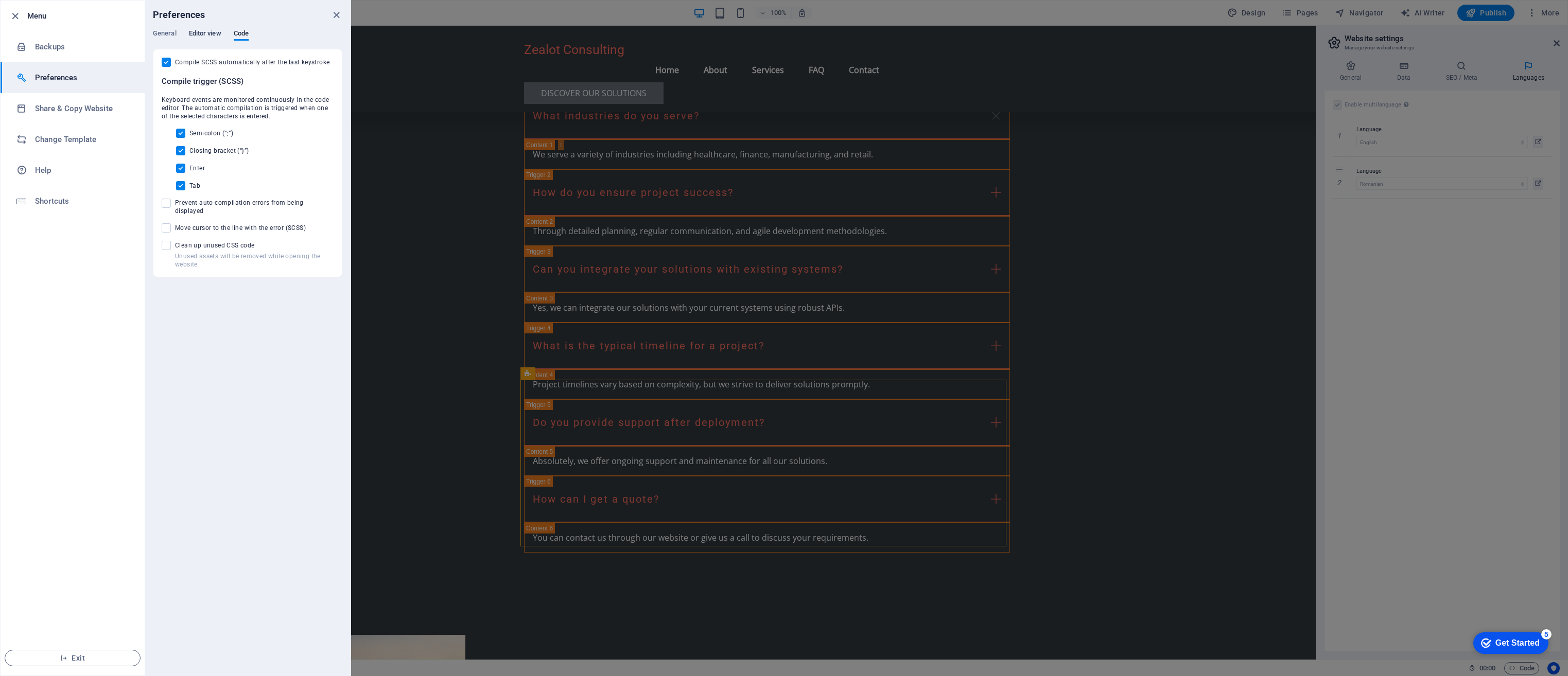
click at [202, 35] on span "Editor view" at bounding box center [205, 34] width 32 height 14
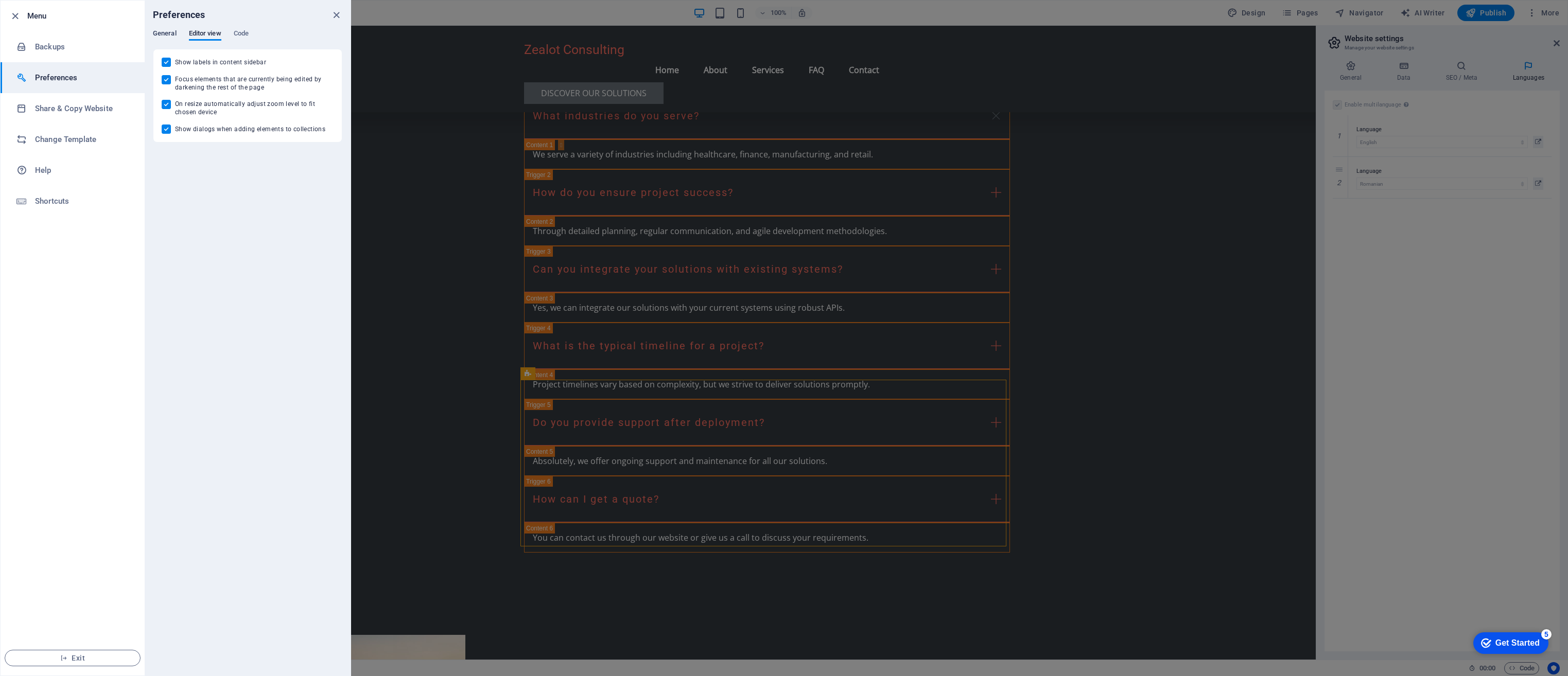
click at [169, 35] on span "General" at bounding box center [164, 34] width 24 height 14
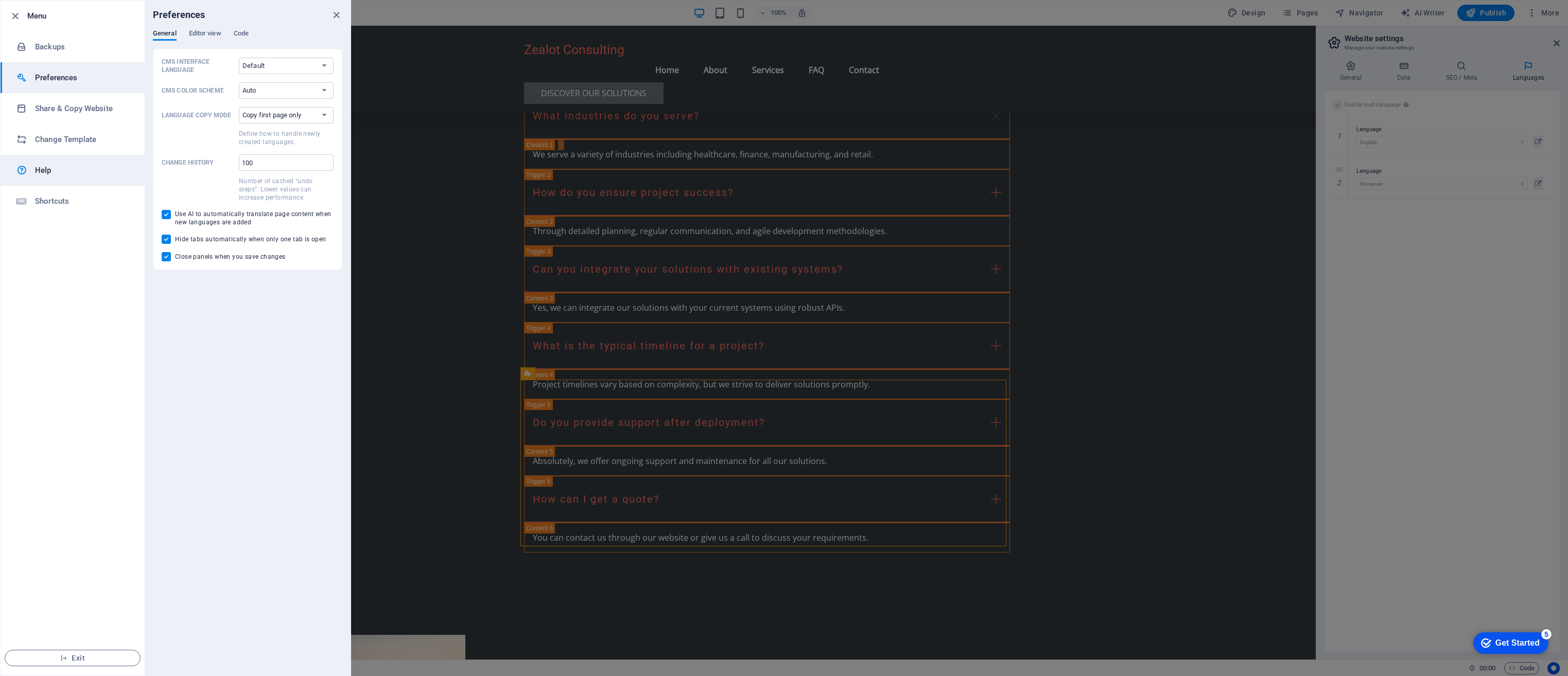
click at [61, 177] on link "Help" at bounding box center [73, 169] width 144 height 31
drag, startPoint x: 435, startPoint y: 338, endPoint x: 427, endPoint y: 316, distance: 23.4
click at [435, 337] on div at bounding box center [784, 338] width 1568 height 676
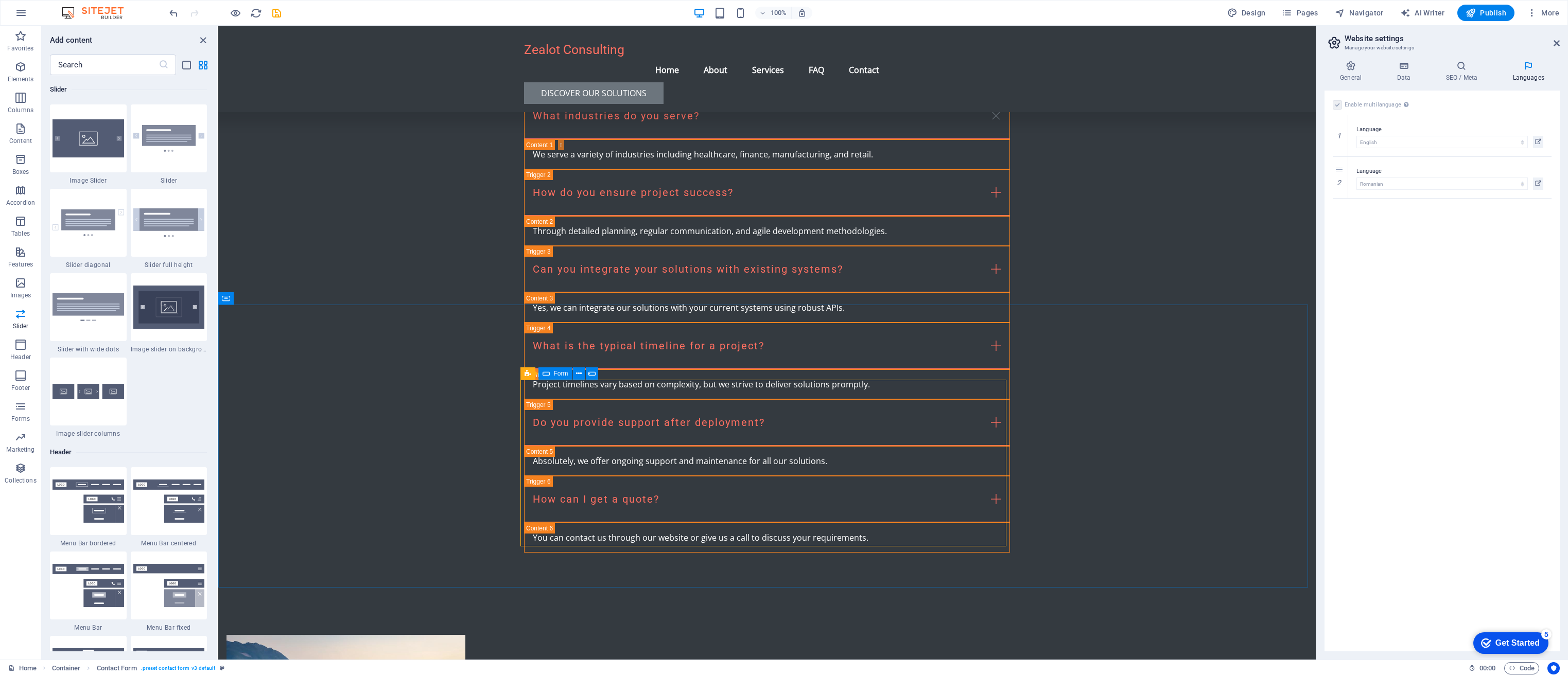
click at [545, 375] on icon at bounding box center [546, 374] width 7 height 12
click at [560, 373] on span "Form" at bounding box center [560, 373] width 14 height 6
click at [576, 373] on icon at bounding box center [579, 374] width 6 height 11
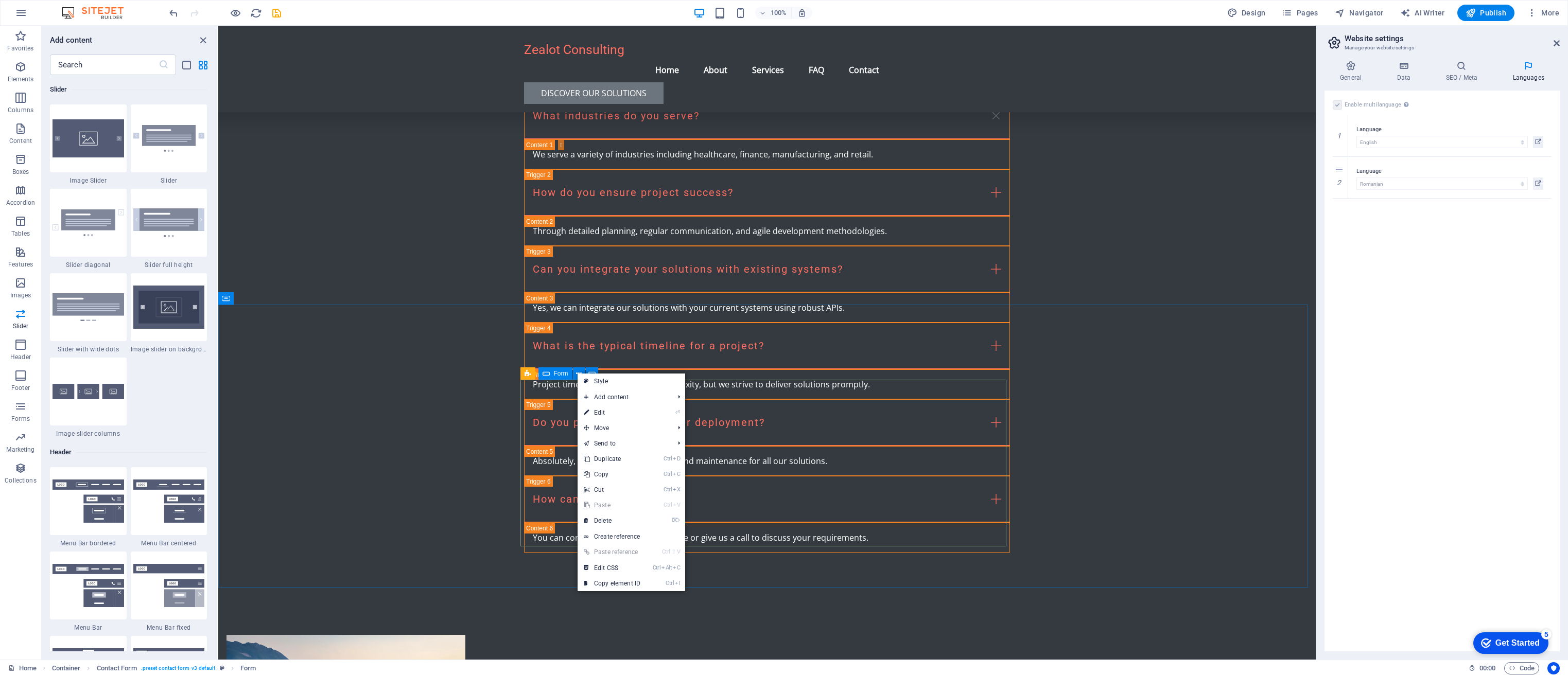
click at [560, 372] on span "Form" at bounding box center [560, 373] width 14 height 6
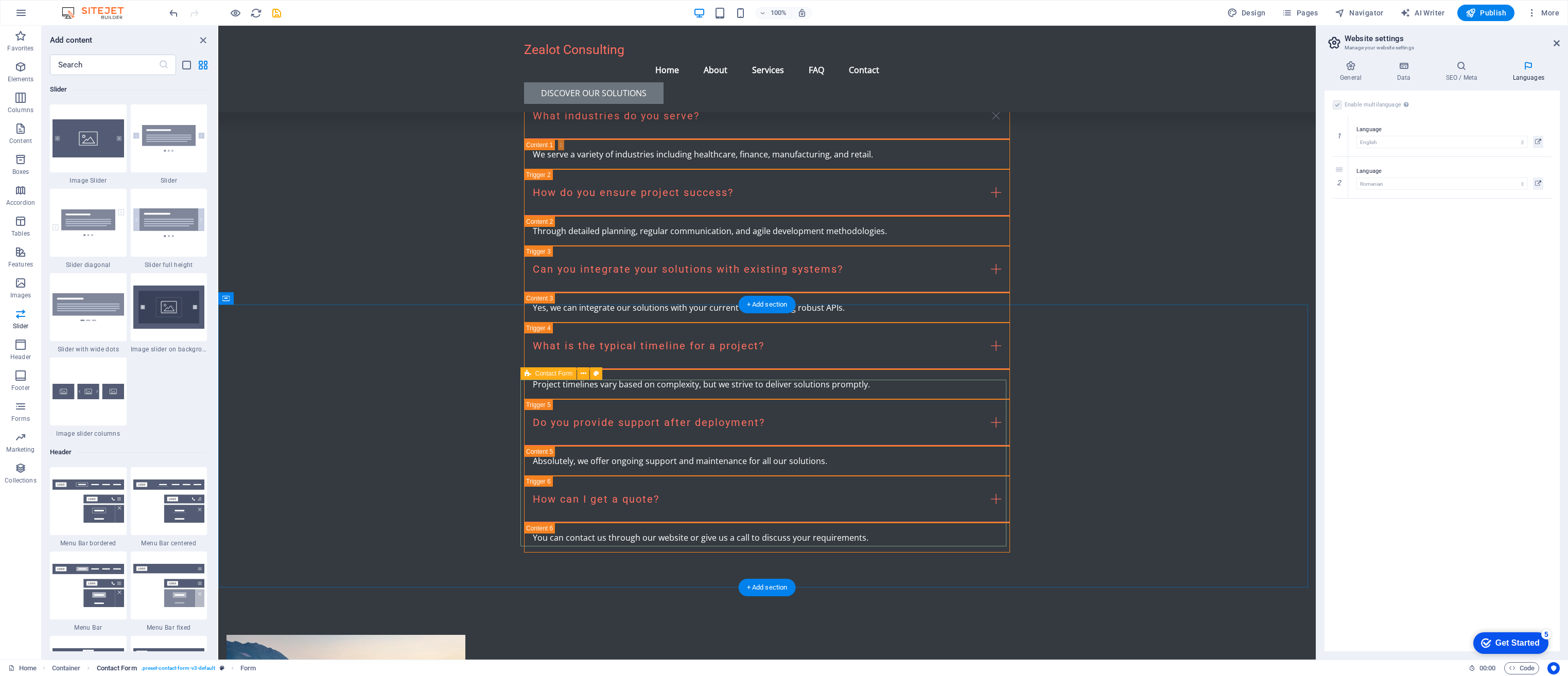
click at [203, 669] on span ". preset-contact-form-v3-default" at bounding box center [179, 668] width 74 height 12
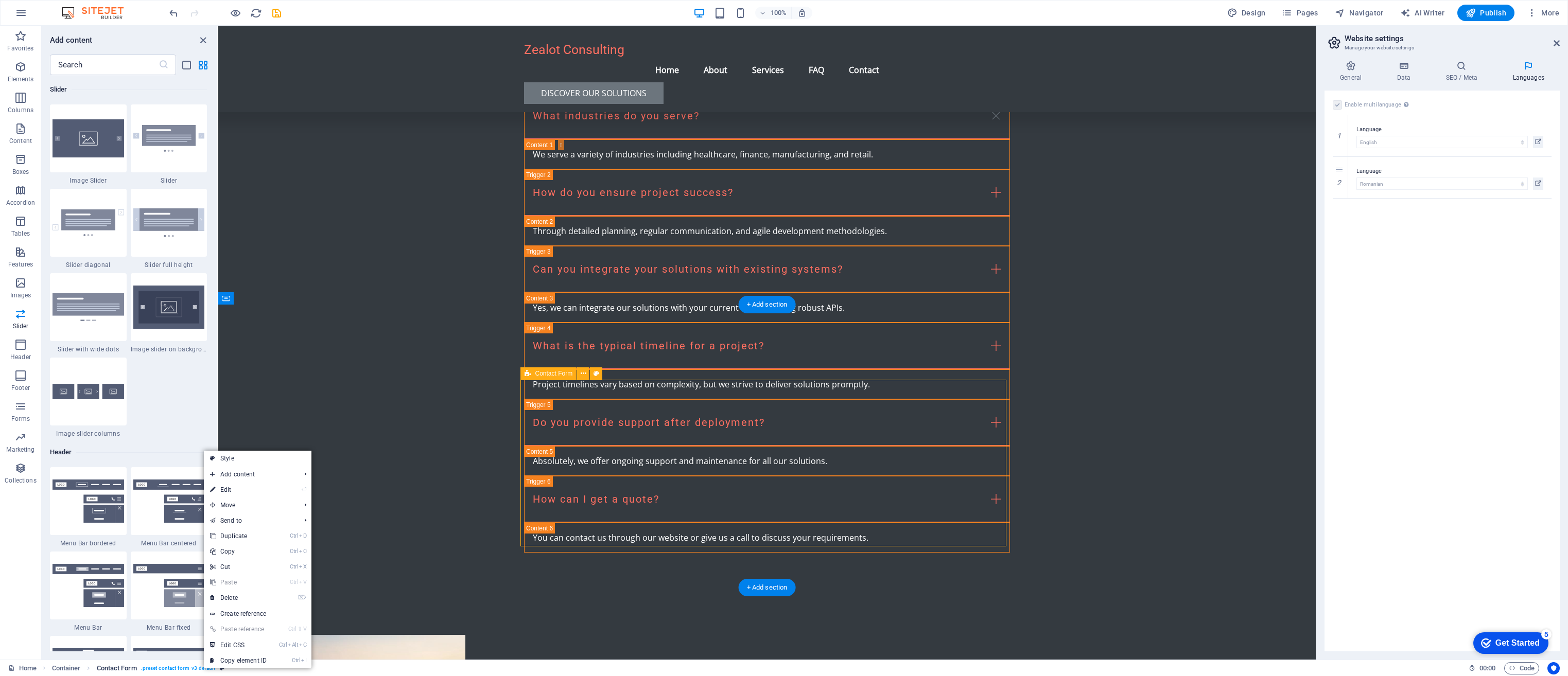
click at [189, 669] on span ". preset-contact-form-v3-default" at bounding box center [179, 668] width 74 height 12
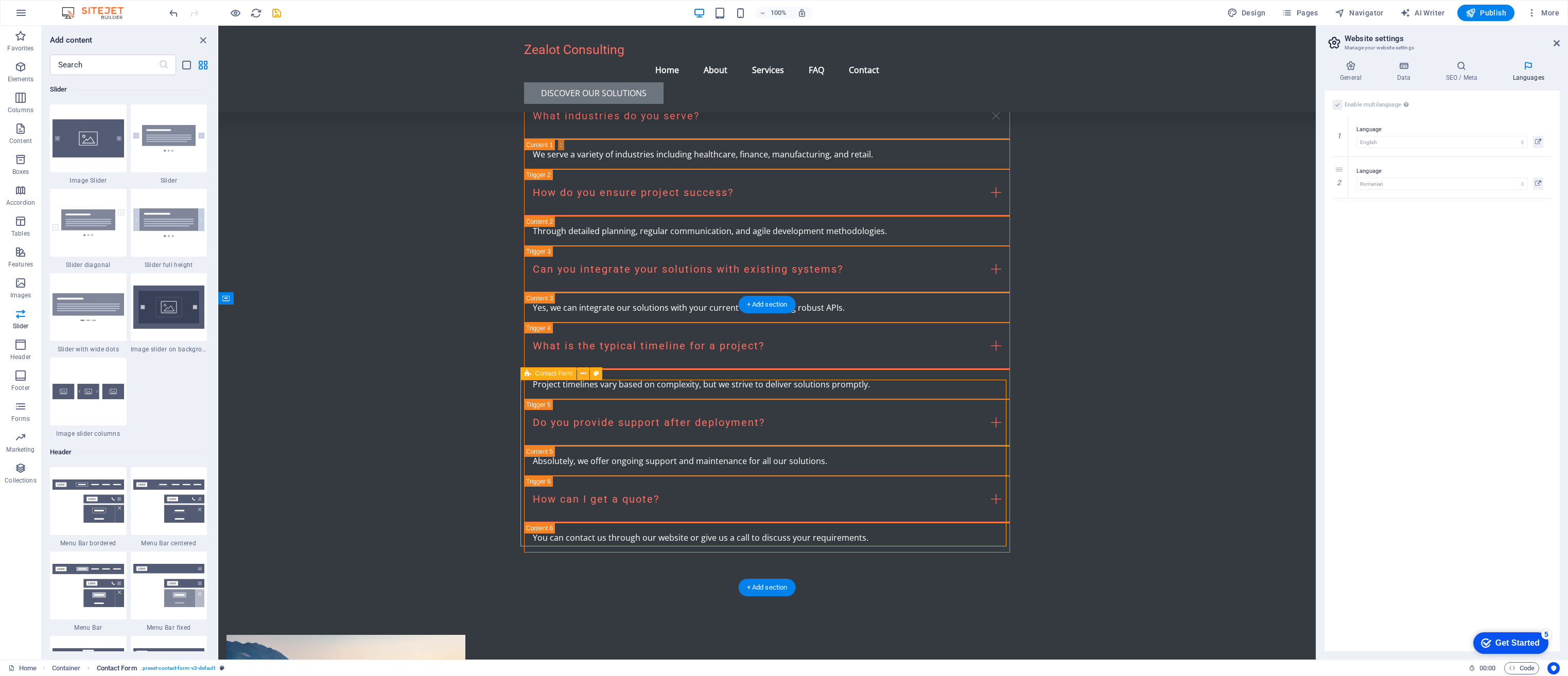
click at [189, 667] on span ". preset-contact-form-v3-default" at bounding box center [179, 668] width 74 height 12
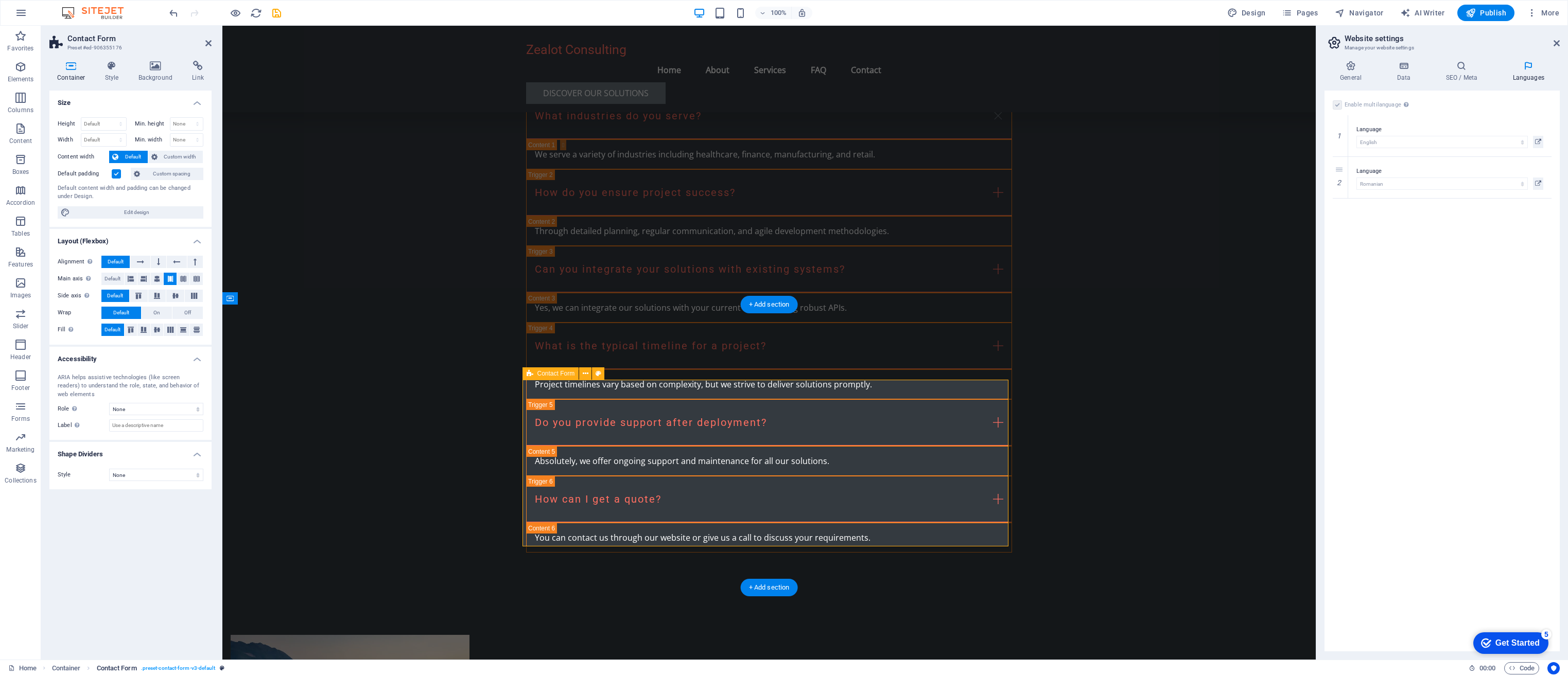
click at [188, 668] on span ". preset-contact-form-v3-default" at bounding box center [179, 668] width 74 height 12
click at [548, 374] on icon at bounding box center [548, 374] width 7 height 12
click at [560, 371] on span "Form" at bounding box center [562, 373] width 14 height 6
click at [199, 668] on span ". preset-contact-form-v3-default" at bounding box center [179, 668] width 74 height 12
click at [205, 668] on span ". preset-contact-form-v3-default" at bounding box center [179, 668] width 74 height 12
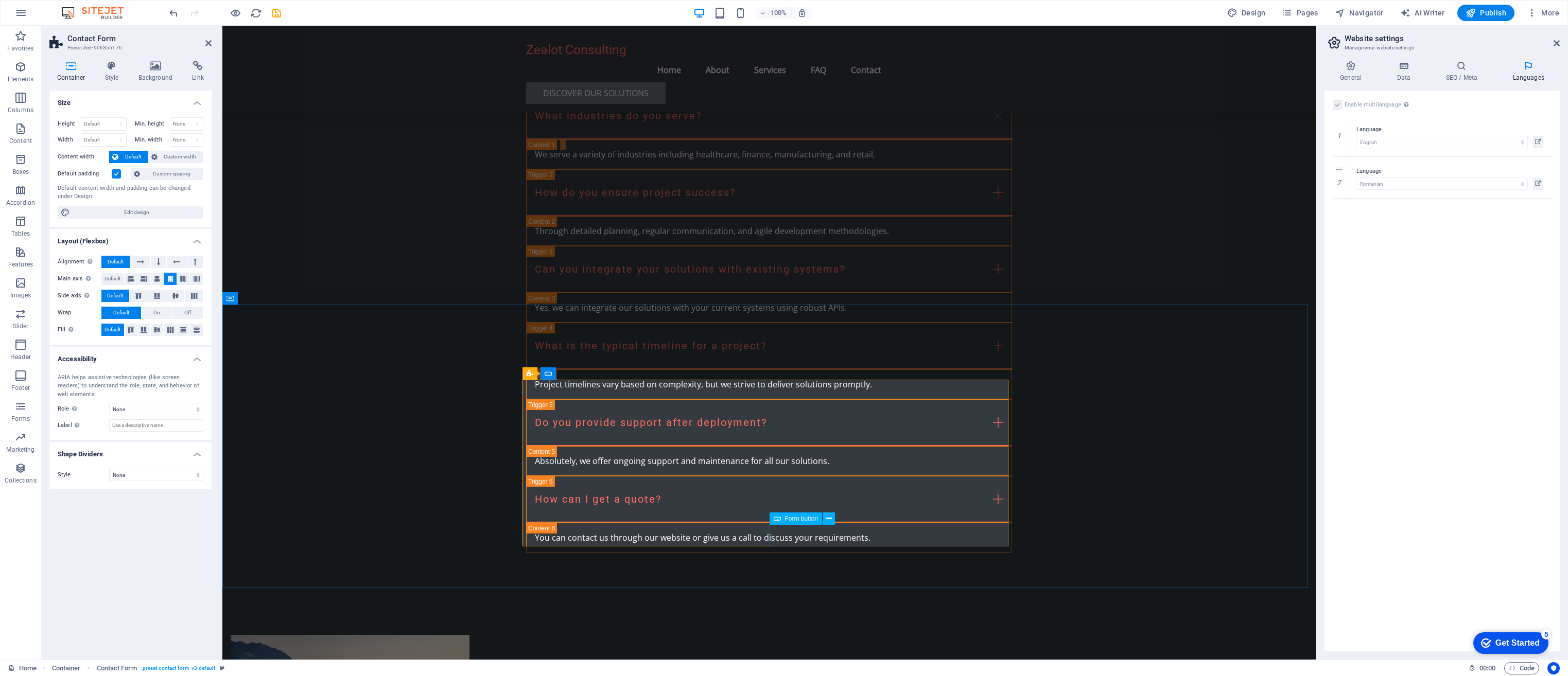
click at [809, 521] on span "Form button" at bounding box center [802, 518] width 33 height 6
click at [303, 669] on span "Form button" at bounding box center [290, 668] width 36 height 12
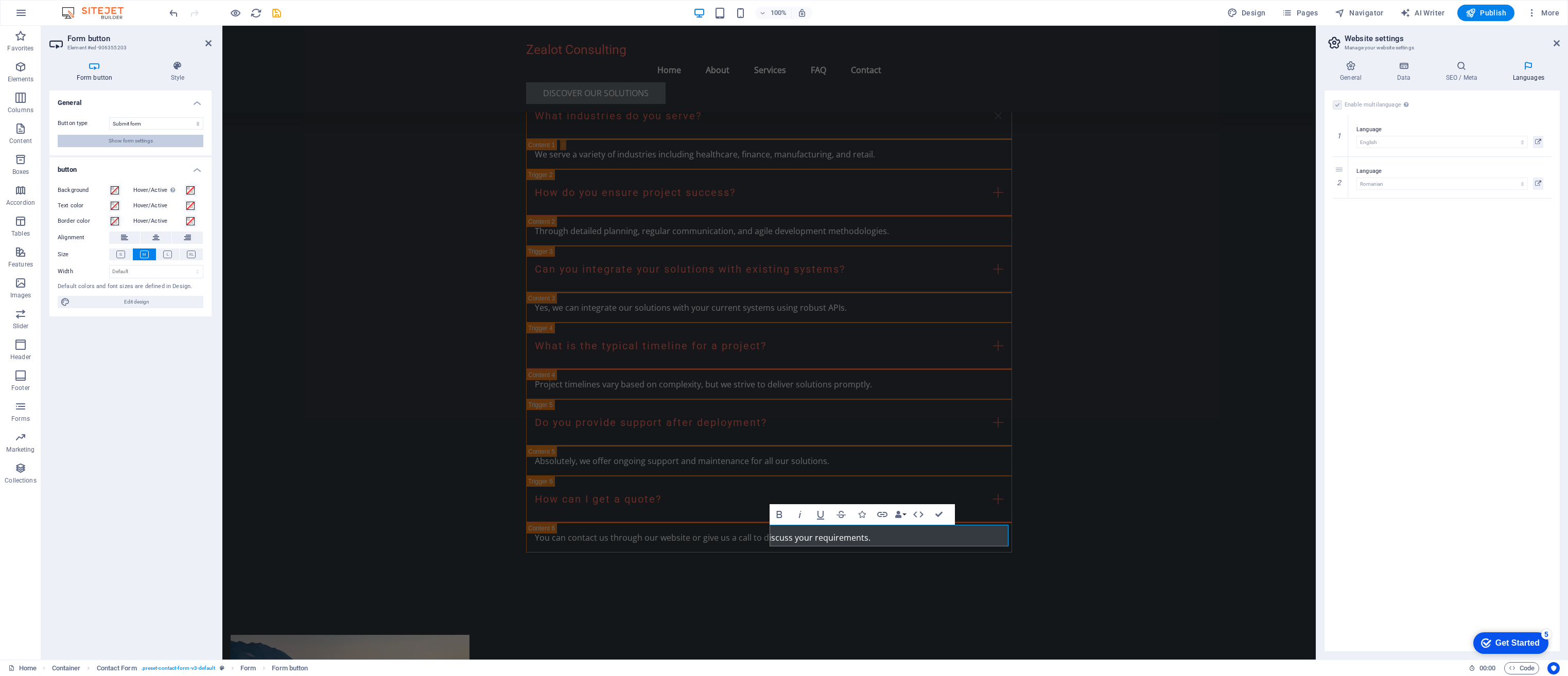
click at [129, 143] on span "Show form settings" at bounding box center [131, 140] width 45 height 12
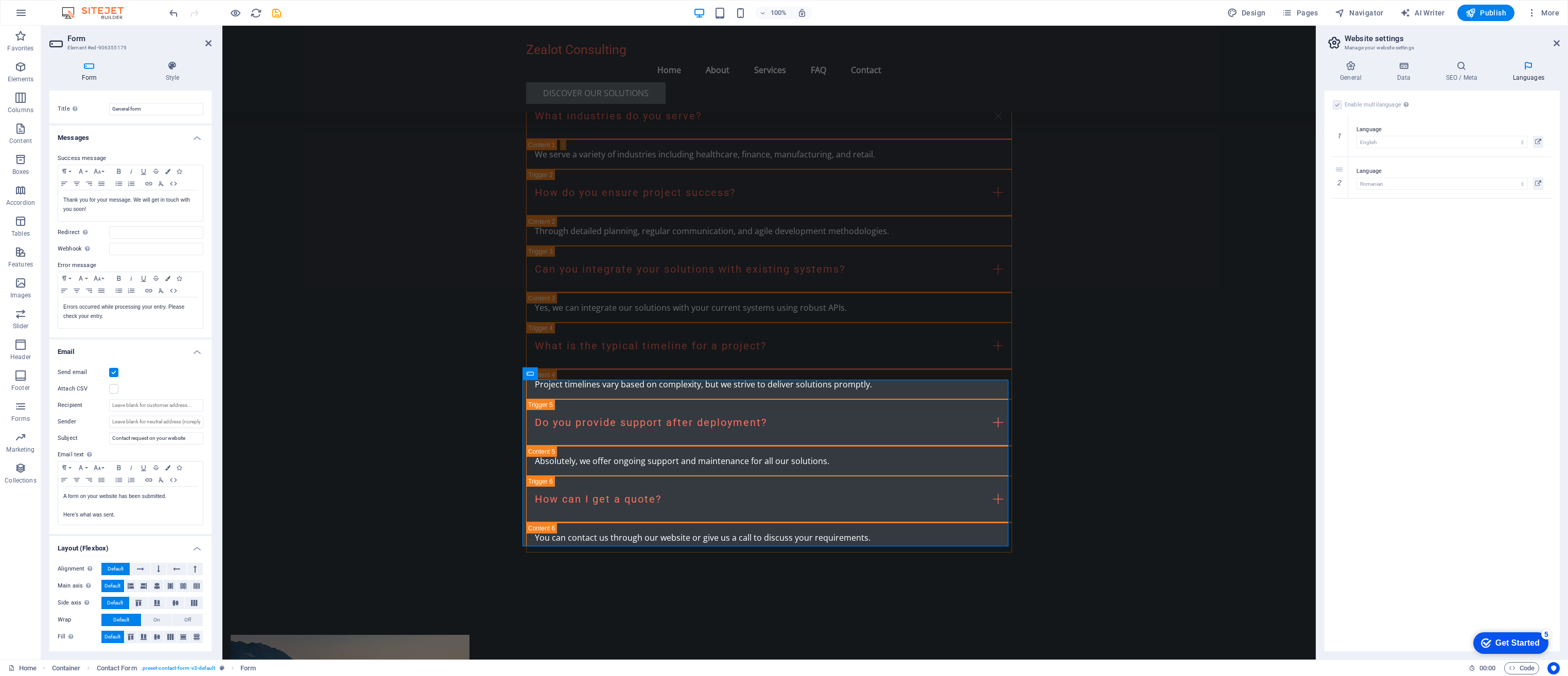
scroll to position [15, 0]
click at [130, 402] on input "Recipient" at bounding box center [156, 405] width 94 height 12
click at [1036, 64] on icon at bounding box center [1404, 65] width 45 height 10
drag, startPoint x: 1606, startPoint y: 337, endPoint x: 1312, endPoint y: 309, distance: 295.3
drag, startPoint x: 1463, startPoint y: 591, endPoint x: 1469, endPoint y: 555, distance: 36.5
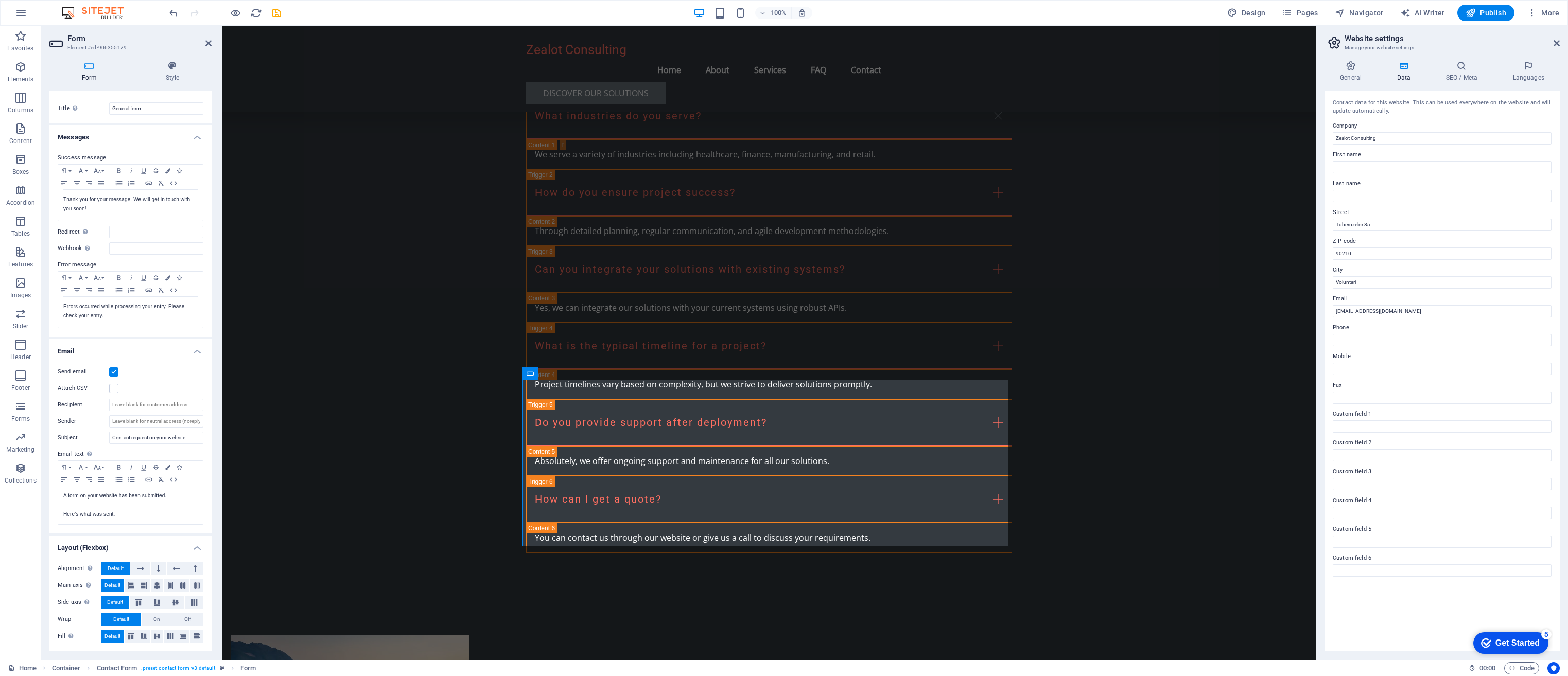
click at [1036, 591] on div "Contact data for this website. This can be used everywhere on the website and w…" at bounding box center [1442, 371] width 236 height 561
click at [1036, 12] on button "Publish" at bounding box center [1485, 13] width 57 height 17
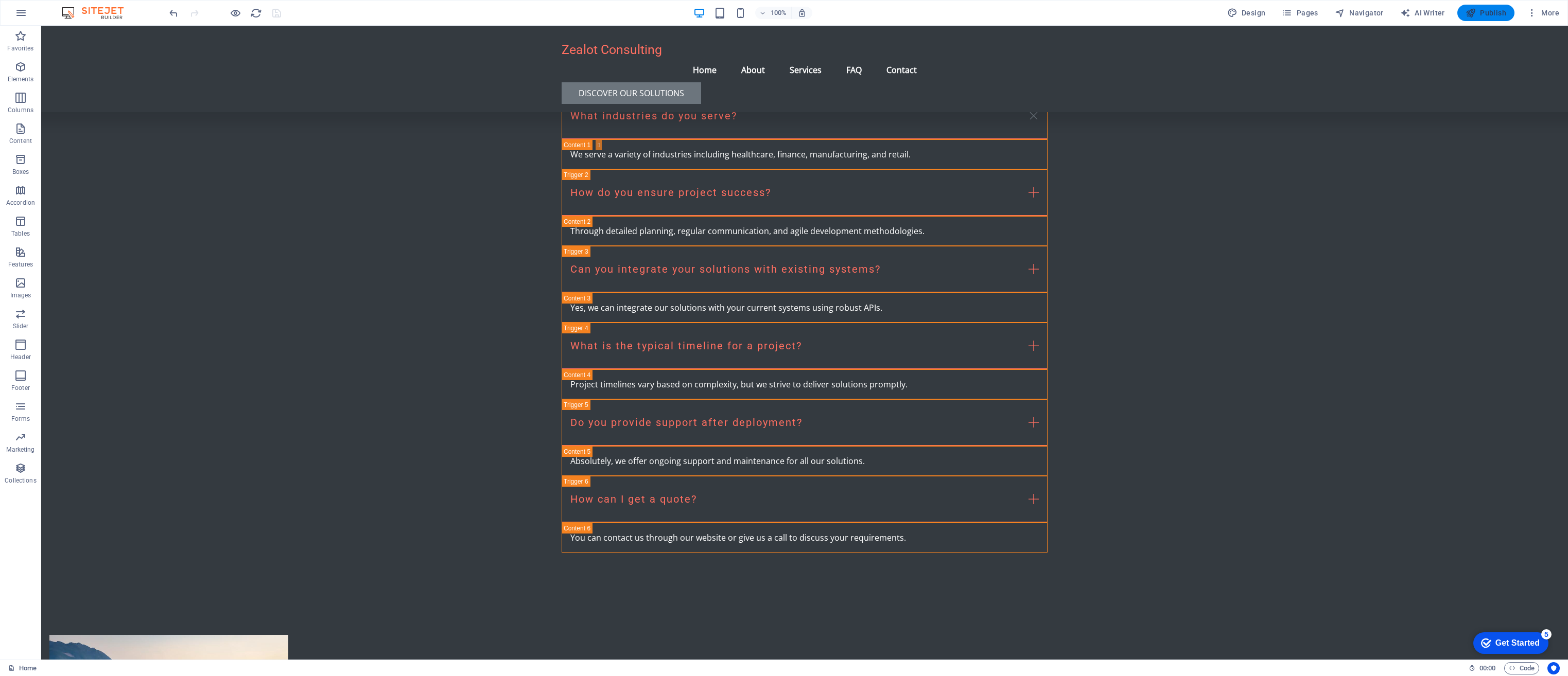
click at [1036, 13] on span "Publish" at bounding box center [1485, 12] width 41 height 10
click at [845, 520] on span "Form button" at bounding box center [837, 518] width 33 height 6
click at [841, 521] on span "Form button" at bounding box center [837, 518] width 33 height 6
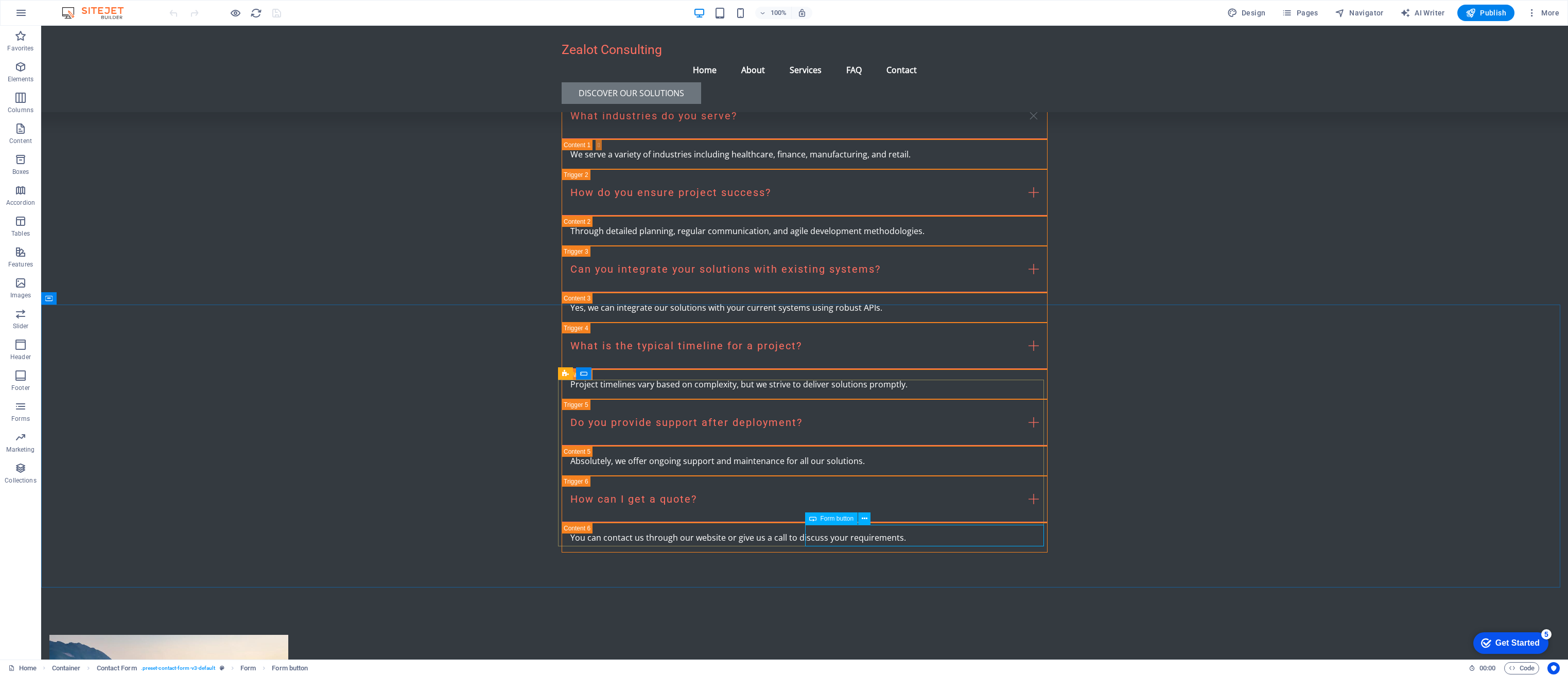
click at [841, 521] on span "Form button" at bounding box center [837, 518] width 33 height 6
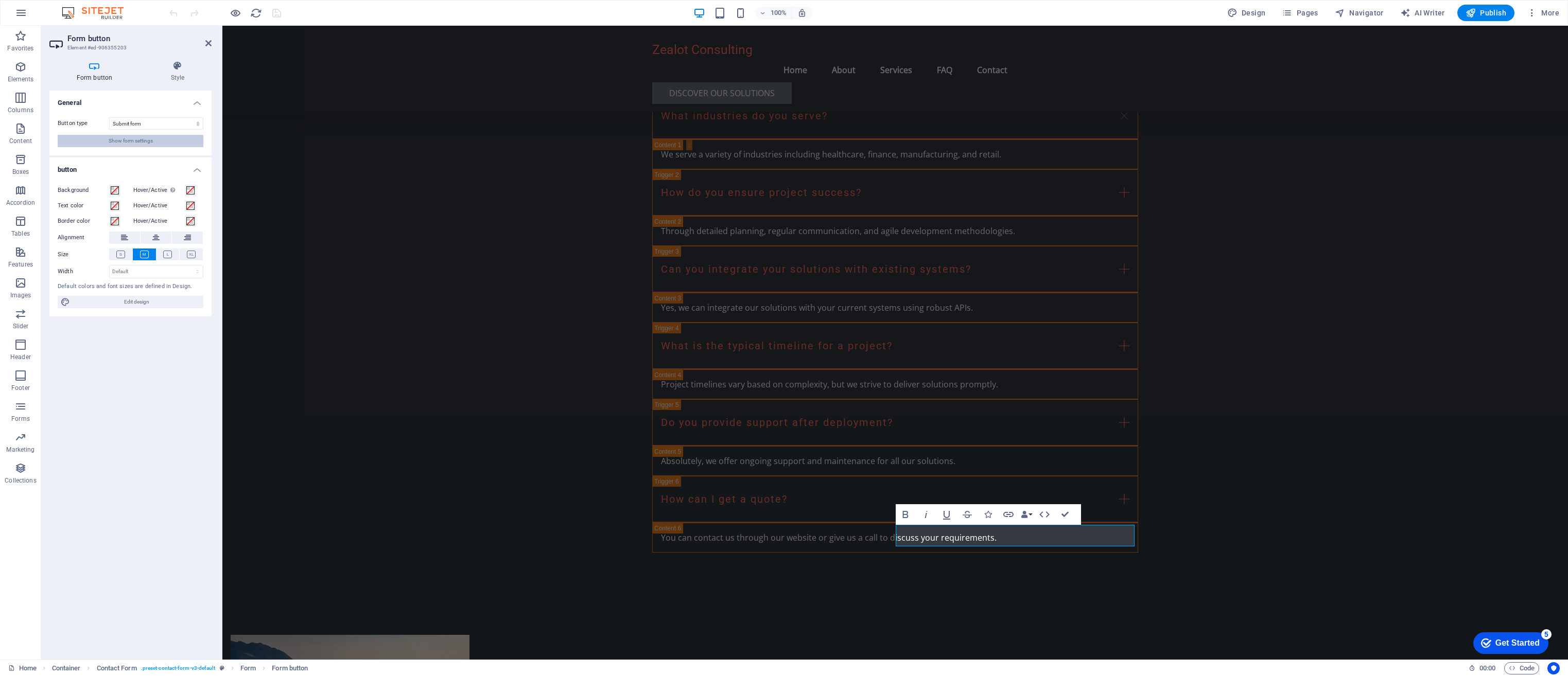
click at [131, 140] on span "Show form settings" at bounding box center [131, 140] width 45 height 12
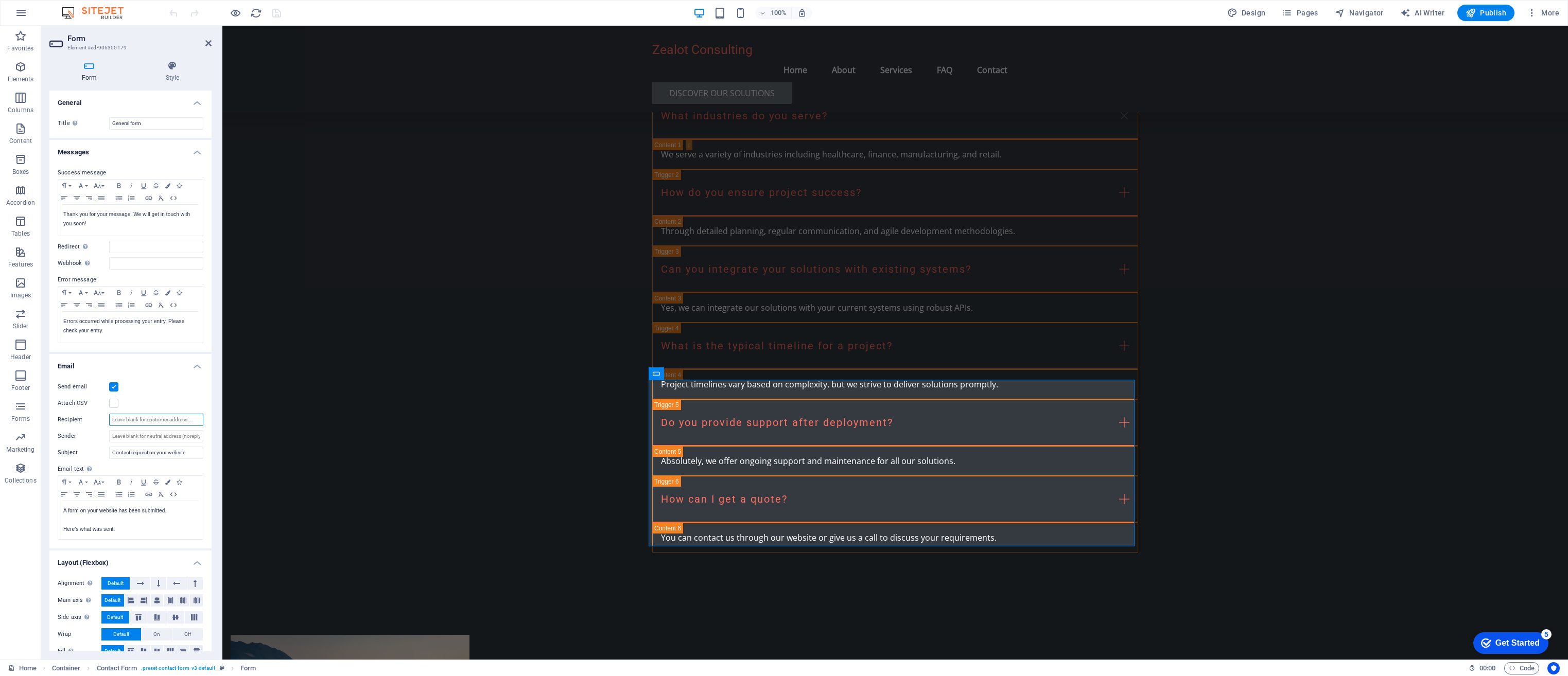
click at [164, 418] on input "Recipient" at bounding box center [156, 420] width 94 height 12
paste input "[EMAIL_ADDRESS][DOMAIN_NAME]"
type input "[EMAIL_ADDRESS][DOMAIN_NAME]"
click at [204, 39] on h2 "Form" at bounding box center [140, 38] width 144 height 9
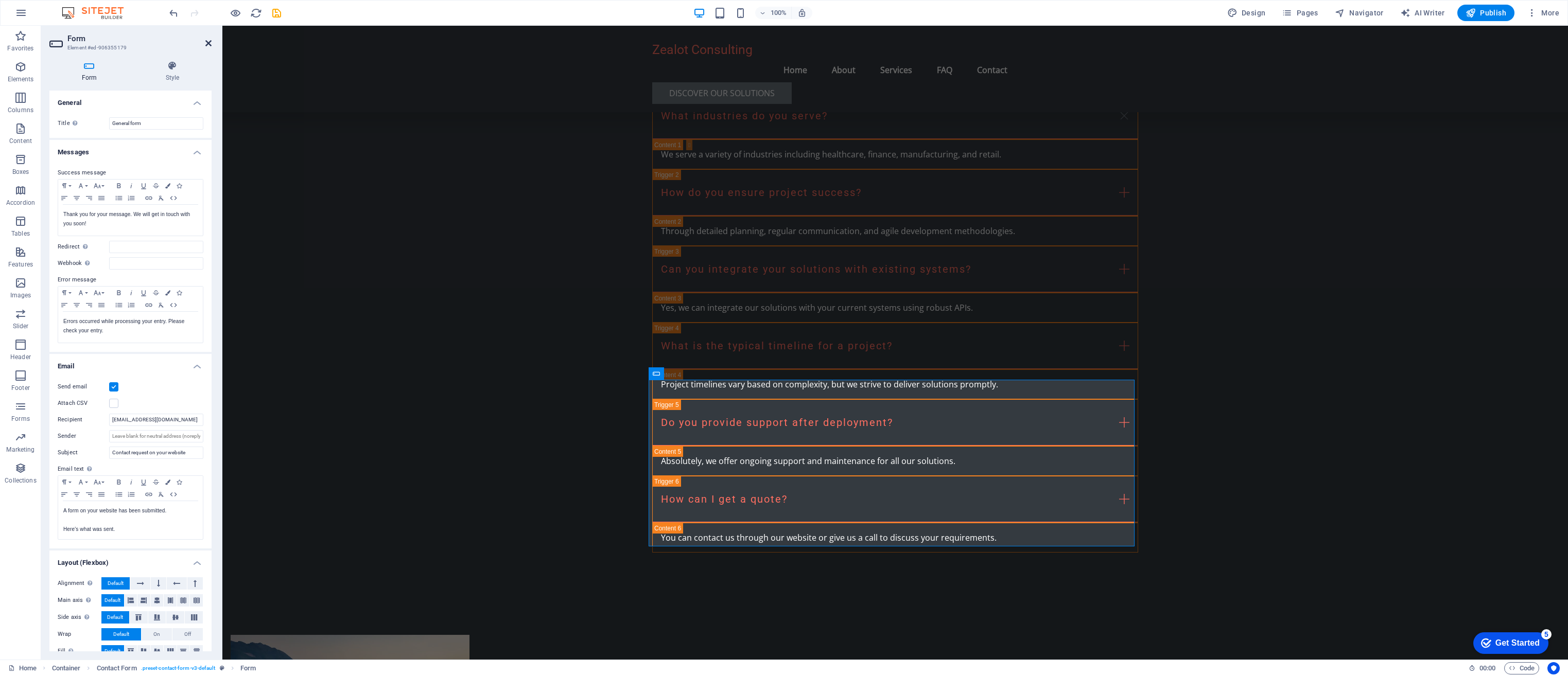
click at [206, 39] on icon at bounding box center [207, 43] width 6 height 8
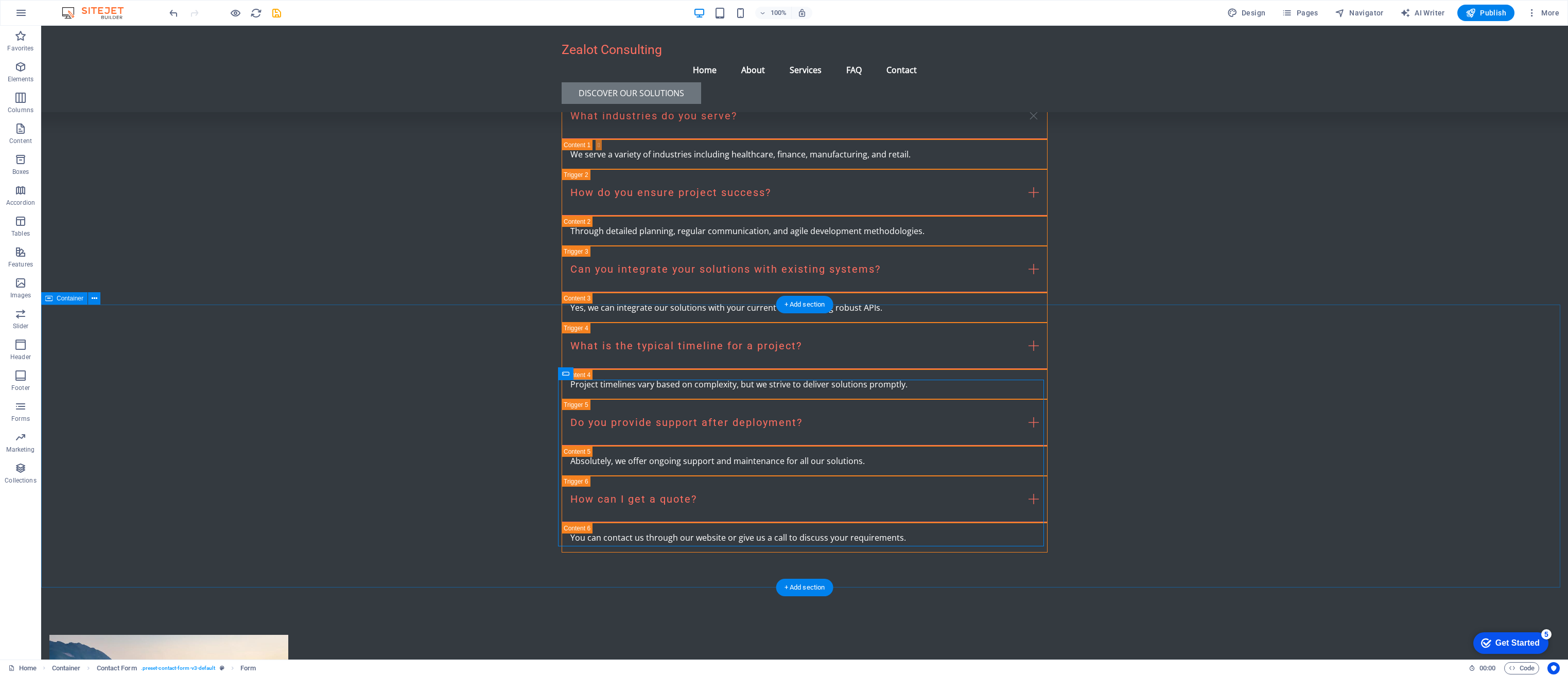
click at [842, 521] on span "Form button" at bounding box center [837, 518] width 33 height 6
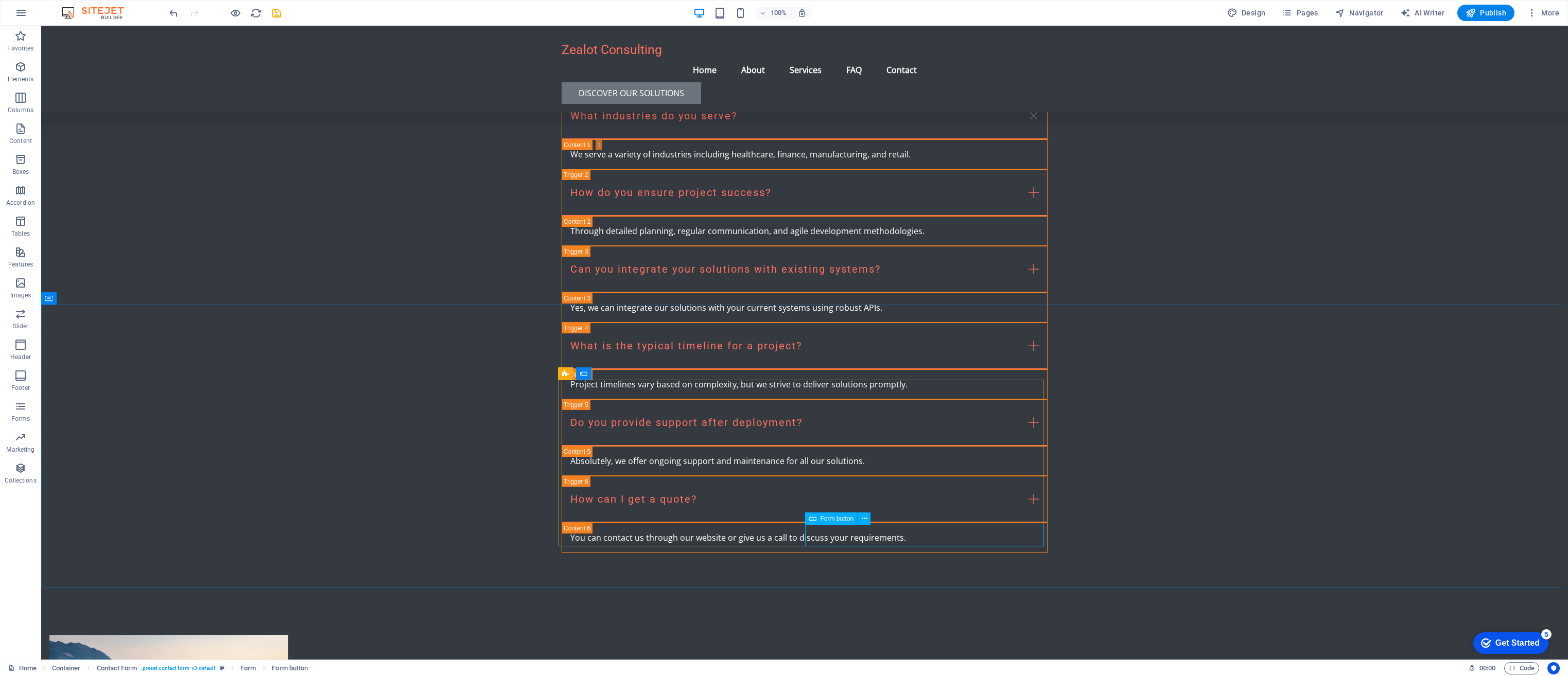
click at [842, 521] on span "Form button" at bounding box center [837, 518] width 33 height 6
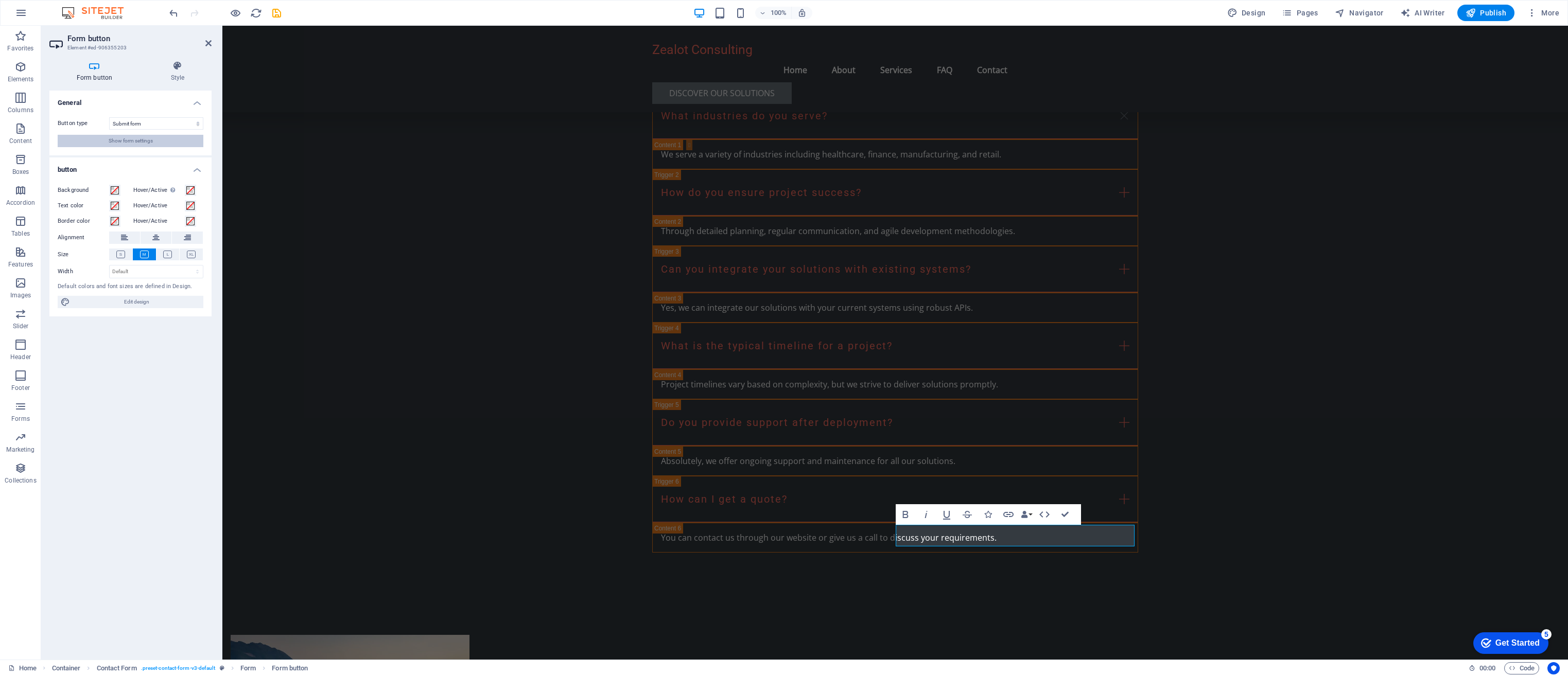
click at [155, 145] on button "Show form settings" at bounding box center [131, 140] width 145 height 12
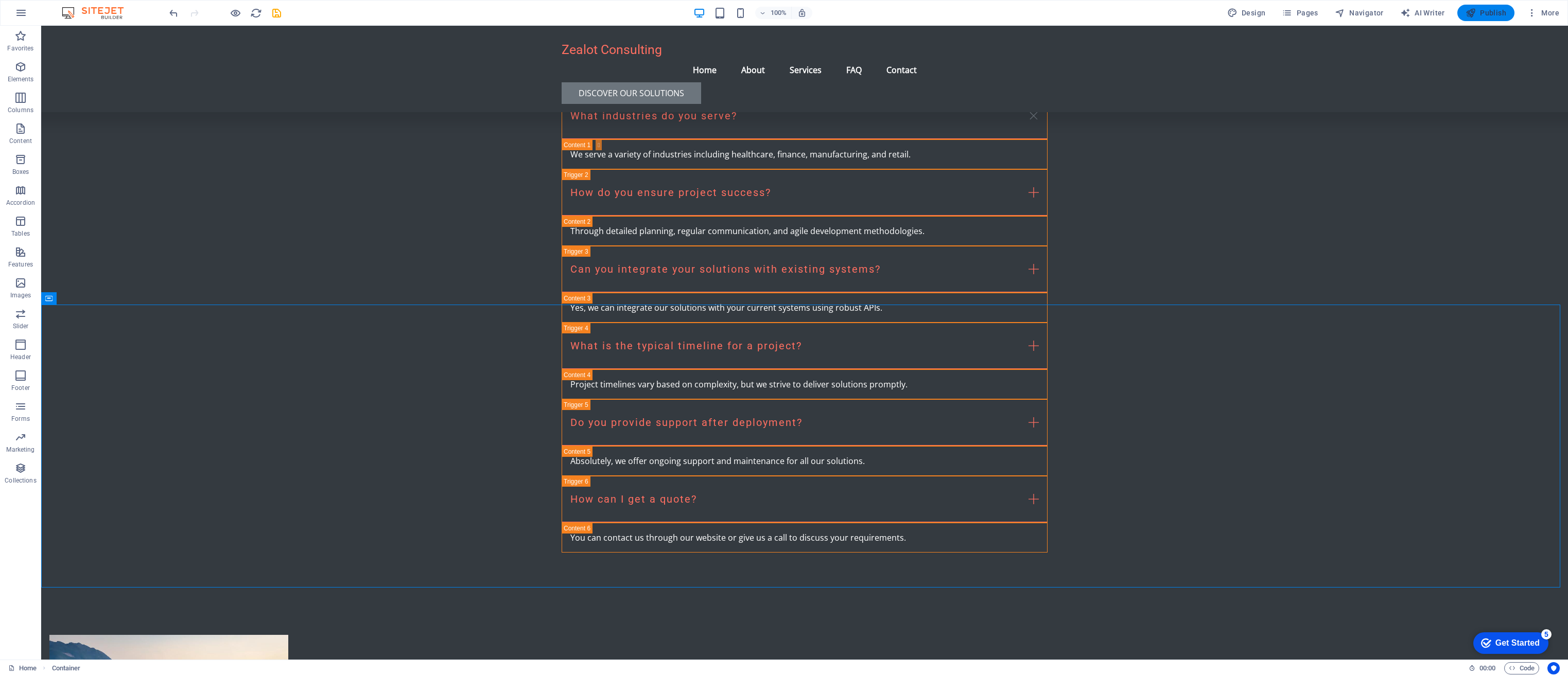
click at [1480, 12] on span "Publish" at bounding box center [1485, 12] width 41 height 10
